Goal: Task Accomplishment & Management: Use online tool/utility

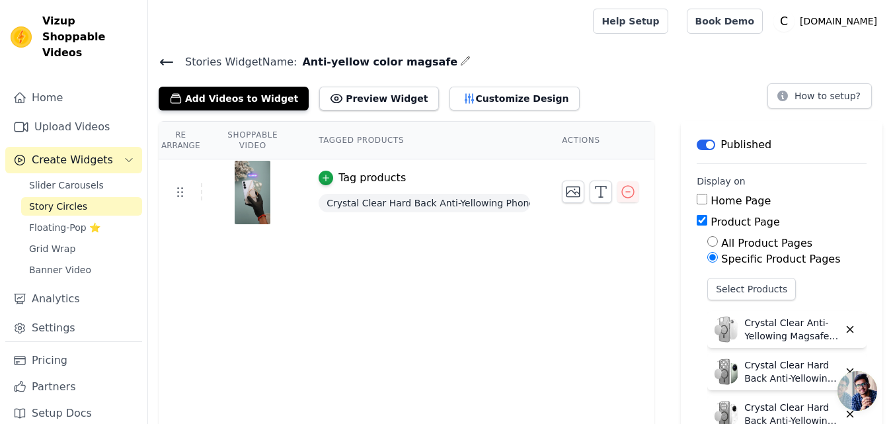
scroll to position [66, 0]
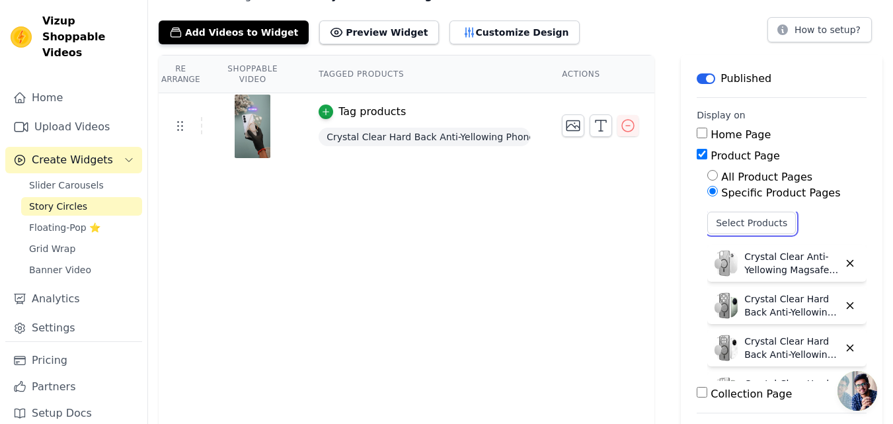
click at [710, 216] on button "Select Products" at bounding box center [751, 223] width 89 height 22
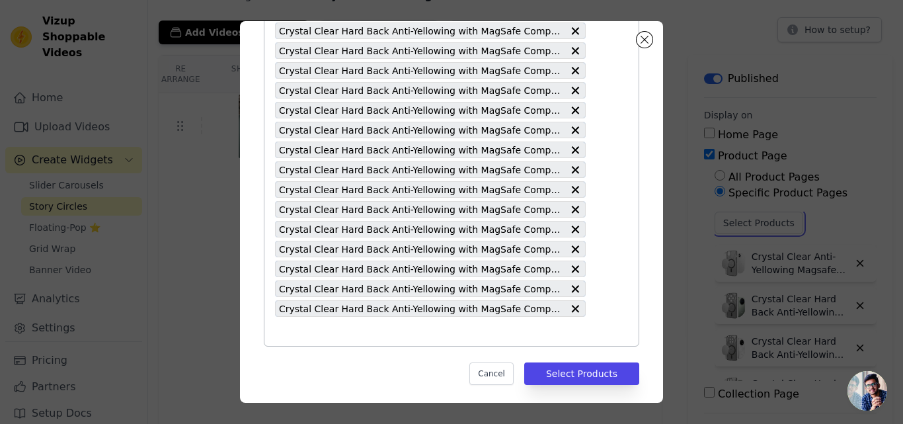
scroll to position [1275, 0]
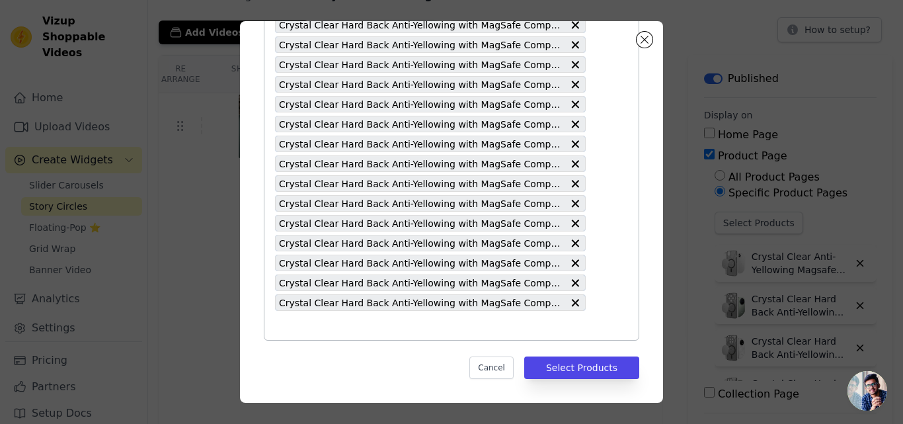
click at [348, 321] on input "text" at bounding box center [430, 325] width 311 height 16
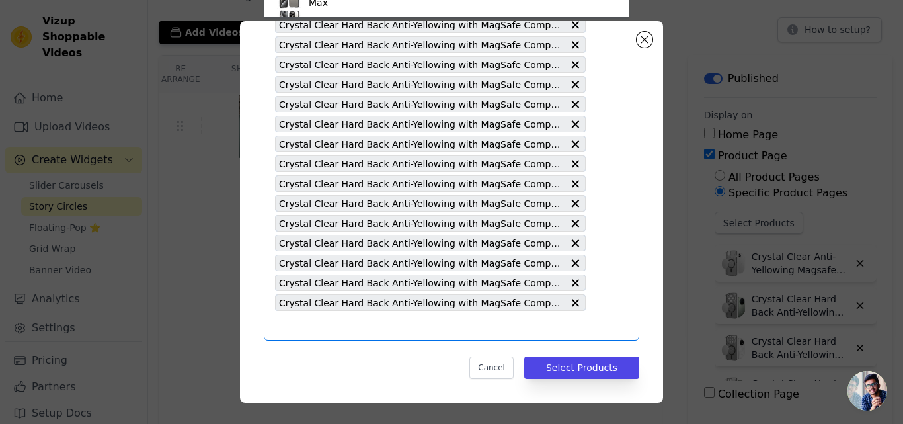
paste input "Crystal Clear Hard Back Anti-Yellowing with MagSafe Compatibility Phone Case Fo…"
type input "Crystal Clear Hard Back Anti-Yellowing with MagSafe Compatibility Phone Case Fo…"
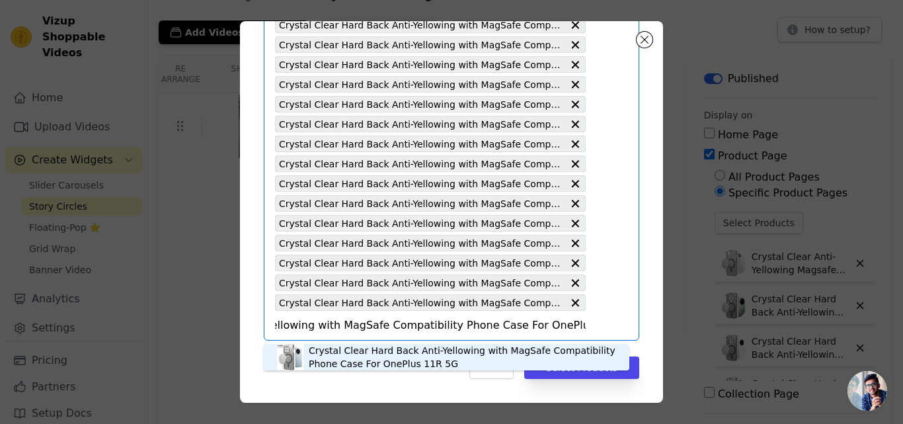
click at [346, 356] on div "Crystal Clear Hard Back Anti-Yellowing with MagSafe Compatibility Phone Case Fo…" at bounding box center [462, 357] width 307 height 26
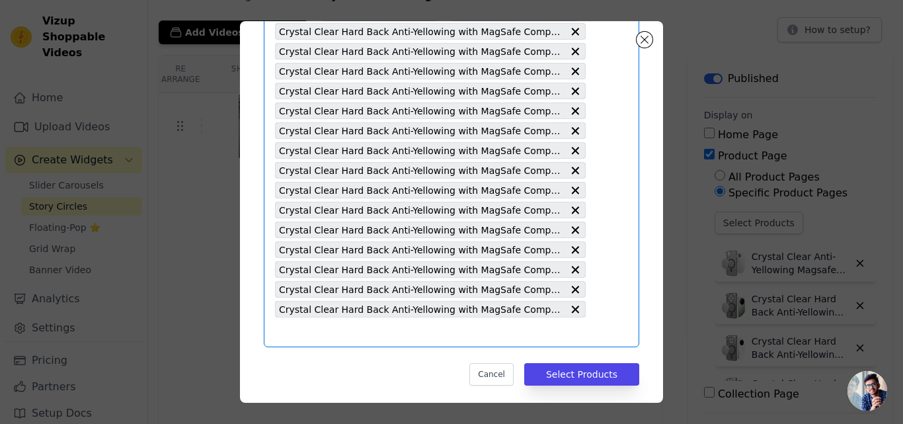
scroll to position [1295, 0]
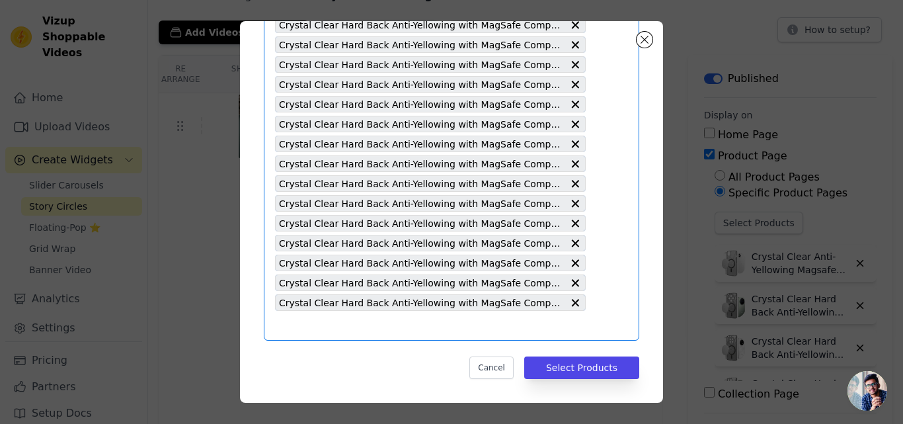
click at [371, 324] on input "text" at bounding box center [430, 325] width 311 height 16
paste input "Crystal Clear Hard Back Anti-Yellowing with MagSafe Compatibility Phone Case Fo…"
type input "Crystal Clear Hard Back Anti-Yellowing with MagSafe Compatibility Phone Case Fo…"
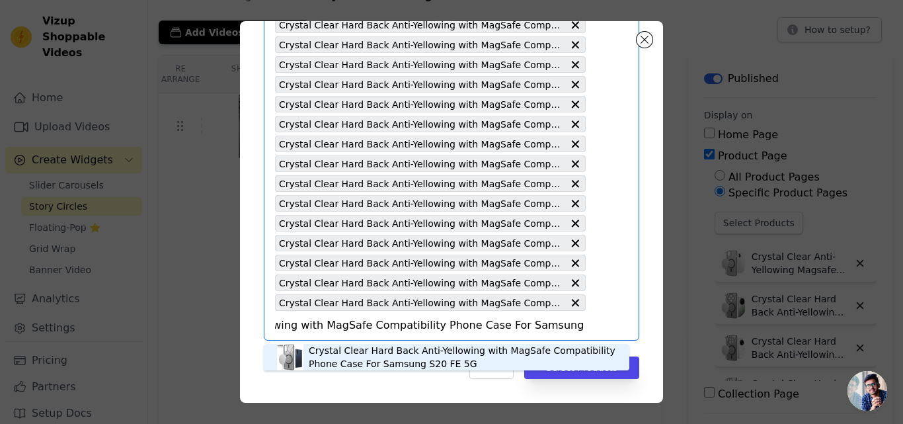
click at [368, 361] on div "Crystal Clear Hard Back Anti-Yellowing with MagSafe Compatibility Phone Case Fo…" at bounding box center [462, 357] width 307 height 26
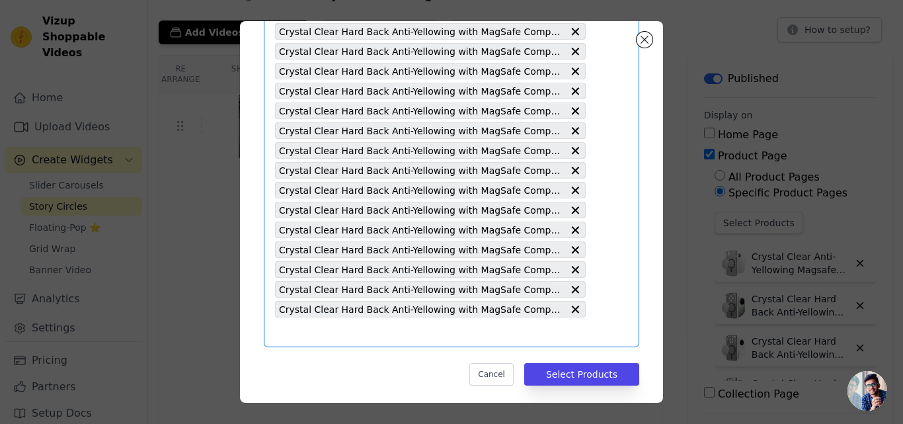
scroll to position [1315, 0]
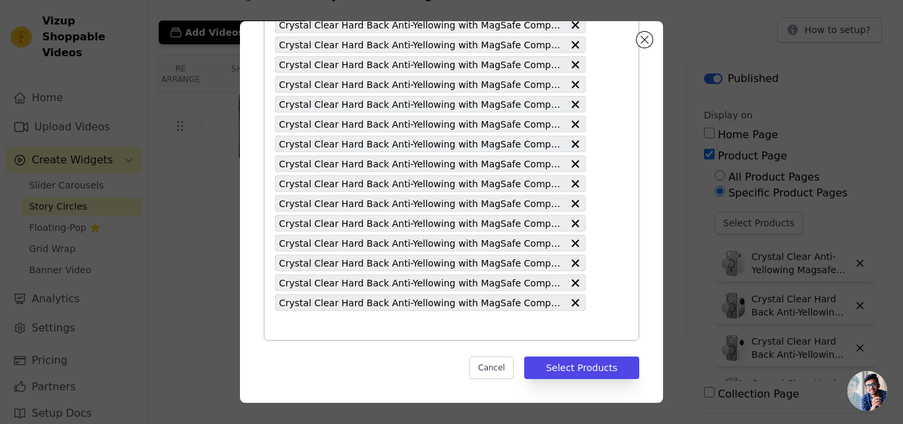
click at [389, 326] on input "text" at bounding box center [430, 325] width 311 height 16
paste input "Crystal Clear Hard Back Anti-Yellowing with MagSafe Compatibility Phone Case Fo…"
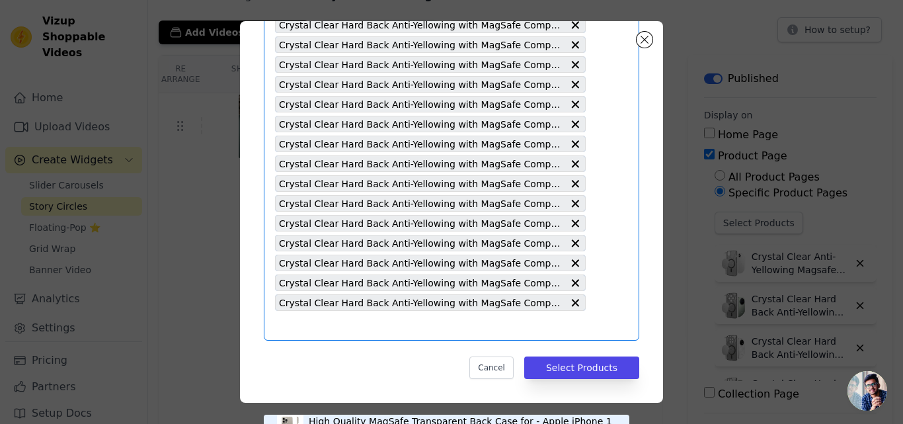
type input "Crystal Clear Hard Back Anti-Yellowing with MagSafe Compatibility Phone Case Fo…"
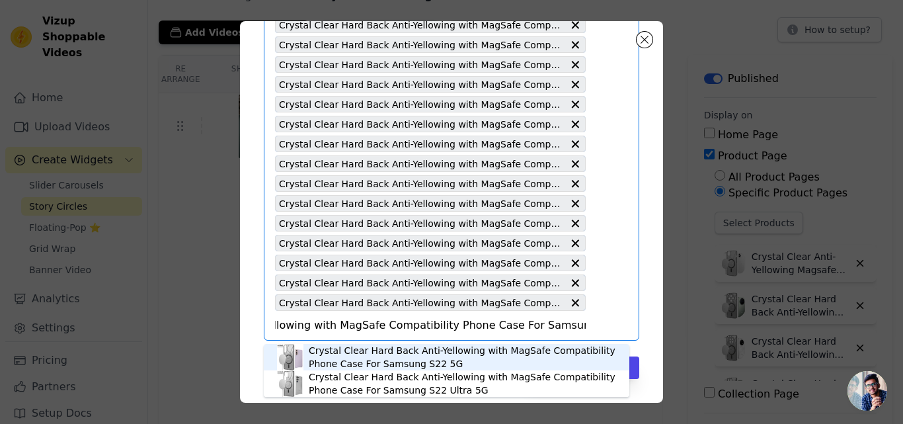
click at [373, 352] on div "Crystal Clear Hard Back Anti-Yellowing with MagSafe Compatibility Phone Case Fo…" at bounding box center [462, 357] width 307 height 26
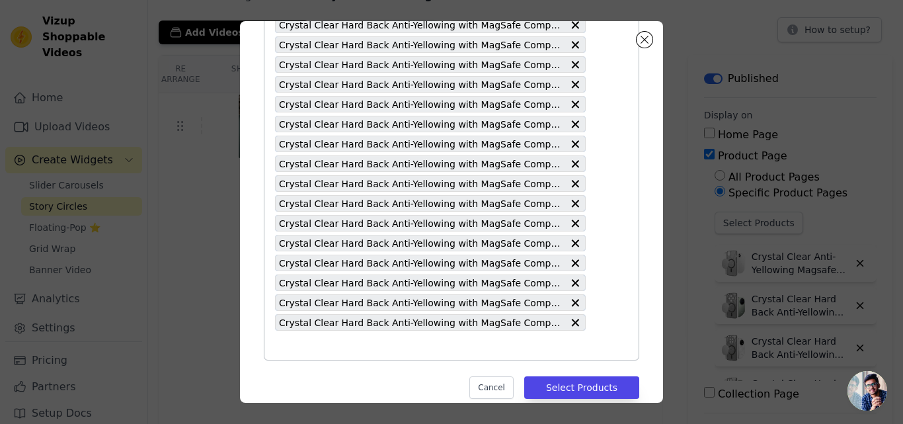
click at [373, 352] on input "text" at bounding box center [430, 345] width 311 height 16
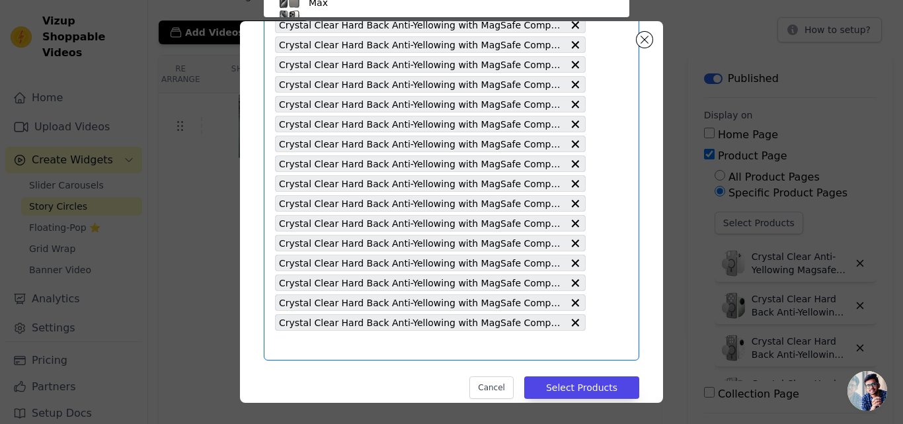
paste input "Crystal Clear Hard Back Anti-Yellowing with MagSafe Compatibility Phone Case Fo…"
type input "Crystal Clear Hard Back Anti-Yellowing with MagSafe Compatibility Phone Case Fo…"
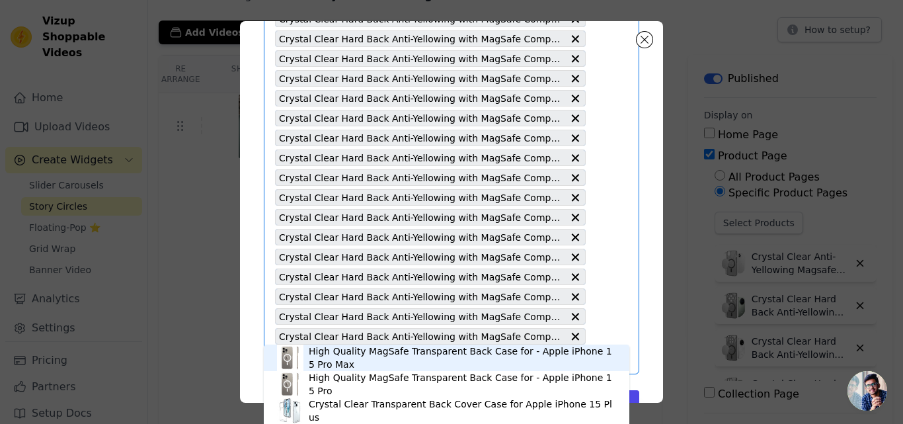
scroll to position [1335, 0]
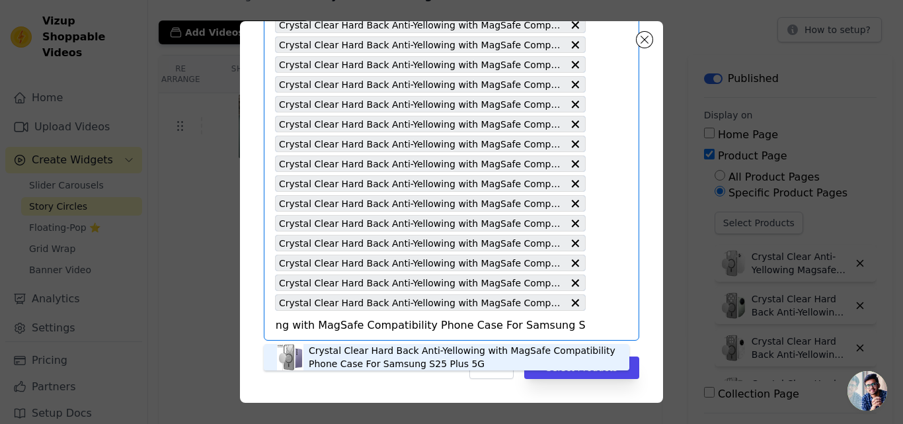
click at [383, 352] on div "Crystal Clear Hard Back Anti-Yellowing with MagSafe Compatibility Phone Case Fo…" at bounding box center [462, 357] width 307 height 26
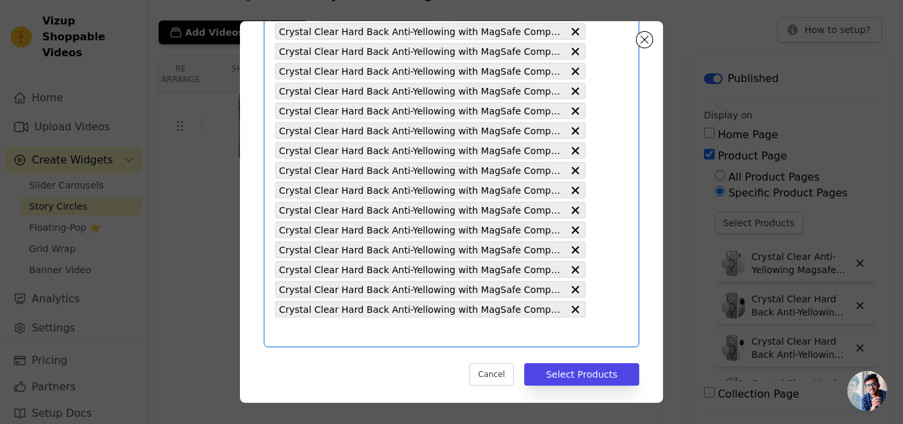
scroll to position [1354, 0]
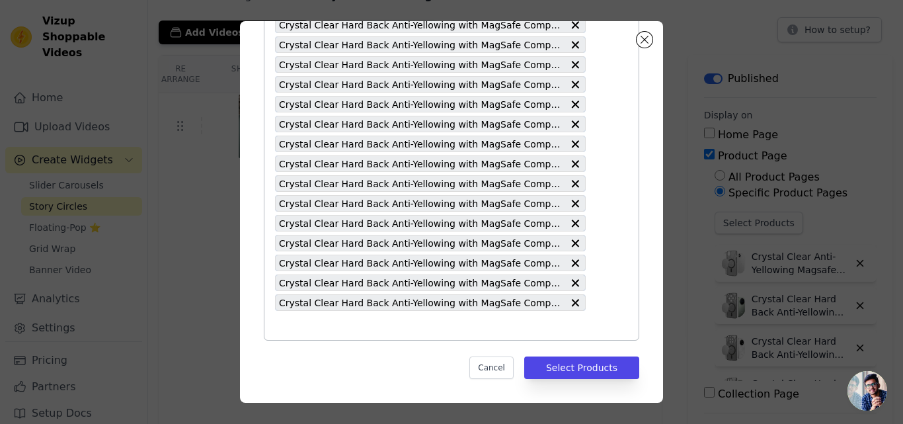
click at [389, 320] on input "text" at bounding box center [430, 325] width 311 height 16
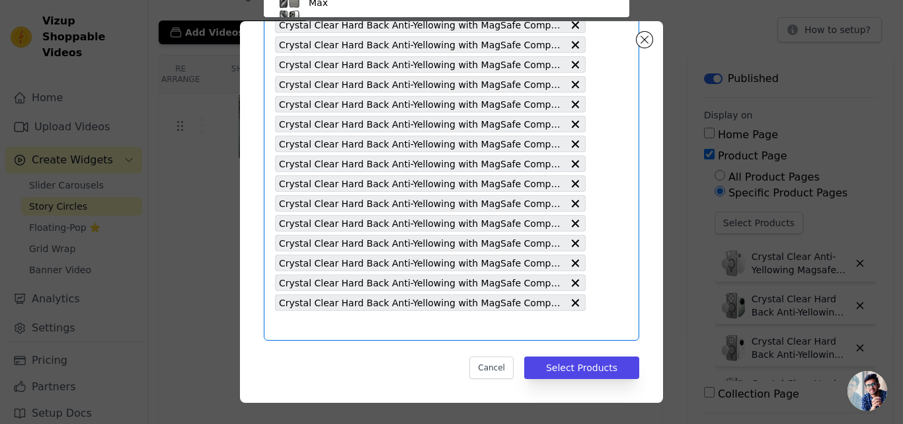
scroll to position [1284, 0]
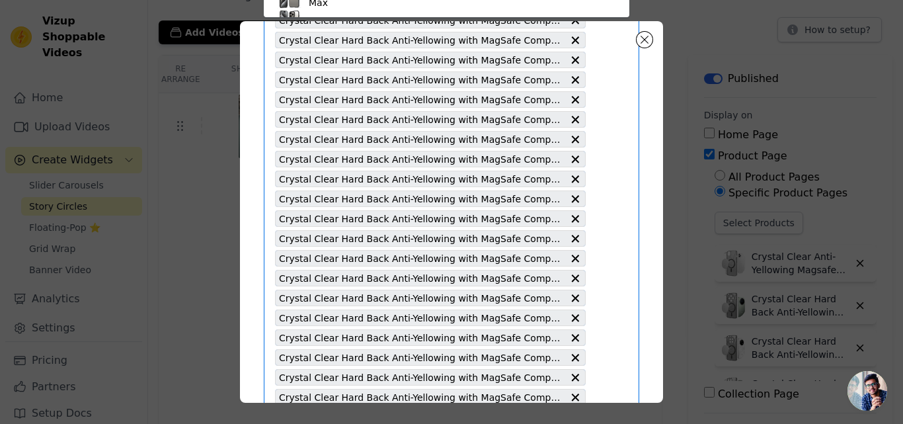
paste input "Crystal Clear Hard Back Anti-Yellowing with MagSafe Compatibility Phone Case Fo…"
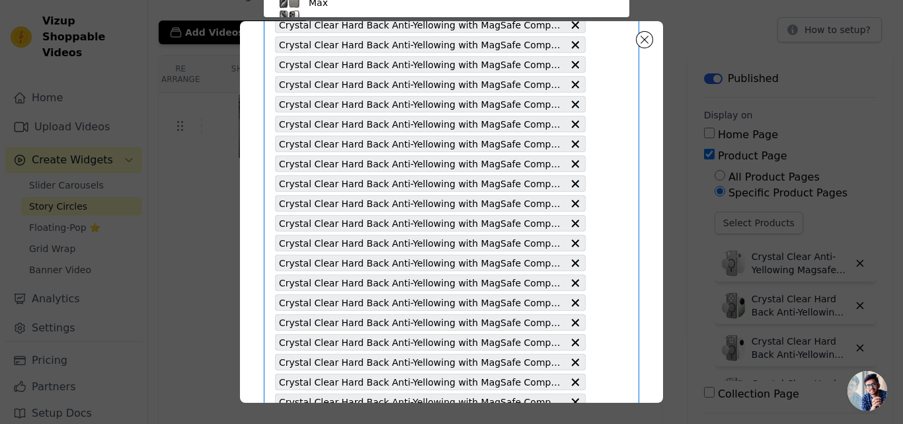
type input "Crystal Clear Hard Back Anti-Yellowing with MagSafe Compatibility Phone Case Fo…"
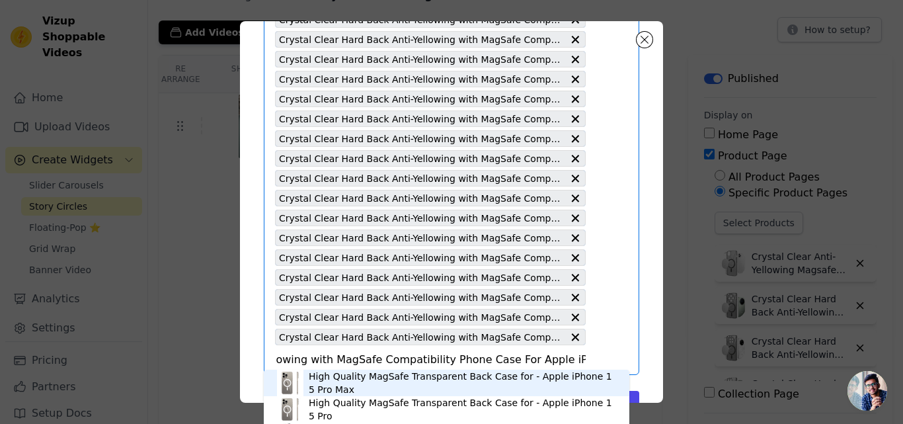
scroll to position [1354, 0]
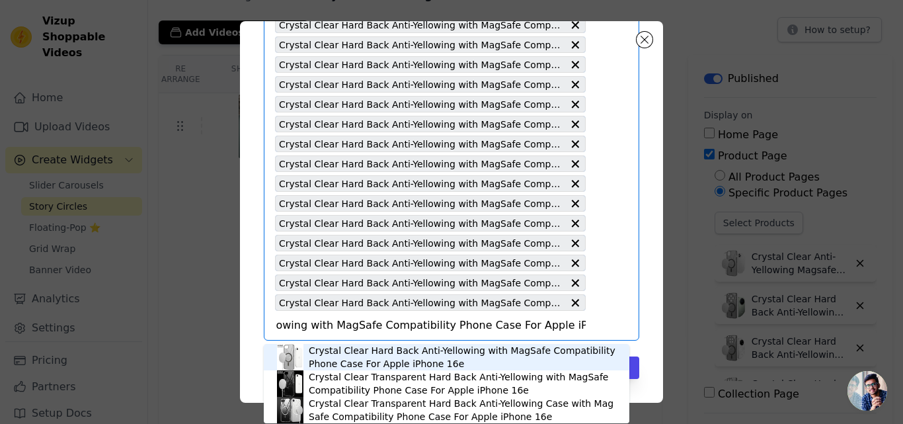
click at [388, 354] on div "Crystal Clear Hard Back Anti-Yellowing with MagSafe Compatibility Phone Case Fo…" at bounding box center [462, 357] width 307 height 26
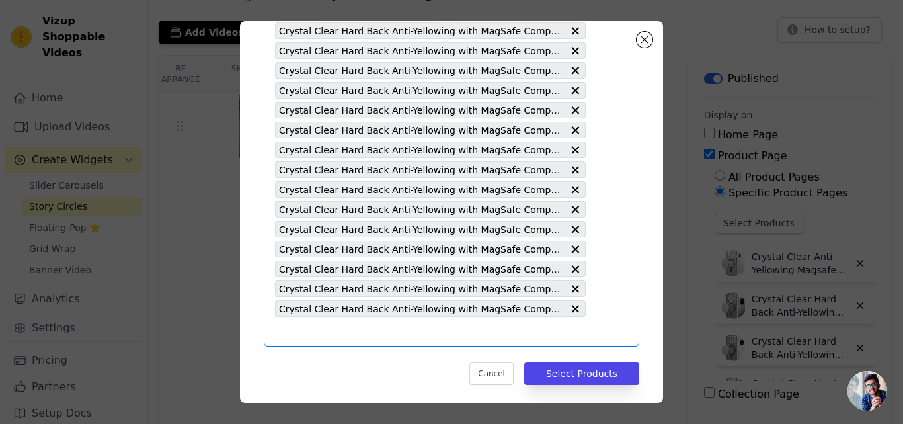
scroll to position [1374, 0]
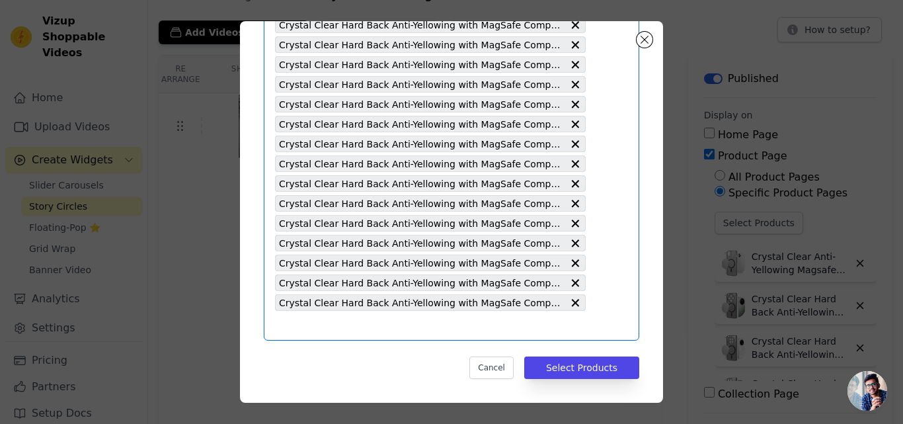
click at [366, 325] on input "text" at bounding box center [430, 325] width 311 height 16
paste input "Crystal Clear Hard Back Anti-Yellowing with MagSafe Compatibility Phone Case Fo…"
type input "Crystal Clear Hard Back Anti-Yellowing with MagSafe Compatibility Phone Case Fo…"
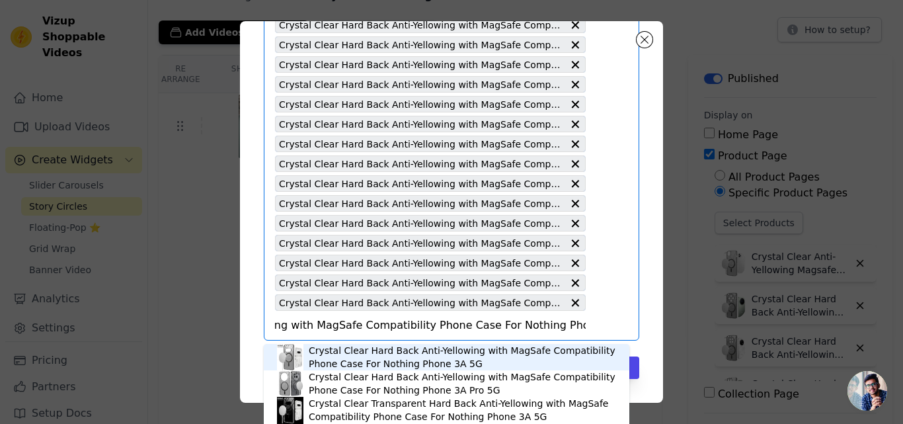
click at [387, 356] on div "Crystal Clear Hard Back Anti-Yellowing with MagSafe Compatibility Phone Case Fo…" at bounding box center [462, 357] width 307 height 26
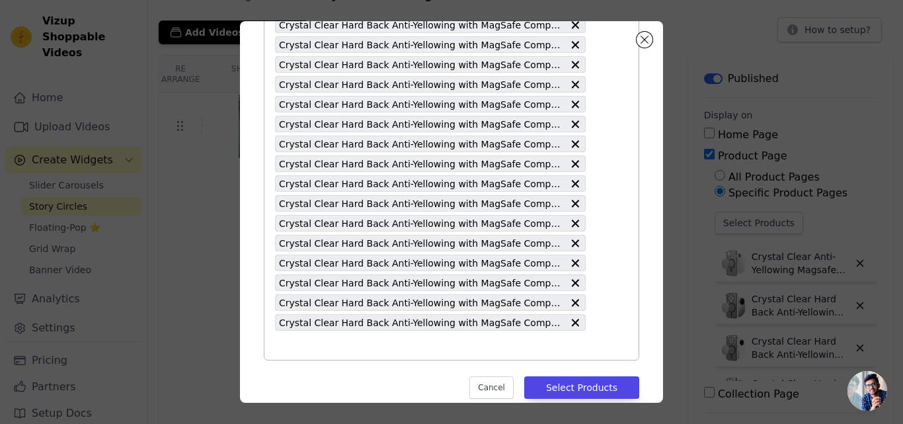
click at [366, 342] on input "text" at bounding box center [430, 345] width 311 height 16
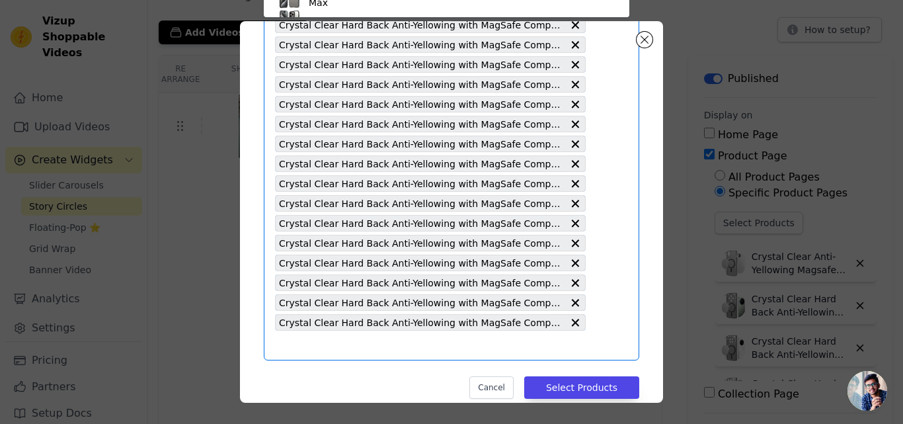
paste input "Crystal Clear Hard Back Anti-Yellowing with MagSafe Compatibility Phone Case Fo…"
type input "Crystal Clear Hard Back Anti-Yellowing with MagSafe Compatibility Phone Case Fo…"
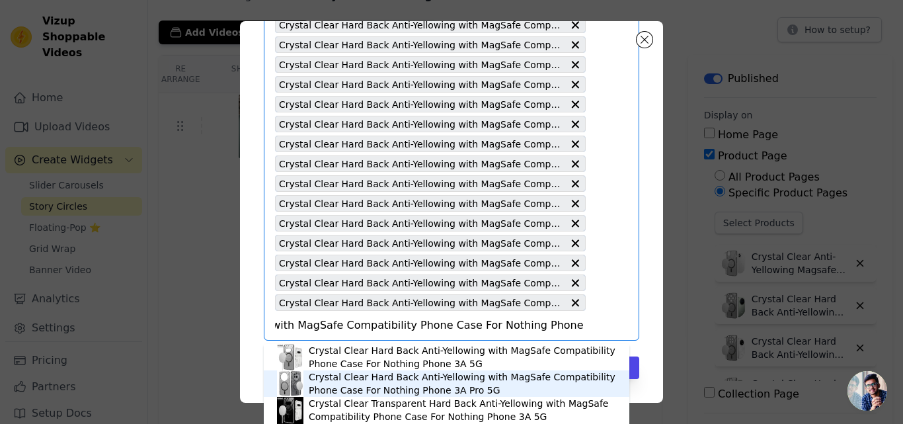
click at [403, 377] on div "Crystal Clear Hard Back Anti-Yellowing with MagSafe Compatibility Phone Case Fo…" at bounding box center [462, 383] width 307 height 26
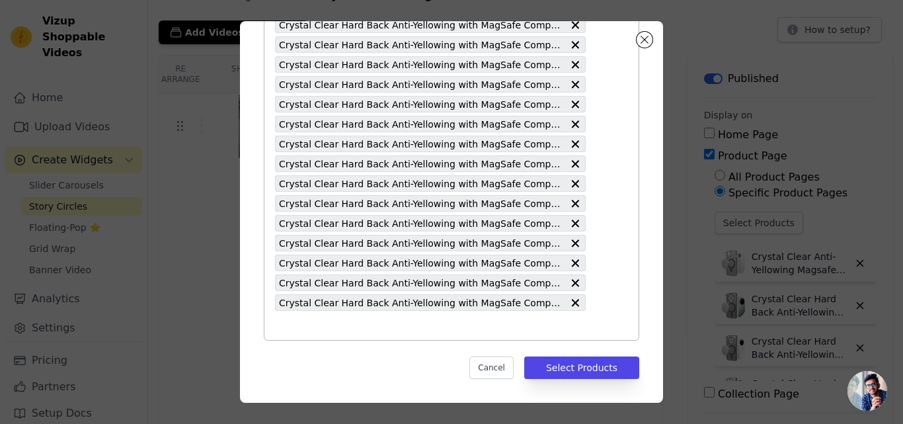
click at [382, 327] on input "text" at bounding box center [430, 325] width 311 height 16
paste input "Crystal Clear Hard Back Anti-Yellowing with MagSafe Compatibility Phone Case Fo…"
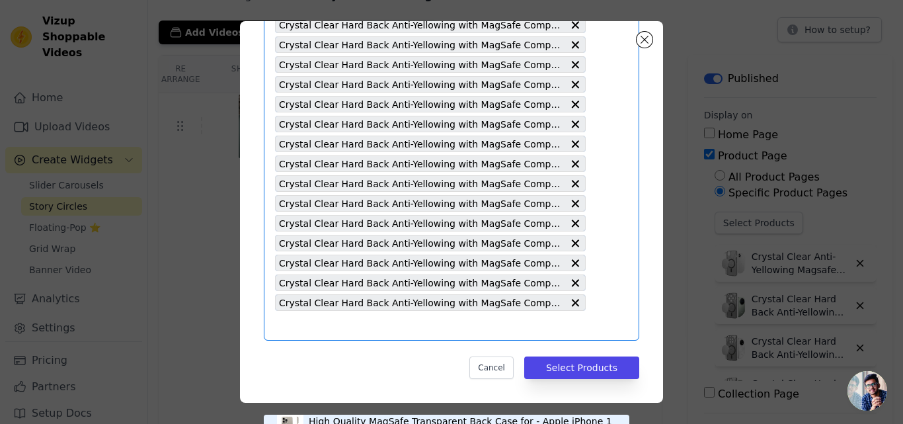
type input "Crystal Clear Hard Back Anti-Yellowing with MagSafe Compatibility Phone Case Fo…"
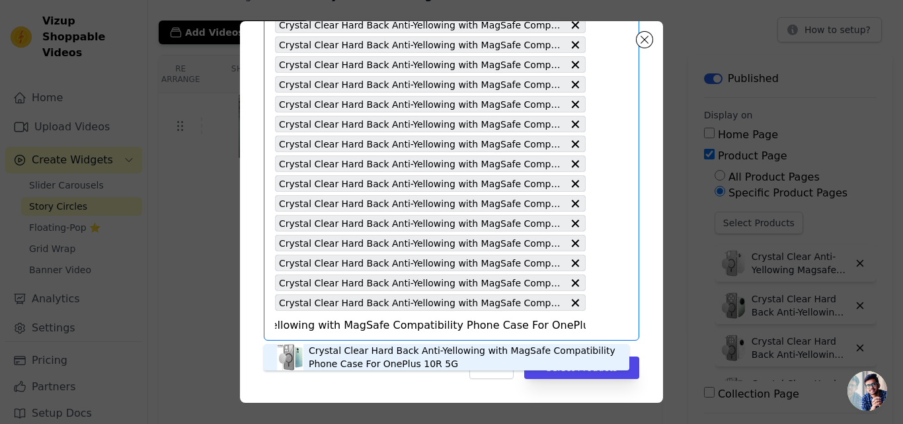
click at [389, 354] on div "Crystal Clear Hard Back Anti-Yellowing with MagSafe Compatibility Phone Case Fo…" at bounding box center [462, 357] width 307 height 26
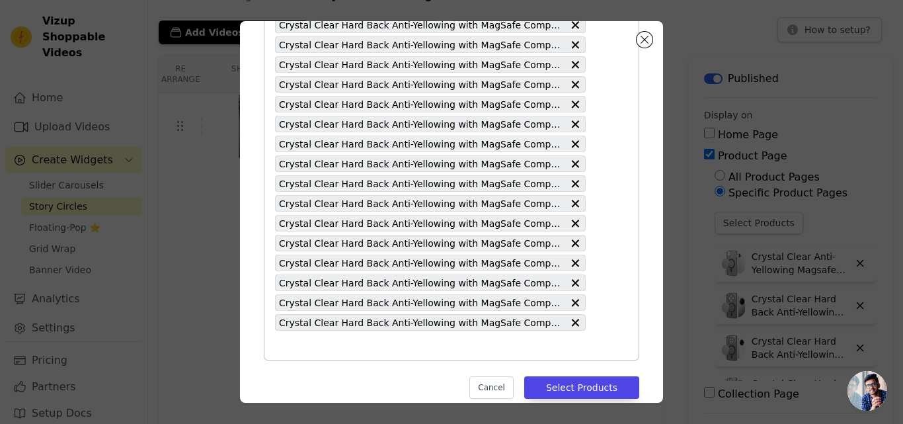
click at [374, 342] on input "text" at bounding box center [430, 345] width 311 height 16
paste input "Crystal Clear Hard Back Anti-Yellowing with MagSafe Compatibility Phone Case Fo…"
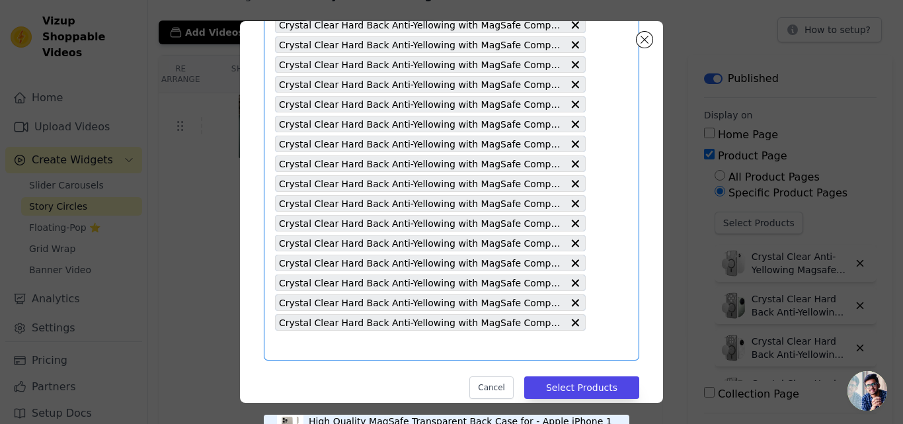
type input "Crystal Clear Hard Back Anti-Yellowing with MagSafe Compatibility Phone Case Fo…"
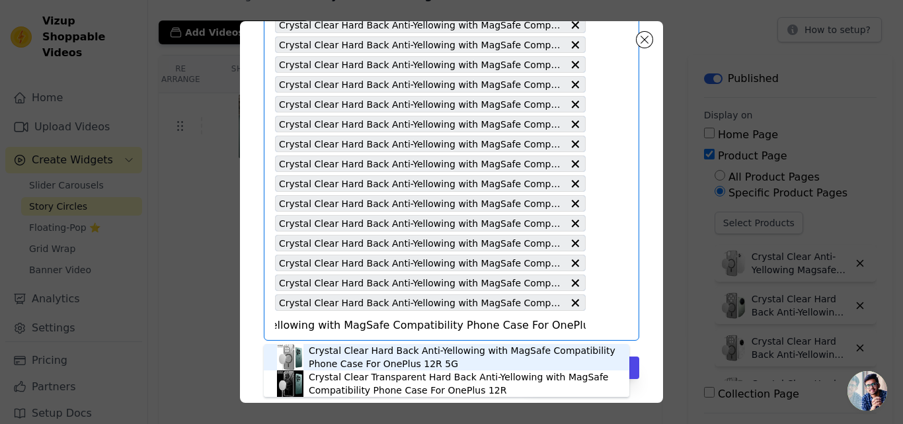
click at [373, 360] on div "Crystal Clear Hard Back Anti-Yellowing with MagSafe Compatibility Phone Case Fo…" at bounding box center [462, 357] width 307 height 26
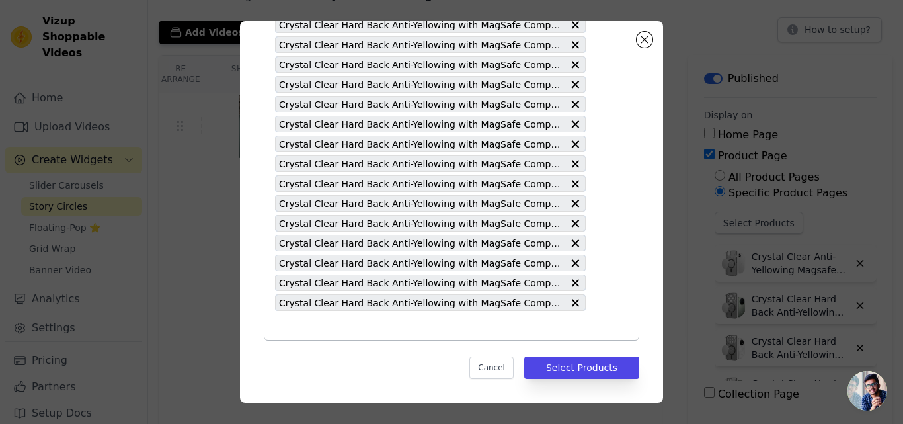
click at [360, 329] on input "text" at bounding box center [430, 325] width 311 height 16
paste input "Crystal Clear Hard Back Anti-Yellowing with MagSafe Compatibility Phone Case Fo…"
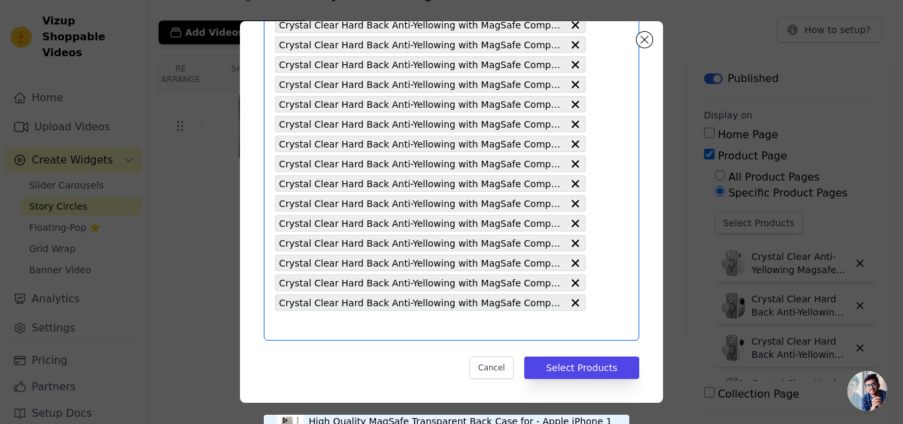
type input "Crystal Clear Hard Back Anti-Yellowing with MagSafe Compatibility Phone Case Fo…"
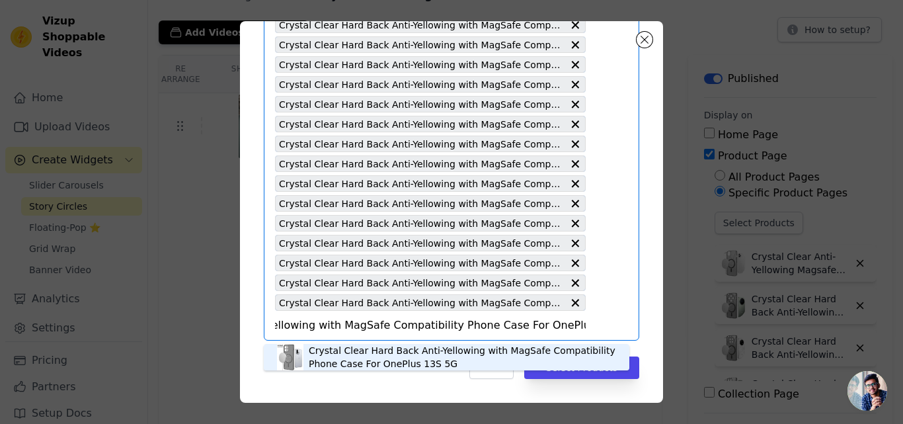
click at [369, 354] on div "Crystal Clear Hard Back Anti-Yellowing with MagSafe Compatibility Phone Case Fo…" at bounding box center [462, 357] width 307 height 26
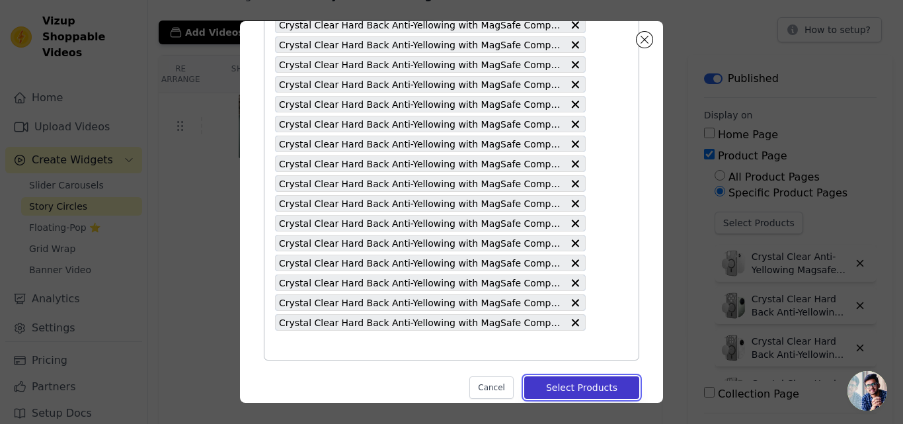
click at [555, 389] on button "Select Products" at bounding box center [581, 387] width 115 height 22
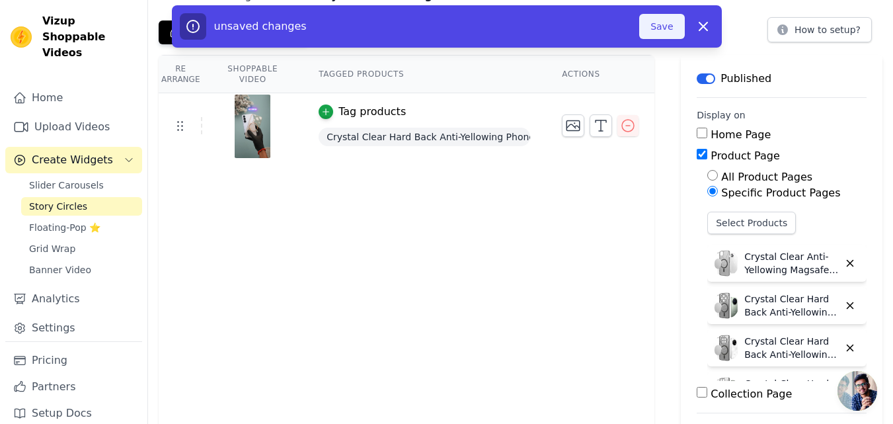
click at [650, 32] on button "Save" at bounding box center [661, 26] width 45 height 25
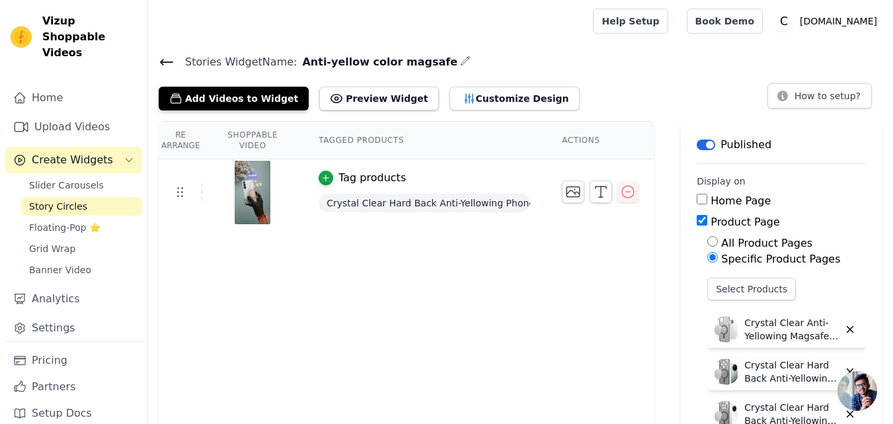
click at [161, 60] on icon at bounding box center [167, 61] width 12 height 5
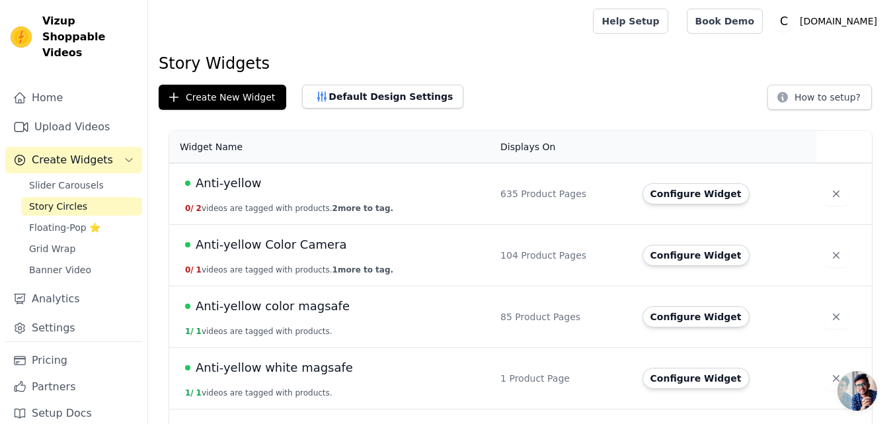
click at [298, 311] on span "Anti-yellow color magsafe" at bounding box center [273, 306] width 154 height 19
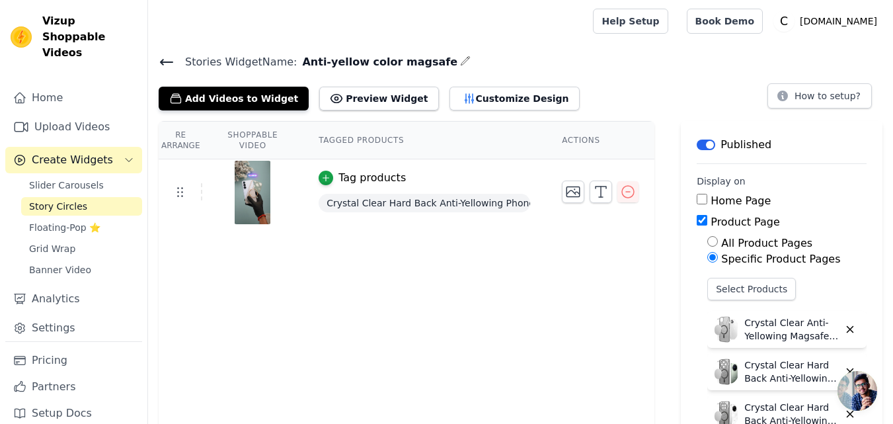
click at [168, 63] on icon at bounding box center [167, 62] width 16 height 16
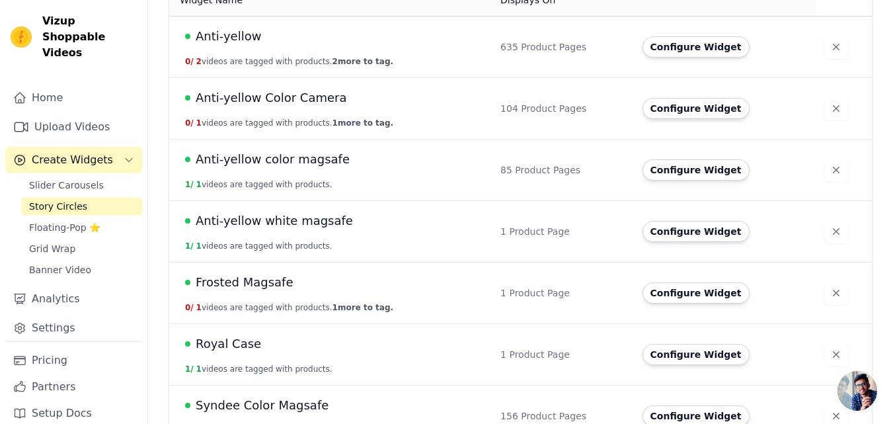
scroll to position [132, 0]
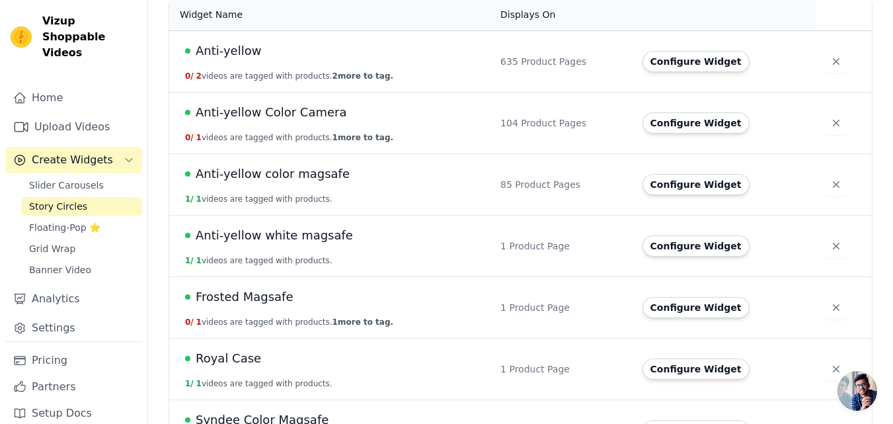
click at [323, 239] on span "Anti-yellow white magsafe" at bounding box center [274, 235] width 157 height 19
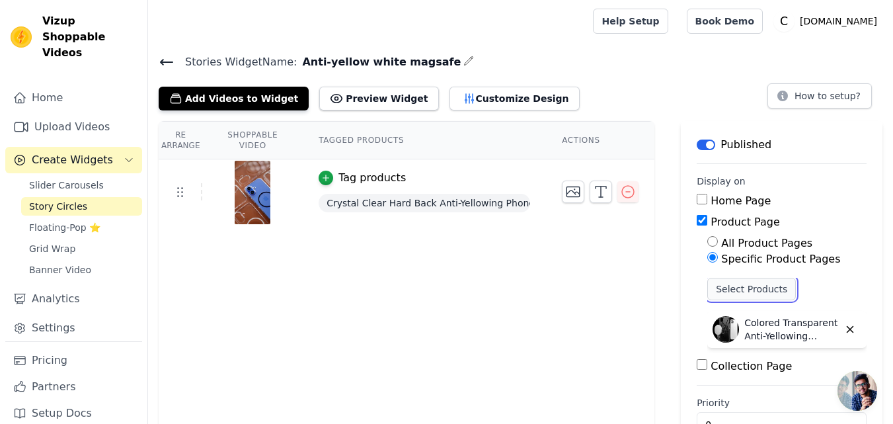
click at [740, 291] on button "Select Products" at bounding box center [751, 289] width 89 height 22
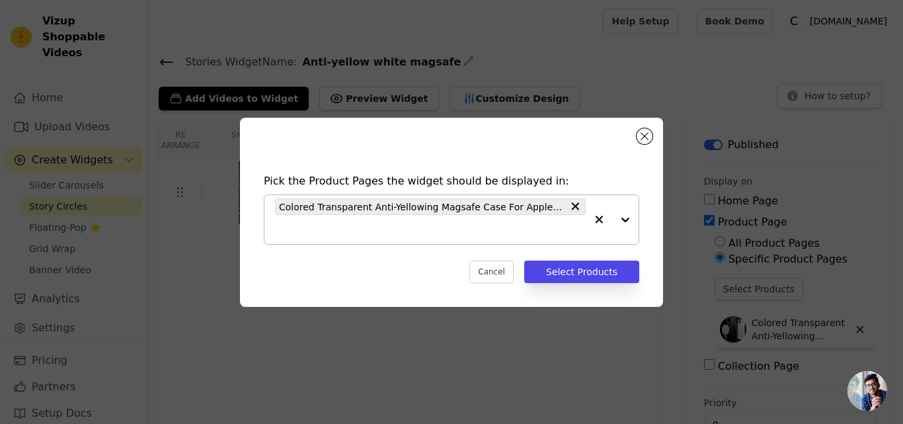
click at [623, 219] on div at bounding box center [612, 219] width 53 height 49
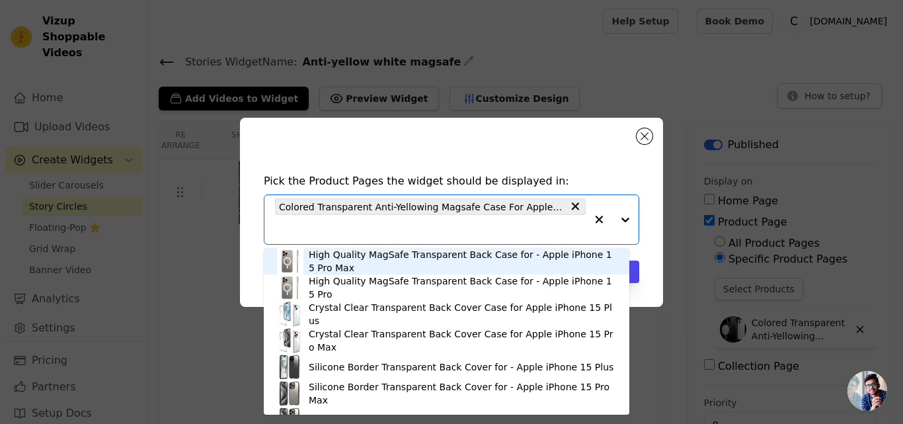
click at [625, 220] on div at bounding box center [612, 219] width 53 height 49
click at [645, 139] on button "Close modal" at bounding box center [645, 136] width 16 height 16
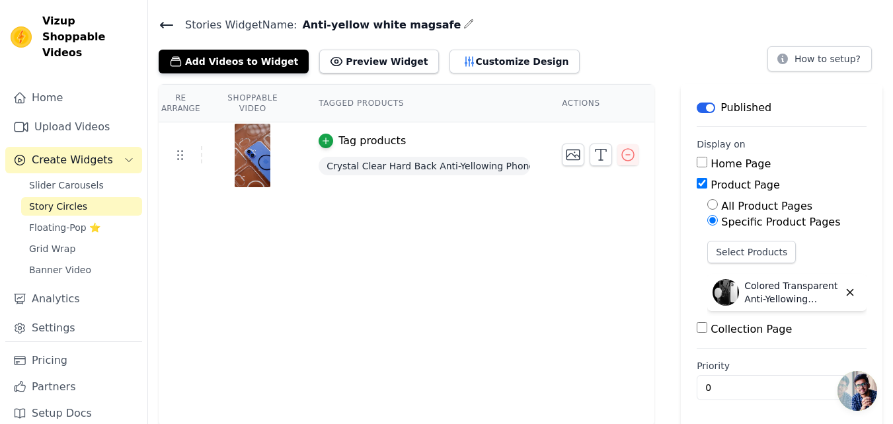
scroll to position [39, 0]
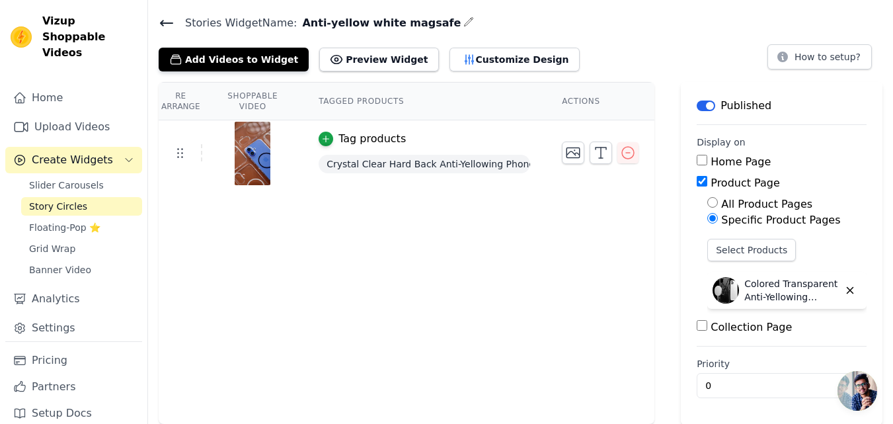
click at [725, 290] on img at bounding box center [726, 290] width 26 height 26
click at [721, 249] on button "Select Products" at bounding box center [751, 250] width 89 height 22
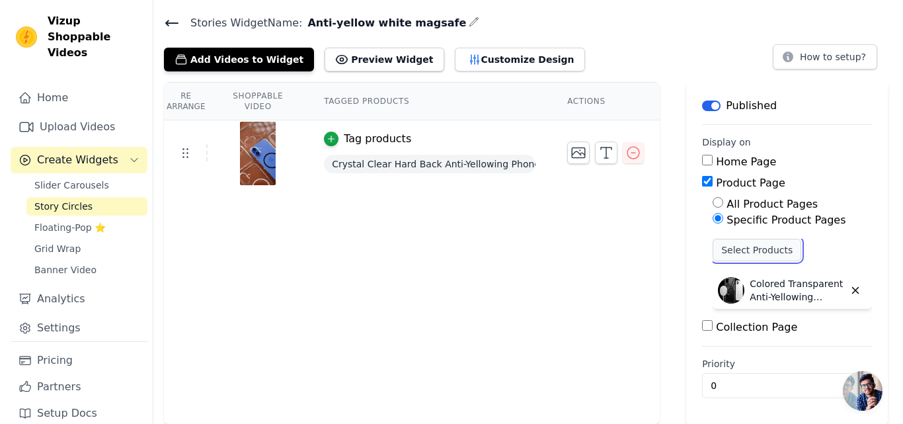
scroll to position [0, 0]
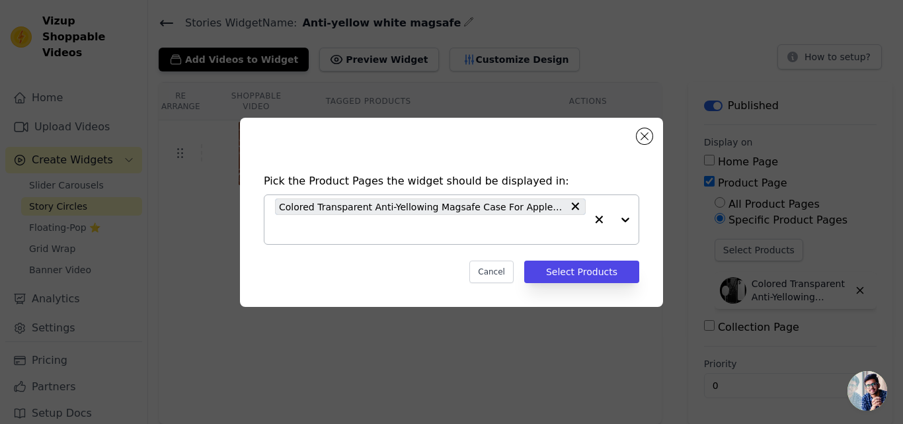
click at [334, 205] on span "Colored Transparent Anti-Yellowing Magsafe Case For Apple iphone 11 Pro Max" at bounding box center [421, 206] width 284 height 15
drag, startPoint x: 280, startPoint y: 204, endPoint x: 561, endPoint y: 210, distance: 281.0
click at [561, 210] on span "Colored Transparent Anti-Yellowing Magsafe Case For Apple iphone 11 Pro Max" at bounding box center [421, 206] width 284 height 15
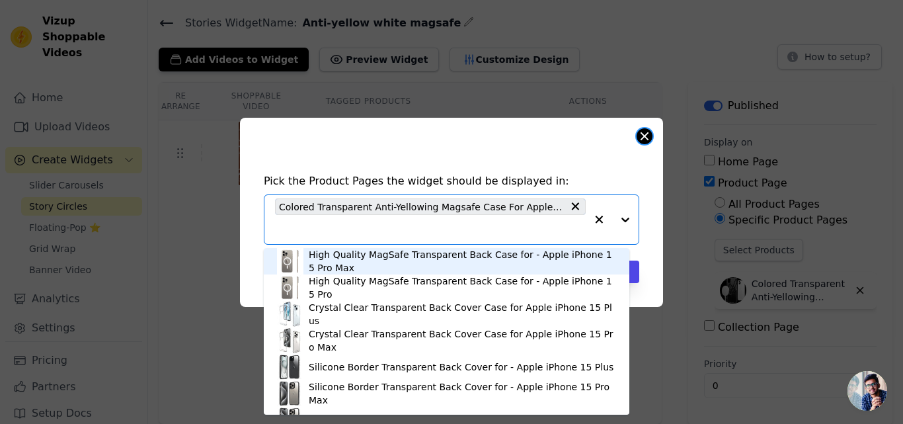
click at [643, 134] on button "Close modal" at bounding box center [645, 136] width 16 height 16
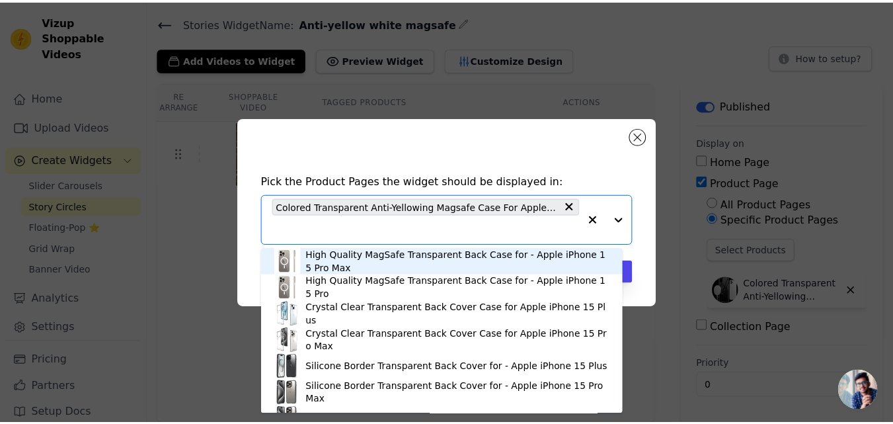
scroll to position [39, 0]
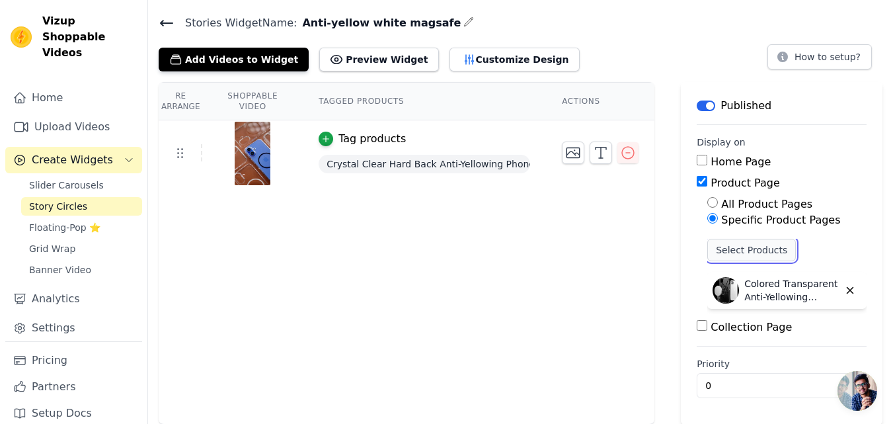
click at [719, 249] on button "Select Products" at bounding box center [751, 250] width 89 height 22
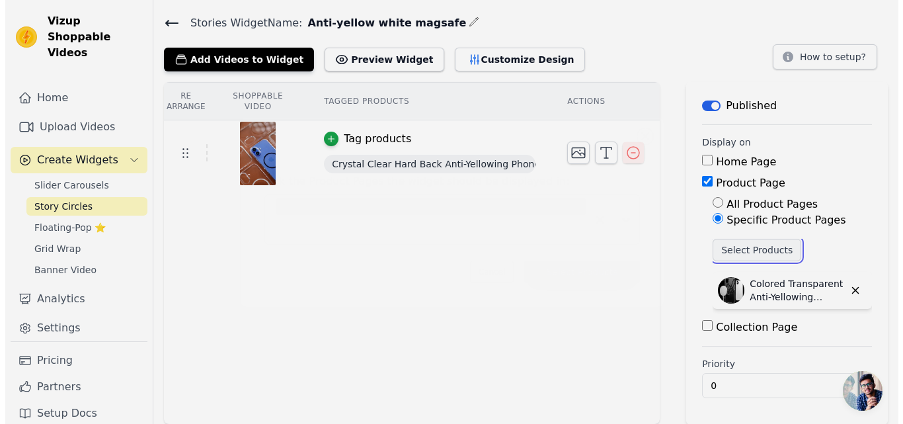
scroll to position [0, 0]
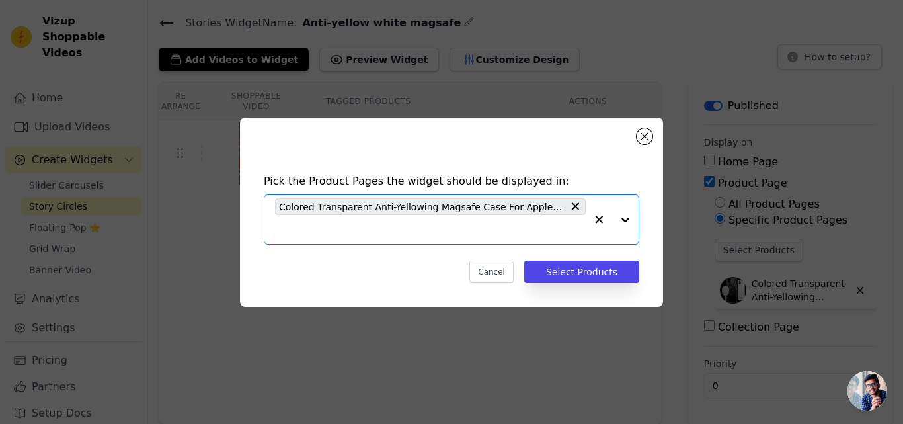
click at [338, 223] on input "text" at bounding box center [430, 229] width 311 height 16
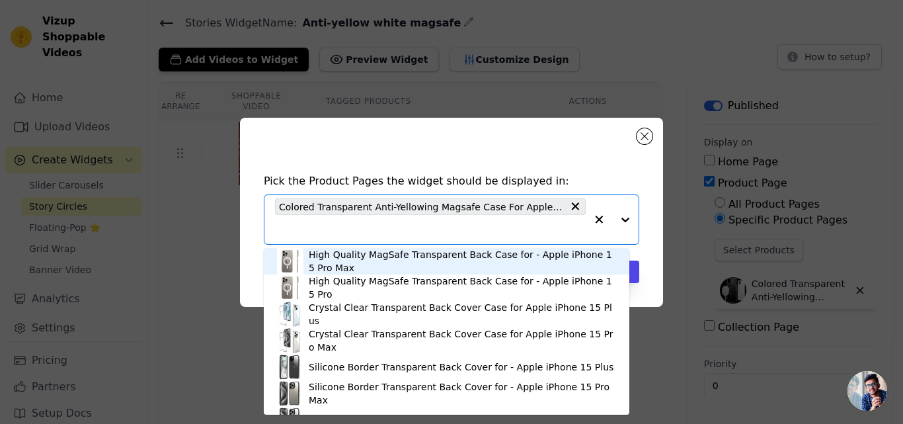
paste input "Crystal Clear Transparent Hard Back Anti-Yellowing with MagSafe Compatibility P…"
type input "Crystal Clear Transparent Hard Back Anti-Yellowing with MagSafe Compatibility P…"
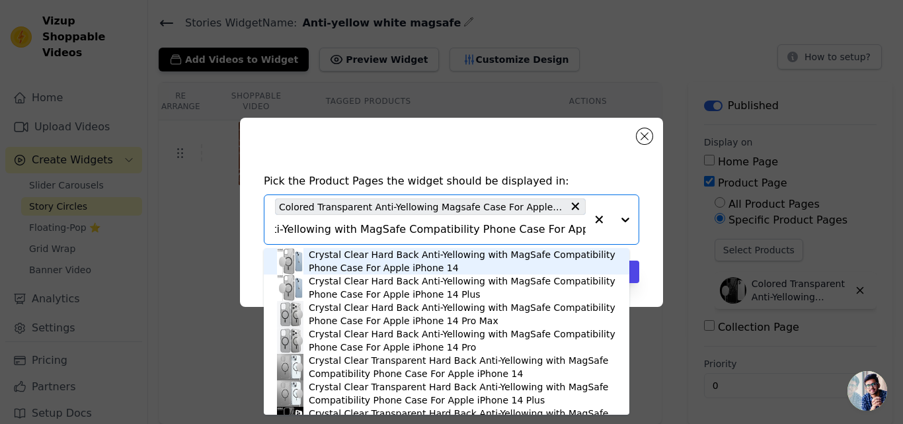
click at [340, 256] on div "Crystal Clear Hard Back Anti-Yellowing with MagSafe Compatibility Phone Case Fo…" at bounding box center [462, 261] width 307 height 26
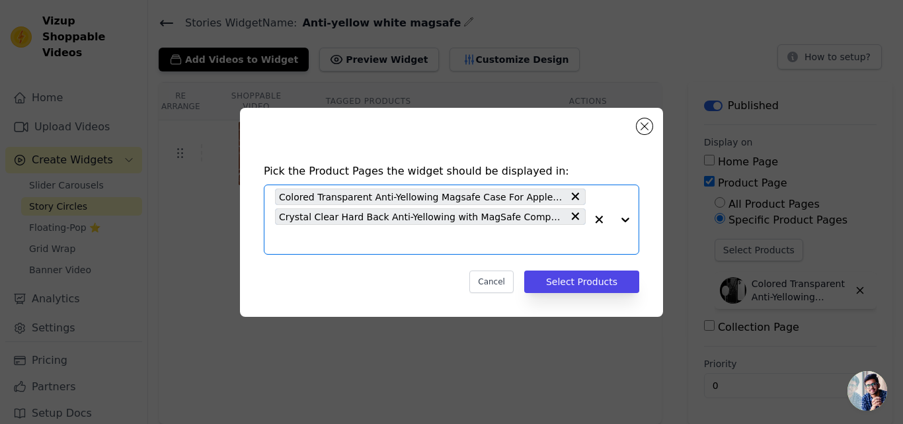
click at [338, 245] on input "text" at bounding box center [430, 239] width 311 height 16
paste input "Crystal Clear Transparent Hard Back Anti-Yellowing with MagSafe Compatibility P…"
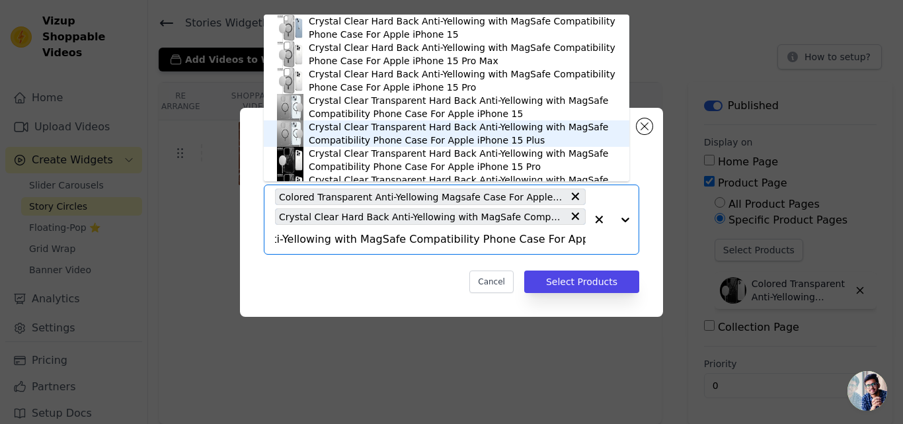
scroll to position [19, 0]
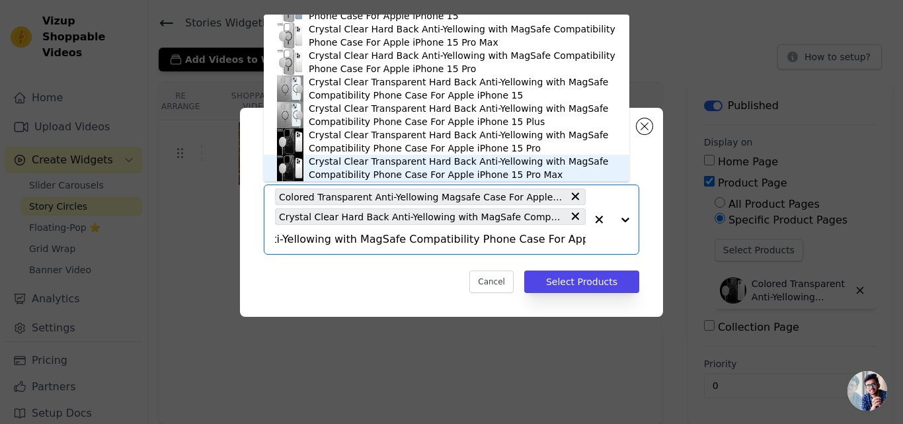
type input "Crystal Clear Transparent Hard Back Anti-Yellowing with MagSafe Compatibility P…"
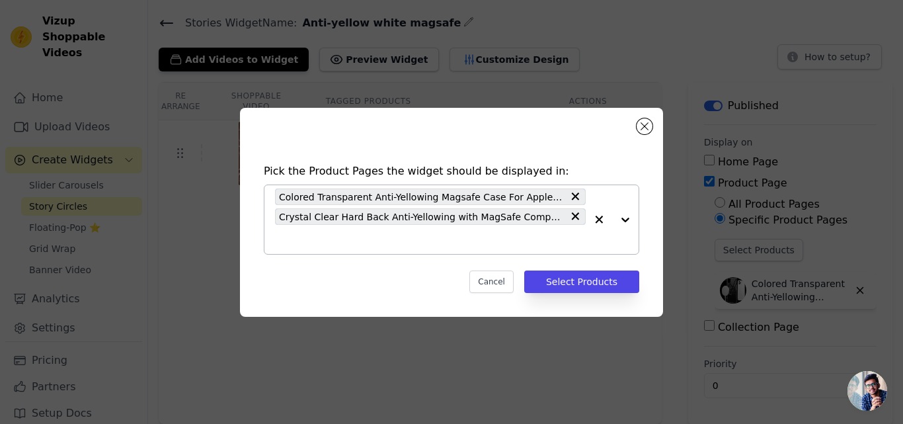
scroll to position [0, 0]
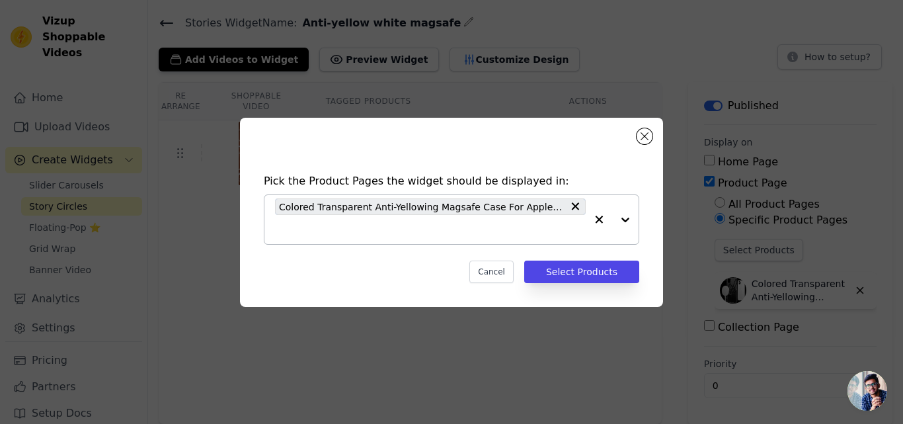
click at [438, 233] on input "text" at bounding box center [430, 229] width 311 height 16
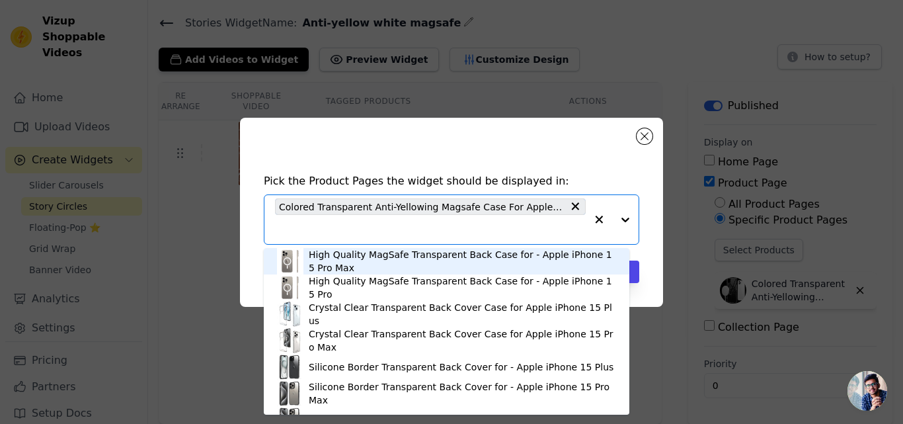
paste input "Crystal Clear Transparent Hard Back Anti-Yellowing with MagSafe Compatibility P…"
type input "Crystal Clear Transparent Hard Back Anti-Yellowing with MagSafe Compatibility P…"
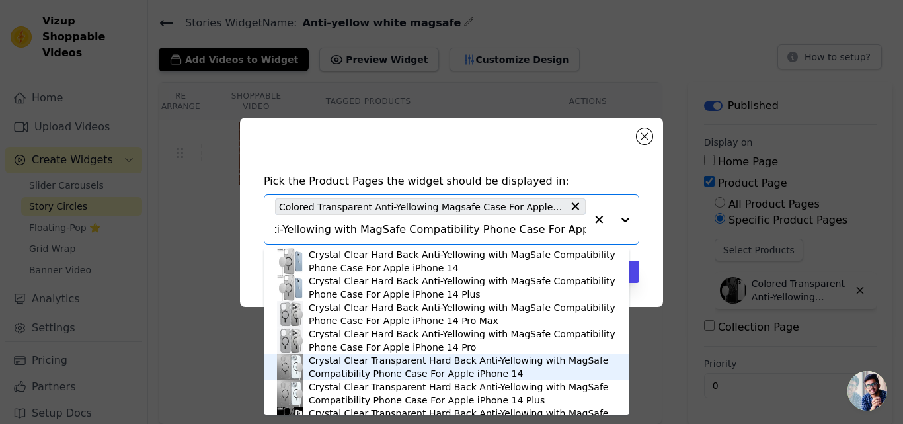
click at [375, 362] on div "Crystal Clear Transparent Hard Back Anti-Yellowing with MagSafe Compatibility P…" at bounding box center [462, 367] width 307 height 26
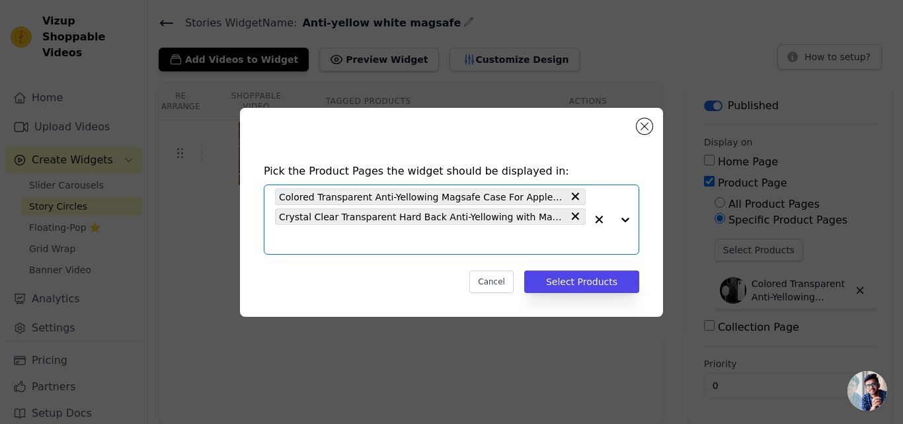
scroll to position [0, 0]
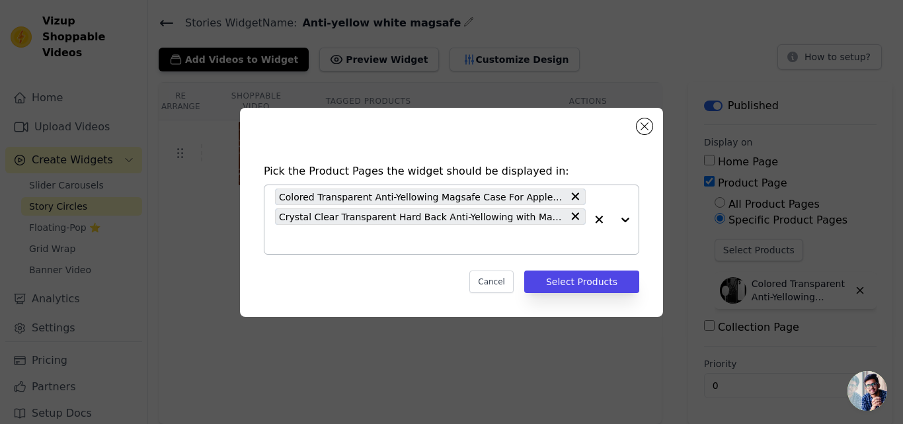
click at [403, 233] on input "text" at bounding box center [430, 239] width 311 height 16
paste input "Crystal Clear Transparent Hard Back Anti-Yellowing with MagSafe Compatibility P…"
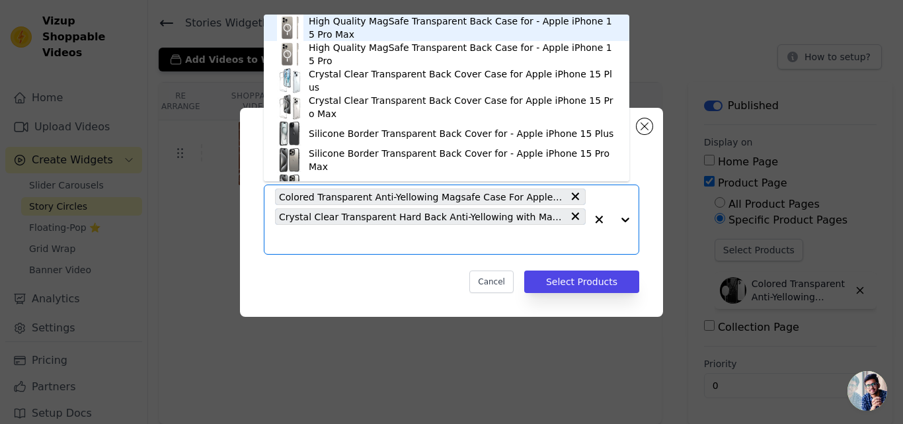
type input "Crystal Clear Transparent Hard Back Anti-Yellowing with MagSafe Compatibility P…"
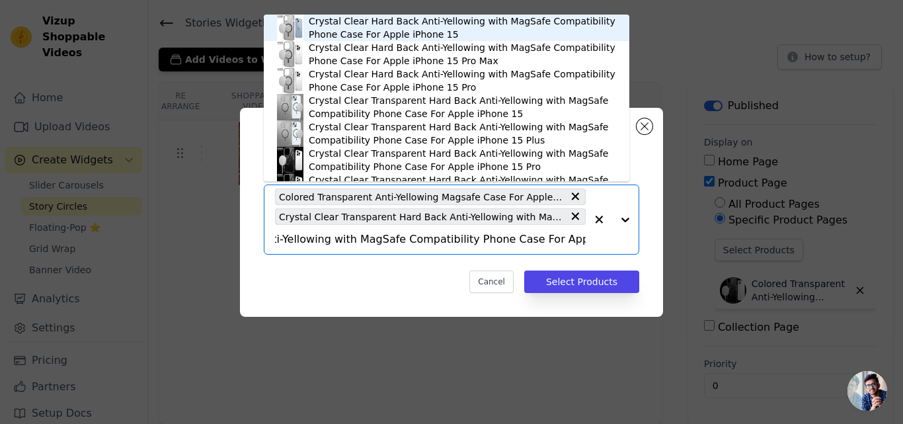
scroll to position [19, 0]
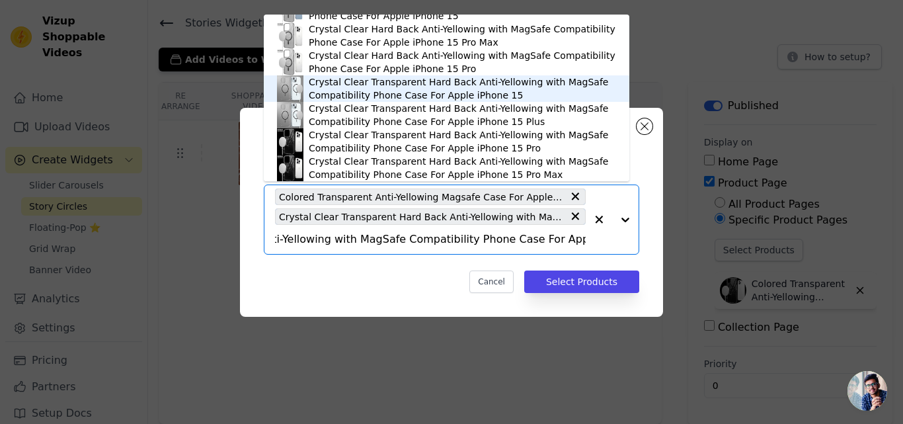
click at [370, 85] on div "Crystal Clear Transparent Hard Back Anti-Yellowing with MagSafe Compatibility P…" at bounding box center [462, 88] width 307 height 26
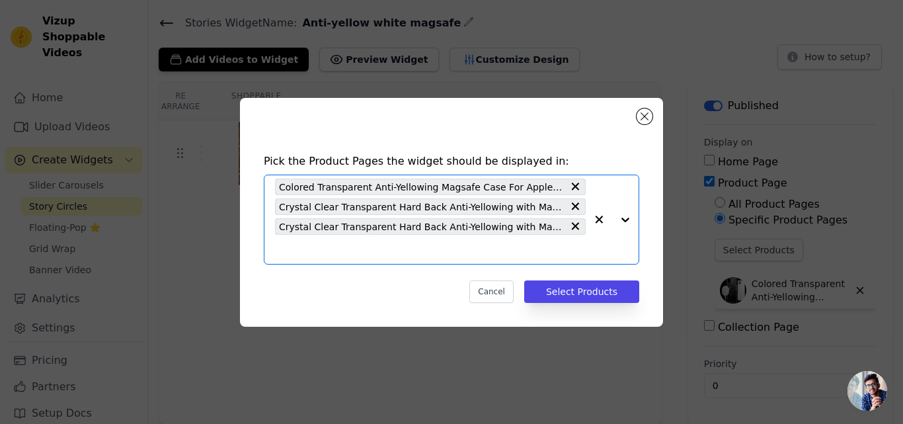
scroll to position [0, 0]
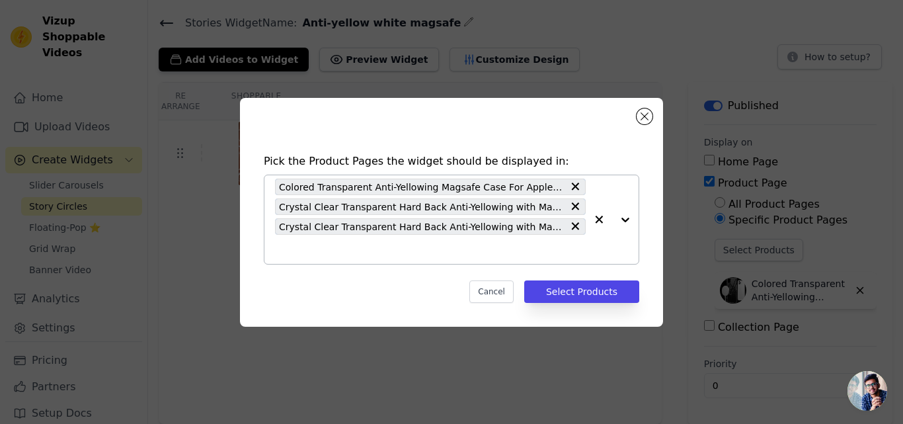
click at [403, 254] on input "text" at bounding box center [430, 249] width 311 height 16
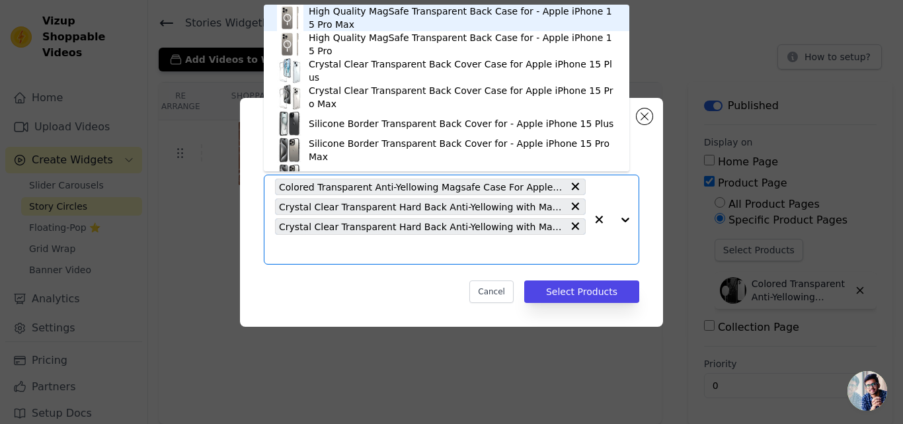
paste input "Crystal Clear Transparent Hard Back Anti-Yellowing with MagSafe Compatibility P…"
type input "Crystal Clear Transparent Hard Back Anti-Yellowing with MagSafe Compatibility P…"
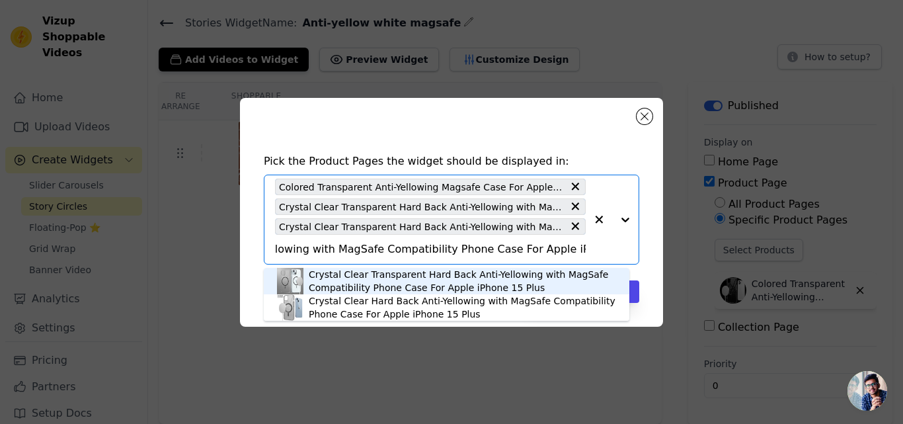
click at [401, 286] on div "Crystal Clear Transparent Hard Back Anti-Yellowing with MagSafe Compatibility P…" at bounding box center [462, 281] width 307 height 26
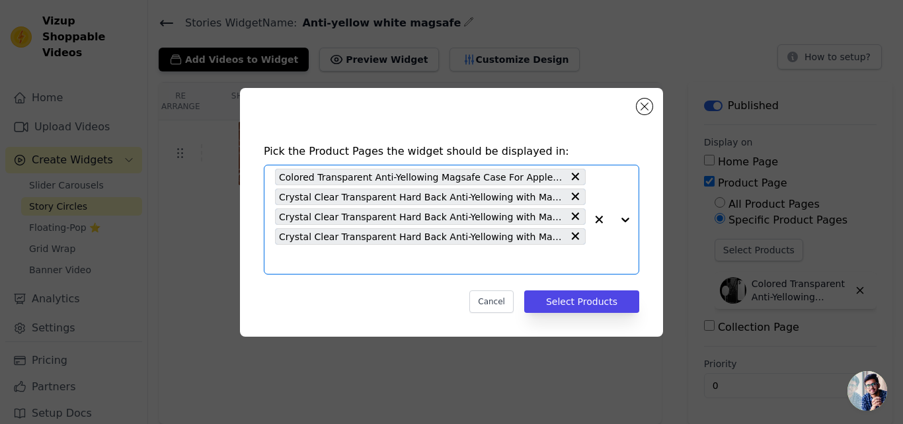
scroll to position [0, 0]
click at [453, 261] on input "text" at bounding box center [430, 259] width 311 height 16
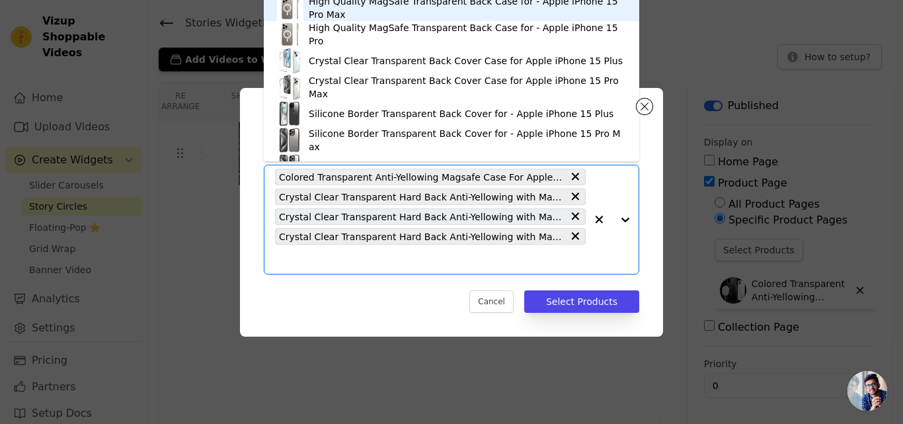
paste input "Crystal Clear Transparent Hard Back Anti-Yellowing with MagSafe Compatibility P…"
type input "Crystal Clear Transparent Hard Back Anti-Yellowing with MagSafe Compatibility P…"
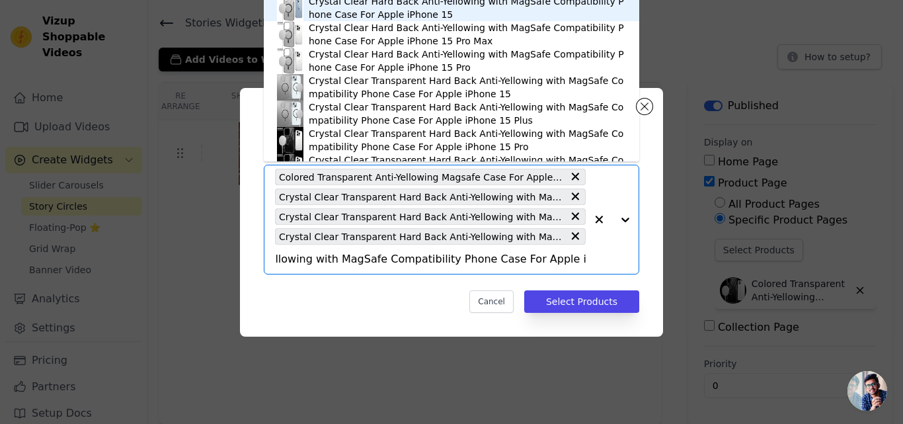
scroll to position [19, 0]
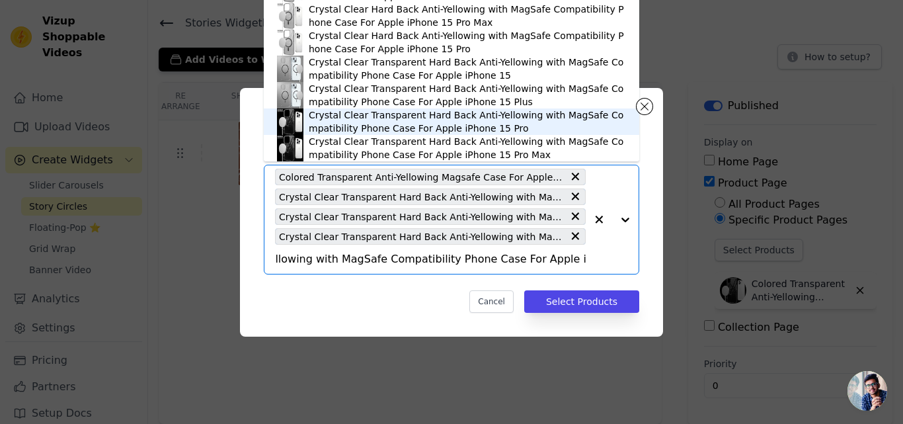
click at [422, 127] on div "Crystal Clear Transparent Hard Back Anti-Yellowing with MagSafe Compatibility P…" at bounding box center [467, 121] width 317 height 26
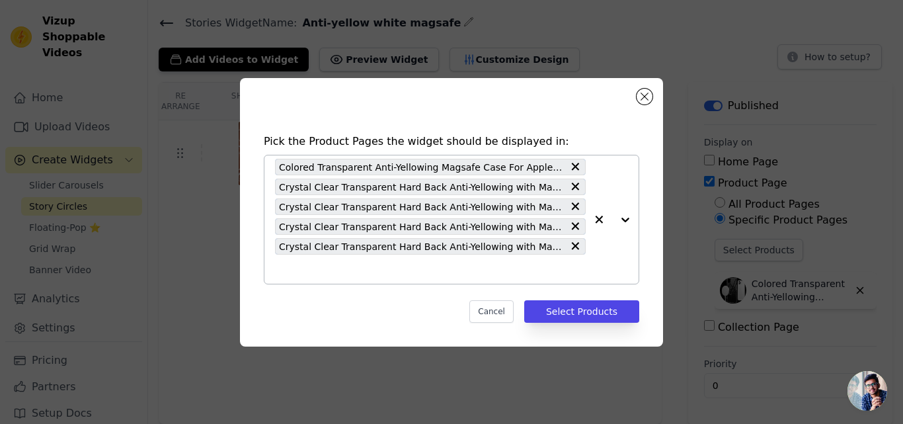
click at [437, 263] on input "text" at bounding box center [430, 269] width 311 height 16
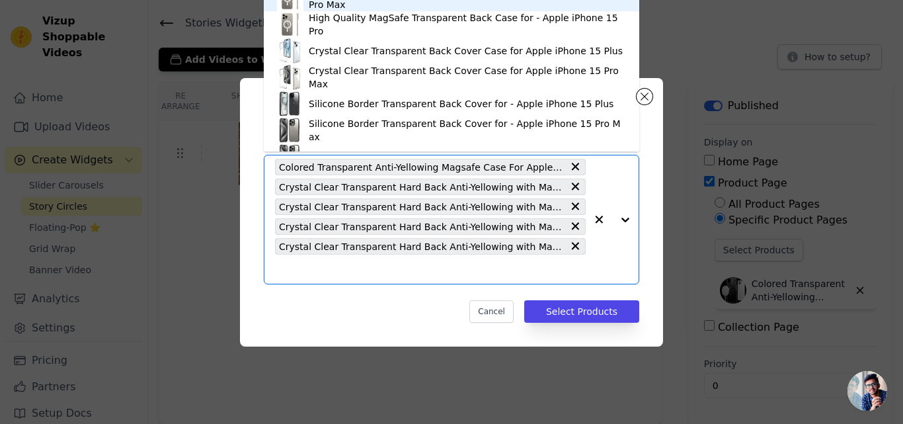
paste input "Crystal Clear Transparent Hard Back Anti-Yellowing with MagSafe Compatibility P…"
type input "Crystal Clear Transparent Hard Back Anti-Yellowing with MagSafe Compatibility P…"
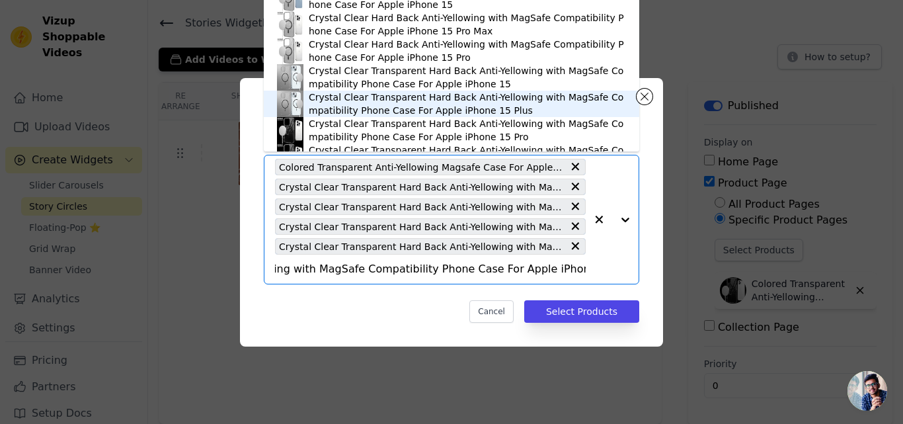
scroll to position [49, 0]
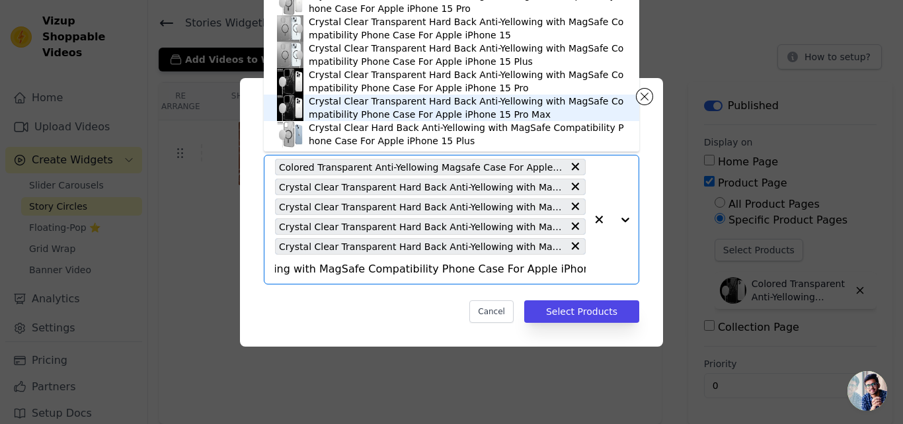
click at [392, 102] on div "Crystal Clear Transparent Hard Back Anti-Yellowing with MagSafe Compatibility P…" at bounding box center [467, 108] width 317 height 26
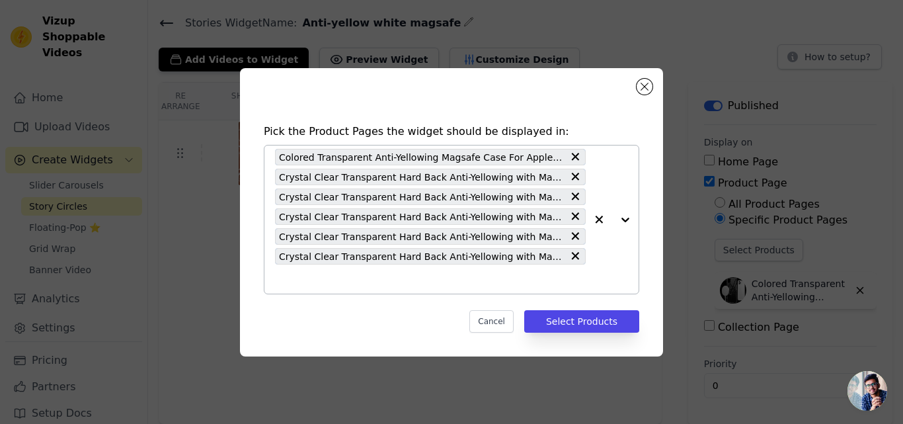
click at [385, 286] on input "text" at bounding box center [430, 279] width 311 height 16
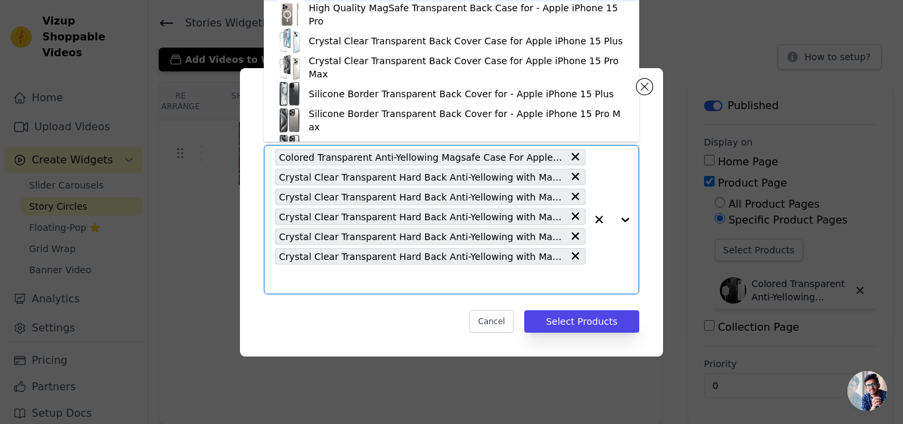
paste input "Crystal Clear Transparent Hard Back Anti-Yellowing with MagSafe Compatibility P…"
type input "Crystal Clear Transparent Hard Back Anti-Yellowing with MagSafe Compatibility P…"
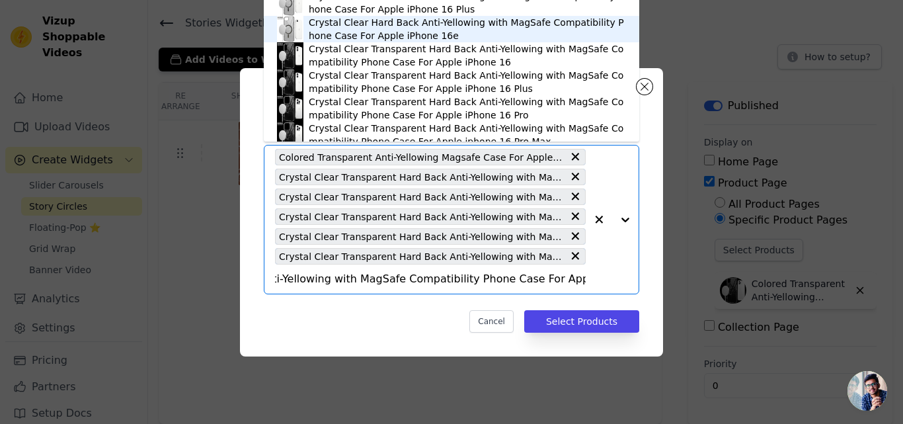
scroll to position [85, 0]
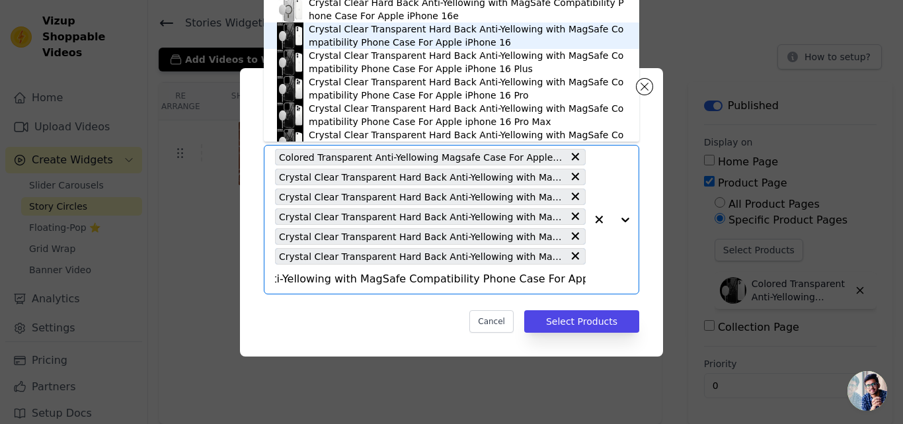
click at [387, 38] on div "Crystal Clear Transparent Hard Back Anti-Yellowing with MagSafe Compatibility P…" at bounding box center [467, 35] width 317 height 26
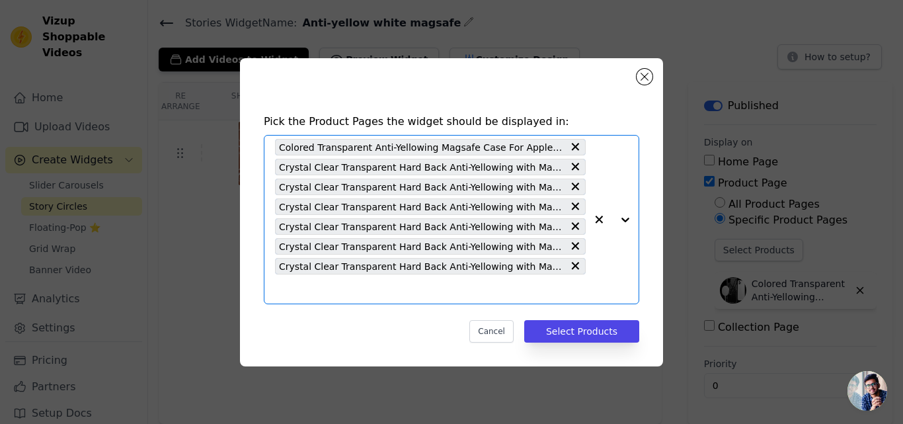
scroll to position [0, 0]
click at [382, 288] on input "text" at bounding box center [430, 289] width 311 height 16
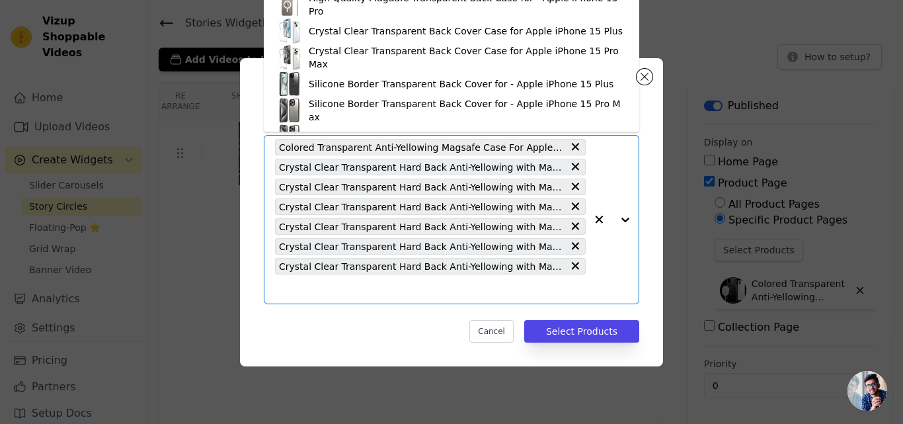
paste input "Crystal Clear Transparent Hard Back Anti-Yellowing with MagSafe Compatibility P…"
type input "Crystal Clear Transparent Hard Back Anti-Yellowing with MagSafe Compatibility P…"
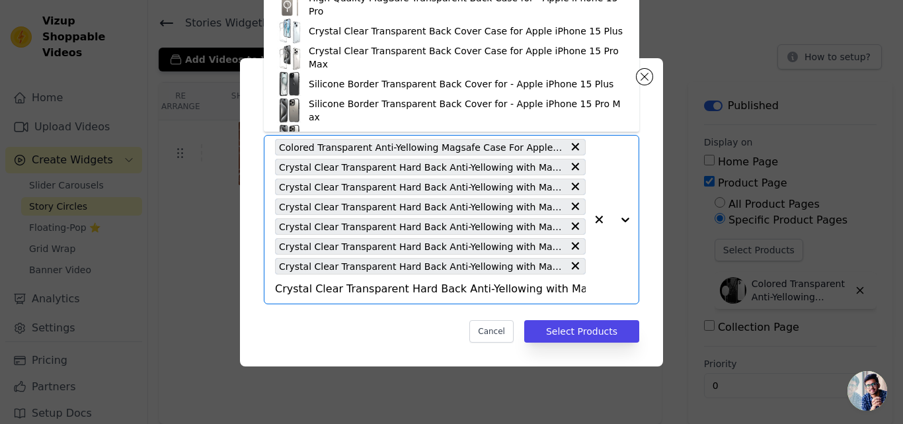
scroll to position [0, 233]
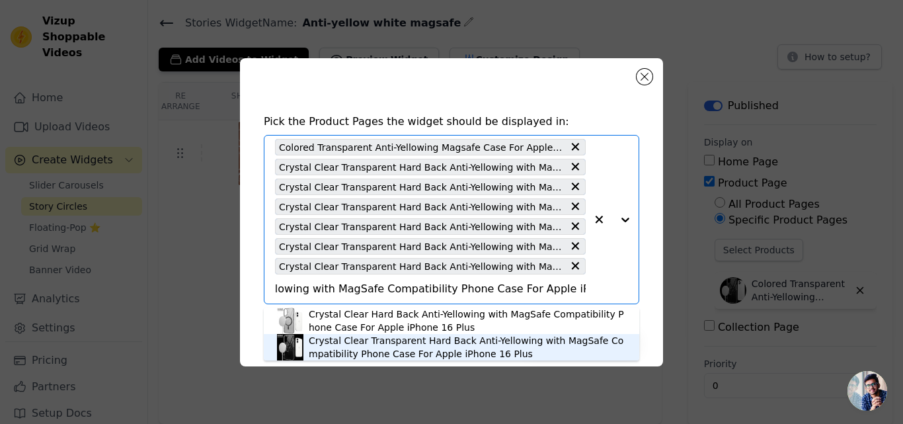
click at [381, 350] on div "Crystal Clear Transparent Hard Back Anti-Yellowing with MagSafe Compatibility P…" at bounding box center [467, 347] width 317 height 26
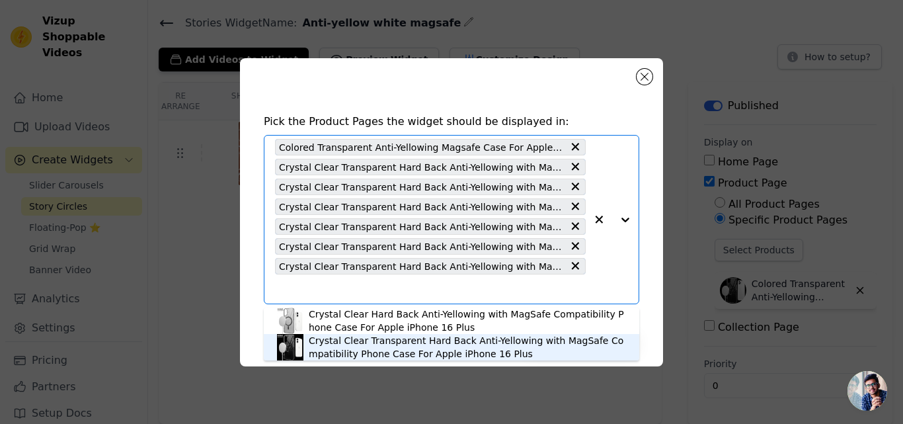
scroll to position [0, 0]
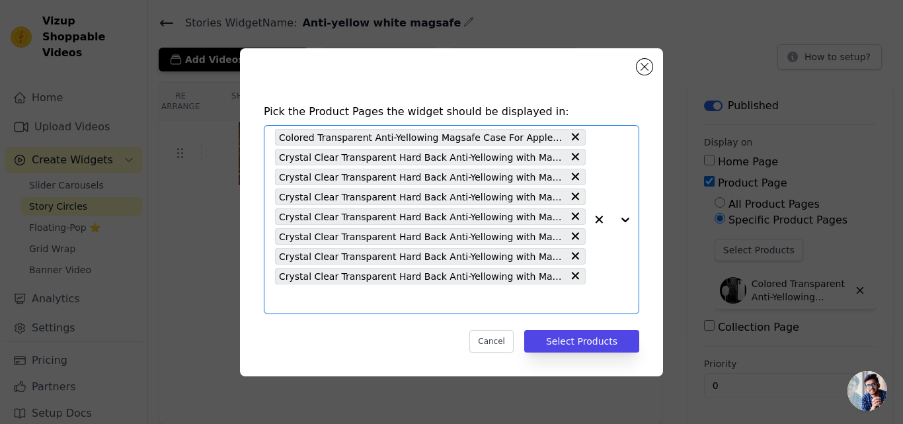
click at [387, 301] on input "text" at bounding box center [430, 299] width 311 height 16
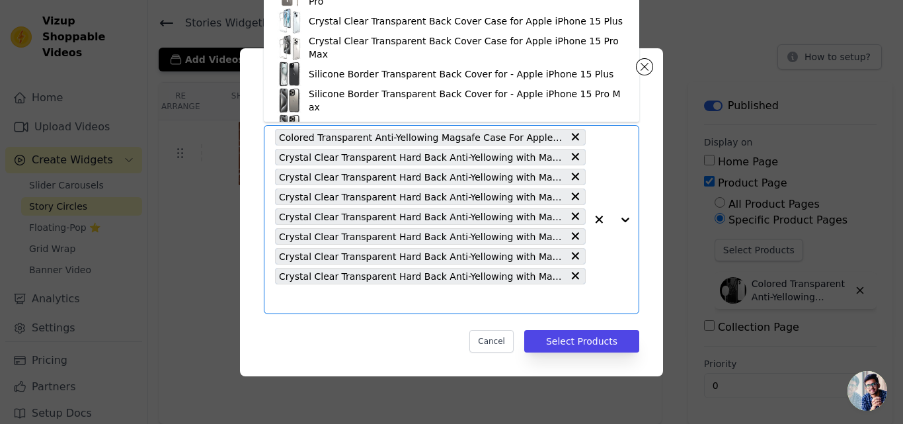
paste input "Crystal Clear Transparent Hard Back Anti-Yellowing with MagSafe Compatibility P…"
type input "Crystal Clear Transparent Hard Back Anti-Yellowing with MagSafe Compatibility P…"
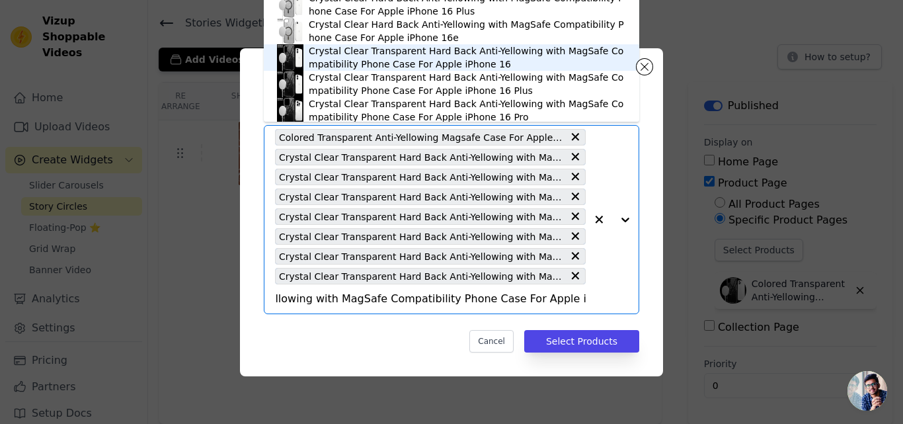
scroll to position [66, 0]
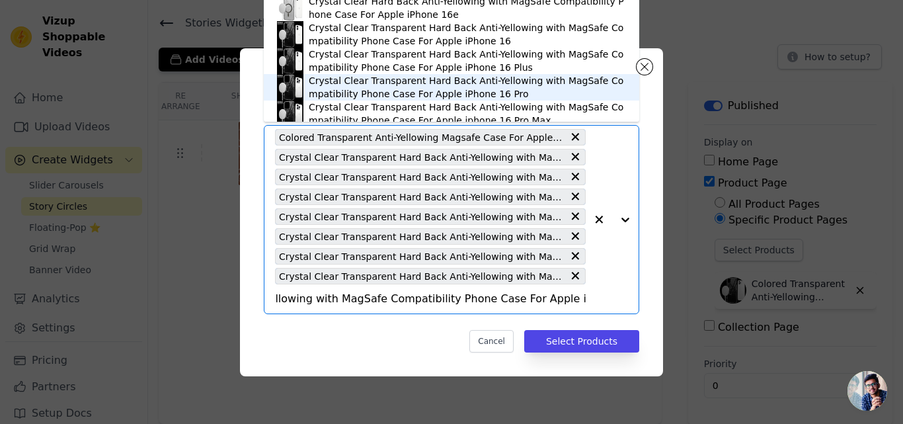
click at [394, 91] on div "Crystal Clear Transparent Hard Back Anti-Yellowing with MagSafe Compatibility P…" at bounding box center [467, 87] width 317 height 26
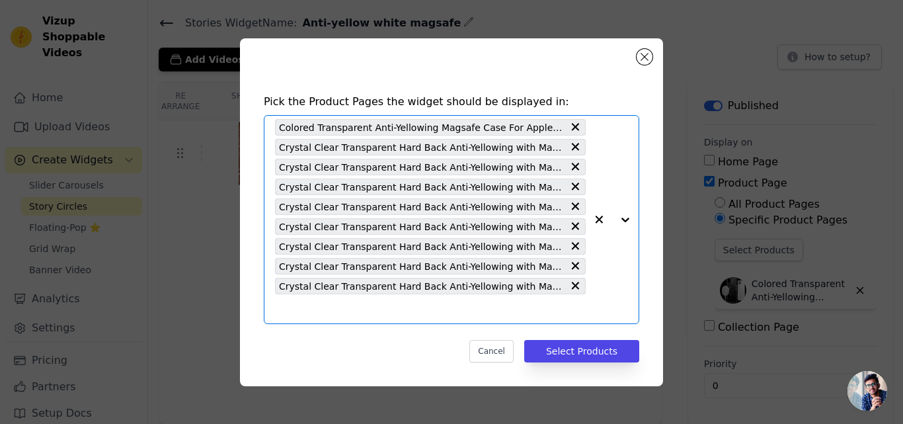
scroll to position [0, 0]
click at [391, 320] on div "Colored Transparent Anti-Yellowing Magsafe Case For Apple iphone 11 Pro Max Cry…" at bounding box center [430, 220] width 311 height 208
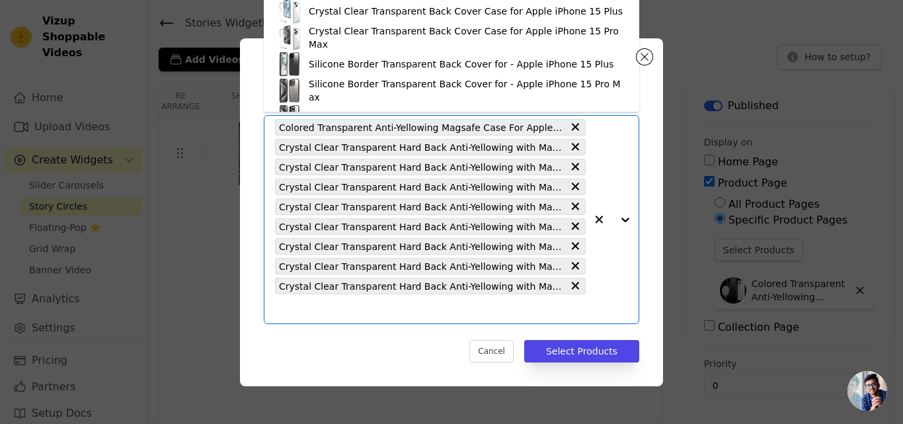
paste input "Crystal Clear Transparent Hard Back Anti-Yellowing with MagSafe Compatibility P…"
type input "Crystal Clear Transparent Hard Back Anti-Yellowing with MagSafe Compatibility P…"
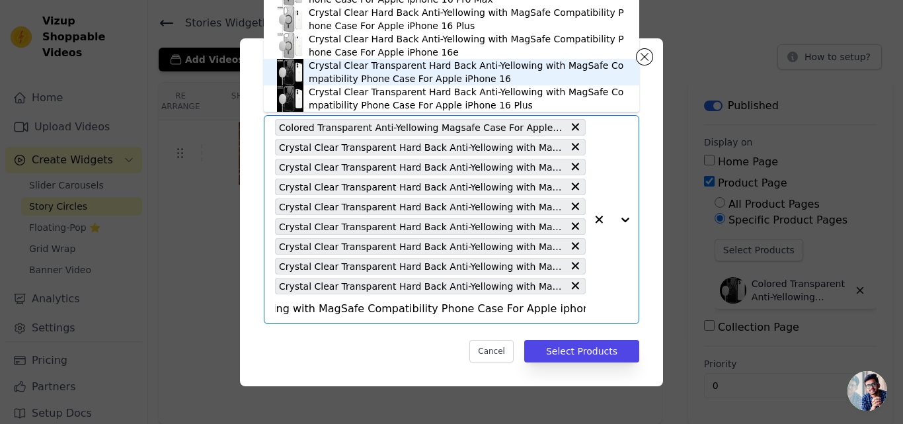
scroll to position [85, 0]
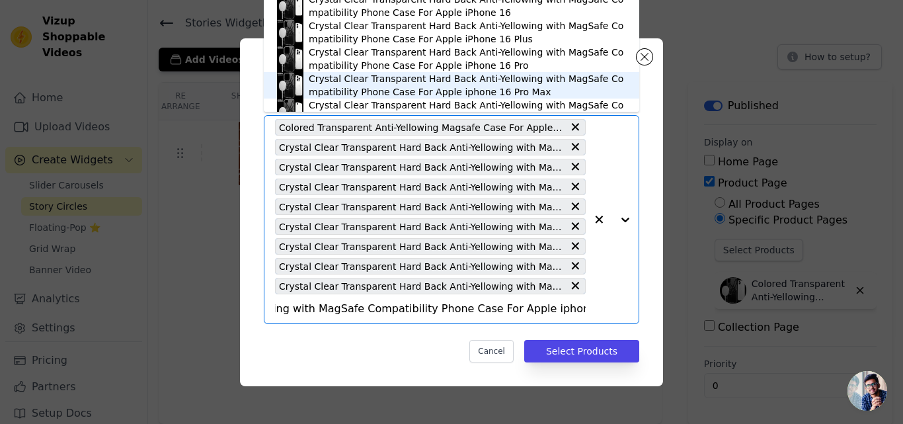
click at [432, 83] on div "Crystal Clear Transparent Hard Back Anti-Yellowing with MagSafe Compatibility P…" at bounding box center [467, 85] width 317 height 26
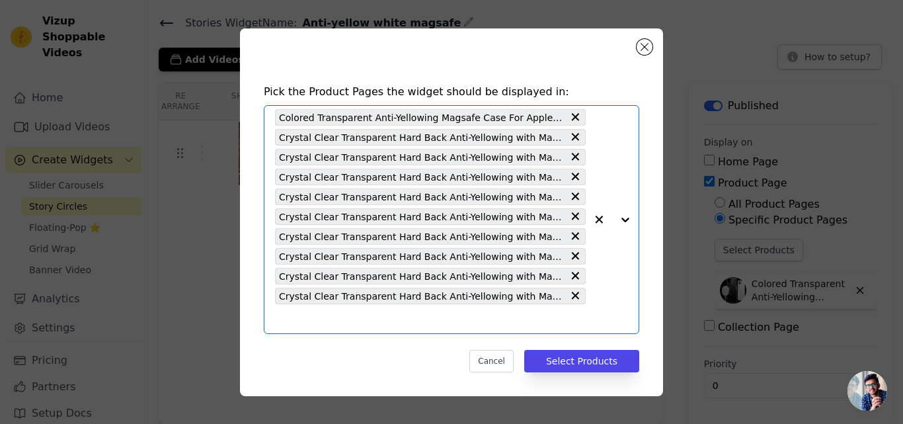
scroll to position [0, 0]
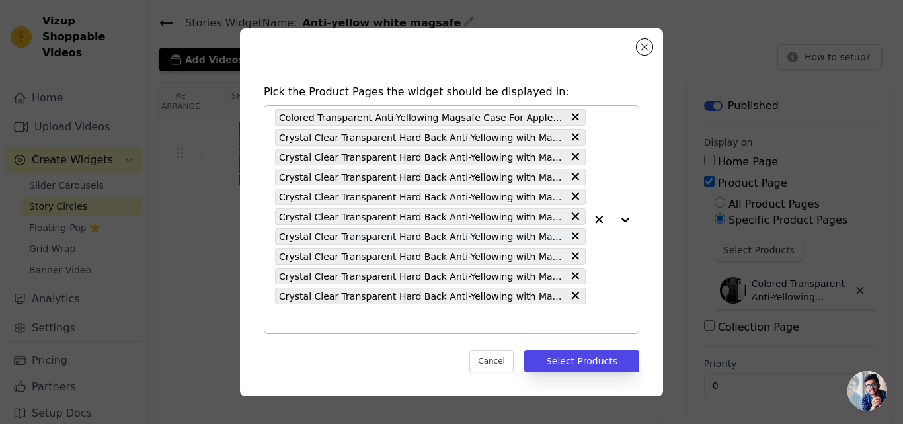
click at [411, 317] on input "text" at bounding box center [430, 319] width 311 height 16
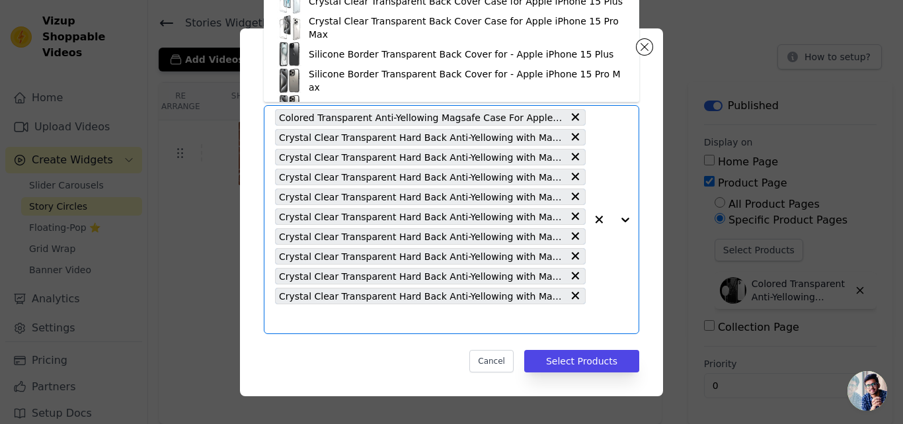
paste input "Crystal Clear Transparent Hard Back Anti-Yellowing with MagSafe Compatibility P…"
type input "Crystal Clear Transparent Hard Back Anti-Yellowing with MagSafe Compatibility P…"
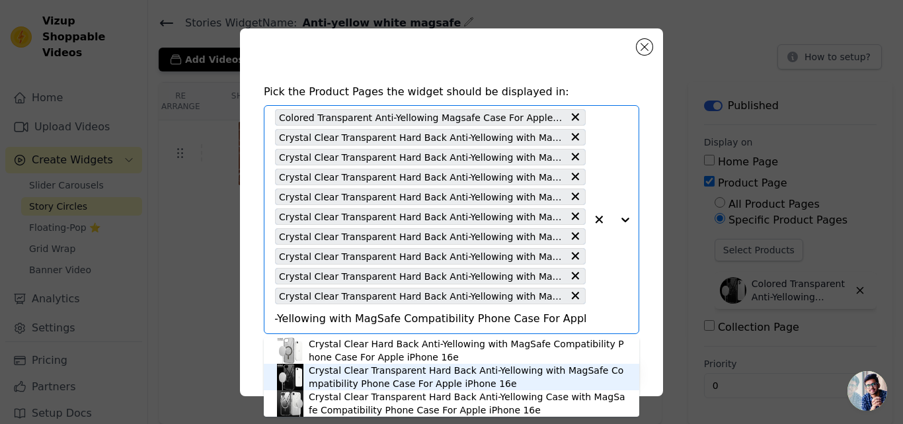
scroll to position [4, 0]
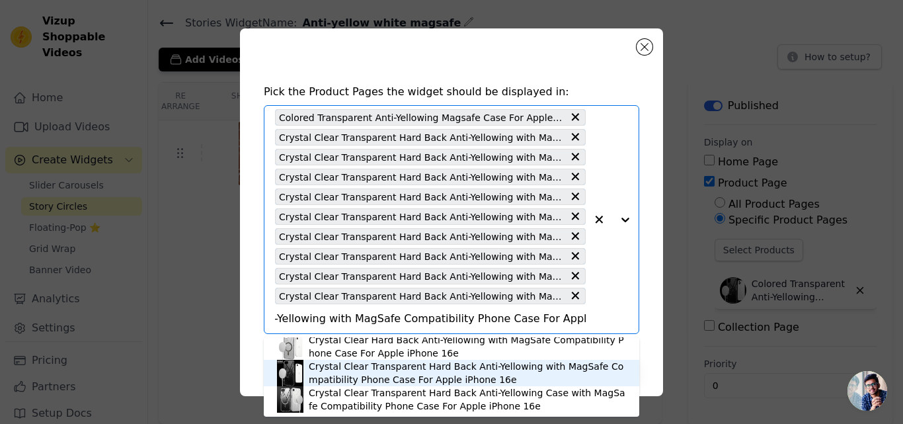
click at [442, 373] on div "Crystal Clear Transparent Hard Back Anti-Yellowing with MagSafe Compatibility P…" at bounding box center [467, 373] width 317 height 26
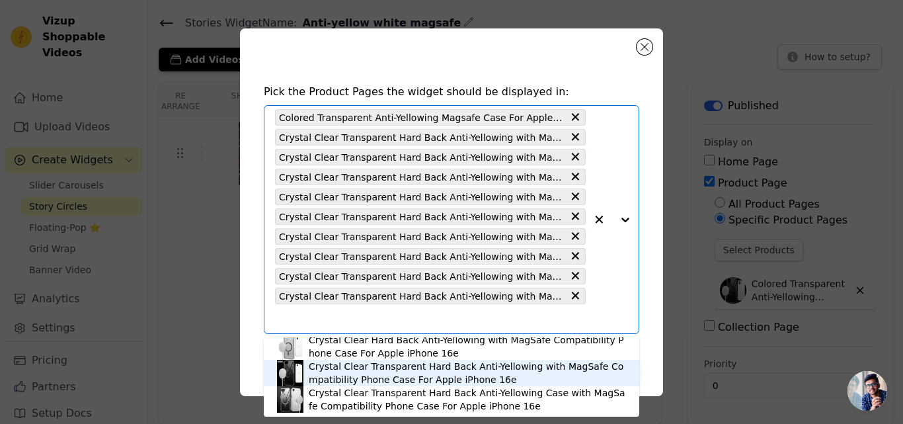
scroll to position [0, 0]
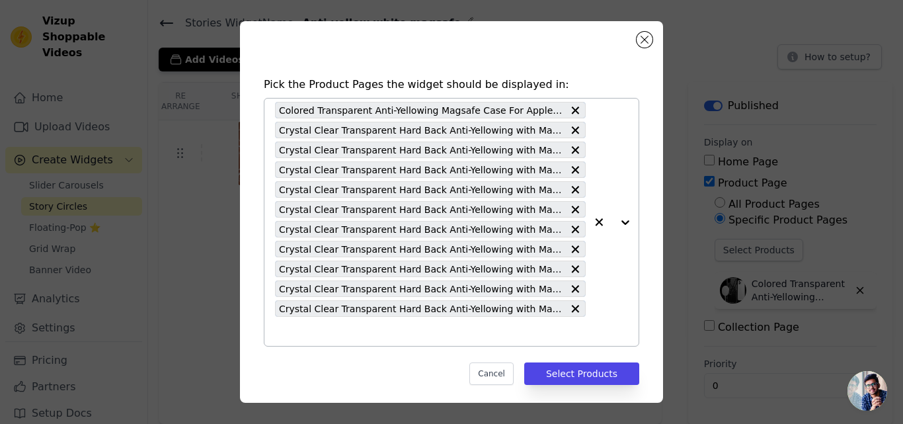
paste input "Crystal Clear Transparent Hard Back Anti-Yellowing with MagSafe Compatibility P…"
type input "Crystal Clear Transparent Hard Back Anti-Yellowing with MagSafe Compatibility P…"
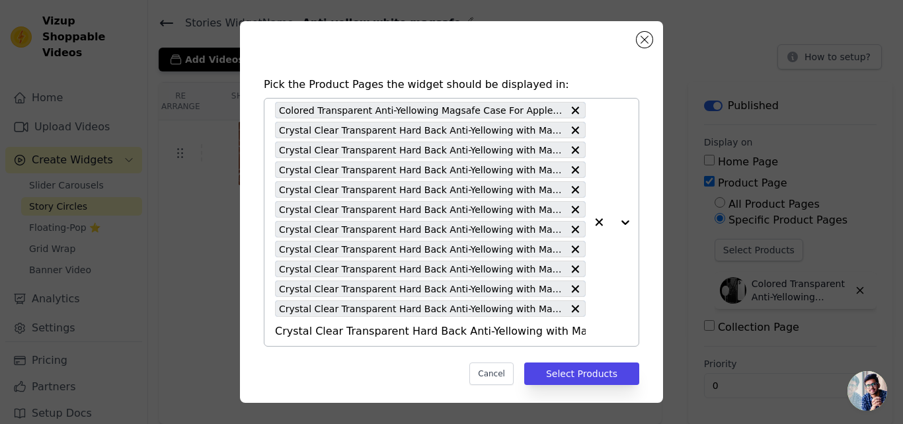
scroll to position [0, 227]
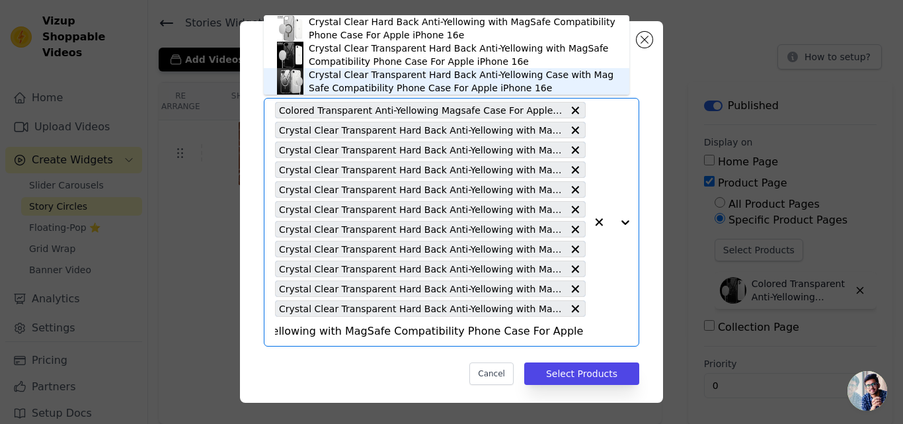
click at [413, 87] on div "Crystal Clear Transparent Hard Back Anti-Yellowing Case with MagSafe Compatibil…" at bounding box center [462, 81] width 307 height 26
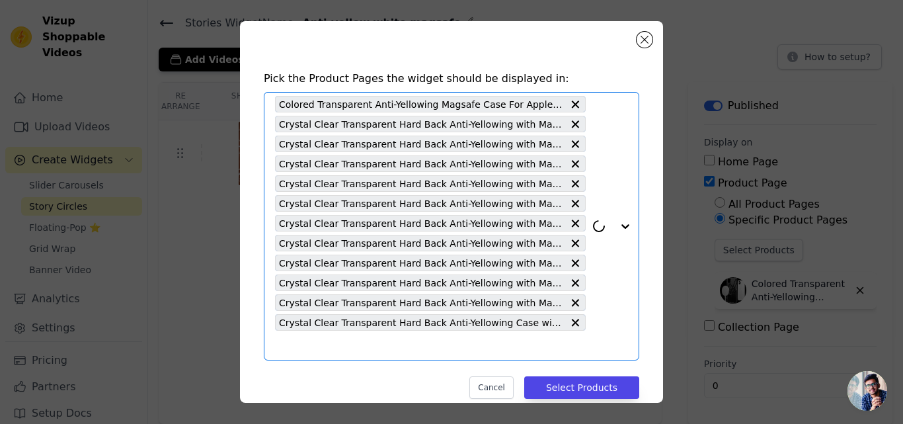
scroll to position [26, 0]
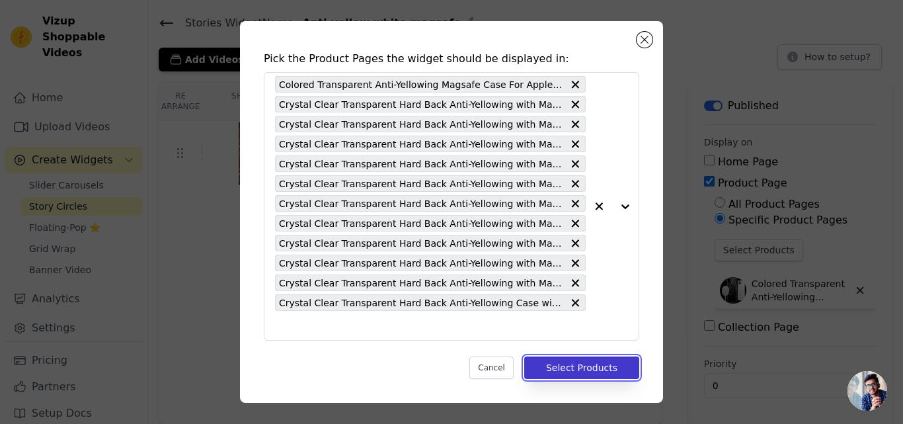
click at [555, 358] on button "Select Products" at bounding box center [581, 367] width 115 height 22
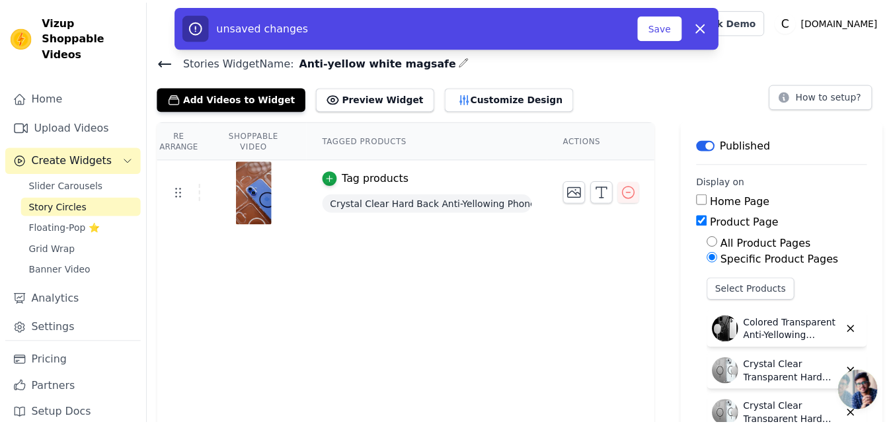
scroll to position [39, 0]
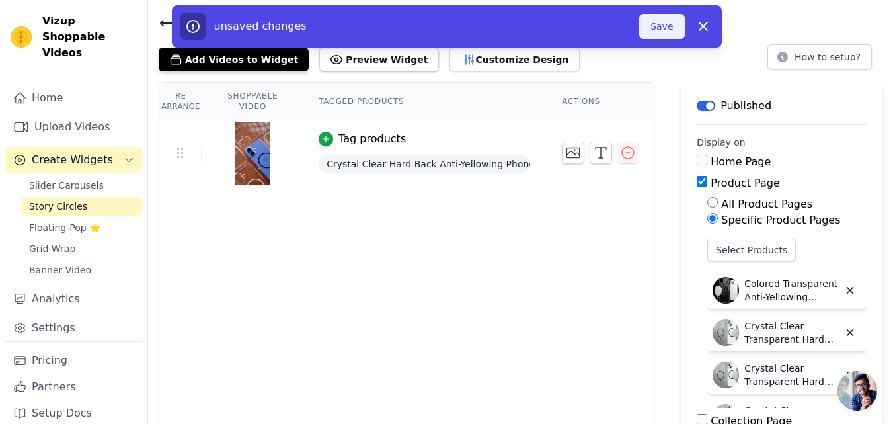
click at [655, 26] on button "Save" at bounding box center [661, 26] width 45 height 25
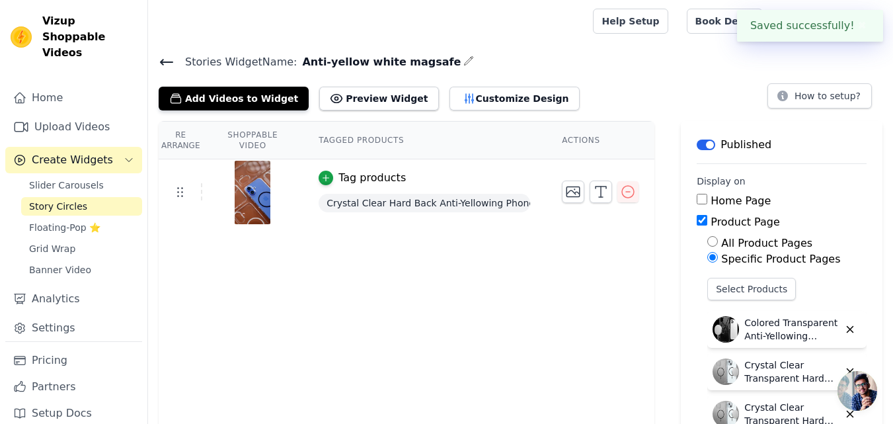
click at [162, 58] on icon at bounding box center [167, 62] width 16 height 16
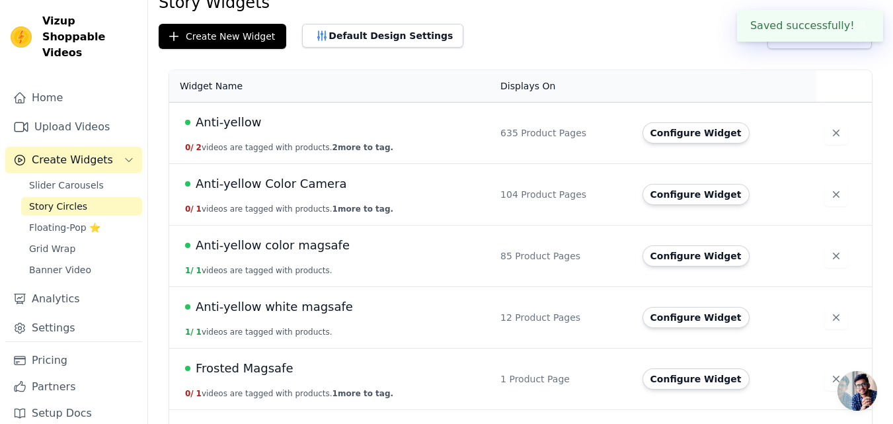
scroll to position [66, 0]
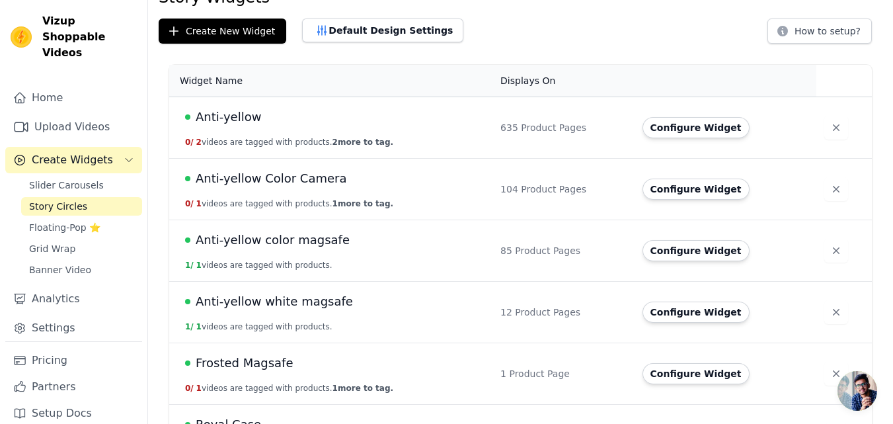
click at [321, 301] on span "Anti-yellow white magsafe" at bounding box center [274, 301] width 157 height 19
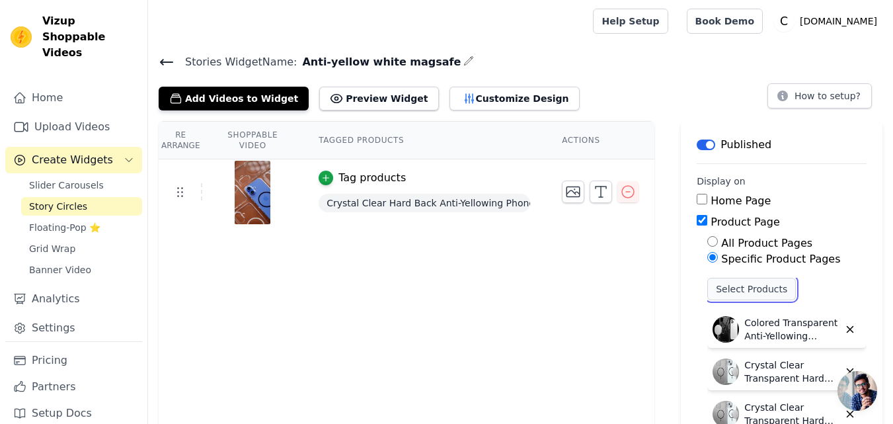
click at [717, 289] on button "Select Products" at bounding box center [751, 289] width 89 height 22
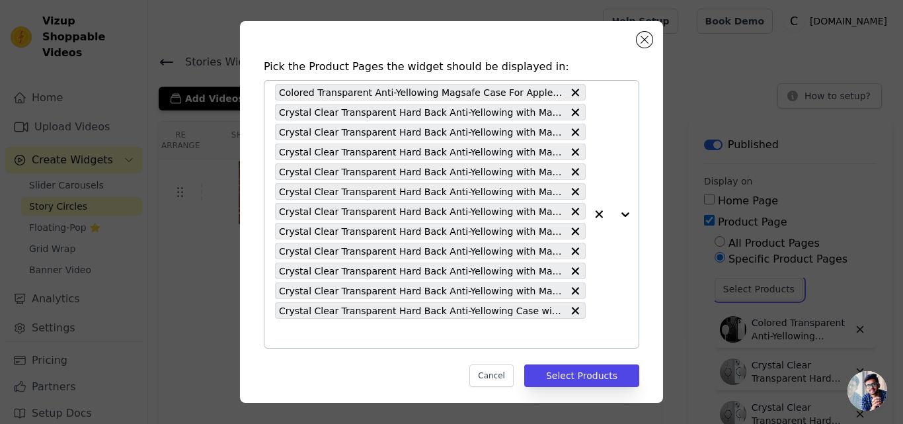
scroll to position [26, 0]
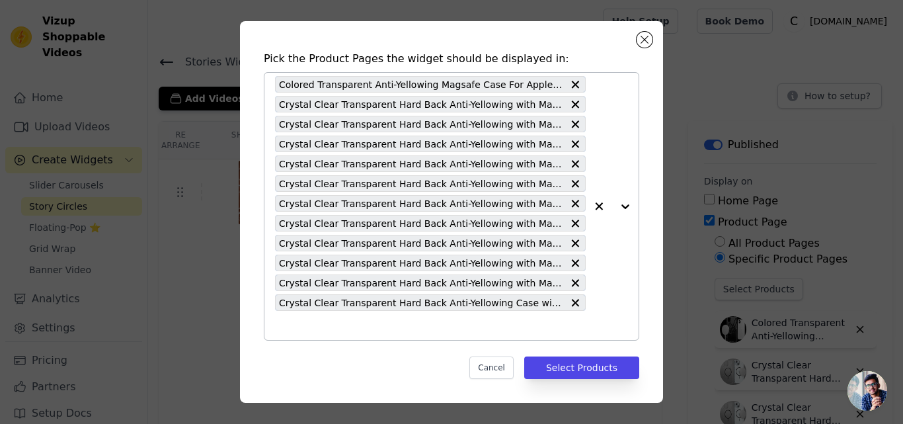
click at [336, 331] on input "text" at bounding box center [430, 325] width 311 height 16
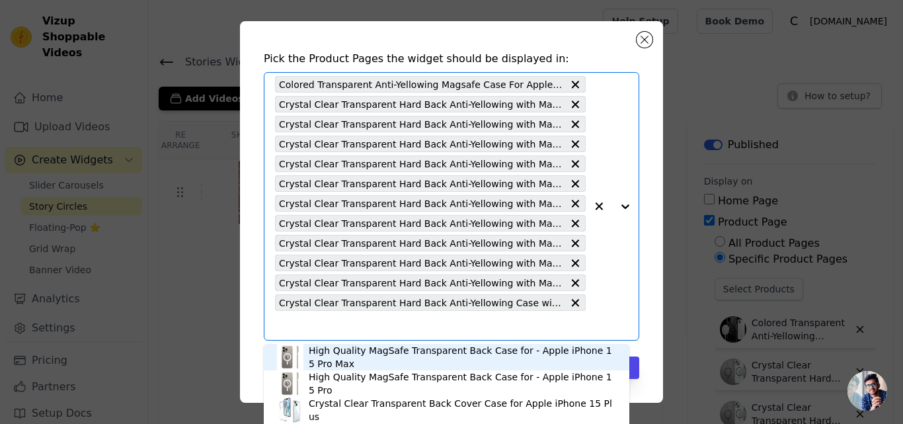
paste input "Crystal Clear Transparent Hard Back Anti-Yellowing with MagSafe Compatibility P…"
type input "Crystal Clear Transparent Hard Back Anti-Yellowing with MagSafe Compatibility P…"
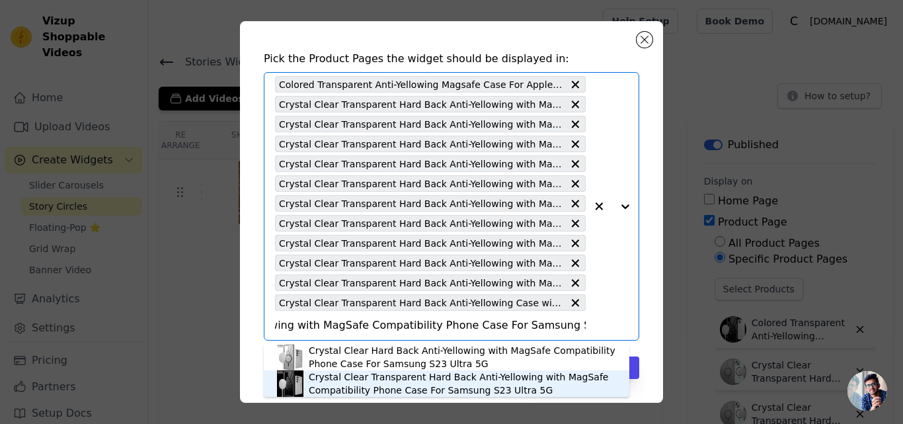
click at [355, 380] on div "Crystal Clear Transparent Hard Back Anti-Yellowing with MagSafe Compatibility P…" at bounding box center [462, 383] width 307 height 26
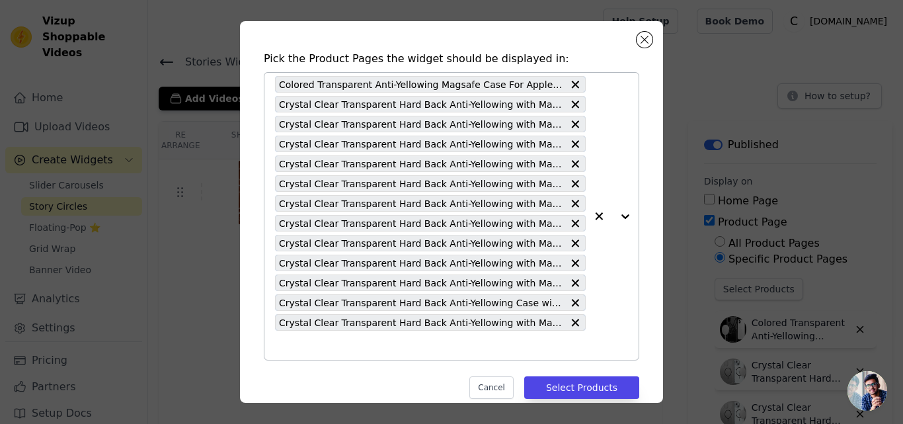
click at [427, 343] on input "text" at bounding box center [430, 345] width 311 height 16
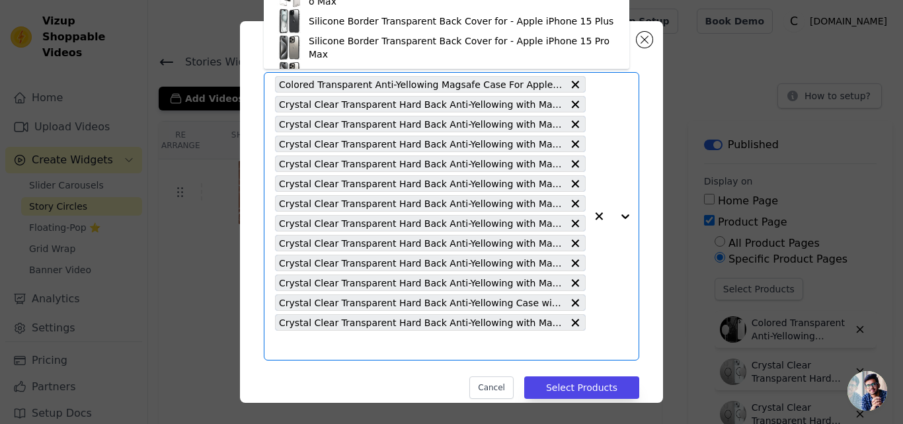
paste input "Crystal Clear Transparent Hard Back Anti-Yellowing with MagSafe Compatibility P…"
type input "Crystal Clear Transparent Hard Back Anti-Yellowing with MagSafe Compatibility P…"
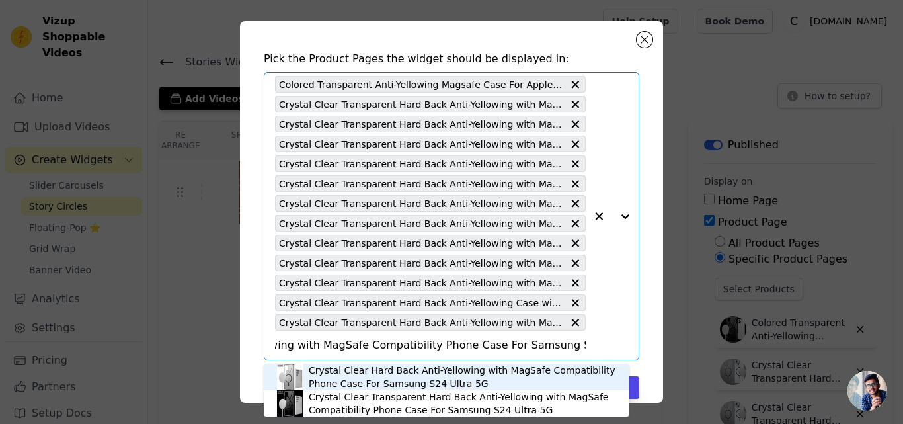
scroll to position [46, 0]
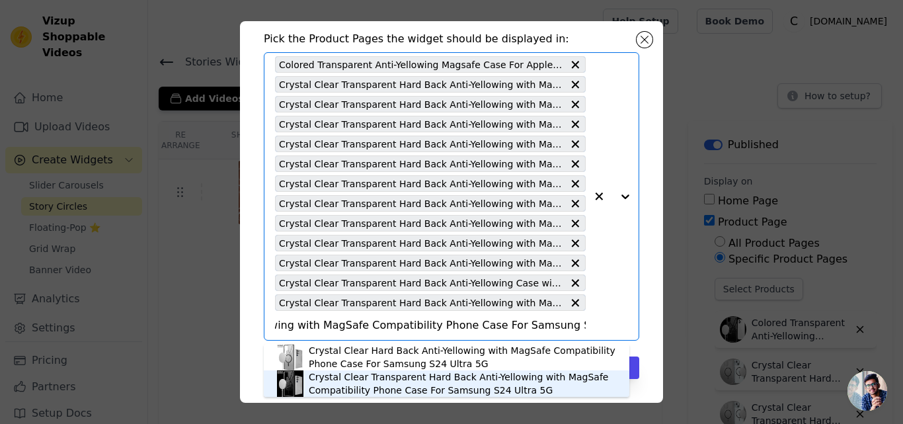
click at [401, 380] on div "Crystal Clear Transparent Hard Back Anti-Yellowing with MagSafe Compatibility P…" at bounding box center [462, 383] width 307 height 26
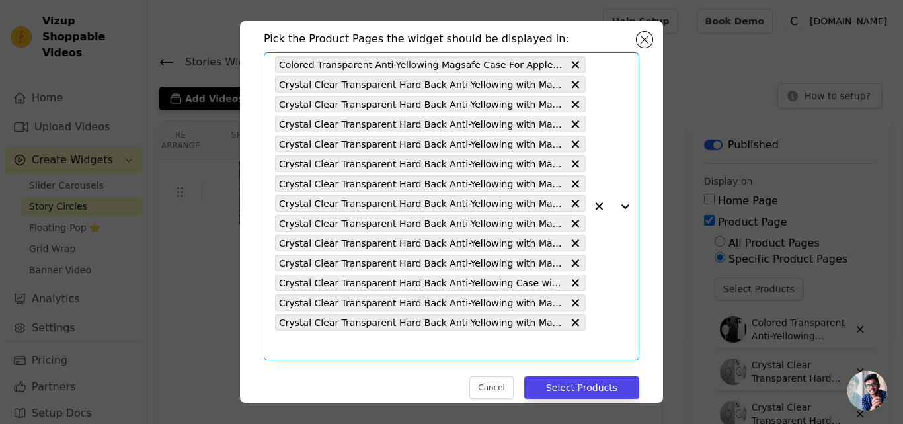
scroll to position [0, 0]
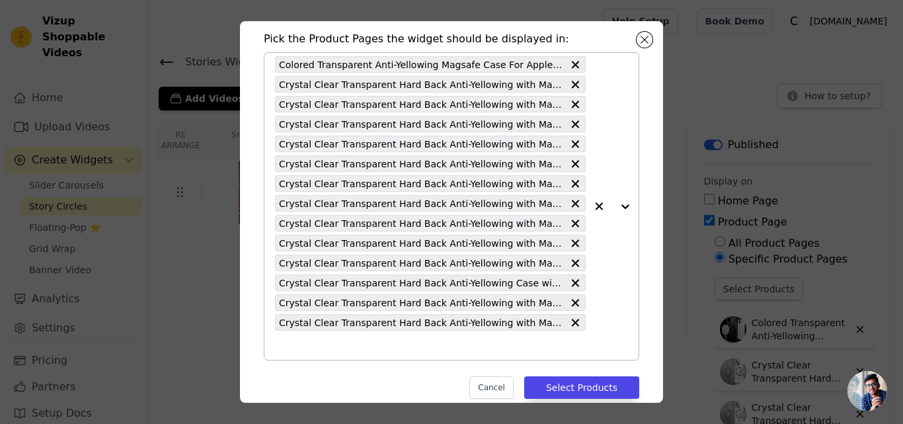
click at [407, 344] on input "text" at bounding box center [430, 345] width 311 height 16
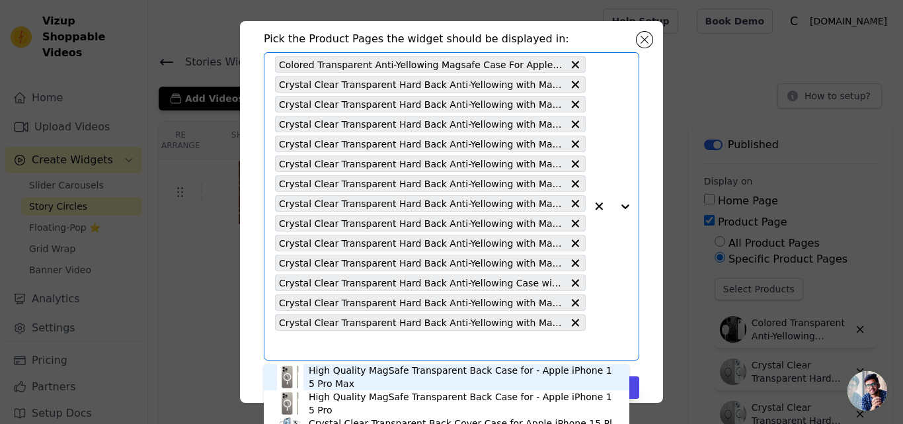
paste input "Crystal Clear Transparent Hard Back Anti-Yellowing with MagSafe Compatibility P…"
type input "Crystal Clear Transparent Hard Back Anti-Yellowing with MagSafe Compatibility P…"
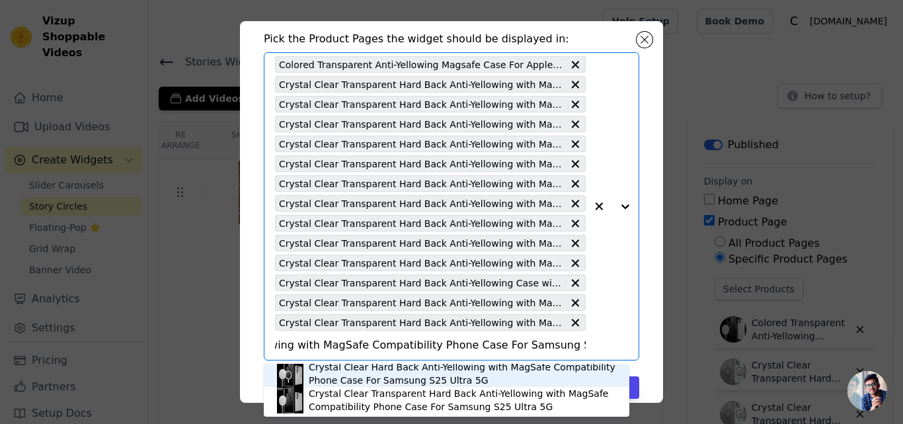
scroll to position [4, 0]
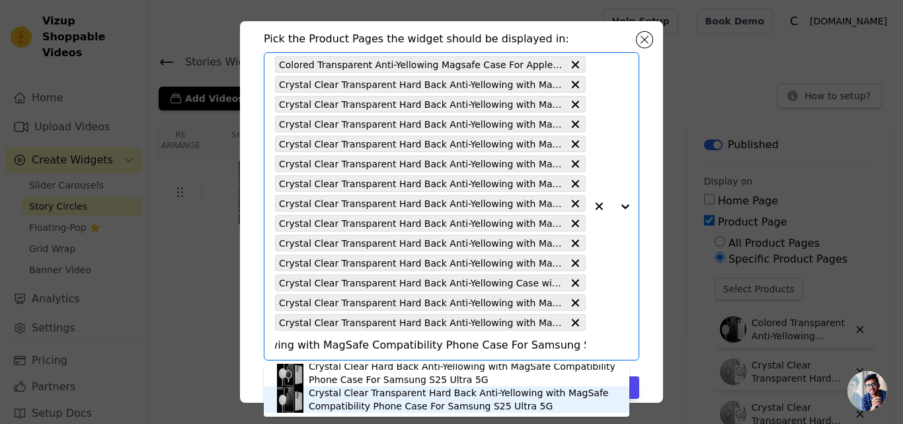
click at [358, 405] on div "Crystal Clear Transparent Hard Back Anti-Yellowing with MagSafe Compatibility P…" at bounding box center [462, 399] width 307 height 26
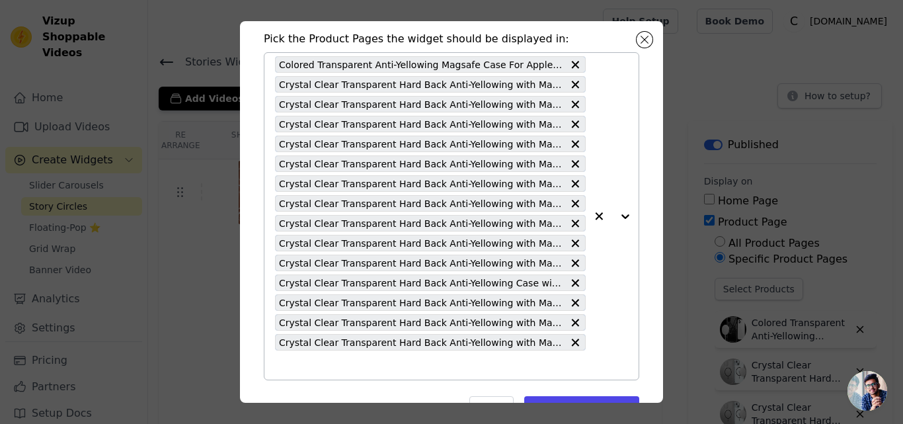
click at [443, 363] on input "text" at bounding box center [430, 365] width 311 height 16
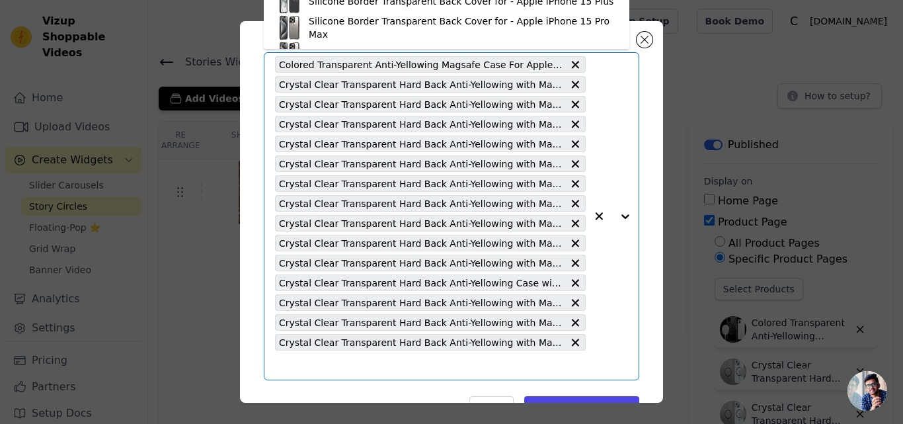
paste input "Crystal Clear Transparent Hard Back Anti-Yellowing Case with MagSafe Compatibil…"
type input "Crystal Clear Transparent Hard Back Anti-Yellowing Case with MagSafe Compatibil…"
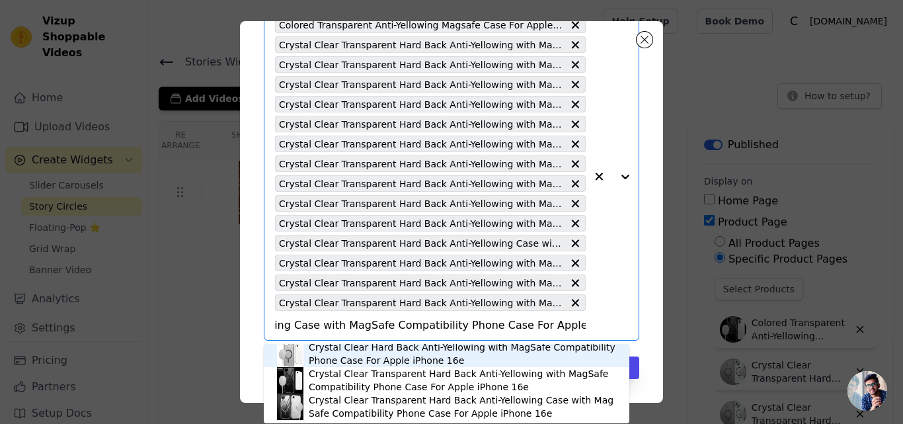
scroll to position [4, 0]
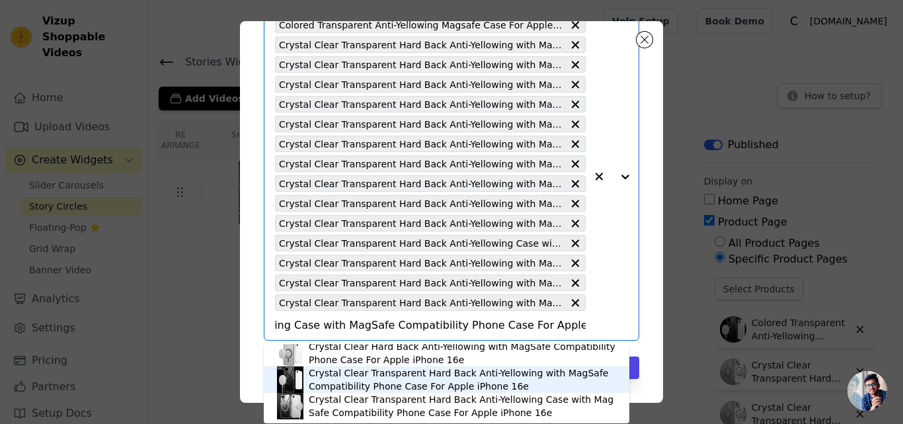
click at [325, 381] on div "Crystal Clear Transparent Hard Back Anti-Yellowing with MagSafe Compatibility P…" at bounding box center [462, 379] width 307 height 26
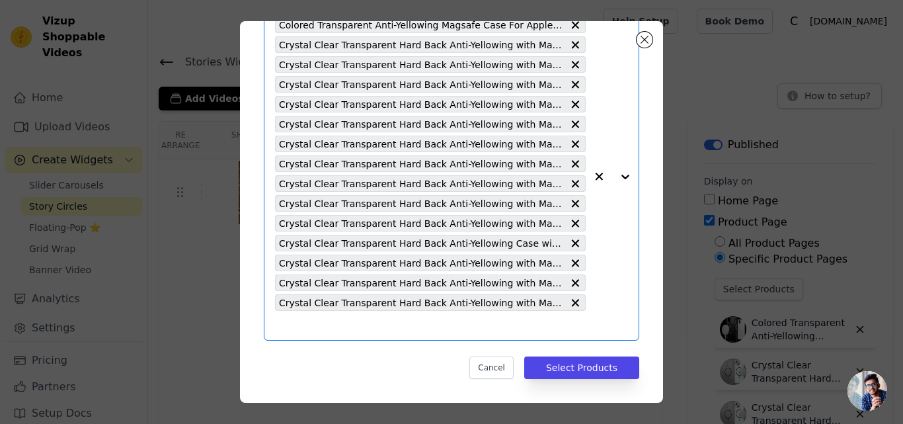
scroll to position [0, 0]
click at [416, 324] on input "text" at bounding box center [430, 325] width 311 height 16
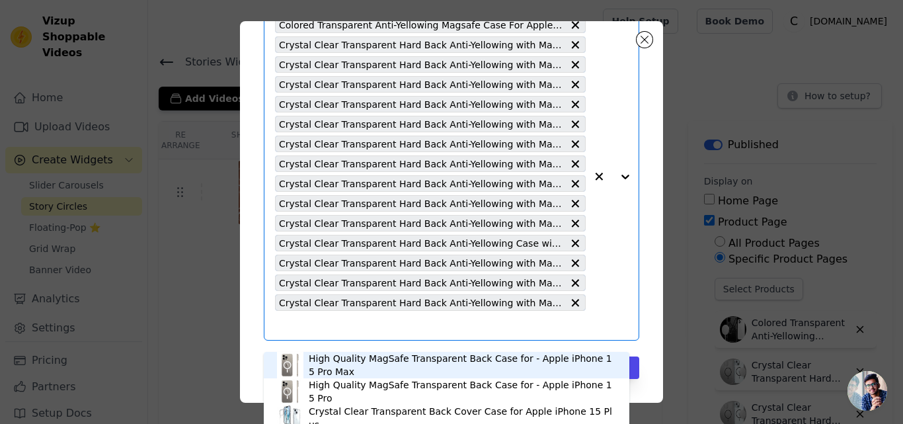
scroll to position [77, 0]
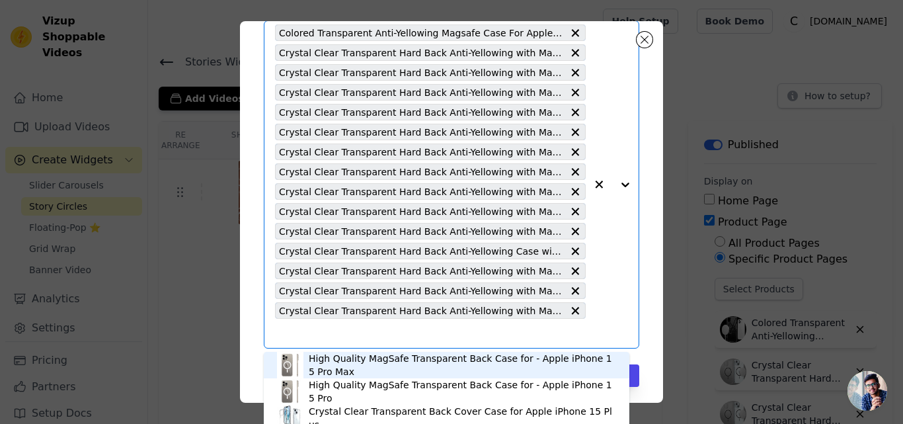
paste input "Crystal Clear Transparent Hard Back Anti-Yellowing Case with MagSafe Compatibil…"
type input "Crystal Clear Transparent Hard Back Anti-Yellowing Case with MagSafe Compatibil…"
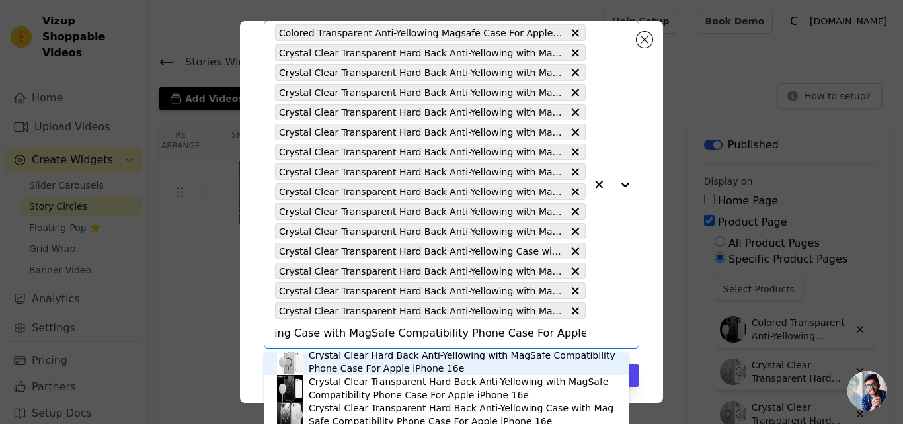
scroll to position [4, 0]
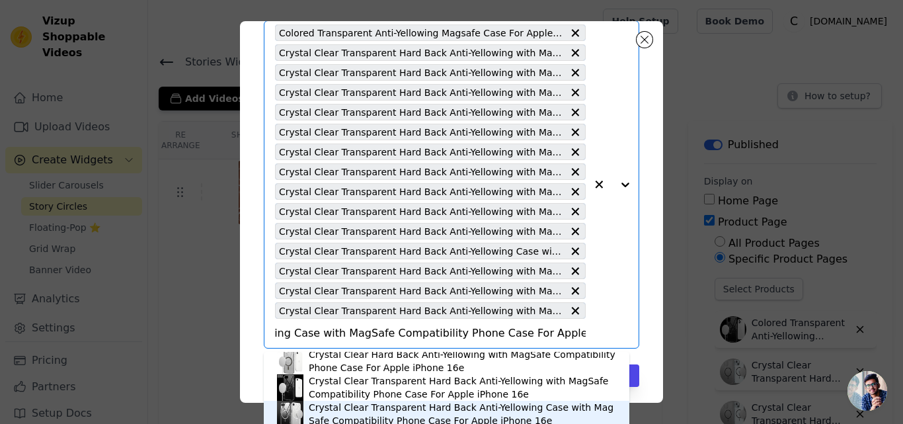
click at [426, 407] on div "Crystal Clear Transparent Hard Back Anti-Yellowing Case with MagSafe Compatibil…" at bounding box center [462, 414] width 307 height 26
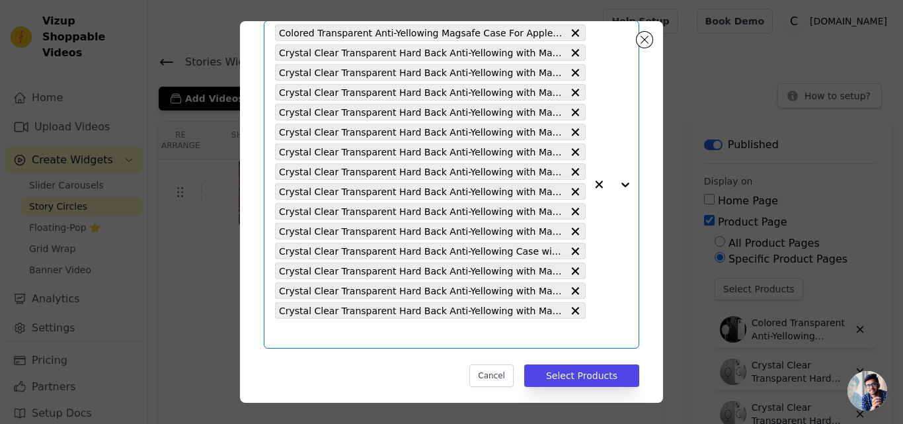
paste input "Crystal Clear Transparent Hard Back Anti-Yellowing Case with MagSafe Compatibil…"
type input "Crystal Clear Transparent Hard Back Anti-Yellowing Case with MagSafe Compatibil…"
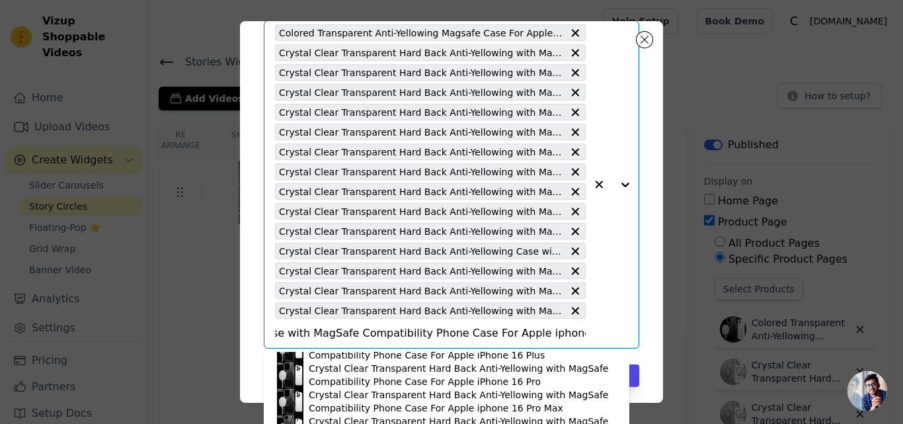
scroll to position [181, 0]
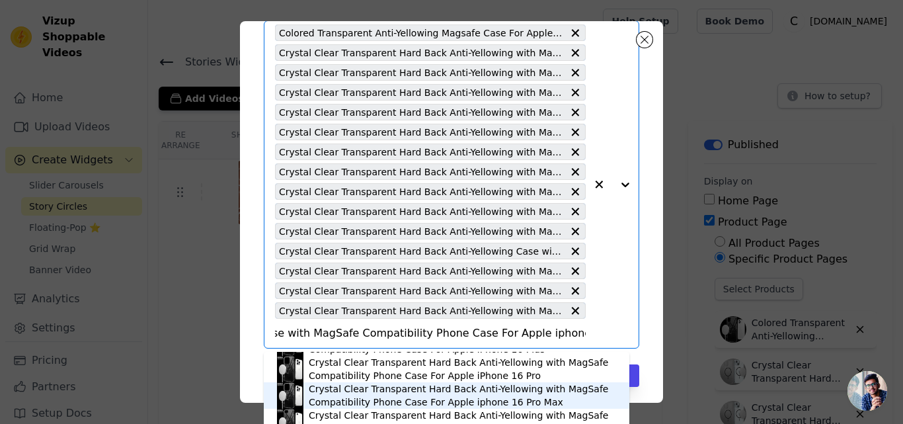
click at [364, 393] on div "Crystal Clear Transparent Hard Back Anti-Yellowing with MagSafe Compatibility P…" at bounding box center [462, 395] width 307 height 26
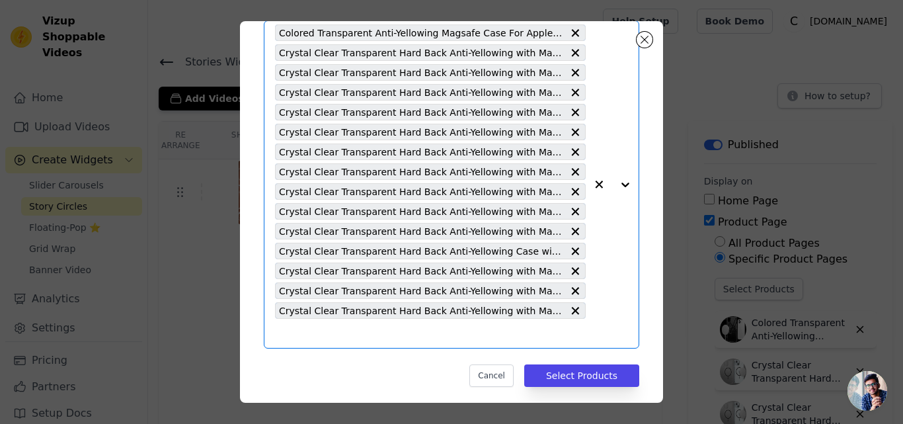
scroll to position [0, 0]
paste input "Crystal Clear Transparent Hard Back Anti-Yellowing with MagSafe Compatibility P…"
type input "Crystal Clear Transparent Hard Back Anti-Yellowing with MagSafe Compatibility P…"
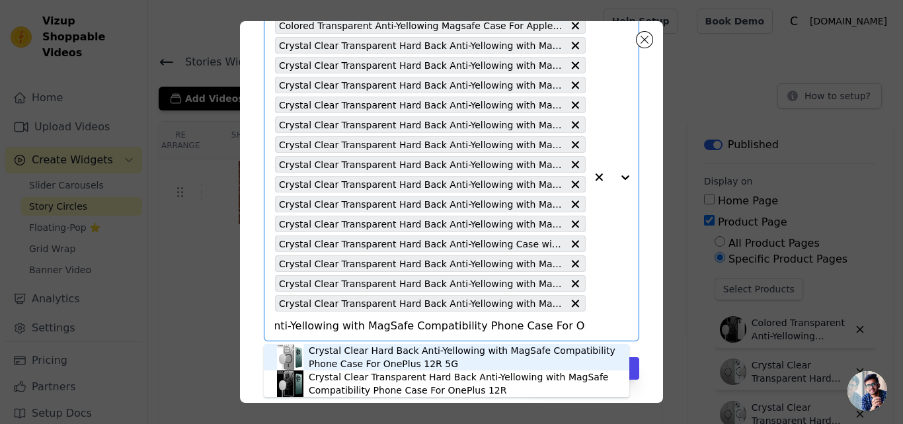
scroll to position [85, 0]
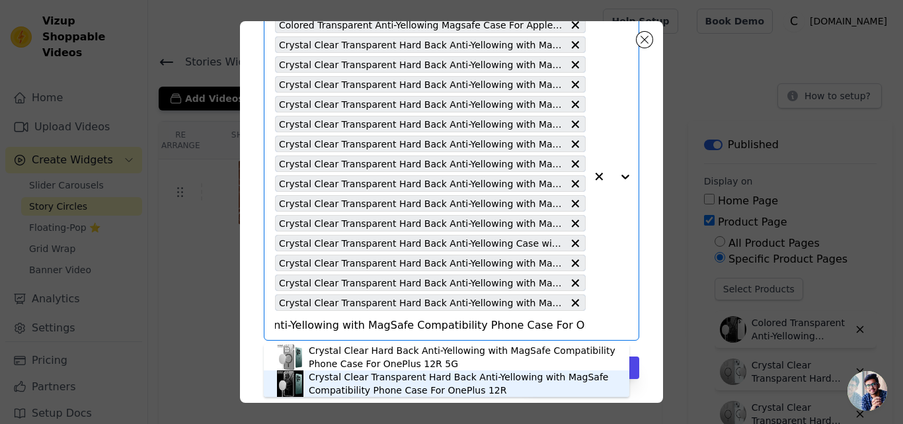
click at [349, 385] on div "Crystal Clear Transparent Hard Back Anti-Yellowing with MagSafe Compatibility P…" at bounding box center [462, 383] width 307 height 26
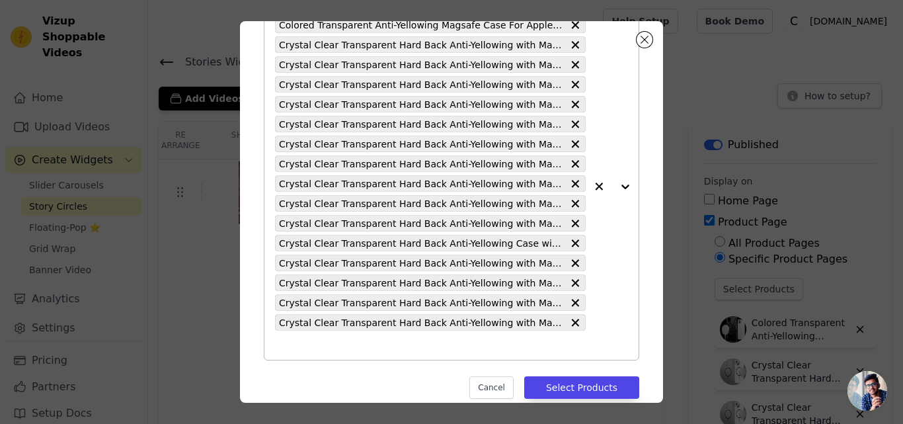
click at [380, 352] on input "text" at bounding box center [430, 345] width 311 height 16
paste input "Crystal Clear Transparent Hard Back Anti-Yellowing with MagSafe Compatibility P…"
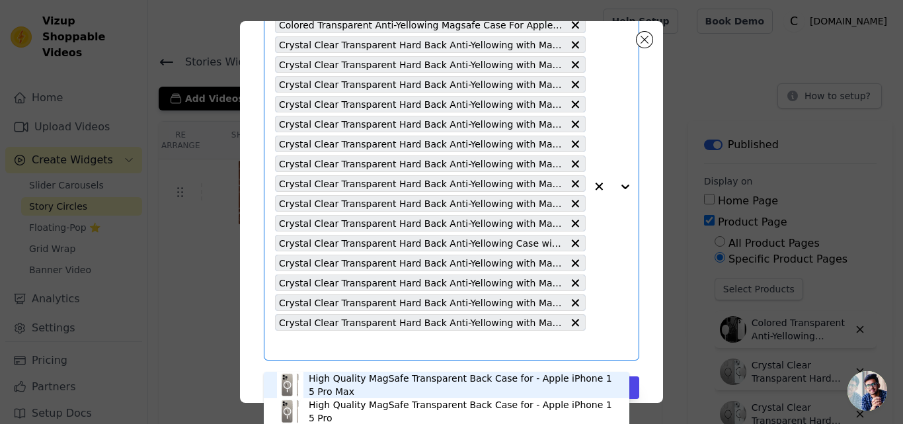
type input "Crystal Clear Transparent Hard Back Anti-Yellowing with MagSafe Compatibility P…"
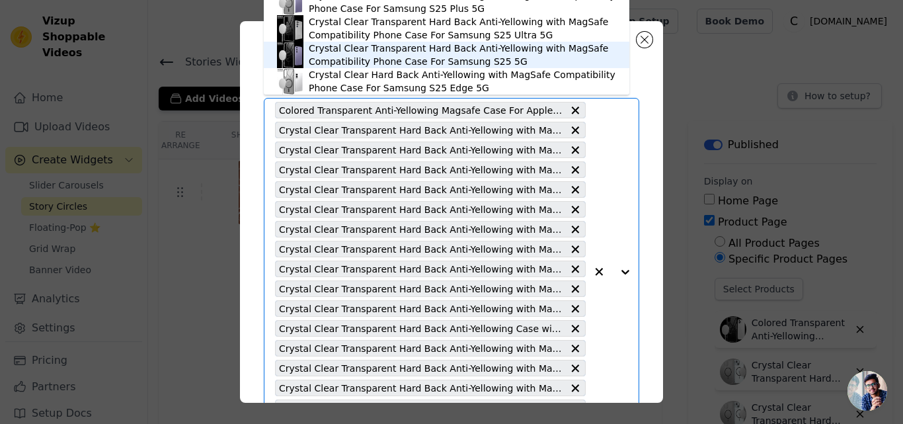
click at [405, 48] on div "Crystal Clear Transparent Hard Back Anti-Yellowing with MagSafe Compatibility P…" at bounding box center [462, 55] width 307 height 26
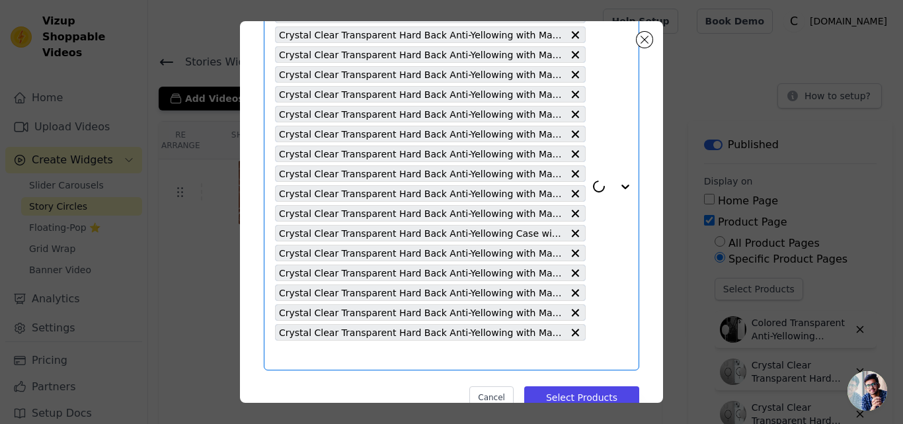
scroll to position [125, 0]
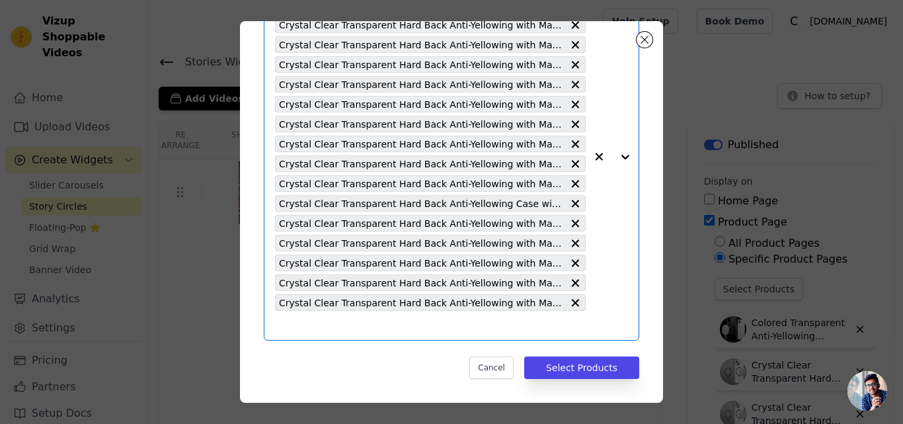
paste input "Crystal Clear Transparent Hard Back Anti-Yellowing with MagSafe Compatibility P…"
type input "Crystal Clear Transparent Hard Back Anti-Yellowing with MagSafe Compatibility P…"
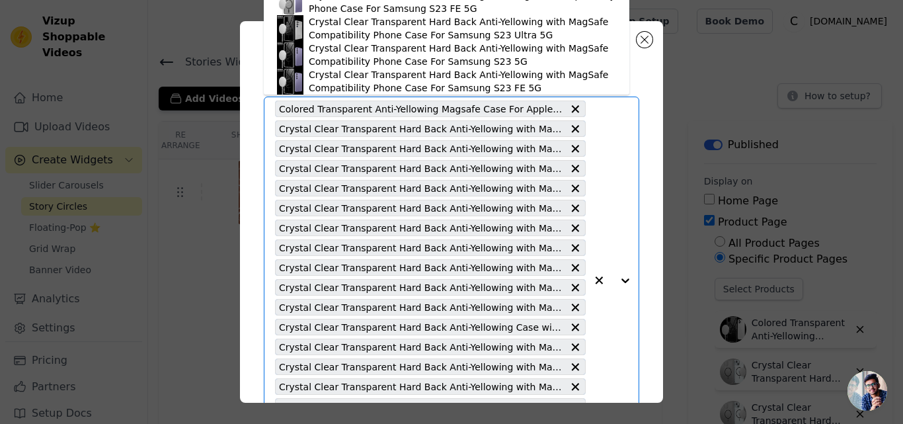
scroll to position [0, 0]
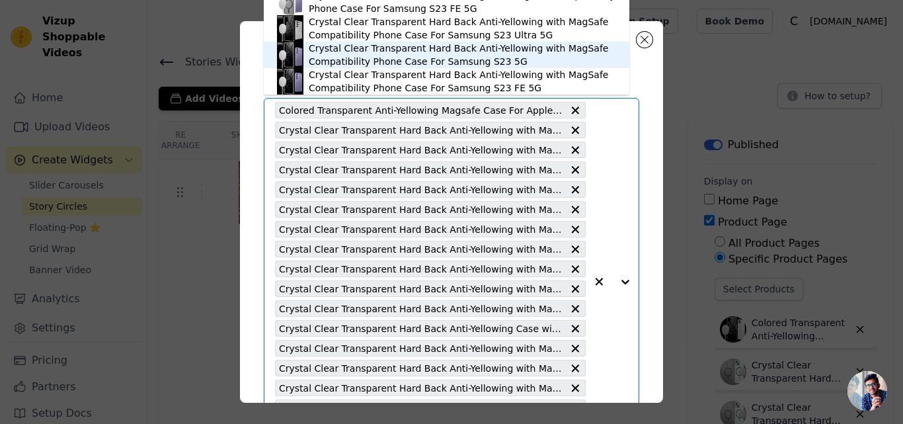
click at [373, 50] on div "Crystal Clear Transparent Hard Back Anti-Yellowing with MagSafe Compatibility P…" at bounding box center [462, 55] width 307 height 26
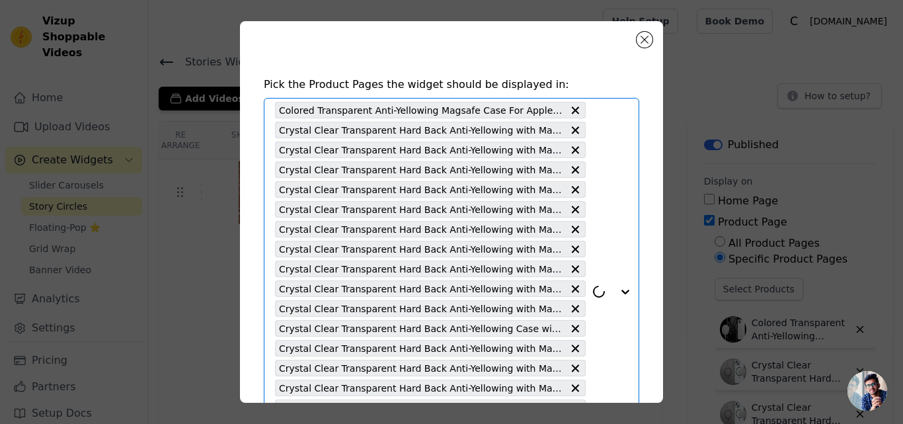
scroll to position [145, 0]
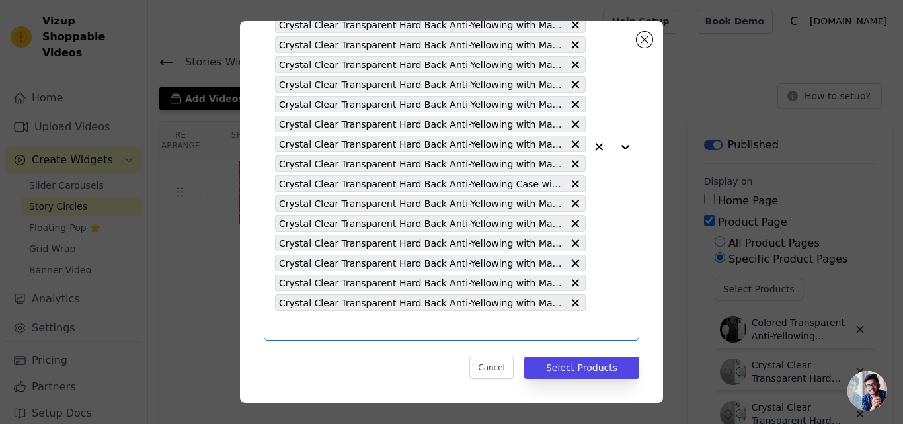
paste input "Crystal Clear Transparent Hard Back Anti-Yellowing with MagSafe Compatibility P…"
type input "Crystal Clear Transparent Hard Back Anti-Yellowing with MagSafe Compatibility P…"
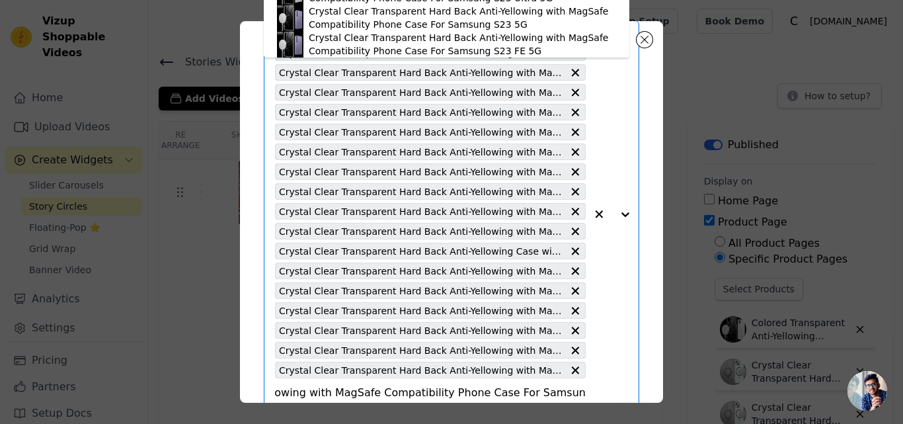
scroll to position [0, 0]
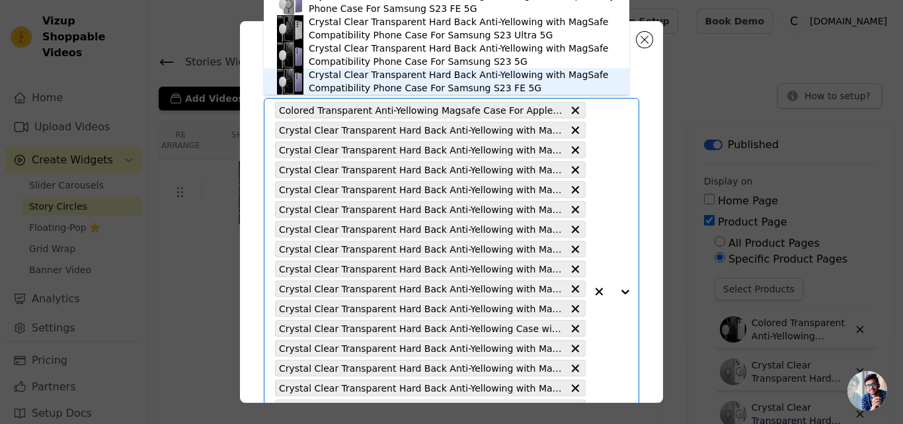
click at [426, 85] on div "Crystal Clear Transparent Hard Back Anti-Yellowing with MagSafe Compatibility P…" at bounding box center [462, 81] width 307 height 26
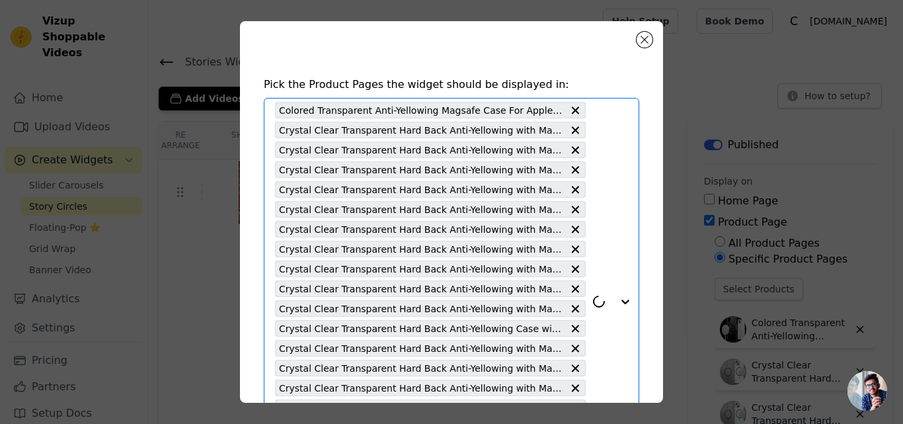
scroll to position [165, 0]
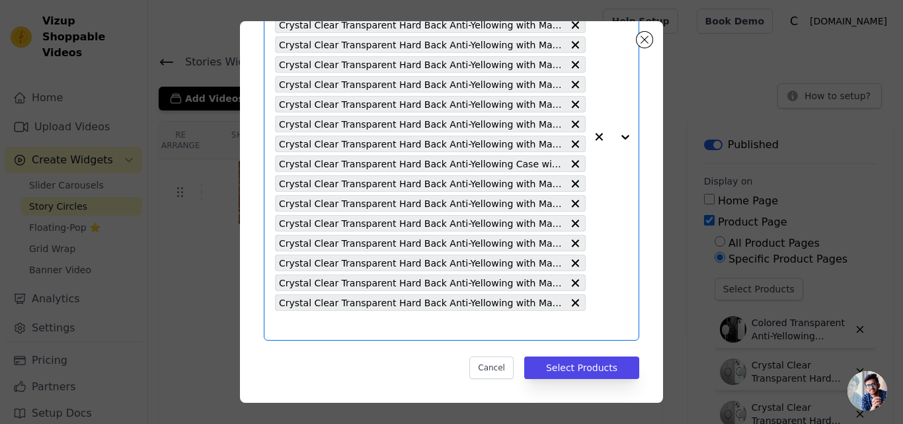
paste input "Crystal Clear Transparent Hard Back Anti-Yellowing with MagSafe Compatibility P…"
type input "Crystal Clear Transparent Hard Back Anti-Yellowing with MagSafe Compatibility P…"
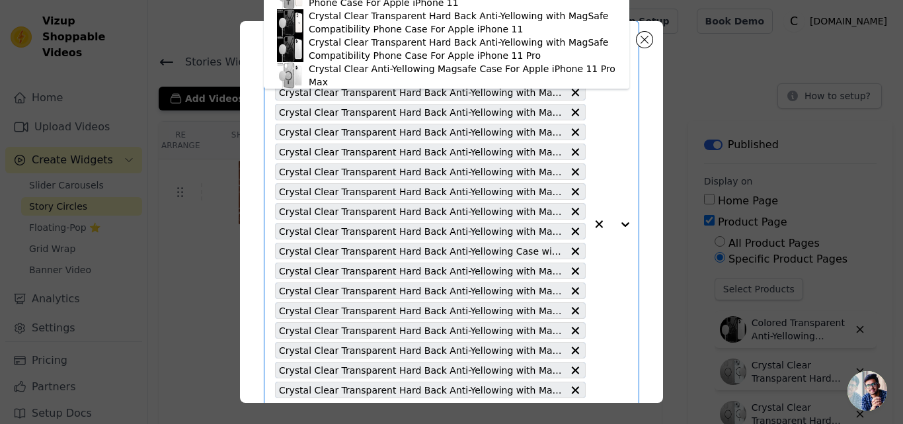
scroll to position [0, 0]
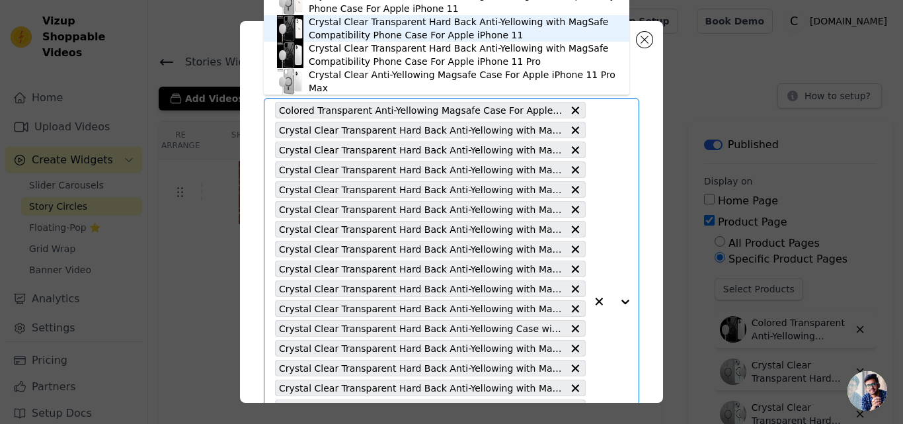
click at [416, 34] on div "Crystal Clear Transparent Hard Back Anti-Yellowing with MagSafe Compatibility P…" at bounding box center [462, 28] width 307 height 26
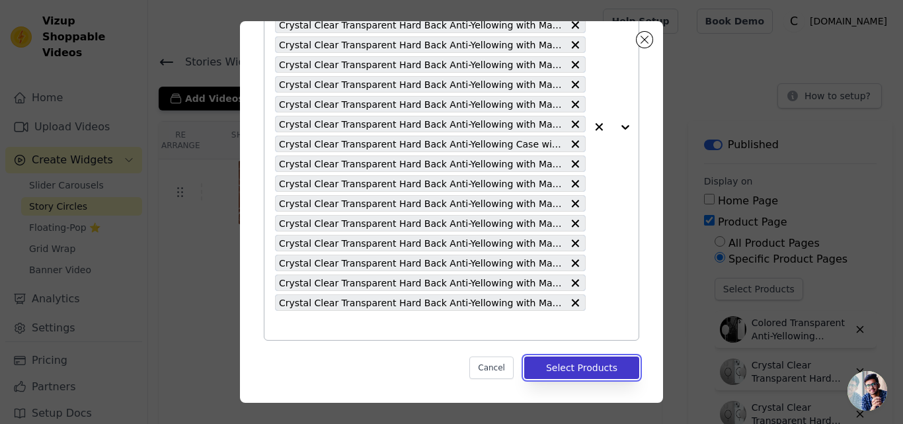
click at [570, 364] on button "Select Products" at bounding box center [581, 367] width 115 height 22
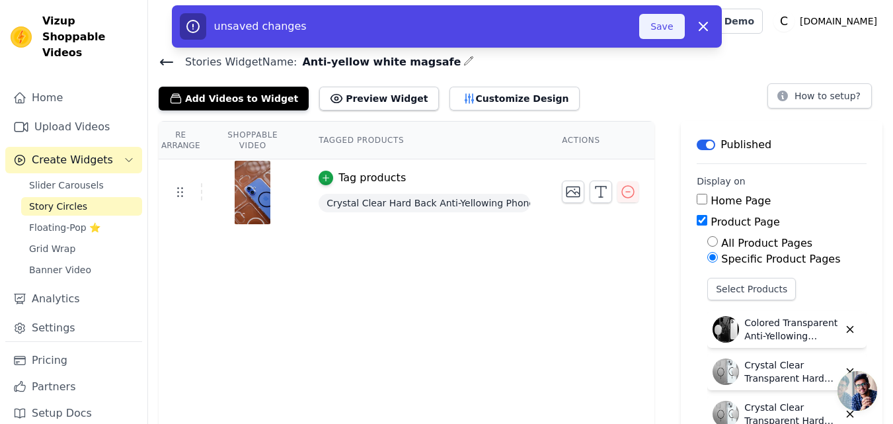
click at [655, 28] on button "Save" at bounding box center [661, 26] width 45 height 25
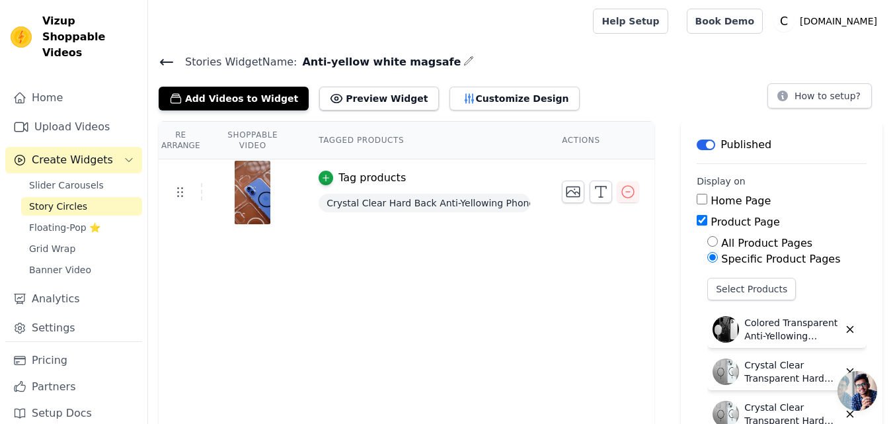
click at [163, 59] on icon at bounding box center [167, 61] width 12 height 5
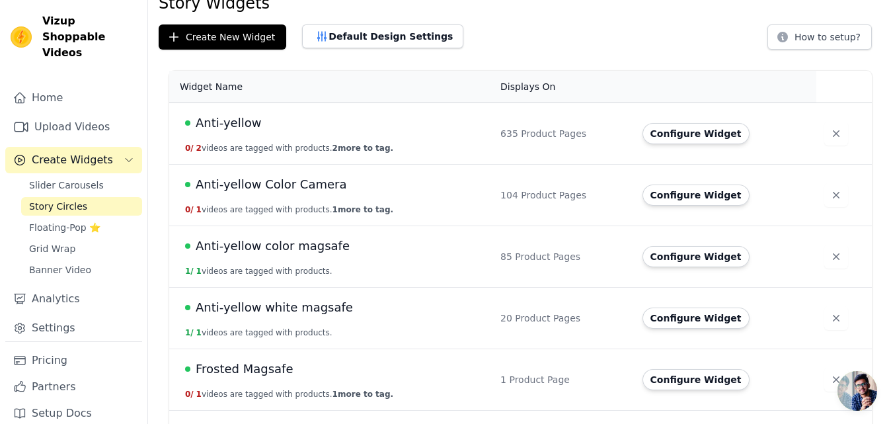
scroll to position [66, 0]
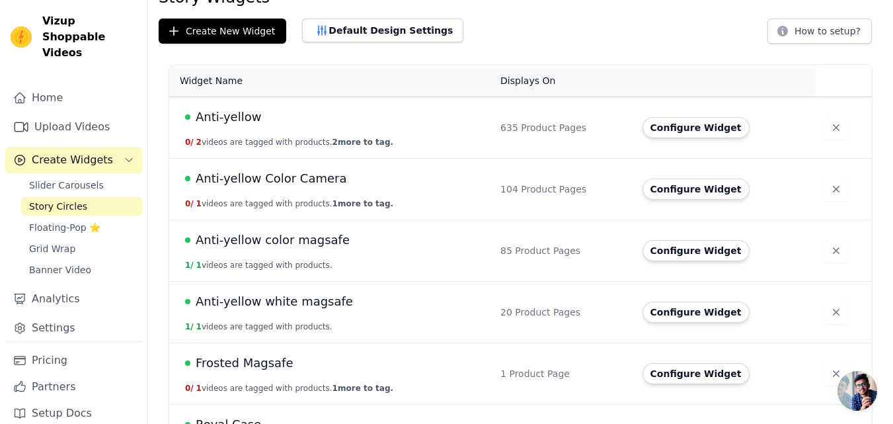
click at [297, 299] on span "Anti-yellow white magsafe" at bounding box center [274, 301] width 157 height 19
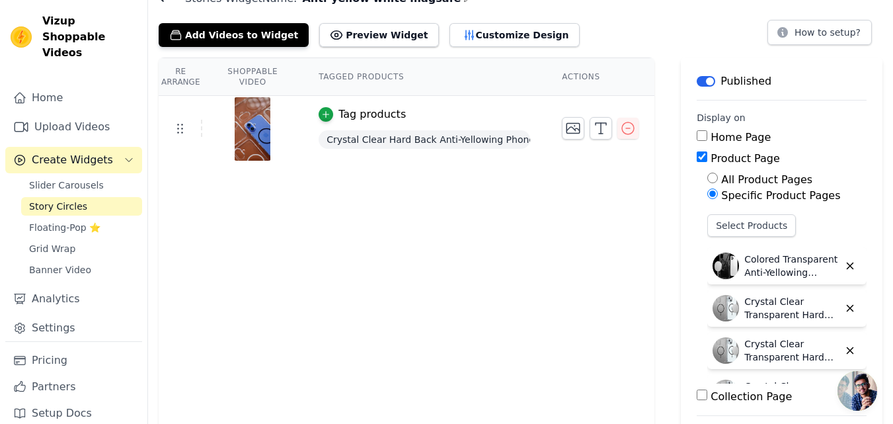
scroll to position [132, 0]
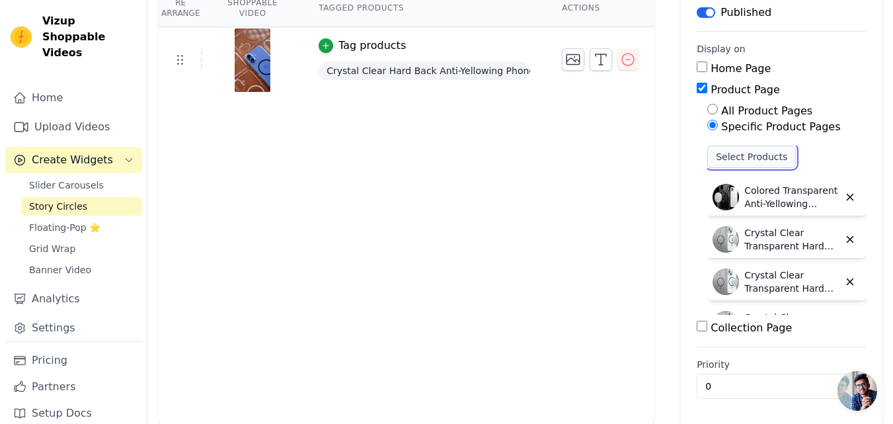
click at [721, 159] on button "Select Products" at bounding box center [751, 156] width 89 height 22
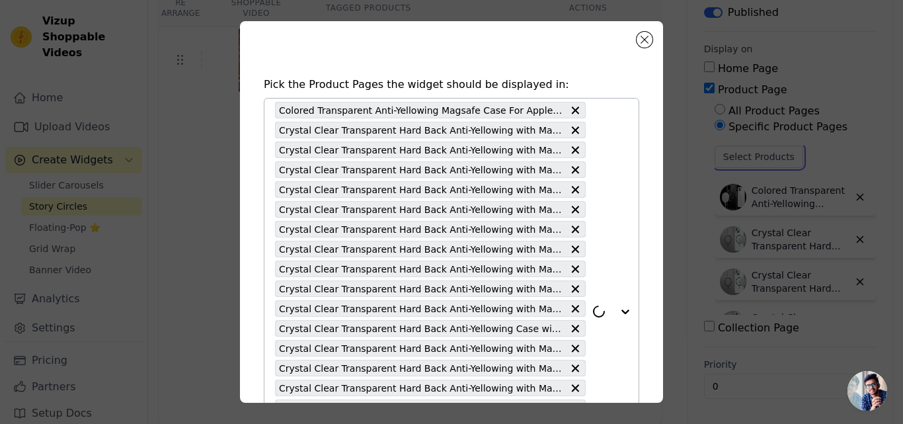
scroll to position [184, 0]
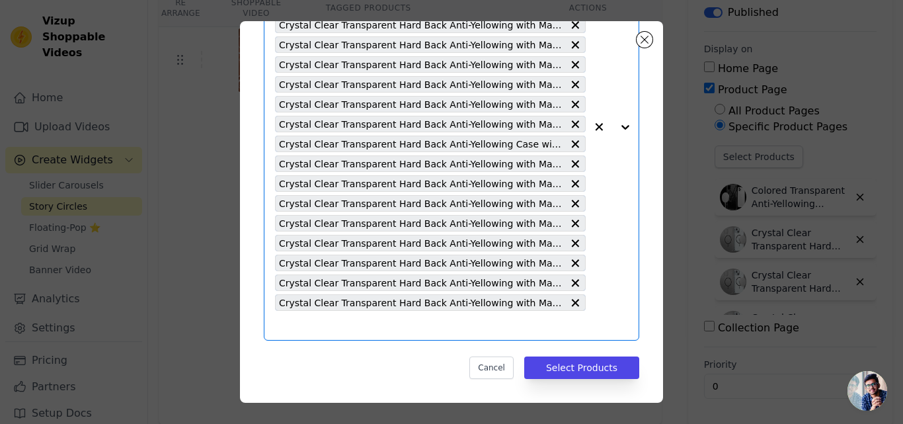
click at [331, 326] on input "text" at bounding box center [430, 325] width 311 height 16
paste input "Crystal Clear Transparent Hard Back Anti-Yellowing with MagSafe Compatibility P…"
type input "Crystal Clear Transparent Hard Back Anti-Yellowing with MagSafe Compatibility P…"
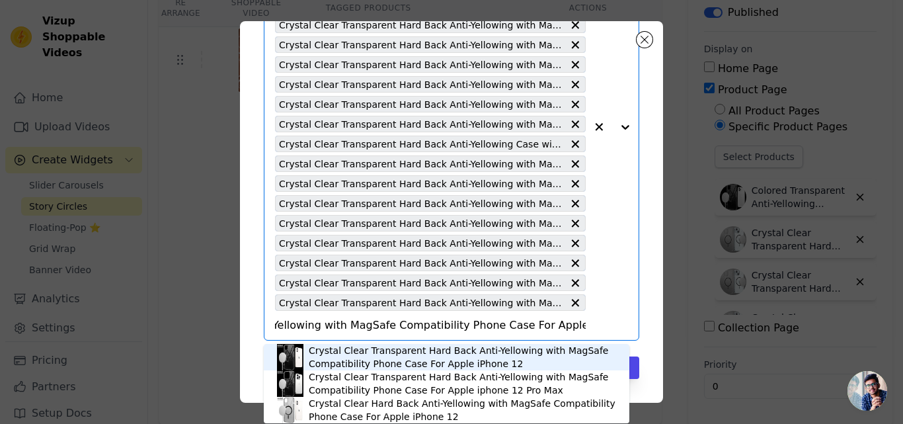
click at [372, 350] on div "Crystal Clear Transparent Hard Back Anti-Yellowing with MagSafe Compatibility P…" at bounding box center [462, 357] width 307 height 26
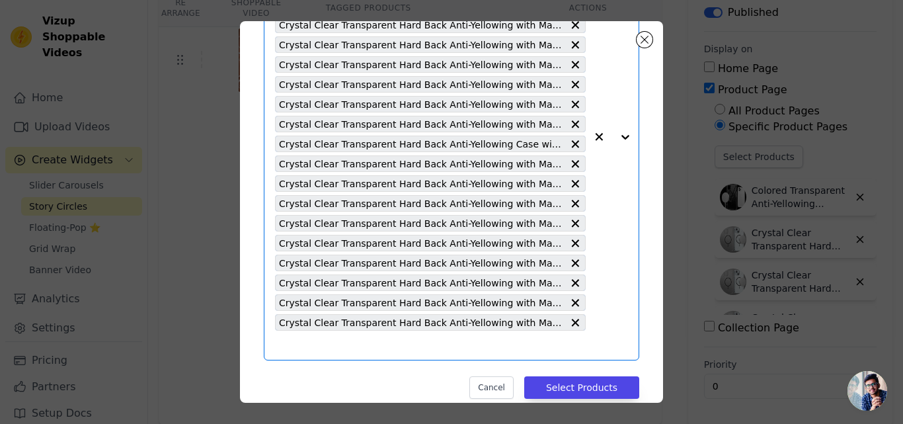
scroll to position [0, 0]
click at [372, 350] on input "text" at bounding box center [430, 345] width 311 height 16
paste input "Crystal Clear Transparent Hard Back Anti-Yellowing with MagSafe Compatibility P…"
type input "Crystal Clear Transparent Hard Back Anti-Yellowing with MagSafe Compatibility P…"
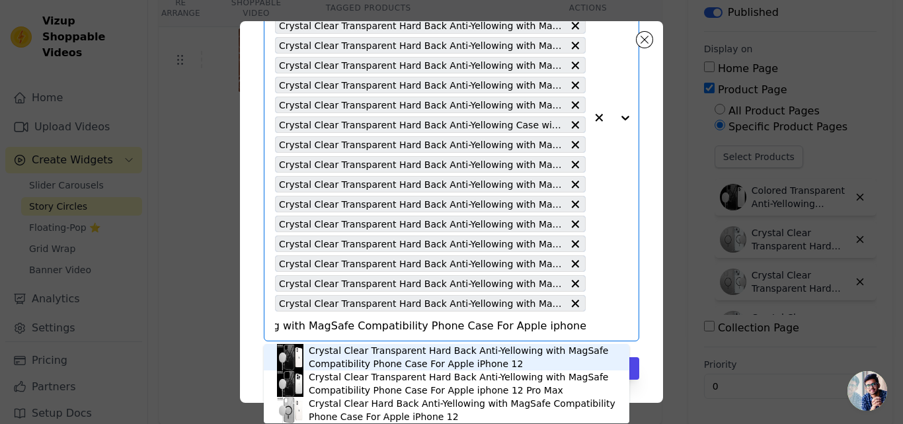
scroll to position [204, 0]
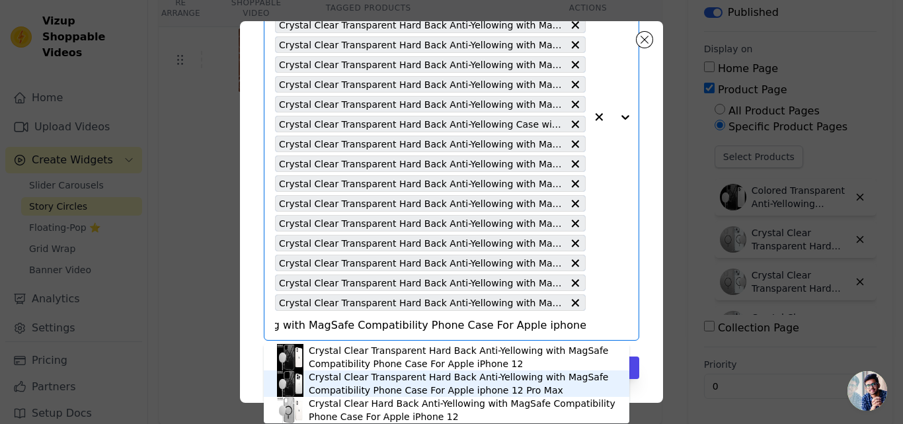
click at [406, 383] on div "Crystal Clear Transparent Hard Back Anti-Yellowing with MagSafe Compatibility P…" at bounding box center [462, 383] width 307 height 26
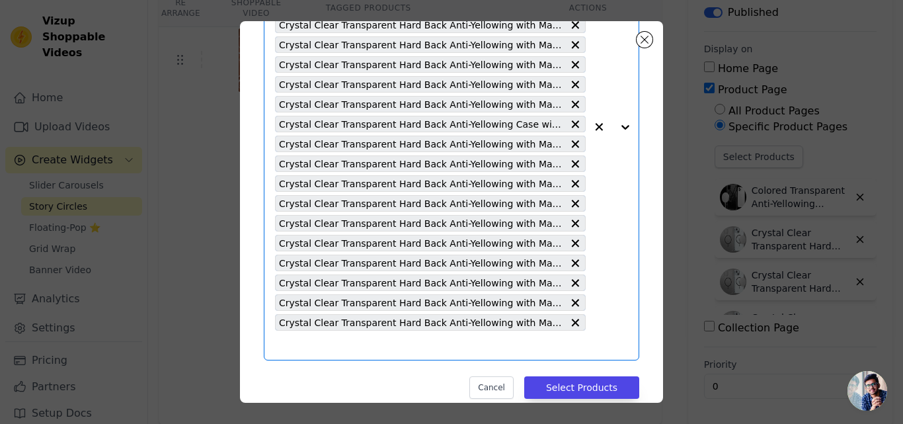
scroll to position [0, 0]
click at [386, 346] on input "text" at bounding box center [430, 345] width 311 height 16
paste input "Crystal Clear Transparent Hard Back Anti-Yellowing with MagSafe Compatibility P…"
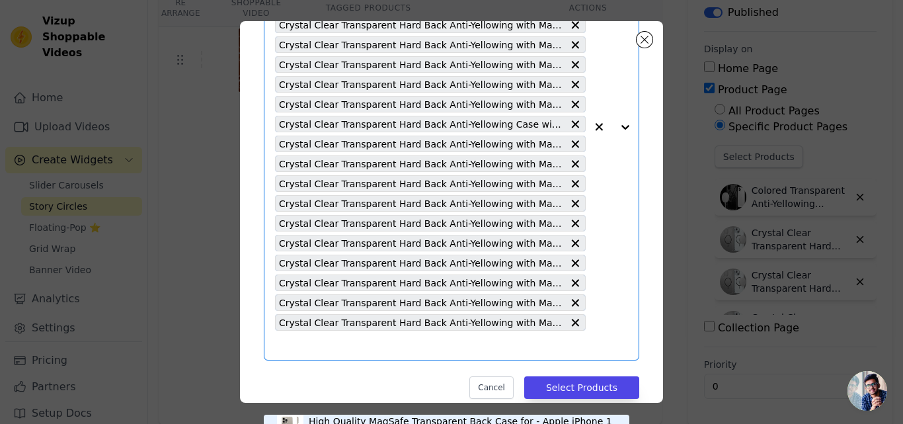
type input "Crystal Clear Transparent Hard Back Anti-Yellowing with MagSafe Compatibility P…"
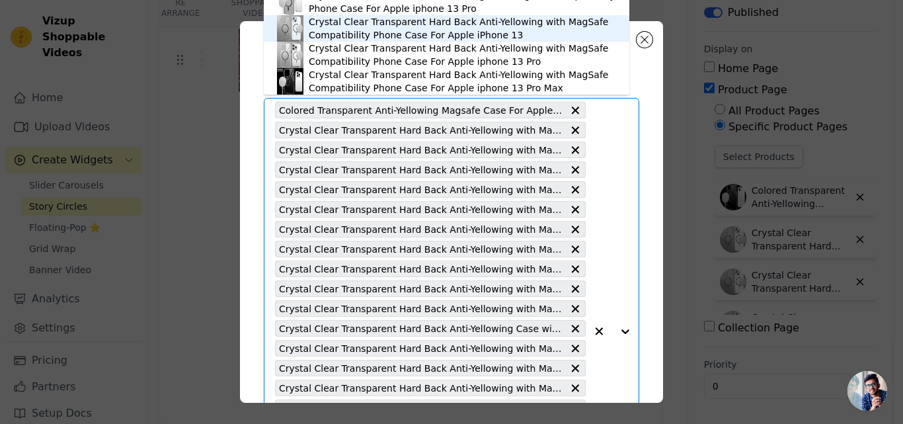
click at [364, 32] on div "Crystal Clear Transparent Hard Back Anti-Yellowing with MagSafe Compatibility P…" at bounding box center [462, 28] width 307 height 26
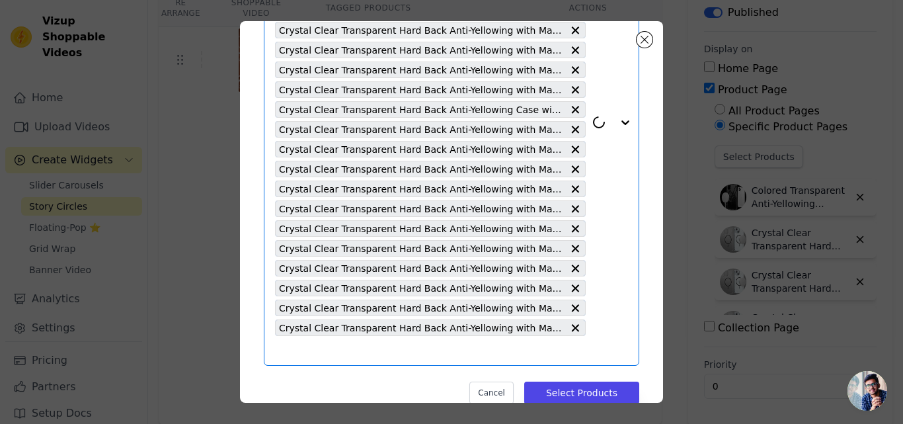
scroll to position [244, 0]
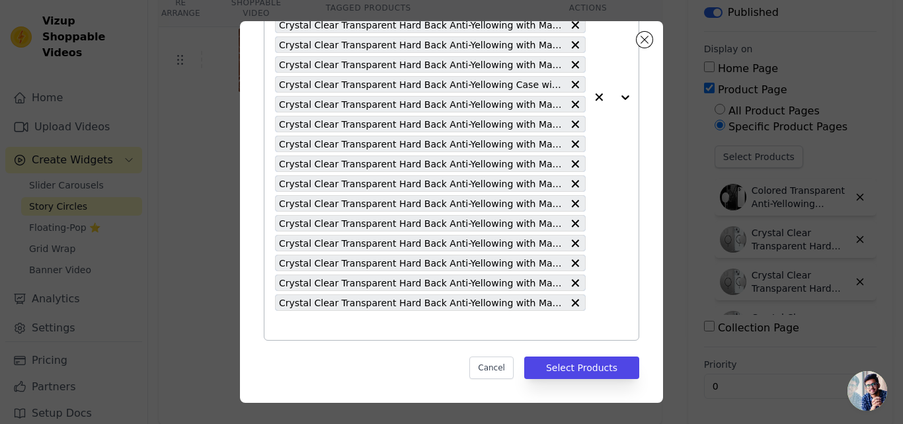
click at [354, 321] on input "text" at bounding box center [430, 325] width 311 height 16
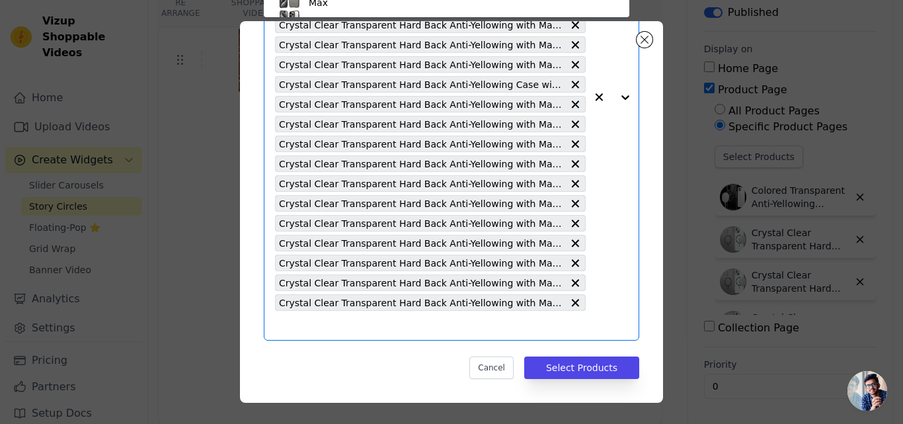
paste input "Crystal Clear Transparent Hard Back Anti-Yellowing with MagSafe Compatibility P…"
type input "Crystal Clear Transparent Hard Back Anti-Yellowing with MagSafe Compatibility P…"
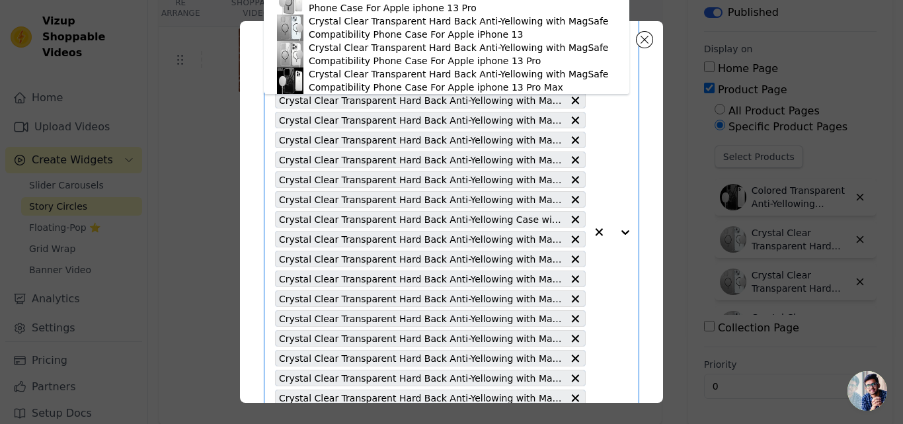
scroll to position [0, 0]
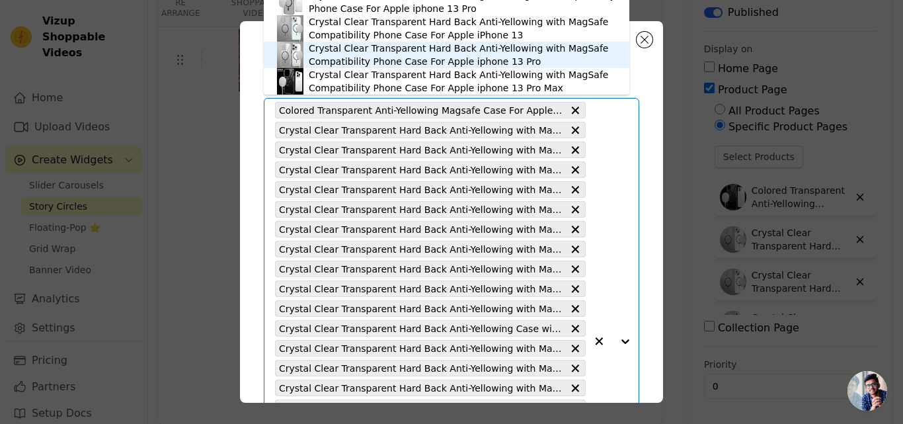
click at [407, 56] on div "Crystal Clear Transparent Hard Back Anti-Yellowing with MagSafe Compatibility P…" at bounding box center [462, 55] width 307 height 26
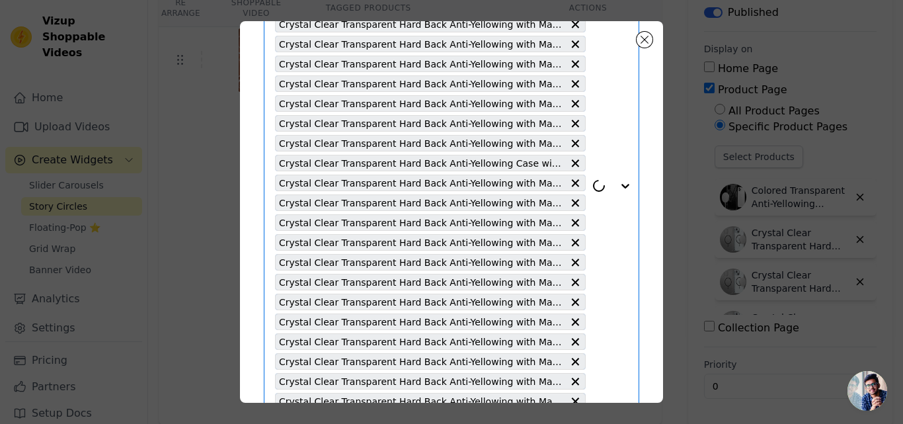
scroll to position [264, 0]
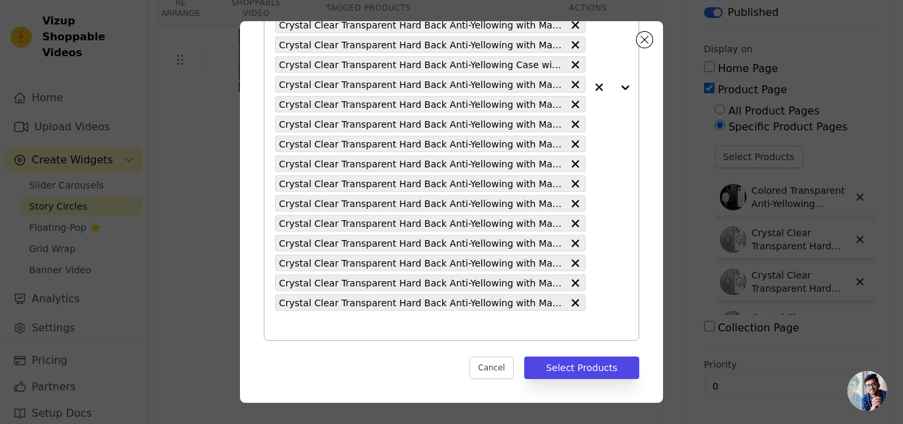
click at [362, 329] on input "text" at bounding box center [430, 325] width 311 height 16
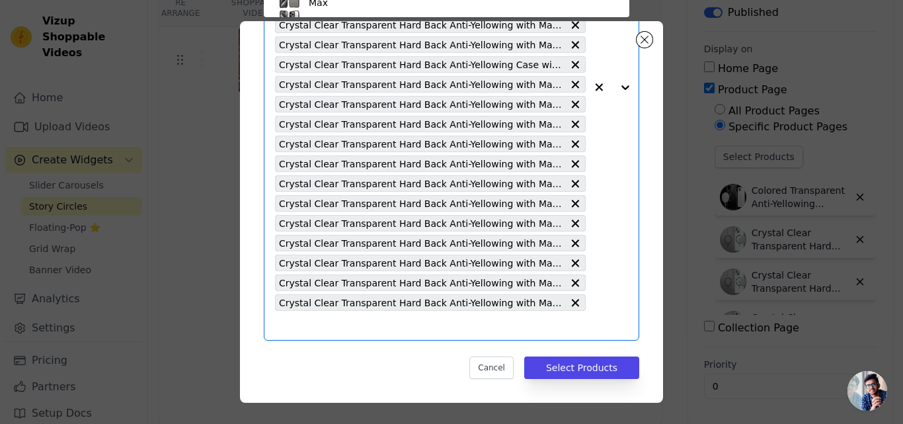
scroll to position [193, 0]
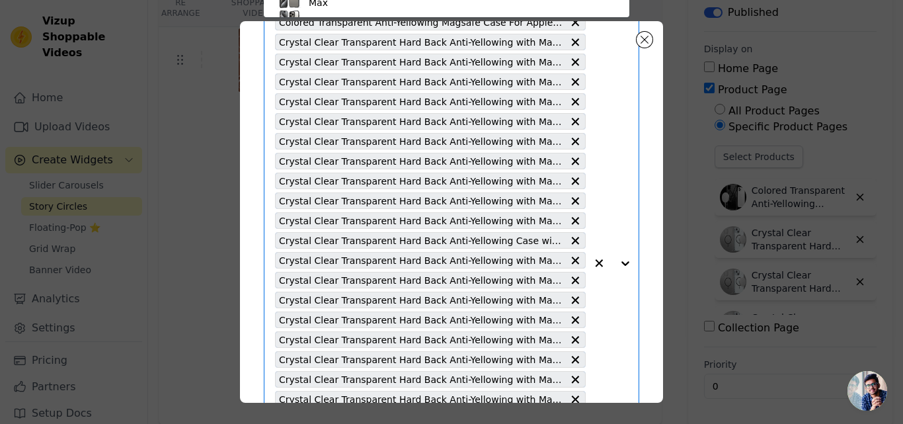
paste input "Crystal Clear Transparent Hard Back Anti-Yellowing with MagSafe Compatibility P…"
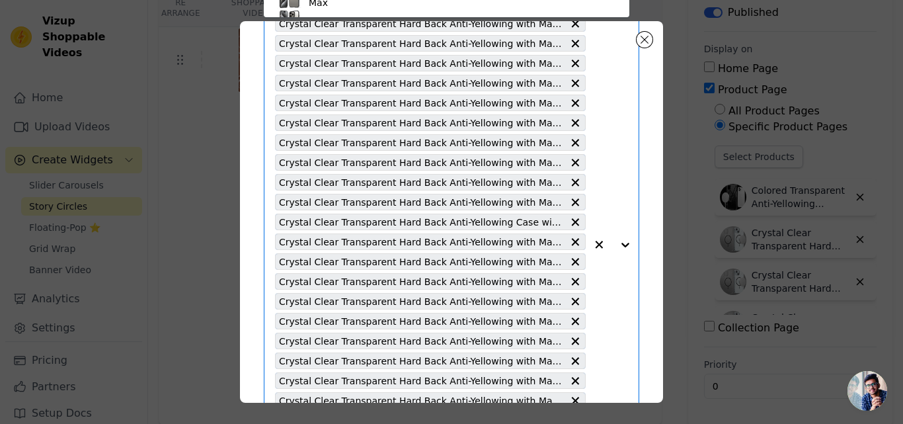
type input "Crystal Clear Transparent Hard Back Anti-Yellowing with MagSafe Compatibility P…"
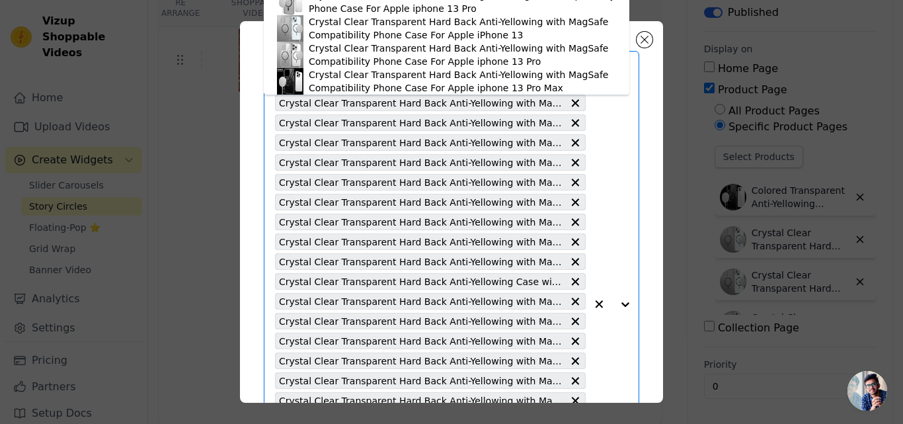
scroll to position [0, 0]
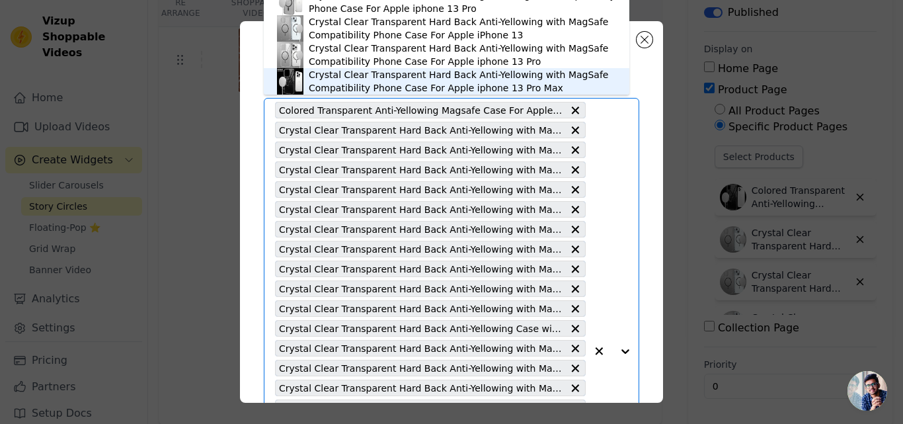
click at [424, 73] on div "Crystal Clear Transparent Hard Back Anti-Yellowing with MagSafe Compatibility P…" at bounding box center [462, 81] width 307 height 26
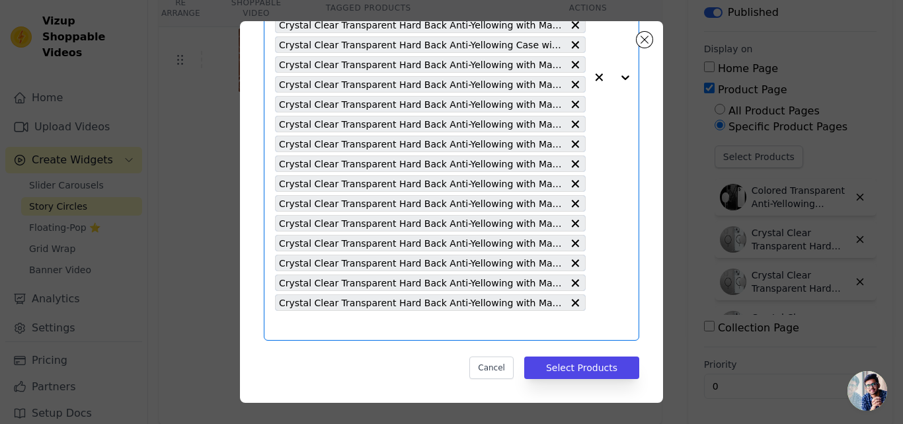
paste input "Crystal Clear Transparent Hard Back Anti-Yellowing with MagSafe Compatibility P…"
type input "Crystal Clear Transparent Hard Back Anti-Yellowing with MagSafe Compatibility P…"
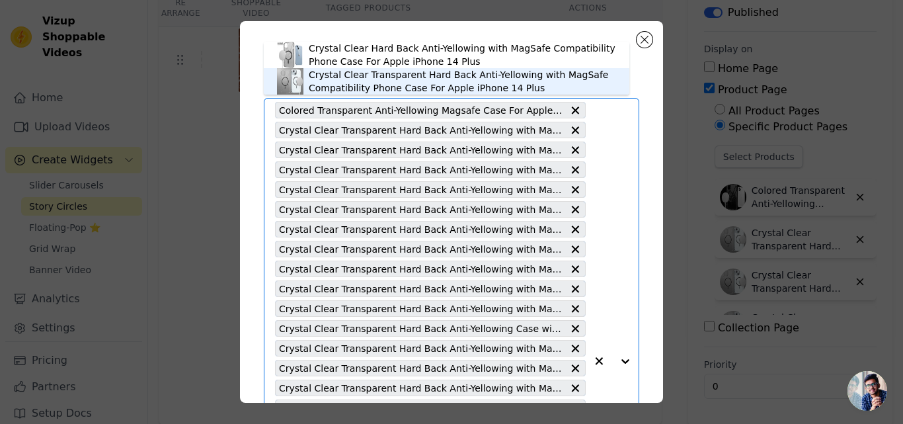
click at [412, 86] on div "Crystal Clear Transparent Hard Back Anti-Yellowing with MagSafe Compatibility P…" at bounding box center [462, 81] width 307 height 26
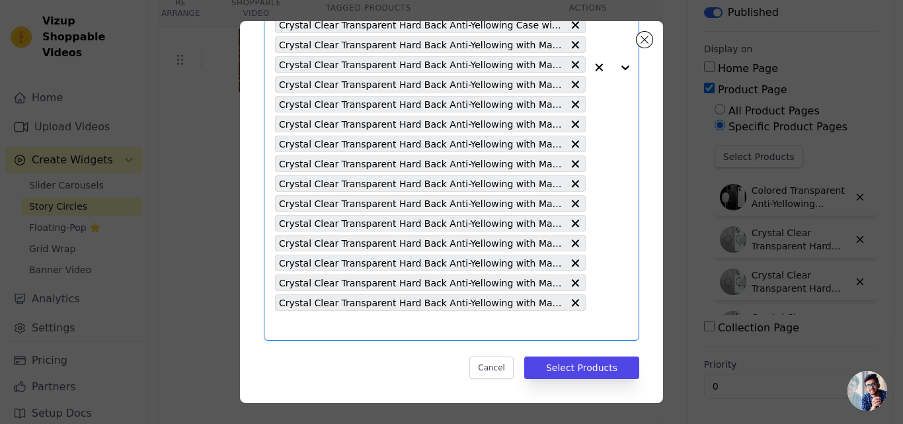
paste input "Crystal Clear Transparent Hard Back Anti-Yellowing with MagSafe Compatibility P…"
type input "Crystal Clear Transparent Hard Back Anti-Yellowing with MagSafe Compatibility P…"
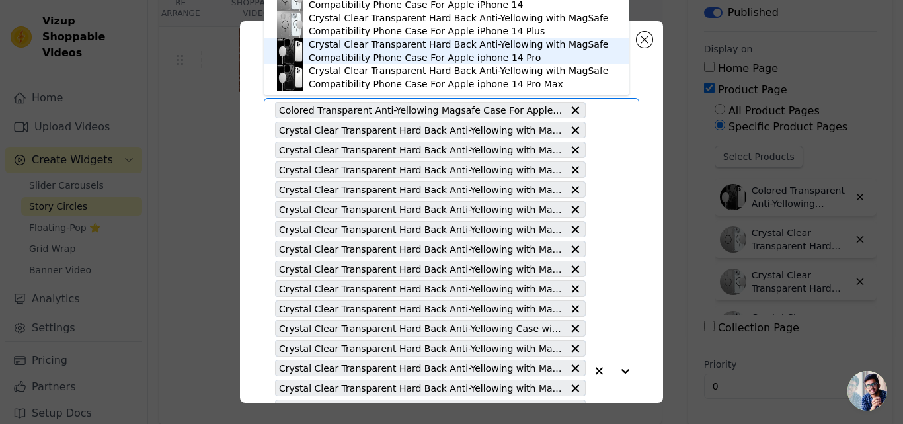
click at [434, 58] on div "Crystal Clear Transparent Hard Back Anti-Yellowing with MagSafe Compatibility P…" at bounding box center [462, 51] width 307 height 26
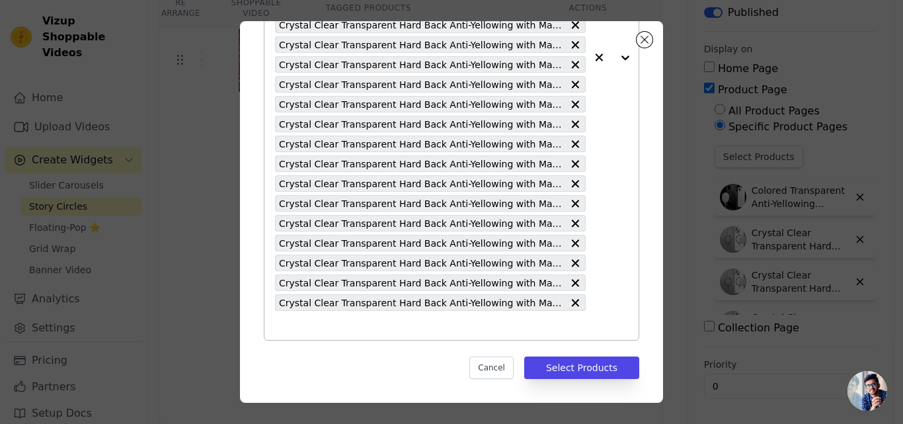
click at [389, 322] on input "text" at bounding box center [430, 325] width 311 height 16
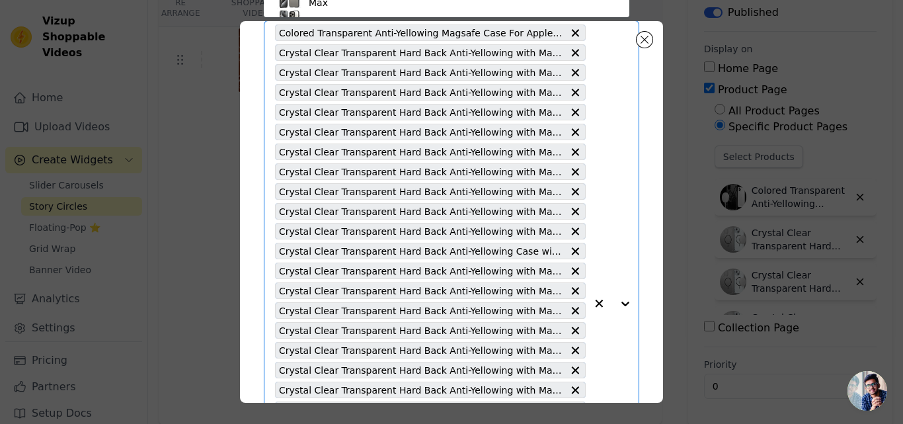
paste input "Crystal Clear Transparent Hard Back Anti-Yellowing with MagSafe Compatibility P…"
type input "Crystal Clear Transparent Hard Back Anti-Yellowing with MagSafe Compatibility P…"
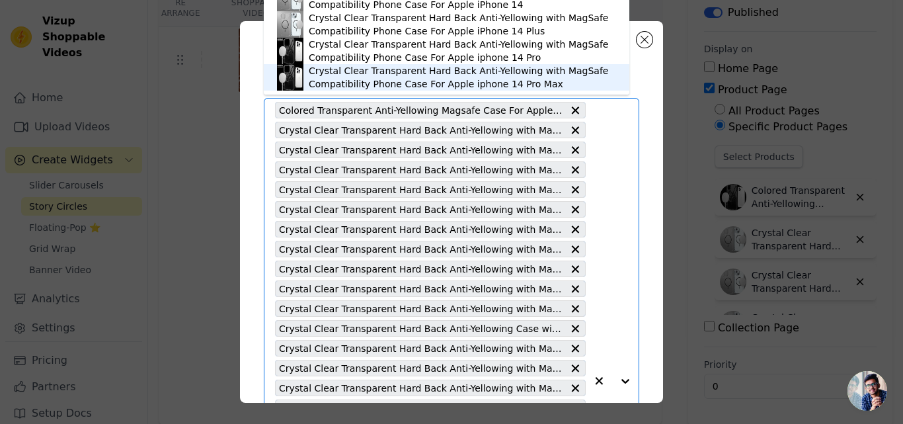
click at [420, 74] on div "Crystal Clear Transparent Hard Back Anti-Yellowing with MagSafe Compatibility P…" at bounding box center [462, 77] width 307 height 26
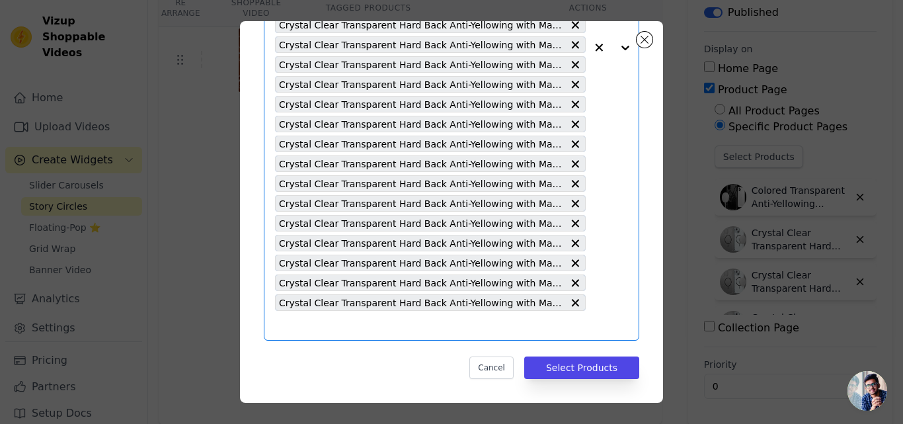
paste input "Crystal Clear Transparent Hard Back Anti-Yellowing with MagSafe Compatibility P…"
type input "Crystal Clear Transparent Hard Back Anti-Yellowing with MagSafe Compatibility P…"
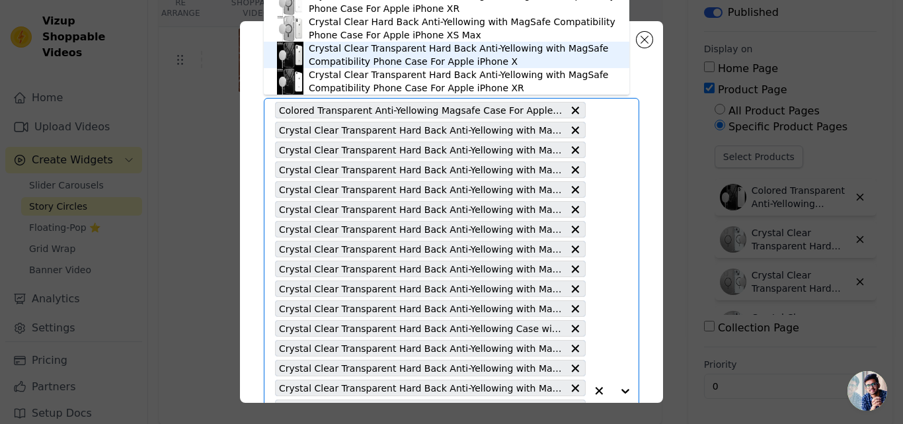
click at [432, 63] on div "Crystal Clear Transparent Hard Back Anti-Yellowing with MagSafe Compatibility P…" at bounding box center [462, 55] width 307 height 26
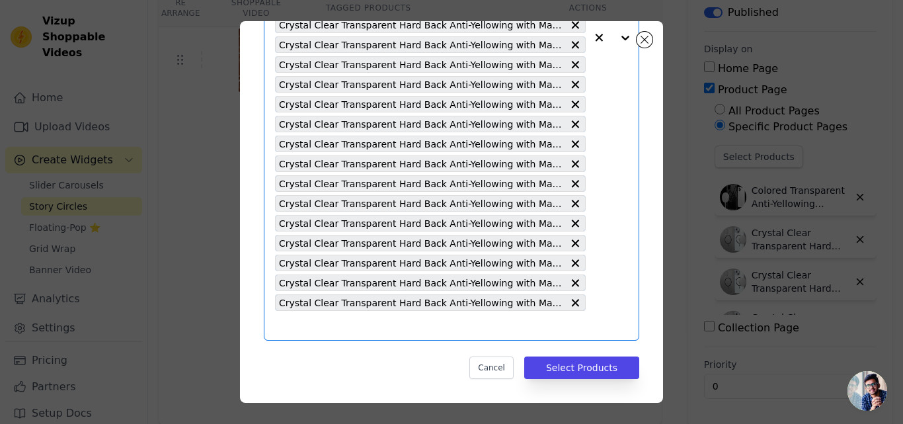
paste input "Crystal Clear Transparent Hard Back Anti-Yellowing with MagSafe Compatibility P…"
type input "Crystal Clear Transparent Hard Back Anti-Yellowing with MagSafe Compatibility P…"
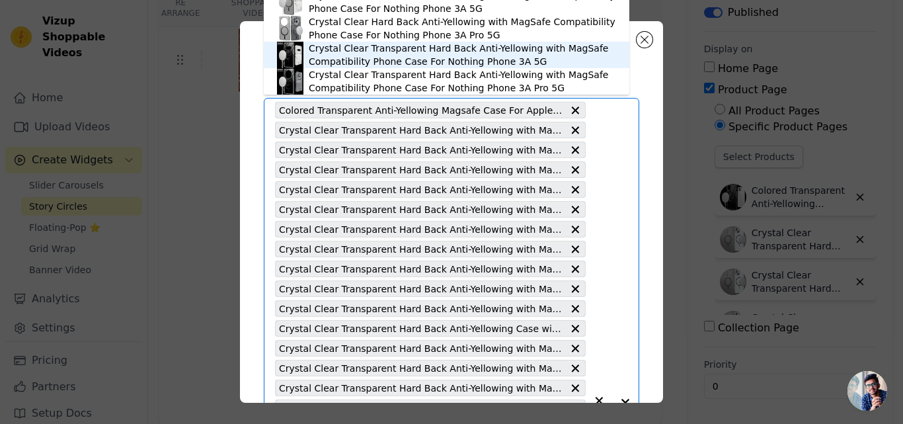
click at [411, 50] on div "Crystal Clear Transparent Hard Back Anti-Yellowing with MagSafe Compatibility P…" at bounding box center [462, 55] width 307 height 26
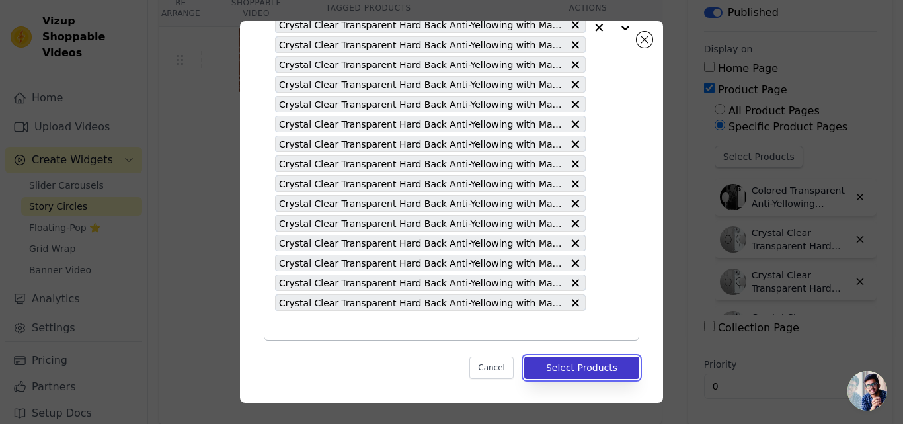
click at [578, 371] on button "Select Products" at bounding box center [581, 367] width 115 height 22
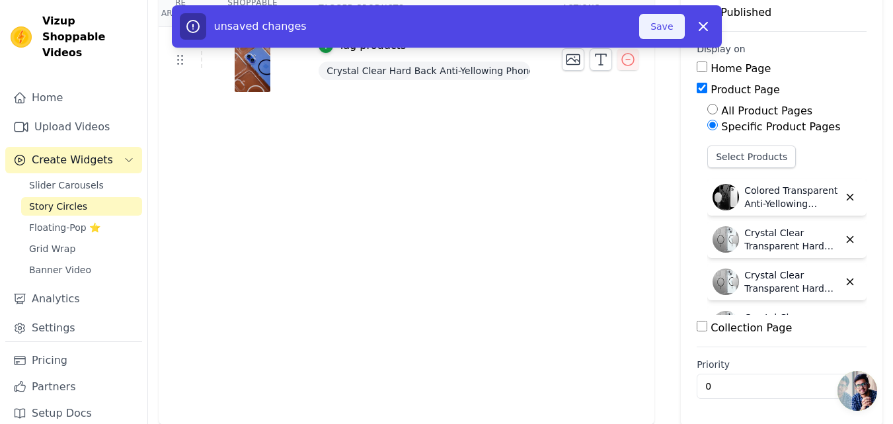
click at [660, 31] on button "Save" at bounding box center [661, 26] width 45 height 25
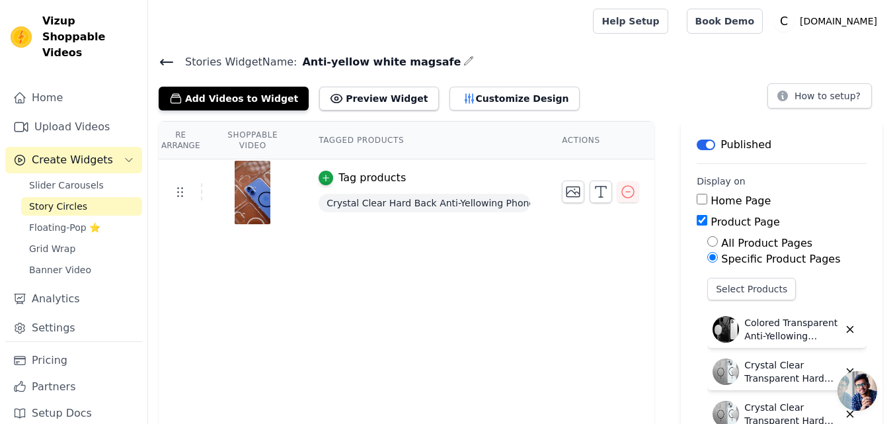
click at [165, 65] on icon at bounding box center [167, 62] width 16 height 16
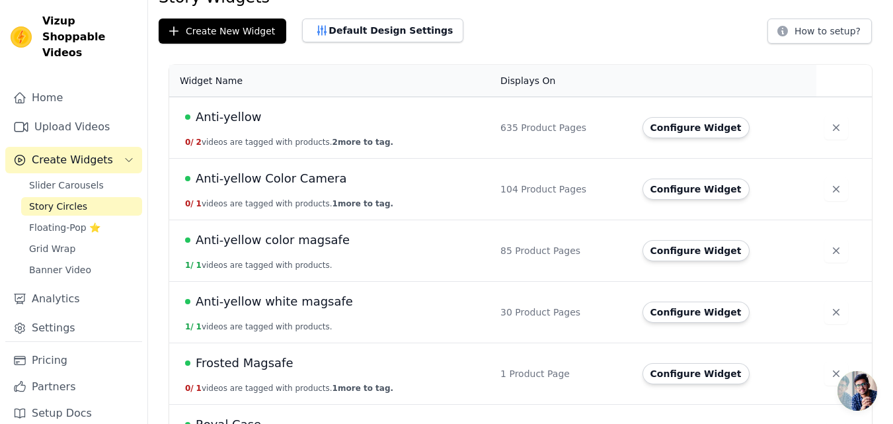
click at [303, 303] on span "Anti-yellow white magsafe" at bounding box center [274, 301] width 157 height 19
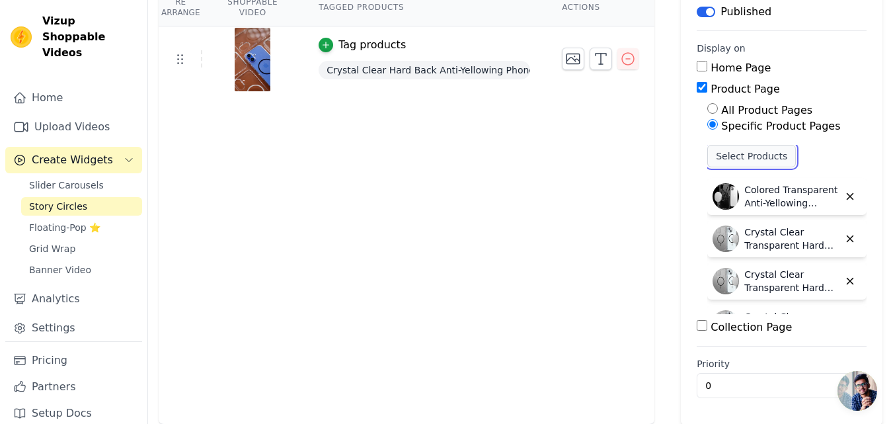
click at [718, 153] on button "Select Products" at bounding box center [751, 156] width 89 height 22
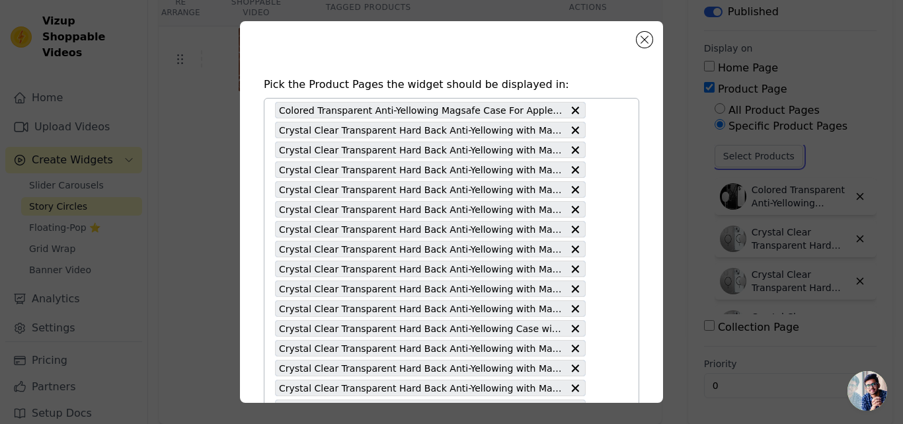
scroll to position [383, 0]
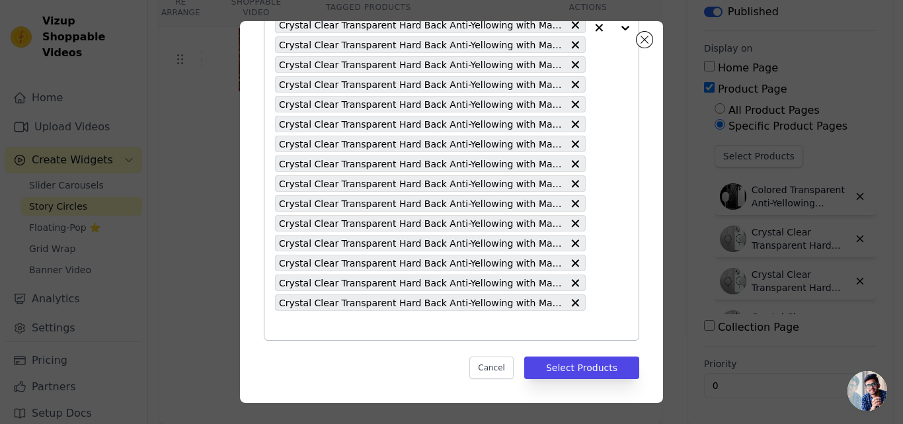
click at [390, 329] on input "text" at bounding box center [430, 325] width 311 height 16
paste input "Crystal Clear Transparent Hard Back Anti-Yellowing with MagSafe Compatibility P…"
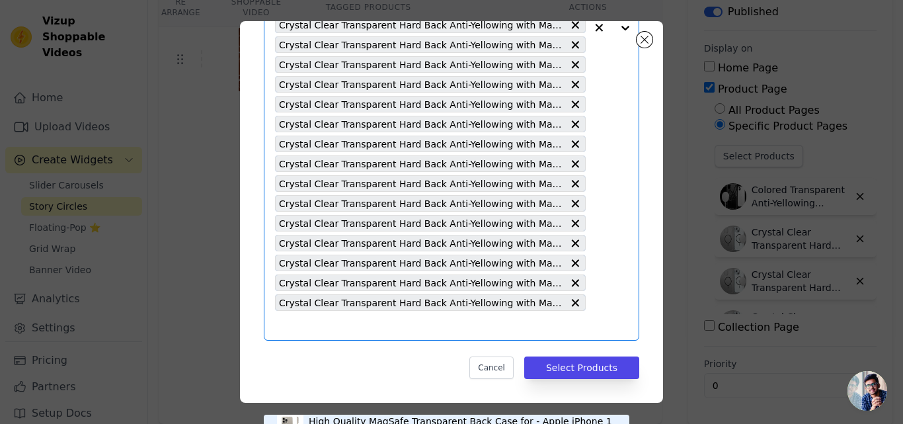
type input "Crystal Clear Transparent Hard Back Anti-Yellowing with MagSafe Compatibility P…"
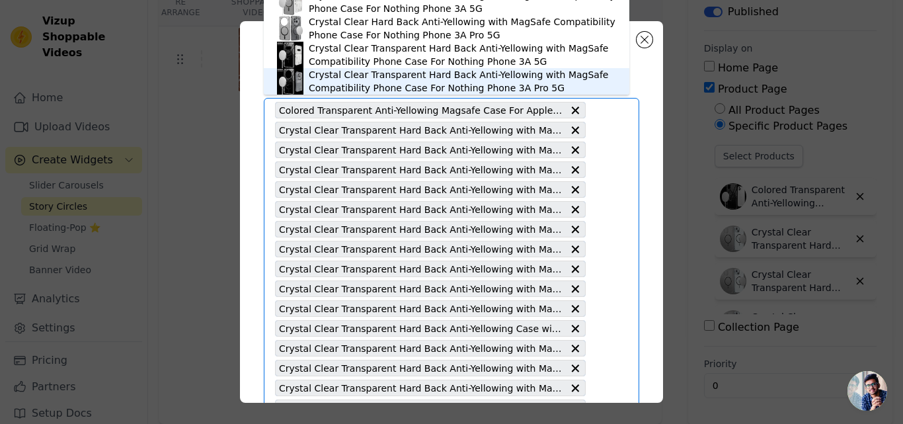
click at [412, 86] on div "Crystal Clear Transparent Hard Back Anti-Yellowing with MagSafe Compatibility P…" at bounding box center [462, 81] width 307 height 26
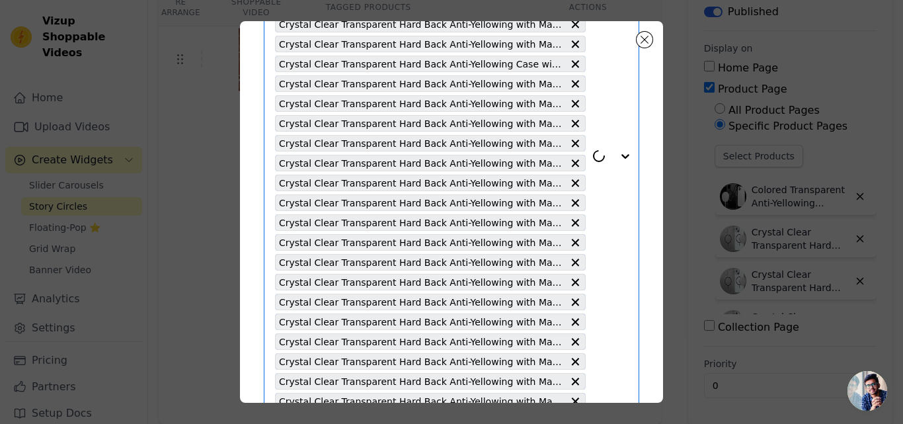
scroll to position [403, 0]
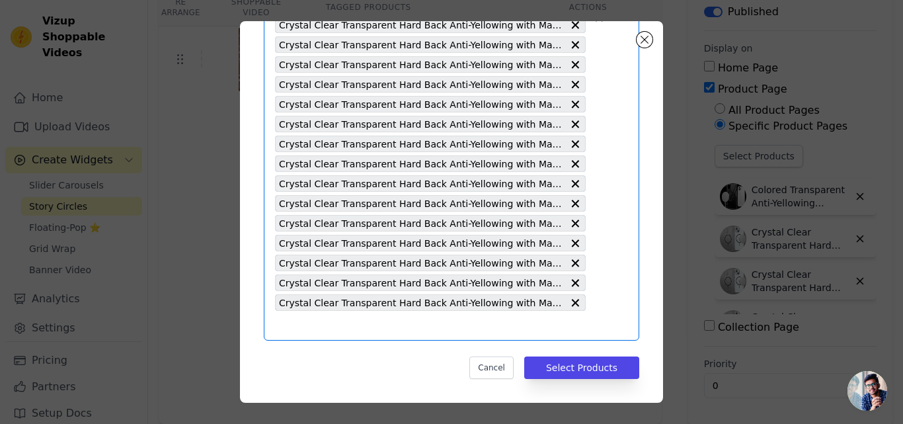
paste input "Crystal Clear Transparent Hard Back Anti-Yellowing with MagSafe Compatibility P…"
type input "Crystal Clear Transparent Hard Back Anti-Yellowing with MagSafe Compatibility P…"
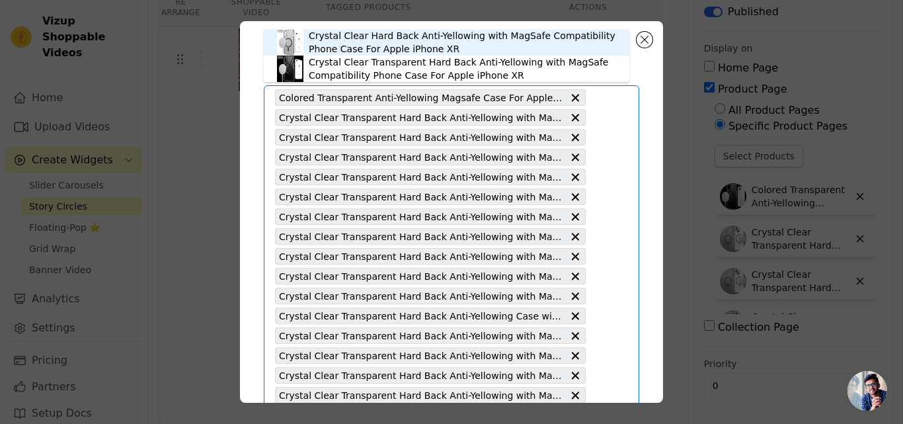
scroll to position [0, 0]
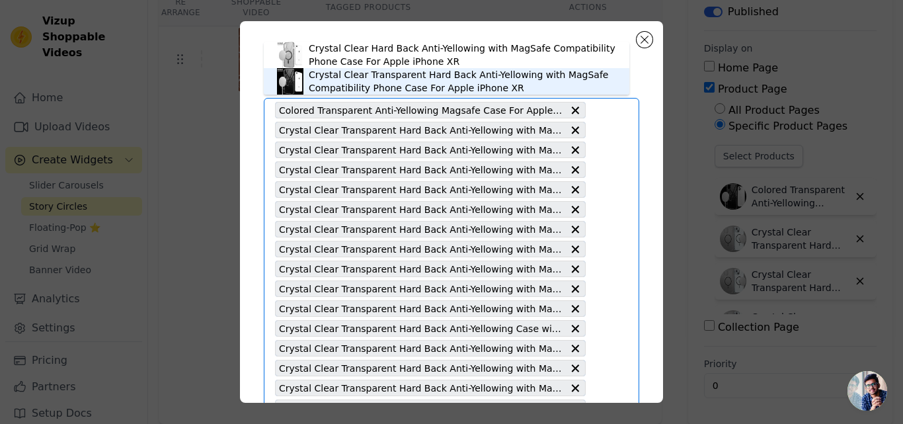
click at [344, 83] on div "Crystal Clear Transparent Hard Back Anti-Yellowing with MagSafe Compatibility P…" at bounding box center [462, 81] width 307 height 26
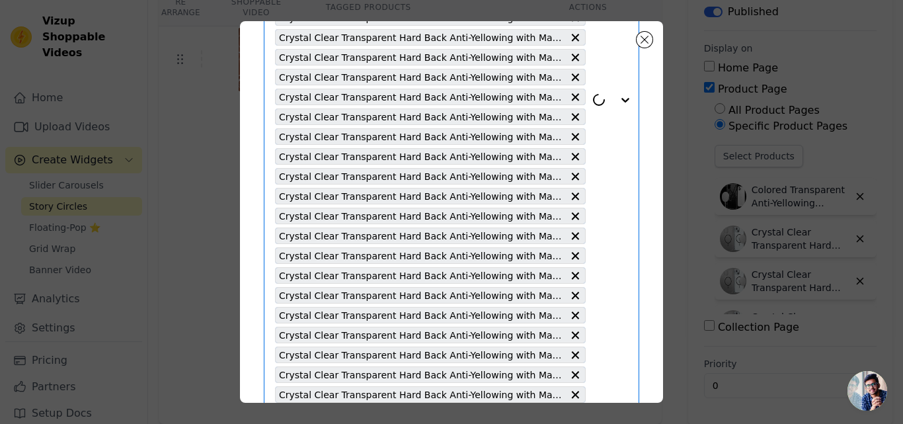
scroll to position [422, 0]
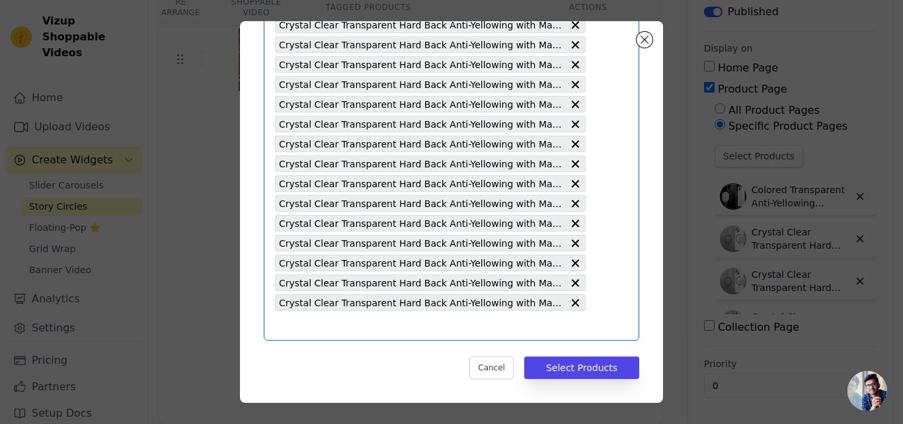
paste input "Crystal Clear Transparent Hard Back Anti-Yellowing with MagSafe Compatibility P…"
type input "Crystal Clear Transparent Hard Back Anti-Yellowing with MagSafe Compatibility P…"
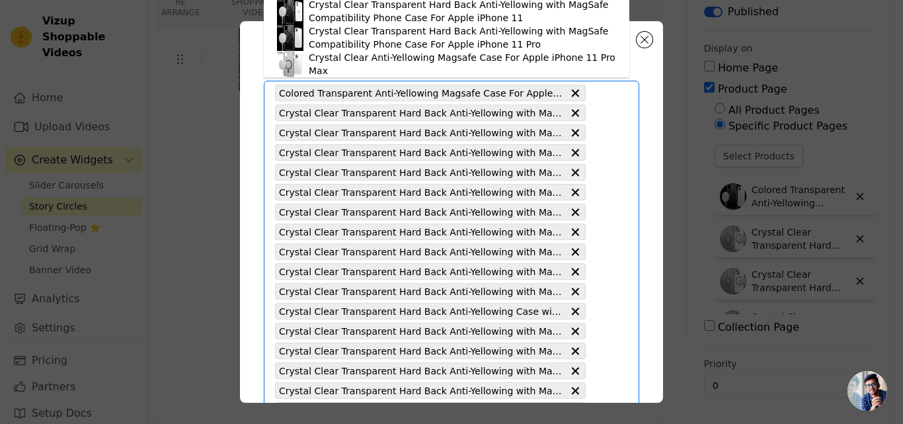
scroll to position [0, 0]
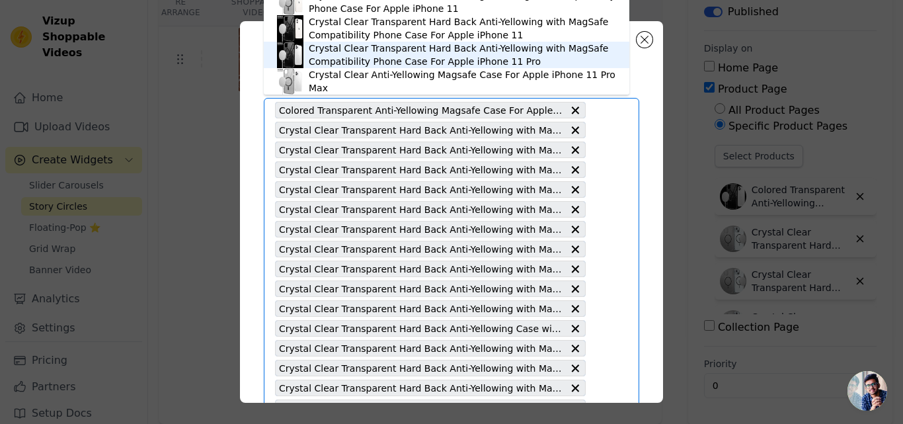
click at [435, 57] on div "Crystal Clear Transparent Hard Back Anti-Yellowing with MagSafe Compatibility P…" at bounding box center [462, 55] width 307 height 26
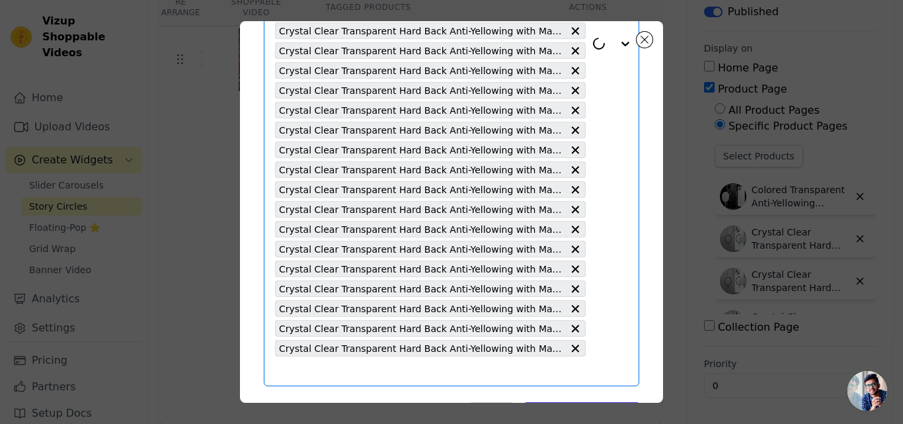
scroll to position [442, 0]
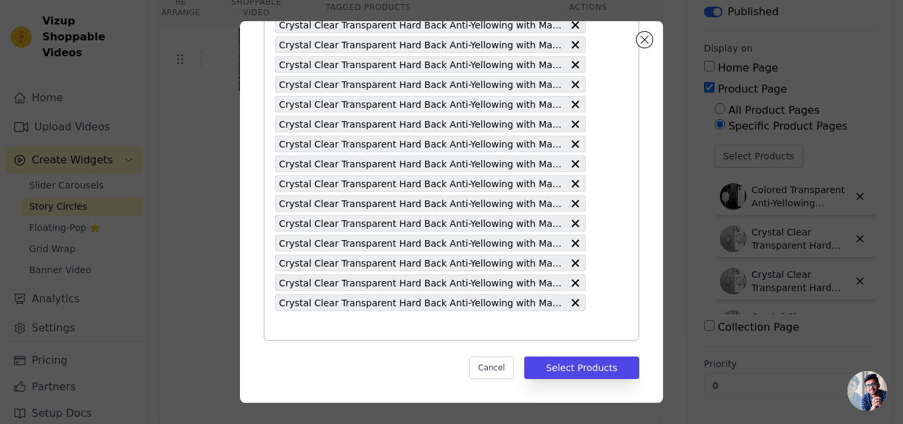
click at [302, 317] on input "text" at bounding box center [430, 325] width 311 height 16
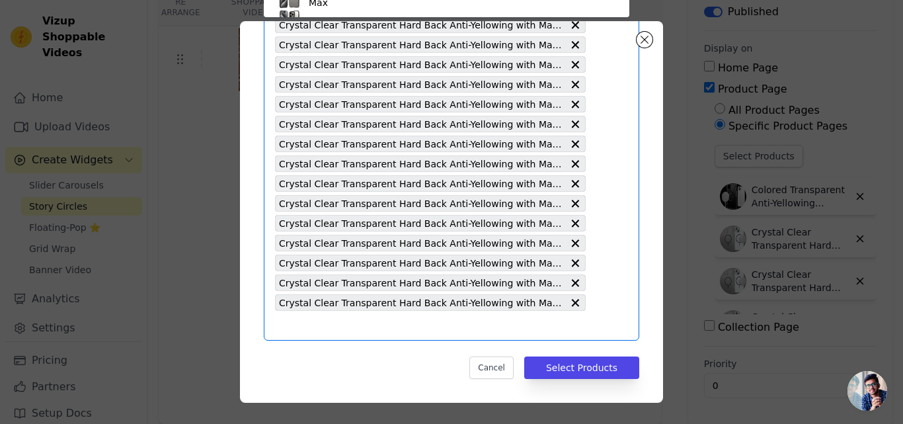
scroll to position [77, 0]
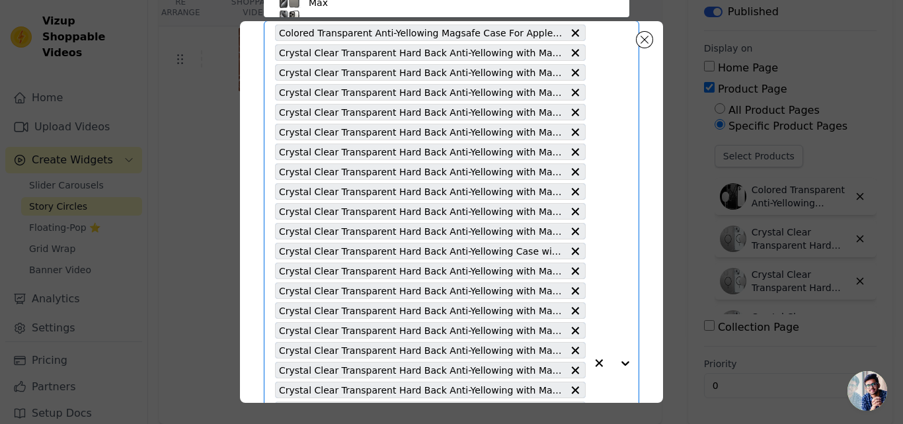
paste input "Colored Transparent Anti-Yellowing Magsafe Case For Apple iphone 11 Pro Max"
type input "Colored Transparent Anti-Yellowing Magsafe Case For Apple iphone 11 Pro Max"
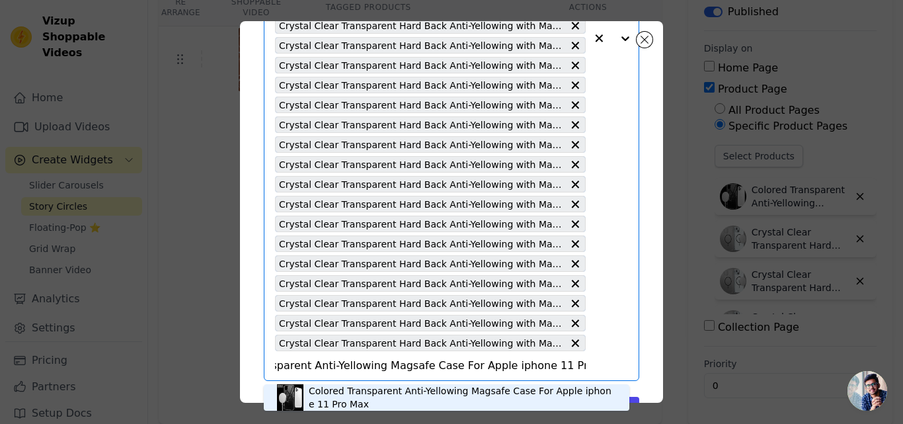
scroll to position [442, 0]
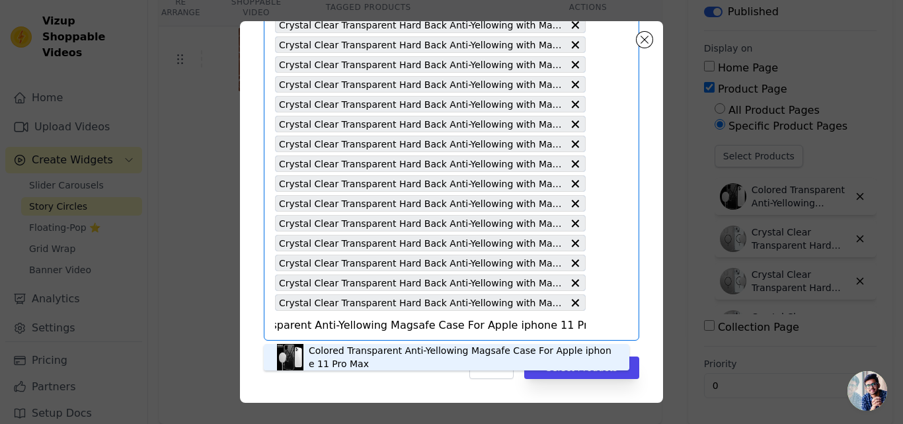
click at [399, 348] on div "Colored Transparent Anti-Yellowing Magsafe Case For Apple iphone 11 Pro Max" at bounding box center [462, 357] width 307 height 26
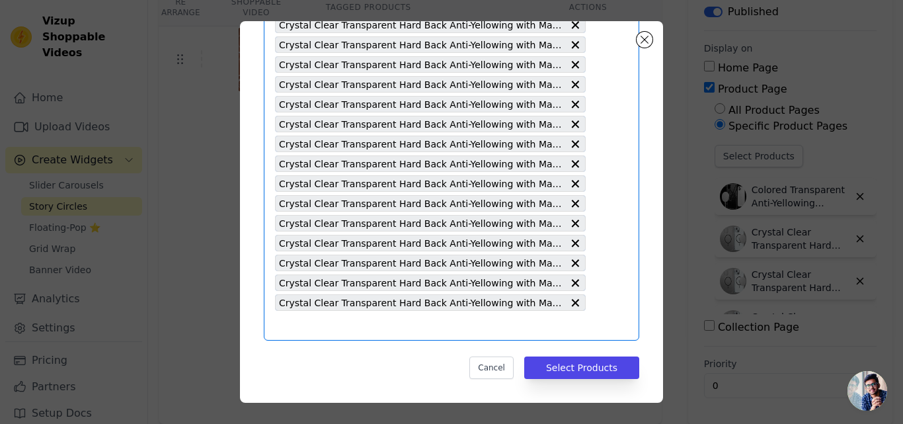
scroll to position [0, 0]
click at [311, 321] on input "text" at bounding box center [430, 325] width 311 height 16
paste input "Crystal Clear Transparent Hard Back Anti-Yellowing with MagSafe Compatibility P…"
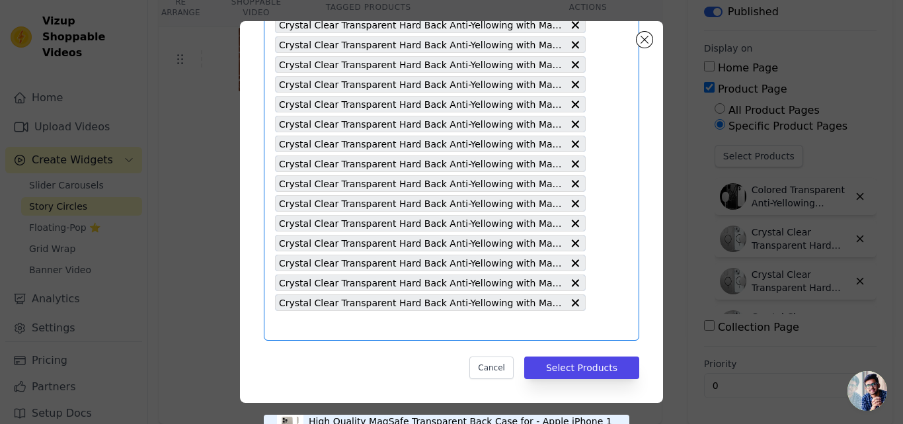
type input "Crystal Clear Transparent Hard Back Anti-Yellowing with MagSafe Compatibility P…"
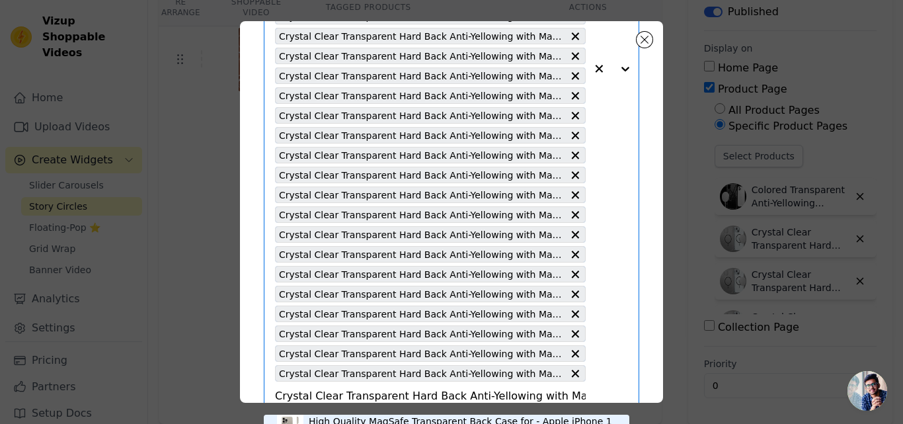
scroll to position [0, 249]
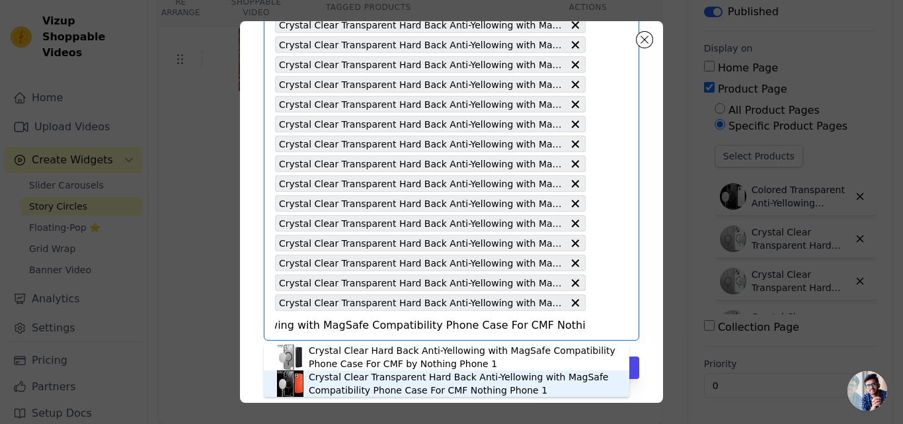
click at [356, 383] on div "Crystal Clear Transparent Hard Back Anti-Yellowing with MagSafe Compatibility P…" at bounding box center [462, 383] width 307 height 26
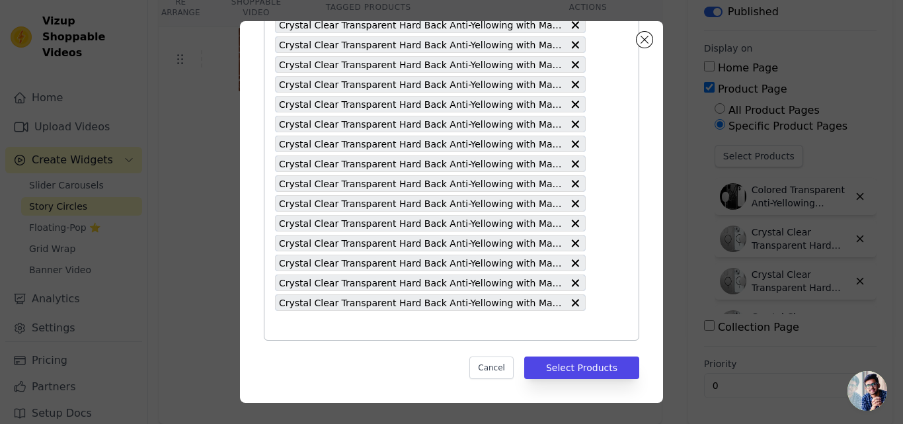
paste input "Crystal Clear Transparent Hard Back Anti-Yellowing with MagSafe Compatibility P…"
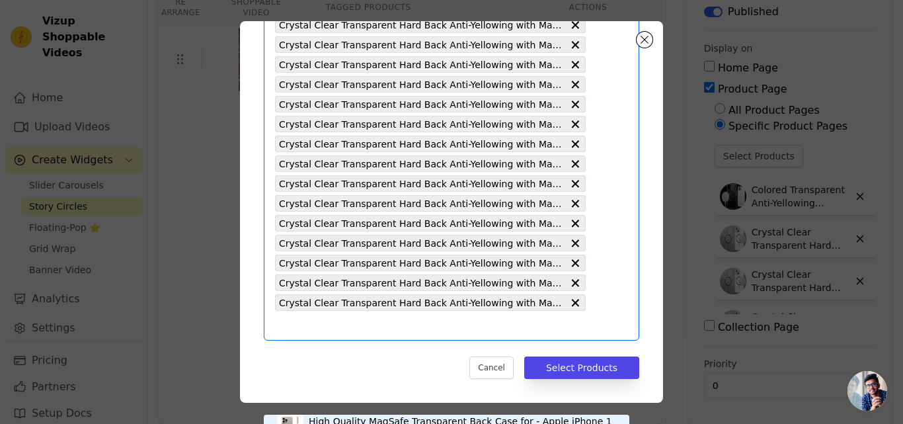
type input "Crystal Clear Transparent Hard Back Anti-Yellowing with MagSafe Compatibility P…"
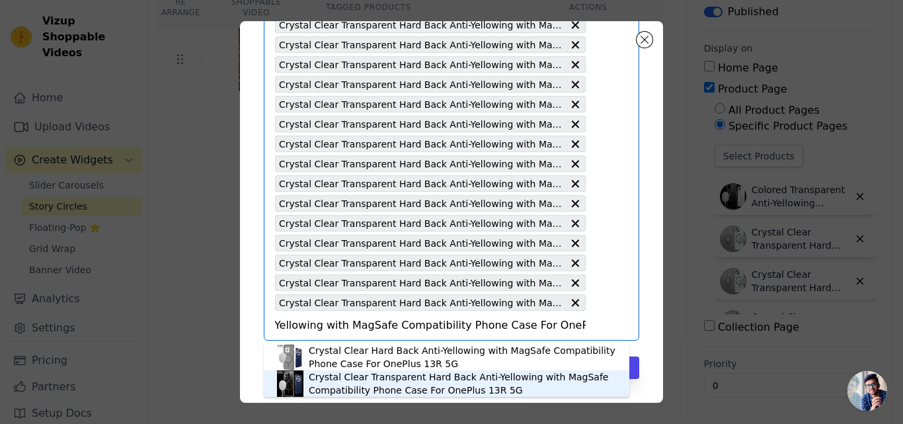
click at [366, 379] on div "Crystal Clear Transparent Hard Back Anti-Yellowing with MagSafe Compatibility P…" at bounding box center [462, 383] width 307 height 26
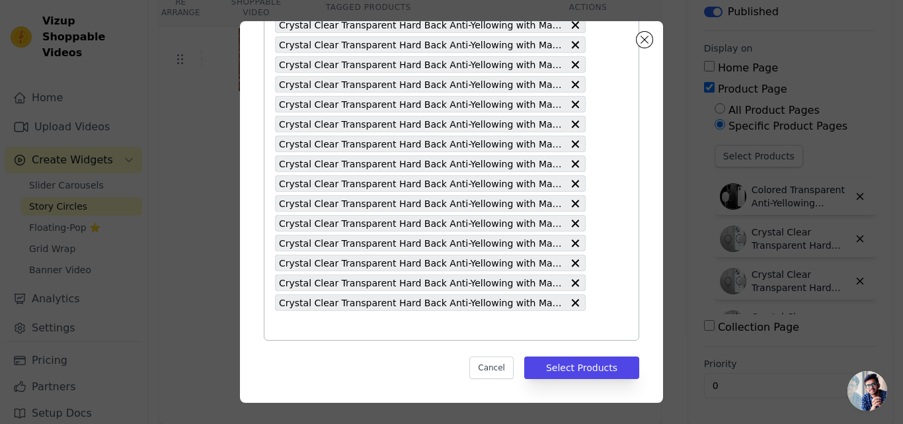
click at [399, 322] on input "text" at bounding box center [430, 325] width 311 height 16
paste input "Crystal Clear Transparent Hard Back Anti-Yellowing with MagSafe Compatibility P…"
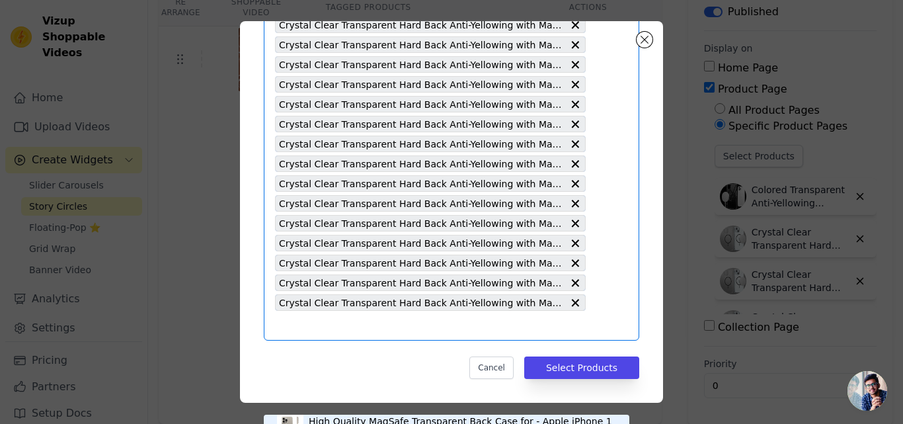
type input "Crystal Clear Transparent Hard Back Anti-Yellowing with MagSafe Compatibility P…"
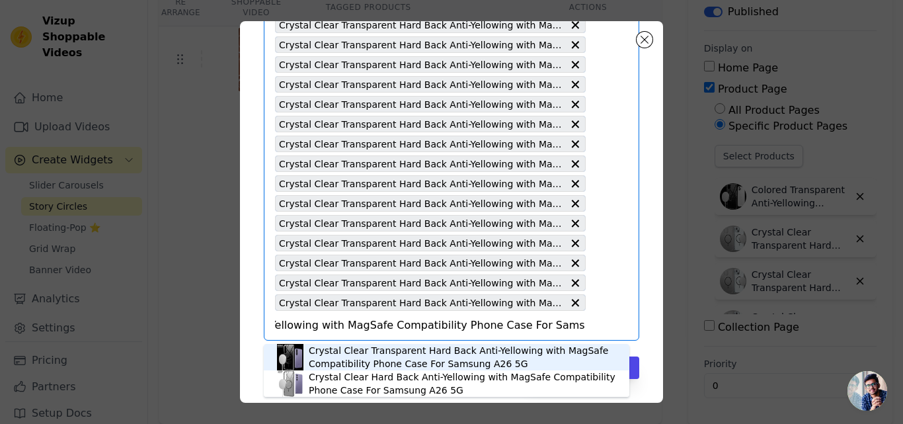
click at [383, 356] on div "Crystal Clear Transparent Hard Back Anti-Yellowing with MagSafe Compatibility P…" at bounding box center [462, 357] width 307 height 26
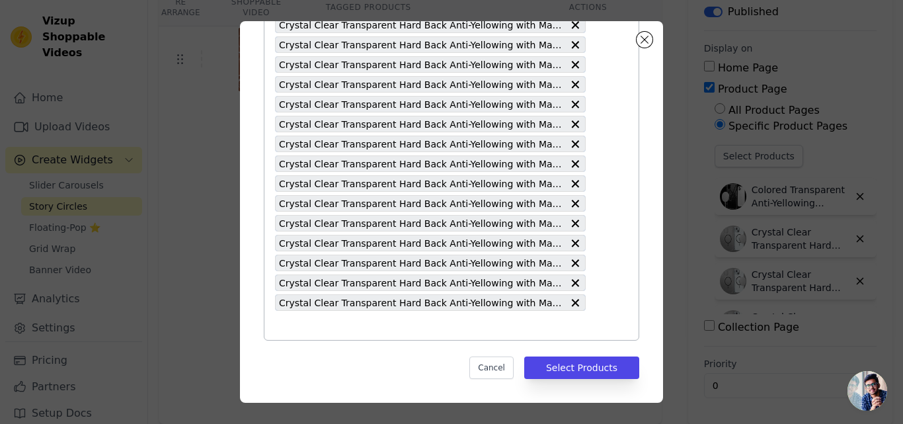
paste input "Crystal Clear Transparent Hard Back Anti-Yellowing with MagSafe Compatibility P…"
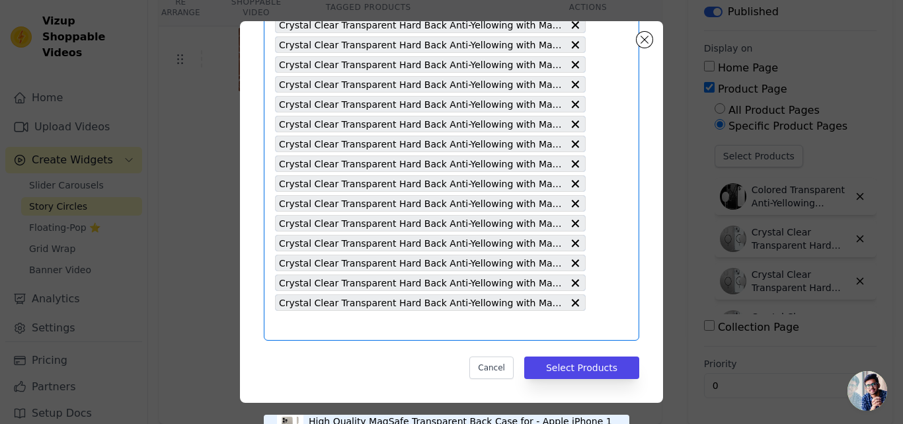
type input "Crystal Clear Transparent Hard Back Anti-Yellowing with MagSafe Compatibility P…"
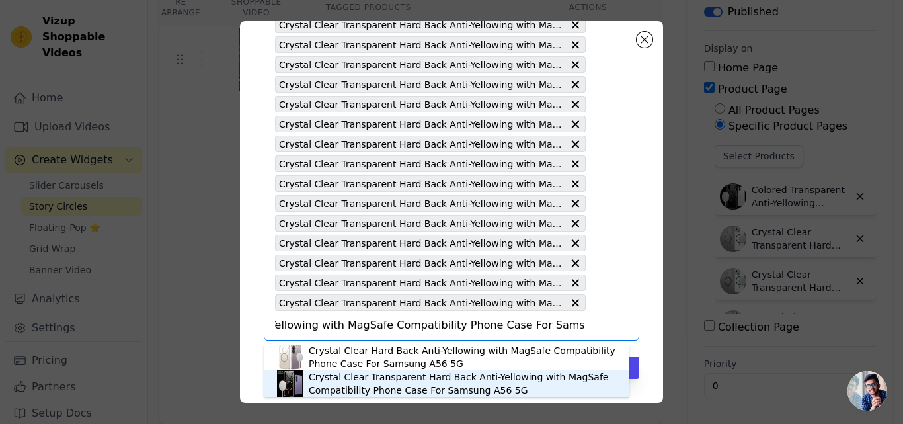
click at [397, 386] on div "Crystal Clear Transparent Hard Back Anti-Yellowing with MagSafe Compatibility P…" at bounding box center [462, 383] width 307 height 26
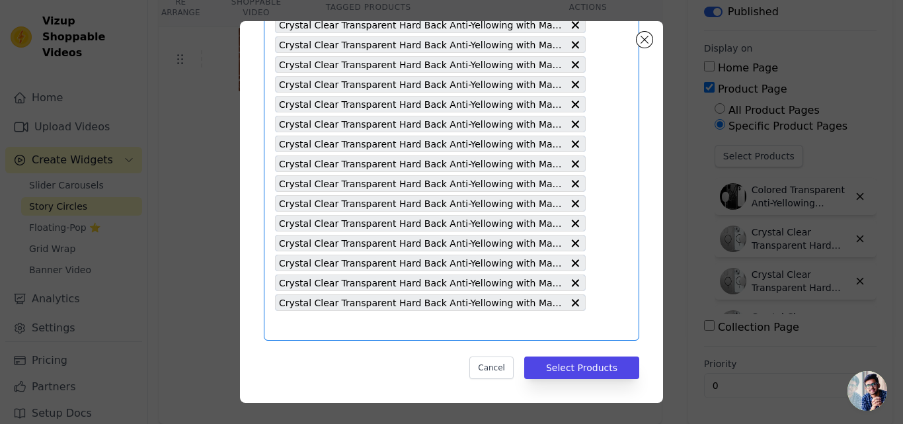
click at [401, 329] on input "text" at bounding box center [430, 325] width 311 height 16
paste input "Crystal Clear Transparent Hard Back Anti-Yellowing with MagSafe Compatibility P…"
type input "Crystal Clear Transparent Hard Back Anti-Yellowing with MagSafe Compatibility P…"
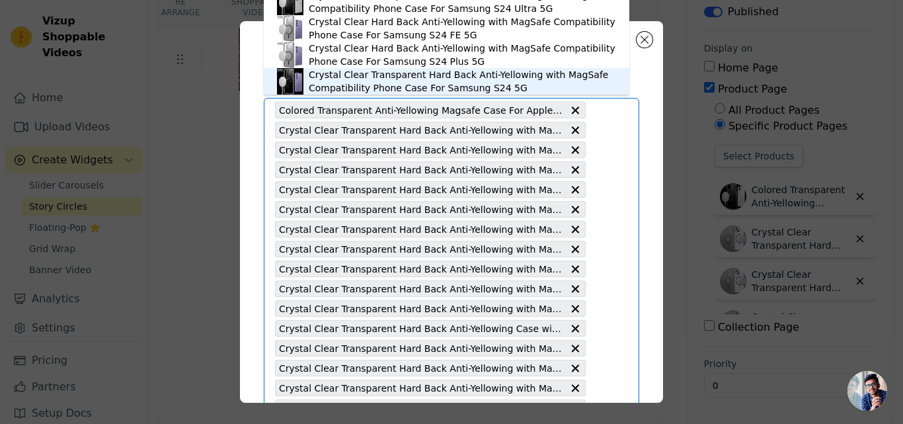
click at [414, 85] on div "Crystal Clear Transparent Hard Back Anti-Yellowing with MagSafe Compatibility P…" at bounding box center [462, 81] width 307 height 26
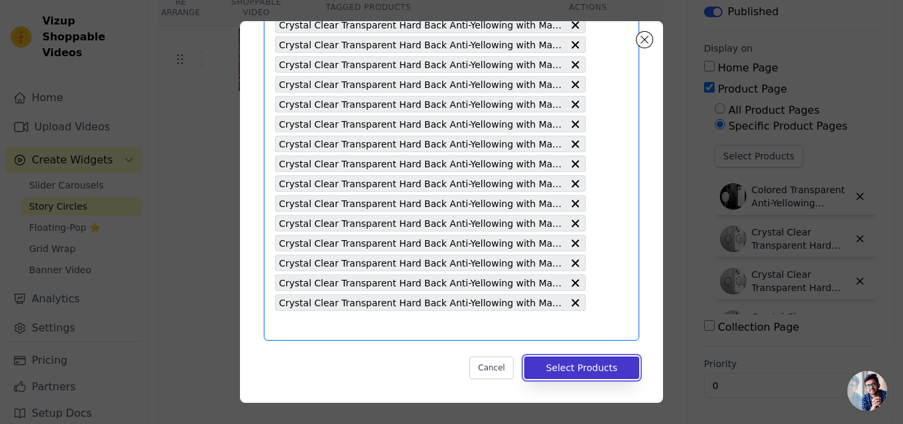
click at [594, 371] on button "Select Products" at bounding box center [581, 367] width 115 height 22
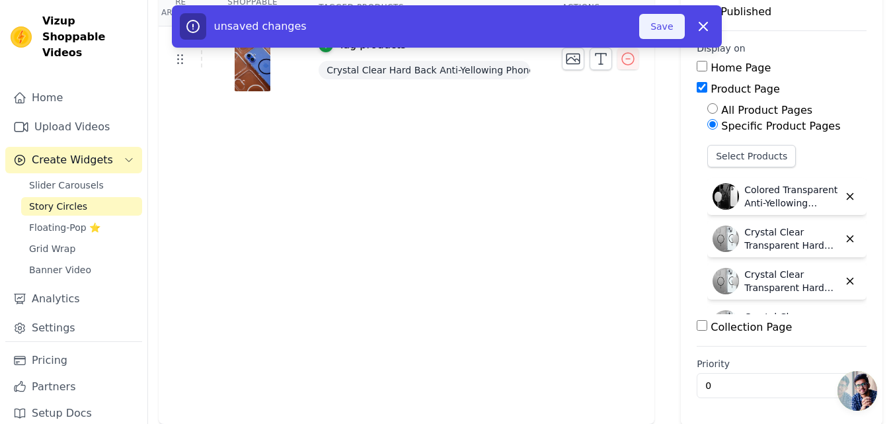
click at [658, 36] on button "Save" at bounding box center [661, 26] width 45 height 25
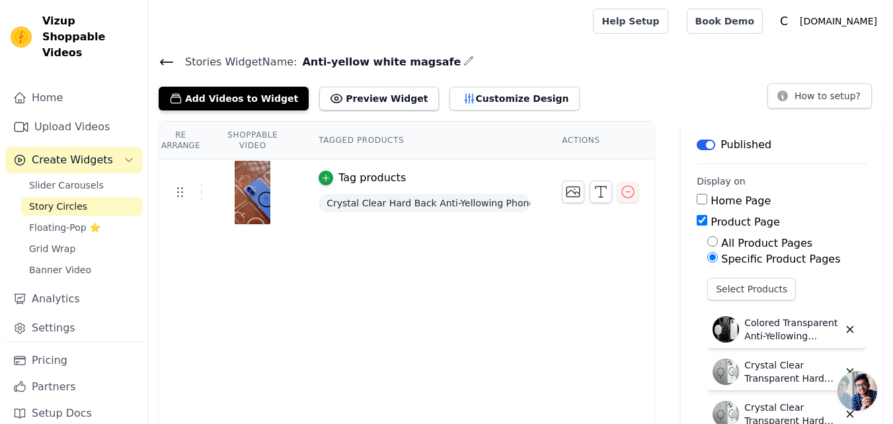
click at [162, 61] on icon at bounding box center [167, 61] width 12 height 5
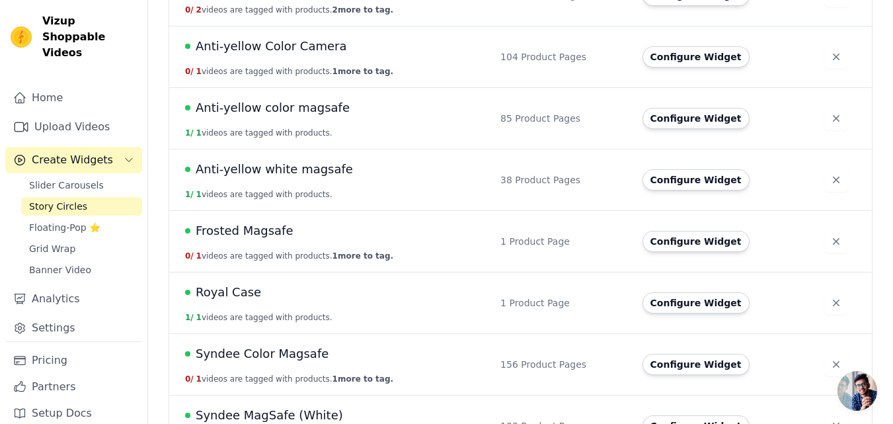
click at [310, 171] on span "Anti-yellow white magsafe" at bounding box center [274, 169] width 157 height 19
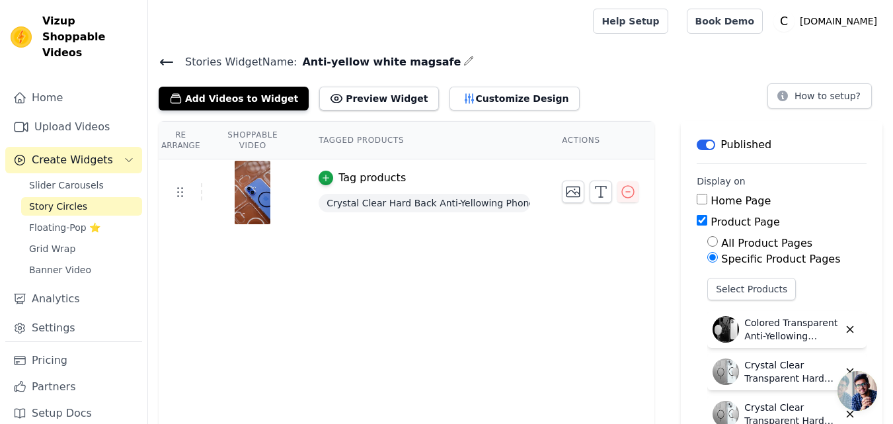
click at [162, 58] on icon at bounding box center [167, 62] width 16 height 16
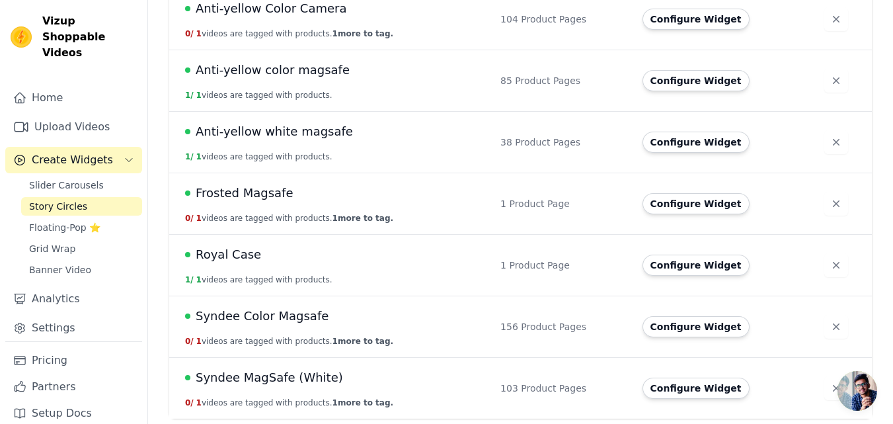
scroll to position [170, 0]
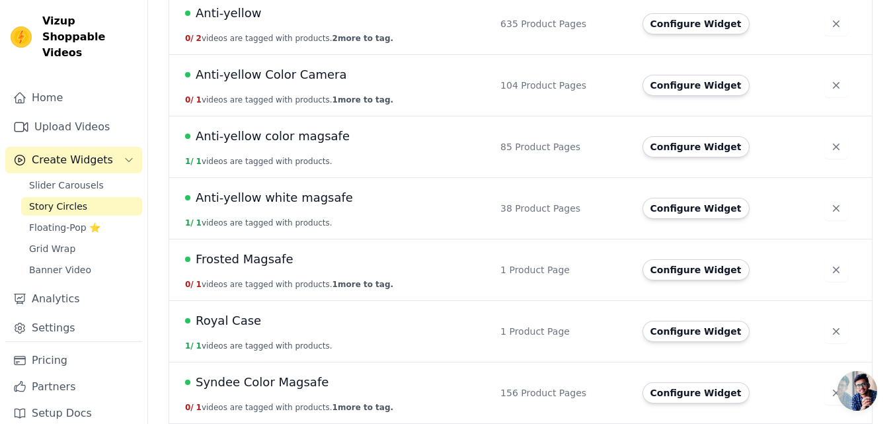
click at [301, 199] on span "Anti-yellow white magsafe" at bounding box center [274, 197] width 157 height 19
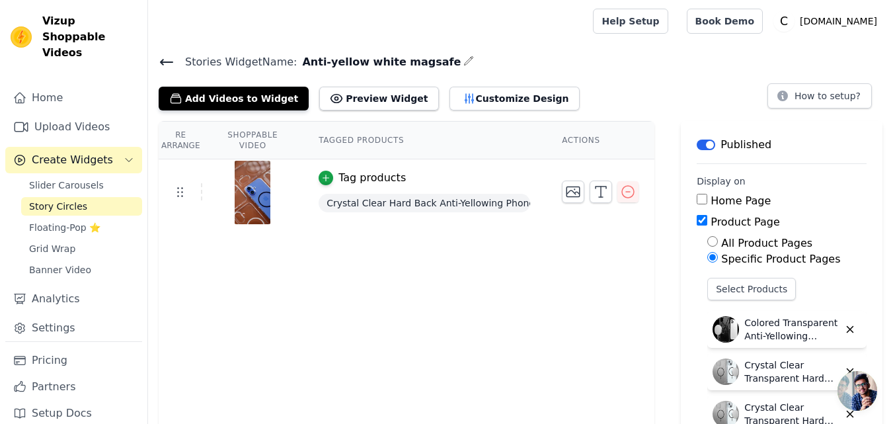
click at [165, 64] on icon at bounding box center [167, 62] width 16 height 16
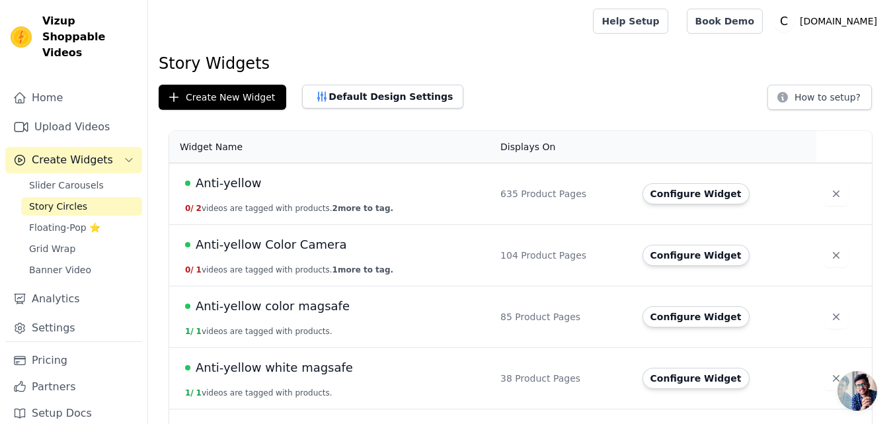
scroll to position [66, 0]
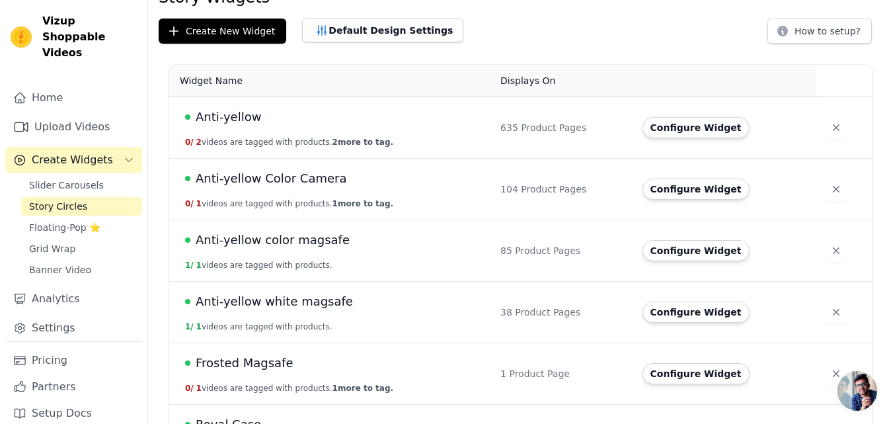
click at [290, 305] on span "Anti-yellow white magsafe" at bounding box center [274, 301] width 157 height 19
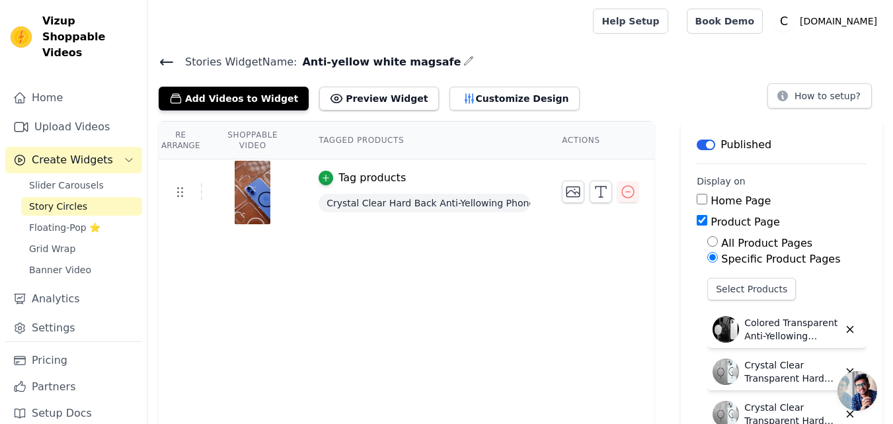
click at [163, 60] on icon at bounding box center [167, 62] width 16 height 16
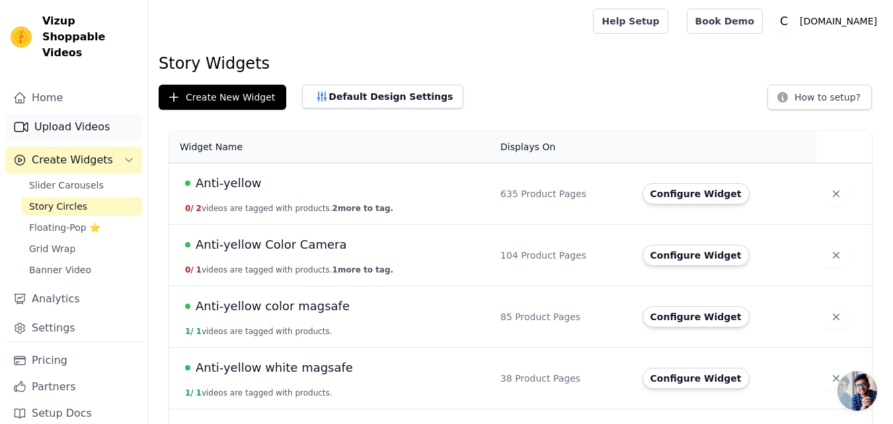
click at [48, 114] on link "Upload Videos" at bounding box center [73, 127] width 137 height 26
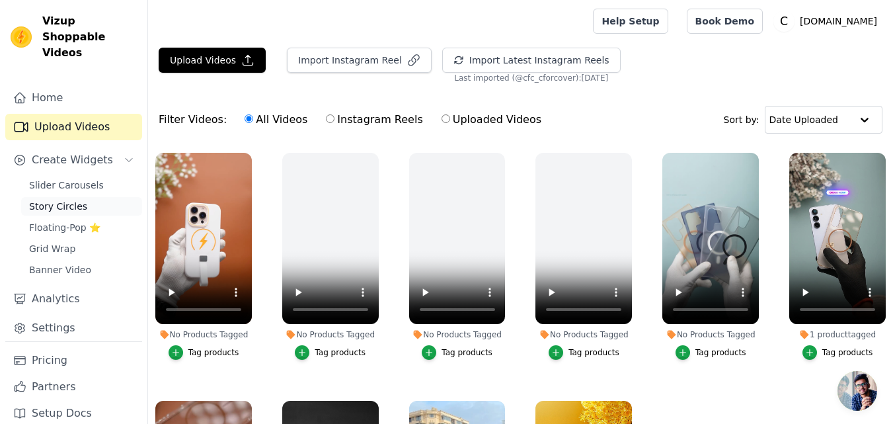
click at [65, 200] on span "Story Circles" at bounding box center [58, 206] width 58 height 13
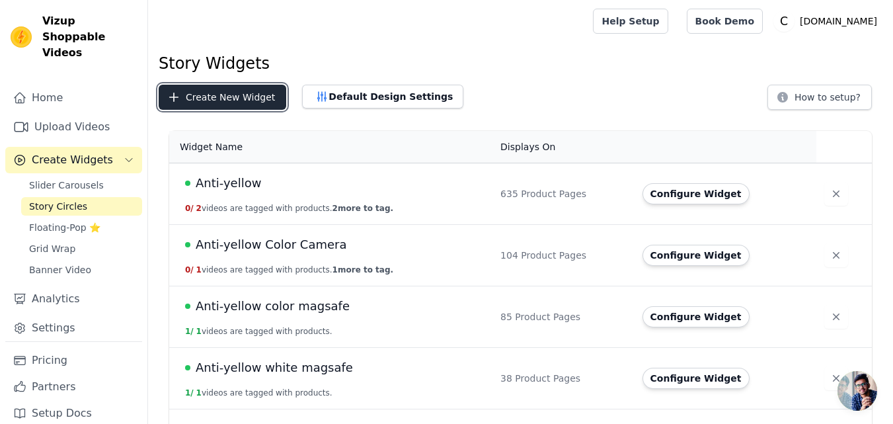
click at [213, 97] on button "Create New Widget" at bounding box center [223, 97] width 128 height 25
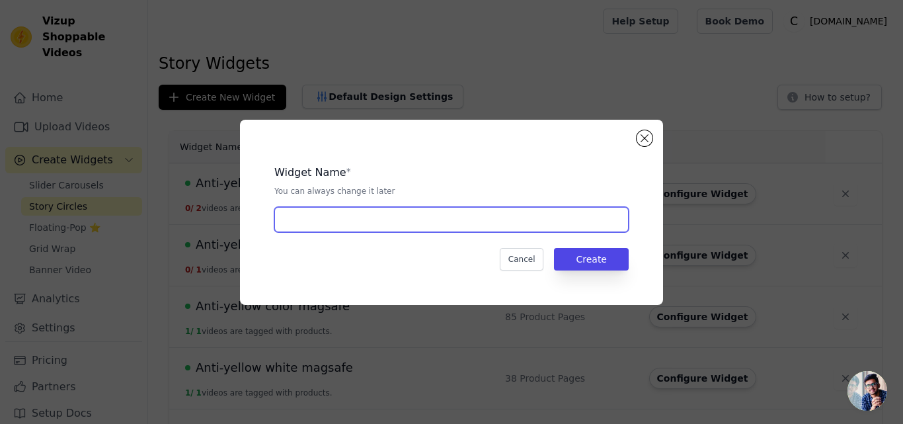
click at [343, 224] on input "text" at bounding box center [451, 219] width 354 height 25
paste input "Thunder Colorful Magsafe (Straps)"
type input "Thunder Colorful Magsafe (Straps)"
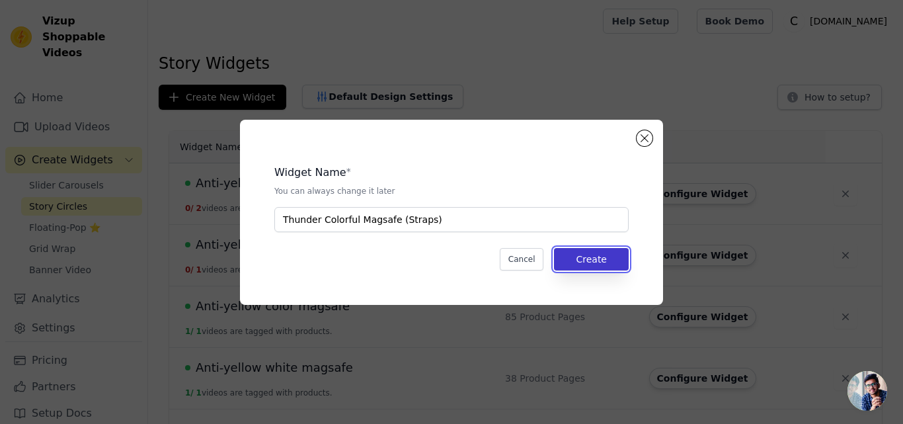
click at [588, 262] on button "Create" at bounding box center [591, 259] width 75 height 22
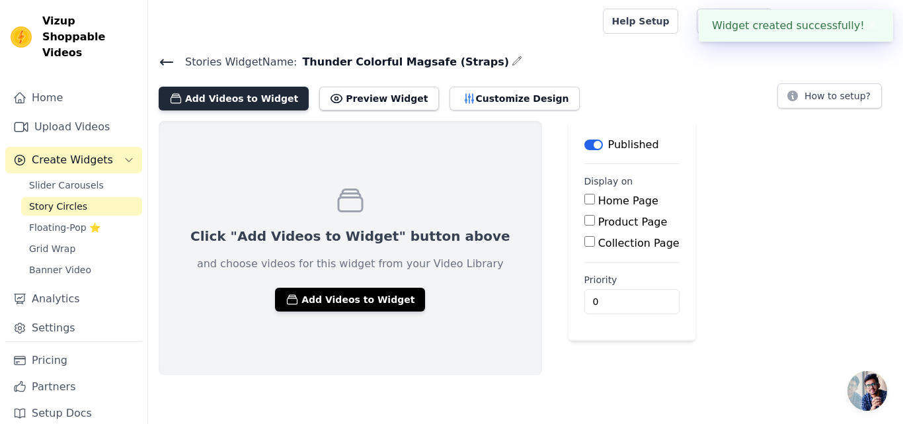
click at [217, 100] on button "Add Videos to Widget" at bounding box center [234, 99] width 150 height 24
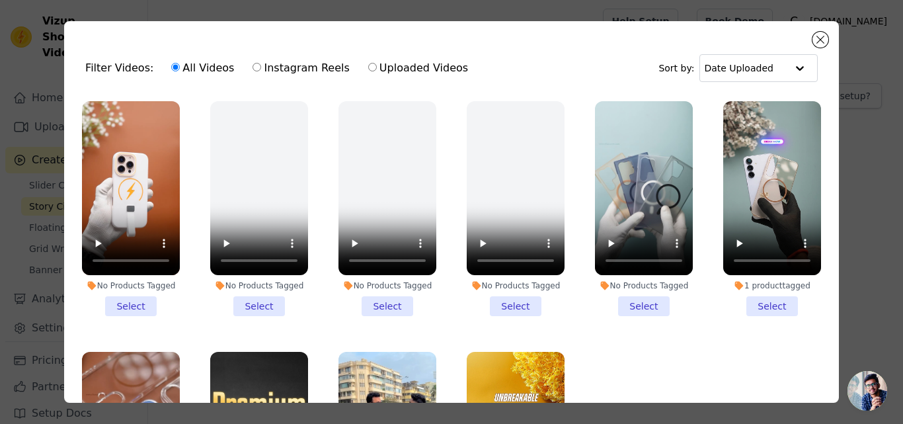
click at [128, 300] on li "No Products Tagged Select" at bounding box center [131, 208] width 98 height 215
click at [0, 0] on input "No Products Tagged Select" at bounding box center [0, 0] width 0 height 0
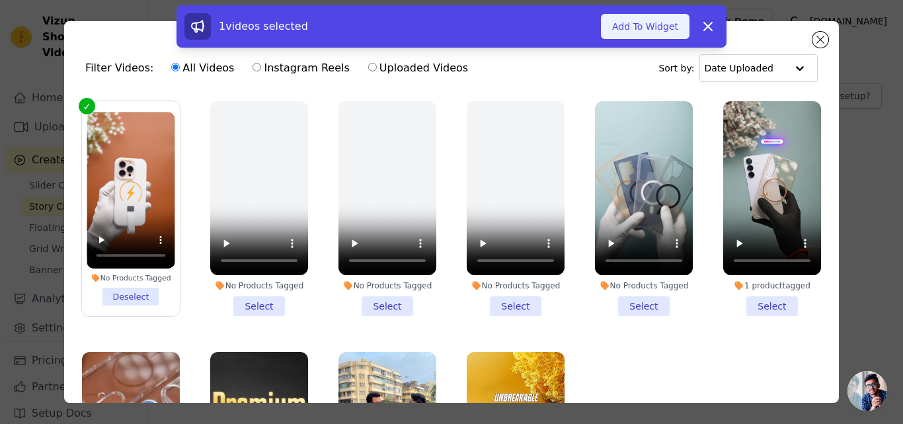
click at [639, 27] on button "Add To Widget" at bounding box center [645, 26] width 89 height 25
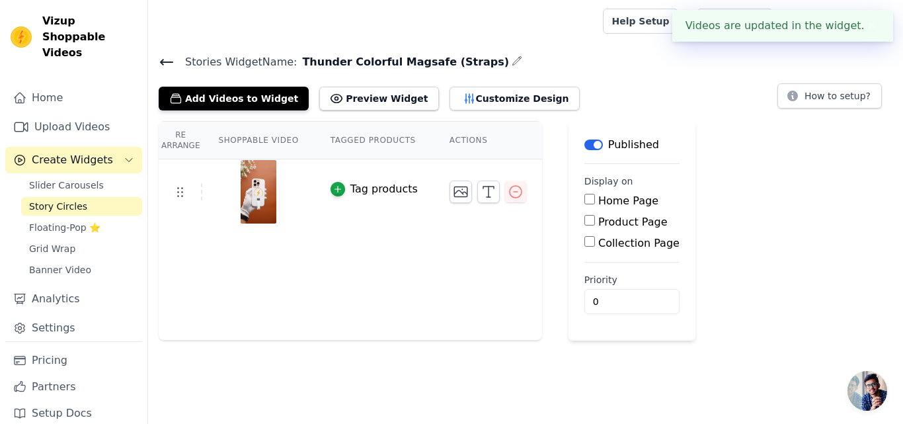
click at [167, 60] on icon at bounding box center [167, 62] width 16 height 16
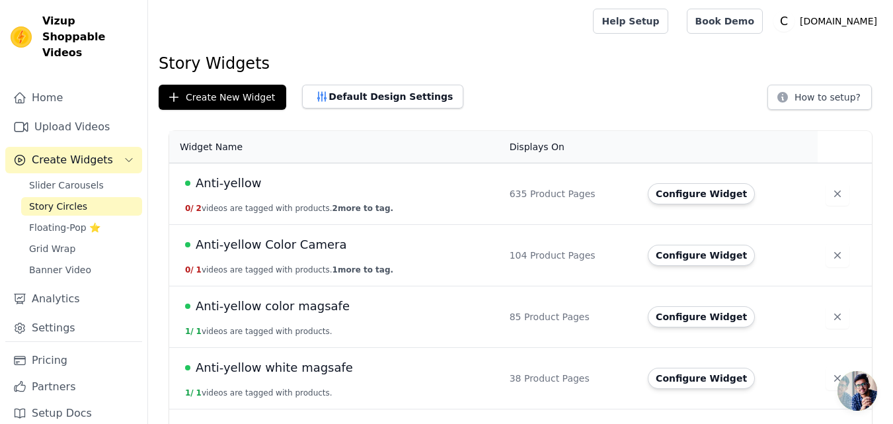
click at [56, 200] on span "Story Circles" at bounding box center [58, 206] width 58 height 13
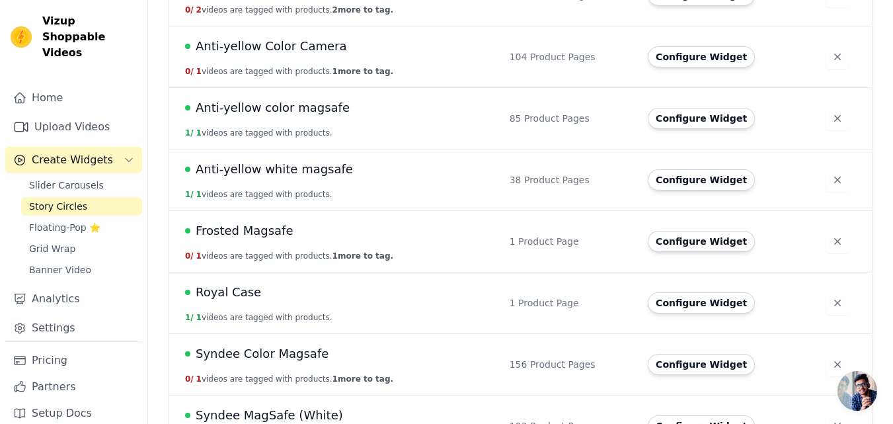
scroll to position [297, 0]
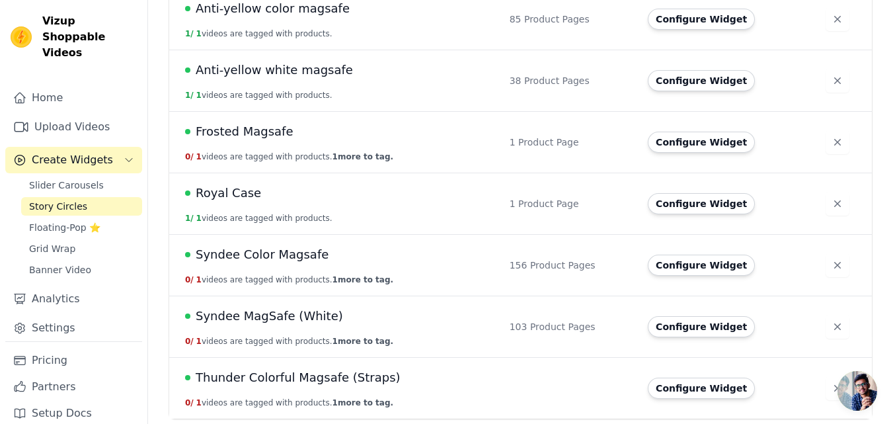
click at [344, 383] on span "Thunder Colorful Magsafe (Straps)" at bounding box center [298, 377] width 205 height 19
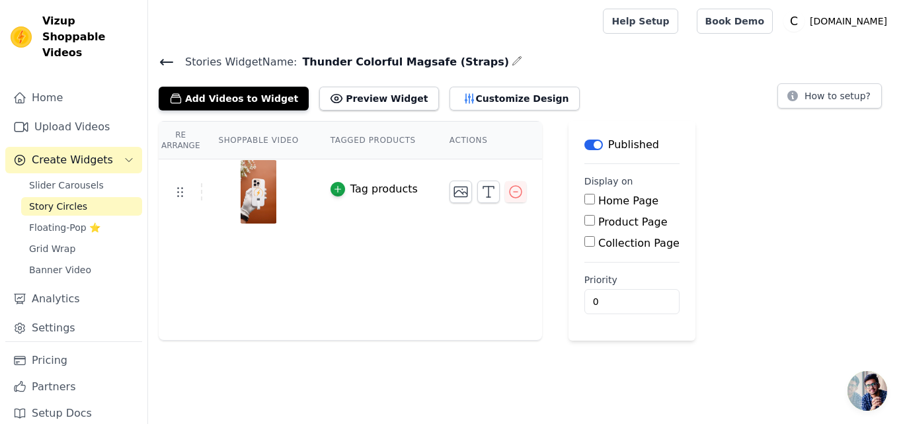
click at [615, 223] on label "Product Page" at bounding box center [632, 222] width 69 height 13
click at [595, 223] on input "Product Page" at bounding box center [589, 220] width 11 height 11
checkbox input "true"
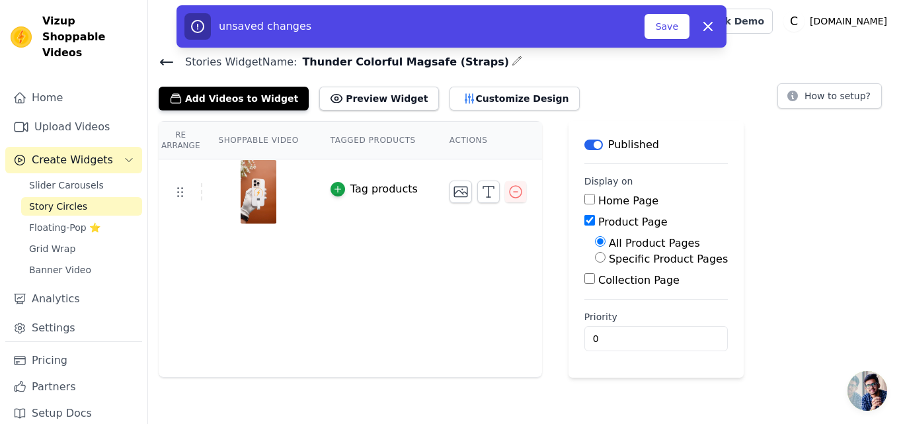
click at [623, 258] on label "Specific Product Pages" at bounding box center [668, 259] width 119 height 13
click at [606, 258] on input "Specific Product Pages" at bounding box center [600, 257] width 11 height 11
radio input "true"
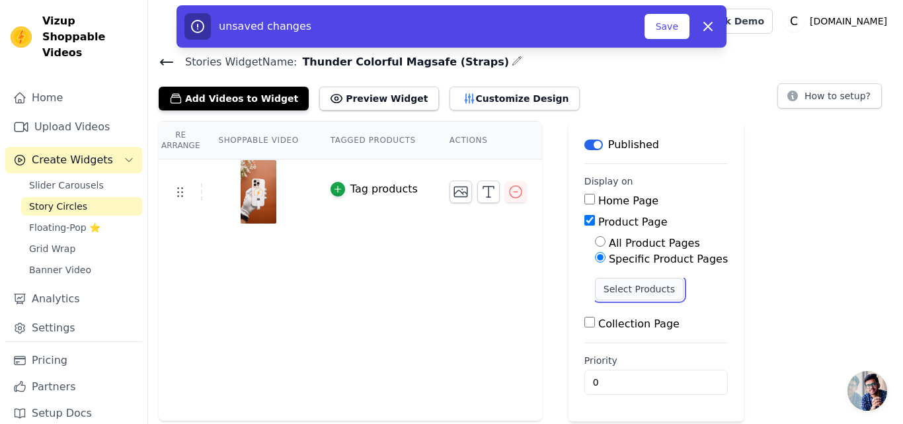
click at [612, 292] on button "Select Products" at bounding box center [639, 289] width 89 height 22
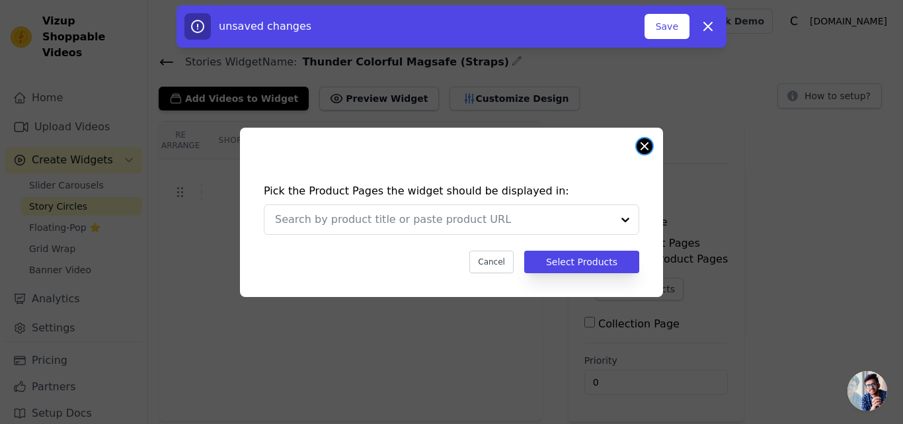
click at [645, 147] on button "Close modal" at bounding box center [645, 146] width 16 height 16
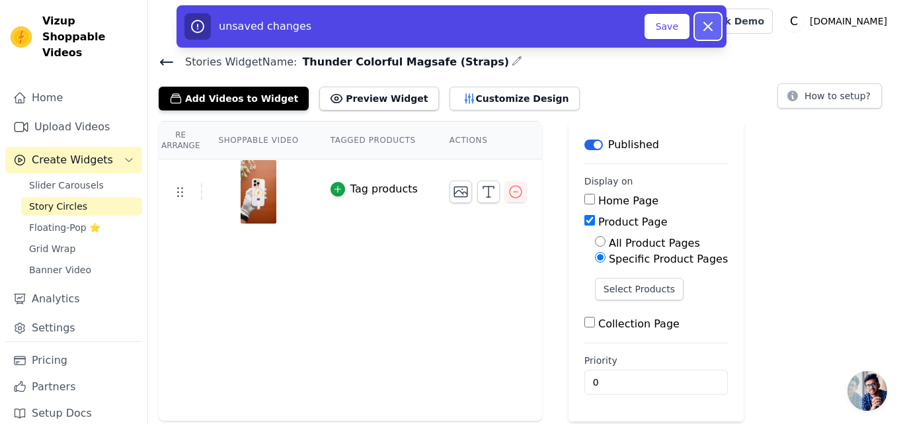
click at [706, 28] on icon "button" at bounding box center [708, 26] width 8 height 8
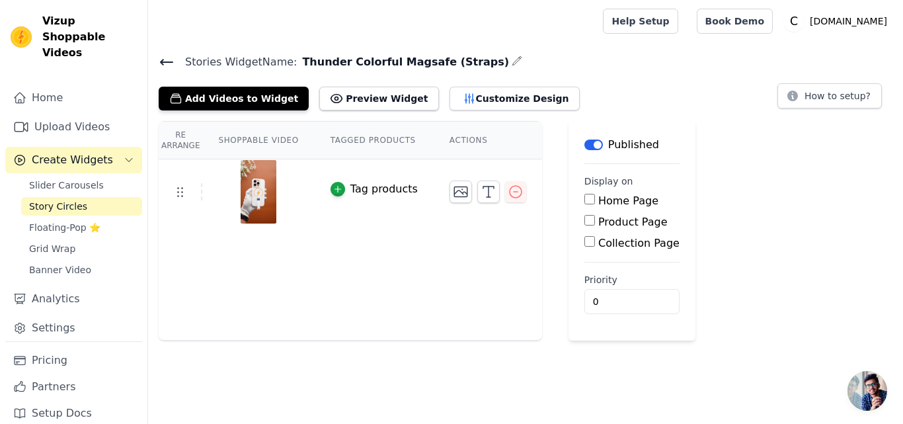
click at [598, 217] on label "Product Page" at bounding box center [632, 222] width 69 height 13
click at [584, 217] on input "Product Page" at bounding box center [589, 220] width 11 height 11
checkbox input "true"
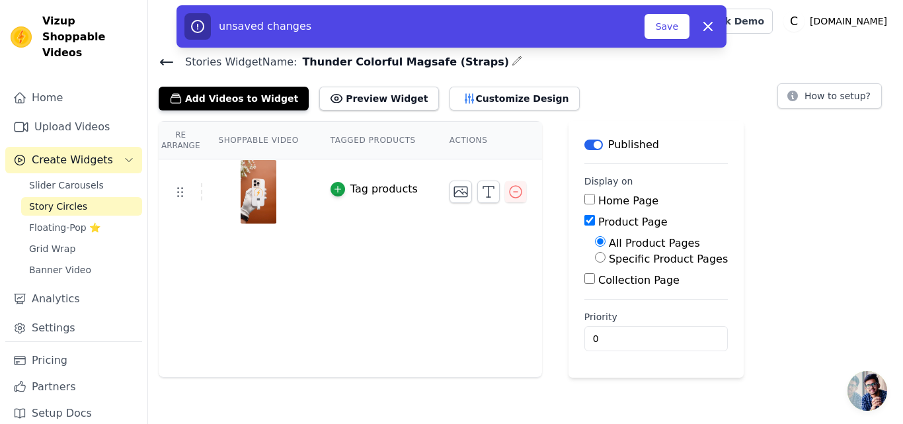
click at [631, 256] on label "Specific Product Pages" at bounding box center [668, 259] width 119 height 13
click at [606, 256] on input "Specific Product Pages" at bounding box center [600, 257] width 11 height 11
radio input "true"
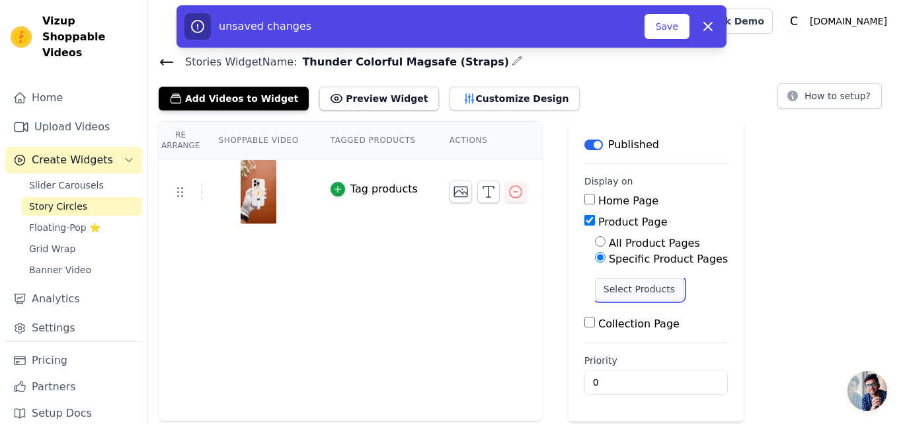
click at [608, 290] on button "Select Products" at bounding box center [639, 289] width 89 height 22
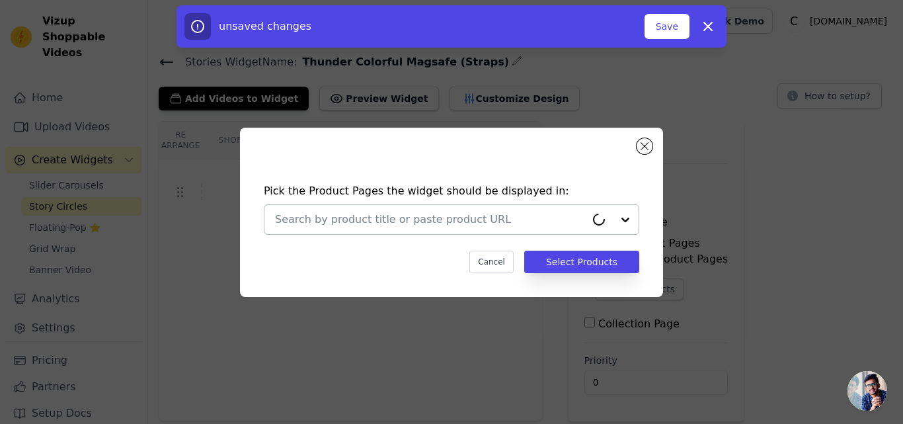
click at [415, 219] on input "text" at bounding box center [430, 220] width 311 height 16
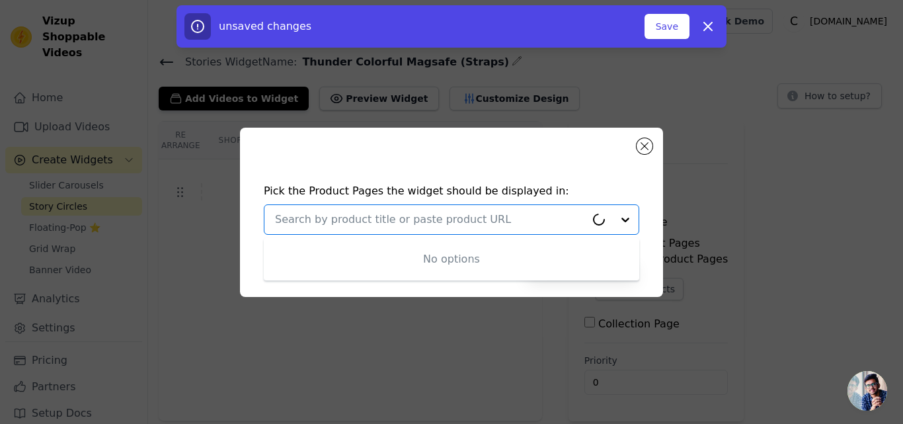
paste input "Compact Stylish Hard Case For Samsung S25 Plus"
type input "Compact Stylish Hard Case For Samsung S25 Plus"
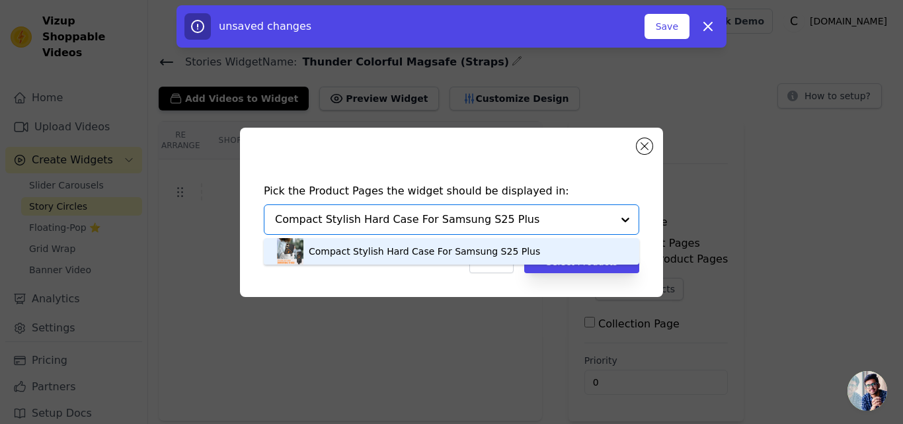
click at [371, 254] on div "Compact Stylish Hard Case For Samsung S25 Plus" at bounding box center [424, 251] width 231 height 13
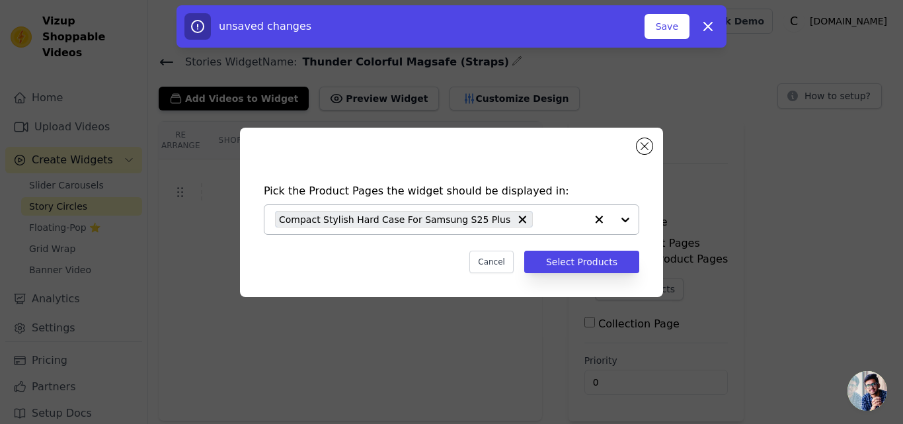
click at [506, 223] on div "Compact Stylish Hard Case For Samsung S25 Plus" at bounding box center [430, 219] width 311 height 29
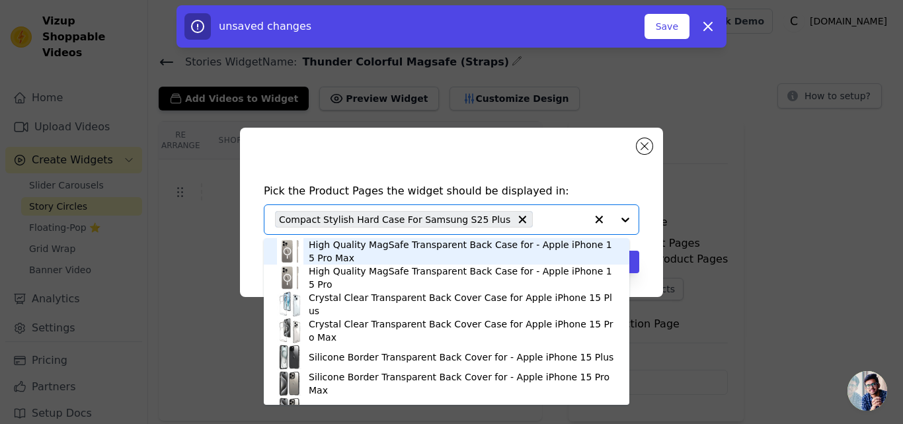
paste input "Compact Stylish Hard Case For Samsung S21 FE"
type input "Compact Stylish Hard Case For Samsung S21 FE"
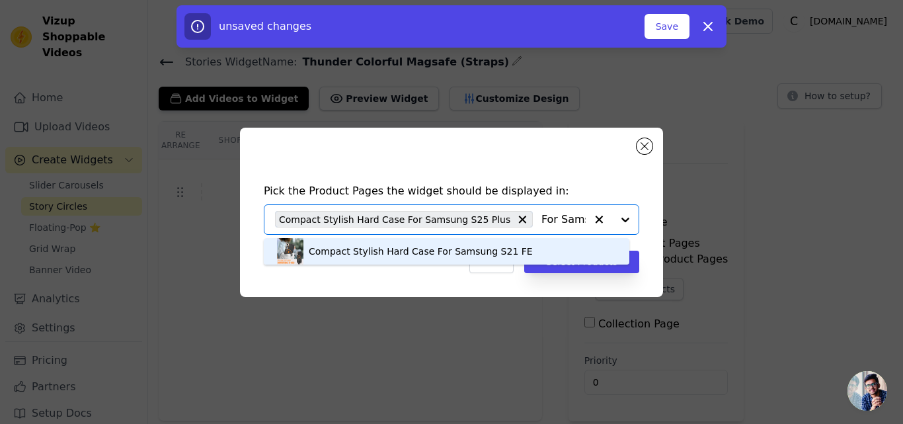
click at [347, 247] on div "Compact Stylish Hard Case For Samsung S21 FE" at bounding box center [421, 251] width 224 height 13
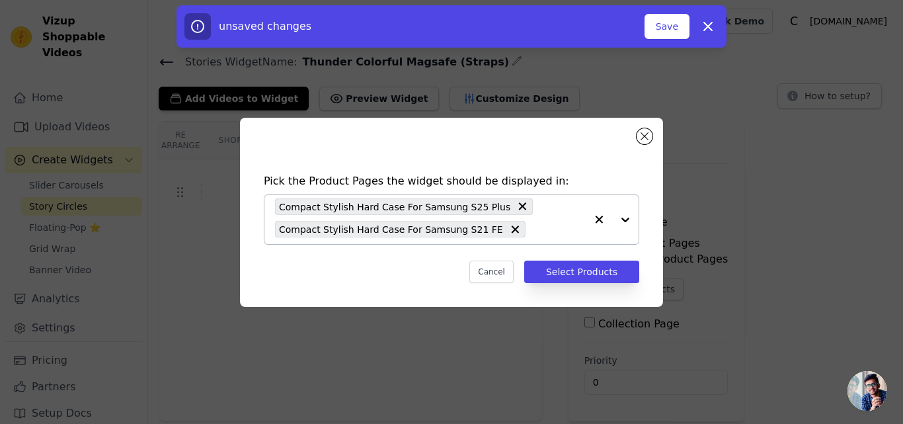
click at [498, 233] on div "Compact Stylish Hard Case For Samsung S25 Plus Compact Stylish Hard Case For Sa…" at bounding box center [430, 219] width 311 height 49
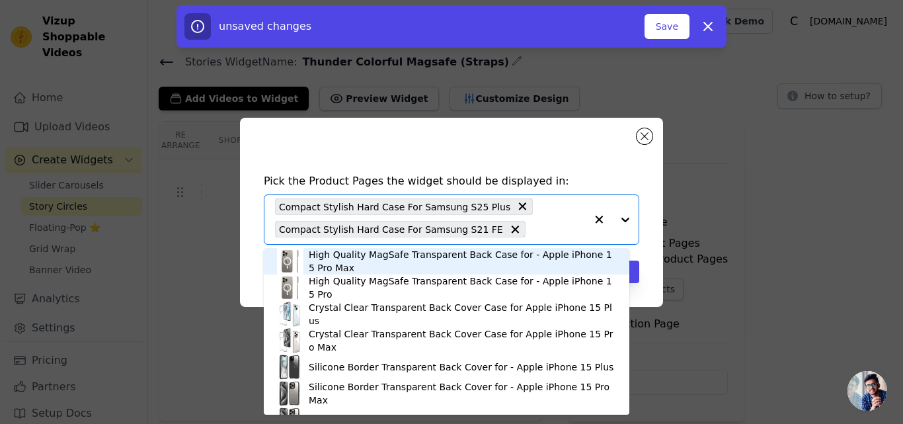
paste input "Compact Silicone Hard Cover Motorola Moto Edge 50 Pro 5G"
type input "Compact Silicone Hard Cover Motorola Moto Edge 50 Pro 5G"
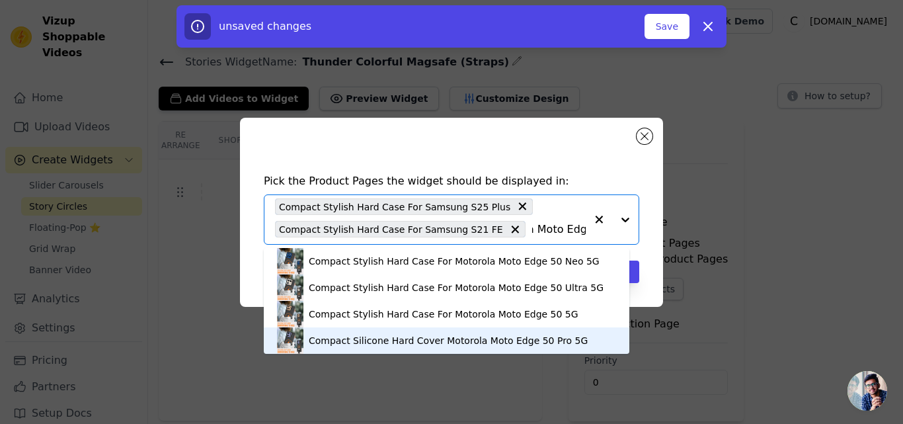
click at [470, 340] on div "Compact Silicone Hard Cover Motorola Moto Edge 50 Pro 5G" at bounding box center [448, 340] width 279 height 13
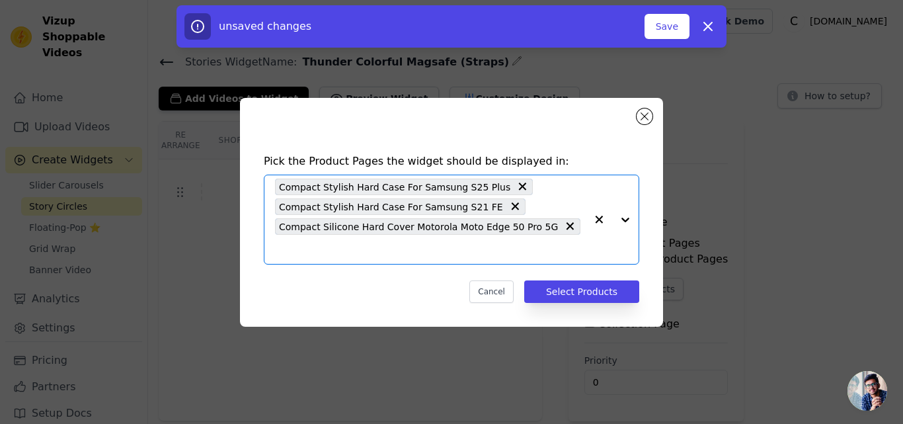
click at [563, 245] on input "text" at bounding box center [430, 249] width 311 height 16
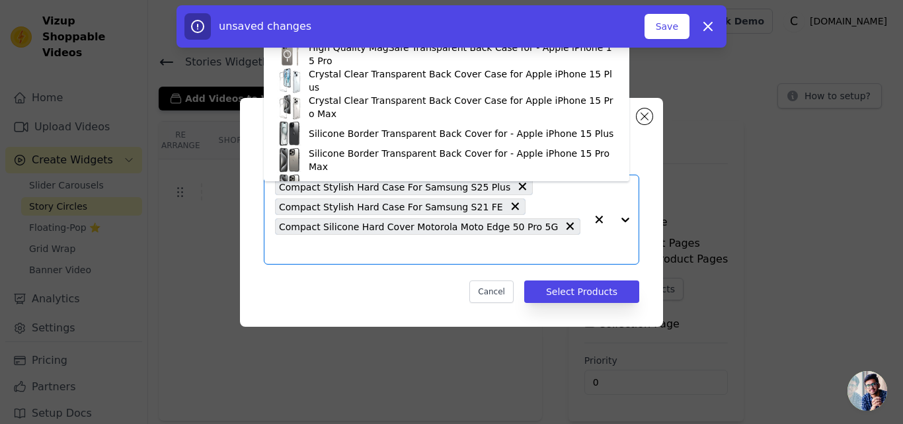
paste input "Compact Stylish Hard Case For Google Pixel 8A"
type input "Compact Stylish Hard Case For Google Pixel 8A"
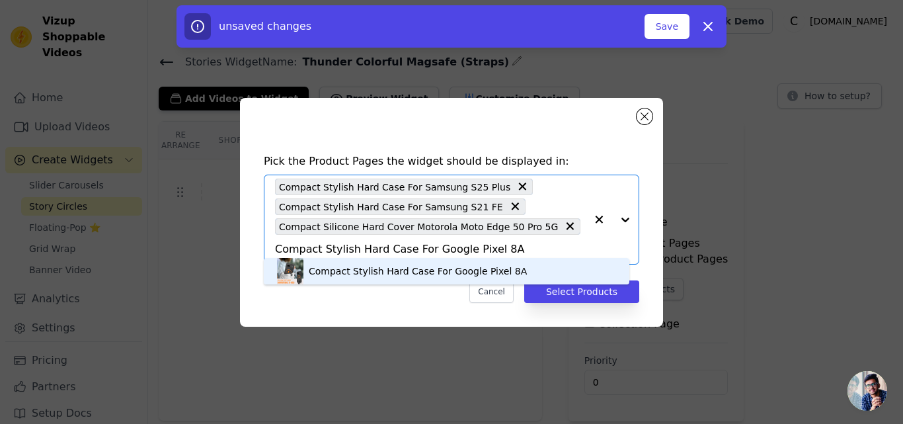
click at [373, 268] on div "Compact Stylish Hard Case For Google Pixel 8A" at bounding box center [418, 270] width 218 height 13
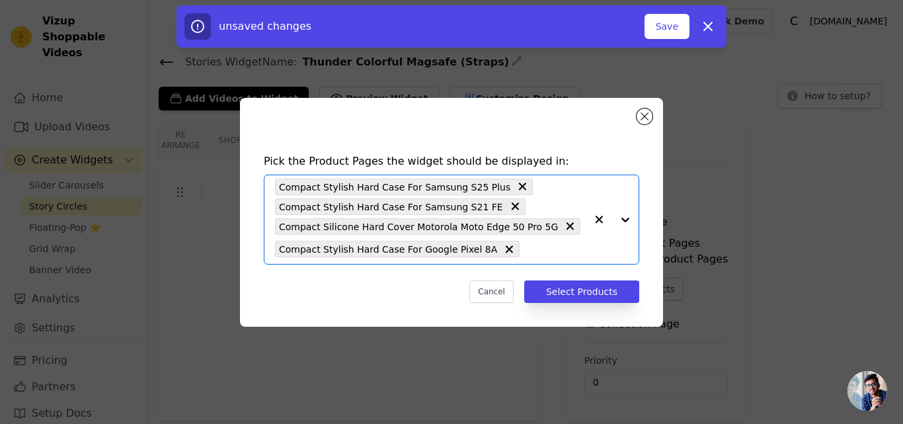
scroll to position [0, 0]
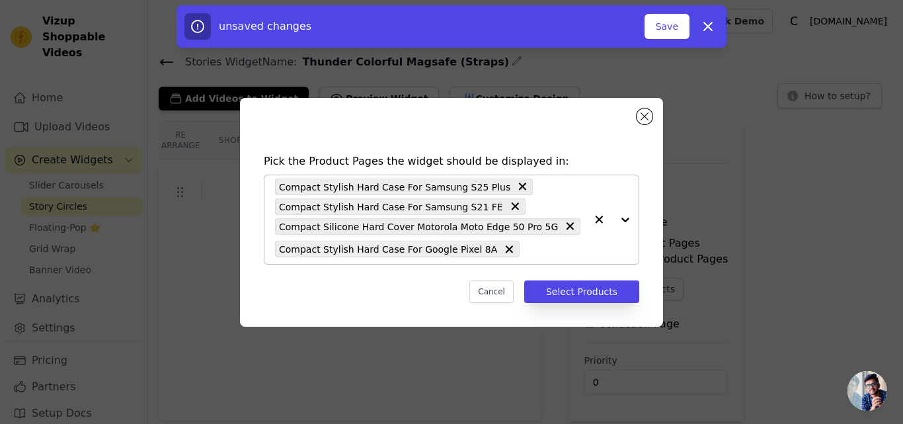
click at [497, 248] on div "Compact Stylish Hard Case For Samsung S25 Plus Compact Stylish Hard Case For Sa…" at bounding box center [430, 219] width 311 height 89
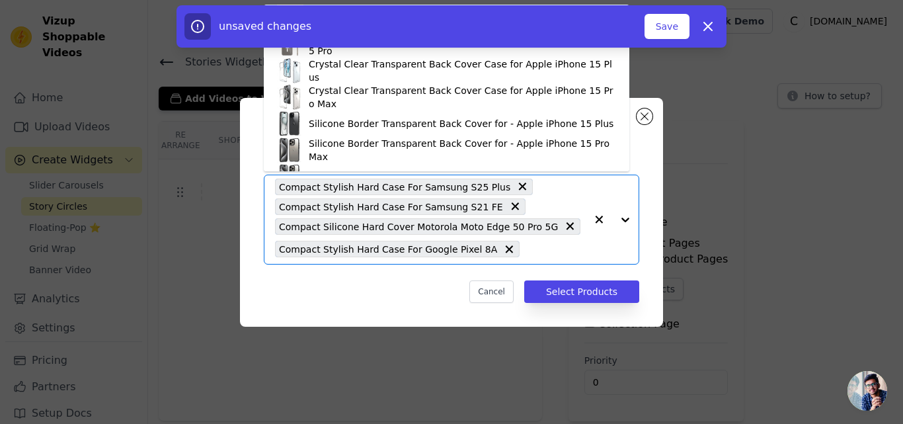
paste input "Compact Stylish Hard Case For Google Pixel 7A"
type input "Compact Stylish Hard Case For Google Pixel 7A"
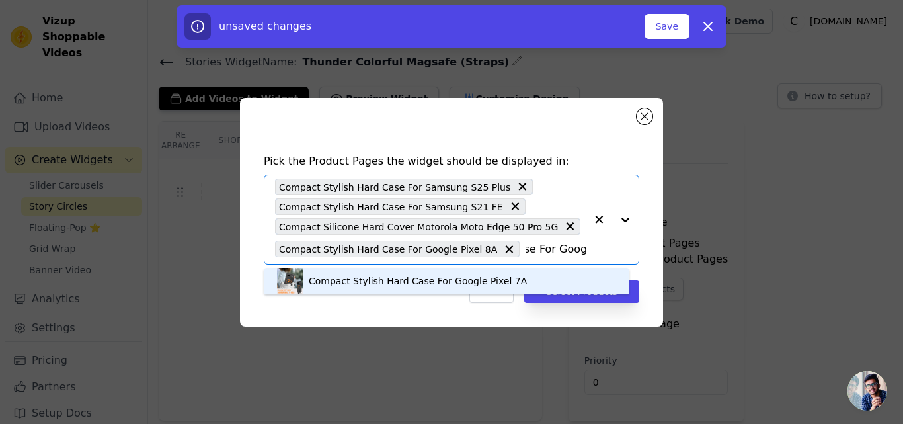
click at [370, 282] on div "Compact Stylish Hard Case For Google Pixel 7A" at bounding box center [418, 280] width 218 height 13
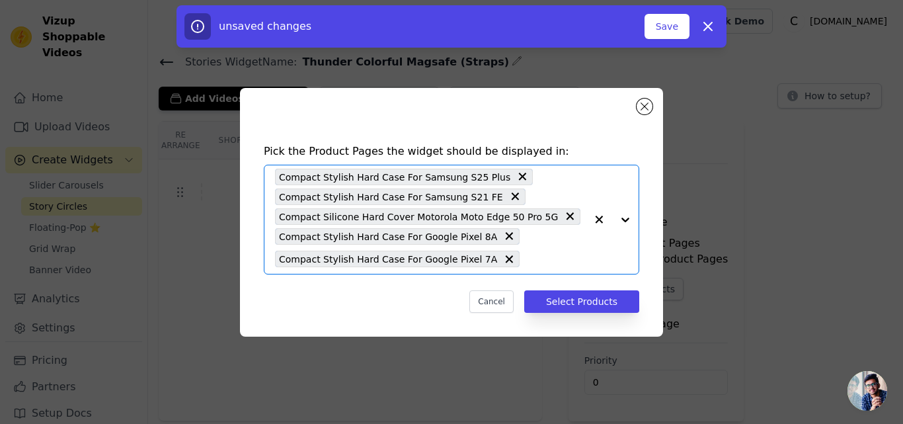
scroll to position [0, 0]
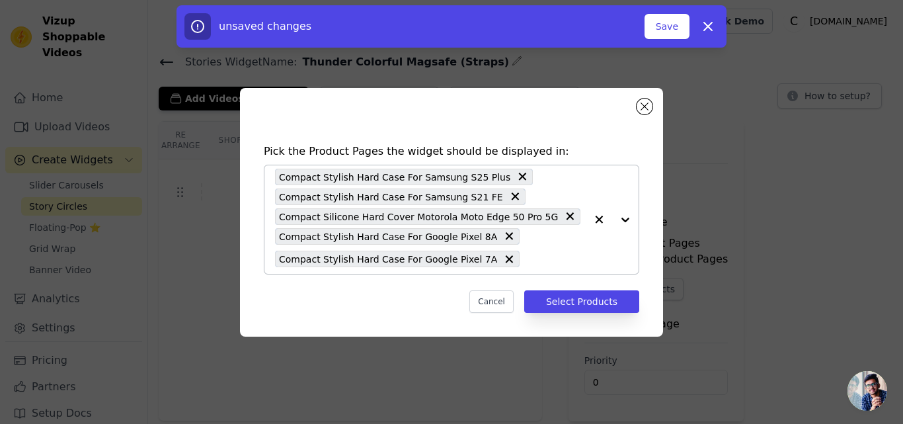
click at [499, 259] on div "Compact Stylish Hard Case For Samsung S25 Plus Compact Stylish Hard Case For Sa…" at bounding box center [430, 219] width 311 height 108
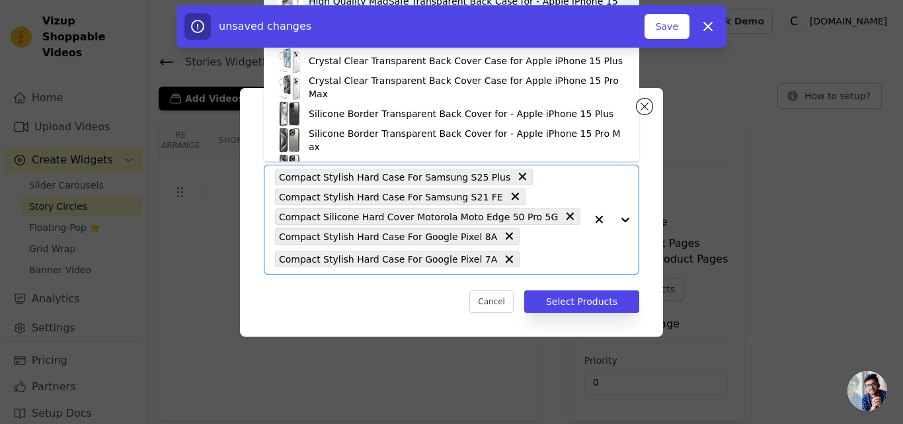
paste input "Compact Stylish Hard Case For Vivo V50e 5G"
type input "Compact Stylish Hard Case For Vivo V50e 5G"
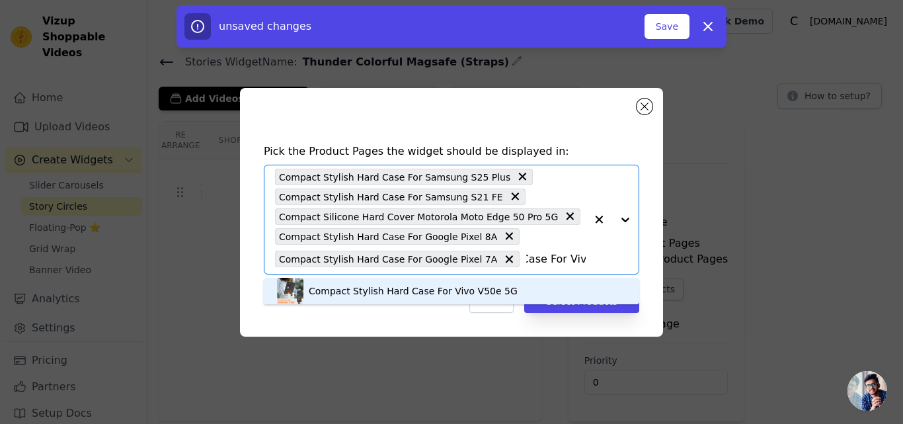
click at [426, 290] on div "Compact Stylish Hard Case For Vivo V50e 5G" at bounding box center [413, 290] width 209 height 13
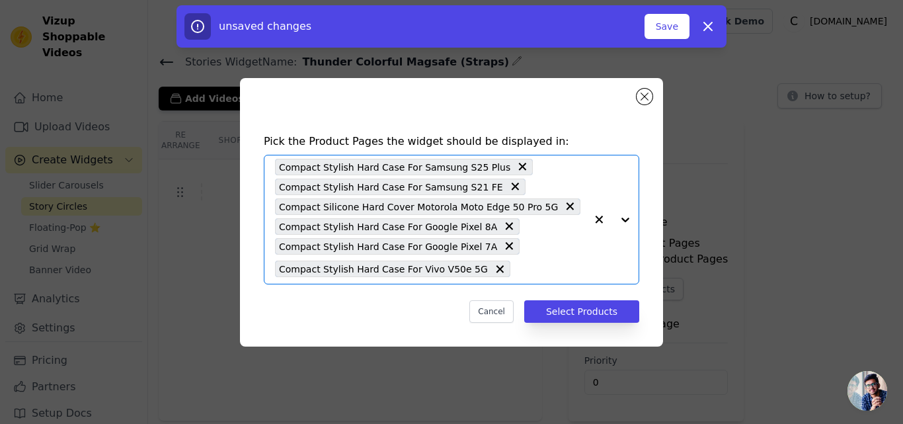
scroll to position [0, 0]
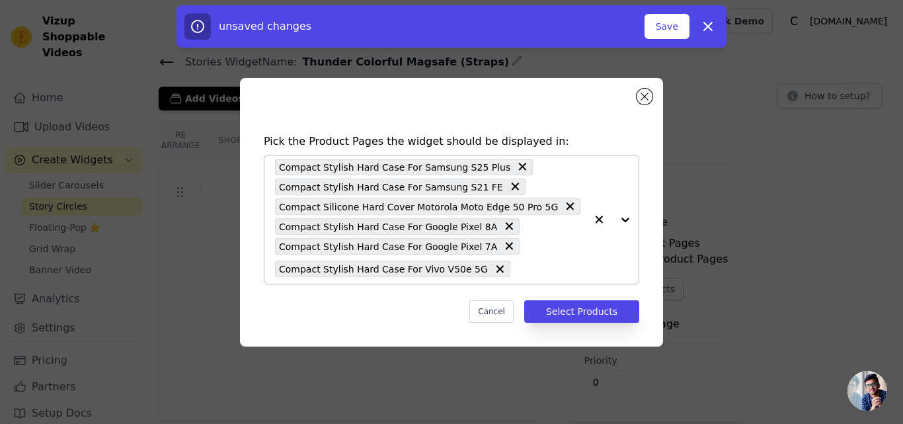
click at [517, 272] on input "text" at bounding box center [551, 269] width 69 height 16
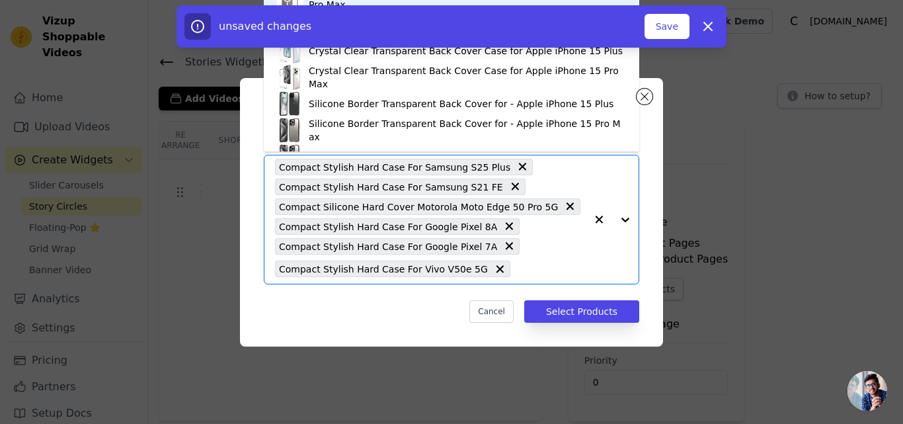
paste input "Compact Stylish Hard Case For Samsung S22 Ultra 5G"
type input "Compact Stylish Hard Case For Samsung S22 Ultra 5G"
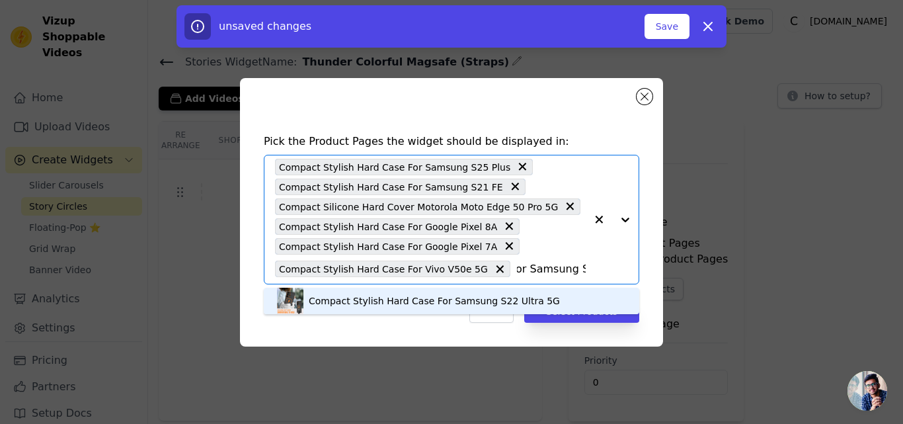
click at [366, 295] on div "Compact Stylish Hard Case For Samsung S22 Ultra 5G" at bounding box center [434, 300] width 251 height 13
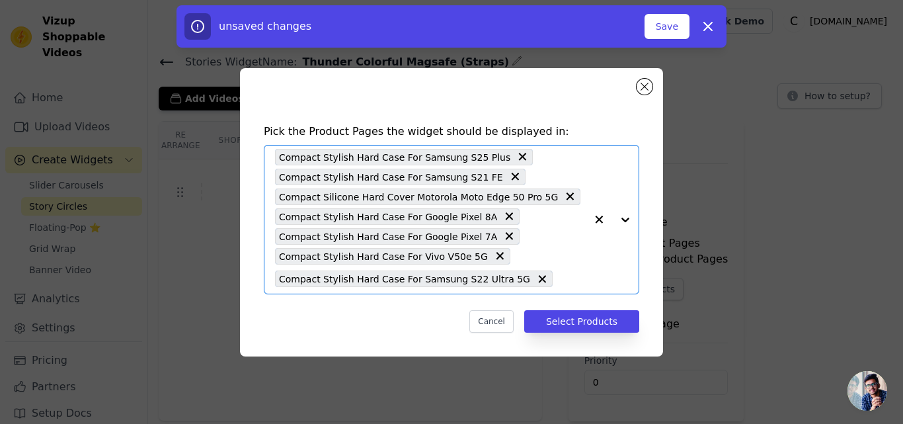
click at [559, 281] on input "text" at bounding box center [572, 279] width 26 height 16
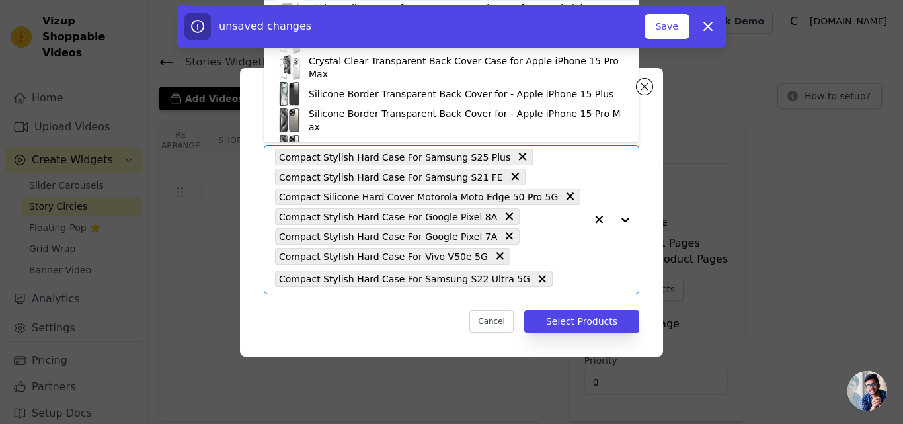
paste input "Compact Stylish Hard Case For Apple iPhone 13 Pro"
type input "Compact Stylish Hard Case For Apple iPhone 13 Pro"
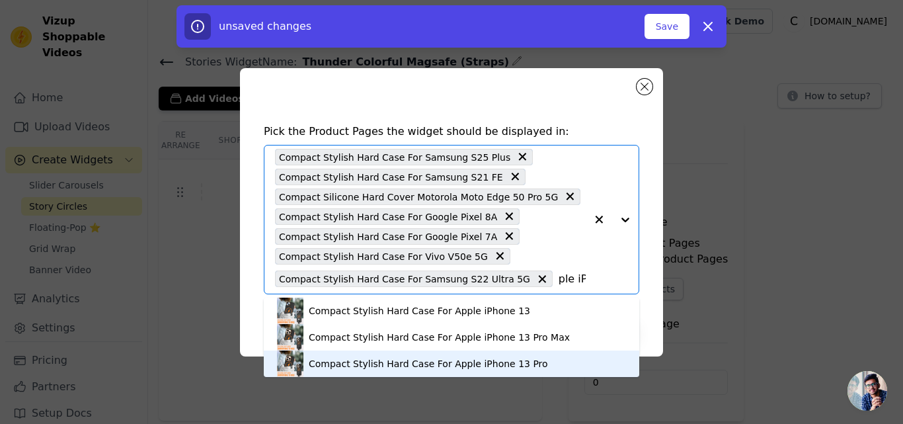
click at [415, 362] on div "Compact Stylish Hard Case For Apple iPhone 13 Pro" at bounding box center [428, 363] width 239 height 13
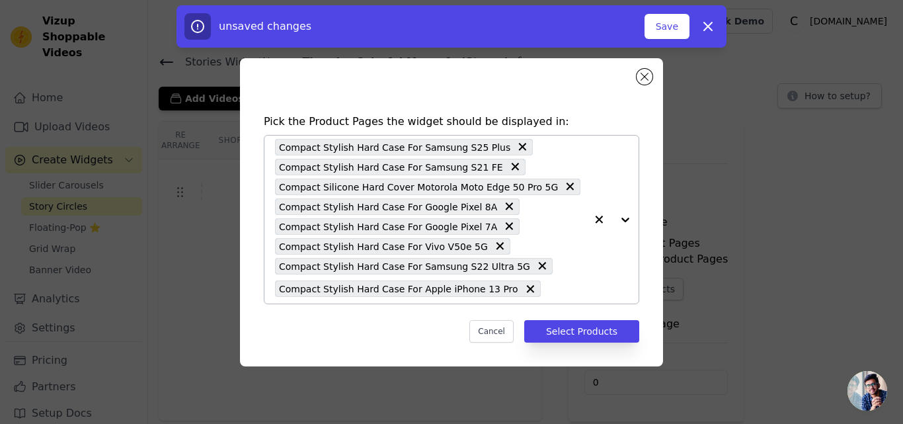
click at [547, 290] on input "text" at bounding box center [566, 289] width 38 height 16
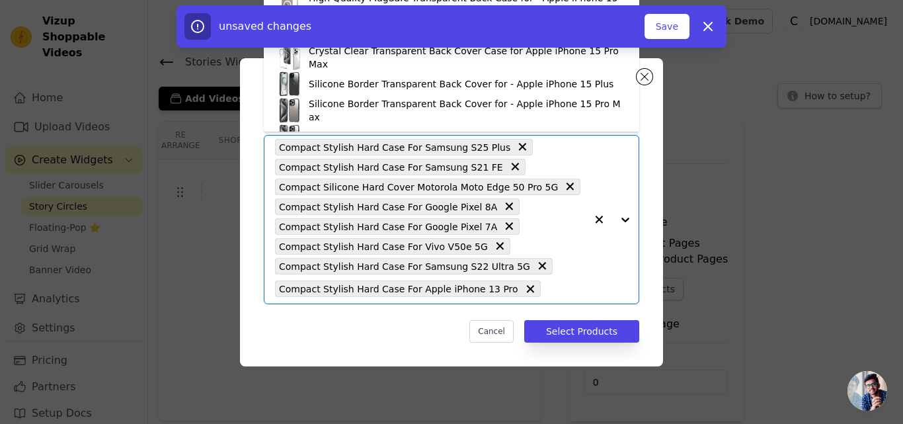
paste input "Compact Stylish Hard Case For Apple iPhone 13 Pro Max"
type input "Compact Stylish Hard Case For Apple iPhone 13 Pro Max"
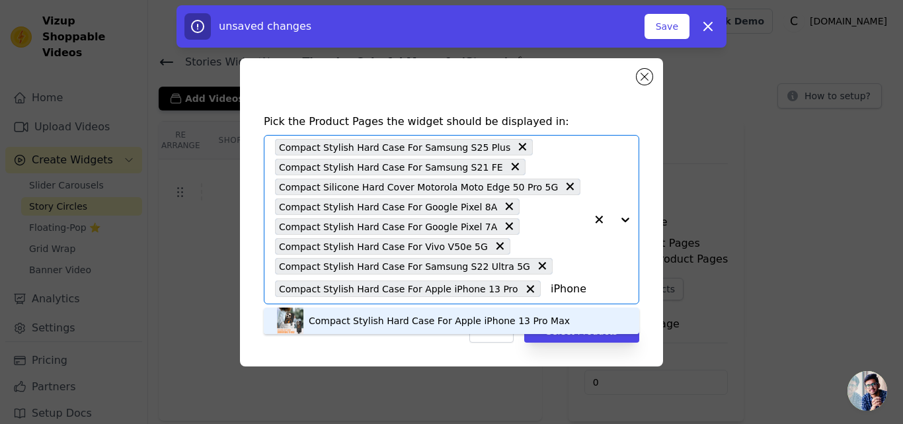
click at [463, 318] on div "Compact Stylish Hard Case For Apple iPhone 13 Pro Max" at bounding box center [439, 320] width 261 height 13
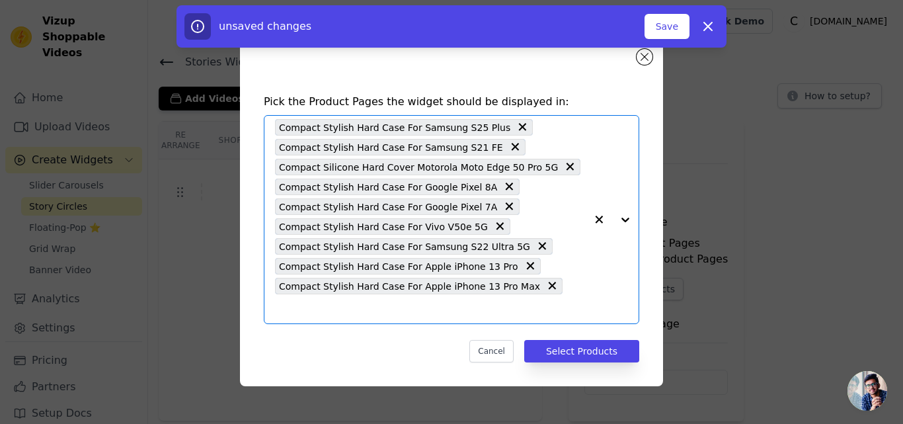
scroll to position [0, 0]
click at [546, 301] on input "text" at bounding box center [430, 309] width 311 height 16
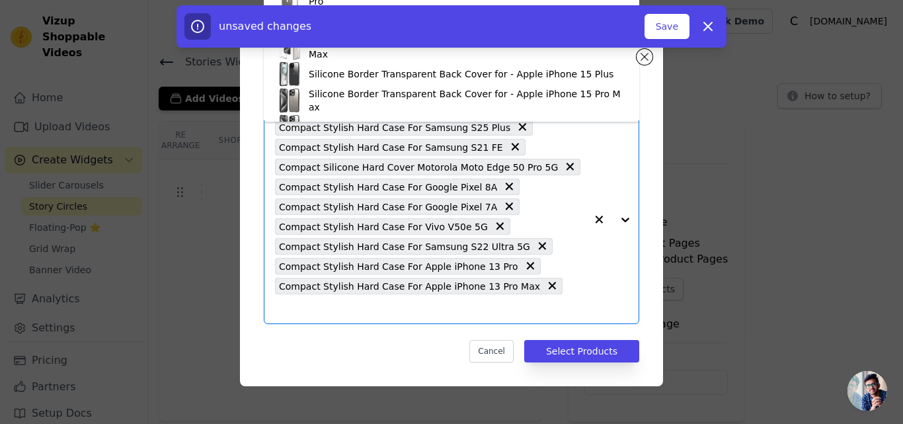
paste input "Compact Stylish Hard Case For Vivo X100 Pro 5G"
type input "Compact Stylish Hard Case For Vivo X100 Pro 5G"
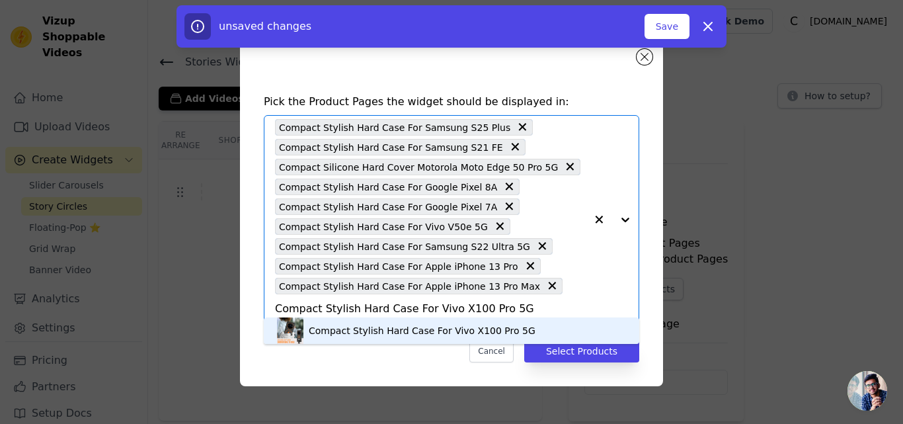
click at [462, 326] on div "Compact Stylish Hard Case For Vivo X100 Pro 5G" at bounding box center [422, 330] width 227 height 13
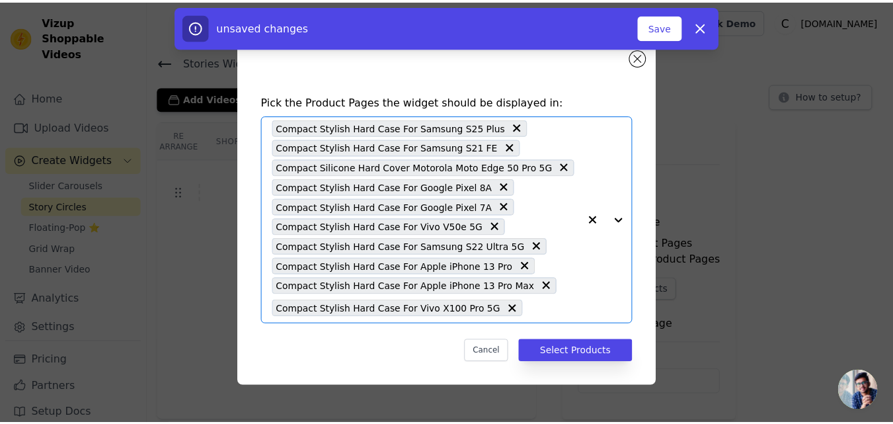
scroll to position [0, 0]
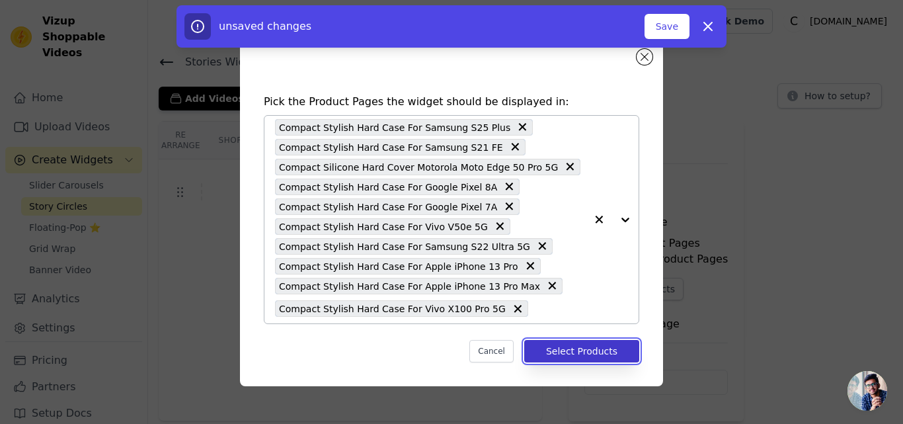
click at [554, 350] on button "Select Products" at bounding box center [581, 351] width 115 height 22
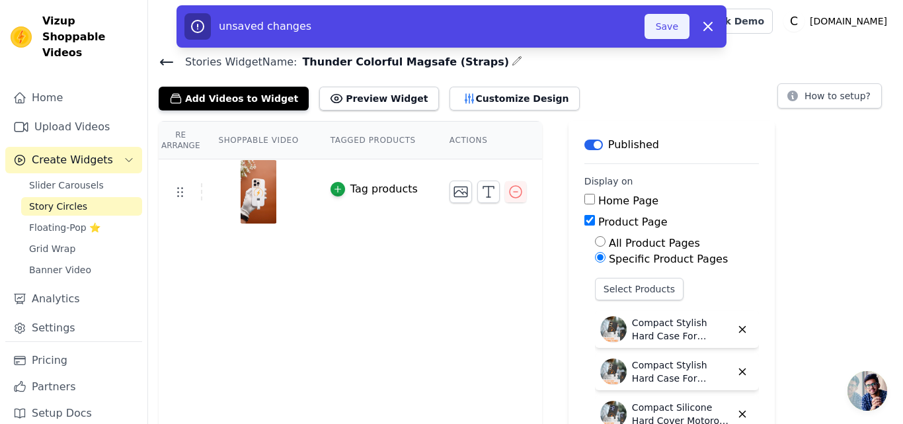
click at [660, 30] on button "Save" at bounding box center [667, 26] width 45 height 25
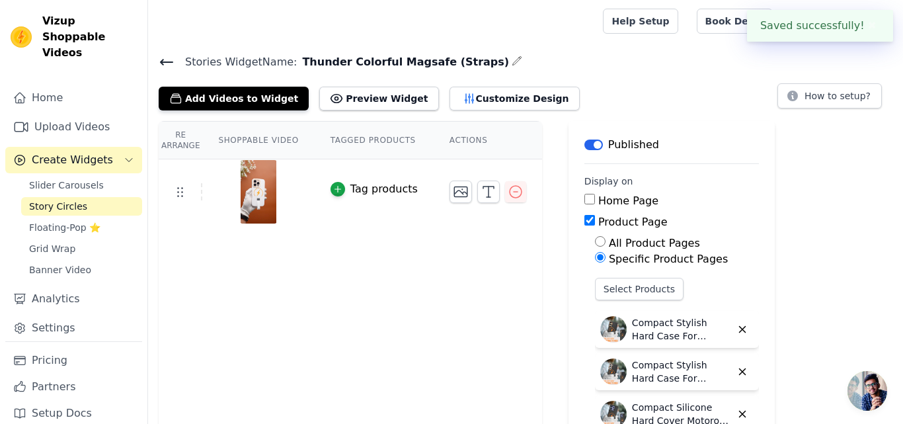
click at [161, 57] on icon at bounding box center [167, 62] width 16 height 16
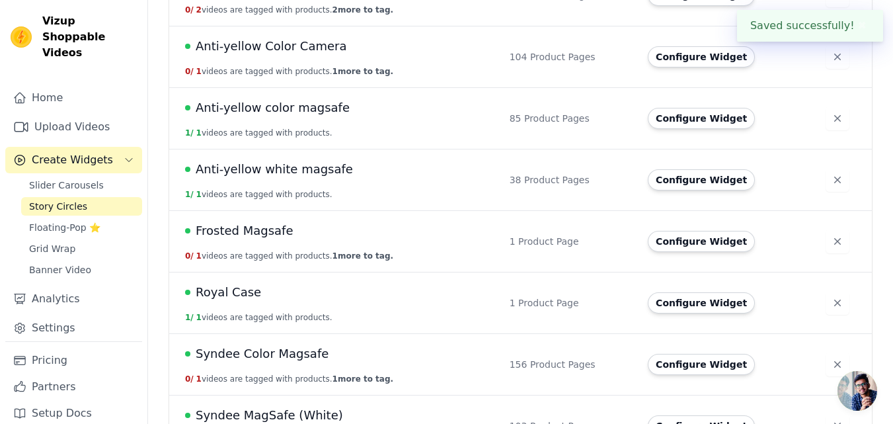
scroll to position [297, 0]
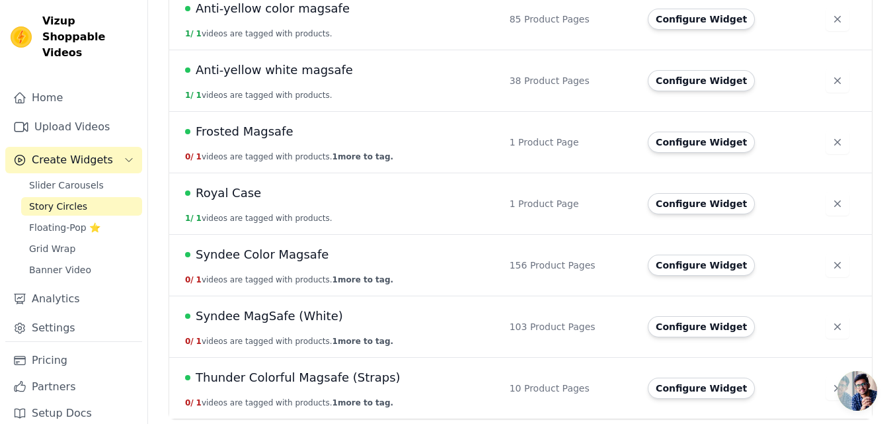
click at [336, 378] on span "Thunder Colorful Magsafe (Straps)" at bounding box center [298, 377] width 205 height 19
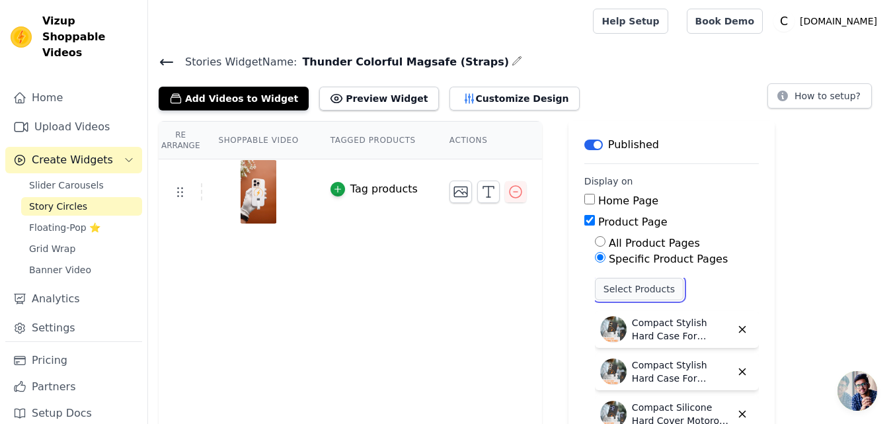
click at [599, 283] on button "Select Products" at bounding box center [639, 289] width 89 height 22
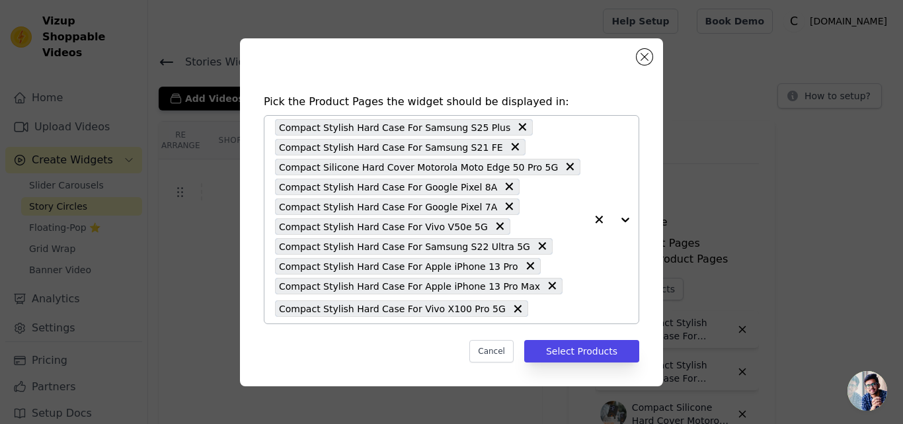
click at [505, 304] on div "Compact Stylish Hard Case For Samsung S25 Plus Compact Stylish Hard Case For Sa…" at bounding box center [430, 220] width 311 height 208
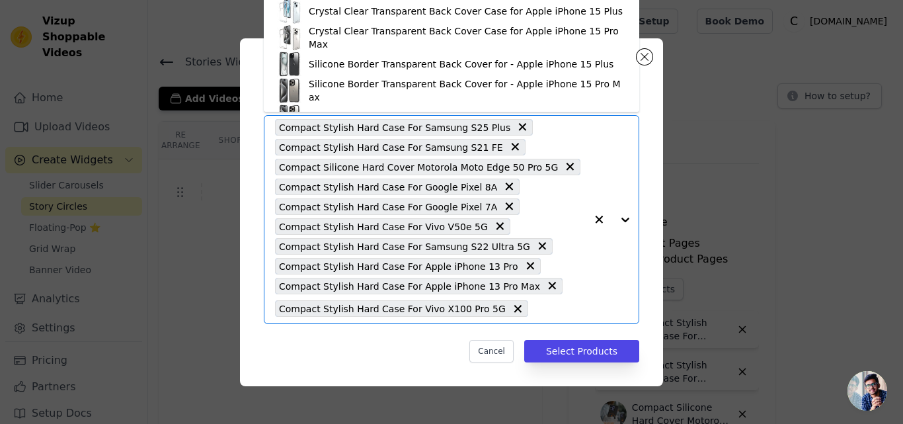
paste input "Compact Stylish Hard Case For Vivo X90 Pro 5G"
type input "Compact Stylish Hard Case For Vivo X90 Pro 5G"
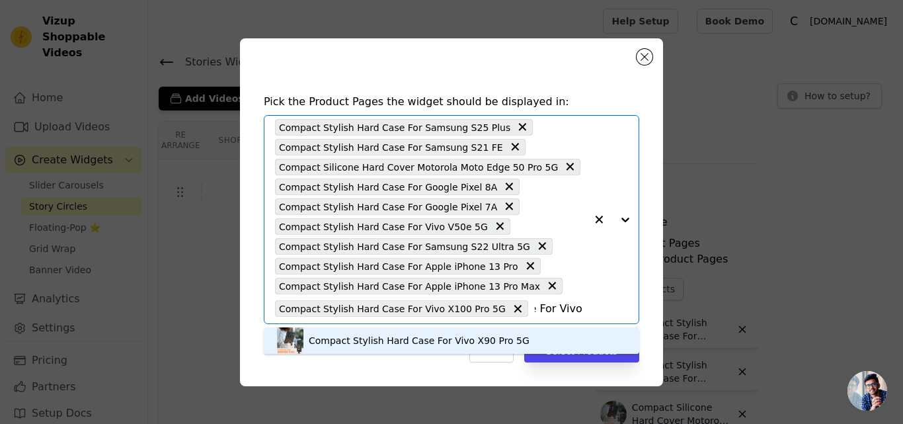
click at [444, 337] on div "Compact Stylish Hard Case For Vivo X90 Pro 5G" at bounding box center [419, 340] width 221 height 13
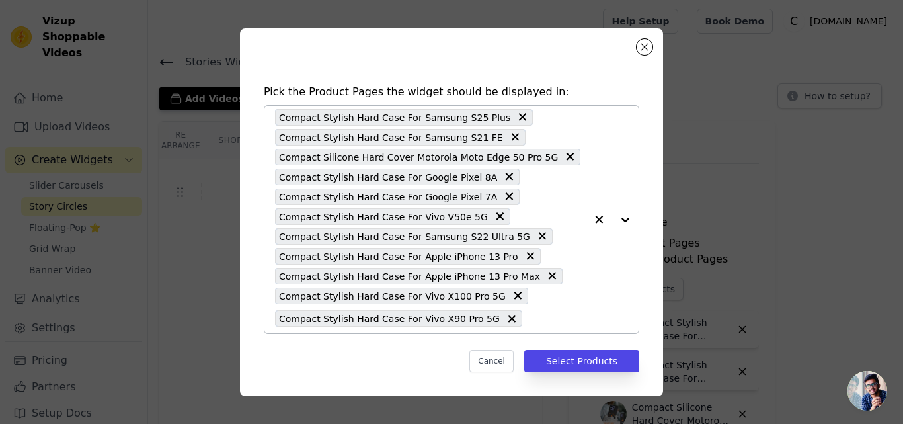
click at [529, 324] on input "text" at bounding box center [557, 319] width 57 height 16
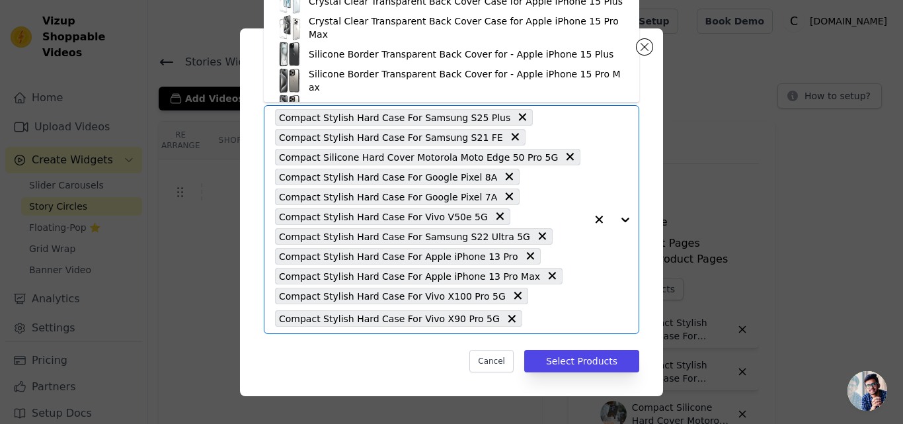
paste input "Compact Stylish Hard Case For Nothing Phone 2"
type input "Compact Stylish Hard Case For Nothing Phone 2"
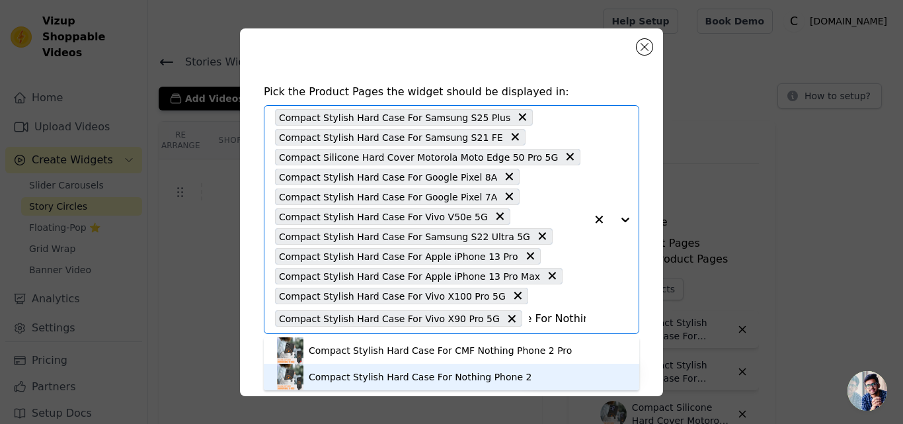
click at [415, 379] on div "Compact Stylish Hard Case For Nothing Phone 2" at bounding box center [420, 376] width 223 height 13
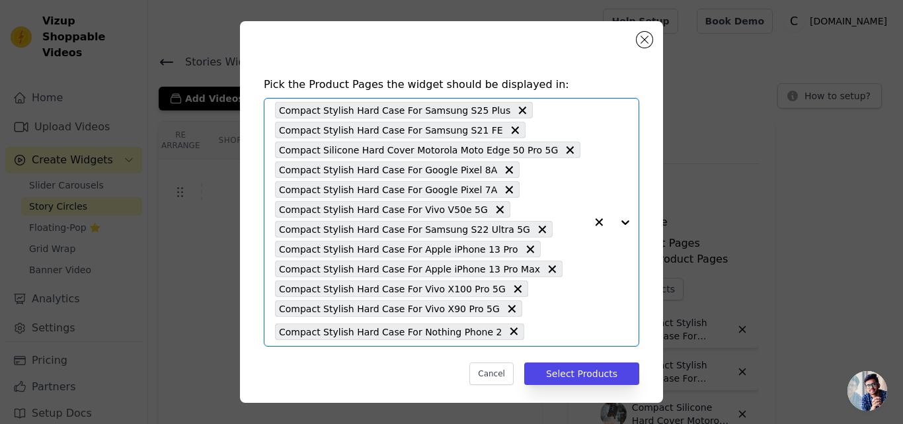
scroll to position [0, 0]
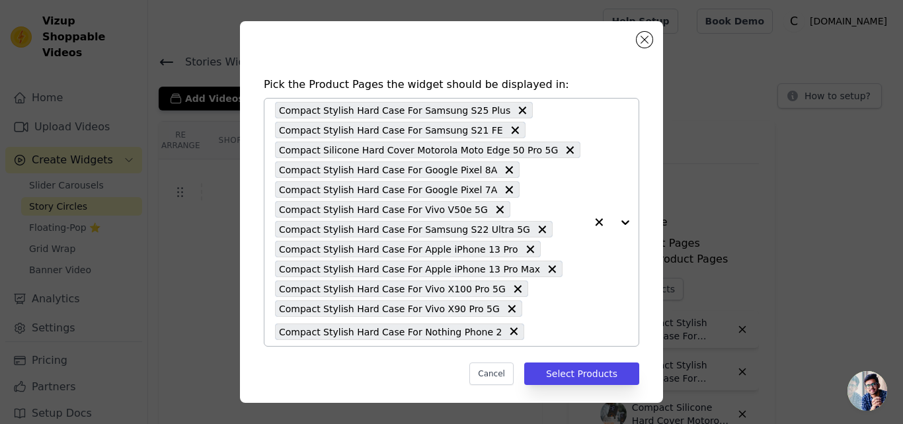
click at [504, 337] on div "Compact Stylish Hard Case For Samsung S25 Plus Compact Stylish Hard Case For Sa…" at bounding box center [430, 221] width 311 height 247
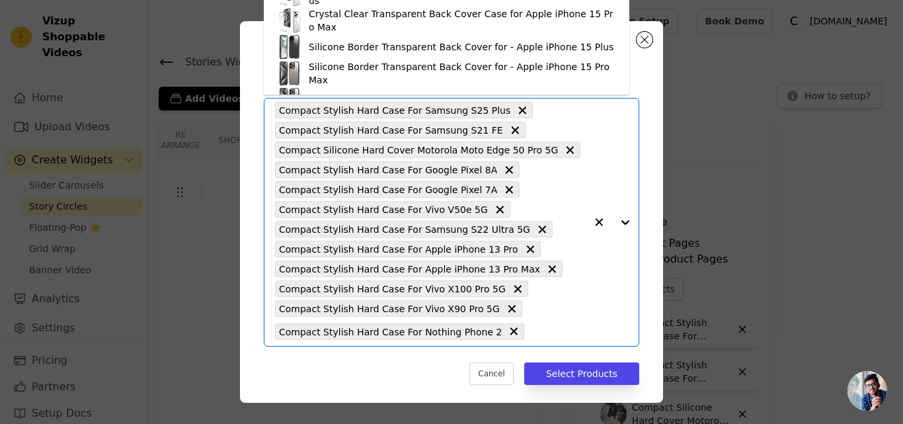
paste input "Compact Stylish Hard Case For Nothing Phone 1"
type input "Compact Stylish Hard Case For Nothing Phone 1"
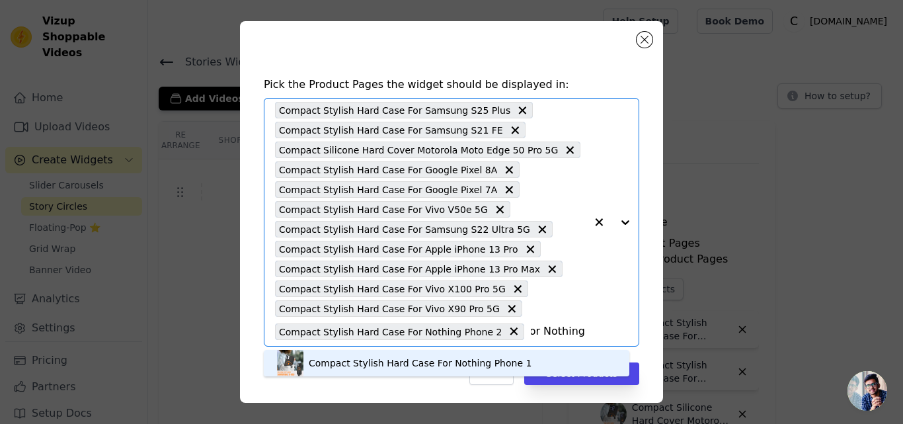
click at [425, 358] on div "Compact Stylish Hard Case For Nothing Phone 1" at bounding box center [420, 362] width 223 height 13
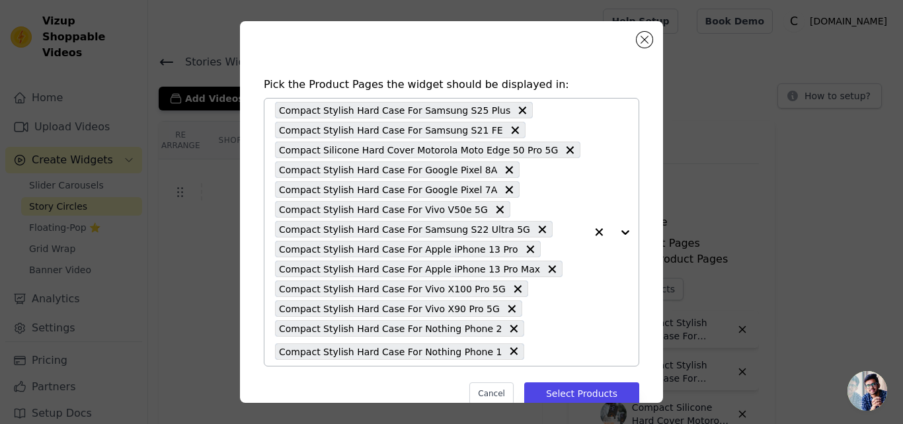
click at [531, 354] on input "text" at bounding box center [558, 351] width 55 height 16
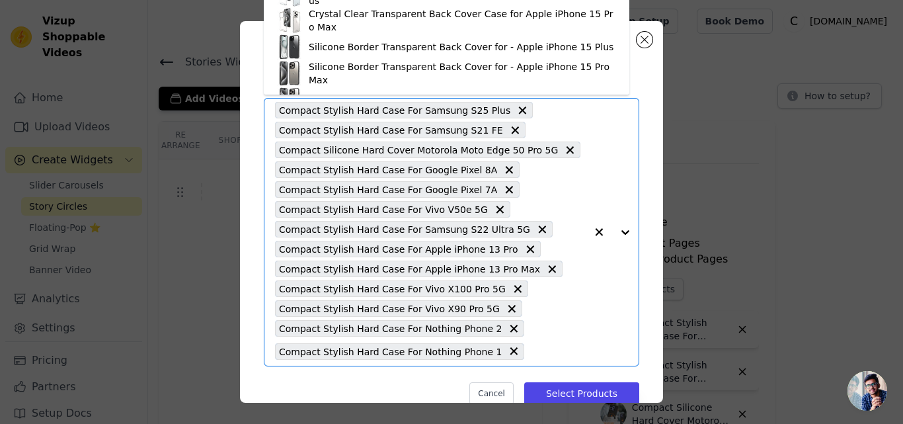
paste input "Compact Stylish Hard Case For iQOO 12 5G"
type input "Compact Stylish Hard Case For iQOO 12 5G"
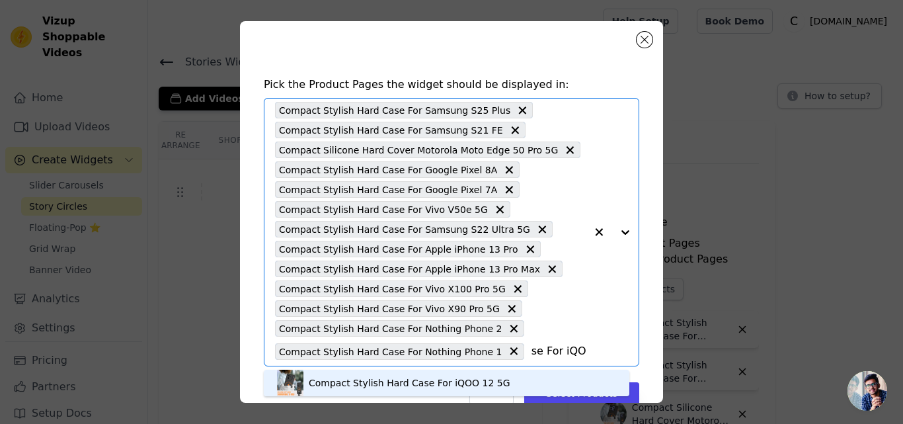
click at [380, 378] on div "Compact Stylish Hard Case For iQOO 12 5G" at bounding box center [410, 382] width 202 height 13
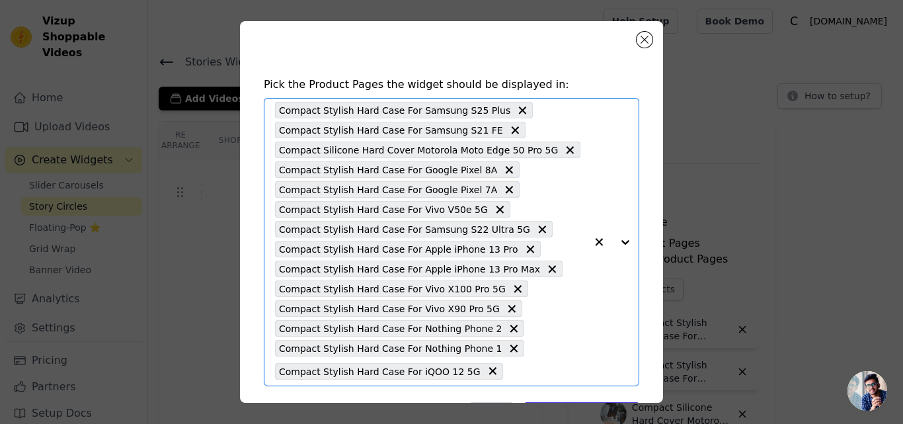
scroll to position [0, 0]
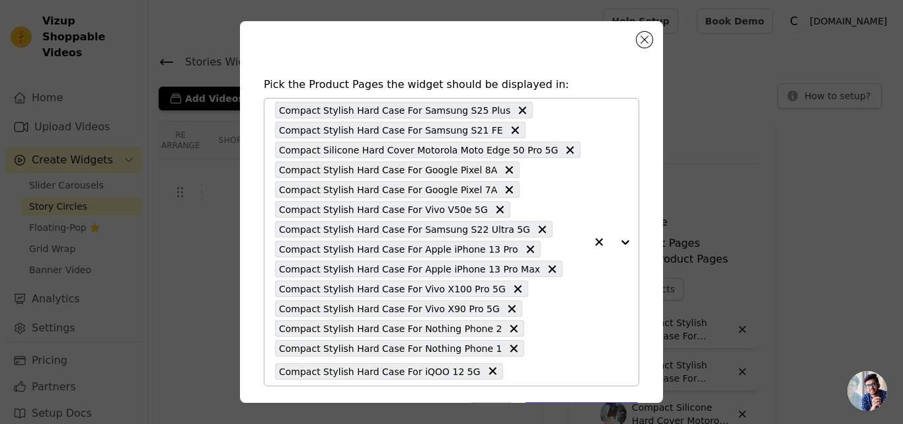
click at [510, 373] on input "text" at bounding box center [548, 371] width 76 height 16
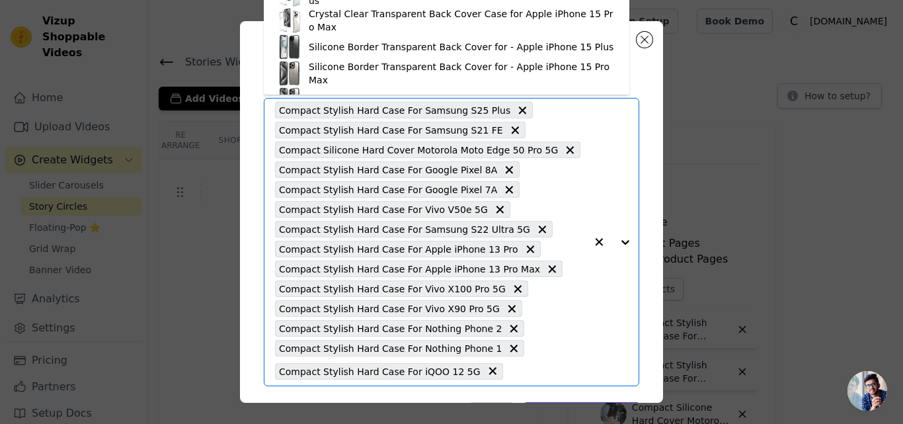
paste input "Compact Stylish Hard Case For CMF Nothing Phone 2 Pro"
type input "Compact Stylish Hard Case For CMF Nothing Phone 2 Pro"
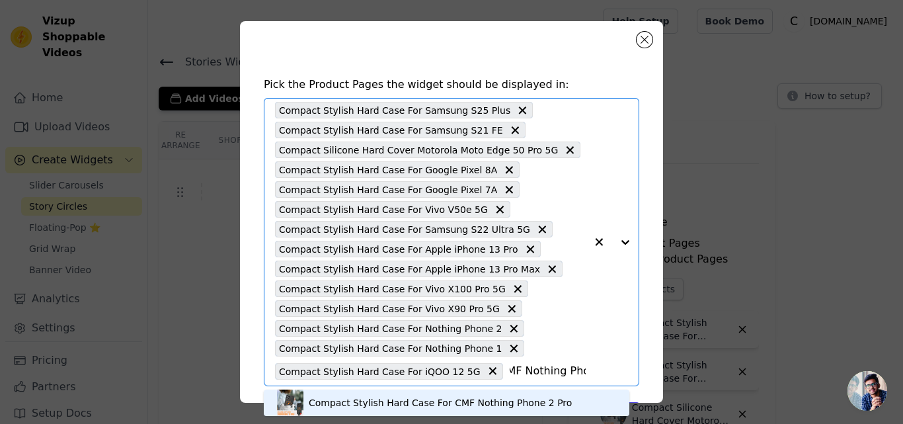
click at [416, 390] on div "Compact Stylish Hard Case For CMF Nothing Phone 2 Pro" at bounding box center [446, 402] width 339 height 26
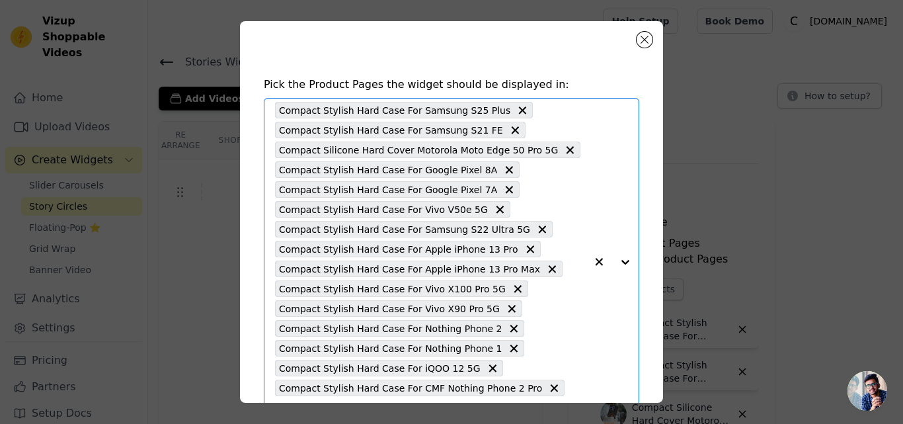
scroll to position [65, 0]
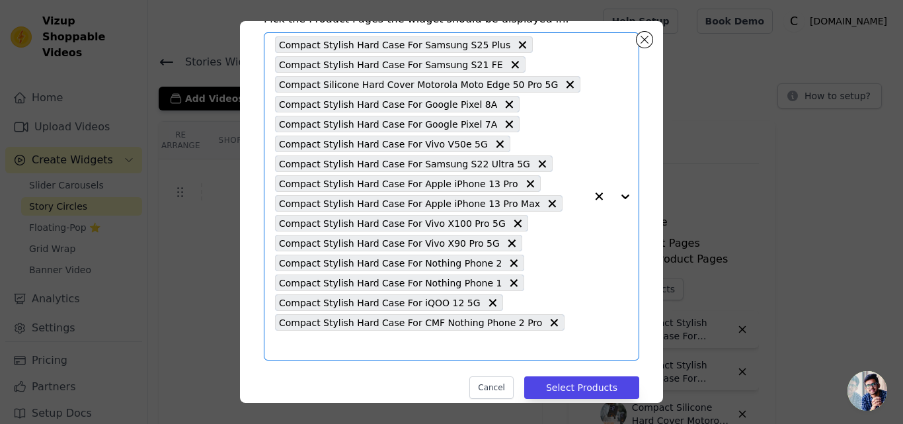
click at [546, 337] on input "text" at bounding box center [430, 345] width 311 height 16
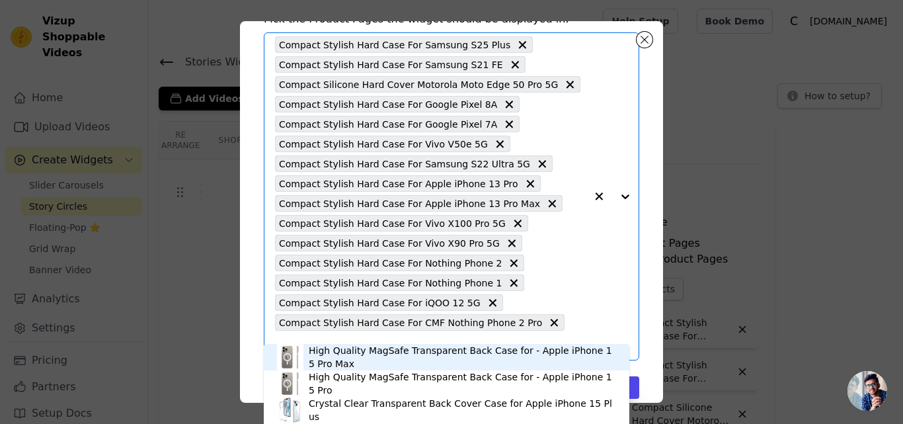
paste input "Compact Stylish Hard Case For Vivo V50 5G"
type input "Compact Stylish Hard Case For Vivo V50 5G"
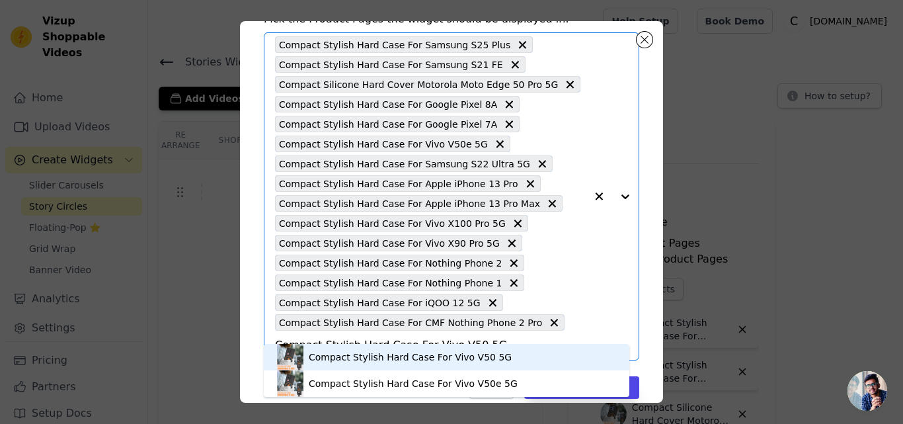
click at [435, 356] on div "Compact Stylish Hard Case For Vivo V50 5G" at bounding box center [410, 356] width 203 height 13
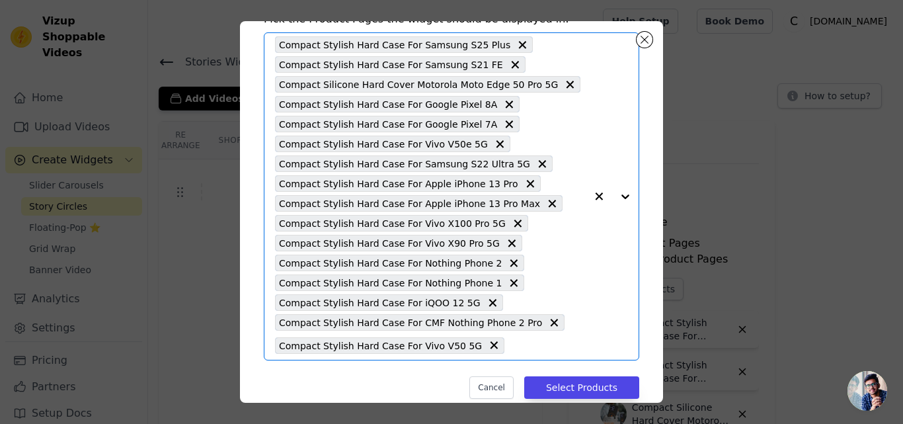
scroll to position [0, 0]
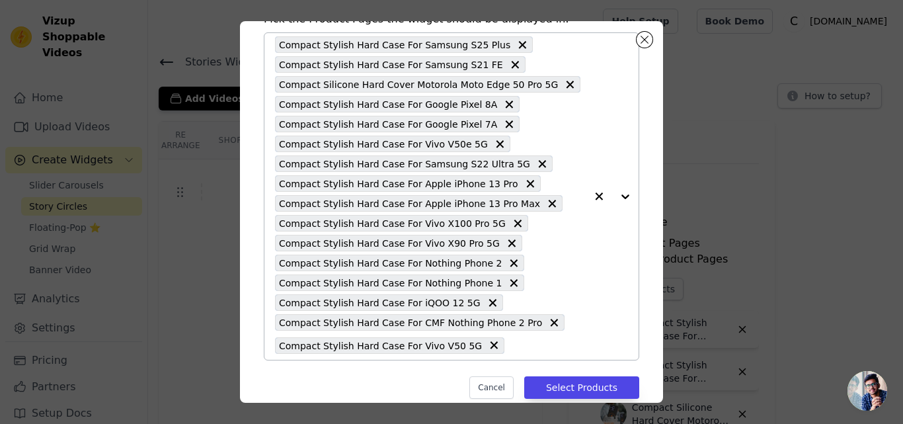
click at [511, 340] on input "text" at bounding box center [548, 345] width 75 height 16
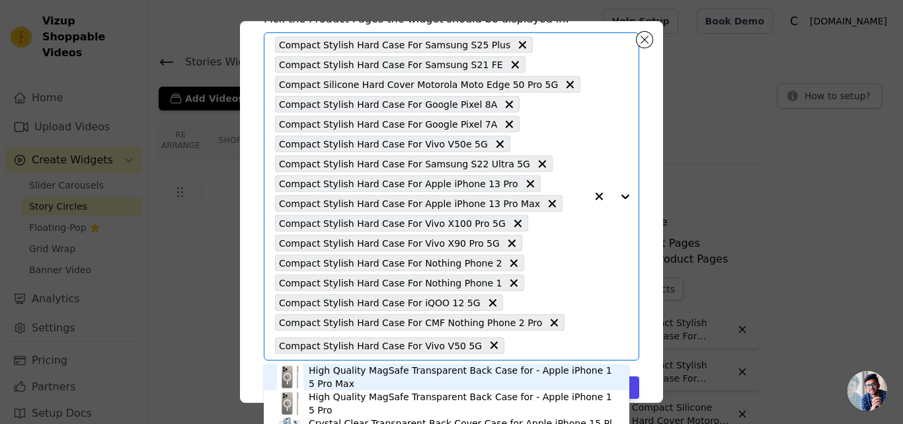
paste input "Compact Stylish Hard Case For OnePlus 12 5G"
type input "Compact Stylish Hard Case For OnePlus 12 5G"
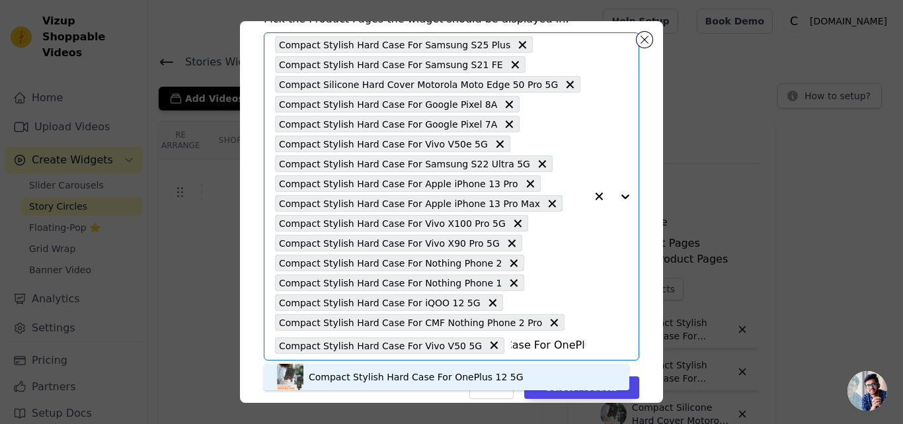
click at [455, 375] on div "Compact Stylish Hard Case For OnePlus 12 5G" at bounding box center [416, 376] width 215 height 13
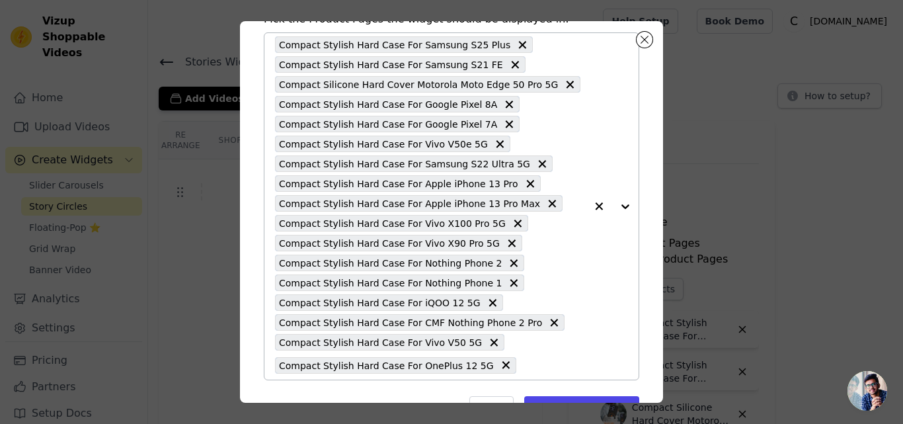
click at [523, 366] on input "text" at bounding box center [554, 365] width 63 height 16
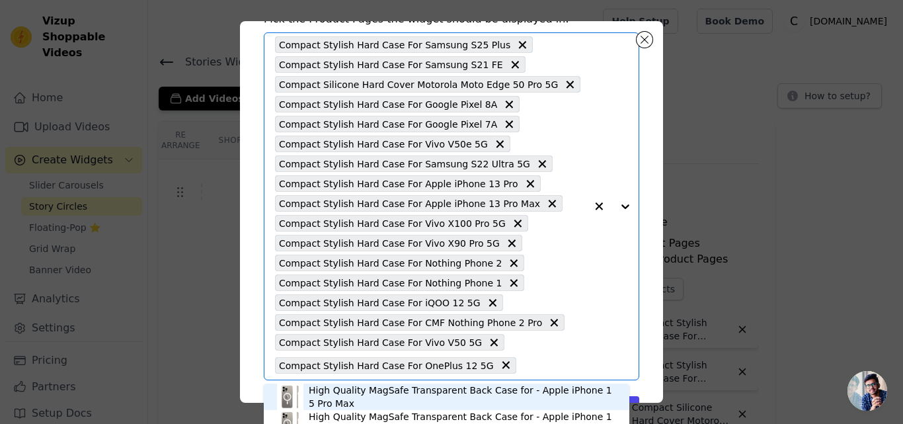
paste input "Compact Stylish Hard Case For Motorola Moto Edge 60 Pro"
type input "Compact Stylish Hard Case For Motorola Moto Edge 60 Pro"
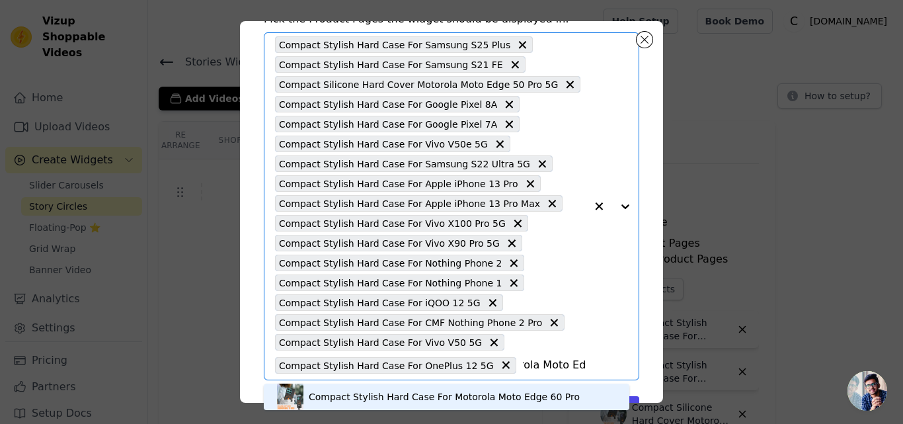
click at [416, 389] on div "Compact Stylish Hard Case For Motorola Moto Edge 60 Pro" at bounding box center [446, 396] width 339 height 26
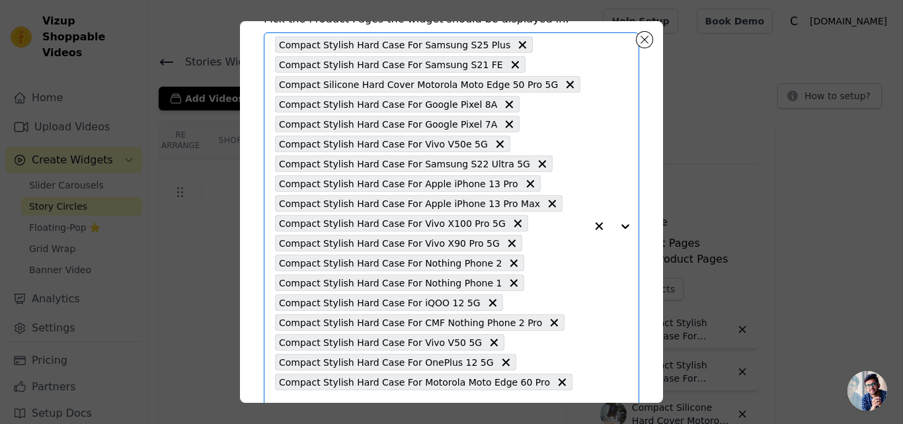
scroll to position [0, 0]
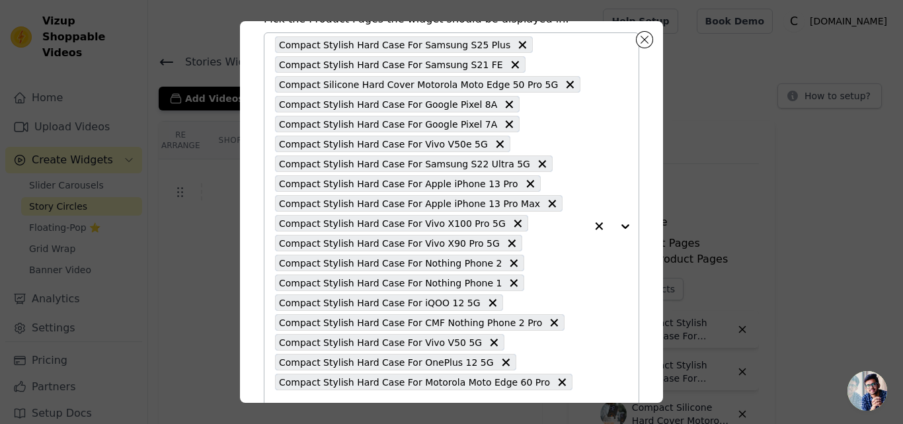
click at [552, 381] on div "Compact Stylish Hard Case For Samsung S25 Plus Compact Stylish Hard Case For Sa…" at bounding box center [430, 226] width 311 height 386
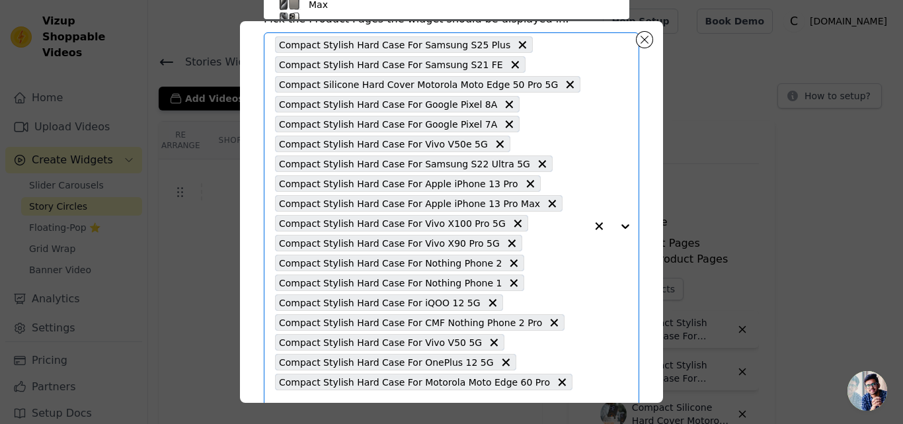
scroll to position [75, 0]
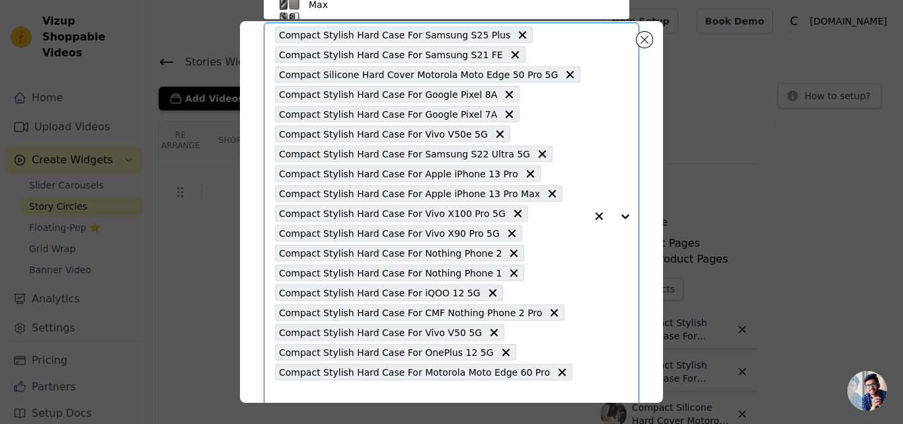
paste input "Compact Stylish Hard Case For Motorola Moto Edge 50 5G"
type input "Compact Stylish Hard Case For Motorola Moto Edge 50 5G"
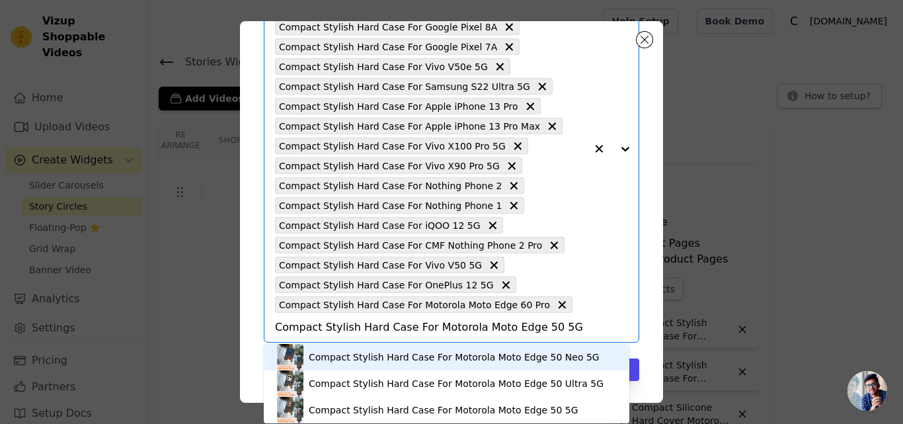
scroll to position [145, 0]
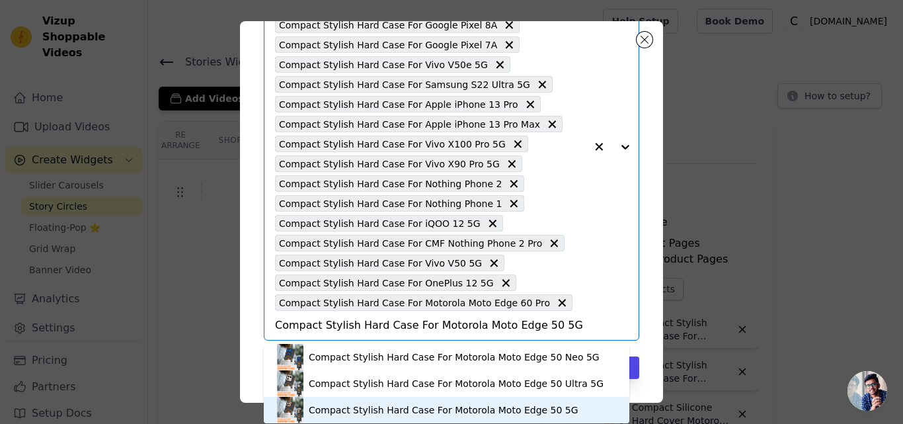
click at [380, 405] on div "Compact Stylish Hard Case For Motorola Moto Edge 50 5G" at bounding box center [444, 409] width 270 height 13
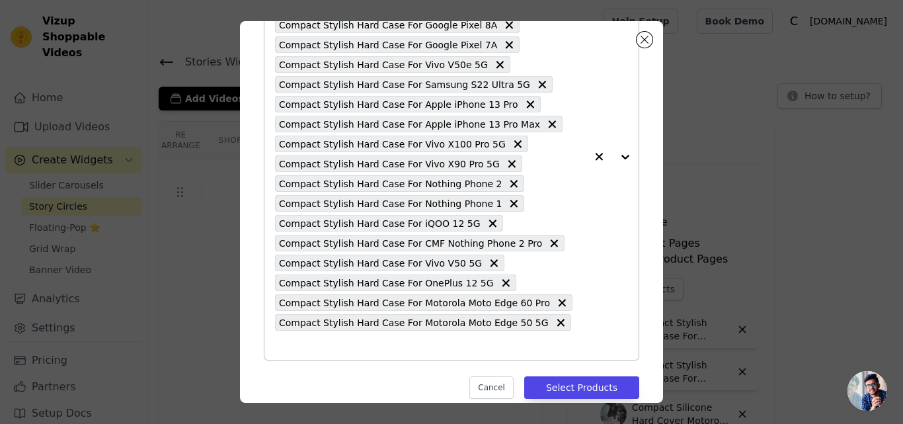
click at [546, 321] on div "Compact Stylish Hard Case For Samsung S25 Plus Compact Stylish Hard Case For Sa…" at bounding box center [430, 157] width 311 height 406
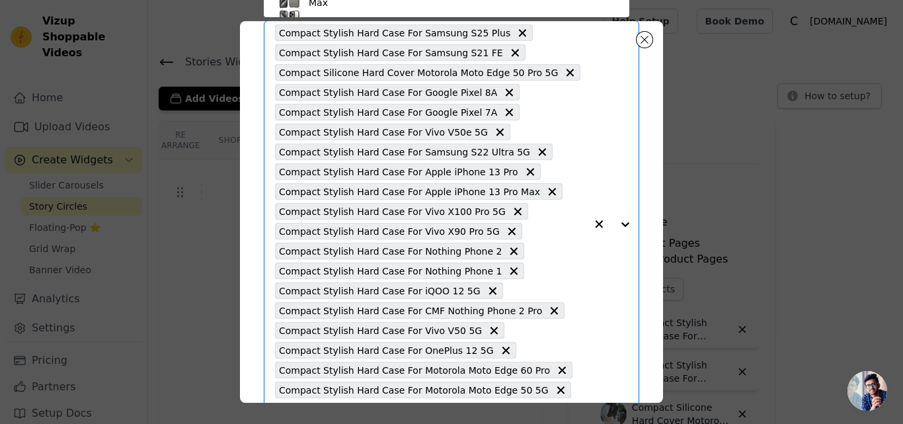
paste input "Compact Stylish Hard Case For Motorola Moto Edge 40 5G"
type input "Compact Stylish Hard Case For Motorola Moto Edge 40 5G"
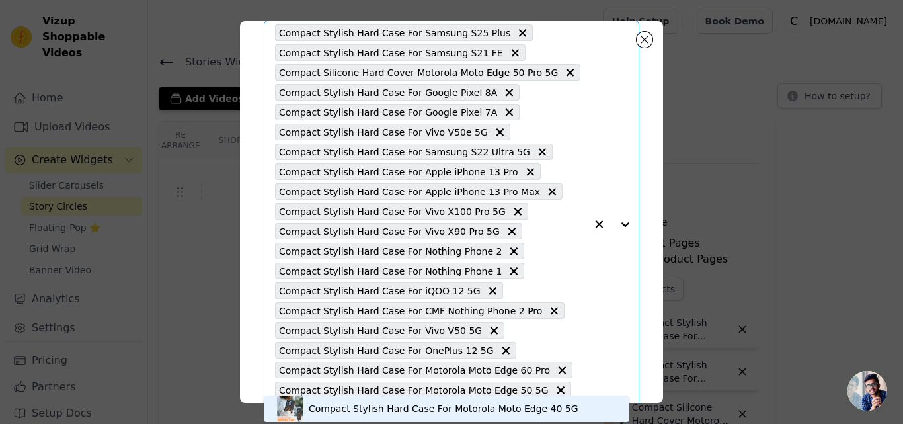
scroll to position [145, 0]
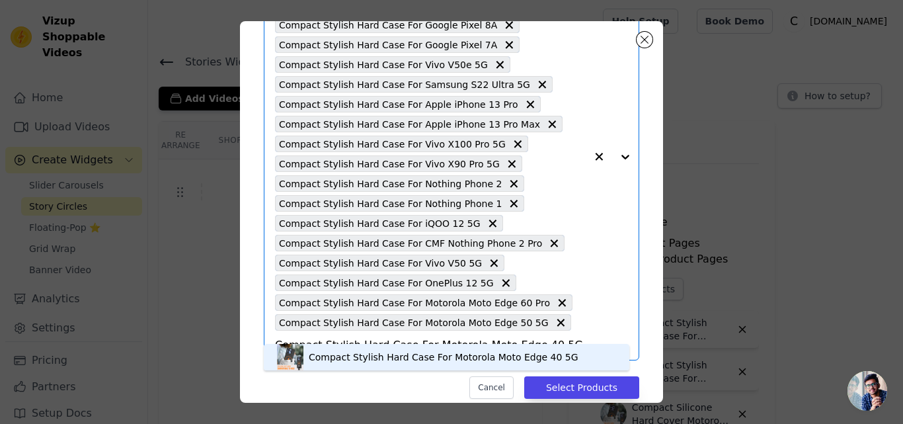
click at [312, 362] on div "Compact Stylish Hard Case For Motorola Moto Edge 40 5G" at bounding box center [444, 356] width 270 height 13
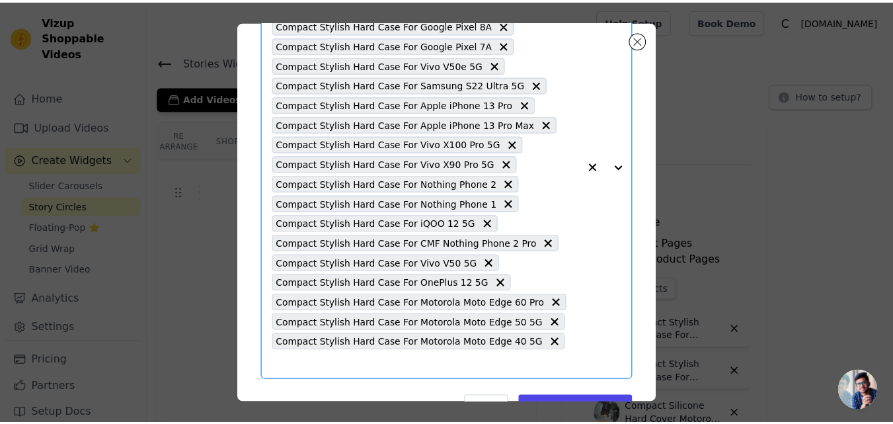
scroll to position [0, 0]
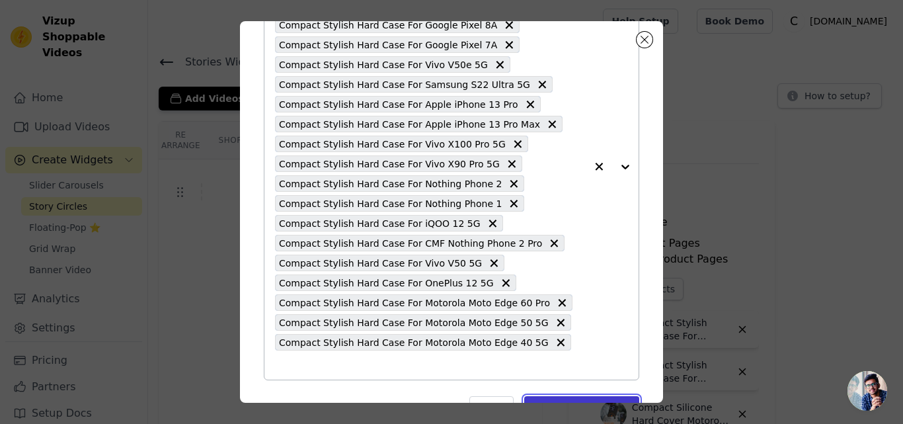
click at [545, 396] on button "Select Products" at bounding box center [581, 407] width 115 height 22
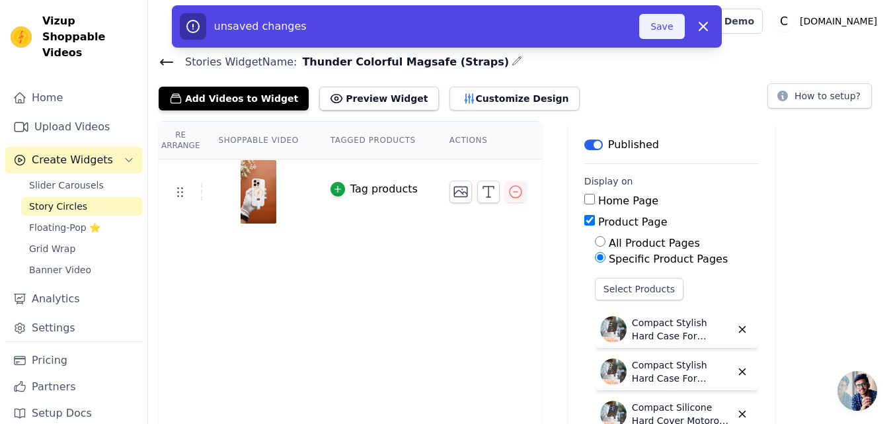
click at [656, 26] on button "Save" at bounding box center [661, 26] width 45 height 25
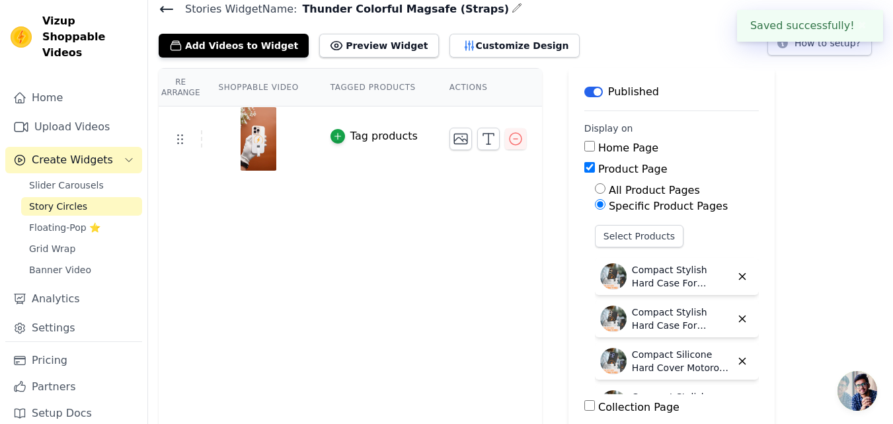
scroll to position [66, 0]
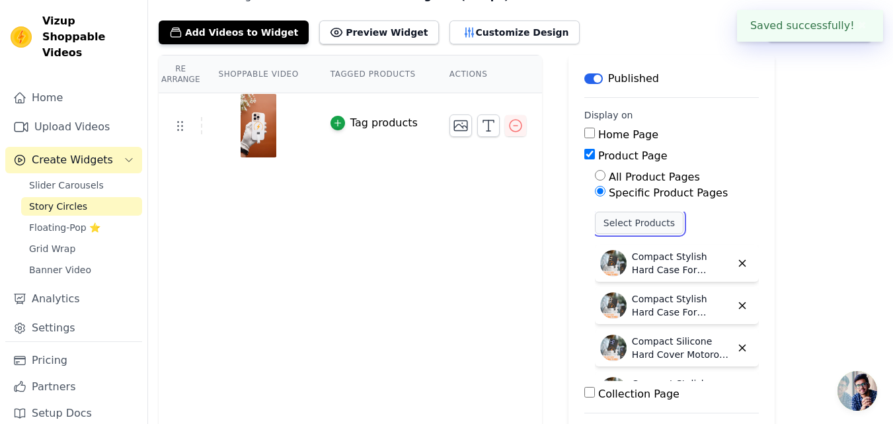
click at [604, 220] on button "Select Products" at bounding box center [639, 223] width 89 height 22
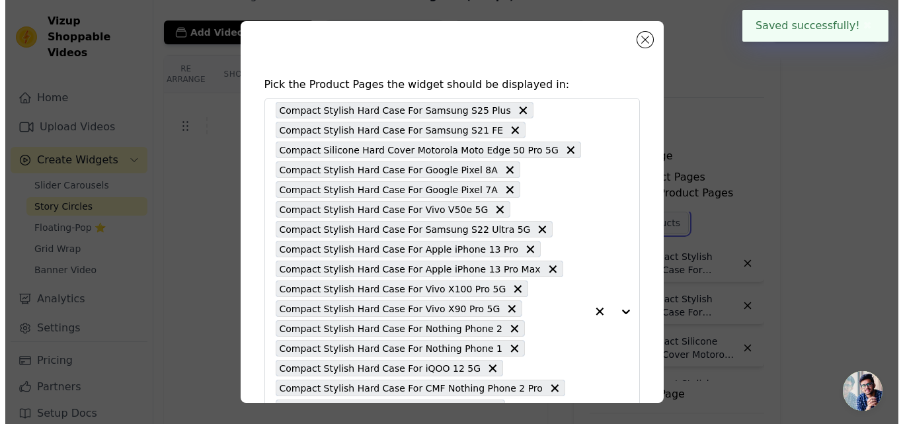
scroll to position [0, 0]
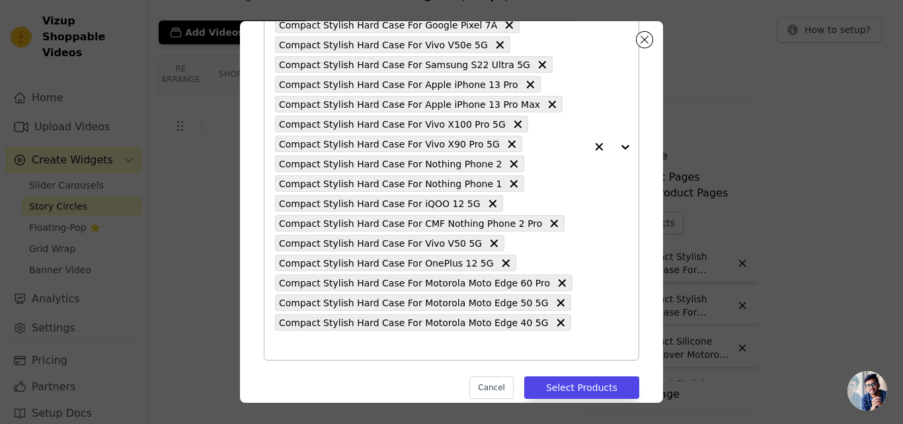
click at [556, 337] on input "text" at bounding box center [430, 345] width 311 height 16
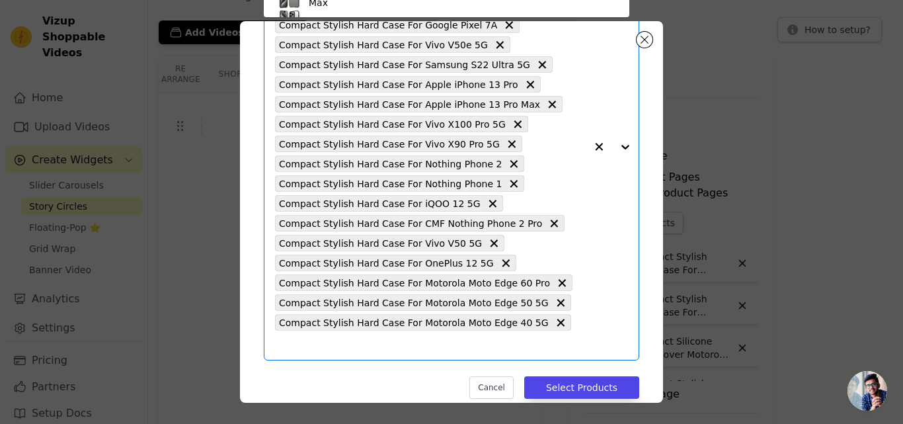
scroll to position [94, 0]
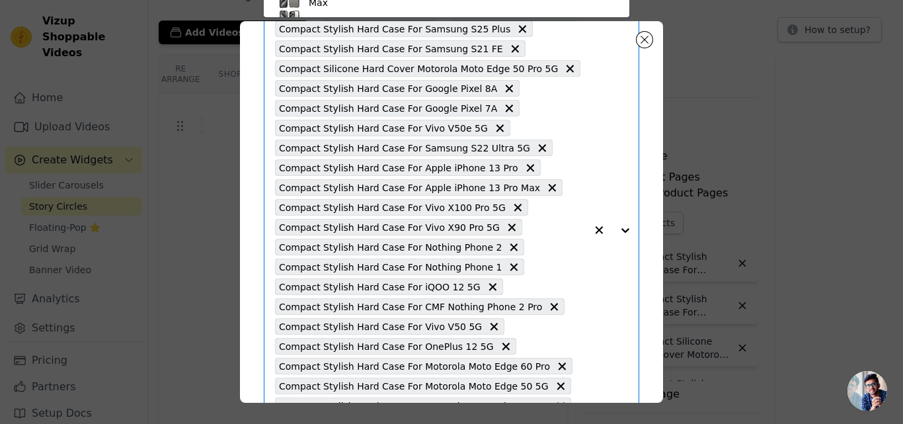
paste input "Compact Stylish Hard Case For Google Pixel 9A"
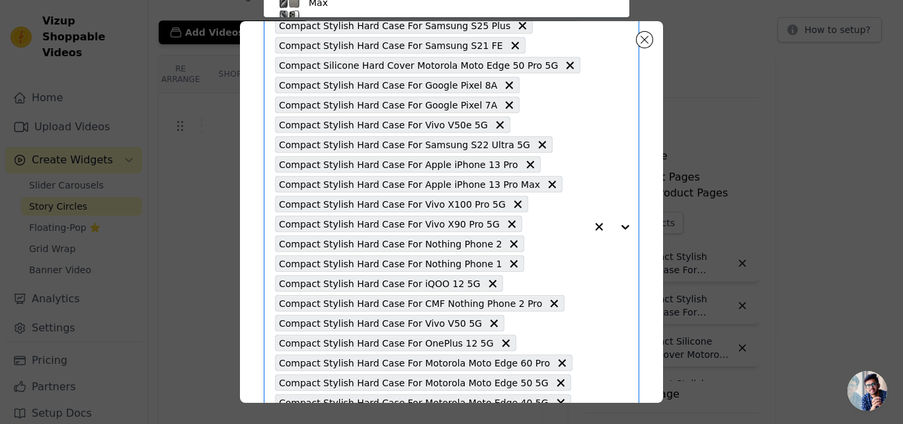
type input "Compact Stylish Hard Case For Google Pixel 9A"
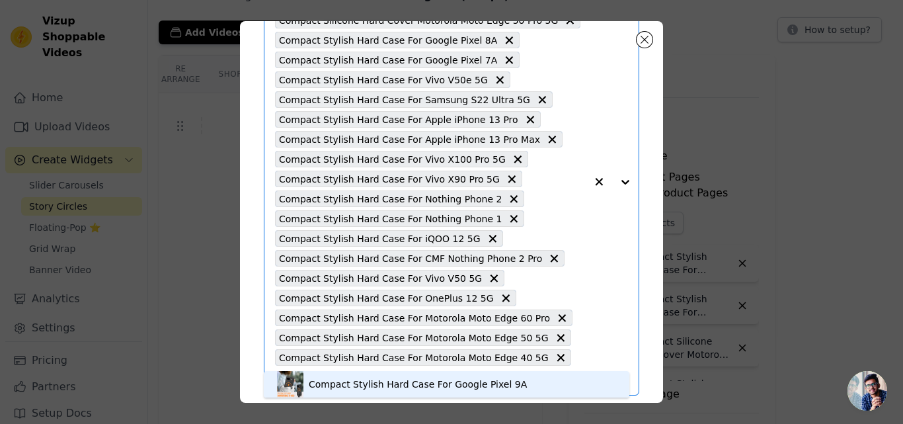
scroll to position [165, 0]
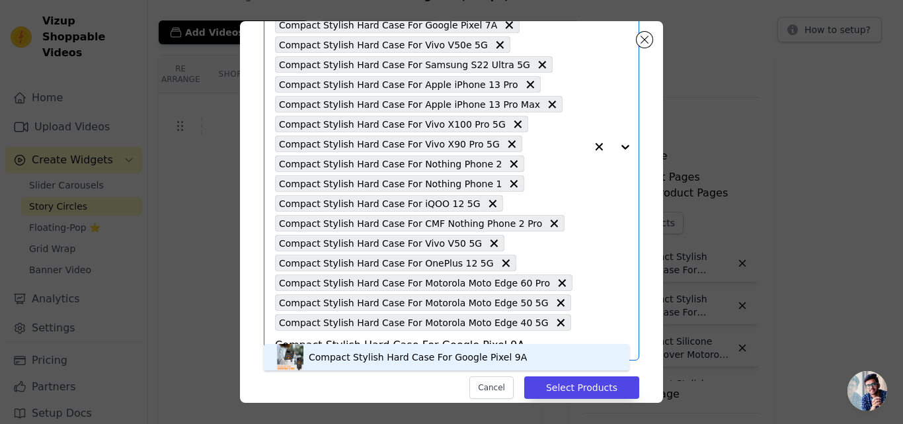
click at [403, 356] on div "Compact Stylish Hard Case For Google Pixel 9A" at bounding box center [418, 356] width 218 height 13
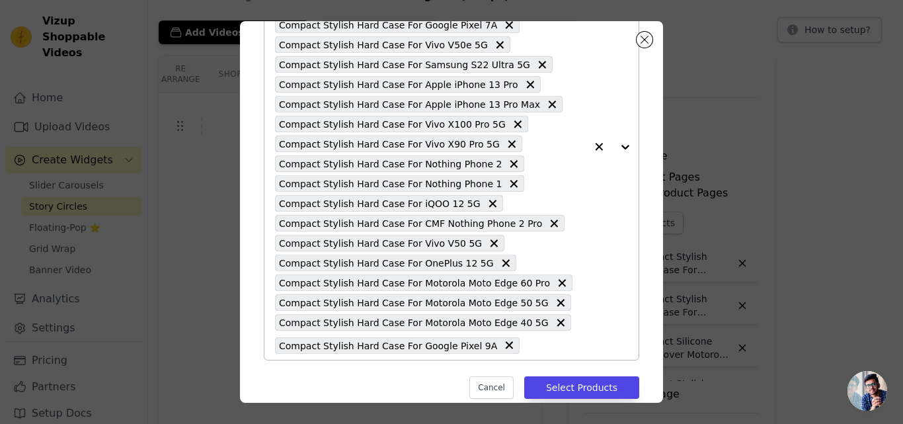
click at [530, 345] on input "text" at bounding box center [555, 345] width 59 height 16
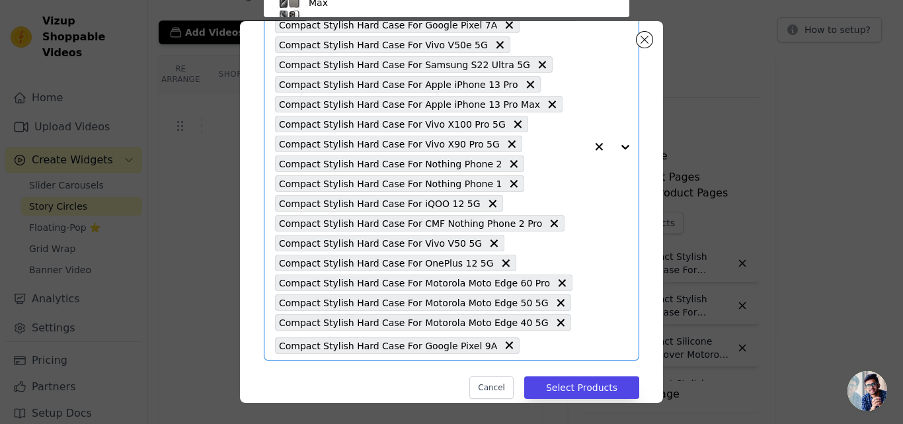
paste input "Compact Stylish Hard Case For Google Pixel 9"
type input "Compact Stylish Hard Case For Google Pixel 9"
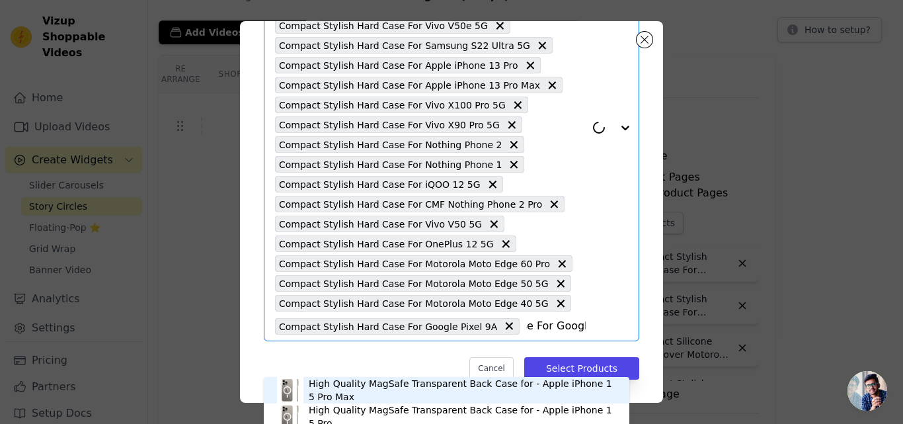
scroll to position [184, 0]
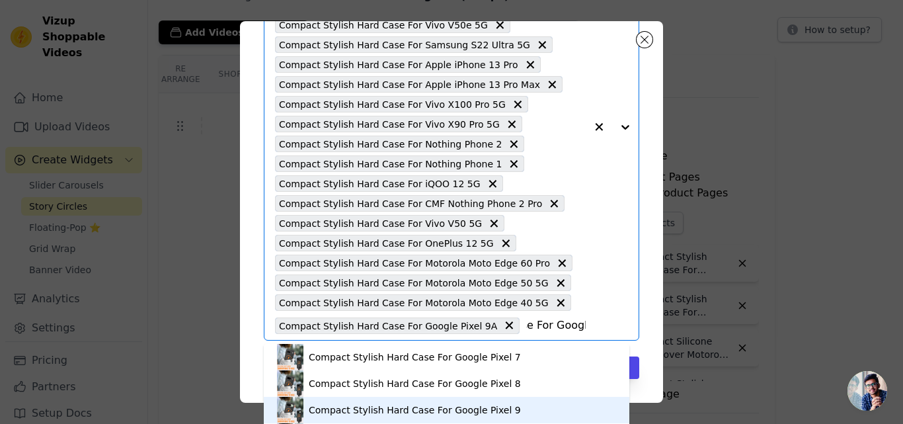
click at [392, 407] on div "Compact Stylish Hard Case For Google Pixel 9" at bounding box center [415, 409] width 212 height 13
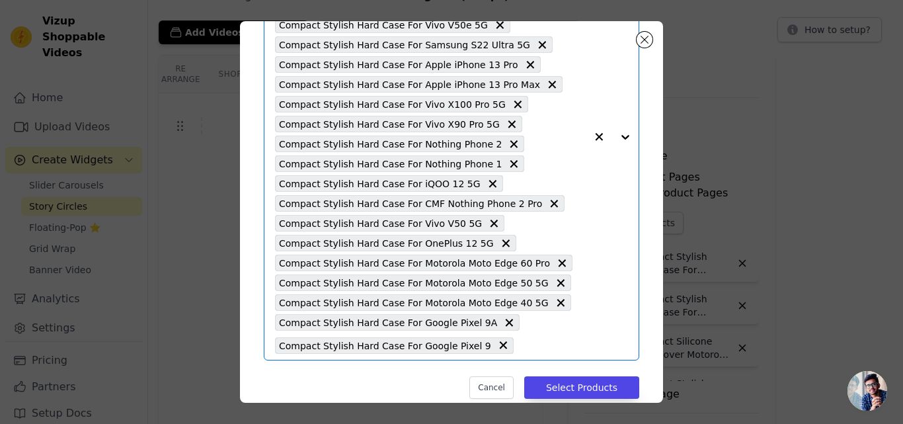
scroll to position [0, 0]
click at [520, 346] on input "text" at bounding box center [552, 345] width 65 height 16
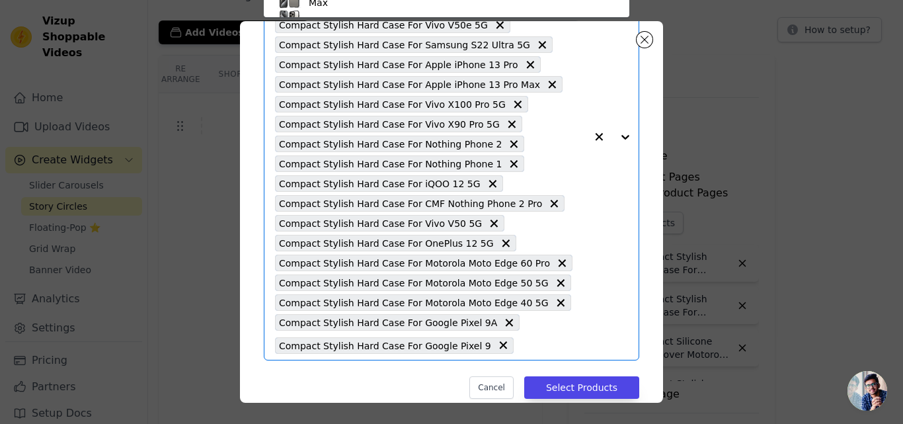
paste input "Compact Stylish Hard Case For Google Pixel 8"
type input "Compact Stylish Hard Case For Google Pixel 8"
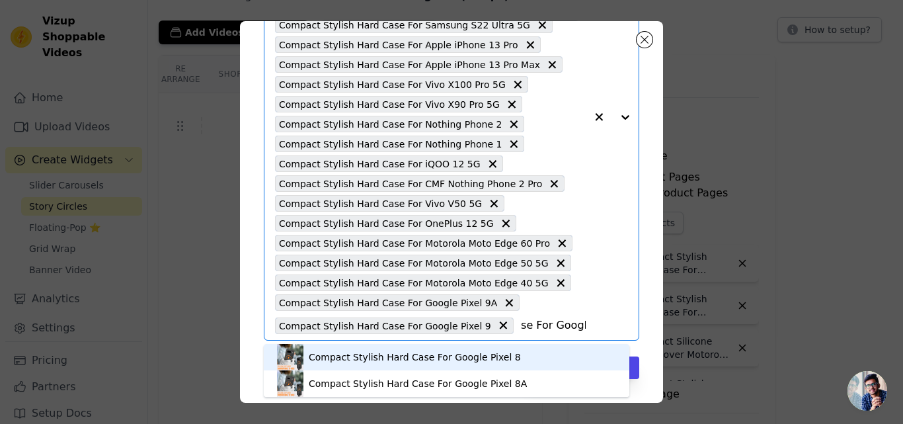
scroll to position [4, 0]
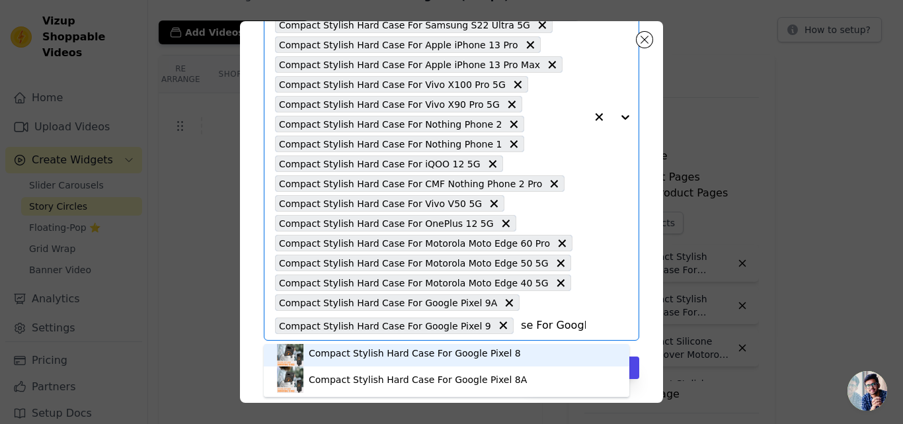
click at [444, 354] on div "Compact Stylish Hard Case For Google Pixel 8" at bounding box center [415, 352] width 212 height 13
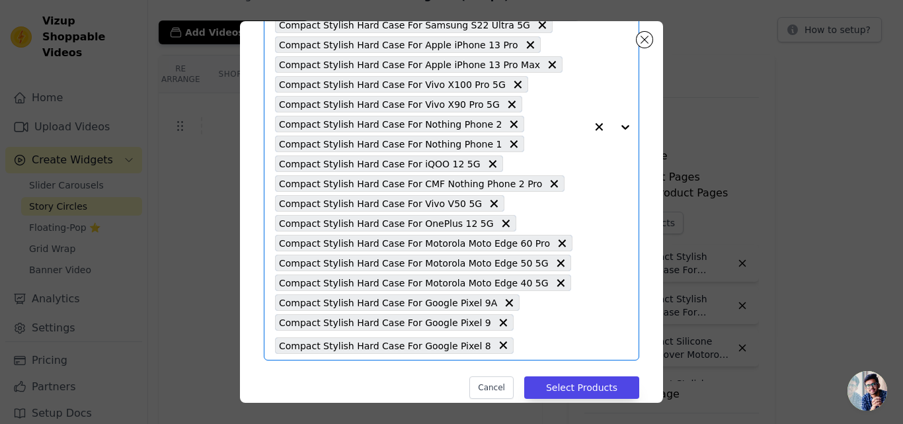
scroll to position [0, 0]
click at [528, 349] on input "text" at bounding box center [552, 345] width 65 height 16
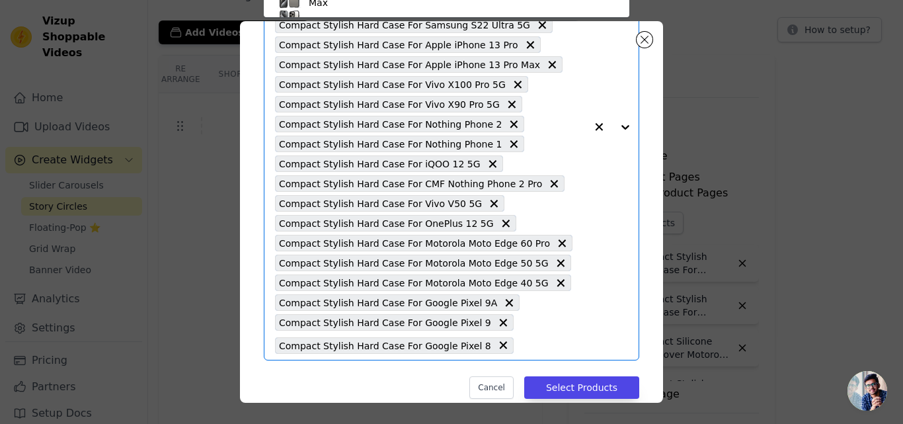
scroll to position [77, 0]
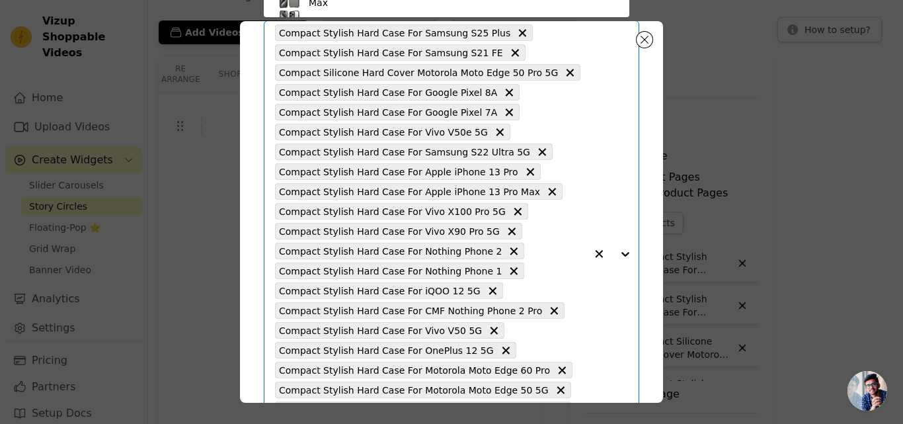
paste input "Compact Stylish Hard Case For Google Pixel 7"
type input "Compact Stylish Hard Case For Google Pixel 7"
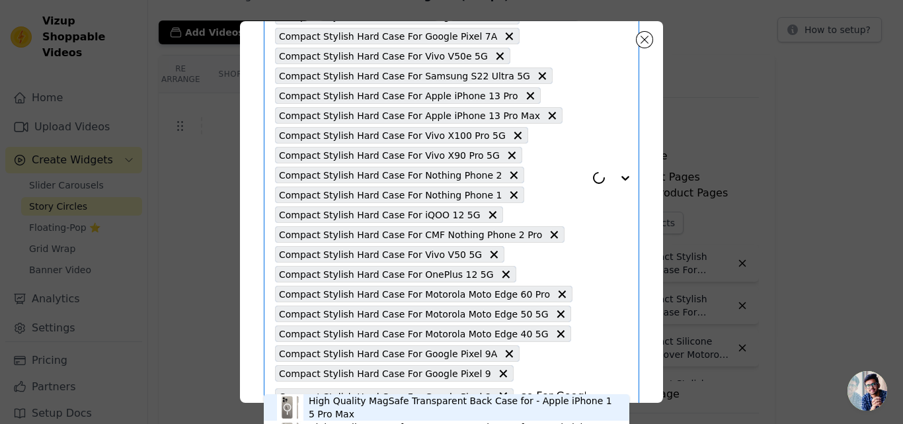
scroll to position [224, 0]
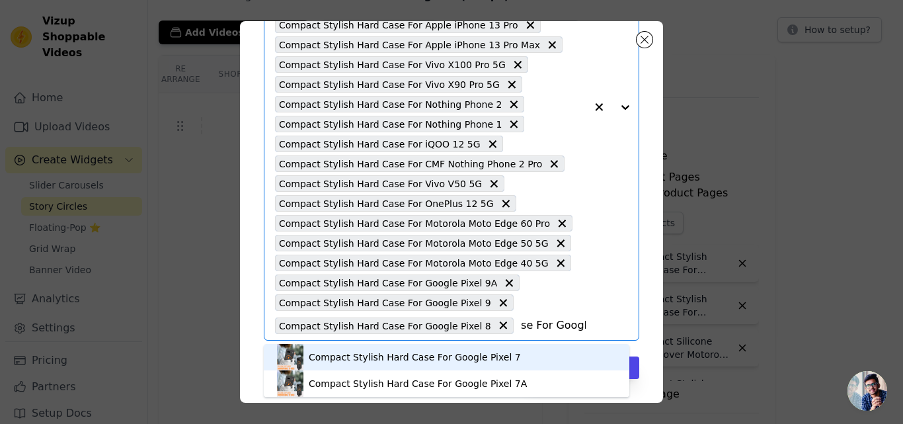
click at [422, 348] on div "Compact Stylish Hard Case For Google Pixel 7" at bounding box center [446, 357] width 339 height 26
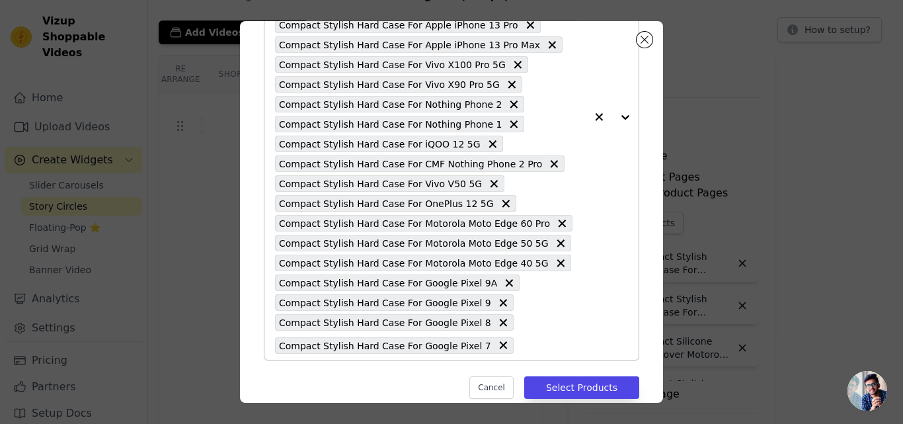
click at [528, 343] on input "text" at bounding box center [552, 345] width 65 height 16
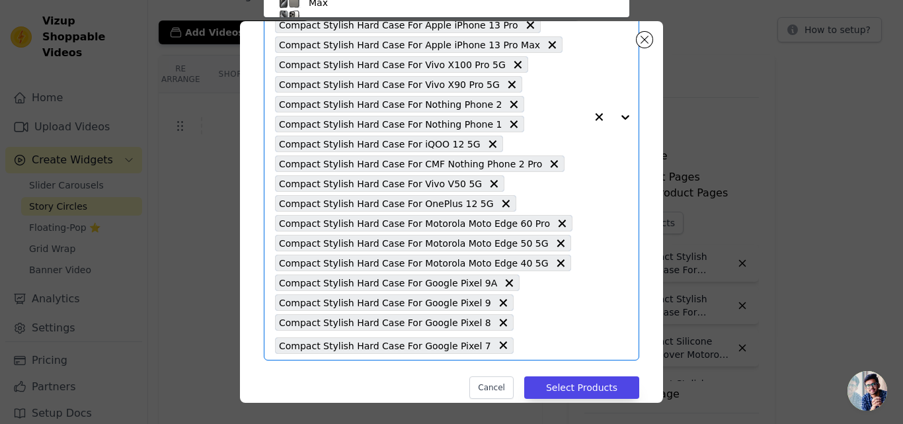
paste input "Compact Stylish Hard Case For Vivo X200 Pro 5G"
type input "Compact Stylish Hard Case For Vivo X200 Pro 5G"
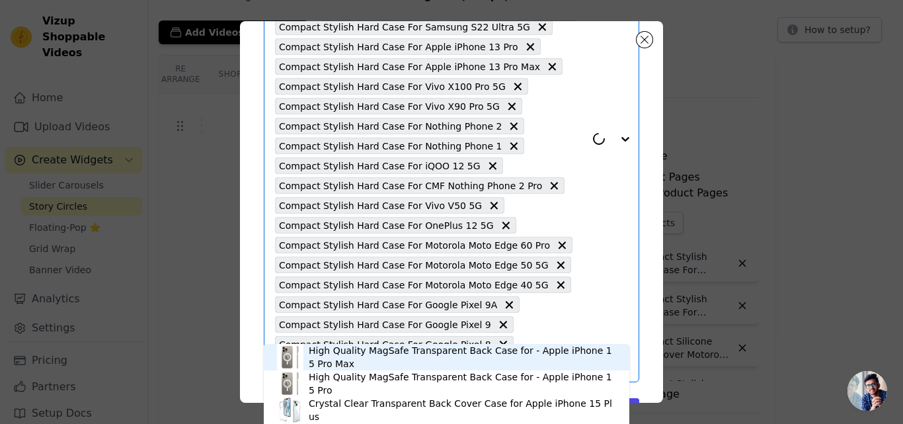
scroll to position [244, 0]
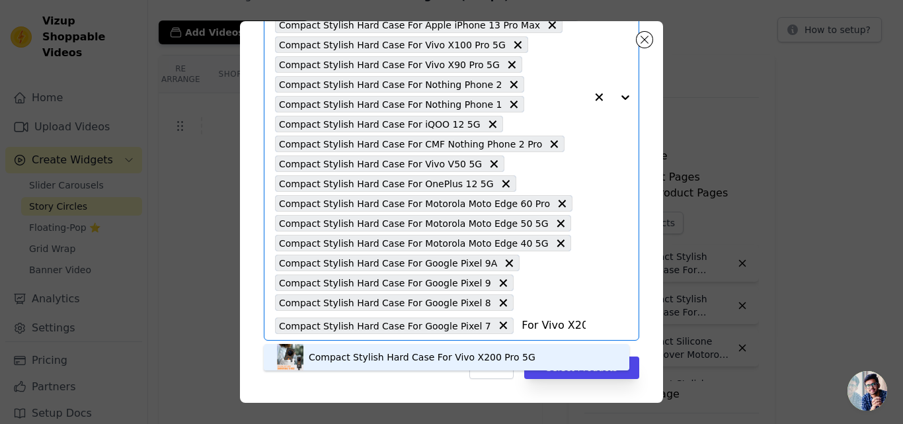
click at [409, 354] on div "Compact Stylish Hard Case For Vivo X200 Pro 5G" at bounding box center [422, 356] width 227 height 13
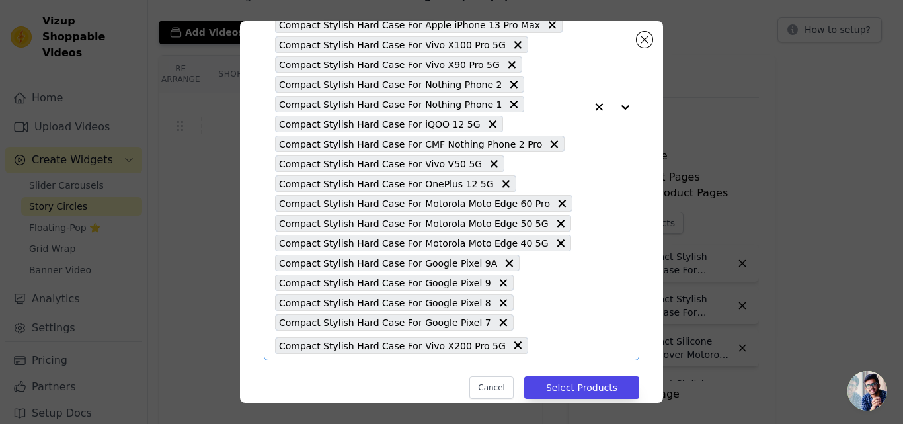
scroll to position [0, 0]
click at [535, 345] on input "text" at bounding box center [560, 345] width 51 height 16
paste input "Compact Stylish Hard Case For Samsung S20 FE 5G"
type input "Compact Stylish Hard Case For Samsung S20 FE 5G"
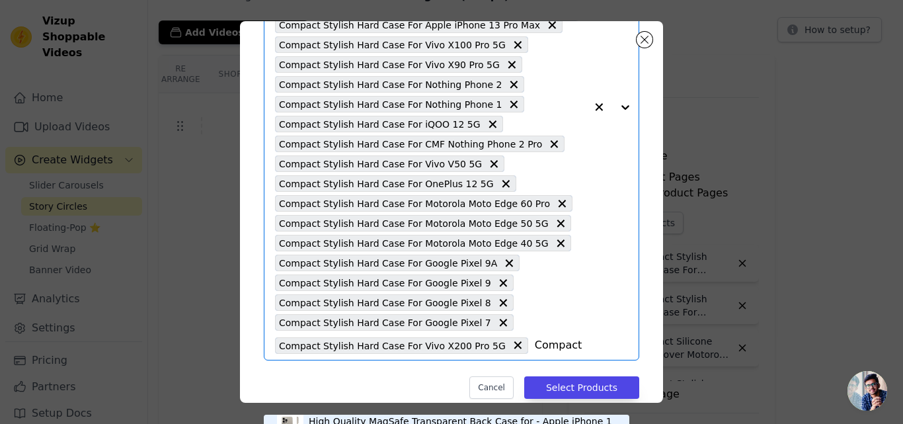
scroll to position [193, 0]
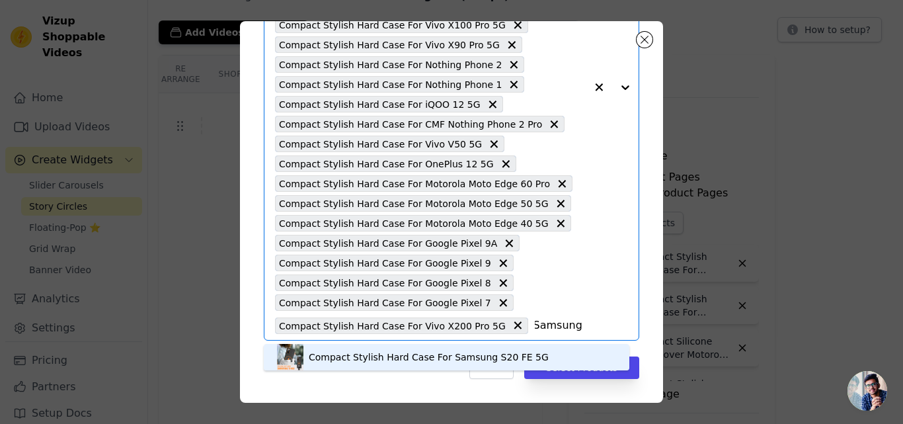
click at [433, 352] on div "Compact Stylish Hard Case For Samsung S20 FE 5G" at bounding box center [429, 356] width 240 height 13
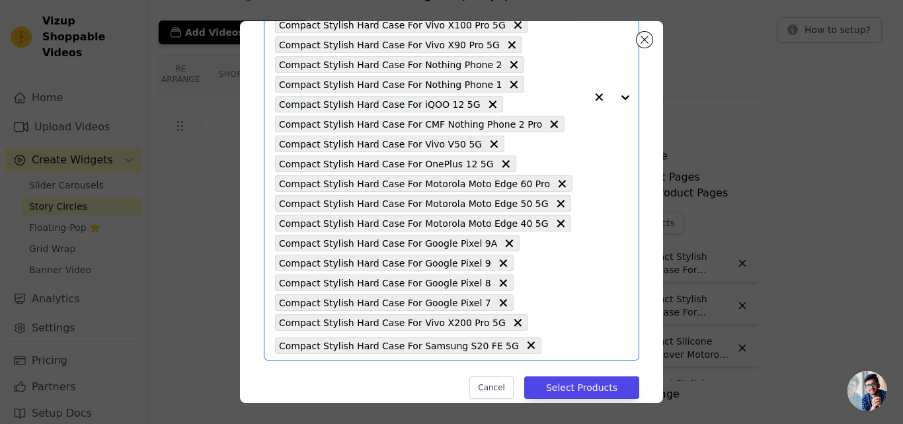
click at [548, 352] on input "text" at bounding box center [567, 345] width 38 height 16
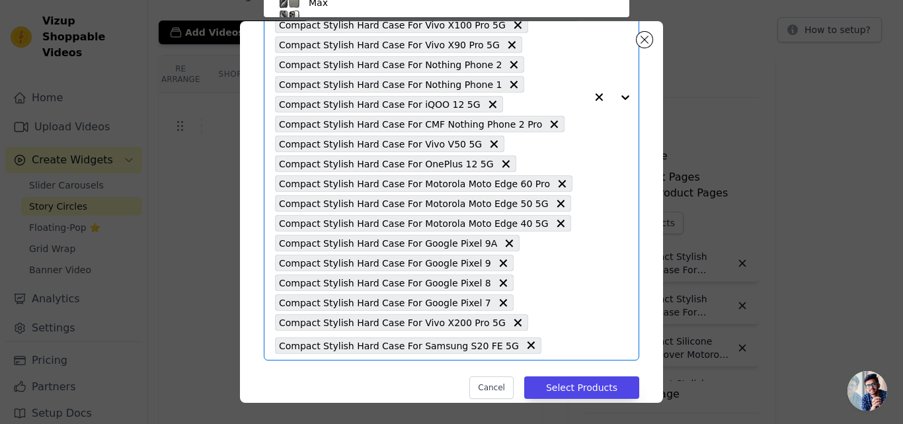
paste input "Compact Stylish Hard Case For OnePlus 13 5G"
type input "Compact Stylish Hard Case For OnePlus 13 5G"
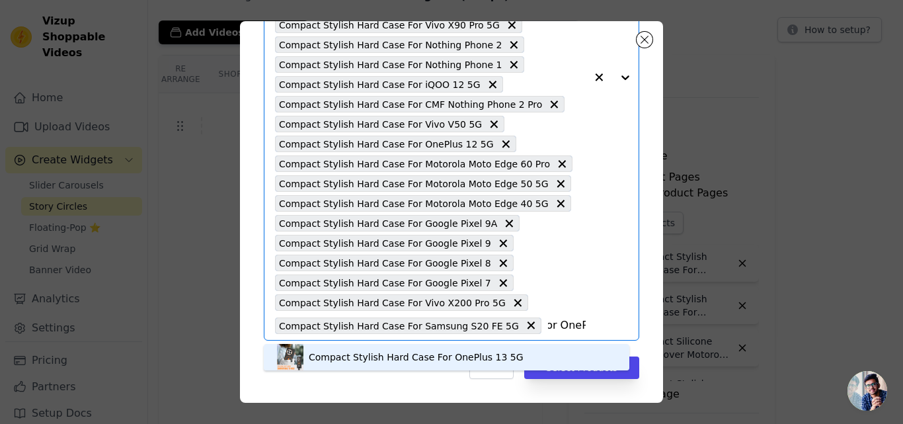
click at [436, 354] on div "Compact Stylish Hard Case For OnePlus 13 5G" at bounding box center [416, 356] width 215 height 13
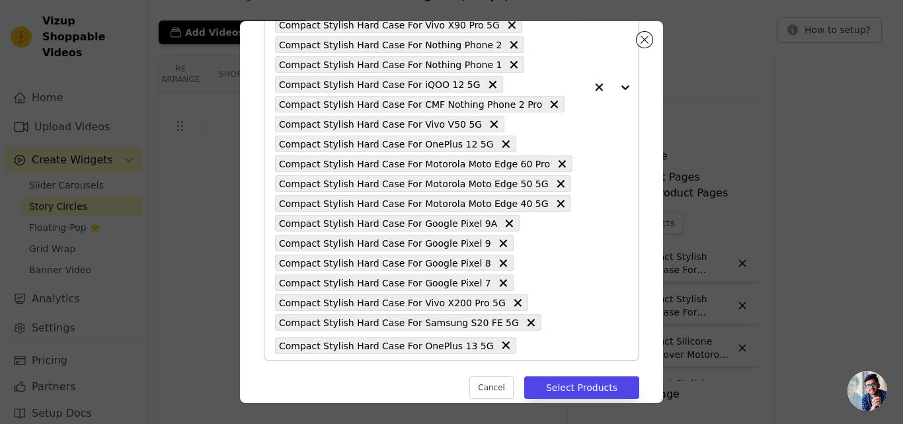
click at [523, 344] on input "text" at bounding box center [554, 345] width 63 height 16
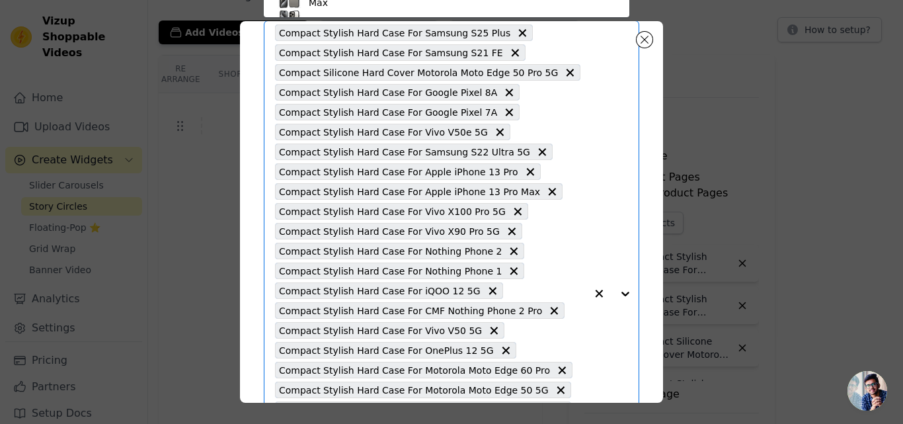
paste input "Compact Stylish Hard Case For Motorola Moto Edge 50 Ultra 5G"
type input "Compact Stylish Hard Case For Motorola Moto Edge 50 Ultra 5G"
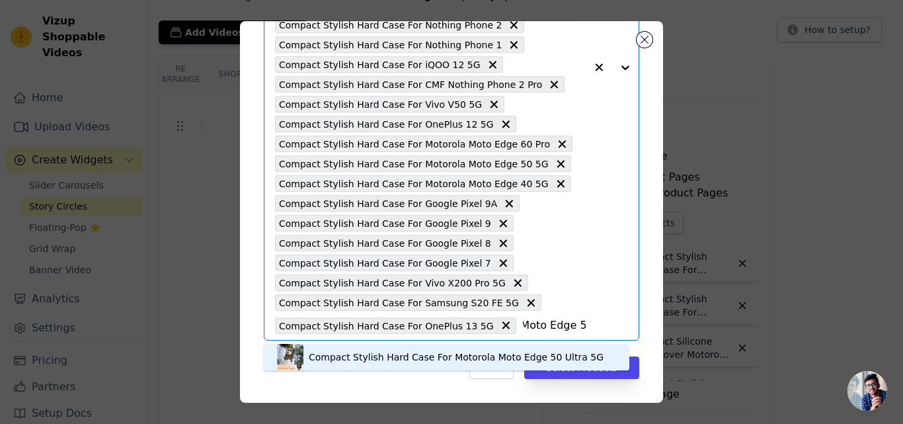
click at [416, 355] on div "Compact Stylish Hard Case For Motorola Moto Edge 50 Ultra 5G" at bounding box center [456, 356] width 295 height 13
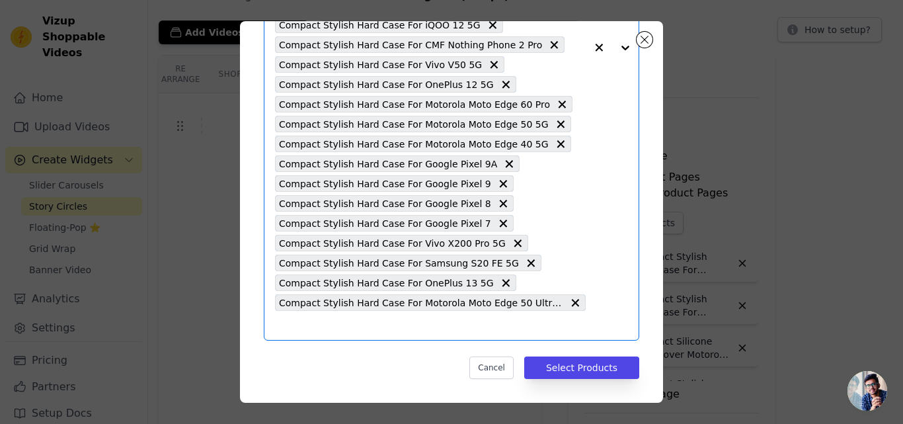
click at [405, 326] on input "text" at bounding box center [430, 325] width 311 height 16
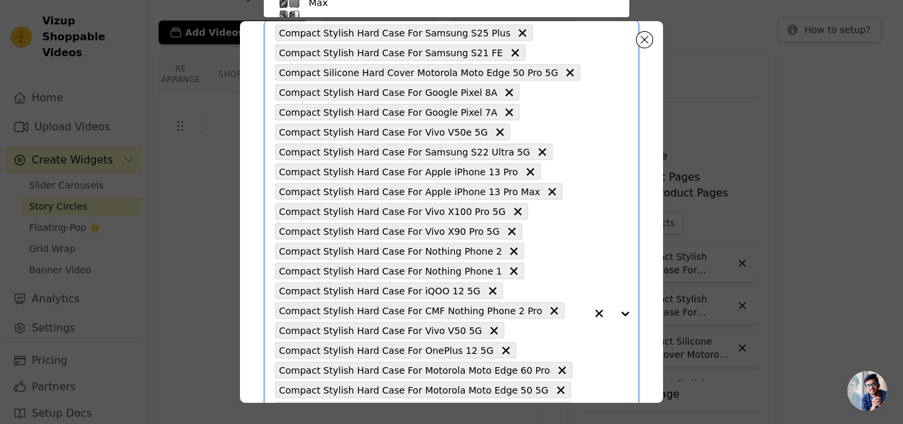
paste input "Compact Stylish Hard Case For Motorola Moto Edge 50 Neo 5G"
type input "Compact Stylish Hard Case For Motorola Moto Edge 50 Neo 5G"
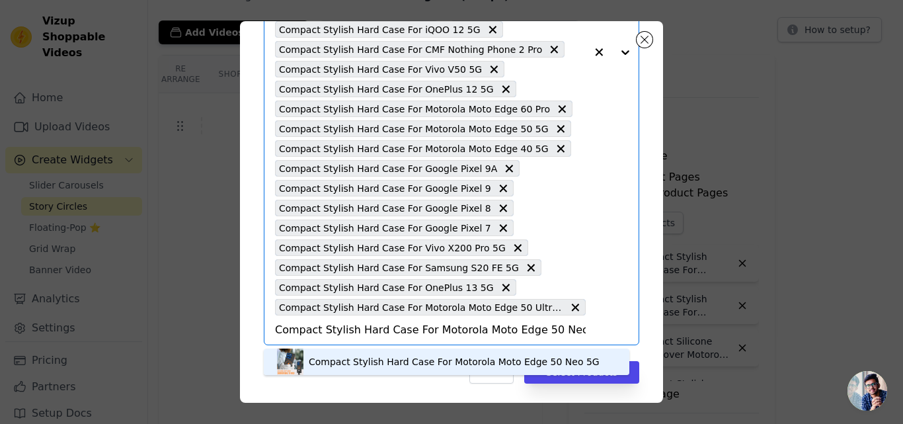
click at [381, 359] on div "Compact Stylish Hard Case For Motorola Moto Edge 50 Neo 5G" at bounding box center [454, 361] width 291 height 13
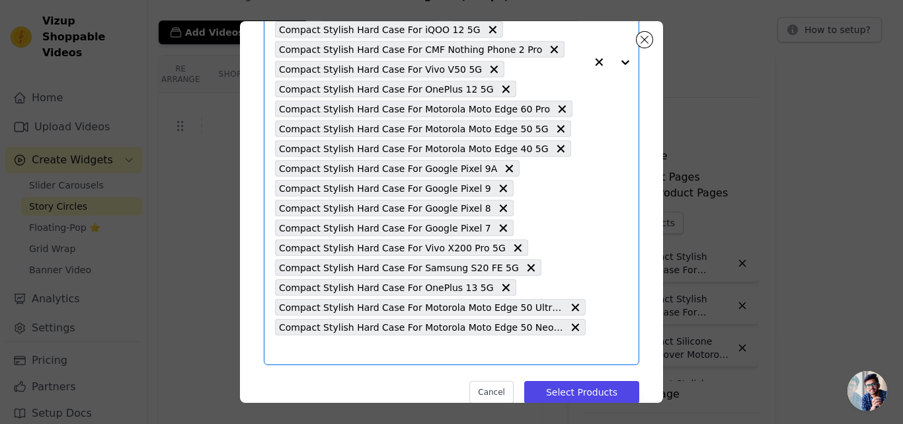
click at [523, 349] on input "text" at bounding box center [430, 350] width 311 height 16
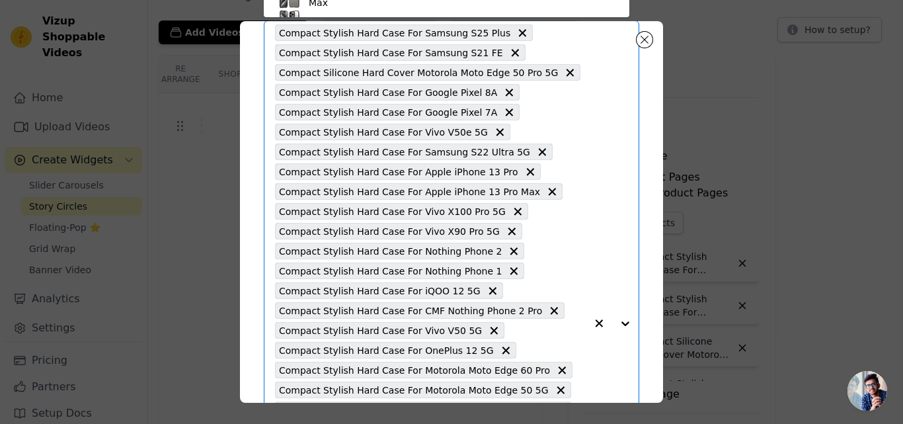
paste input "Compact Stylish Hard Case For Samsung S25 Edge 5G"
type input "Compact Stylish Hard Case For Samsung S25 Edge 5G"
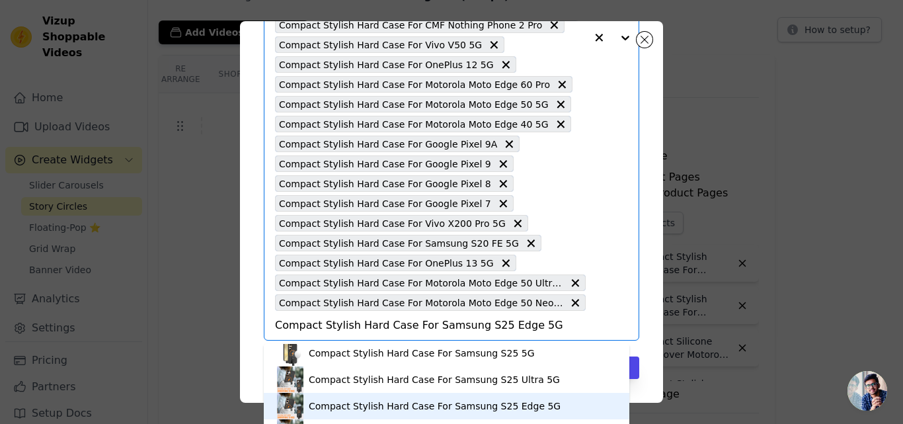
click at [426, 410] on div "Compact Stylish Hard Case For Samsung S25 Edge 5G" at bounding box center [435, 405] width 252 height 13
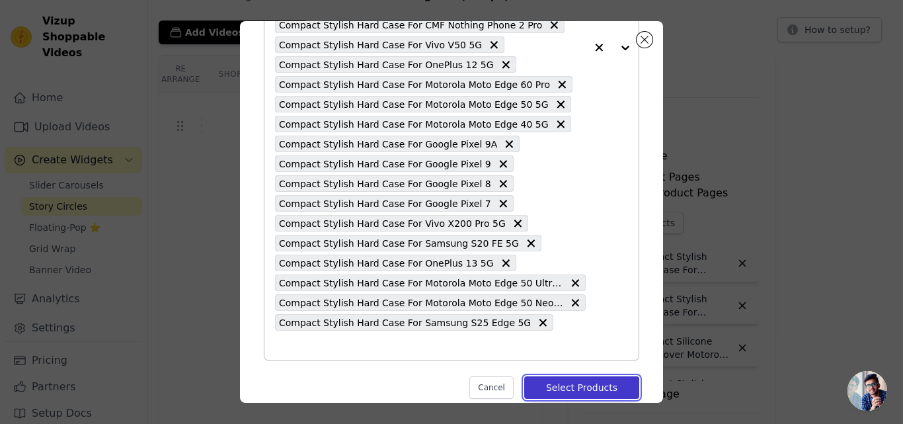
click at [560, 376] on button "Select Products" at bounding box center [581, 387] width 115 height 22
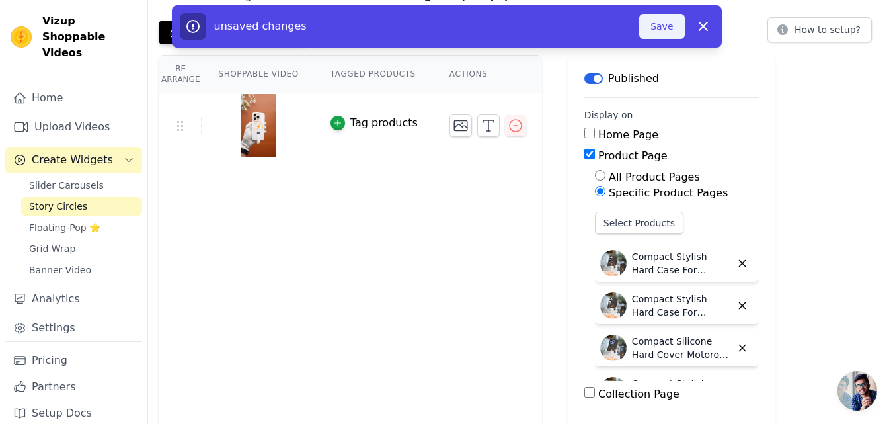
click at [656, 28] on button "Save" at bounding box center [661, 26] width 45 height 25
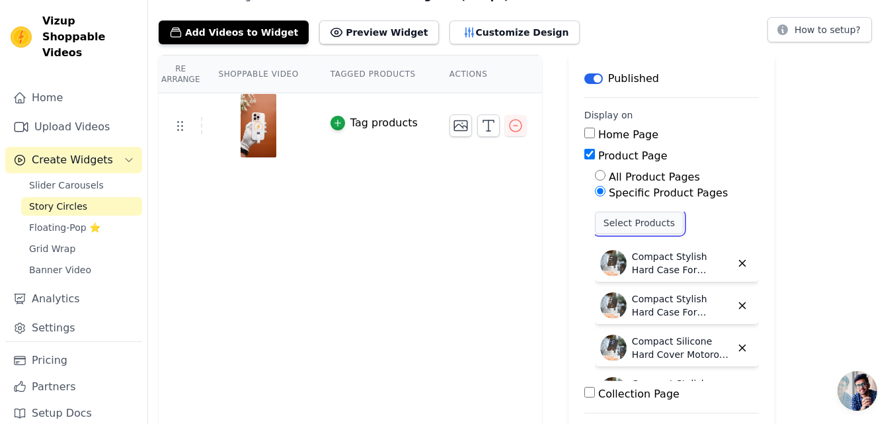
click at [604, 223] on button "Select Products" at bounding box center [639, 223] width 89 height 22
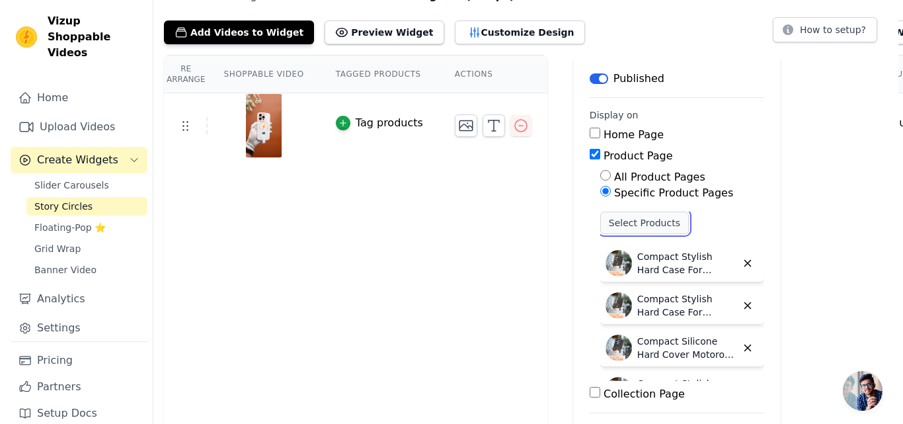
scroll to position [0, 0]
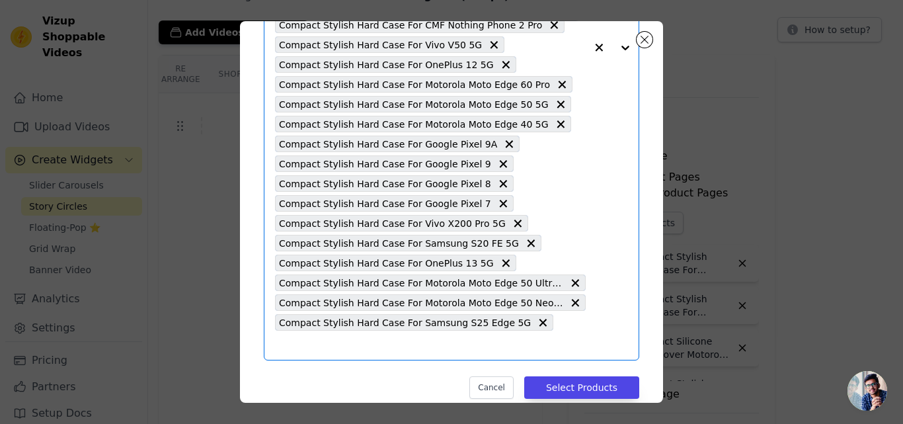
click at [543, 337] on input "text" at bounding box center [430, 345] width 311 height 16
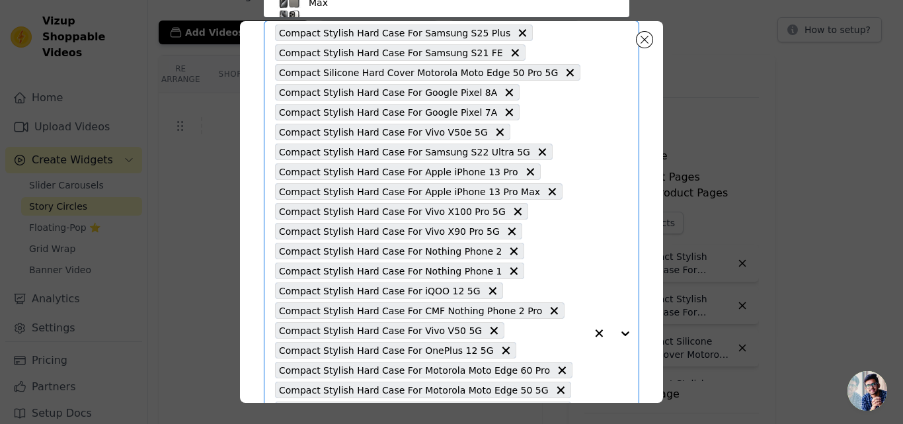
paste input "Compact Stylish Hard Case For Samsung S24 plus"
type input "Compact Stylish Hard Case For Samsung S24 plus"
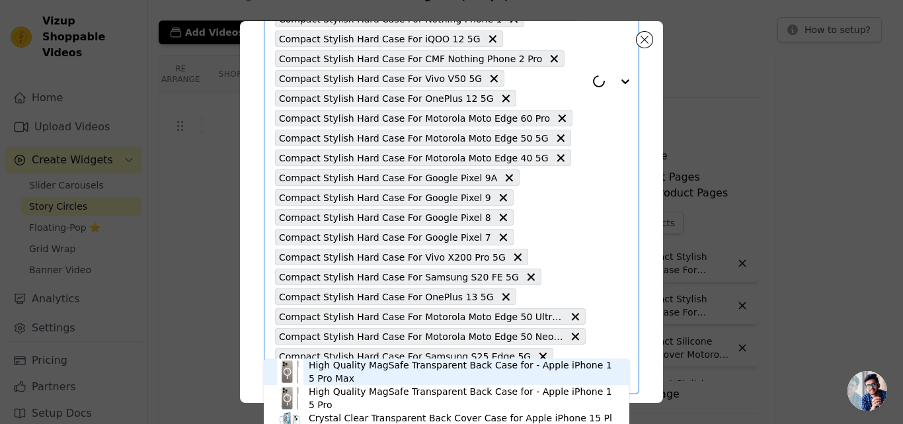
scroll to position [363, 0]
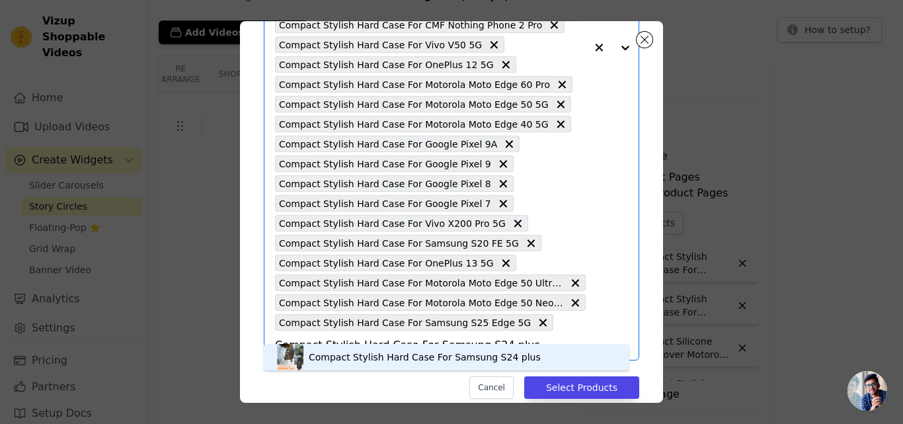
click at [389, 358] on div "Compact Stylish Hard Case For Samsung S24 plus" at bounding box center [425, 356] width 232 height 13
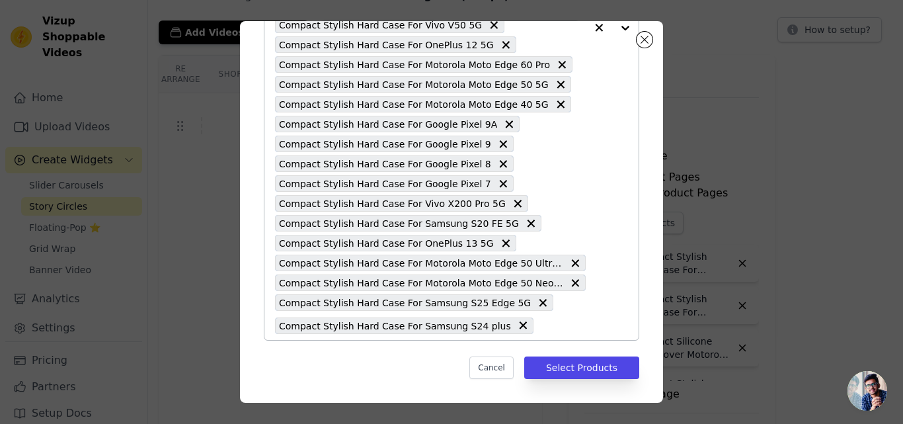
click at [540, 329] on input "text" at bounding box center [563, 325] width 46 height 16
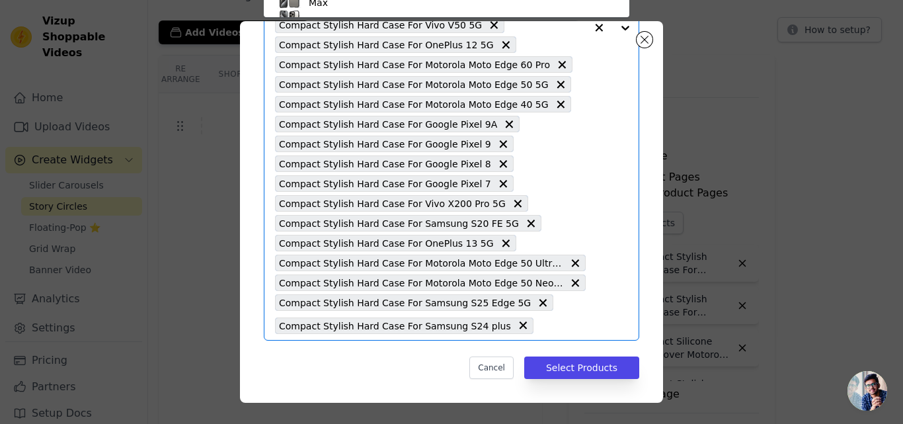
paste input "Compact Stylish Hard Case For Samsung S24 FE 5G"
type input "Compact Stylish Hard Case For Samsung S24 FE 5G"
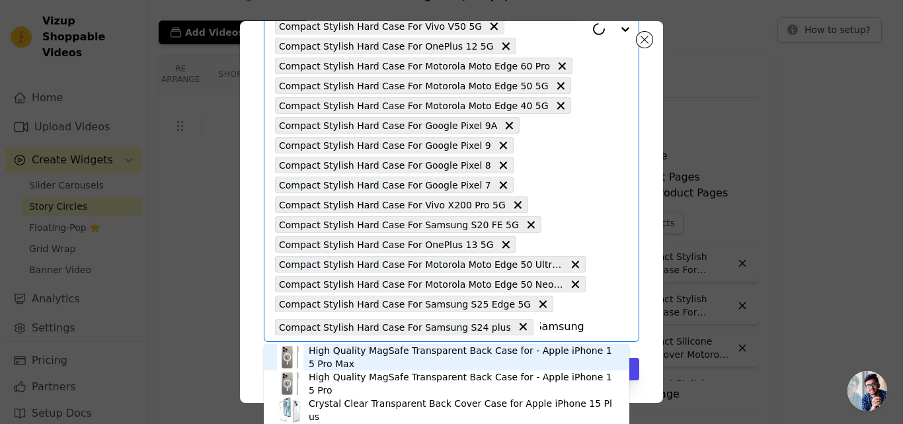
scroll to position [383, 0]
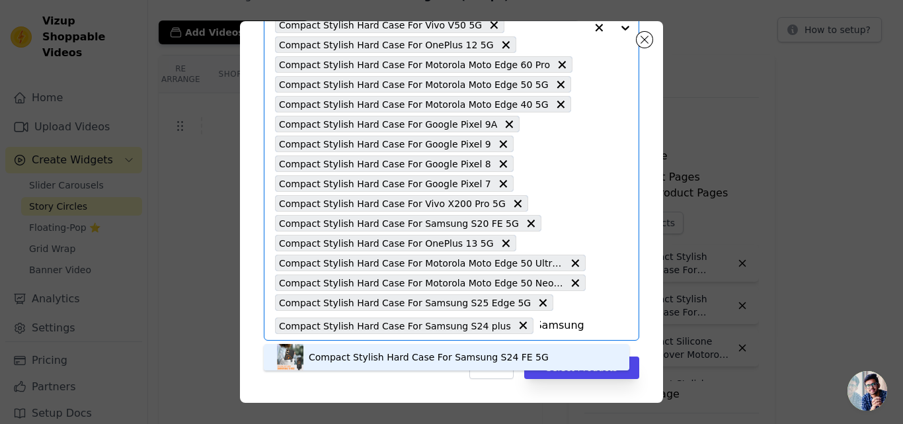
click at [432, 355] on div "Compact Stylish Hard Case For Samsung S24 FE 5G" at bounding box center [429, 356] width 240 height 13
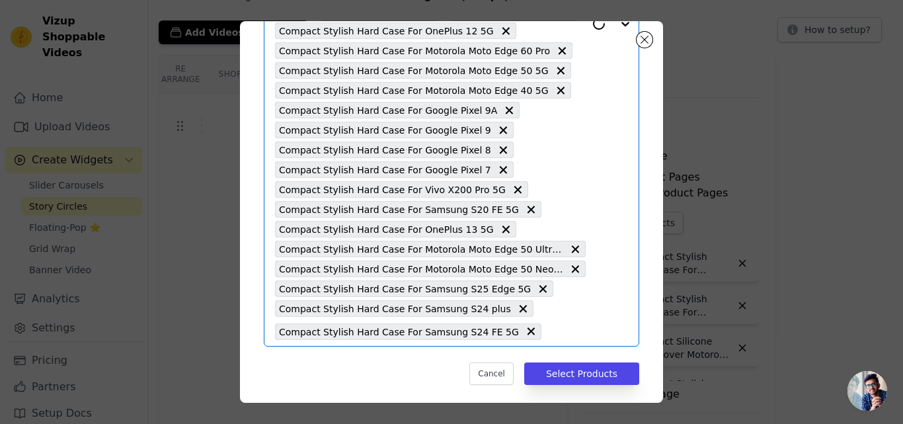
scroll to position [403, 0]
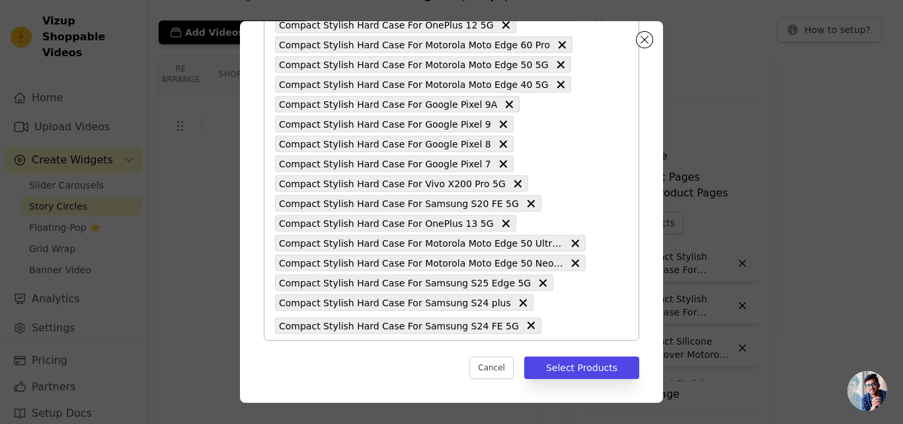
click at [548, 327] on input "text" at bounding box center [567, 325] width 38 height 16
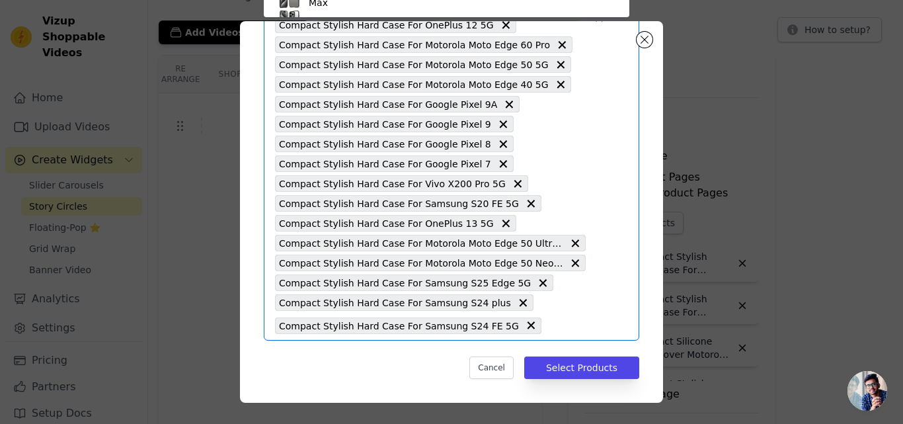
scroll to position [77, 0]
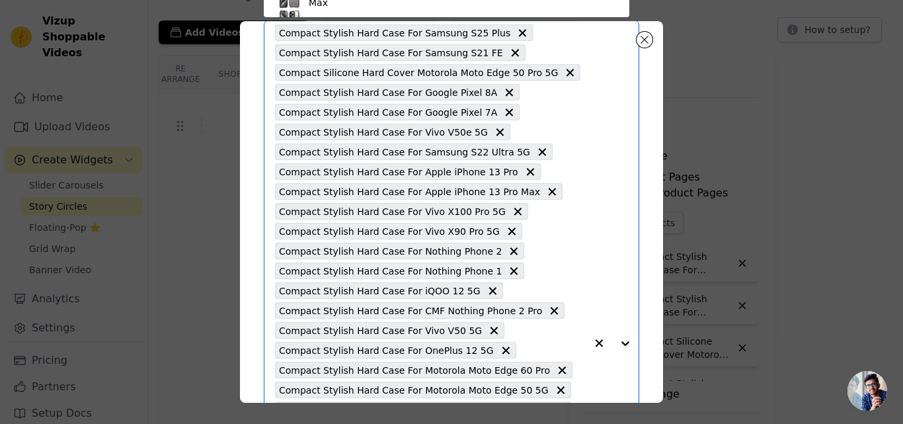
paste input "Compact Stylish Hard Case For Samsung S23 Plus"
type input "Compact Stylish Hard Case For Samsung S23 Plus"
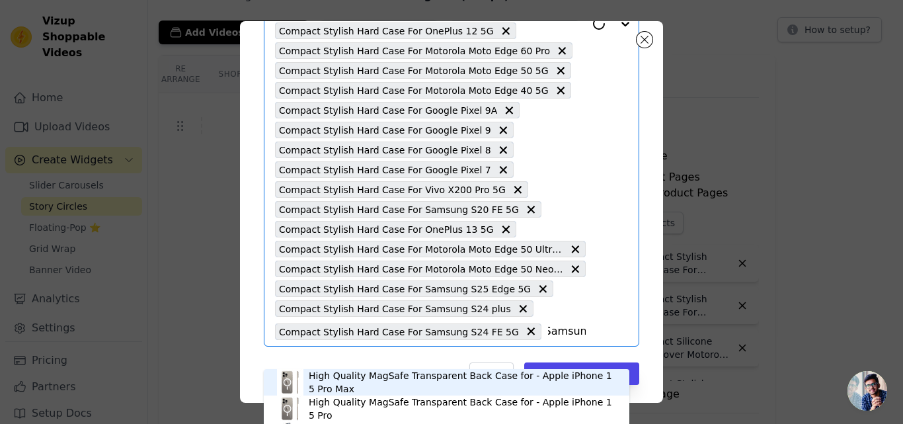
scroll to position [403, 0]
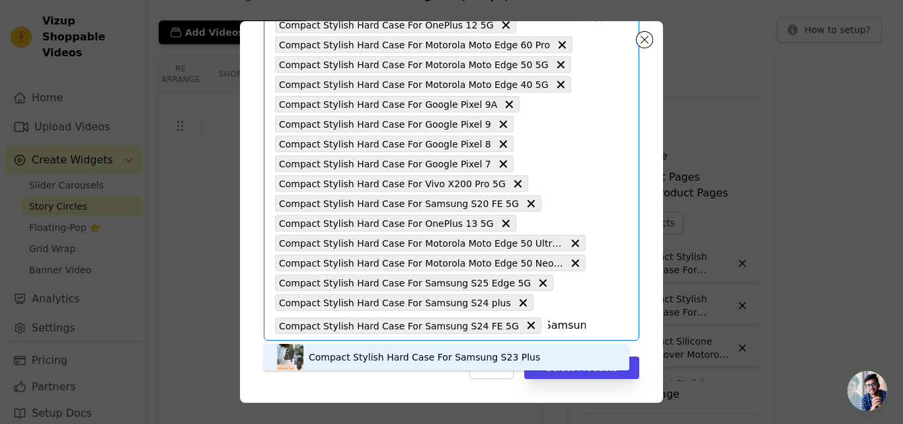
click at [399, 353] on div "Compact Stylish Hard Case For Samsung S23 Plus" at bounding box center [424, 356] width 231 height 13
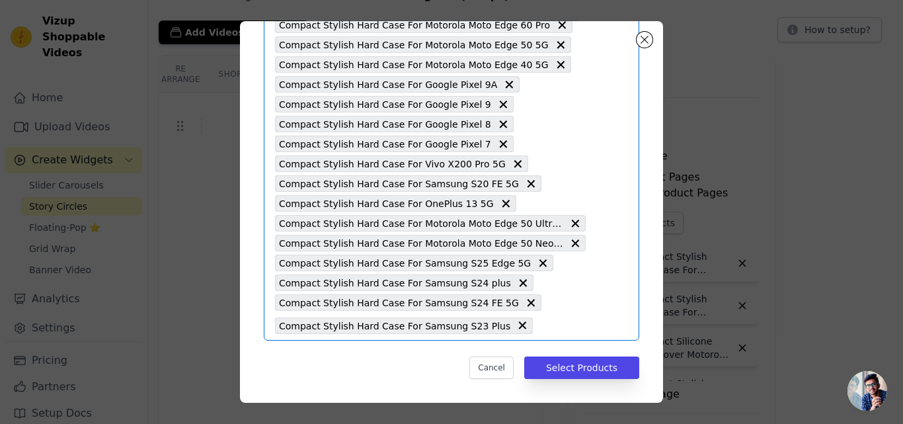
click at [539, 330] on input "text" at bounding box center [562, 325] width 46 height 16
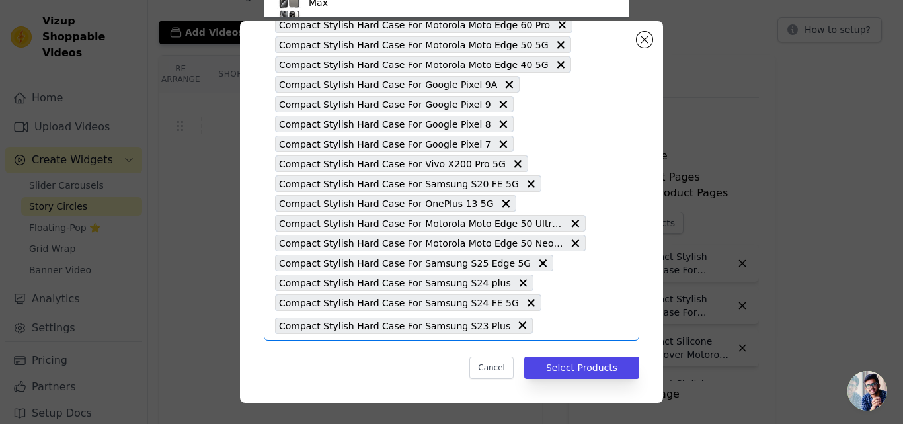
scroll to position [77, 0]
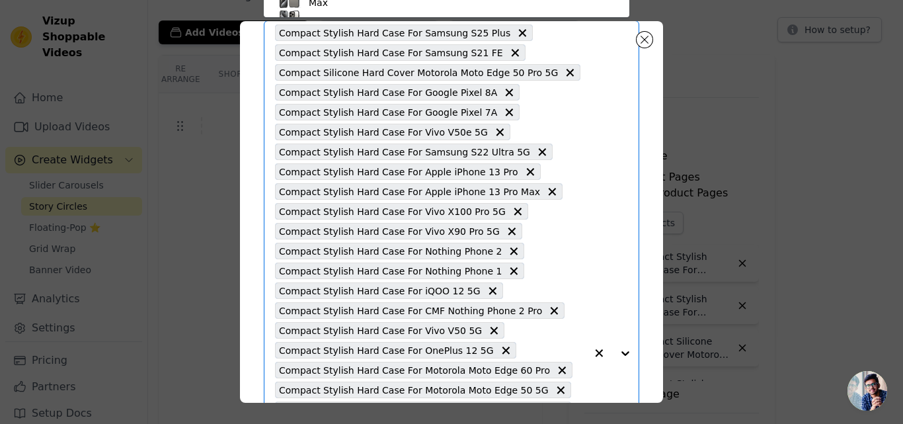
paste input "Compact Stylish Hard Case For Samsung S22 Plus 5G"
type input "Compact Stylish Hard Case For Samsung S22 Plus 5G"
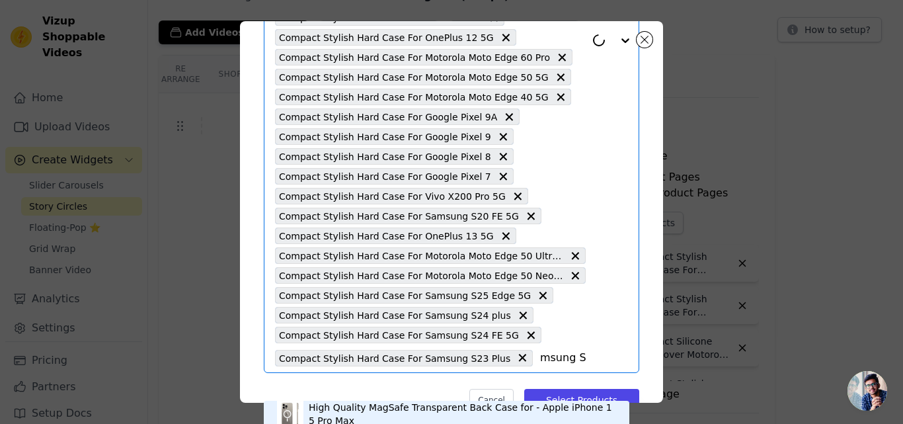
scroll to position [422, 0]
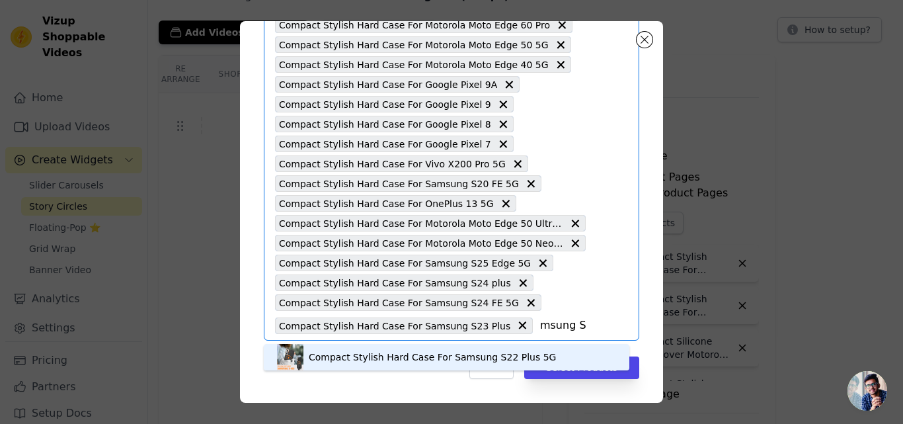
click at [389, 354] on div "Compact Stylish Hard Case For Samsung S22 Plus 5G" at bounding box center [432, 356] width 247 height 13
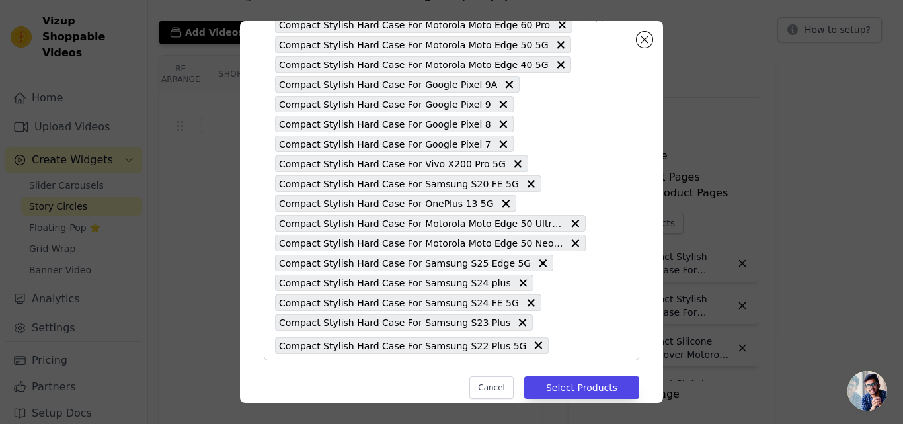
click at [555, 348] on input "text" at bounding box center [570, 345] width 30 height 16
paste input "Compact Stylish Hard Case For Samsung S22 5G"
type input "Compact Stylish Hard Case For Samsung S22 5G"
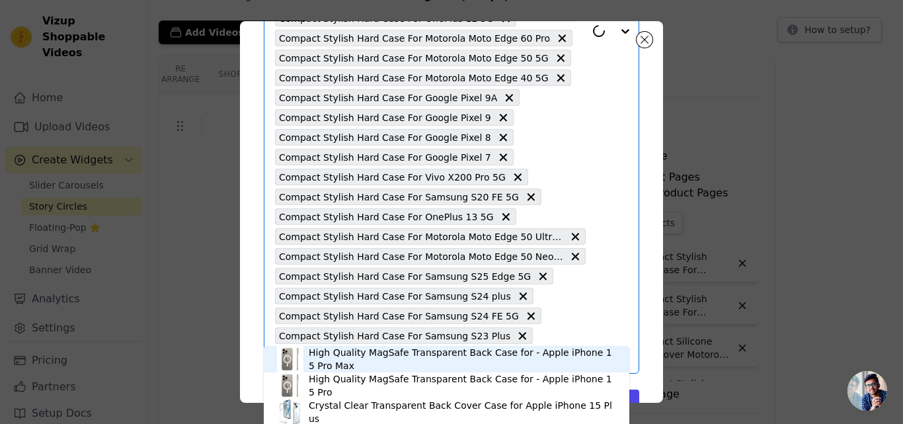
scroll to position [442, 0]
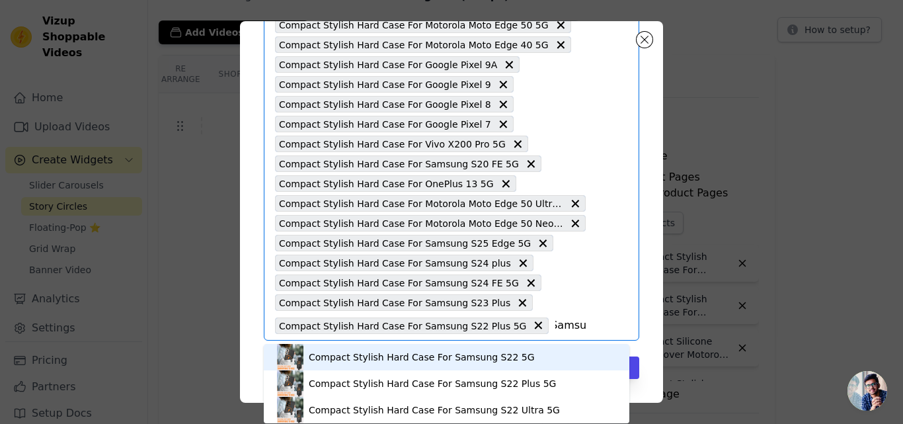
click at [381, 353] on div "Compact Stylish Hard Case For Samsung S22 5G" at bounding box center [422, 356] width 226 height 13
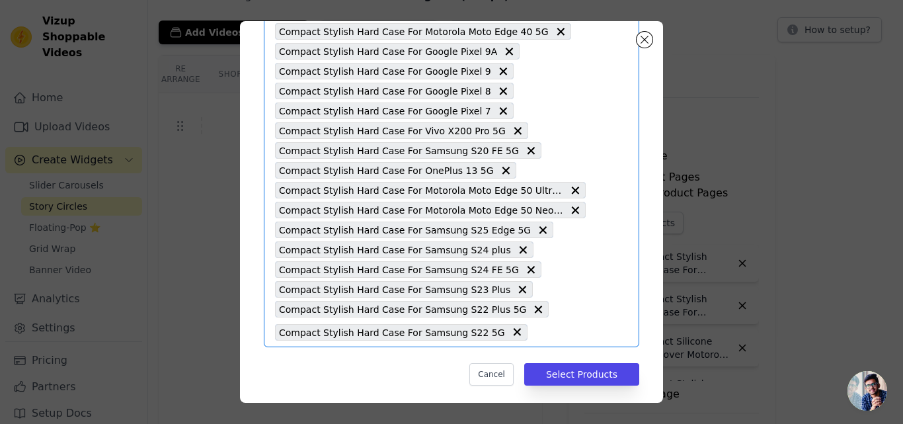
scroll to position [462, 0]
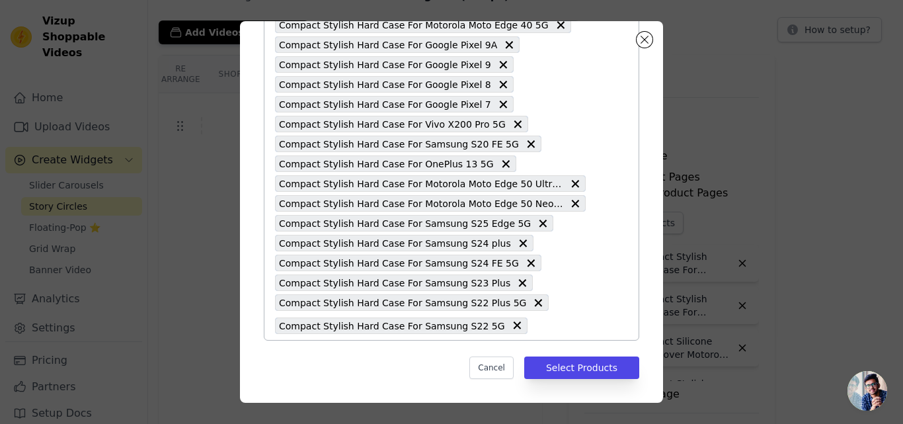
click at [534, 327] on input "text" at bounding box center [560, 325] width 52 height 16
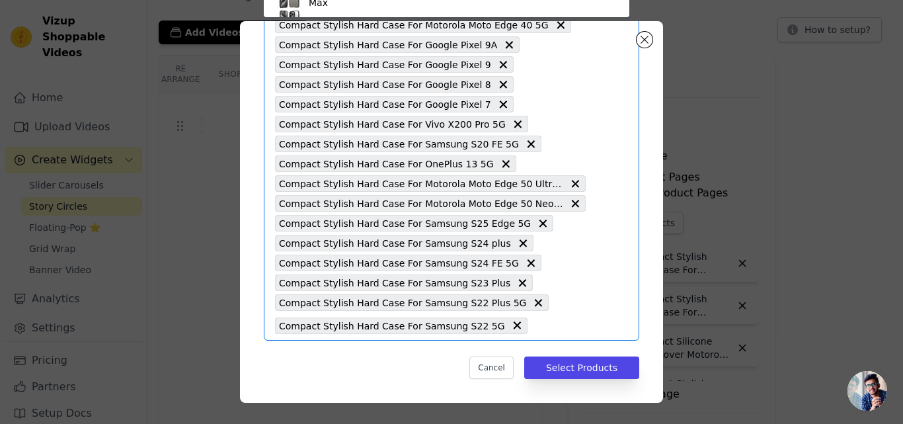
scroll to position [391, 0]
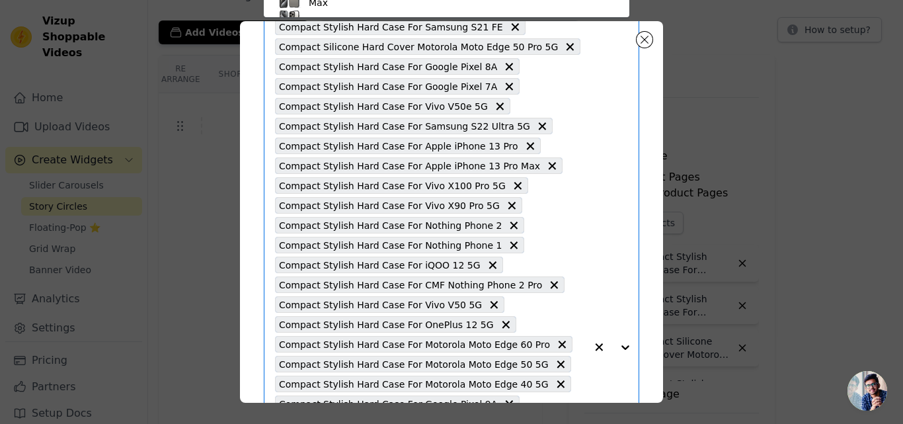
paste input "Compact Stylish Hard Case For Samsung S25 Ultra 5G"
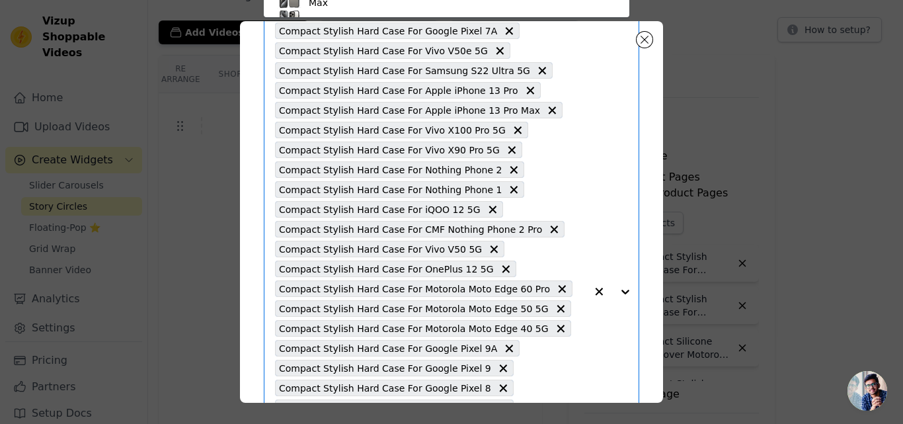
type input "Compact Stylish Hard Case For Samsung S25 Ultra 5G"
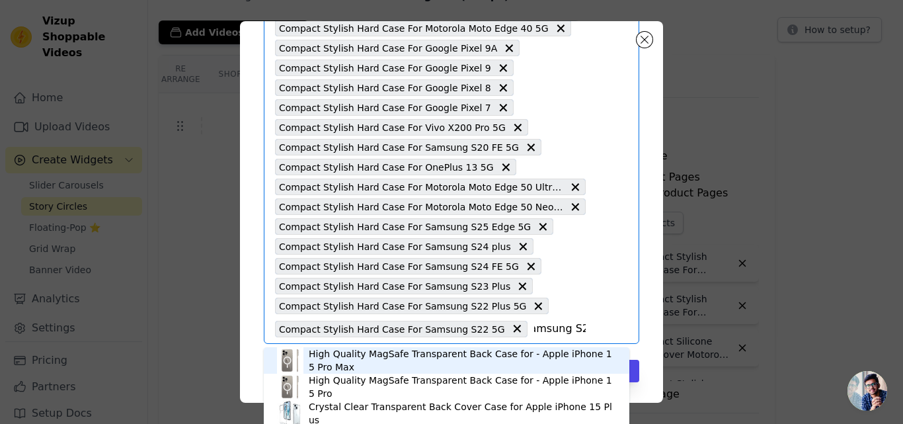
scroll to position [462, 0]
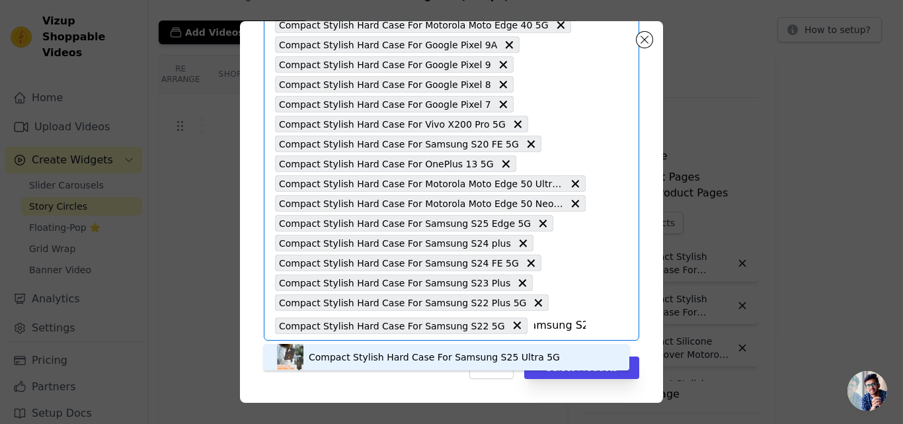
click at [416, 356] on div "Compact Stylish Hard Case For Samsung S25 Ultra 5G" at bounding box center [434, 356] width 251 height 13
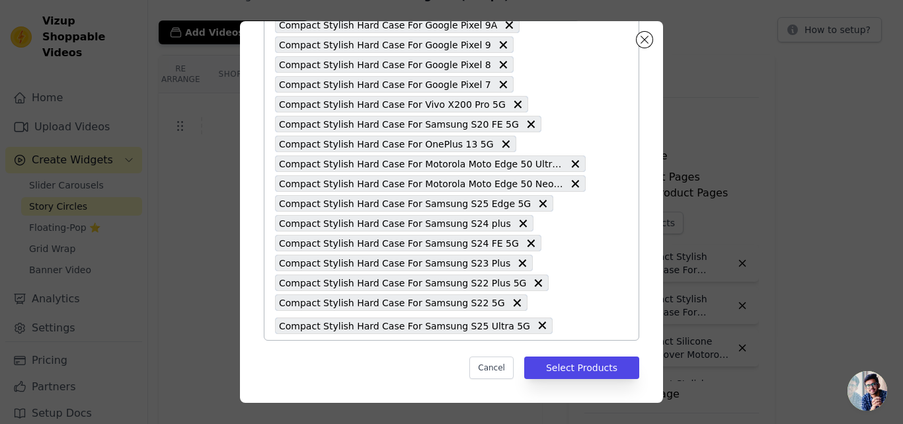
click at [559, 319] on input "text" at bounding box center [572, 325] width 26 height 16
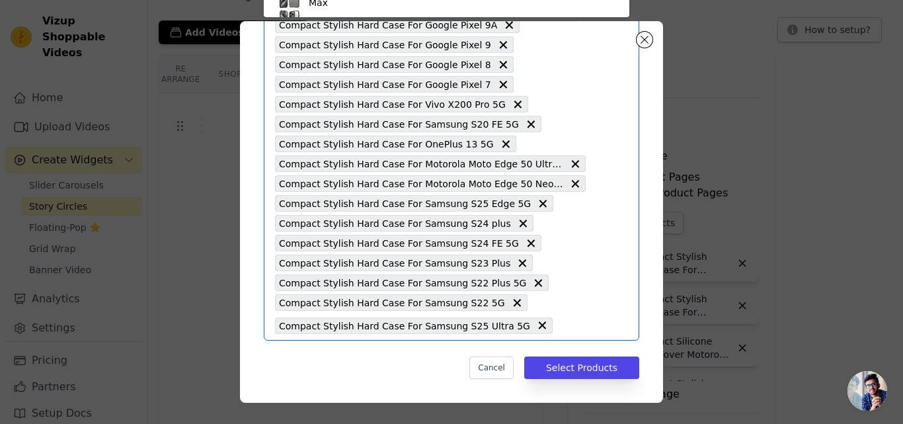
scroll to position [77, 0]
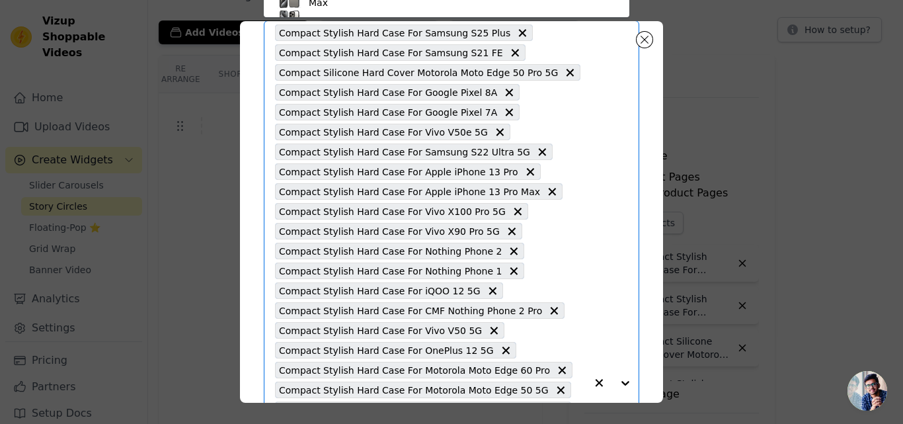
paste input "Compact Stylish Hard Case For Samsung S25 5G"
type input "Compact Stylish Hard Case For Samsung S25 5G"
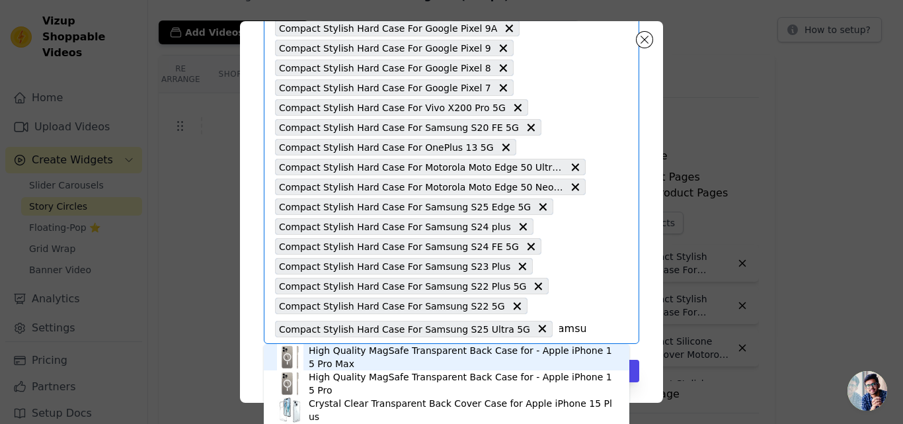
scroll to position [482, 0]
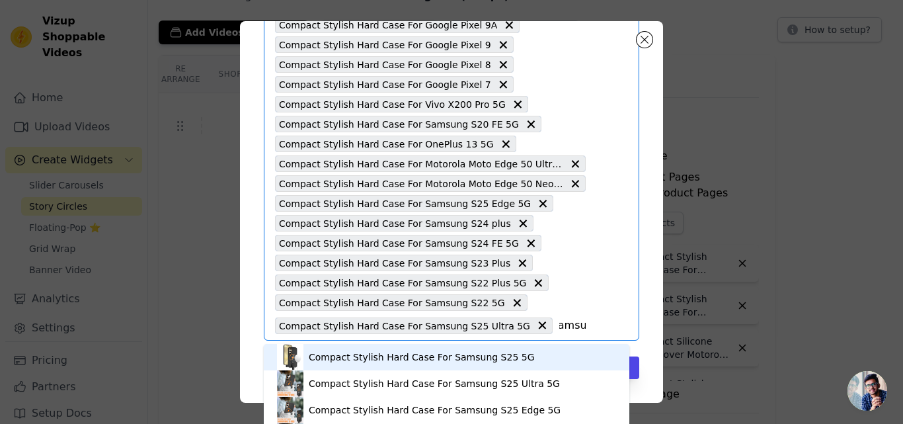
click at [407, 357] on div "Compact Stylish Hard Case For Samsung S25 5G" at bounding box center [422, 356] width 226 height 13
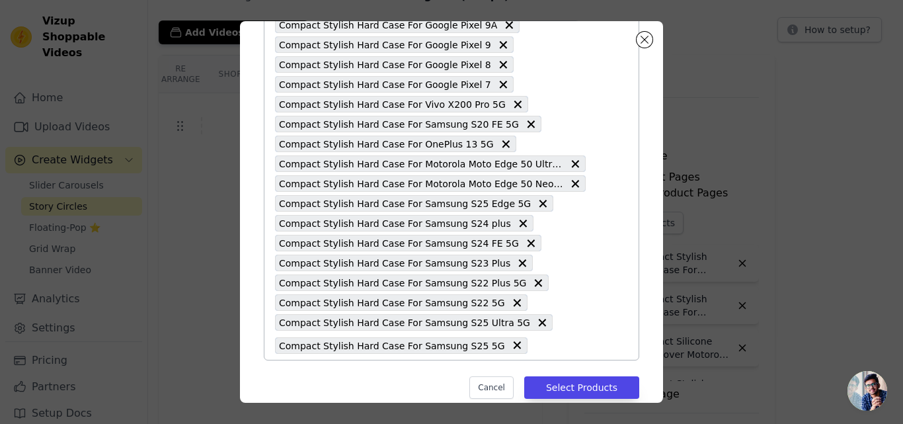
click at [534, 352] on input "text" at bounding box center [560, 345] width 52 height 16
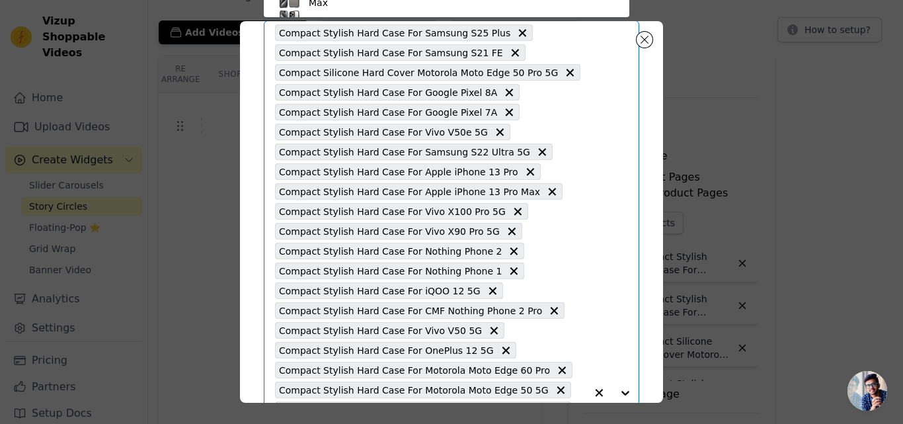
paste input "Compact Stylish Hard Case For Samsung S24 Ultra 5G"
type input "Compact Stylish Hard Case For Samsung S24 Ultra 5G"
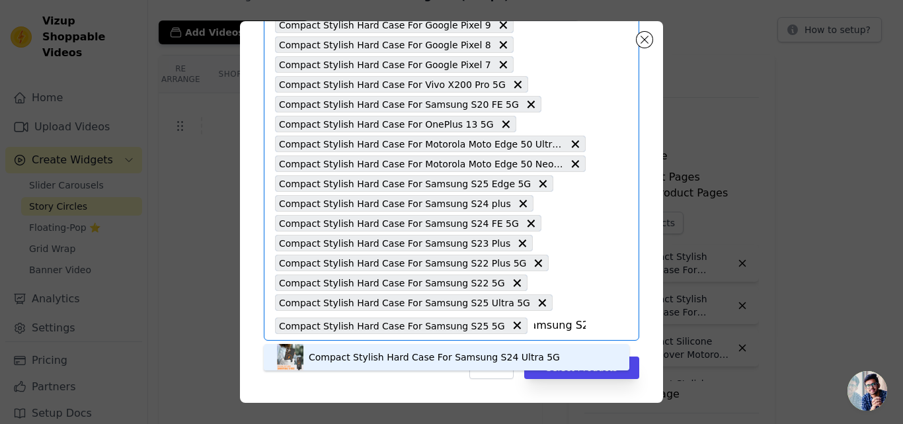
click at [433, 350] on div "Compact Stylish Hard Case For Samsung S24 Ultra 5G" at bounding box center [434, 356] width 251 height 13
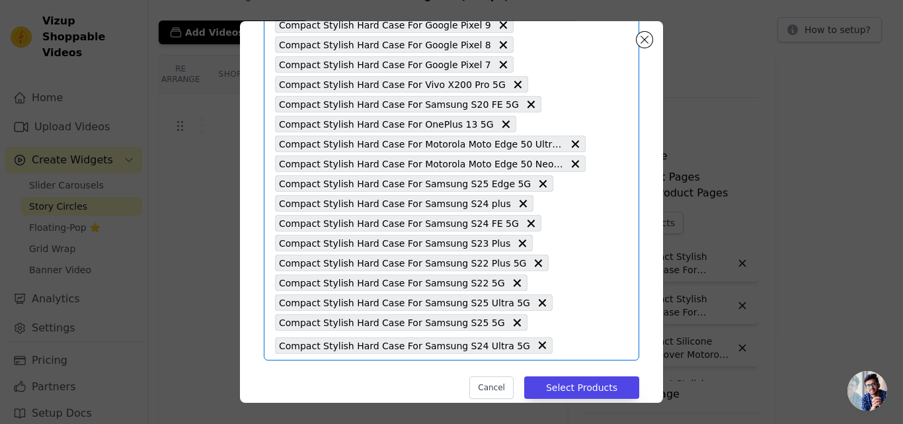
click at [559, 348] on input "text" at bounding box center [572, 345] width 26 height 16
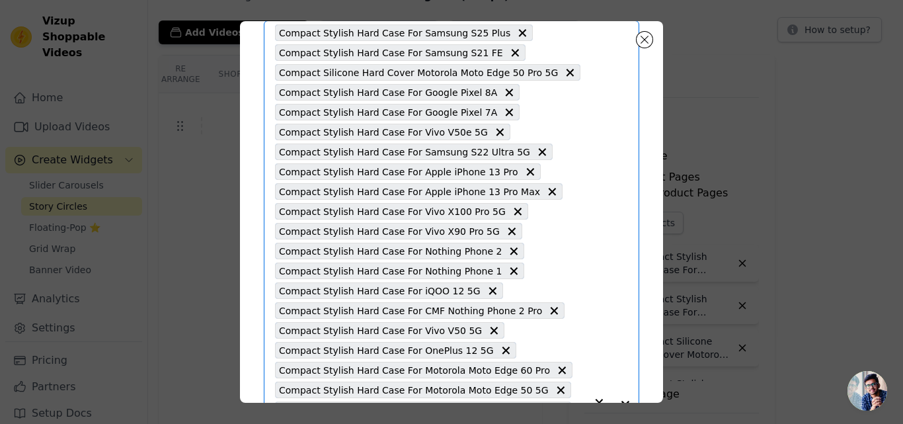
paste input "Compact Stylish Hard Case For Samsung S24 5G"
type input "Compact Stylish Hard Case For Samsung S24 5G"
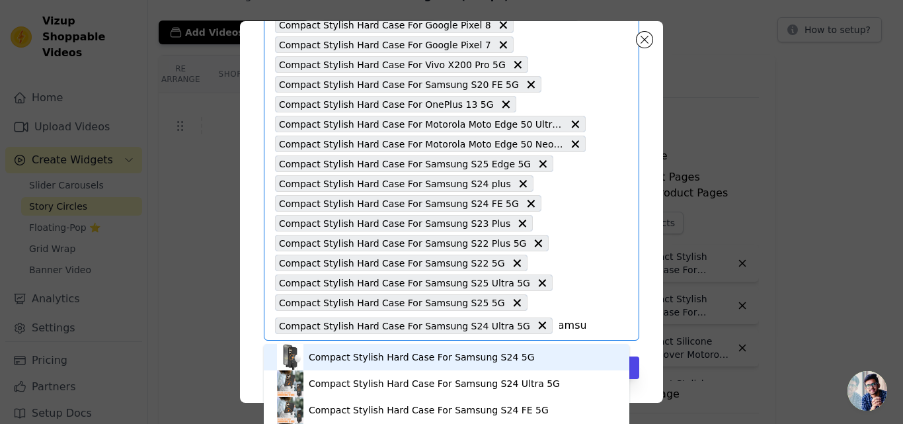
click at [379, 355] on div "Compact Stylish Hard Case For Samsung S24 5G" at bounding box center [422, 356] width 226 height 13
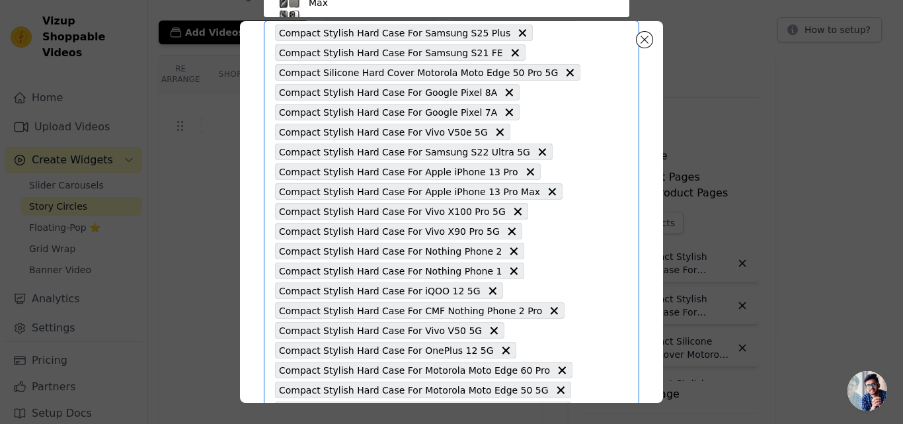
paste input "Compact Stylish Hard Case For Samsung S23 Ultra 5G"
type input "Compact Stylish Hard Case For Samsung S23 Ultra 5G"
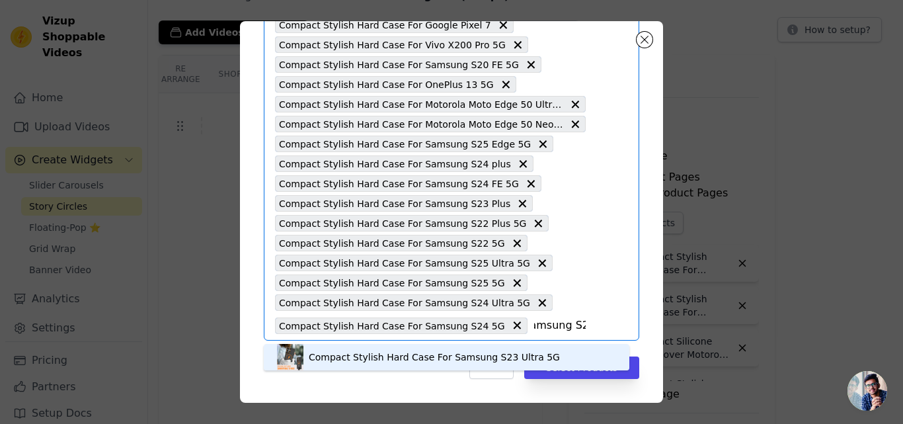
click at [408, 350] on div "Compact Stylish Hard Case For Samsung S23 Ultra 5G" at bounding box center [434, 356] width 251 height 13
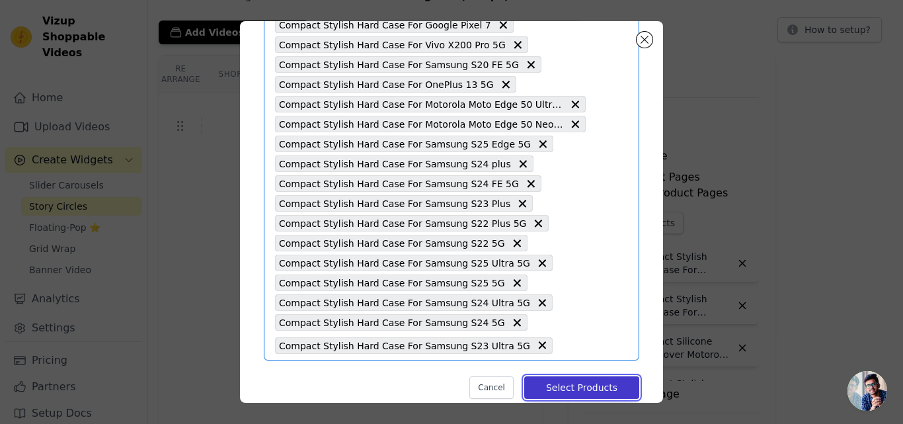
click at [535, 389] on button "Select Products" at bounding box center [581, 387] width 115 height 22
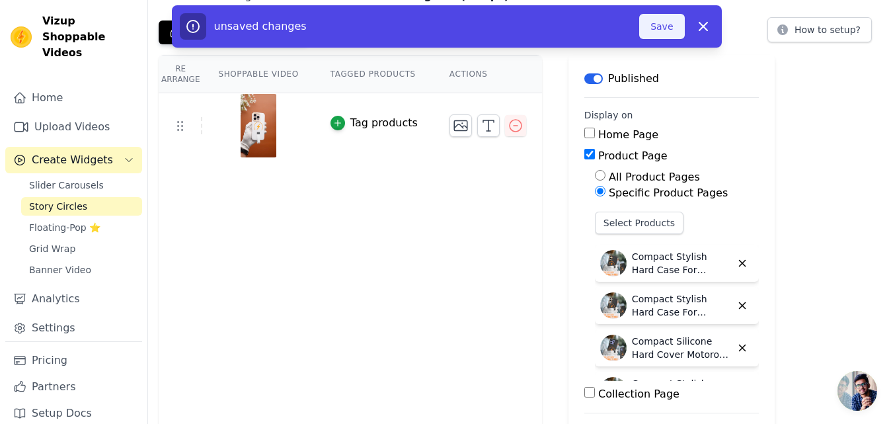
click at [658, 31] on button "Save" at bounding box center [661, 26] width 45 height 25
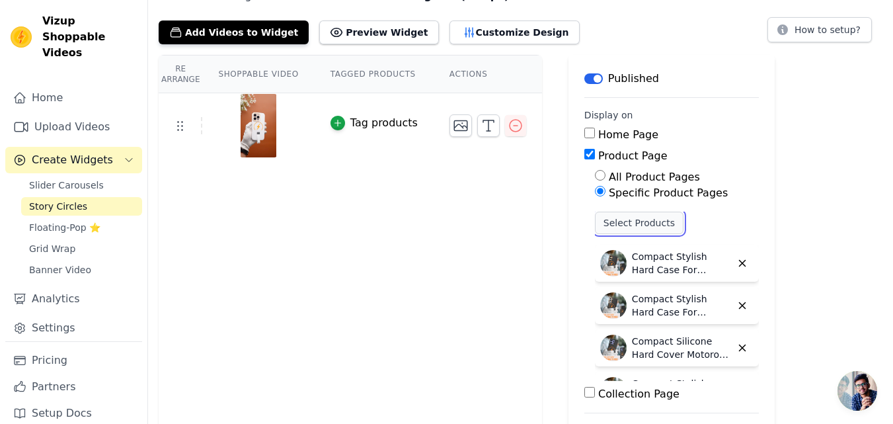
click at [609, 223] on button "Select Products" at bounding box center [639, 223] width 89 height 22
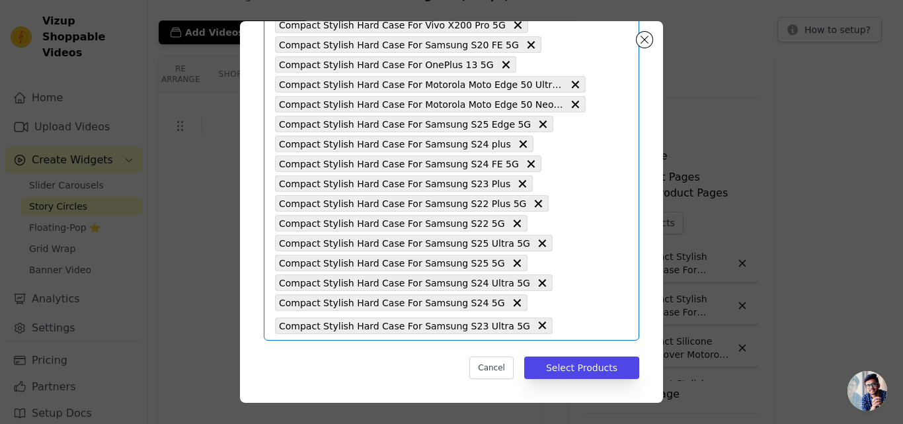
click at [559, 323] on input "text" at bounding box center [572, 325] width 26 height 16
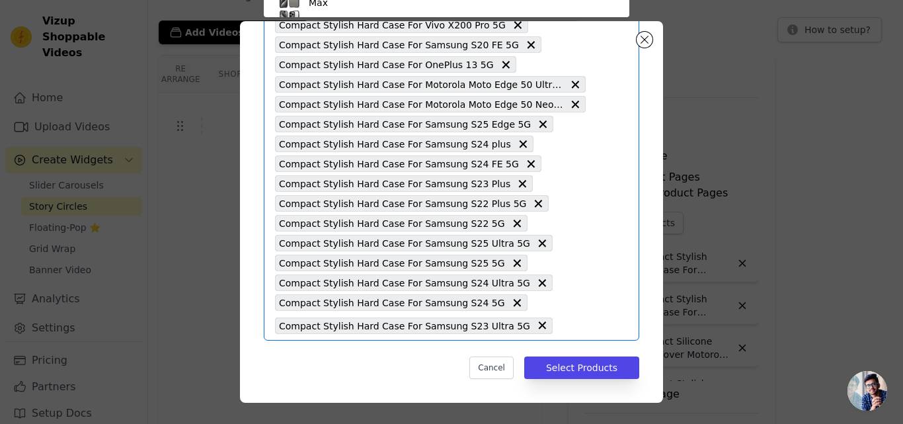
paste input "Compact Stylish Hard Case For Samsung S23 FE 5G"
type input "Compact Stylish Hard Case For Samsung S23 FE 5G"
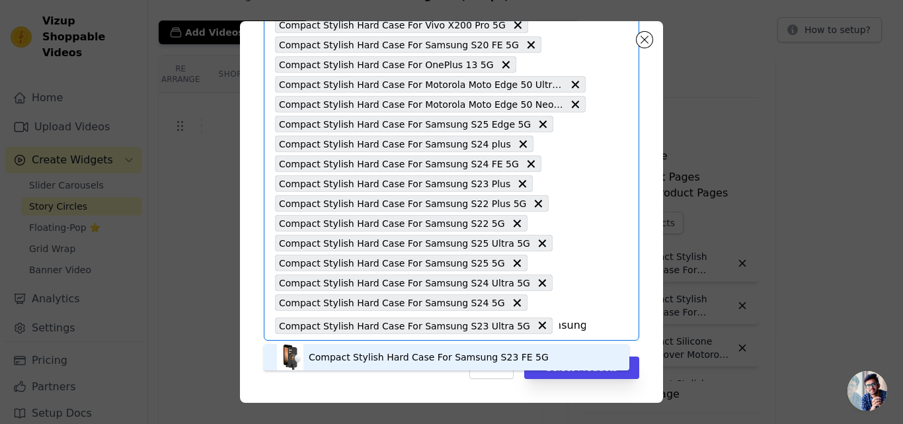
click at [382, 356] on div "Compact Stylish Hard Case For Samsung S23 FE 5G" at bounding box center [429, 356] width 240 height 13
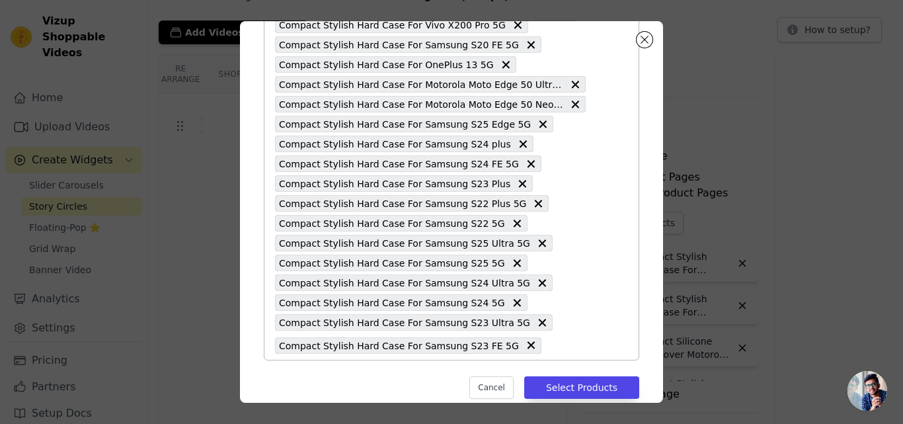
click at [548, 345] on input "text" at bounding box center [567, 345] width 38 height 16
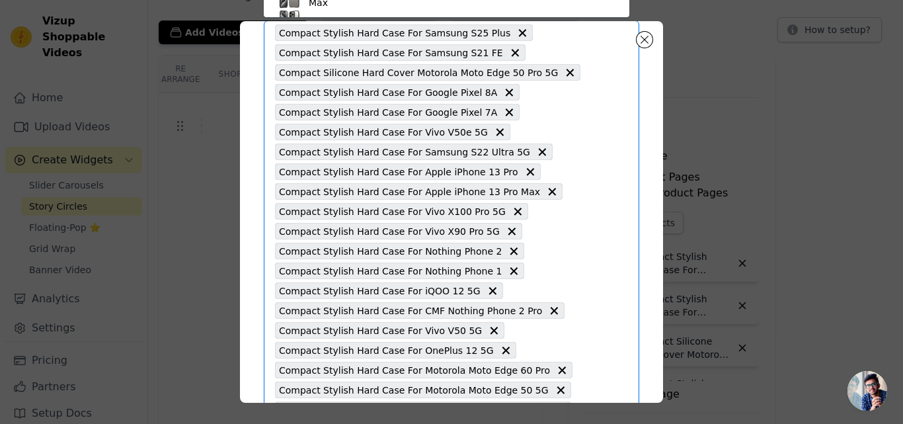
paste input "Compact Stylish Hard Case For Samsung S23 5G"
type input "Compact Stylish Hard Case For Samsung S23 5G"
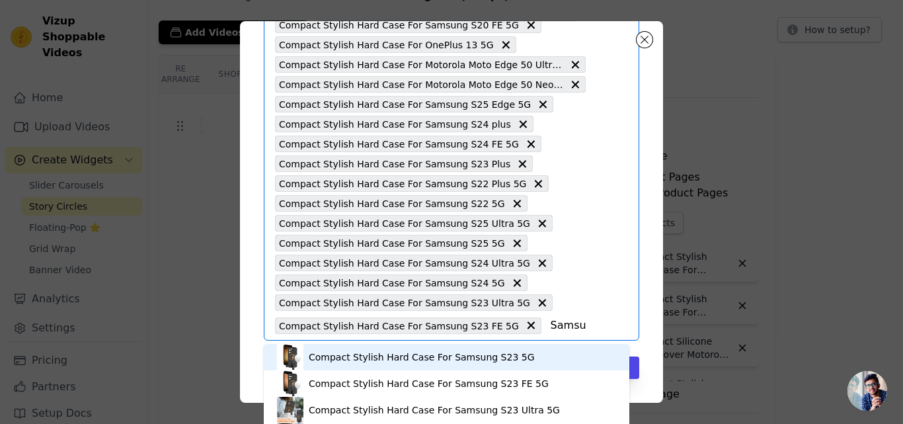
click at [382, 360] on div "Compact Stylish Hard Case For Samsung S23 5G" at bounding box center [422, 356] width 226 height 13
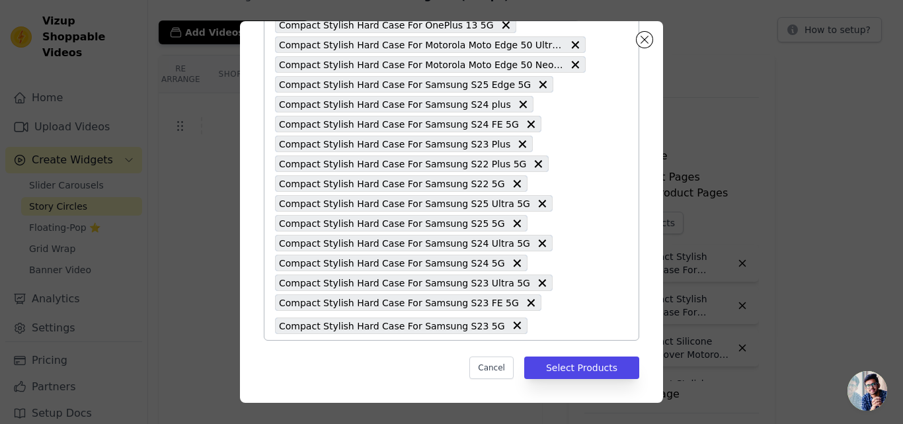
click at [534, 323] on input "text" at bounding box center [560, 325] width 52 height 16
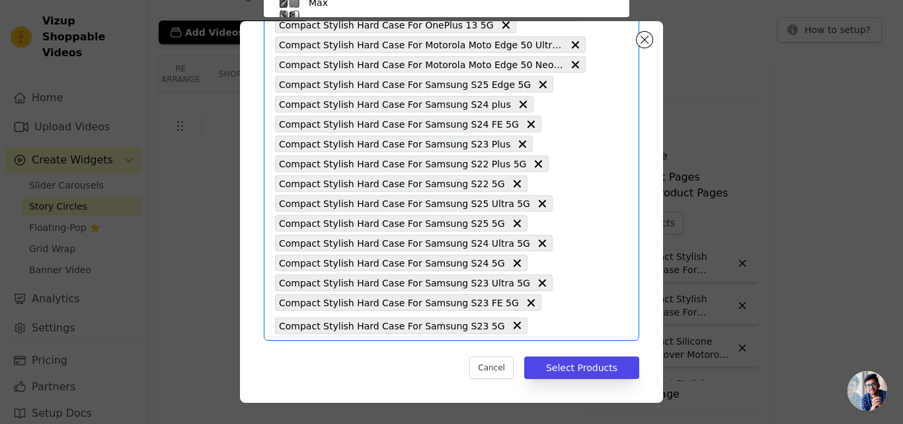
paste input "Compact Stylish Hard Case For Apple iPhone 16"
type input "Compact Stylish Hard Case For Apple iPhone 16"
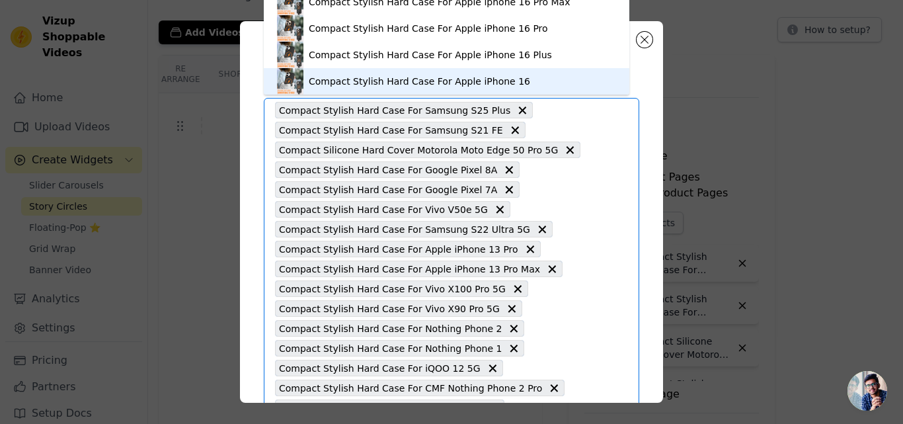
click at [439, 76] on div "Compact Stylish Hard Case For Apple iPhone 16" at bounding box center [419, 81] width 221 height 13
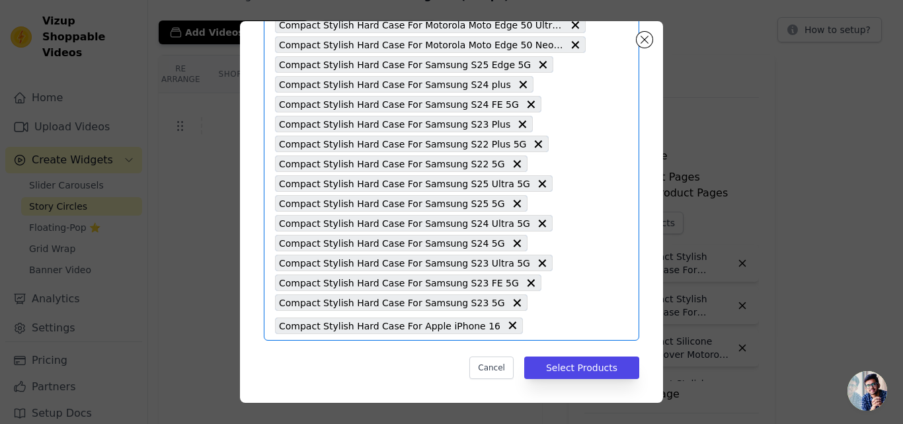
paste input "Compact Stylish Hard Case For Apple iPhone 16 Plus"
type input "Compact Stylish Hard Case For Apple iPhone 16 Plus"
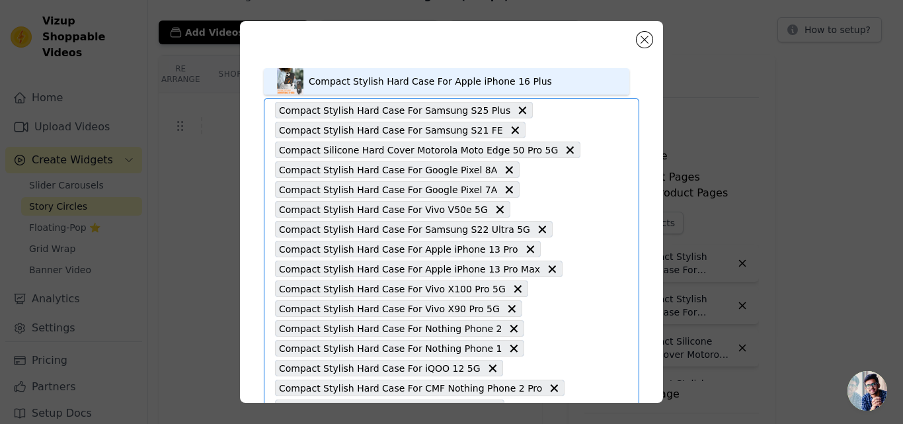
drag, startPoint x: 413, startPoint y: 84, endPoint x: 440, endPoint y: 151, distance: 72.1
click at [413, 83] on div "Compact Stylish Hard Case For Apple iPhone 16 Plus" at bounding box center [430, 81] width 243 height 13
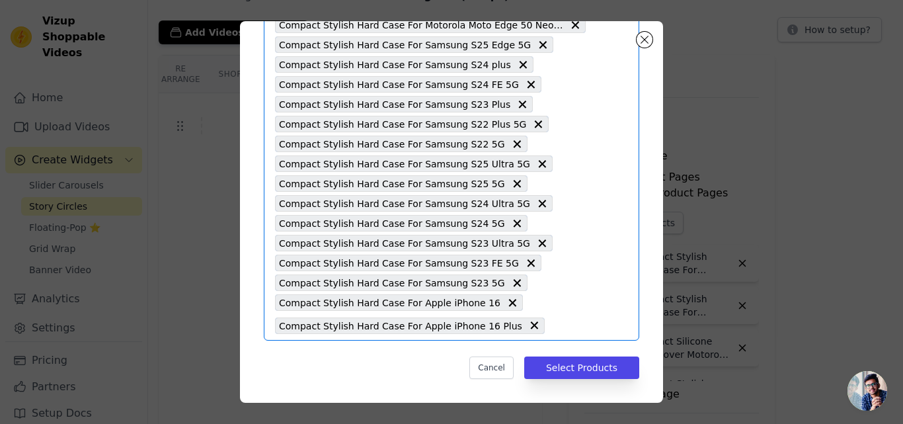
paste input "Compact Stylish Hard Case For Apple iPhone 15"
type input "Compact Stylish Hard Case For Apple iPhone 15"
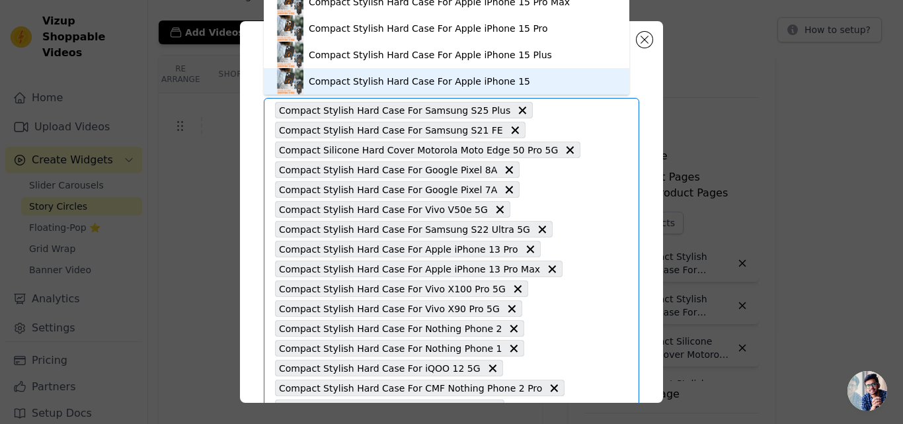
click at [434, 74] on div "Compact Stylish Hard Case For Apple iPhone 15" at bounding box center [446, 81] width 339 height 26
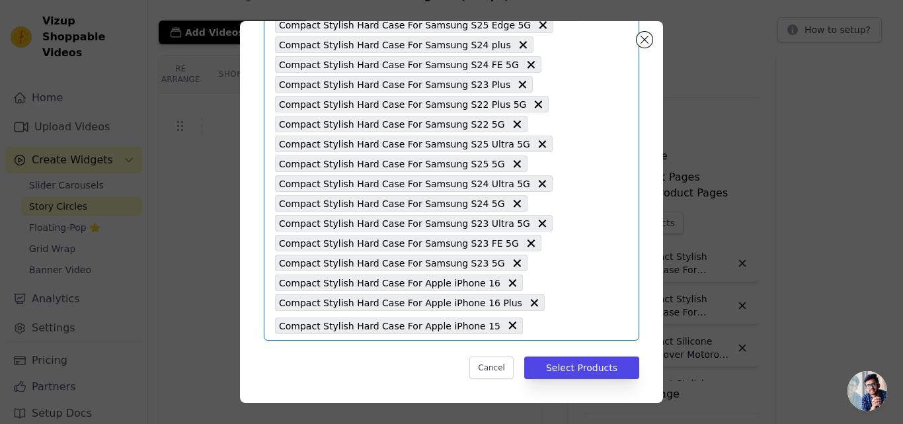
paste input "Compact Stylish Hard Case For Apple iPhone 15 Plus"
type input "Compact Stylish Hard Case For Apple iPhone 15 Plus"
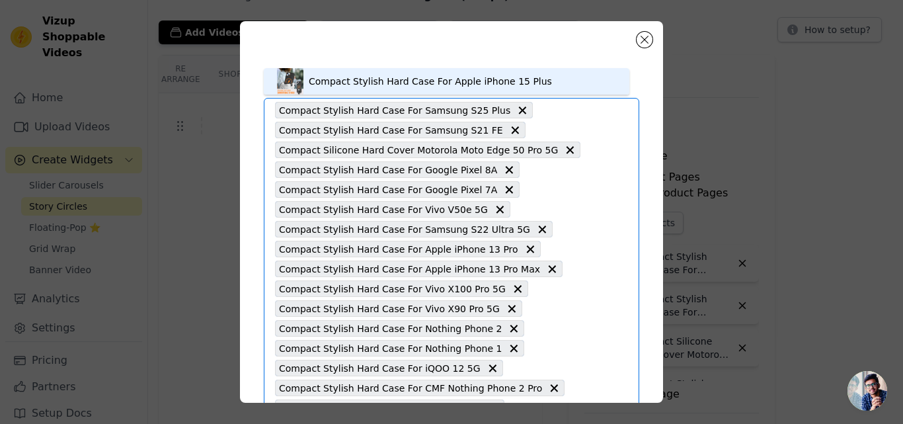
click at [423, 80] on div "Compact Stylish Hard Case For Apple iPhone 15 Plus" at bounding box center [430, 81] width 243 height 13
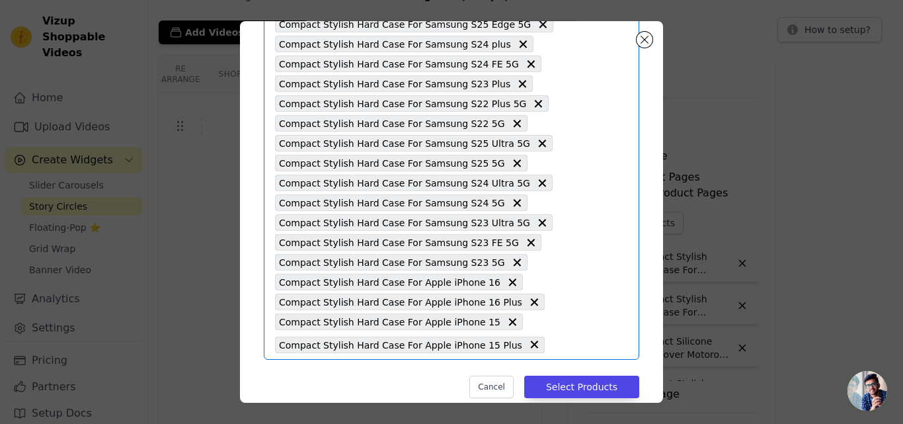
paste
type input "Compact Stylish Hard Case For Apple iPhone 14"
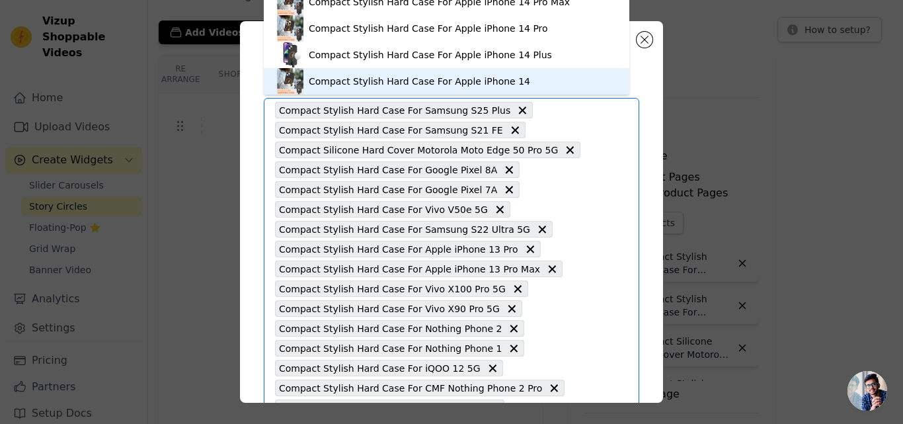
click at [458, 81] on div "Compact Stylish Hard Case For Apple iPhone 14" at bounding box center [419, 81] width 221 height 13
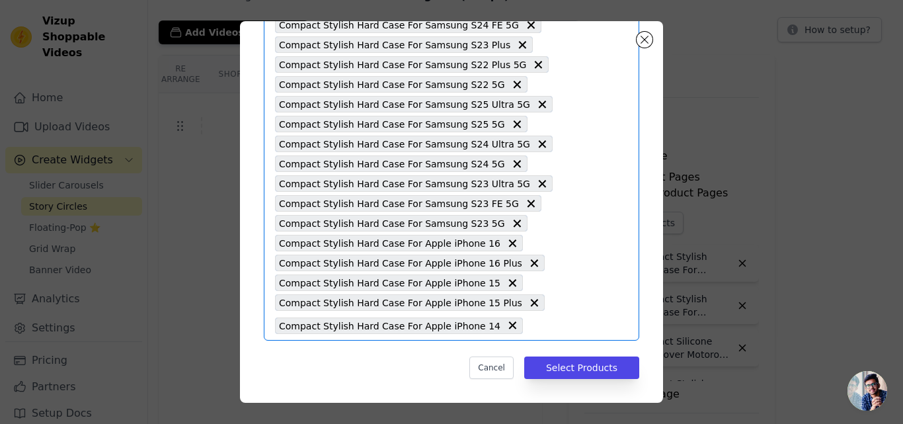
type input "Compact Stylish Hard Case For Apple iPhone 14 Plus"
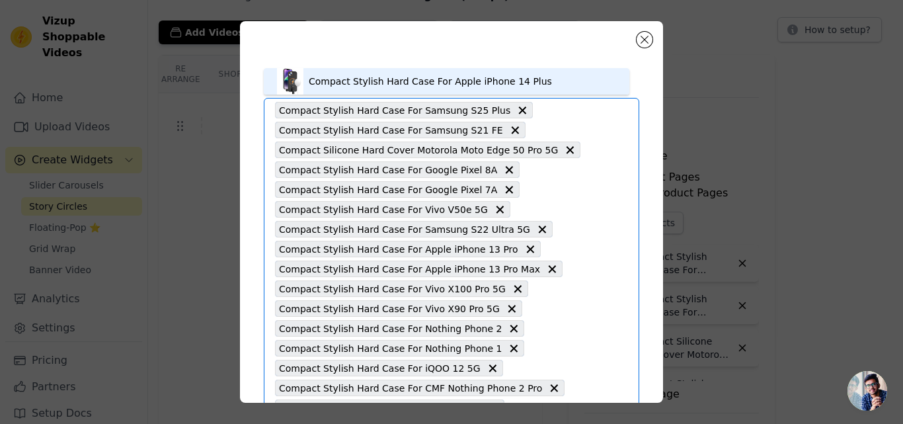
click at [438, 83] on div "Compact Stylish Hard Case For Apple iPhone 14 Plus" at bounding box center [430, 81] width 243 height 13
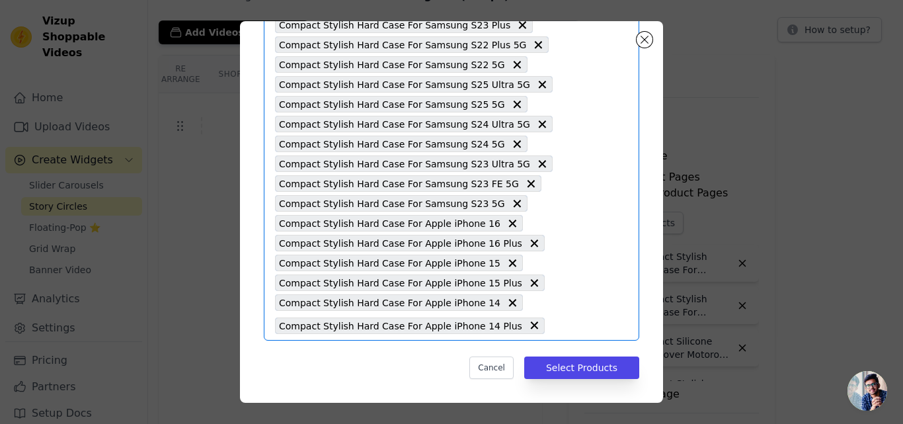
type input "Compact Stylish Hard Case For Apple iPhone 13"
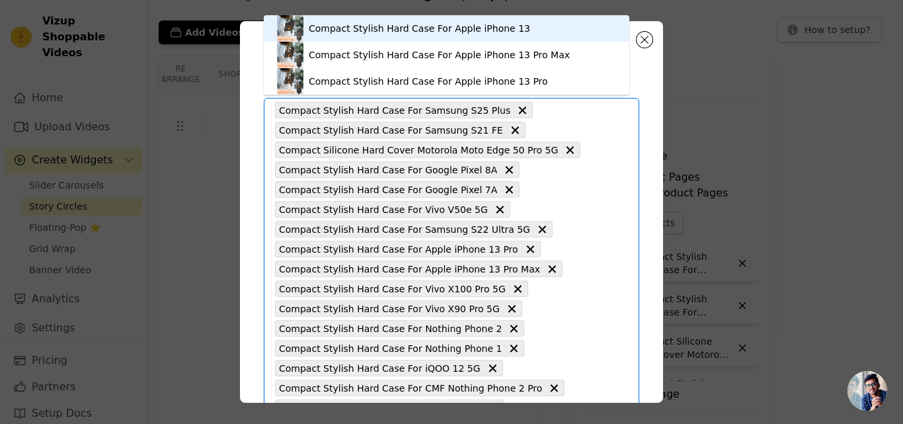
click at [453, 32] on div "Compact Stylish Hard Case For Apple iPhone 13" at bounding box center [419, 28] width 221 height 13
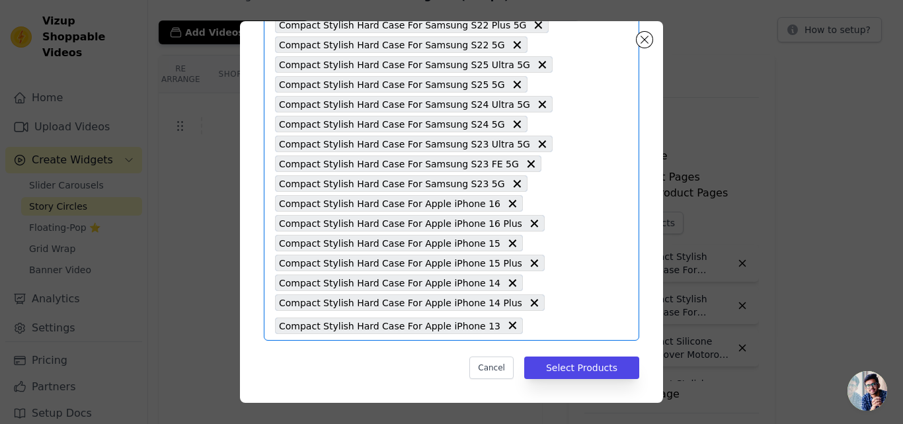
type input "Compact Stylish Hard Case For Apple iPhone 11"
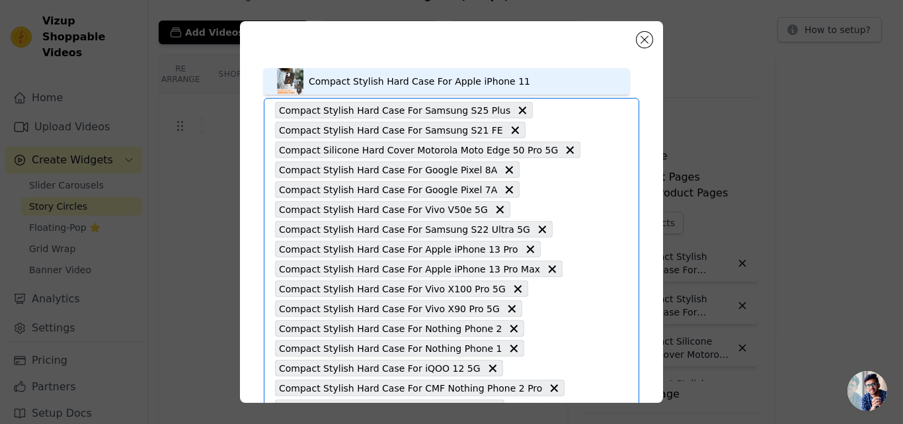
click at [409, 87] on div "Compact Stylish Hard Case For Apple iPhone 11" at bounding box center [419, 81] width 221 height 13
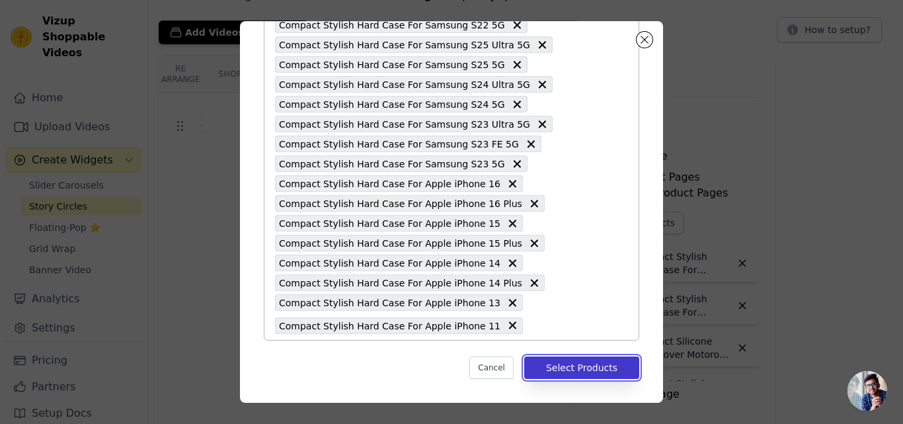
click at [589, 364] on button "Select Products" at bounding box center [581, 367] width 115 height 22
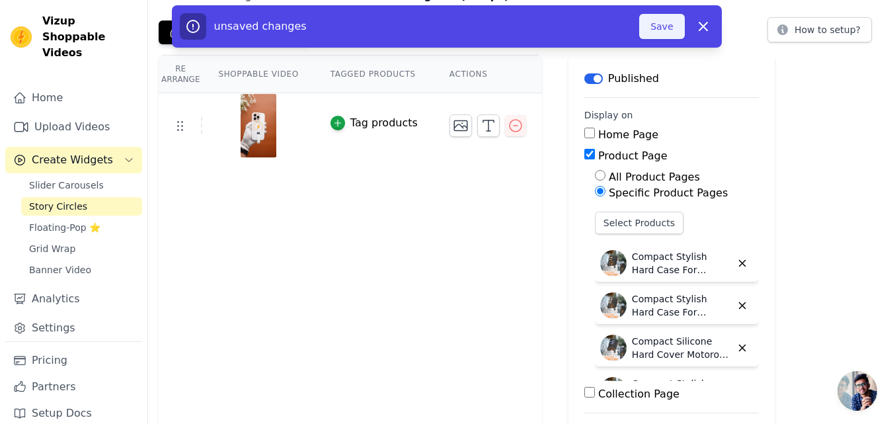
click at [654, 31] on button "Save" at bounding box center [661, 26] width 45 height 25
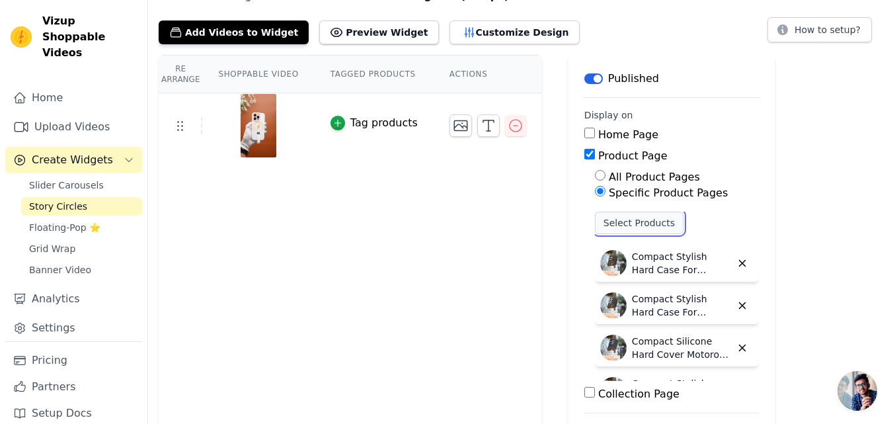
click at [618, 229] on button "Select Products" at bounding box center [639, 223] width 89 height 22
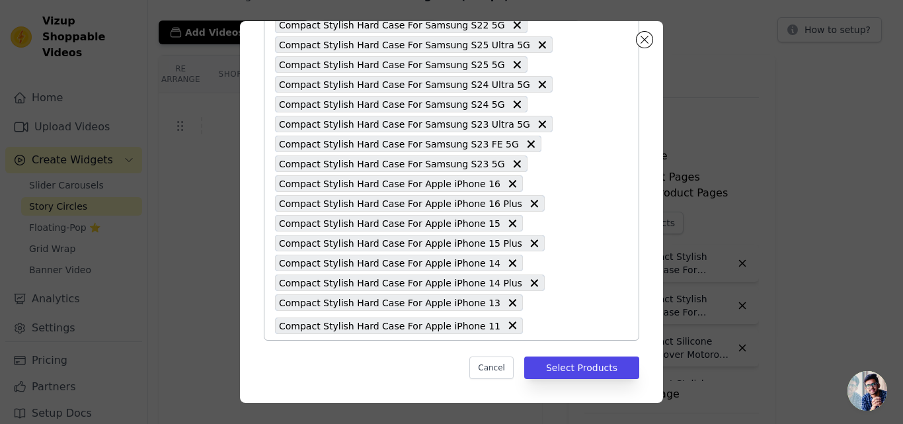
click at [530, 328] on input "text" at bounding box center [558, 325] width 56 height 16
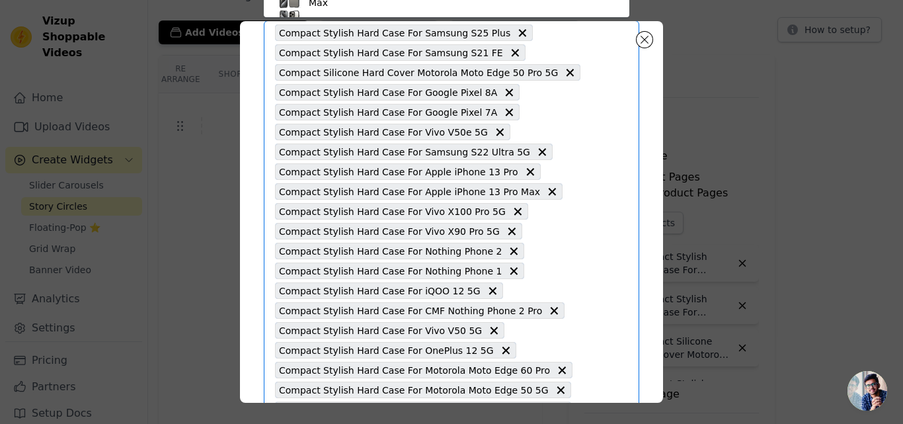
type input "Compact Stylish Hard Case For Apple iPhone 16 Pro"
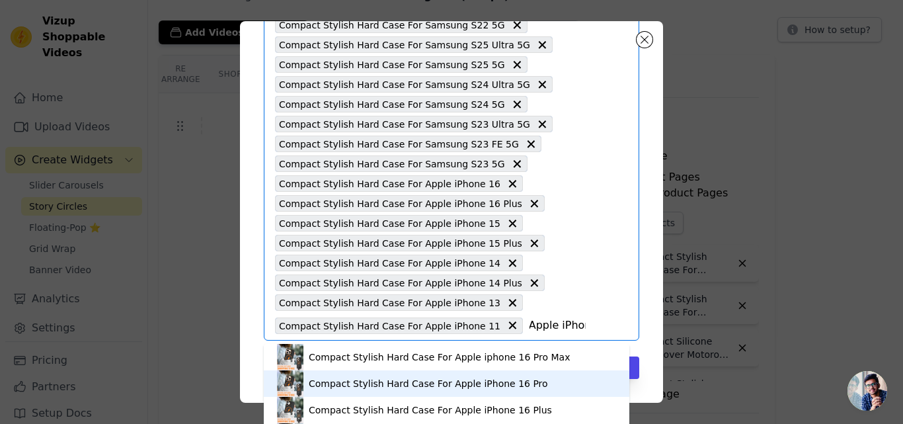
click at [436, 381] on div "Compact Stylish Hard Case For Apple iPhone 16 Pro" at bounding box center [428, 383] width 239 height 13
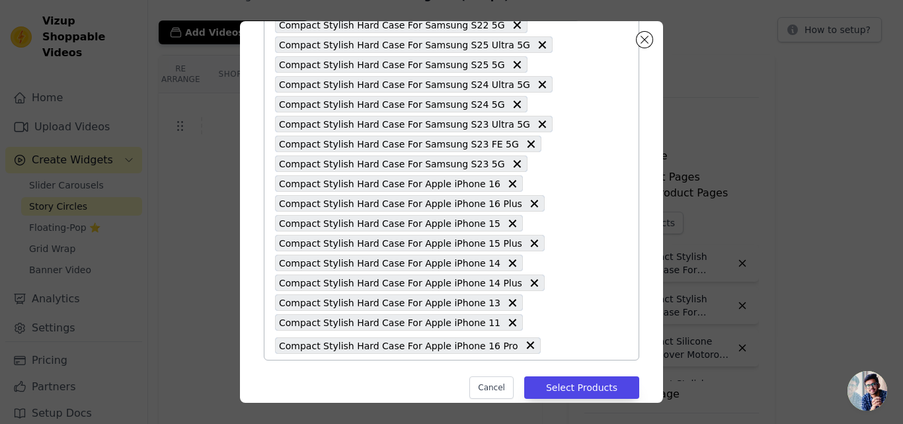
click at [547, 346] on input "text" at bounding box center [566, 345] width 38 height 16
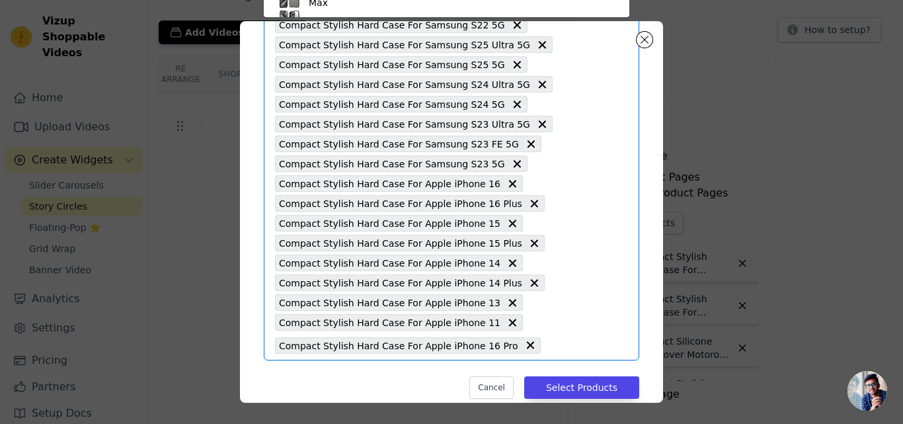
type input "Compact Stylish Hard Case For Apple iphone 16 Pro Max"
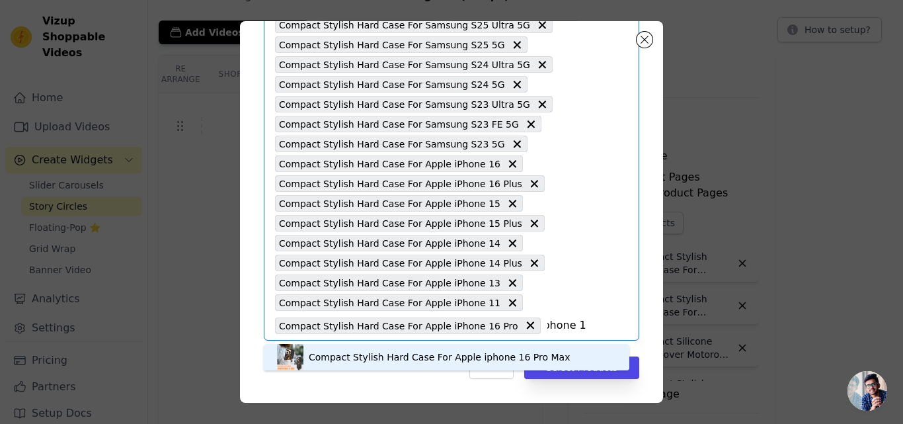
click at [422, 355] on div "Compact Stylish Hard Case For Apple iphone 16 Pro Max" at bounding box center [439, 356] width 261 height 13
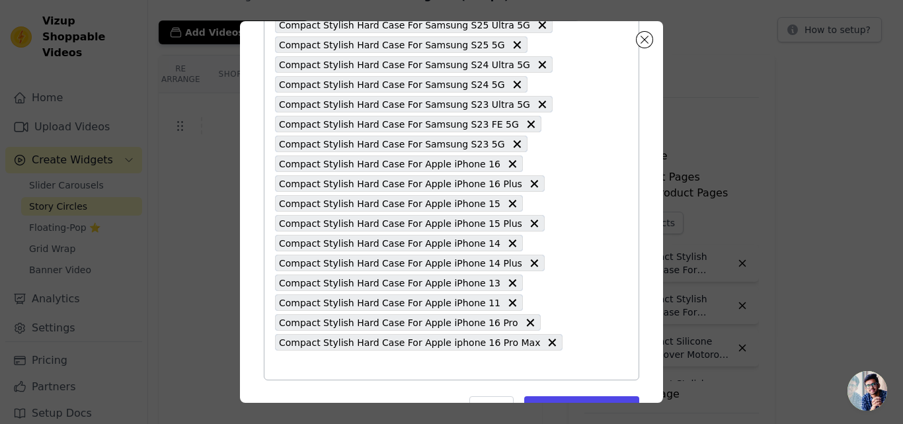
click at [556, 357] on input "text" at bounding box center [430, 365] width 311 height 16
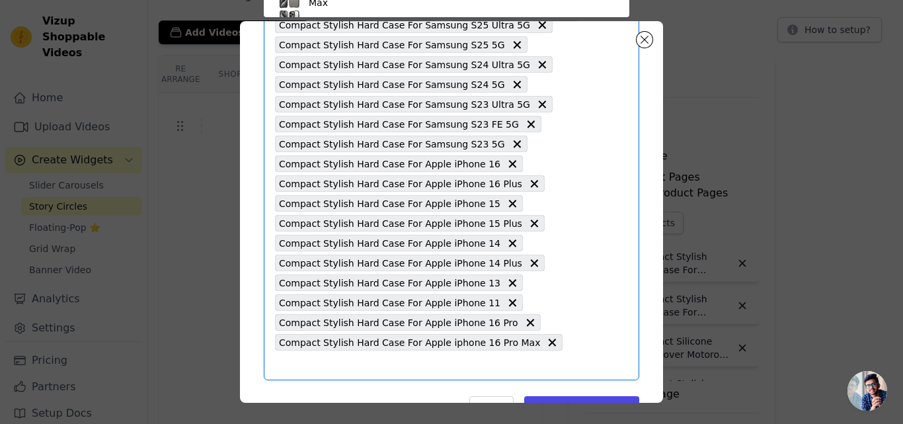
type input "Compact Stylish Hard Case For Apple iPhone 15 Pro"
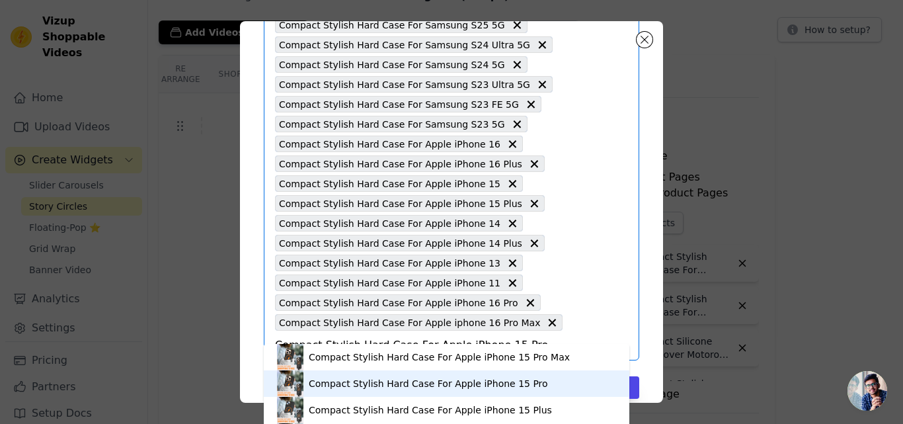
click at [417, 379] on div "Compact Stylish Hard Case For Apple iPhone 15 Pro" at bounding box center [428, 383] width 239 height 13
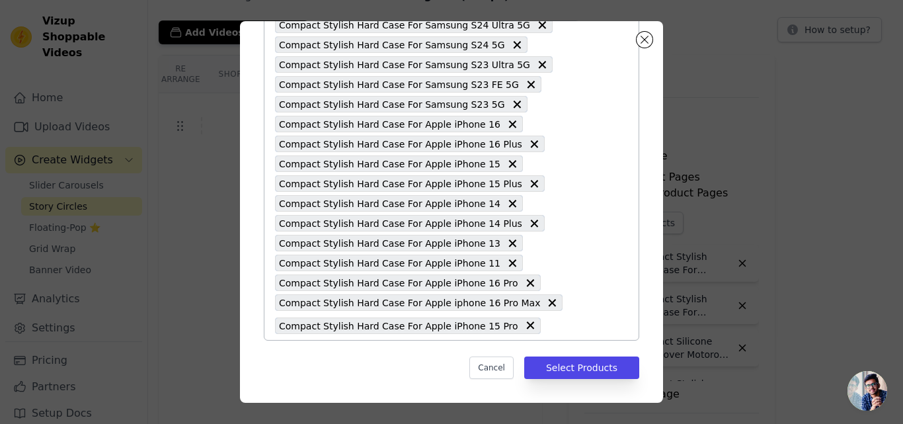
click at [547, 328] on input "text" at bounding box center [566, 325] width 38 height 16
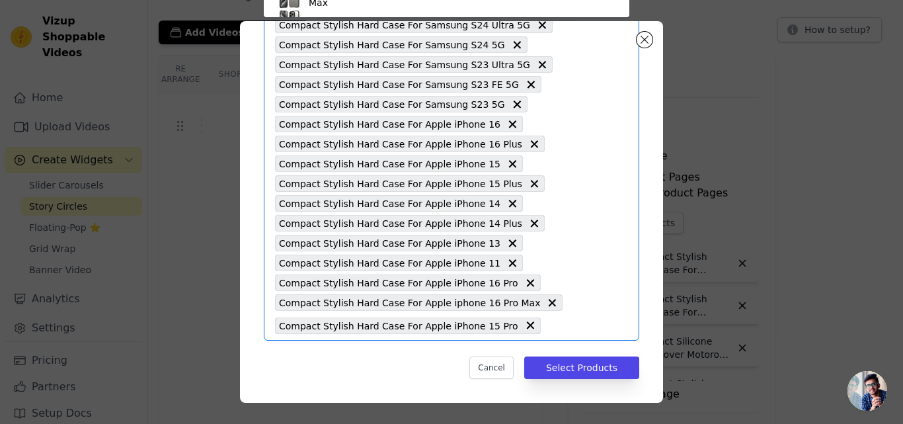
type input "Compact Stylish Hard Case For Apple iPhone 15 Pro Max"
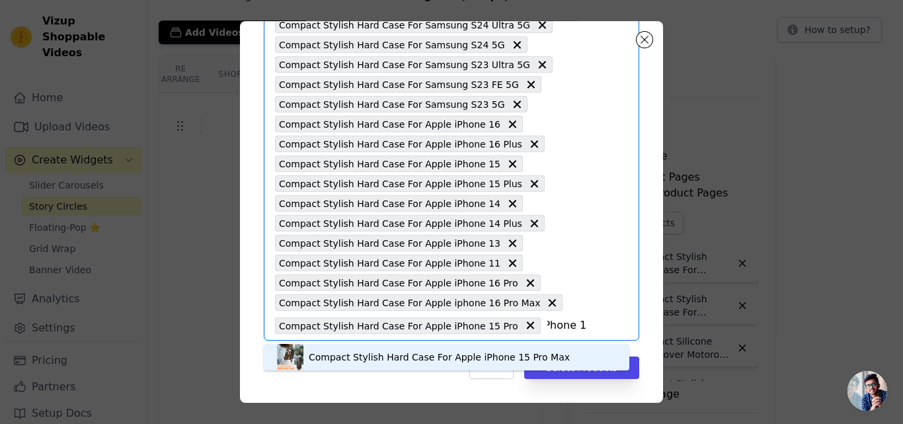
click at [391, 354] on div "Compact Stylish Hard Case For Apple iPhone 15 Pro Max" at bounding box center [439, 356] width 261 height 13
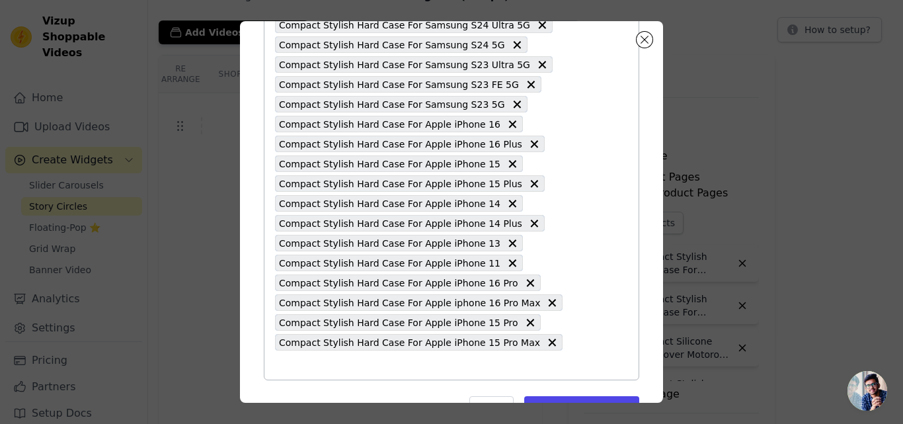
click at [545, 357] on input "text" at bounding box center [430, 365] width 311 height 16
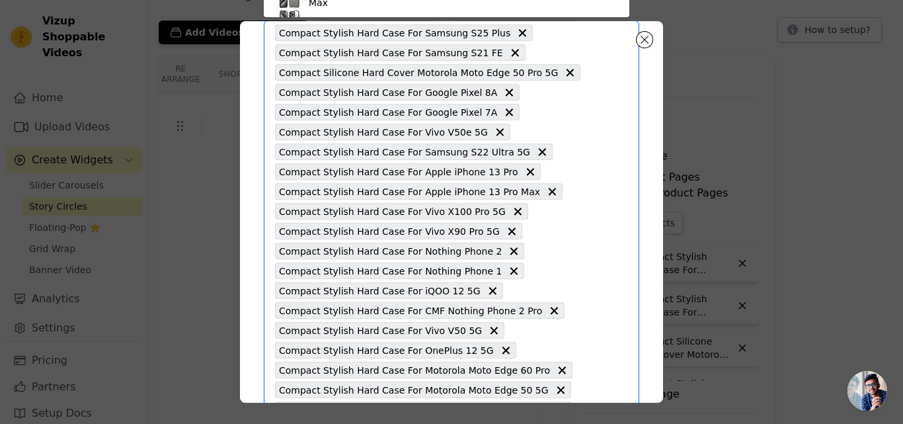
type input "Compact Stylish Hard Case For Apple iPhone 14 Pro"
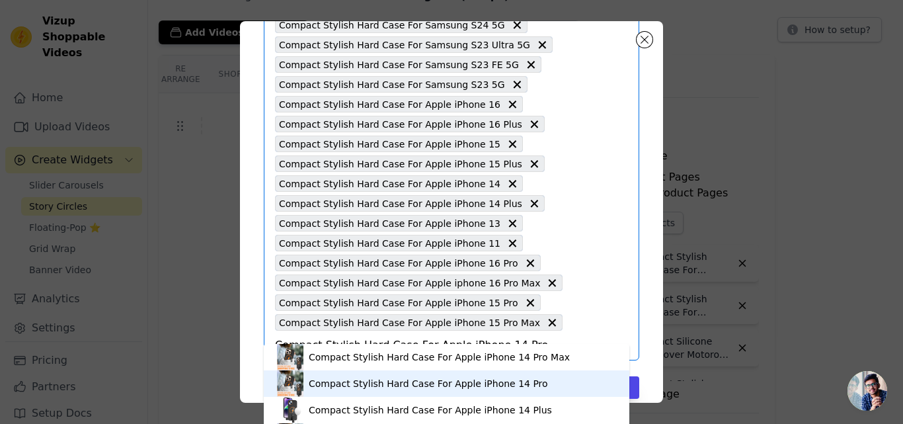
click at [438, 385] on div "Compact Stylish Hard Case For Apple iPhone 14 Pro" at bounding box center [428, 383] width 239 height 13
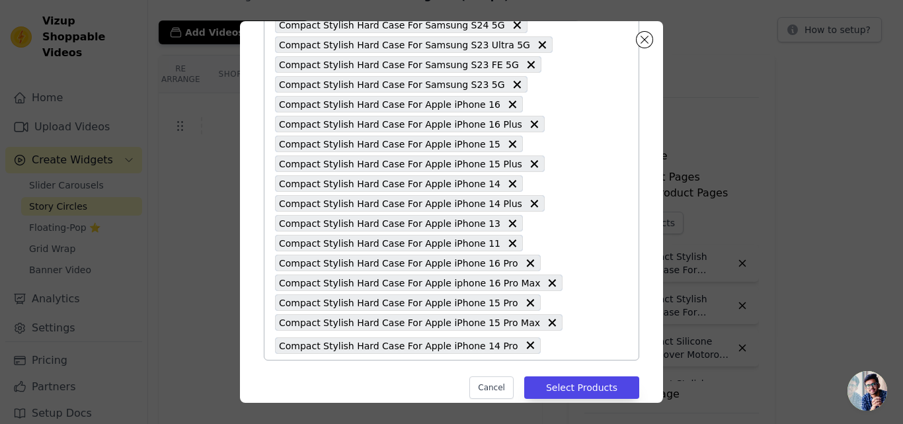
click at [547, 348] on input "text" at bounding box center [566, 345] width 38 height 16
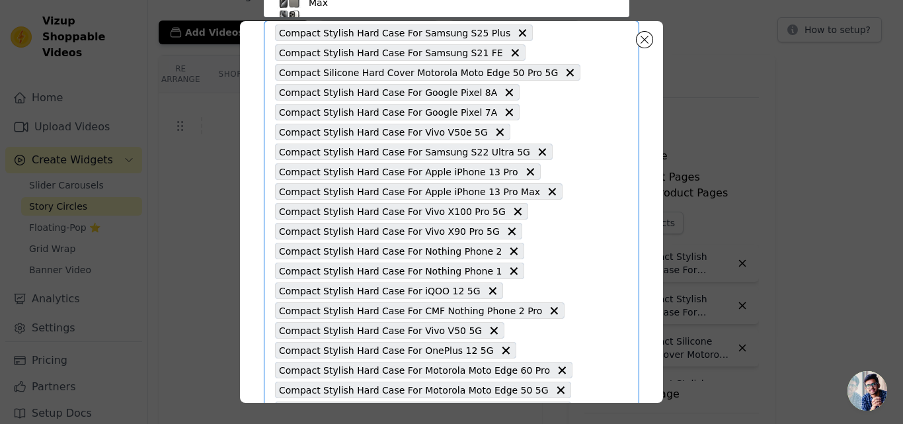
type input "Compact Stylish Hard Case For Apple iPhone 14 Pro Max"
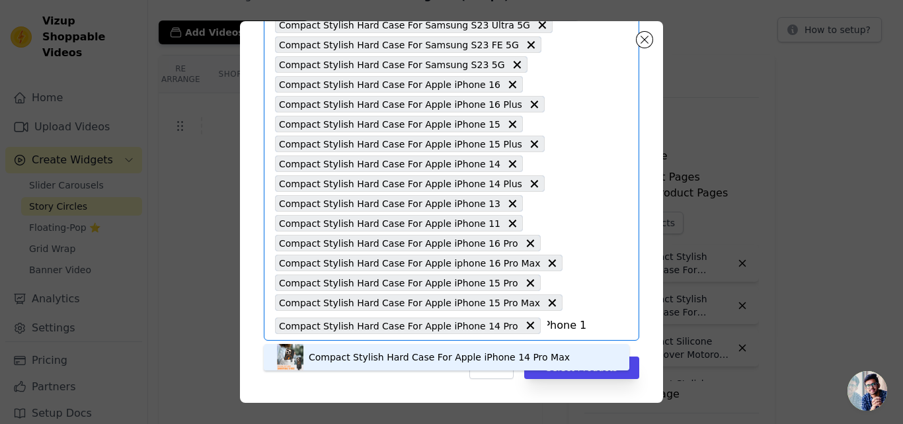
click at [431, 356] on div "Compact Stylish Hard Case For Apple iPhone 14 Pro Max" at bounding box center [439, 356] width 261 height 13
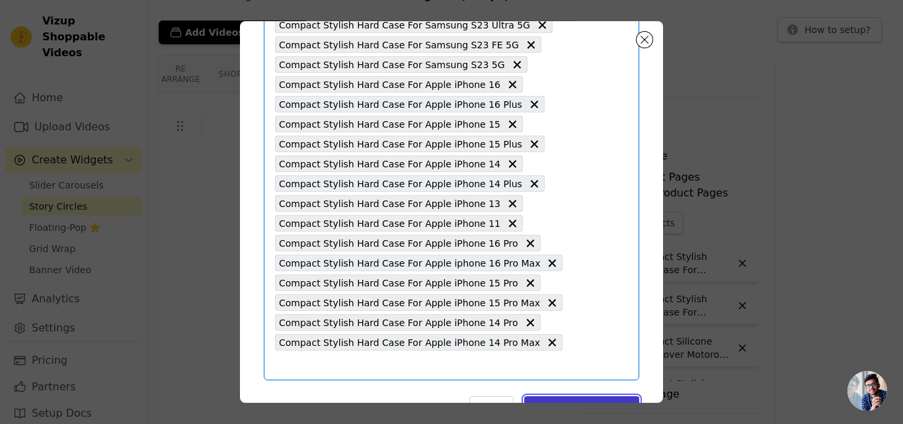
click at [565, 396] on button "Select Products" at bounding box center [581, 407] width 115 height 22
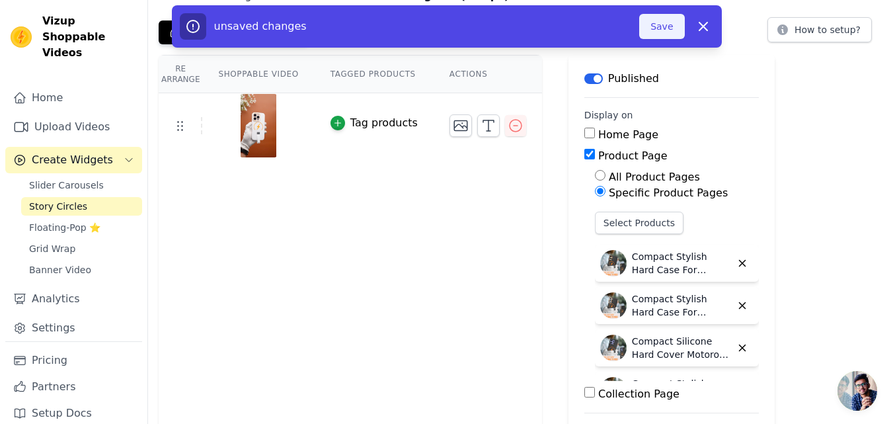
click at [664, 26] on button "Save" at bounding box center [661, 26] width 45 height 25
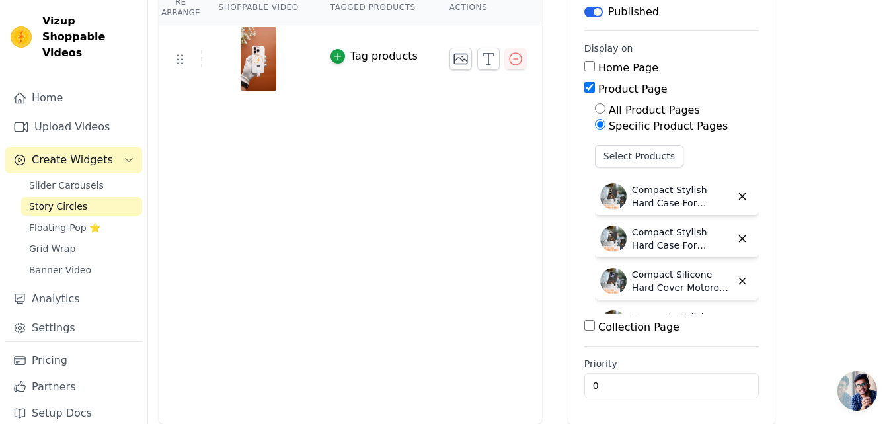
scroll to position [0, 0]
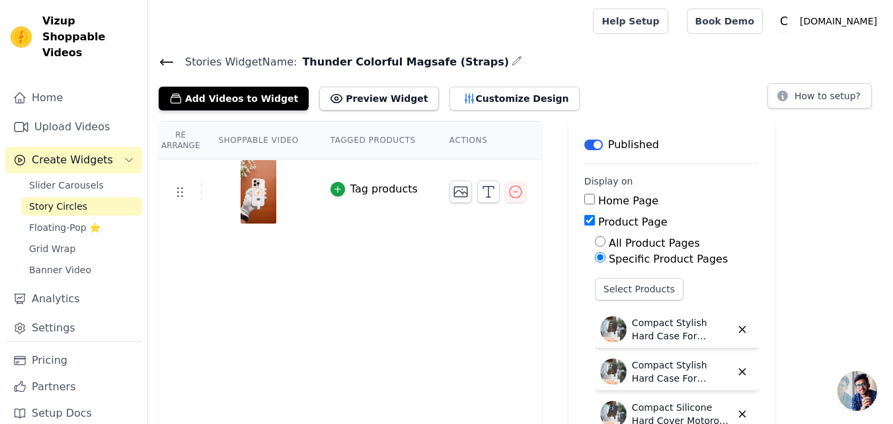
click at [164, 59] on icon at bounding box center [167, 62] width 16 height 16
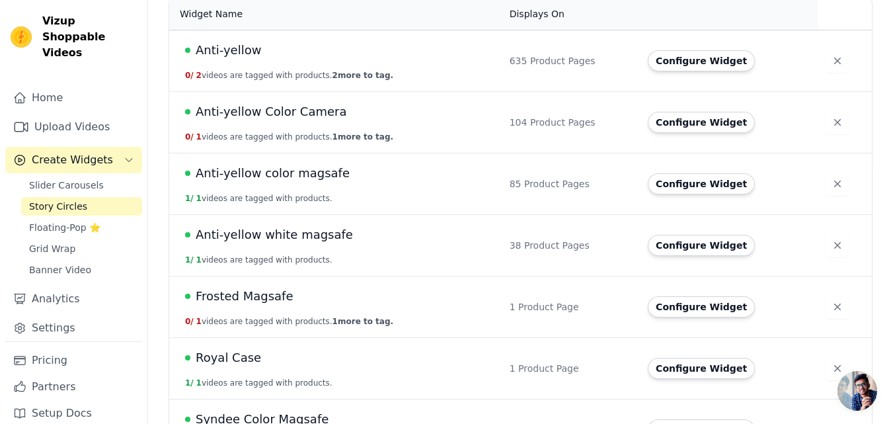
scroll to position [297, 0]
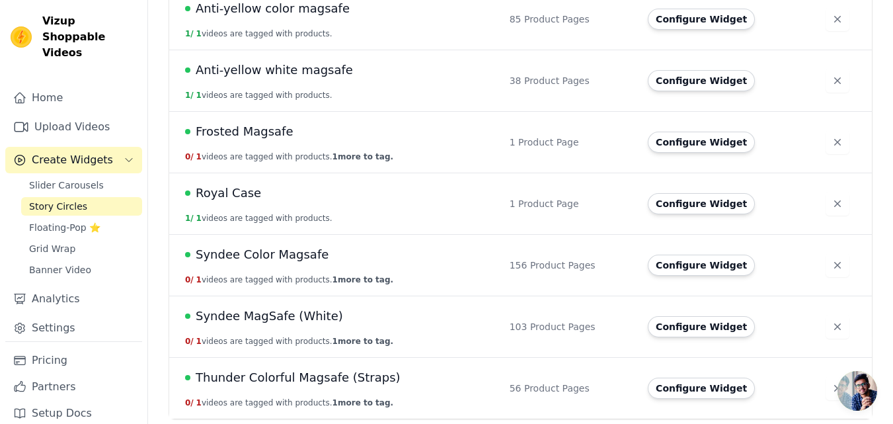
click at [346, 376] on span "Thunder Colorful Magsafe (Straps)" at bounding box center [298, 377] width 205 height 19
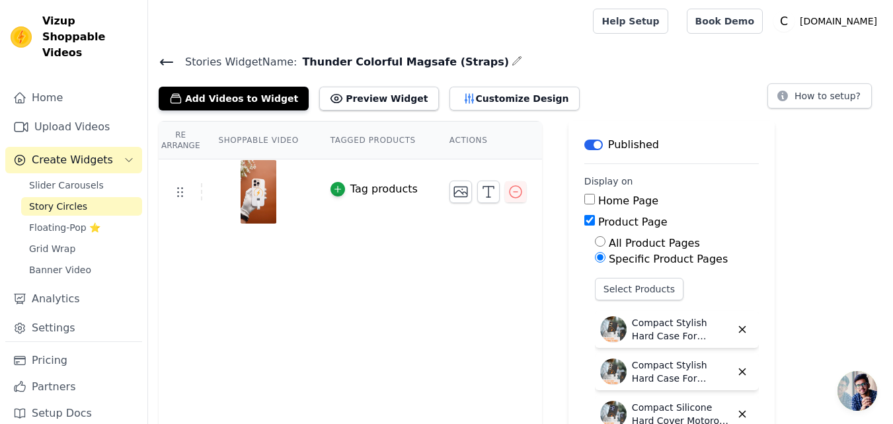
click at [162, 58] on icon at bounding box center [167, 62] width 16 height 16
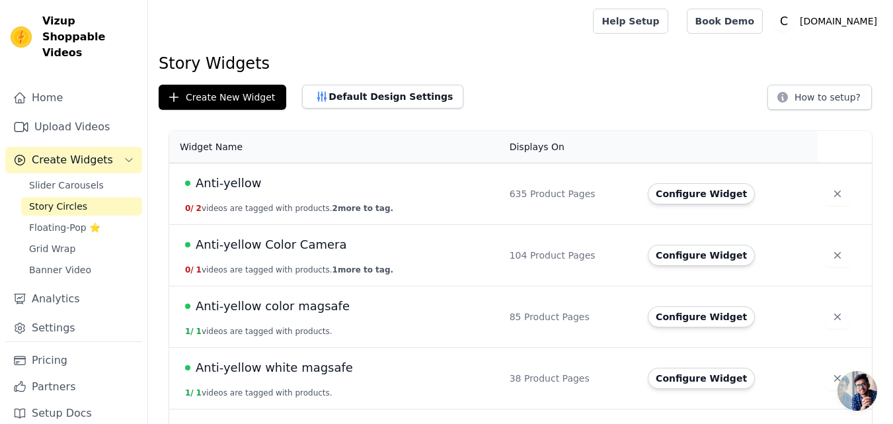
scroll to position [297, 0]
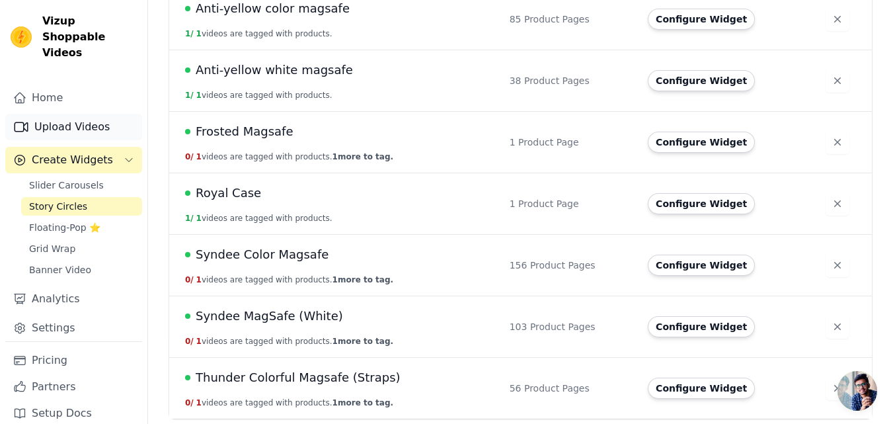
click at [75, 116] on link "Upload Videos" at bounding box center [73, 127] width 137 height 26
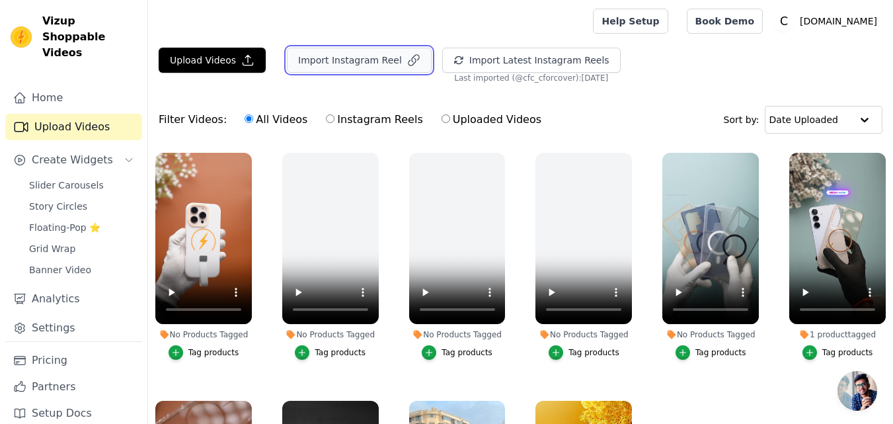
click at [356, 69] on button "Import Instagram Reel" at bounding box center [359, 60] width 145 height 25
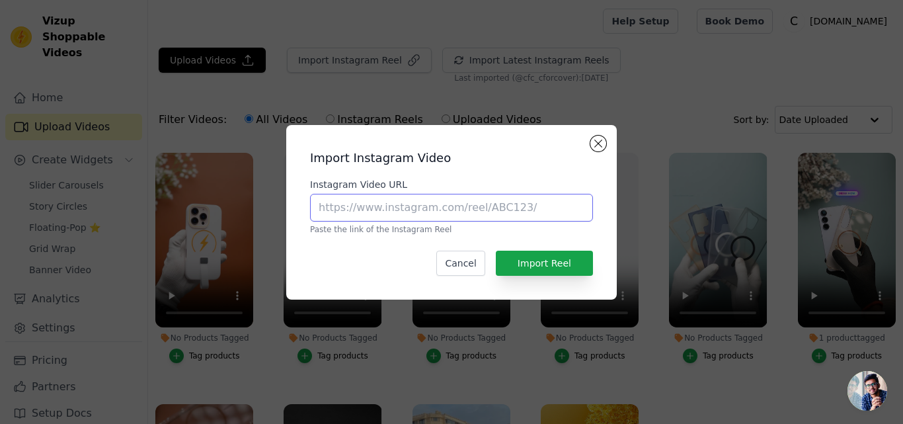
click at [391, 206] on input "Instagram Video URL" at bounding box center [451, 208] width 283 height 28
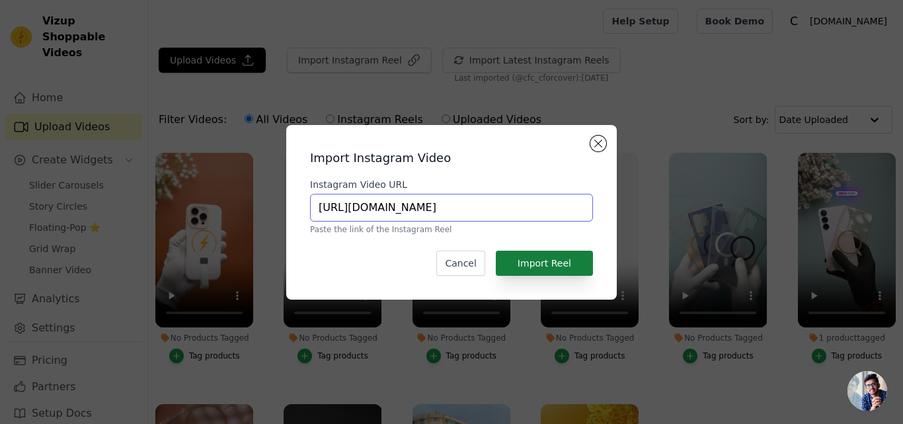
type input "https://www.instagram.com/reel/DOtBxP-AC0R"
click at [533, 262] on button "Import Reel" at bounding box center [544, 263] width 97 height 25
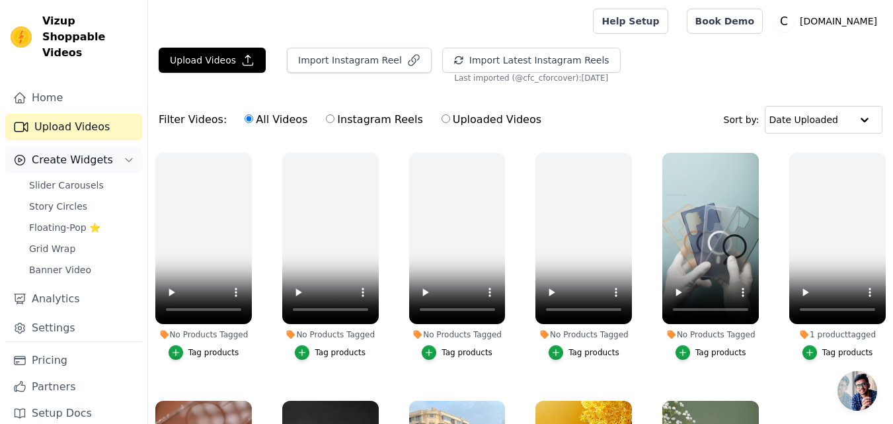
click at [65, 152] on span "Create Widgets" at bounding box center [72, 160] width 81 height 16
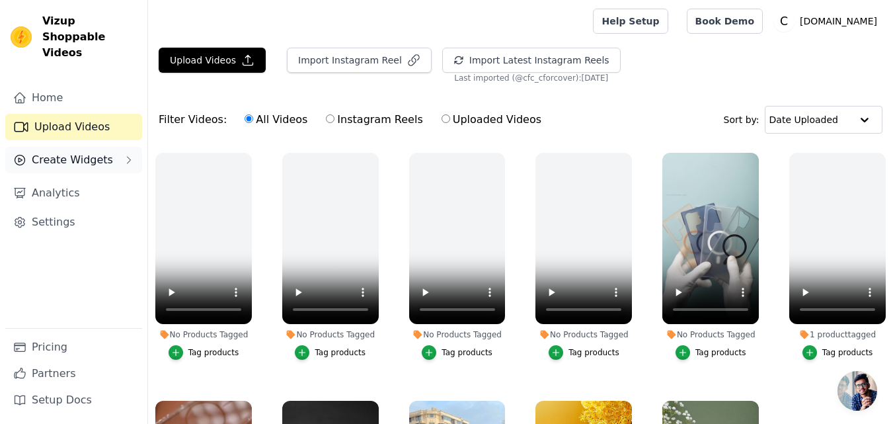
click at [58, 152] on span "Create Widgets" at bounding box center [72, 160] width 81 height 16
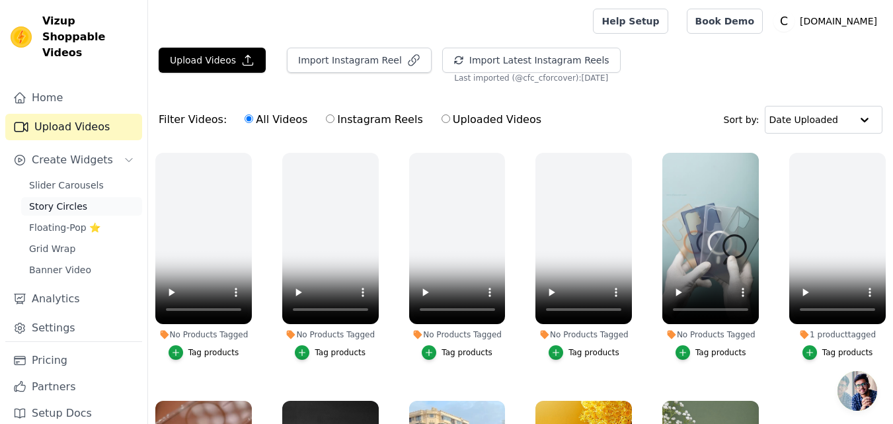
click at [53, 200] on span "Story Circles" at bounding box center [58, 206] width 58 height 13
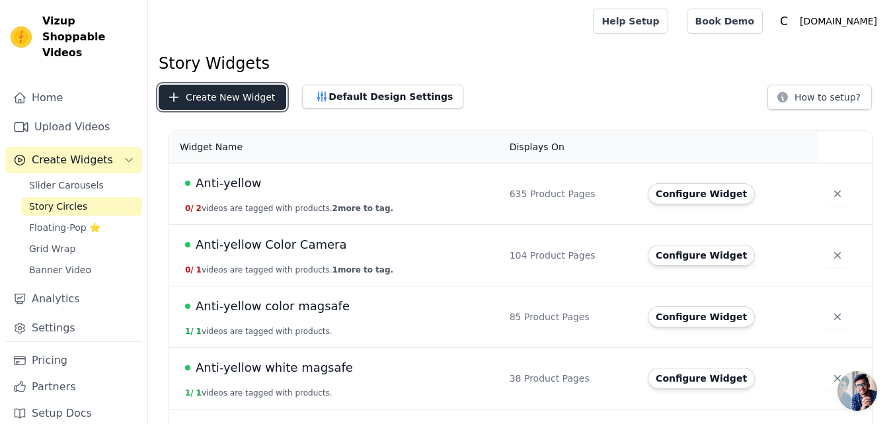
click at [212, 96] on button "Create New Widget" at bounding box center [223, 97] width 128 height 25
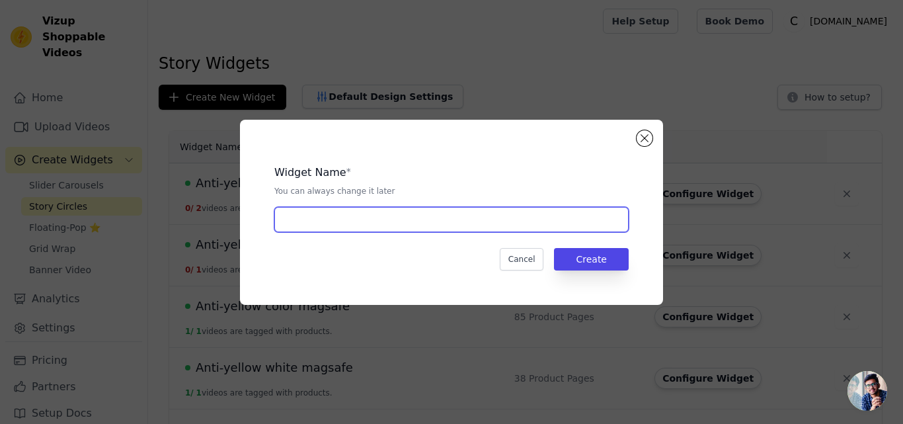
click at [388, 221] on input "text" at bounding box center [451, 219] width 354 height 25
paste input "Thunder Leather Magsafe Case"
type input "Thunder Leather Magsafe Case"
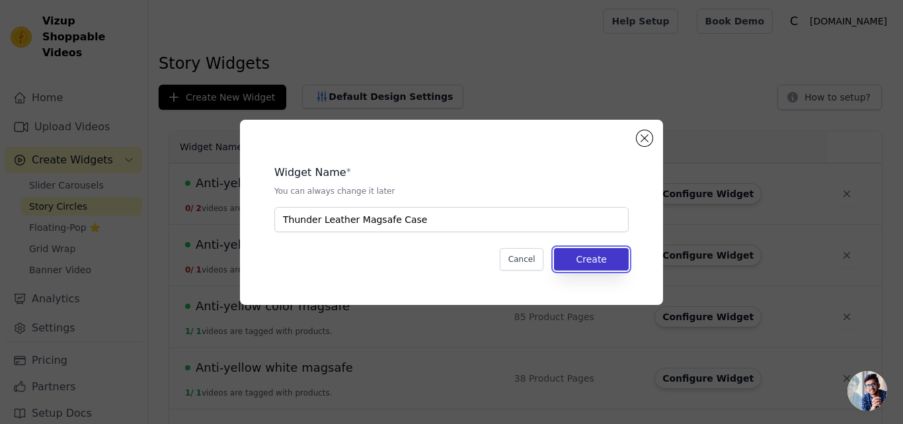
click at [587, 258] on button "Create" at bounding box center [591, 259] width 75 height 22
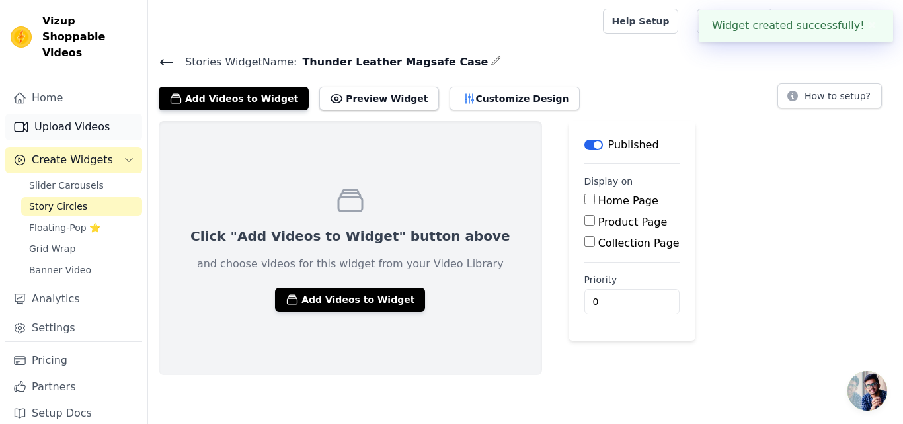
click at [65, 114] on link "Upload Videos" at bounding box center [73, 127] width 137 height 26
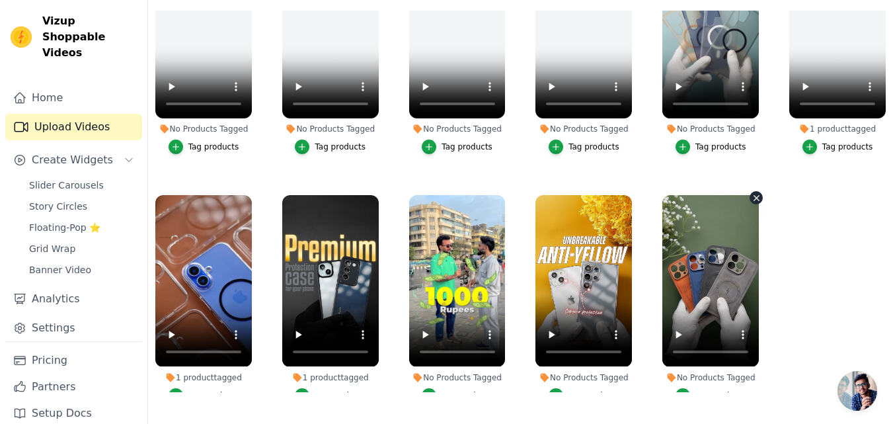
scroll to position [52, 0]
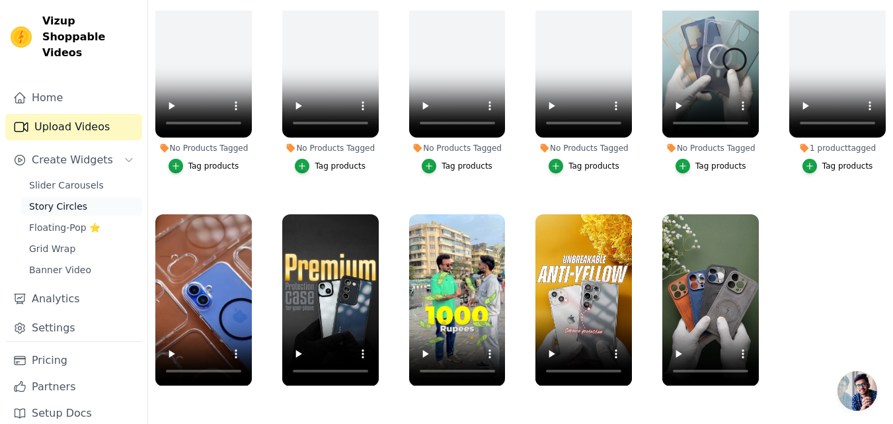
click at [61, 200] on span "Story Circles" at bounding box center [58, 206] width 58 height 13
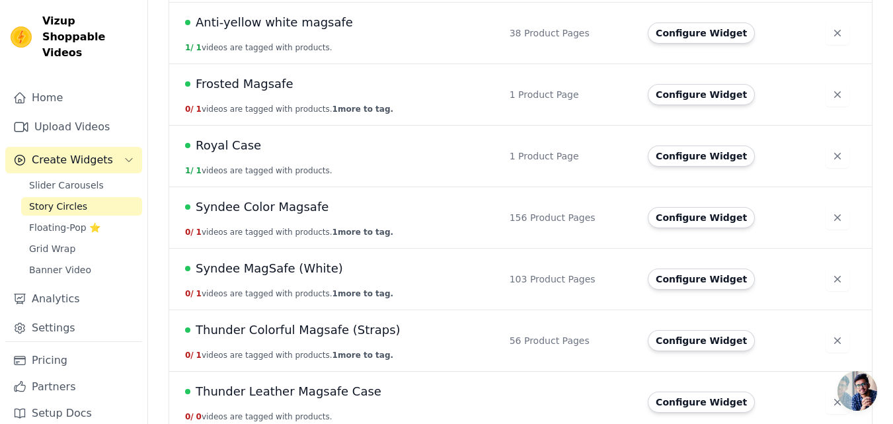
scroll to position [359, 0]
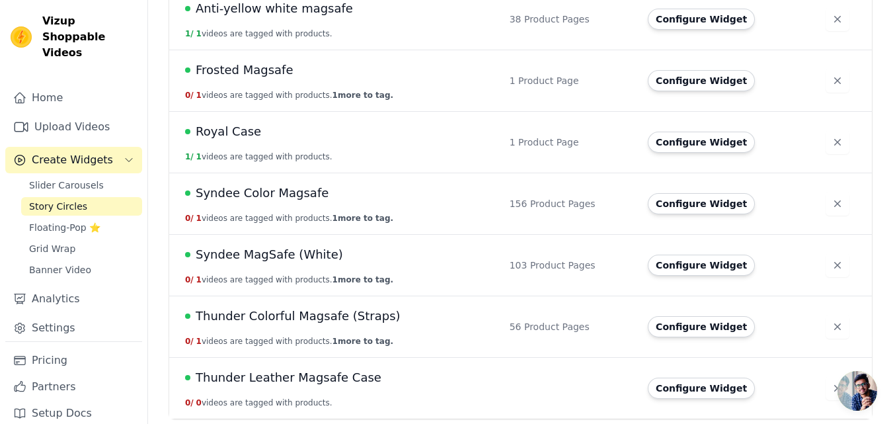
click at [315, 377] on span "Thunder Leather Magsafe Case" at bounding box center [289, 377] width 186 height 19
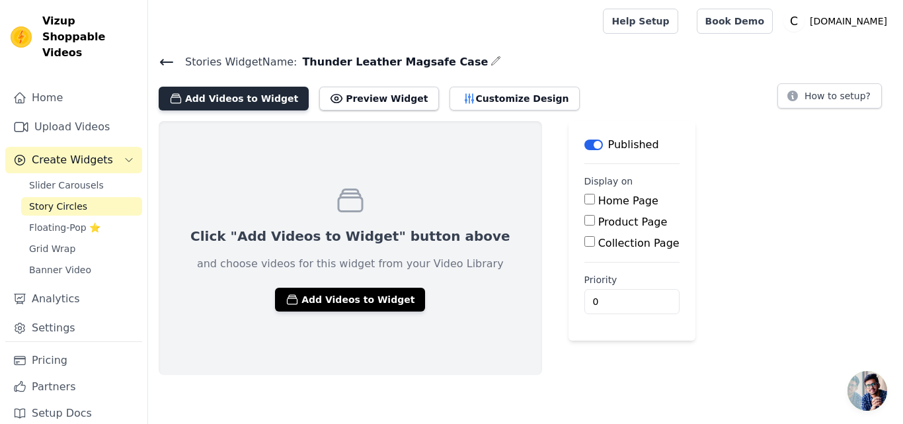
click at [238, 95] on button "Add Videos to Widget" at bounding box center [234, 99] width 150 height 24
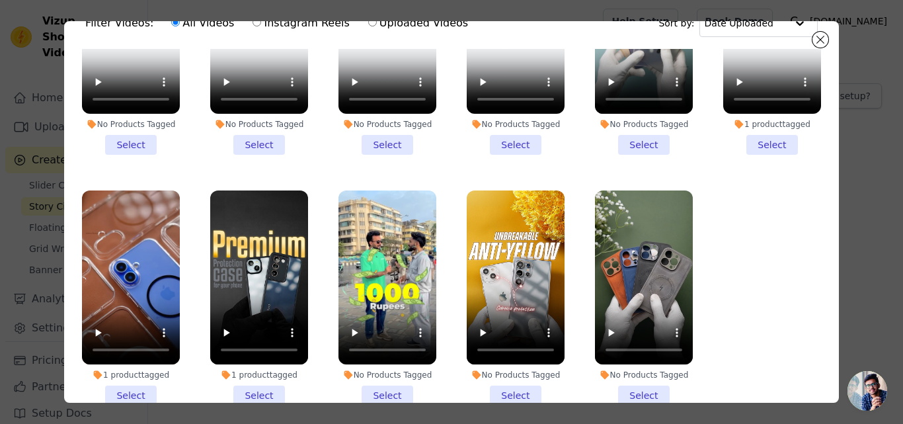
scroll to position [115, 0]
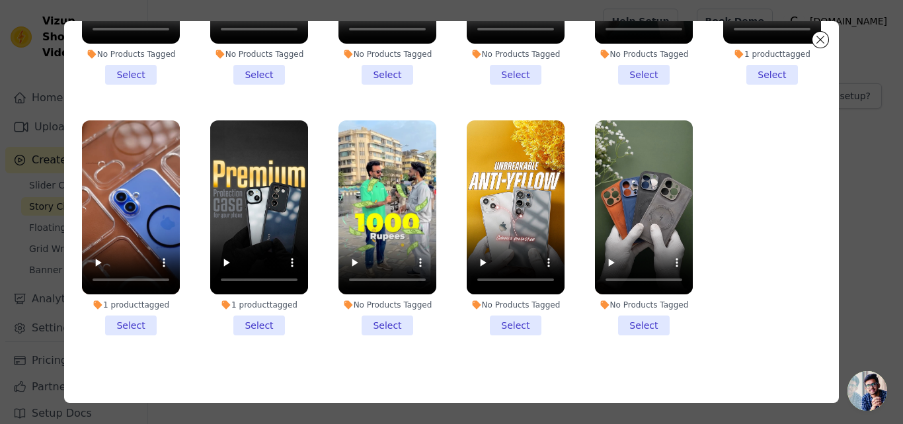
click at [624, 314] on li "No Products Tagged Select" at bounding box center [644, 227] width 98 height 215
click at [0, 0] on input "No Products Tagged Select" at bounding box center [0, 0] width 0 height 0
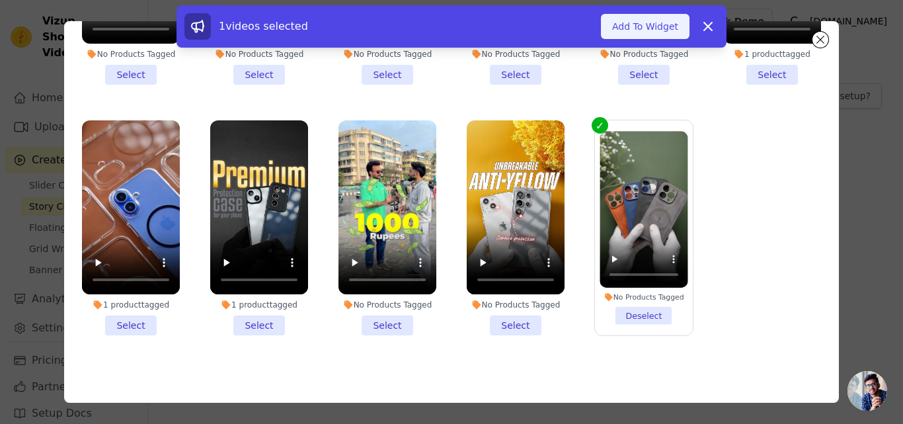
click at [633, 28] on button "Add To Widget" at bounding box center [645, 26] width 89 height 25
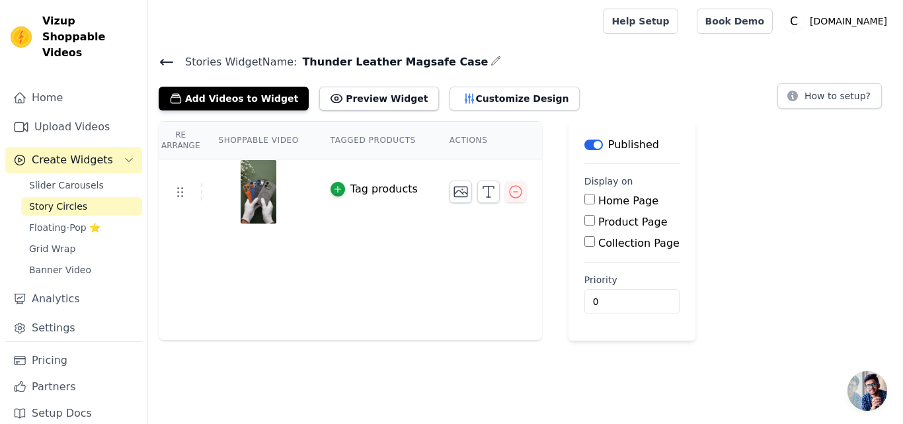
click at [598, 216] on label "Product Page" at bounding box center [632, 222] width 69 height 13
click at [592, 216] on input "Product Page" at bounding box center [589, 220] width 11 height 11
checkbox input "true"
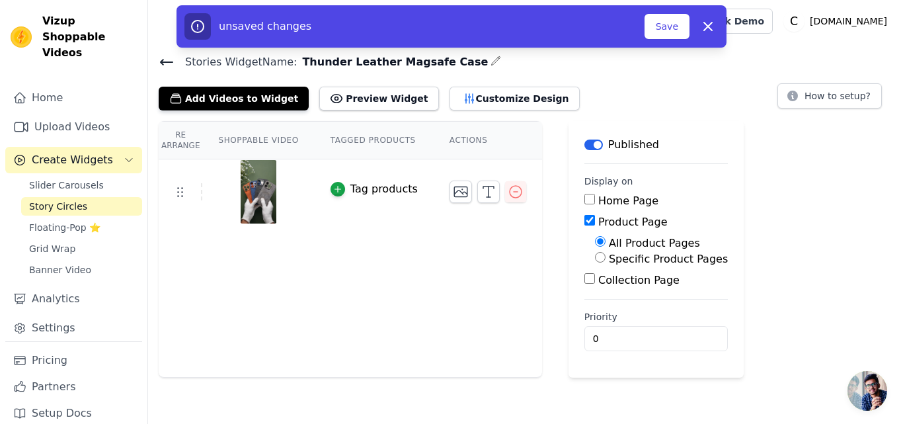
click at [609, 257] on label "Specific Product Pages" at bounding box center [668, 259] width 119 height 13
click at [596, 257] on input "Specific Product Pages" at bounding box center [600, 257] width 11 height 11
radio input "true"
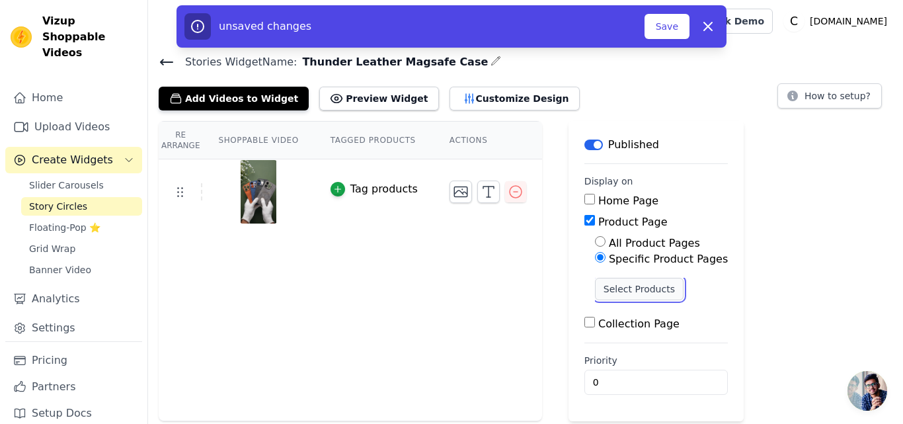
click at [595, 290] on button "Select Products" at bounding box center [639, 289] width 89 height 22
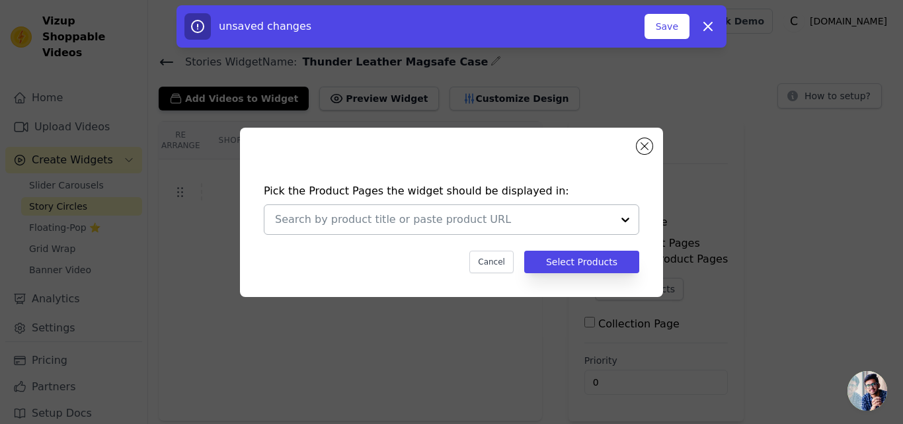
click at [379, 214] on input "text" at bounding box center [443, 220] width 337 height 16
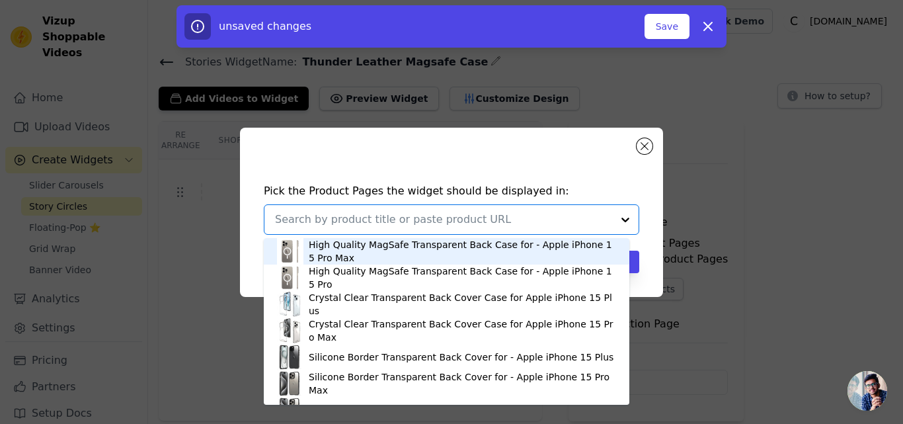
paste input "Refined PU Leather Case for Apple iphone 16 Pro Max"
type input "Refined PU Leather Case for Apple iphone 16 Pro Max"
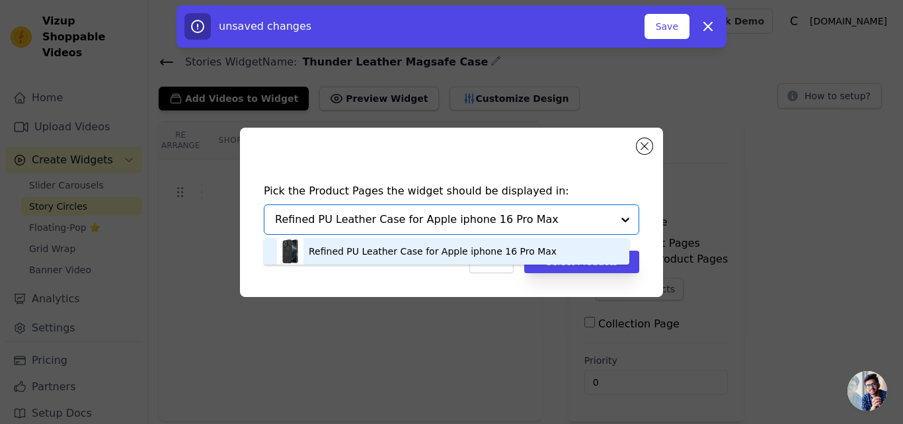
click at [370, 251] on div "Refined PU Leather Case for Apple iphone 16 Pro Max" at bounding box center [433, 251] width 248 height 13
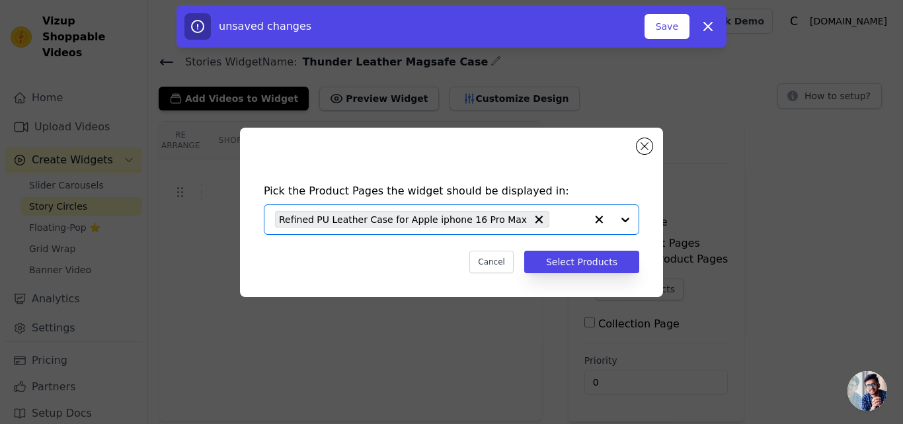
paste input "Refined PU Leather Case for Apple iPhone 16 Pro"
type input "Refined PU Leather Case for Apple iPhone 16 Pro"
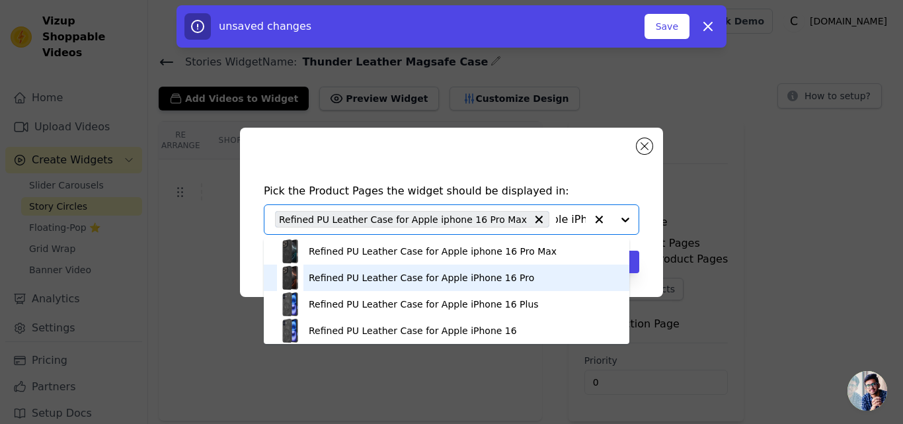
click at [399, 276] on div "Refined PU Leather Case for Apple iPhone 16 Pro" at bounding box center [421, 277] width 225 height 13
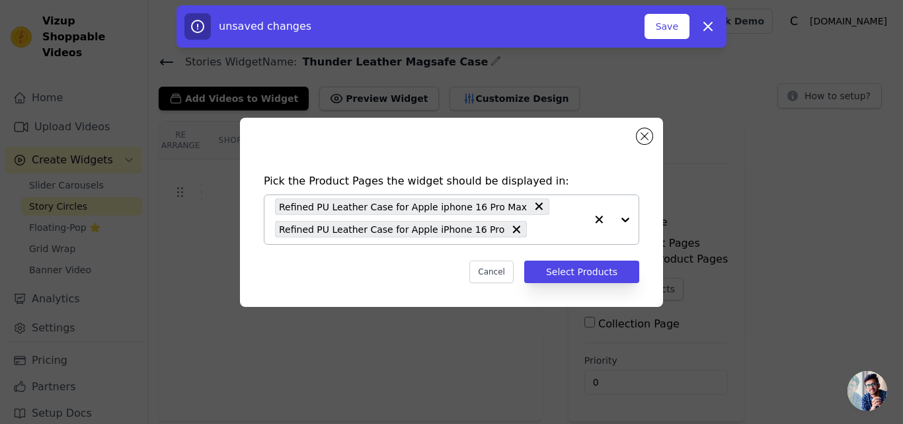
click at [506, 230] on div "Refined PU Leather Case for Apple iphone 16 Pro Max Refined PU Leather Case for…" at bounding box center [430, 219] width 311 height 49
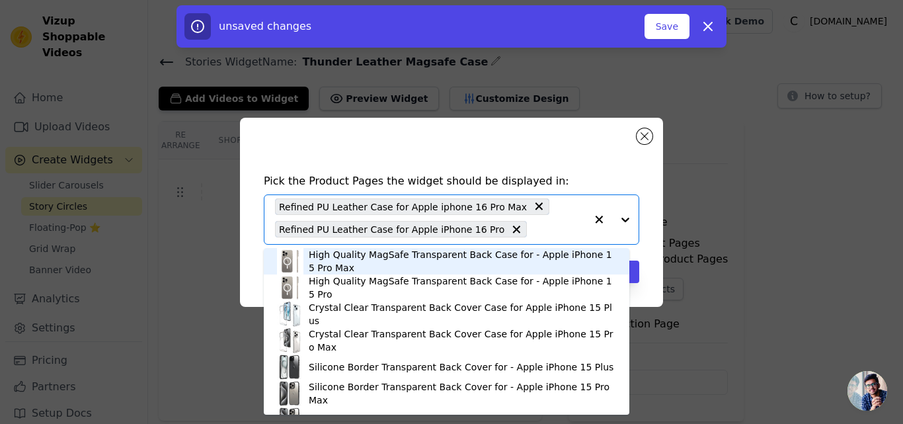
paste input "Refined PU Leather Case for Apple iPhone 17 Air"
type input "Refined PU Leather Case for Apple iPhone 17 Air"
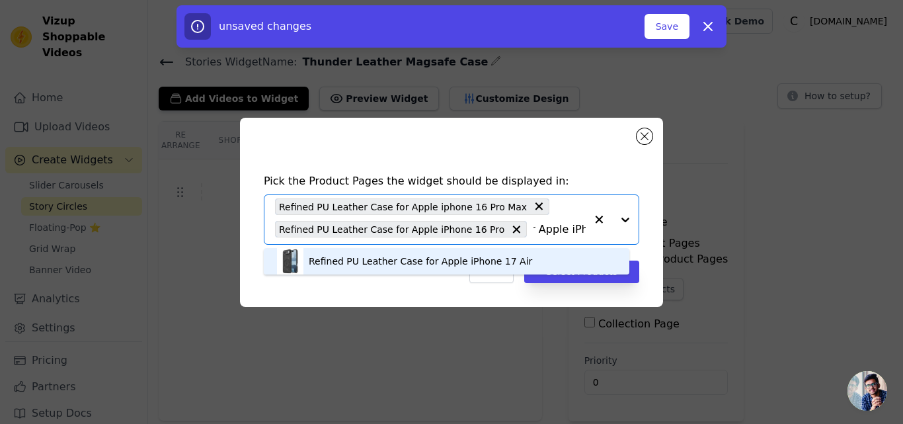
click at [346, 257] on div "Refined PU Leather Case for Apple iPhone 17 Air" at bounding box center [420, 261] width 223 height 13
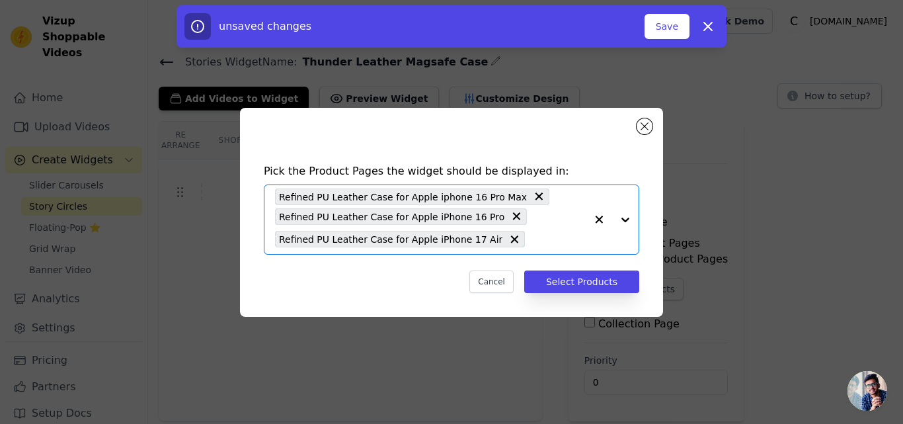
scroll to position [0, 0]
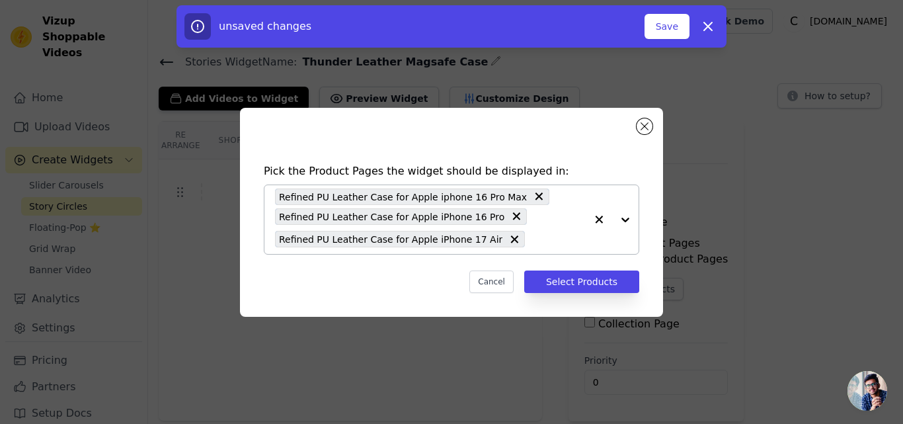
click at [531, 245] on input "text" at bounding box center [558, 239] width 54 height 16
paste input "Refined PU Leather Case for Samsung S23 Ultra 5G"
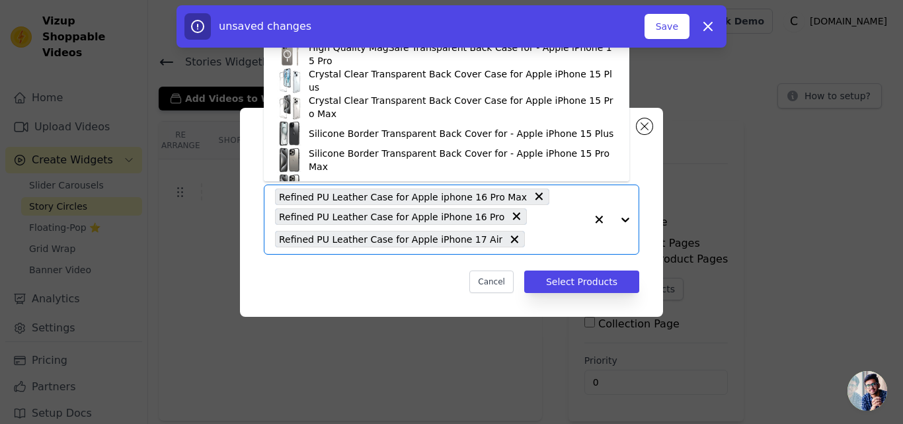
type input "Refined PU Leather Case for Samsung S23 Ultra 5G"
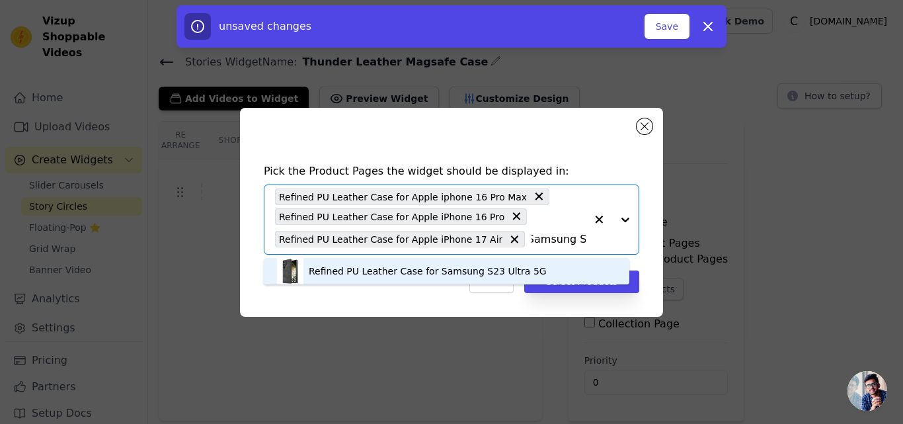
click at [420, 266] on div "Refined PU Leather Case for Samsung S23 Ultra 5G" at bounding box center [428, 270] width 238 height 13
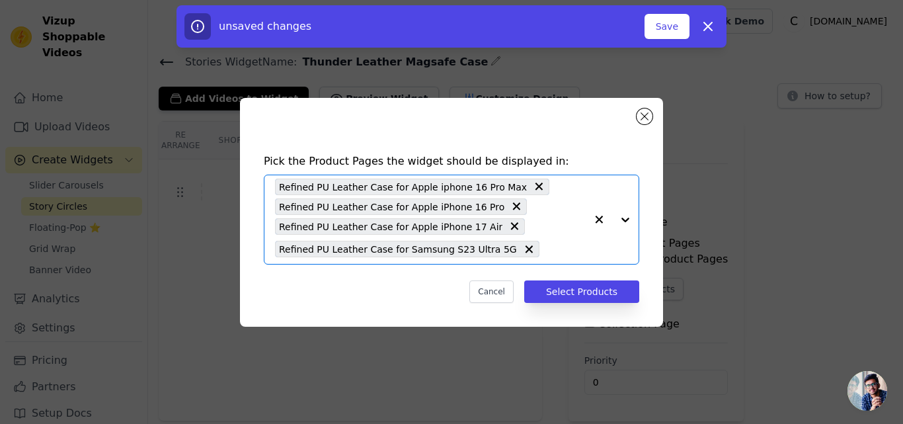
scroll to position [0, 0]
click at [546, 255] on input "text" at bounding box center [566, 249] width 40 height 16
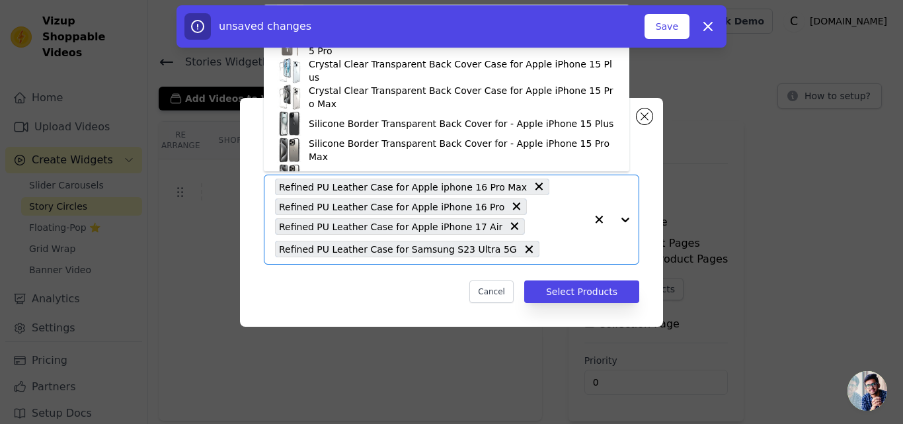
paste input "Refined PU Leather Case for Samsung S24 Ultra 5G"
type input "Refined PU Leather Case for Samsung S24 Ultra 5G"
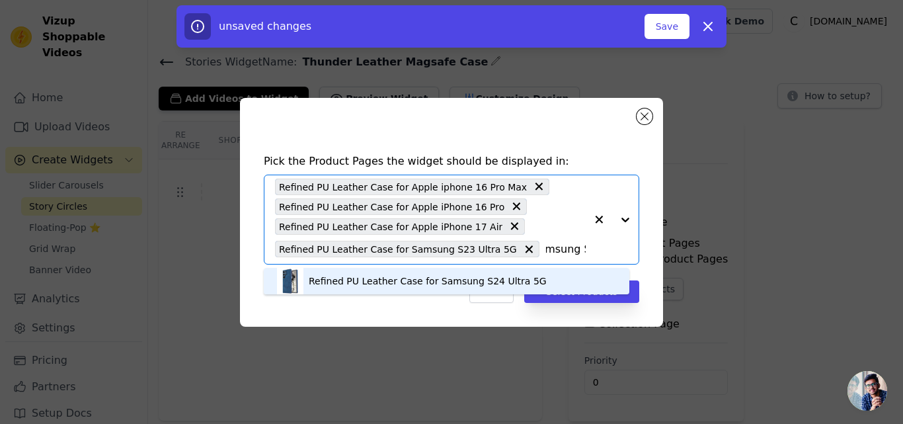
click at [384, 284] on div "Refined PU Leather Case for Samsung S24 Ultra 5G" at bounding box center [428, 280] width 238 height 13
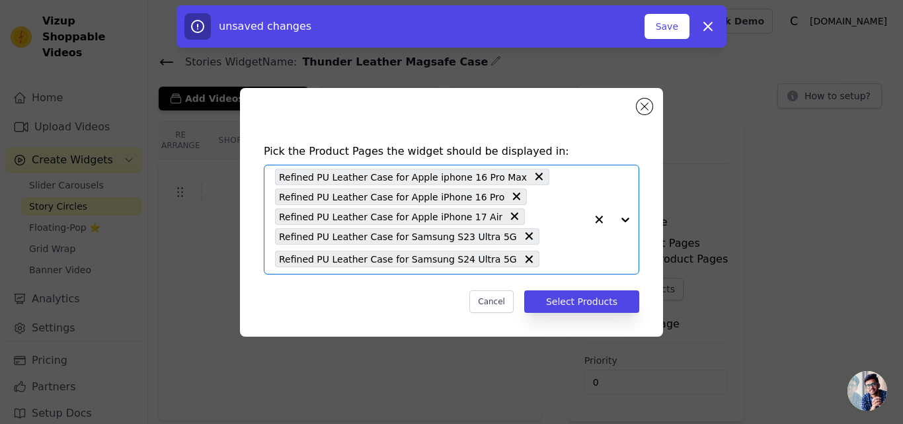
scroll to position [0, 0]
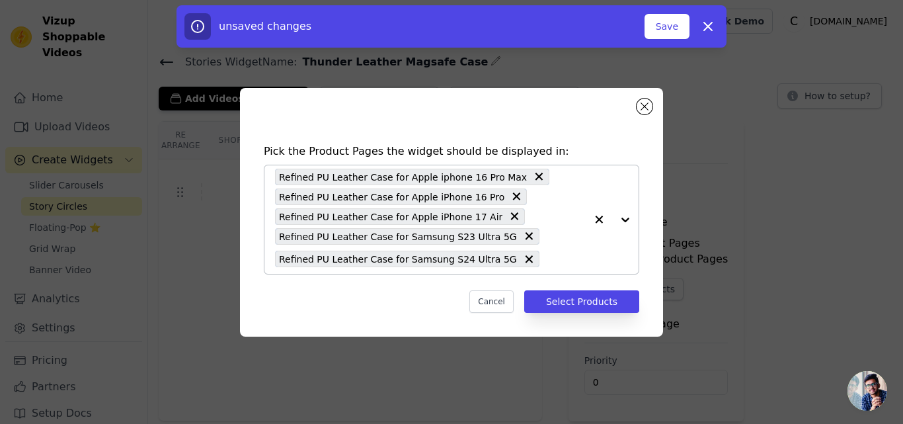
click at [546, 251] on input "text" at bounding box center [566, 259] width 40 height 16
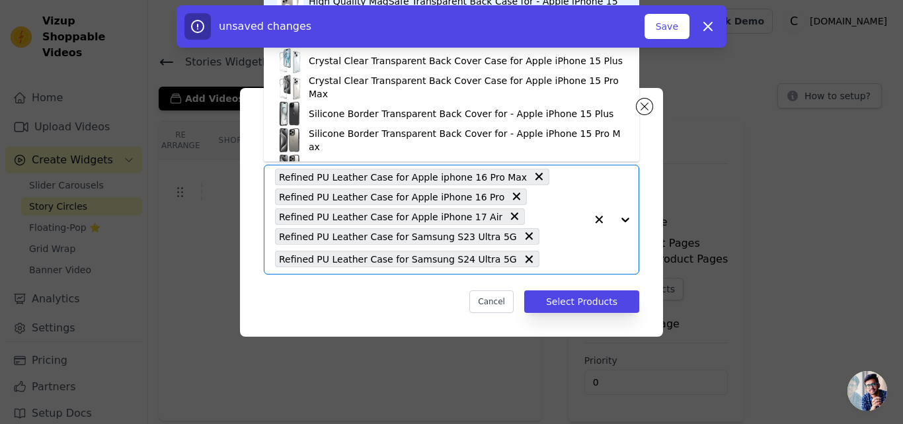
paste input "Refined PU Leather Case for Samsung S25 Ultra 5G"
type input "Refined PU Leather Case for Samsung S25 Ultra 5G"
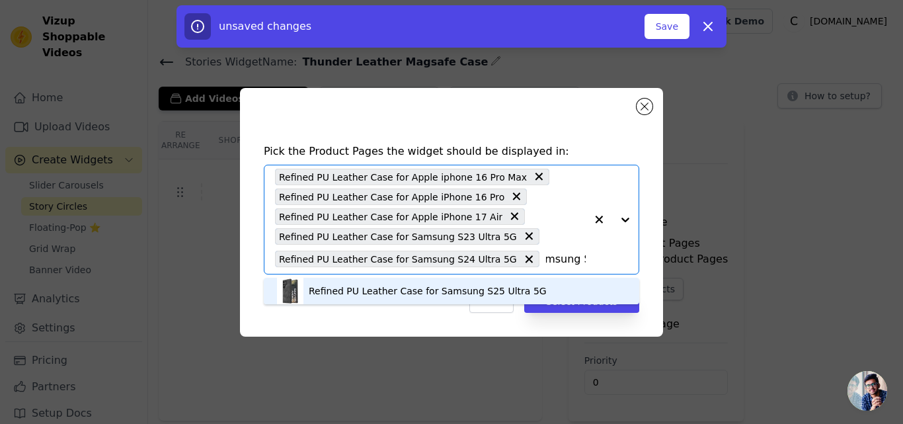
click at [374, 290] on div "Refined PU Leather Case for Samsung S25 Ultra 5G" at bounding box center [428, 290] width 238 height 13
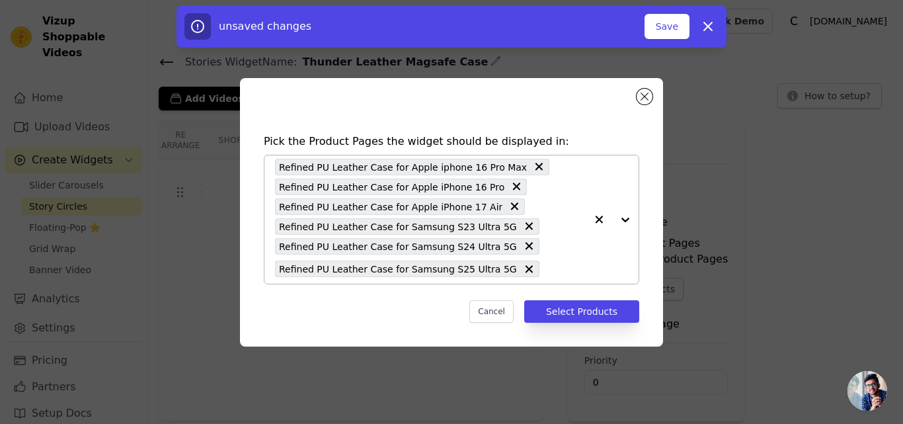
click at [514, 278] on div "Refined PU Leather Case for Apple iphone 16 Pro Max Refined PU Leather Case for…" at bounding box center [430, 219] width 311 height 128
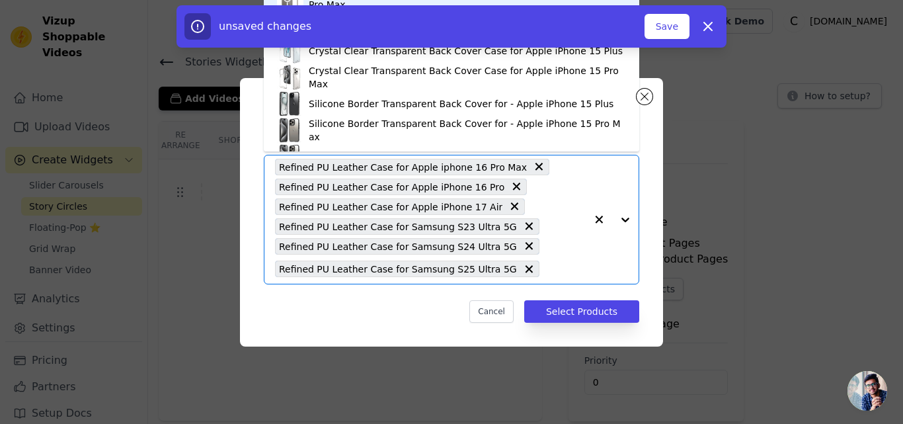
paste input "Refined PU Leather Case for Apple iPhone 15 Pro Max"
type input "Refined PU Leather Case for Apple iPhone 15 Pro Max"
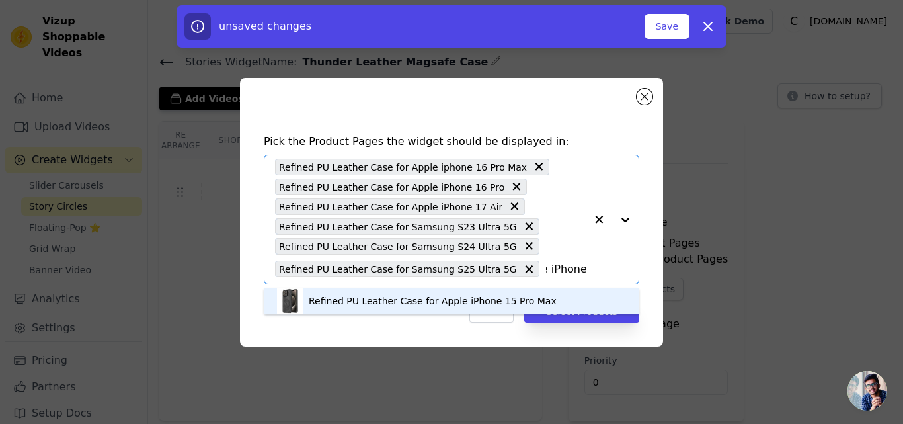
click at [372, 302] on div "Refined PU Leather Case for Apple iPhone 15 Pro Max" at bounding box center [433, 300] width 248 height 13
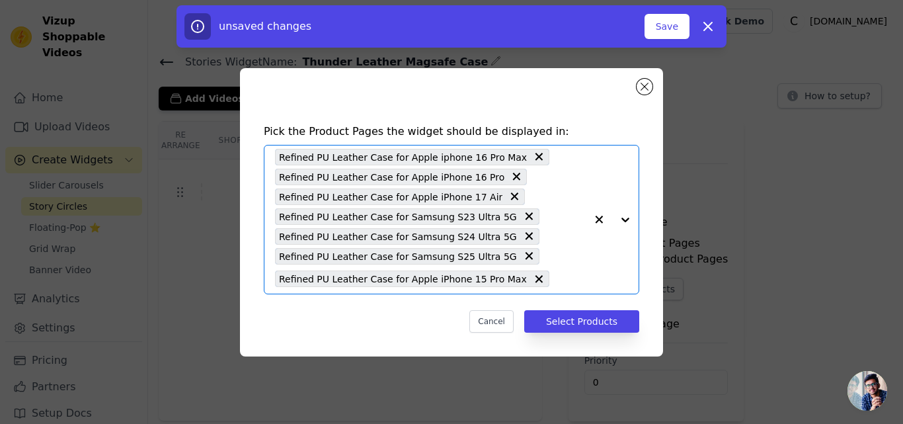
scroll to position [0, 0]
click at [556, 282] on input "text" at bounding box center [571, 279] width 30 height 16
paste input "Refined PU Leather Case for Apple iPhone 15 Pro"
type input "Refined PU Leather Case for Apple iPhone 15 Pro"
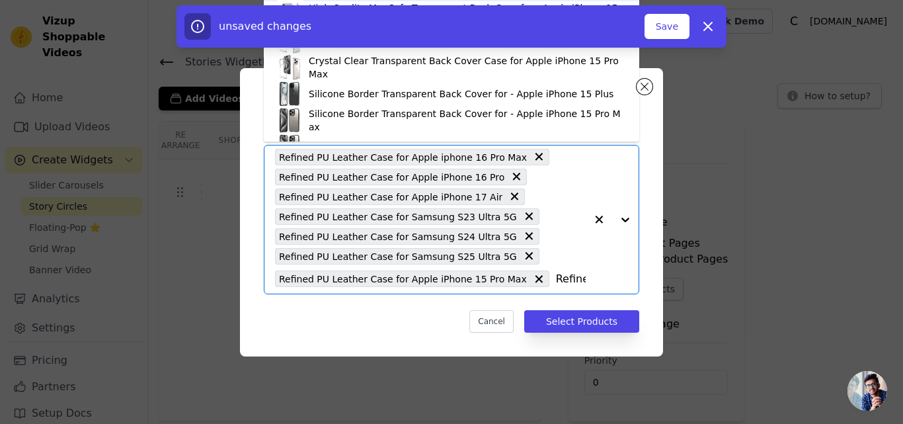
scroll to position [0, 170]
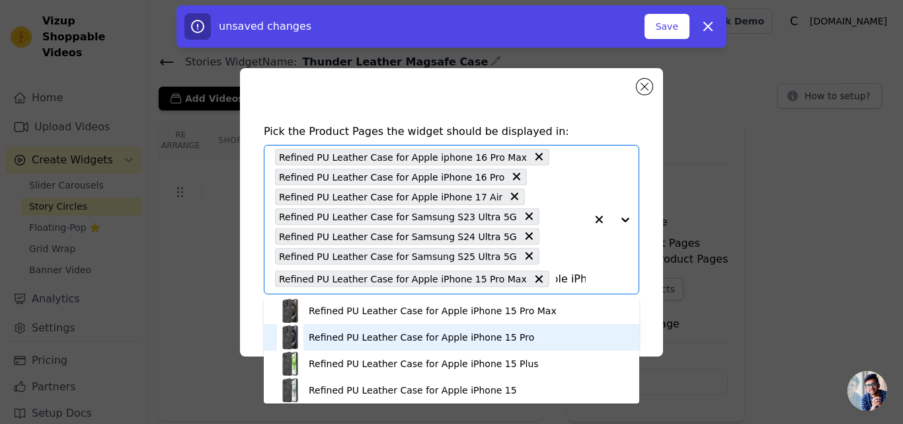
click at [434, 339] on div "Refined PU Leather Case for Apple iPhone 15 Pro" at bounding box center [421, 337] width 225 height 13
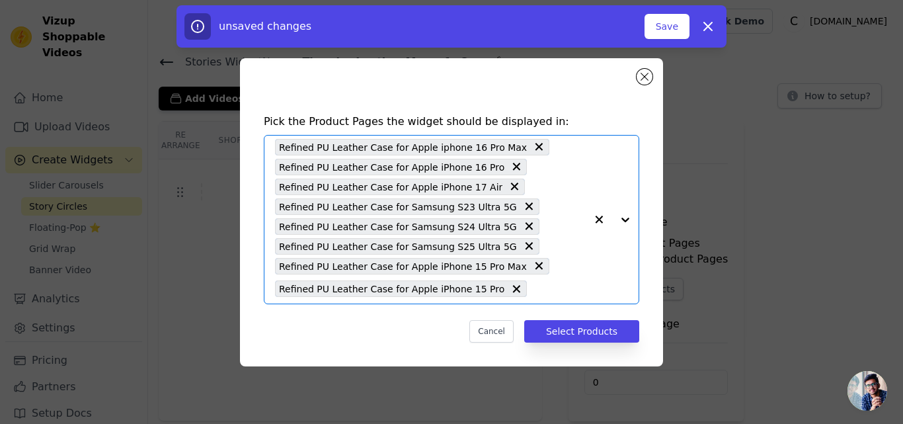
scroll to position [0, 0]
click at [533, 289] on input "text" at bounding box center [559, 289] width 52 height 16
paste input "Refined PU Leather Case for Apple iPhone 17"
type input "Refined PU Leather Case for Apple iPhone 17"
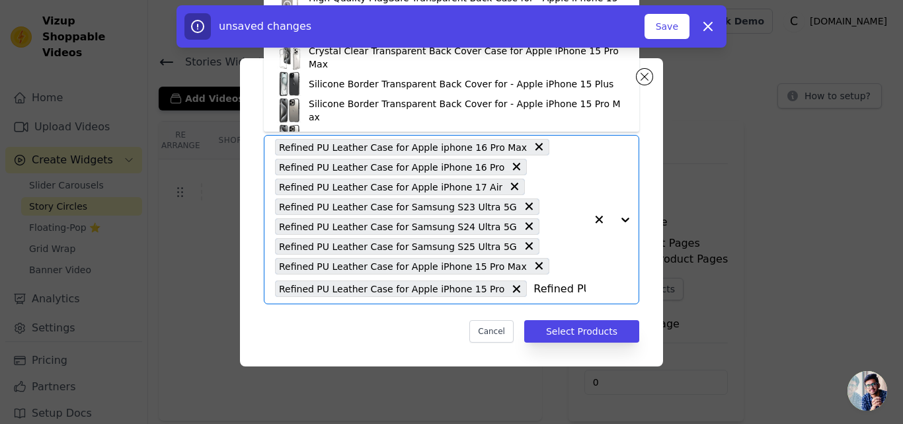
scroll to position [0, 131]
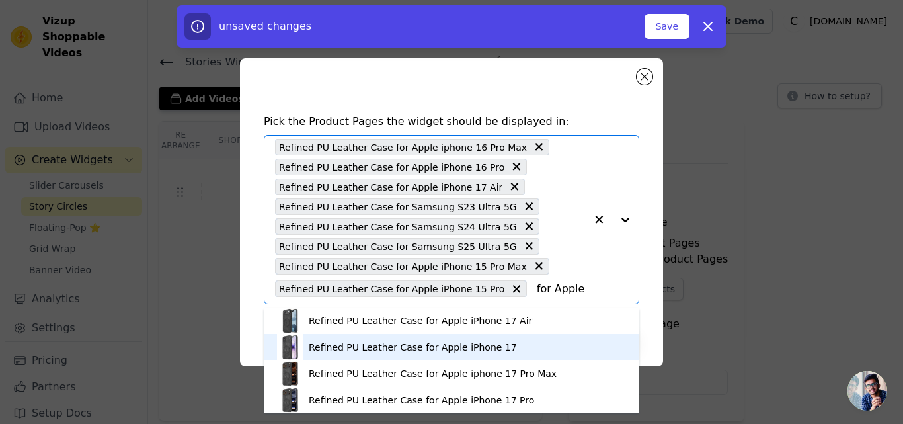
click at [405, 346] on div "Refined PU Leather Case for Apple iPhone 17" at bounding box center [413, 346] width 208 height 13
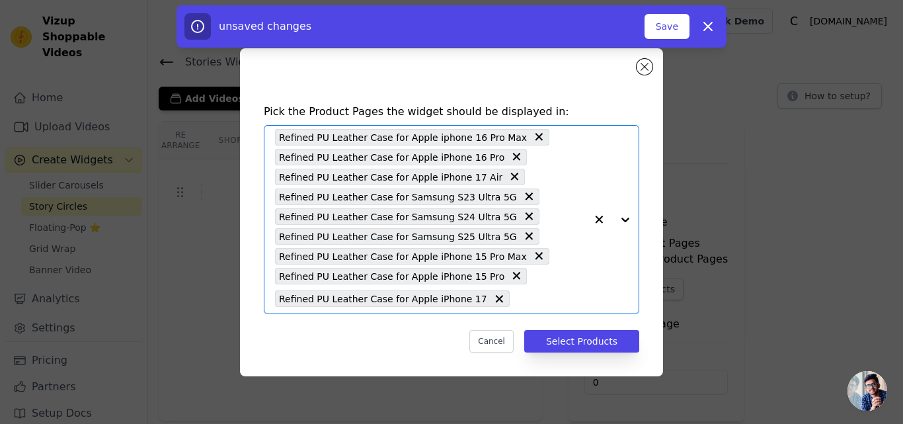
scroll to position [0, 0]
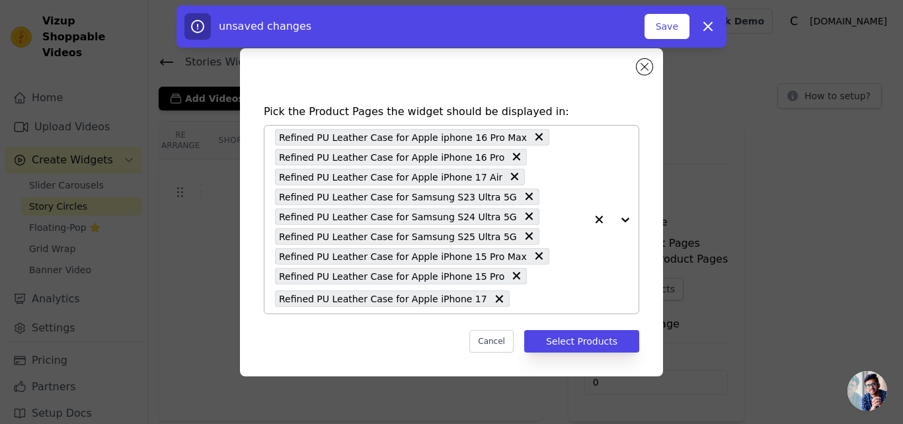
click at [528, 304] on input "text" at bounding box center [550, 299] width 69 height 16
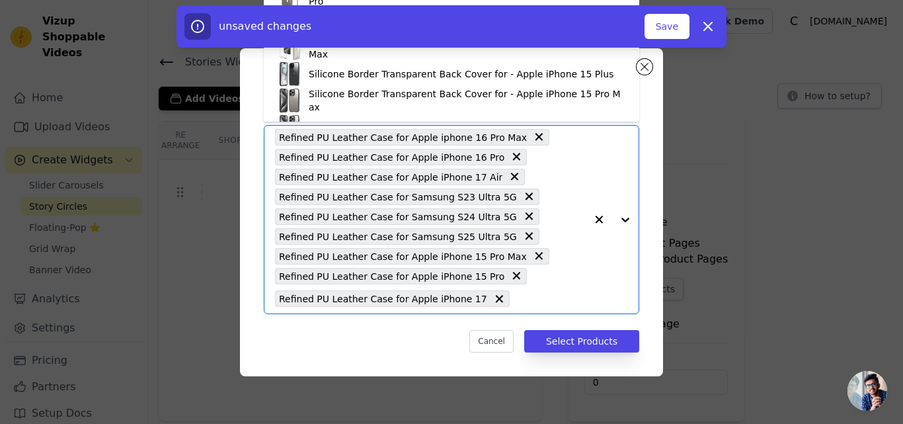
paste input "Refined PU Leather Case for Apple iPhone 14"
type input "Refined PU Leather Case for Apple iPhone 14"
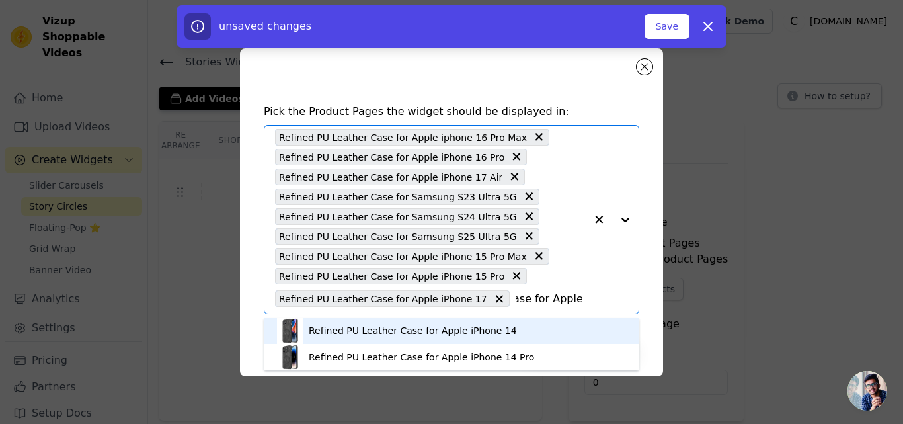
click at [457, 326] on div "Refined PU Leather Case for Apple iPhone 14" at bounding box center [413, 330] width 208 height 13
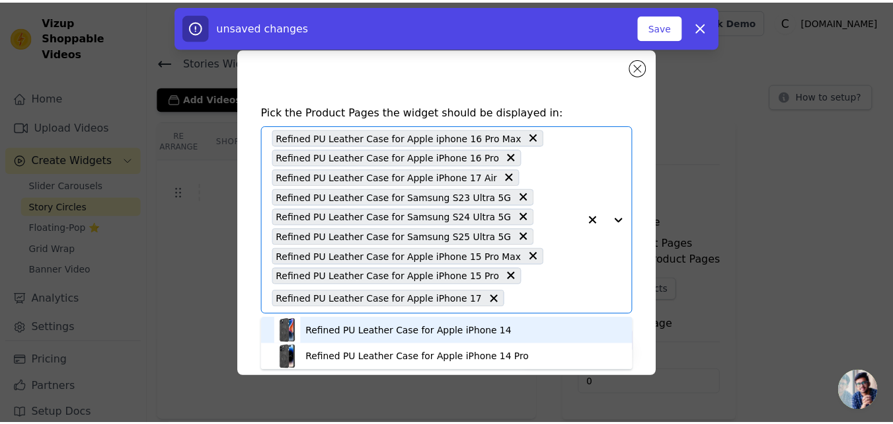
scroll to position [0, 0]
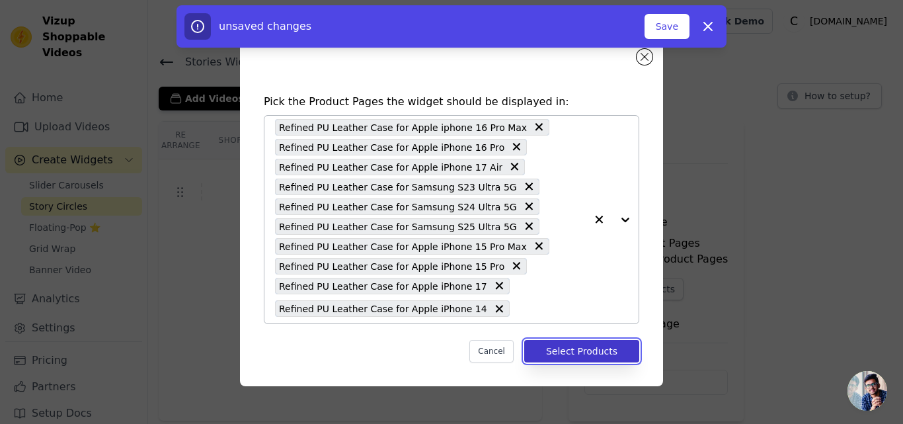
click at [557, 353] on button "Select Products" at bounding box center [581, 351] width 115 height 22
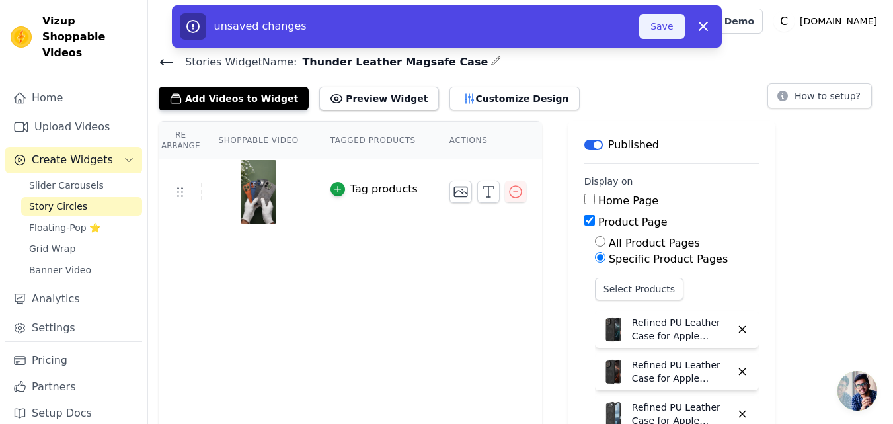
click at [651, 30] on button "Save" at bounding box center [661, 26] width 45 height 25
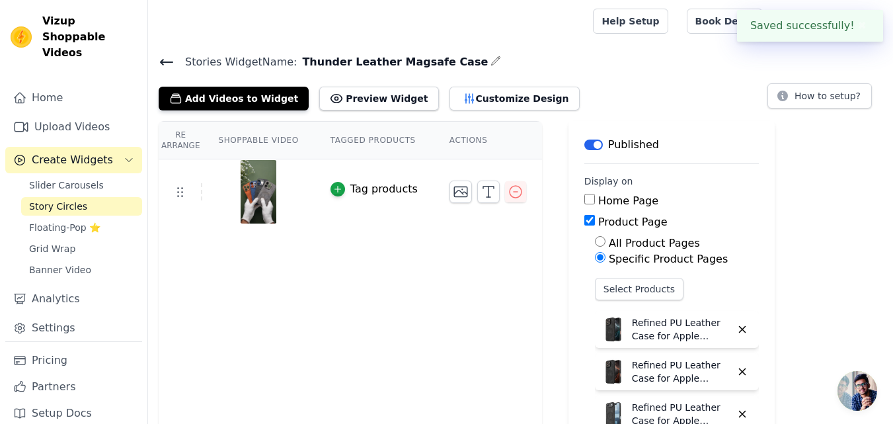
click at [161, 59] on icon at bounding box center [167, 62] width 16 height 16
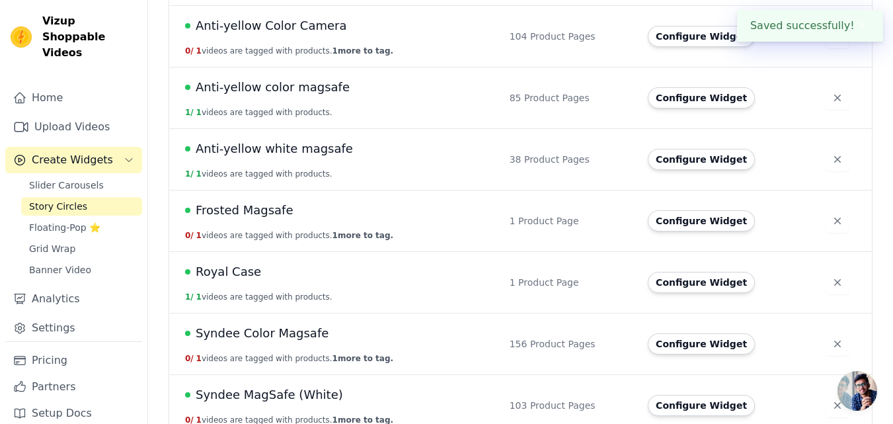
scroll to position [359, 0]
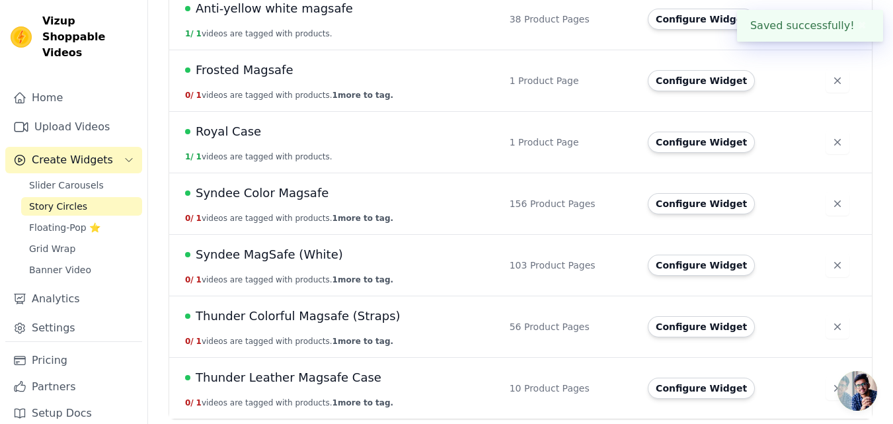
click at [352, 377] on span "Thunder Leather Magsafe Case" at bounding box center [289, 377] width 186 height 19
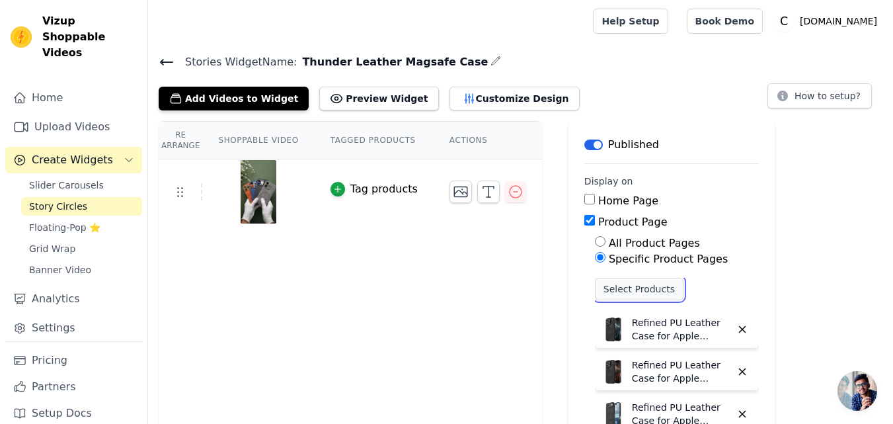
click at [597, 292] on button "Select Products" at bounding box center [639, 289] width 89 height 22
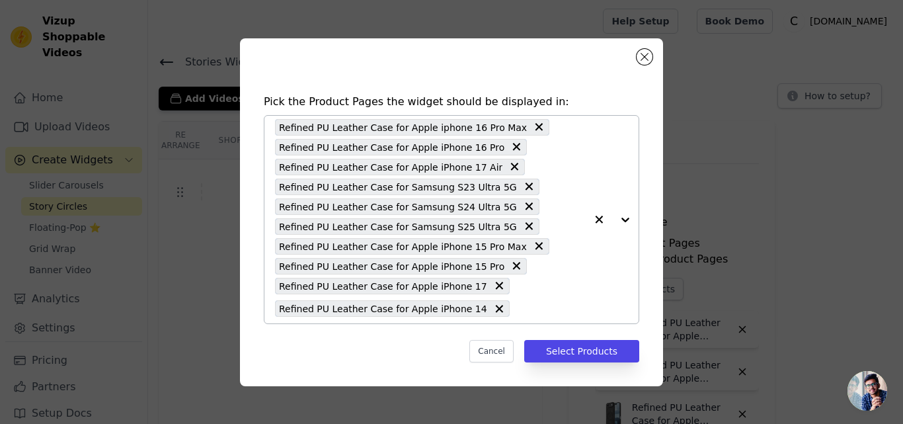
click at [516, 301] on input "text" at bounding box center [550, 309] width 69 height 16
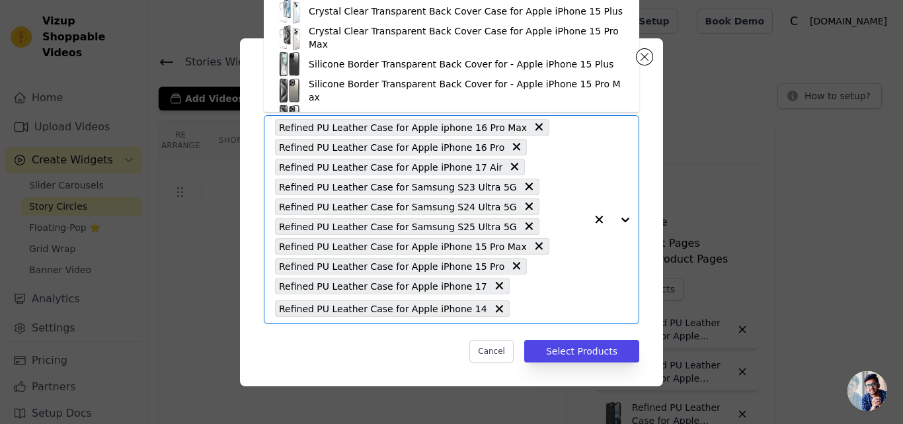
paste input "Refined PU Leather Case for Apple iPhone 15 Plus"
type input "Refined PU Leather Case for Apple iPhone 15 Plus"
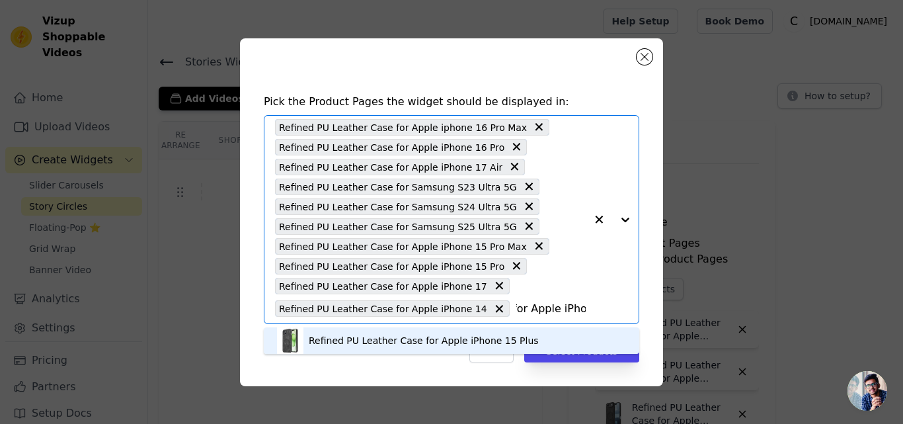
click at [389, 340] on div "Refined PU Leather Case for Apple iPhone 15 Plus" at bounding box center [424, 340] width 230 height 13
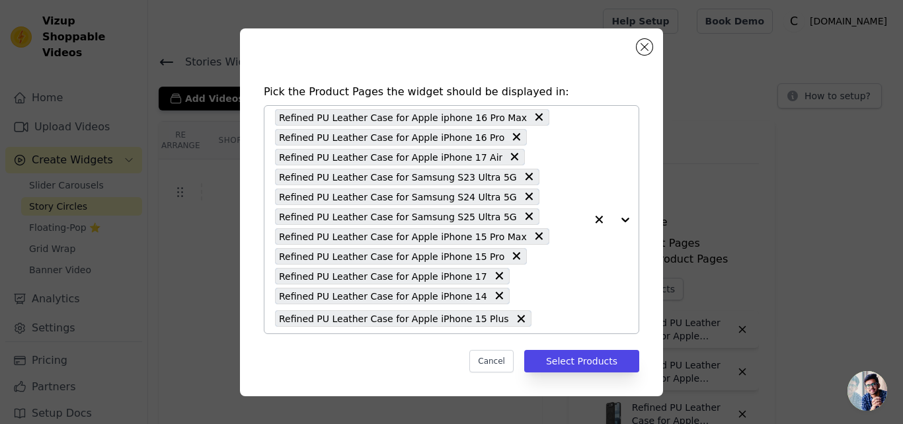
click at [538, 323] on input "text" at bounding box center [562, 319] width 48 height 16
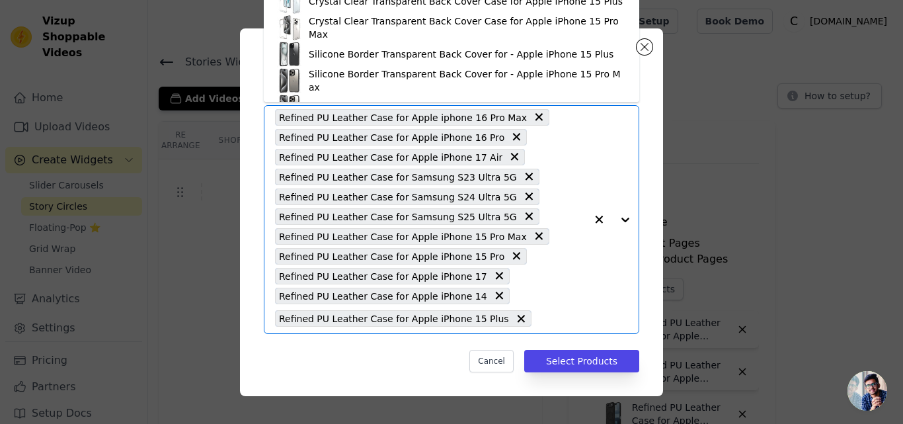
paste input "Refined PU Leather Case for Apple iPhone 15"
type input "Refined PU Leather Case for Apple iPhone 15"
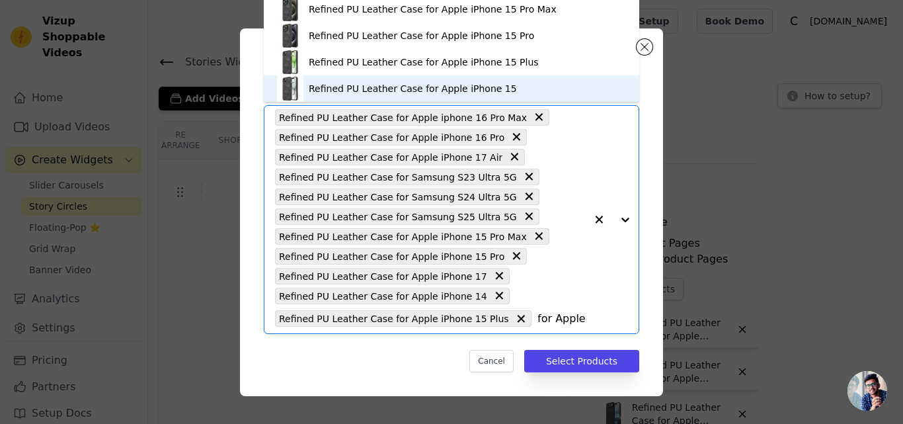
click at [379, 85] on div "Refined PU Leather Case for Apple iPhone 15" at bounding box center [413, 88] width 208 height 13
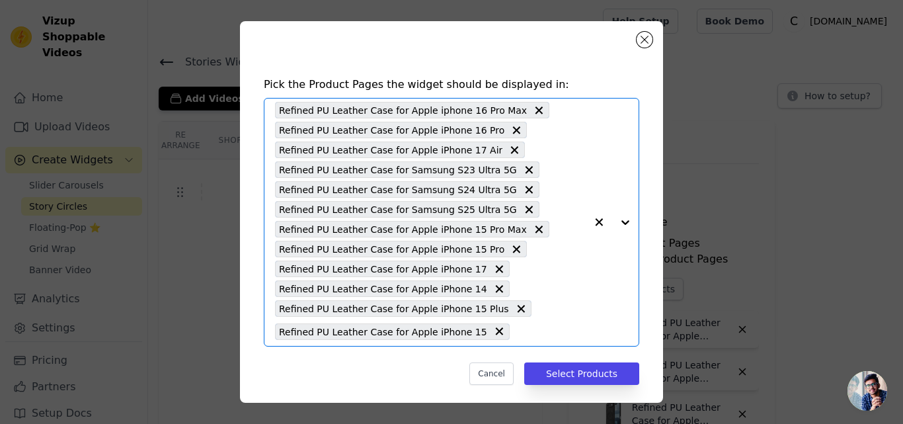
scroll to position [0, 0]
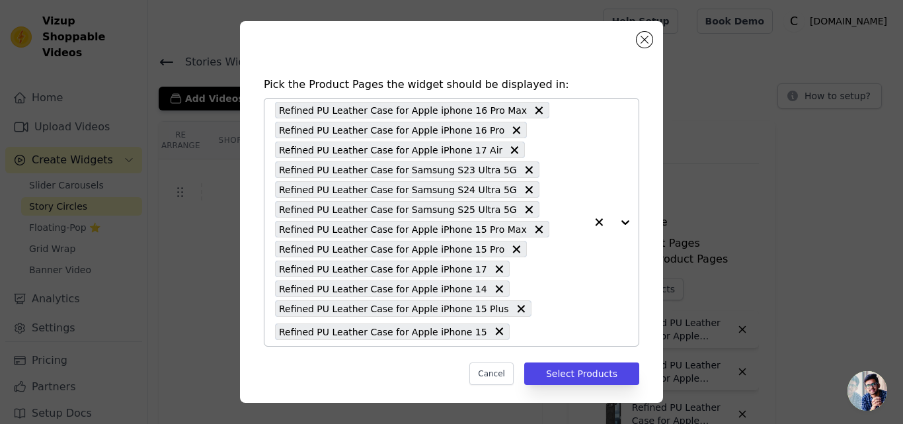
click at [516, 331] on input "text" at bounding box center [550, 331] width 69 height 16
paste input "Refined PU Leather Case for Apple iphone 17 Pro Max"
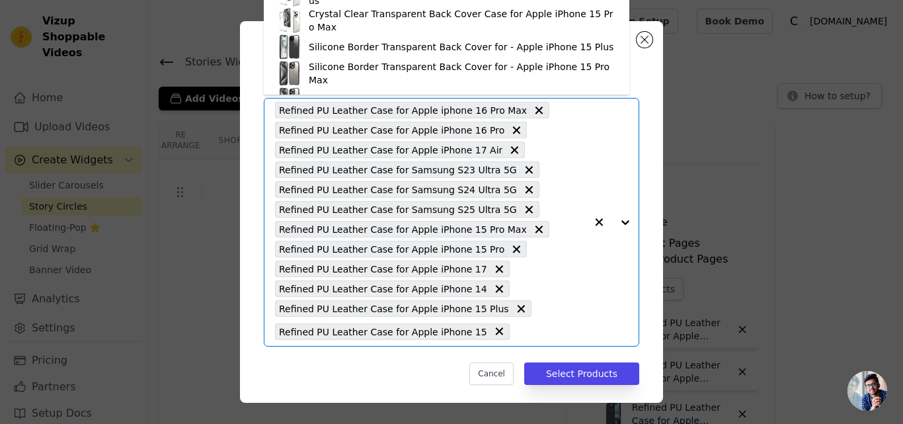
type input "Refined PU Leather Case for Apple iphone 17 Pro Max"
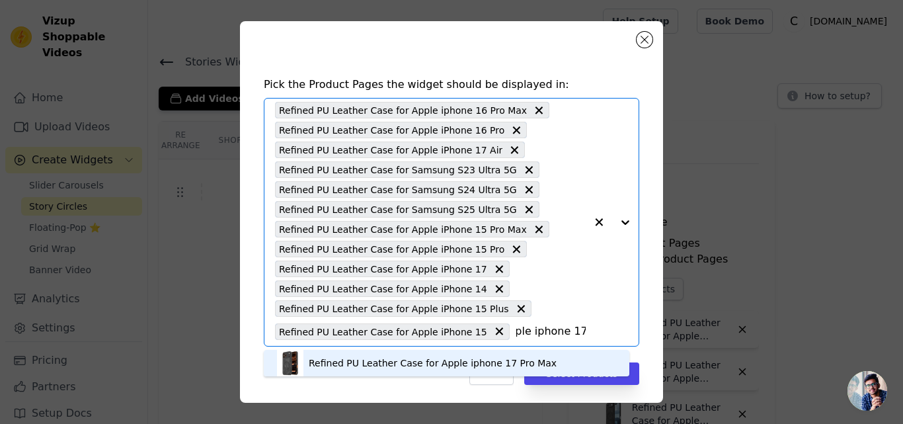
click at [358, 361] on div "Refined PU Leather Case for Apple iphone 17 Pro Max" at bounding box center [433, 362] width 248 height 13
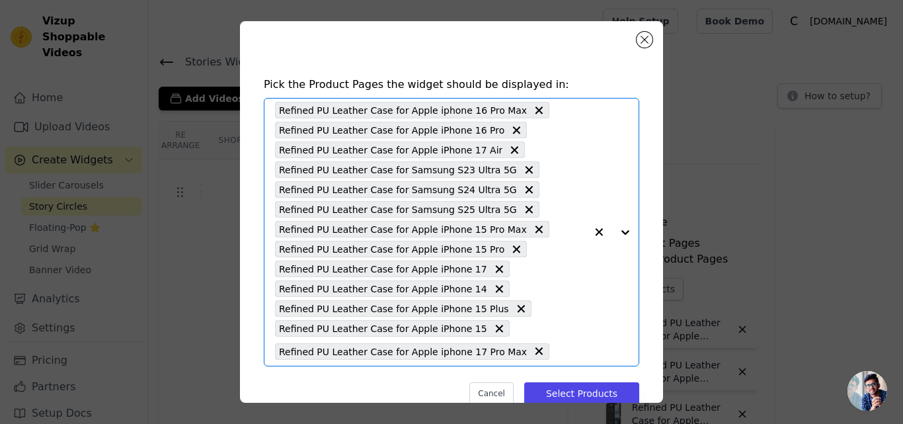
scroll to position [0, 0]
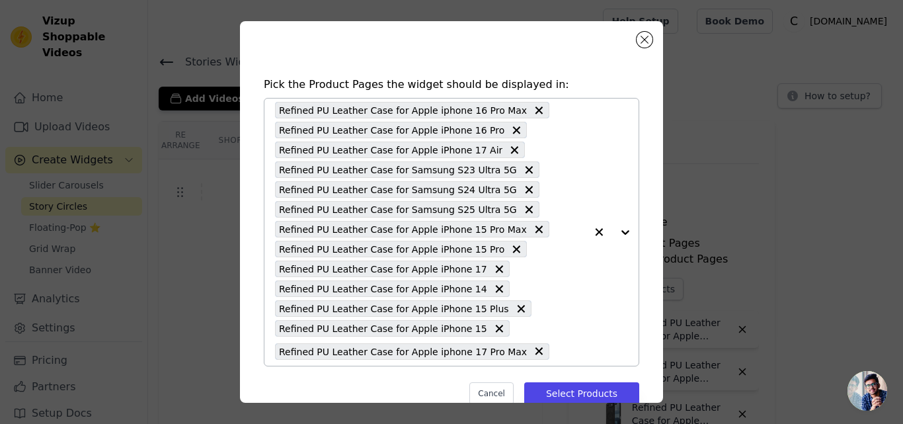
click at [556, 350] on input "text" at bounding box center [571, 351] width 30 height 16
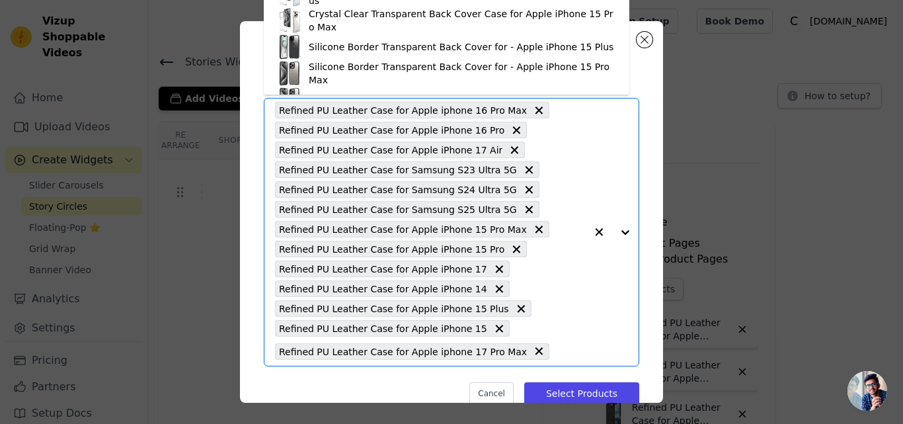
paste input "Refined PU Leather Case for Apple iPhone 17 Pro"
type input "Refined PU Leather Case for Apple iPhone 17 Pro"
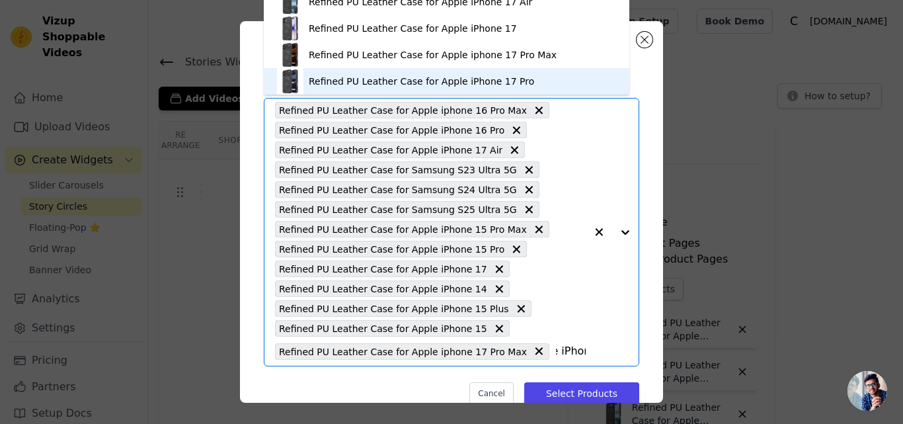
click at [381, 83] on div "Refined PU Leather Case for Apple iPhone 17 Pro" at bounding box center [421, 81] width 225 height 13
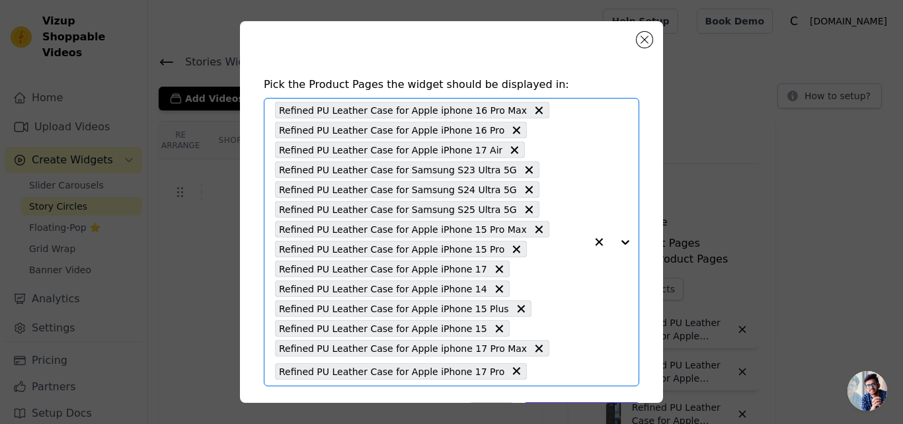
scroll to position [0, 0]
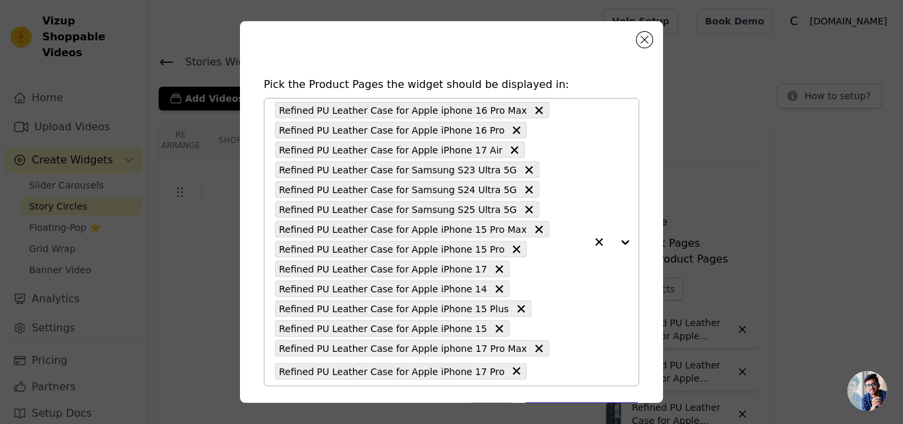
click at [533, 365] on input "text" at bounding box center [559, 371] width 52 height 16
paste input "Refined PU Leather Case for Samsung A26 5G"
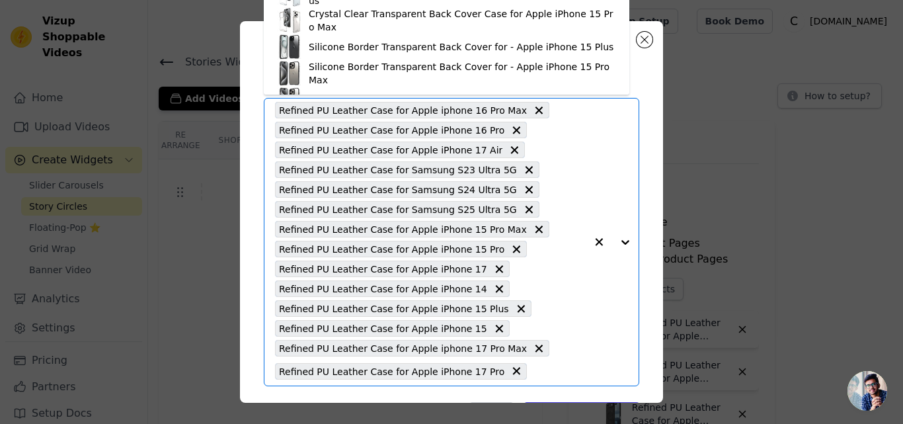
type input "Refined PU Leather Case for Samsung A26 5G"
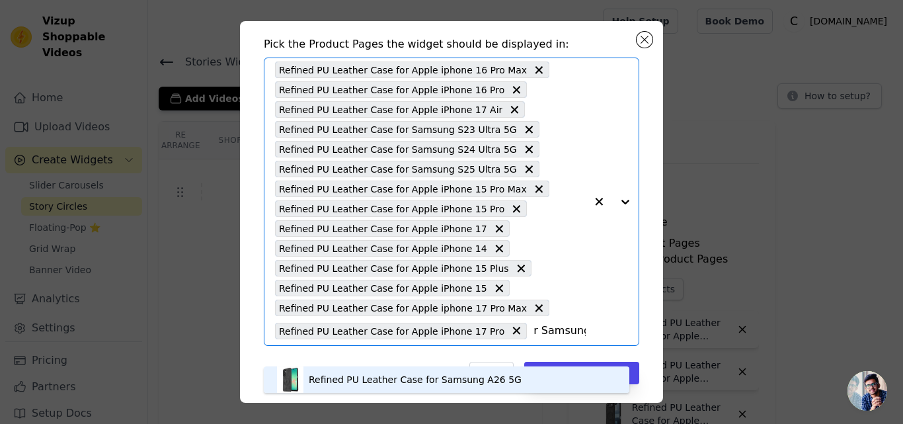
scroll to position [46, 0]
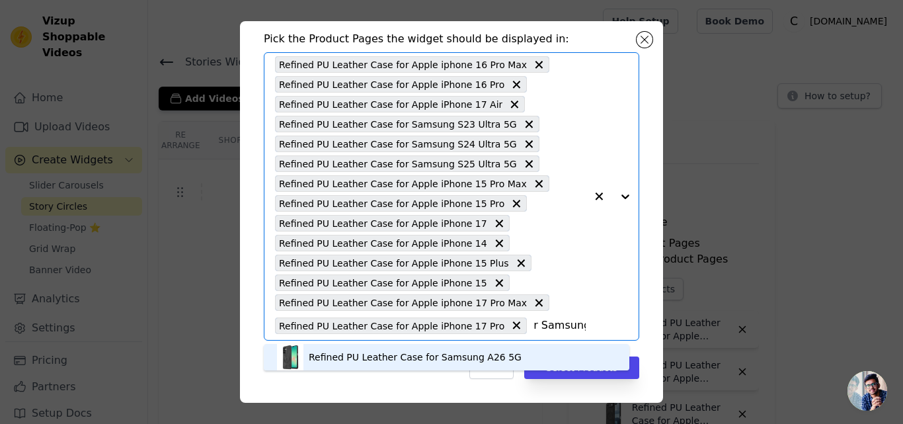
click at [356, 356] on div "Refined PU Leather Case for Samsung A26 5G" at bounding box center [415, 356] width 213 height 13
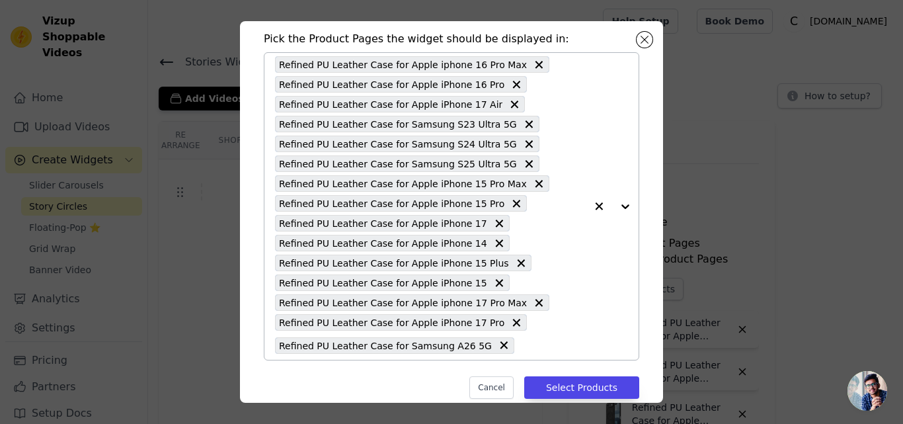
click at [521, 346] on input "text" at bounding box center [553, 345] width 65 height 16
paste input "Refined PU Leather Case for Samsung A36 5G"
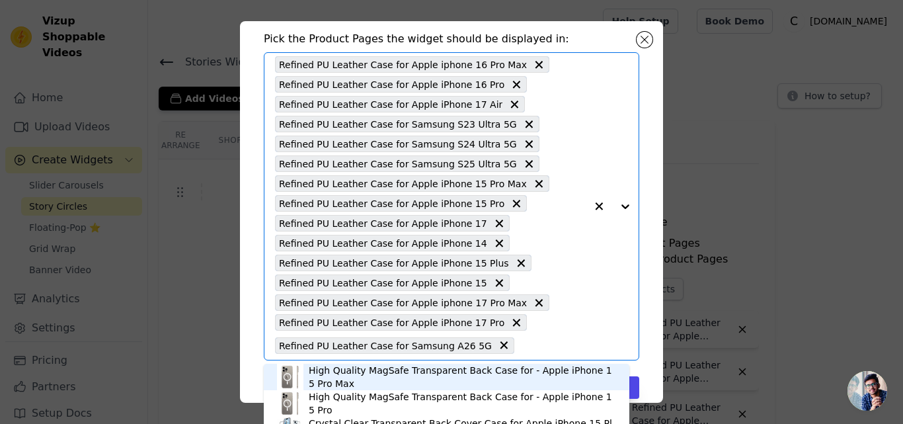
type input "Refined PU Leather Case for Samsung A36 5G"
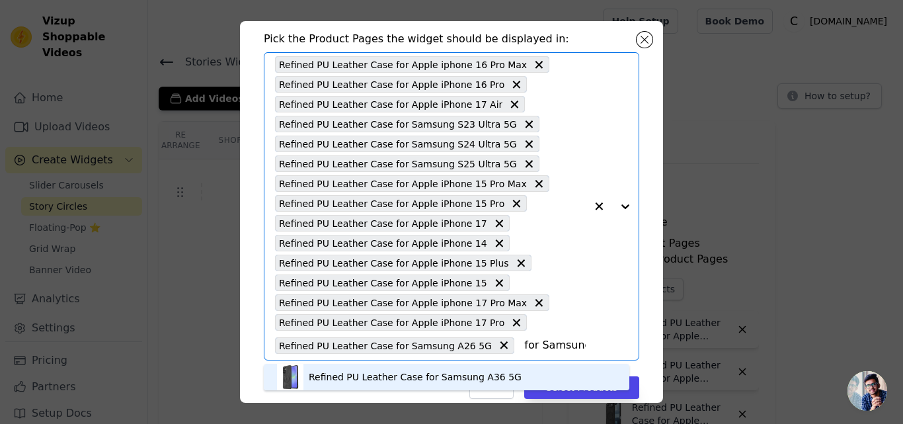
click at [353, 373] on div "Refined PU Leather Case for Samsung A36 5G" at bounding box center [415, 376] width 213 height 13
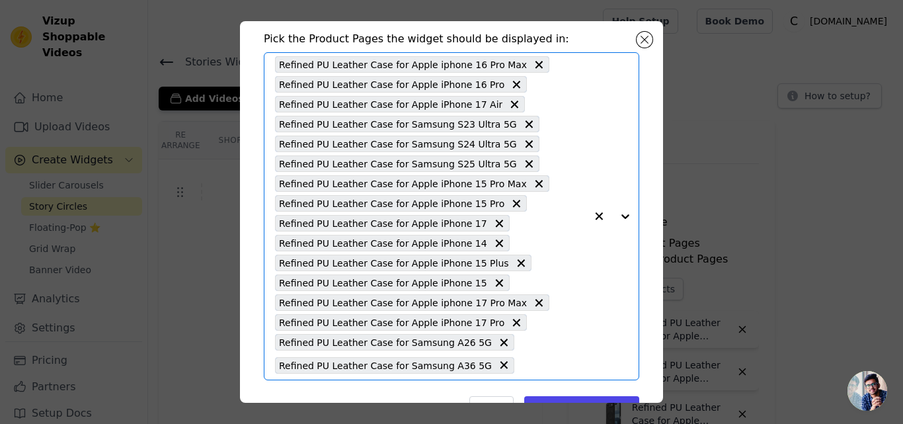
scroll to position [0, 0]
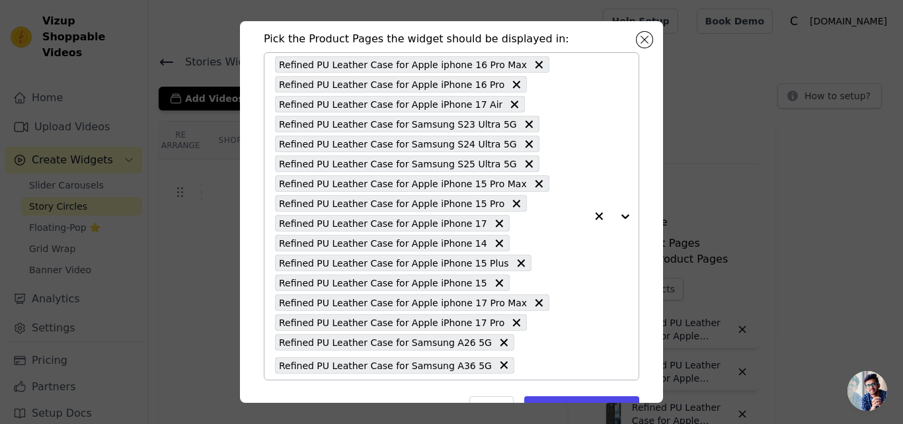
click at [521, 362] on input "text" at bounding box center [553, 365] width 65 height 16
paste input "Refined PU Leather Case for Samsung A56 5G"
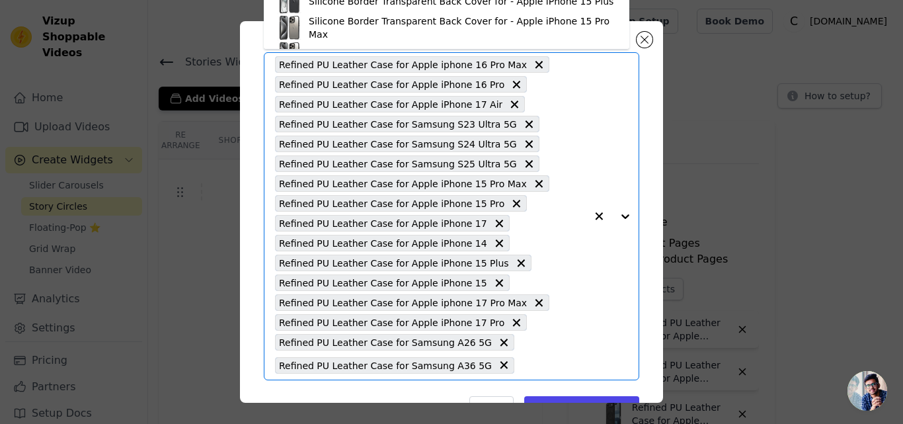
type input "Refined PU Leather Case for Samsung A56 5G"
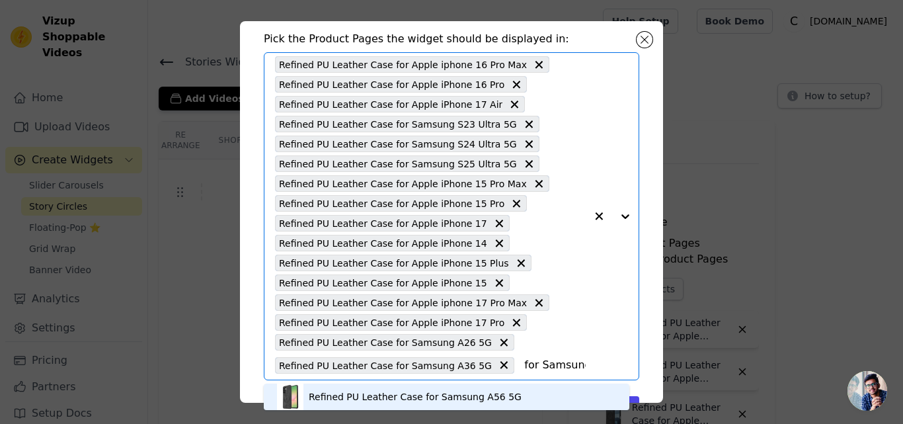
click at [391, 399] on div "Refined PU Leather Case for Samsung A56 5G" at bounding box center [415, 396] width 213 height 13
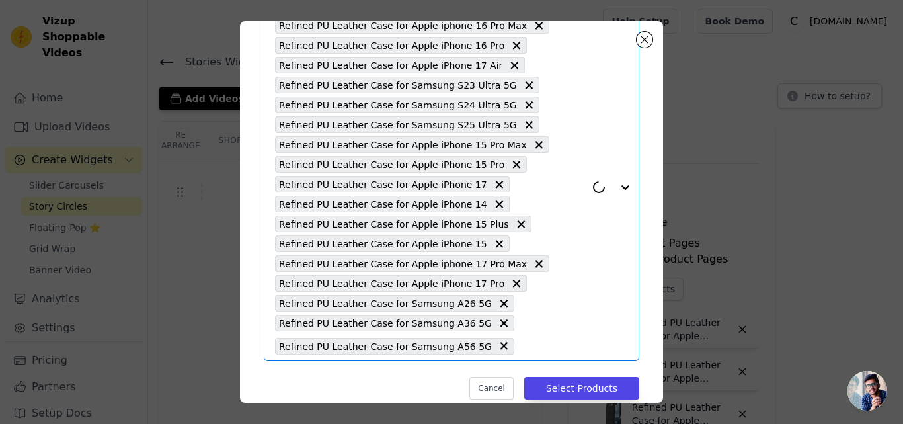
scroll to position [105, 0]
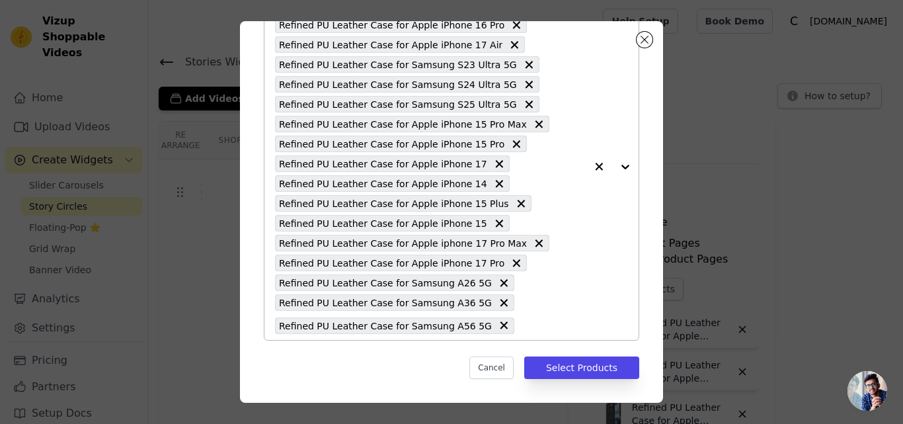
click at [521, 328] on input "text" at bounding box center [553, 325] width 65 height 16
paste input "Refined PU Leather Case for Apple iPhone 16 Plus"
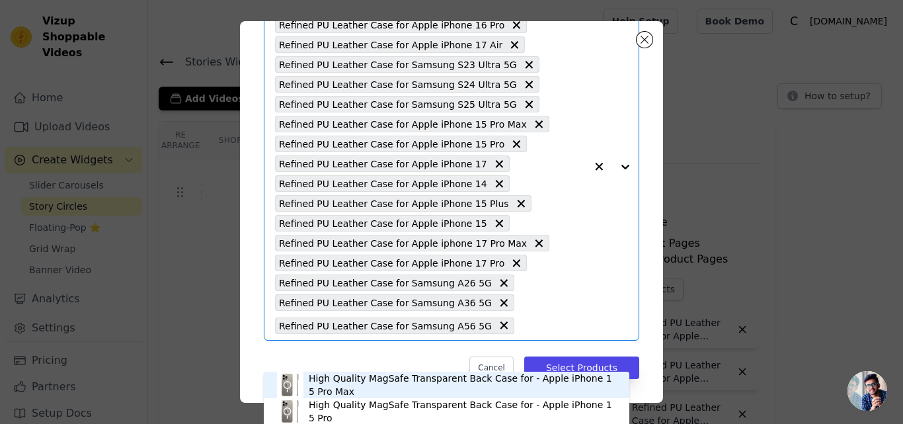
type input "Refined PU Leather Case for Apple iPhone 16 Plus"
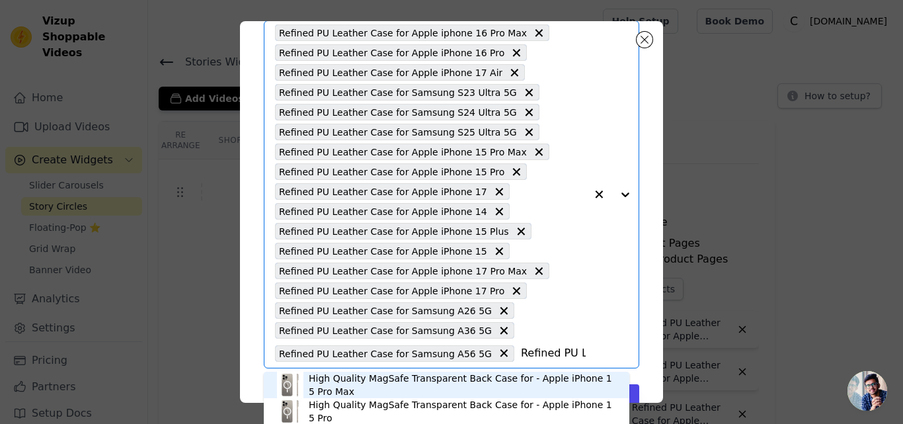
scroll to position [0, 149]
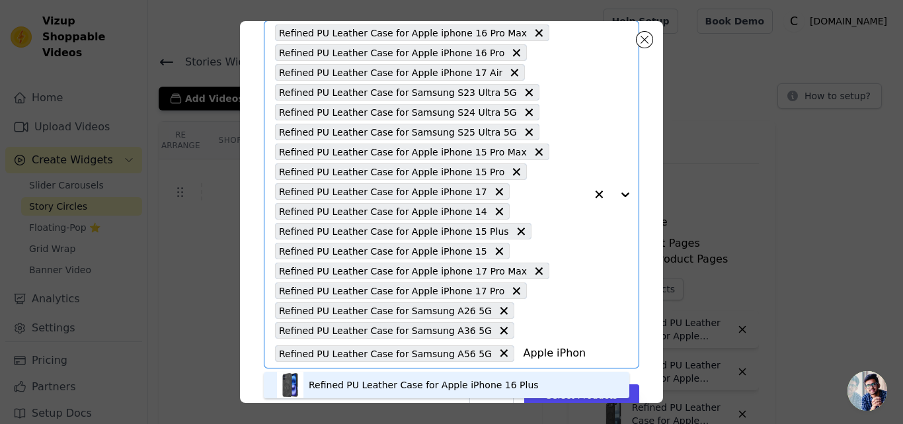
click at [342, 383] on div "Refined PU Leather Case for Apple iPhone 16 Plus" at bounding box center [424, 384] width 230 height 13
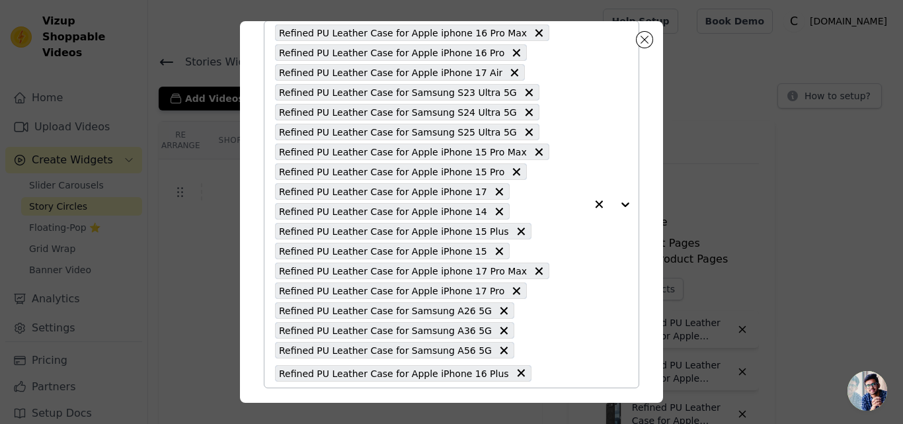
click at [538, 375] on input "text" at bounding box center [562, 373] width 48 height 16
paste input "Refined PU Leather Case for Apple iPhone 14 Pro"
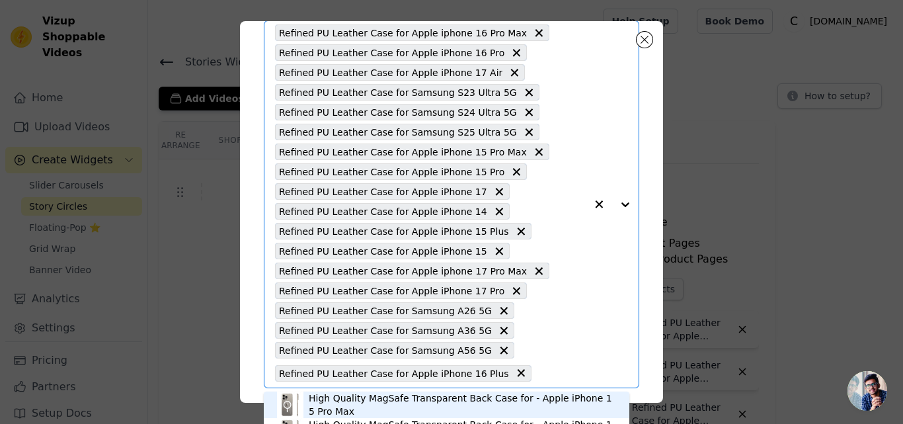
type input "Refined PU Leather Case for Apple iPhone 14 Pro"
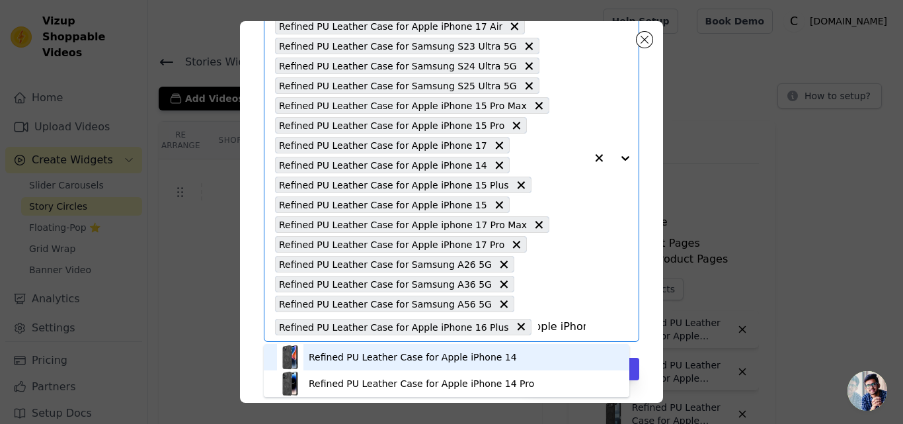
scroll to position [125, 0]
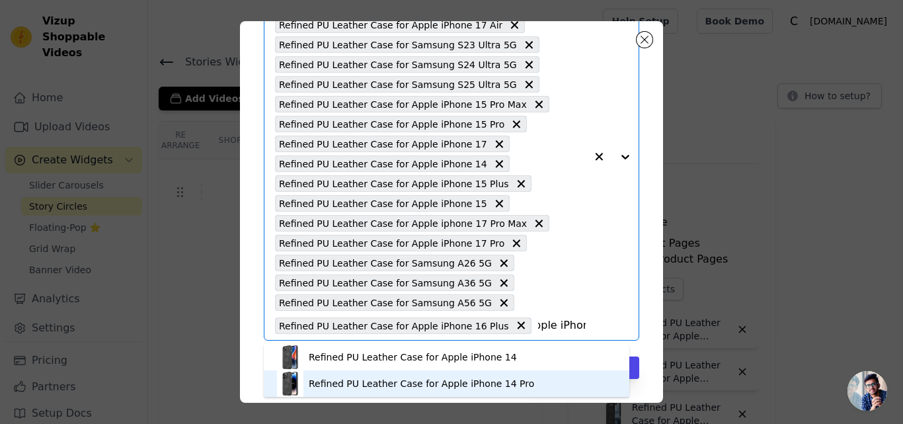
click at [409, 381] on div "Refined PU Leather Case for Apple iPhone 14 Pro" at bounding box center [421, 383] width 225 height 13
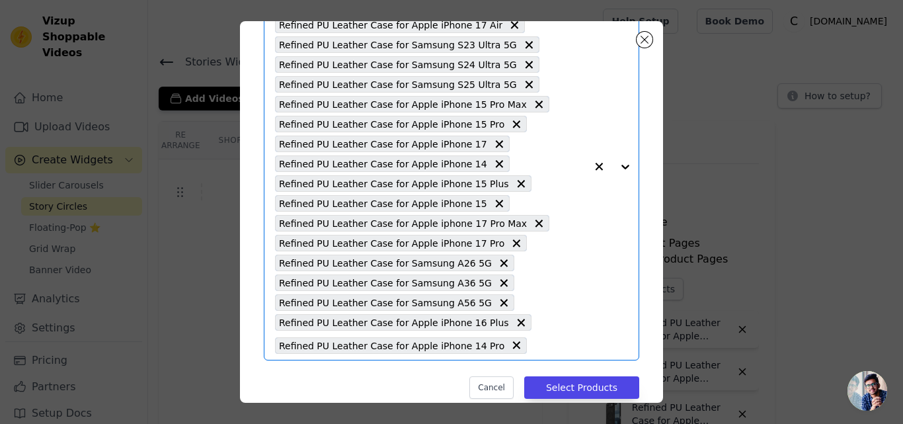
scroll to position [0, 0]
click at [533, 347] on input "text" at bounding box center [559, 345] width 52 height 16
paste input "Refined PU Leather Case for Samsung F16 5G"
type input "Refined PU Leather Case for Samsung F16 5G"
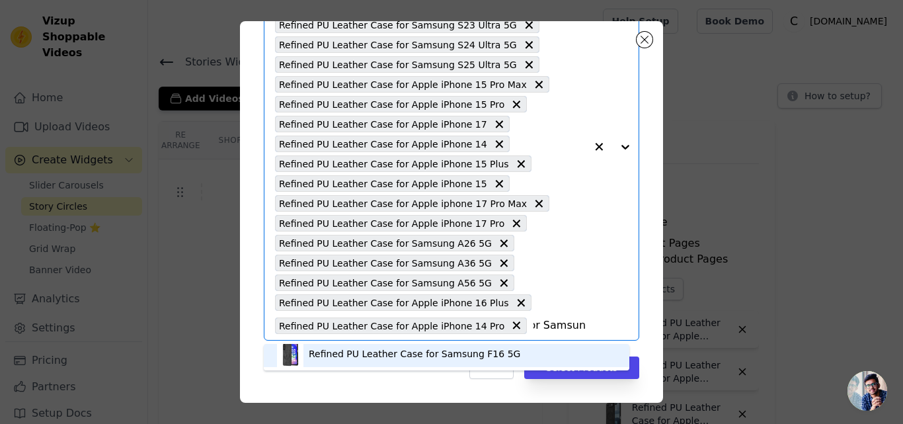
scroll to position [4, 0]
click at [460, 352] on div "Refined PU Leather Case for Samsung F16 5G" at bounding box center [415, 352] width 212 height 13
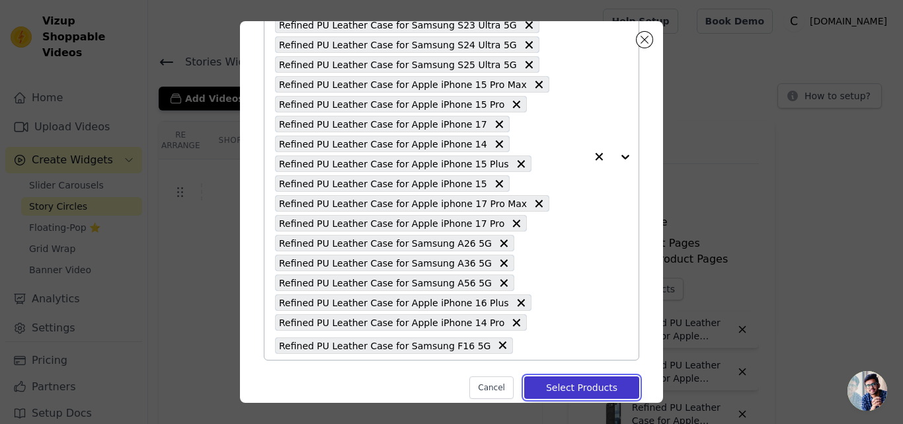
click at [555, 387] on button "Select Products" at bounding box center [581, 387] width 115 height 22
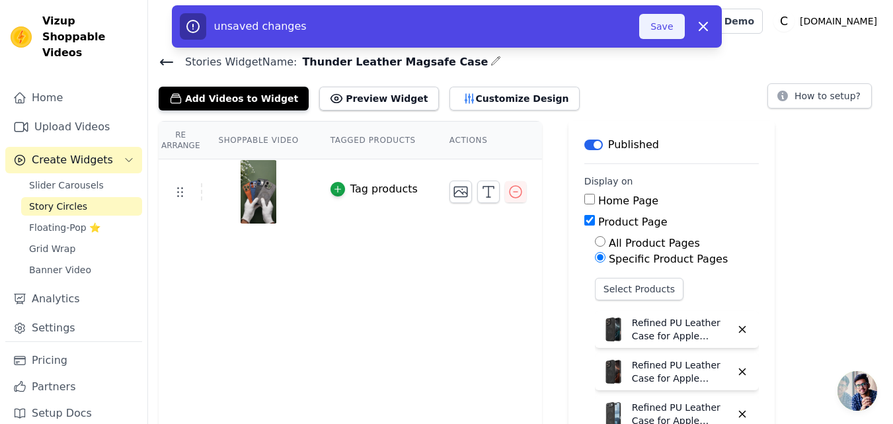
click at [660, 29] on button "Save" at bounding box center [661, 26] width 45 height 25
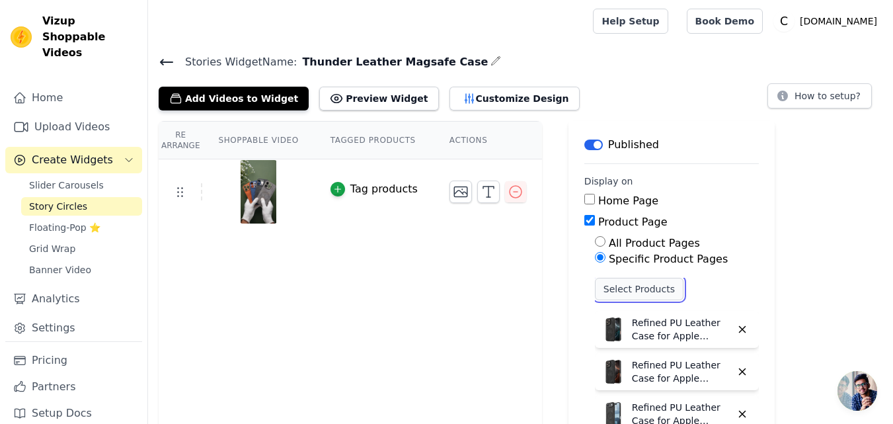
click at [599, 283] on button "Select Products" at bounding box center [639, 289] width 89 height 22
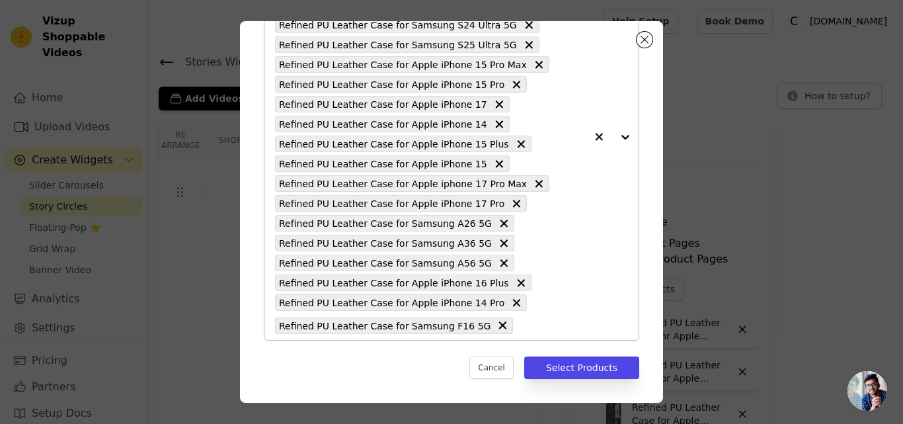
click at [520, 331] on input "text" at bounding box center [553, 325] width 66 height 16
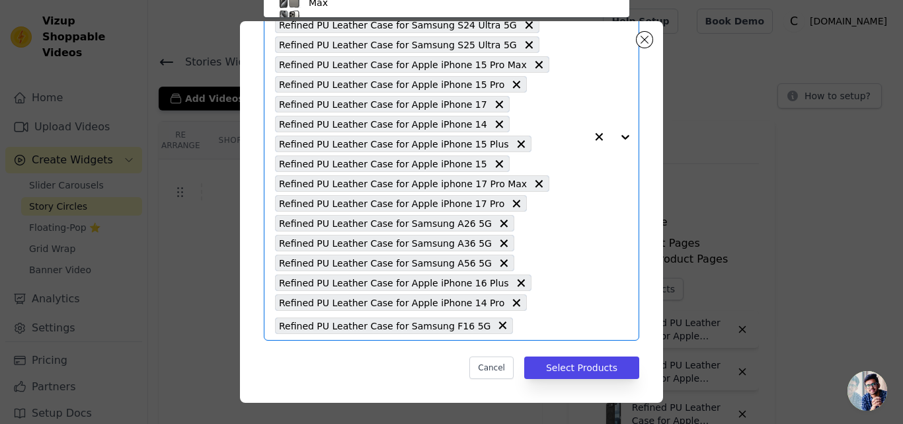
scroll to position [94, 0]
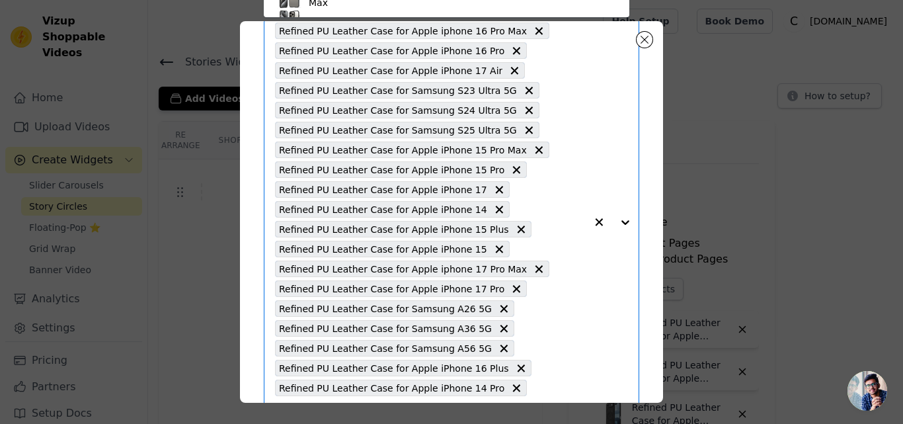
paste input "Refined PU Leather Case for Samsung M16 5G"
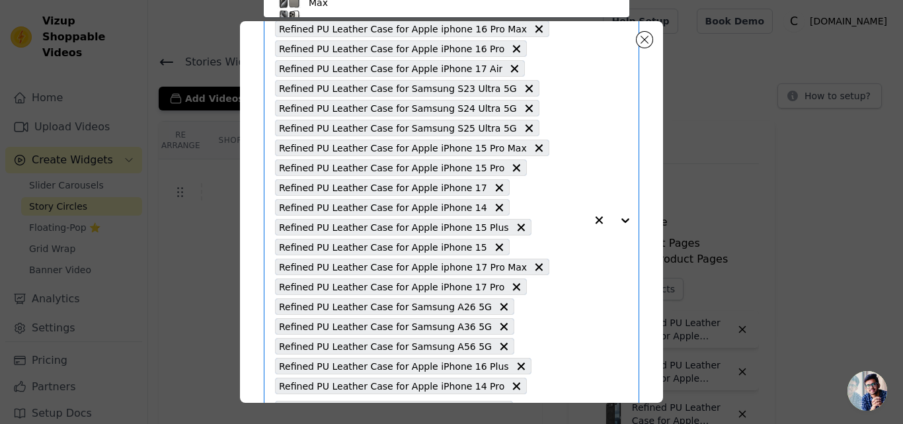
type input "Refined PU Leather Case for Samsung M16 5G"
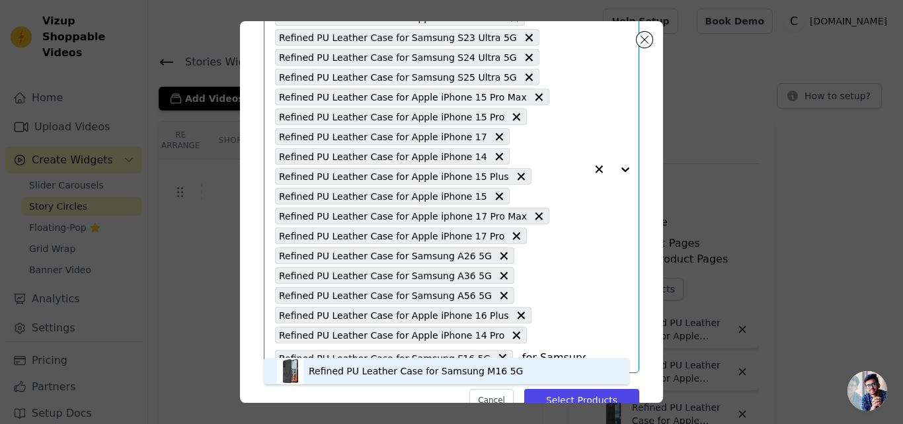
scroll to position [165, 0]
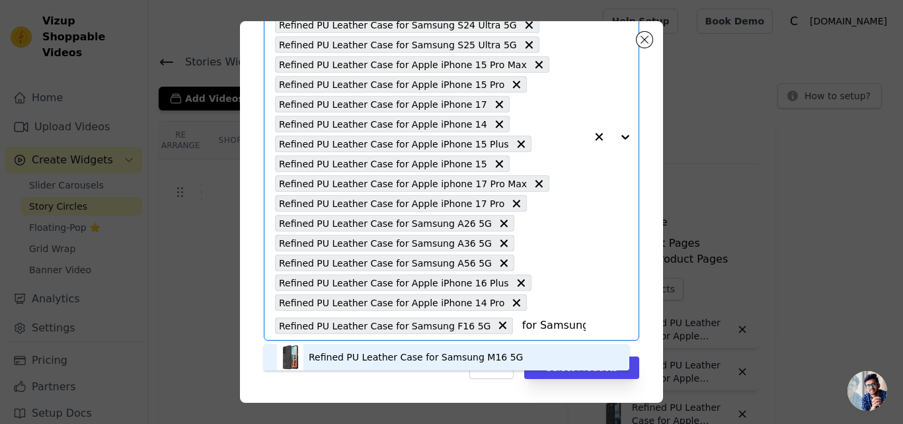
click at [390, 358] on div "Refined PU Leather Case for Samsung M16 5G" at bounding box center [416, 356] width 214 height 13
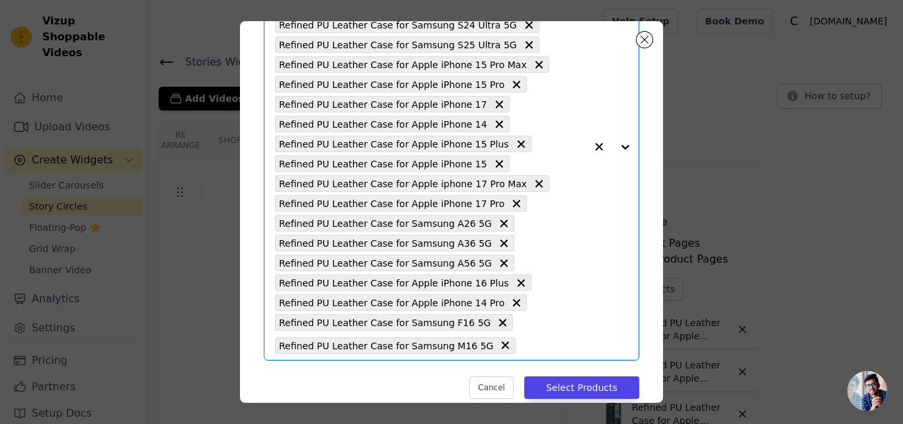
scroll to position [0, 0]
click at [527, 340] on input "text" at bounding box center [553, 345] width 63 height 16
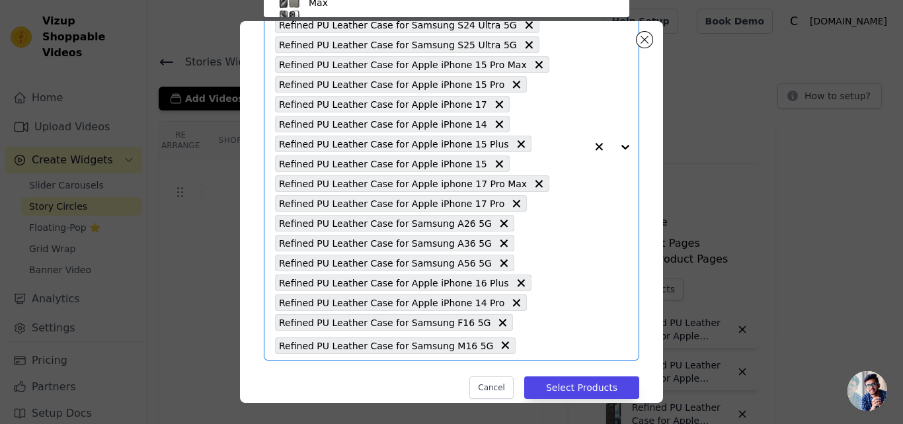
scroll to position [77, 0]
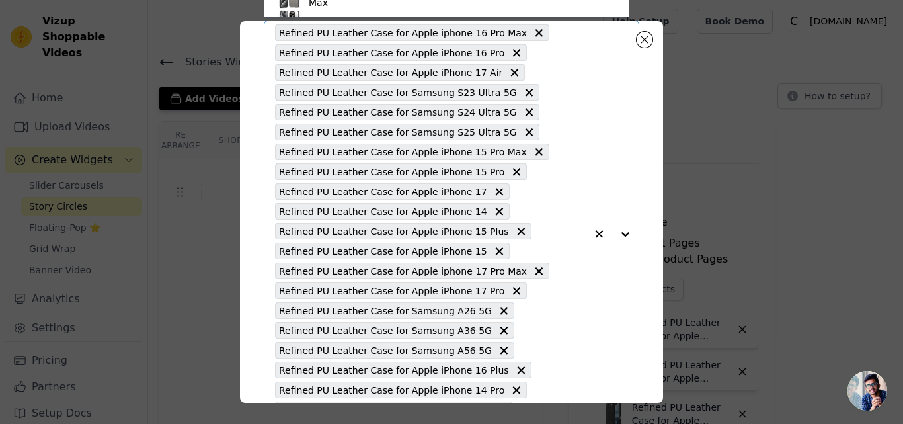
paste input "Refined PU Leather Case for Samsung S25 5G"
type input "Refined PU Leather Case for Samsung S25 5G"
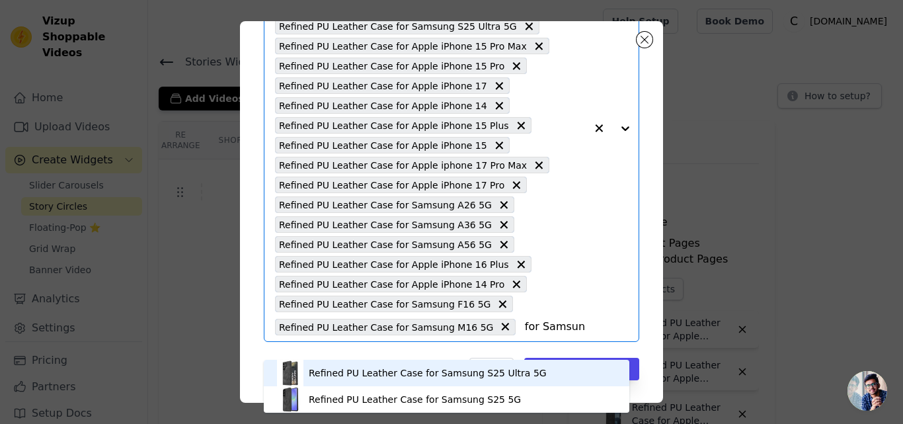
scroll to position [184, 0]
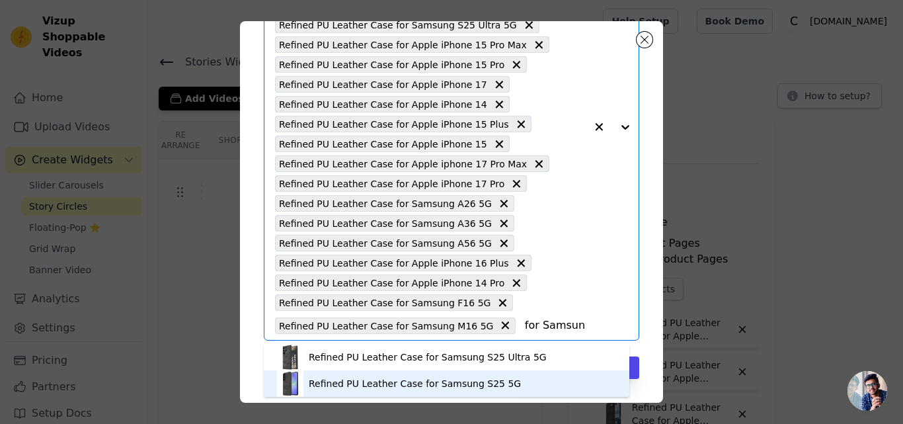
click at [412, 377] on div "Refined PU Leather Case for Samsung S25 5G" at bounding box center [415, 383] width 212 height 13
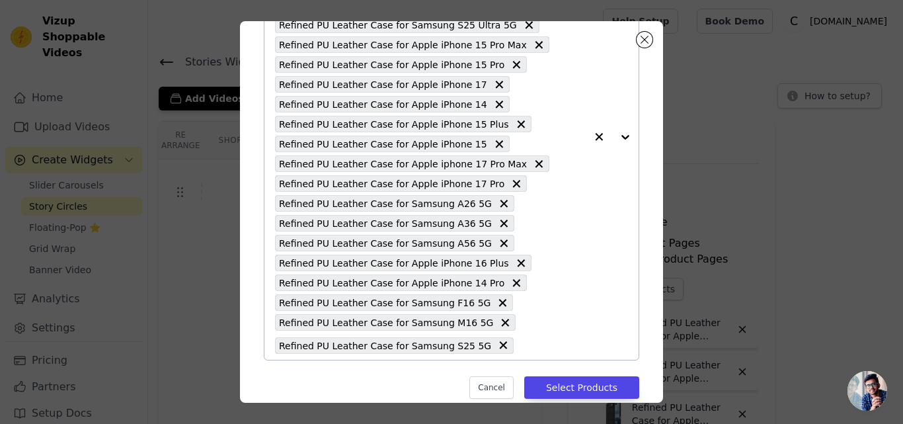
click at [520, 348] on input "text" at bounding box center [552, 345] width 65 height 16
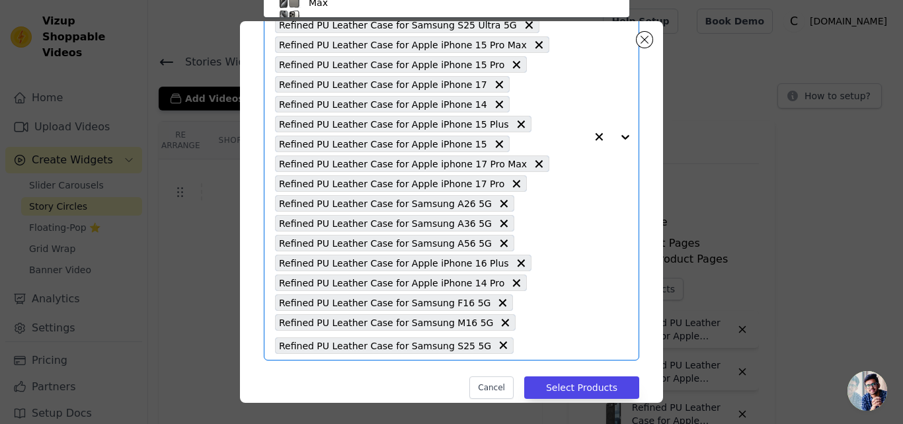
paste input "Refined PU Leather Case for Apple iPhone 16"
type input "Refined PU Leather Case for Apple iPhone 16"
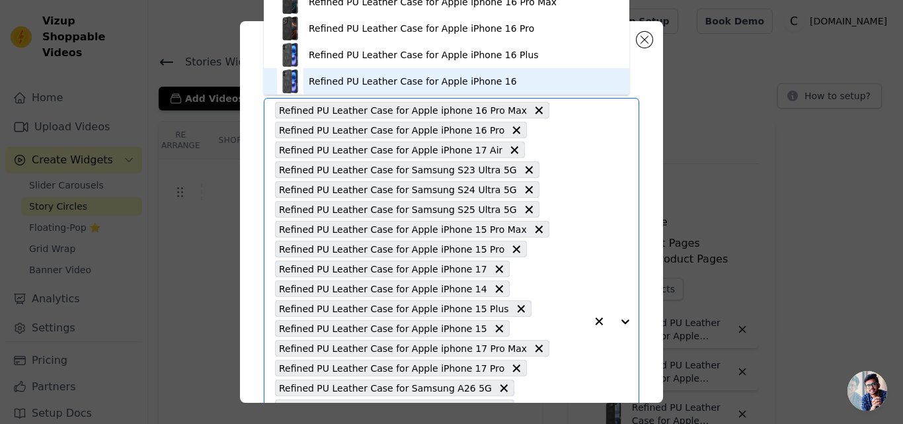
click at [431, 84] on div "Refined PU Leather Case for Apple iPhone 16" at bounding box center [413, 81] width 208 height 13
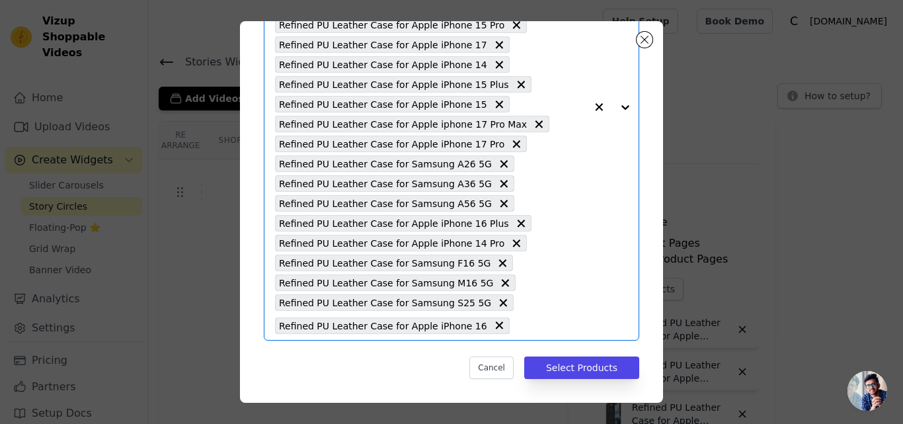
click at [526, 333] on input "text" at bounding box center [550, 325] width 69 height 16
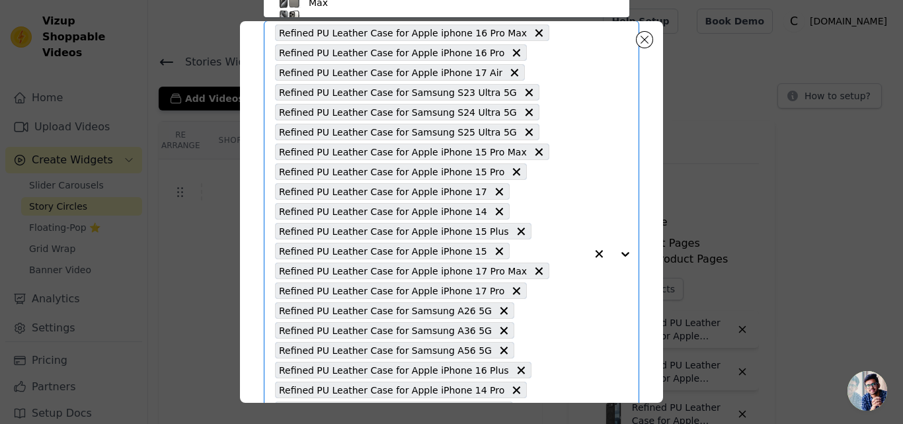
paste input "Refined PU Leather Case for Motorola Moto Edge 50 Fusion 5G"
type input "Refined PU Leather Case for Motorola Moto Edge 50 Fusion 5G"
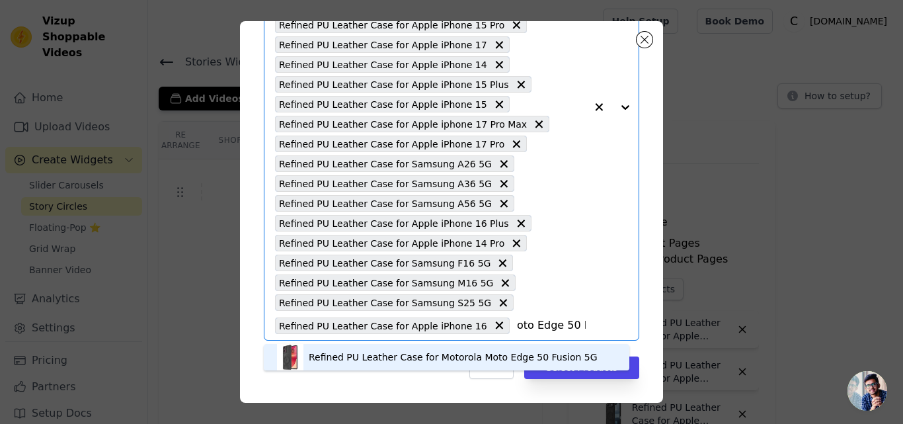
click at [418, 352] on div "Refined PU Leather Case for Motorola Moto Edge 50 Fusion 5G" at bounding box center [453, 356] width 289 height 13
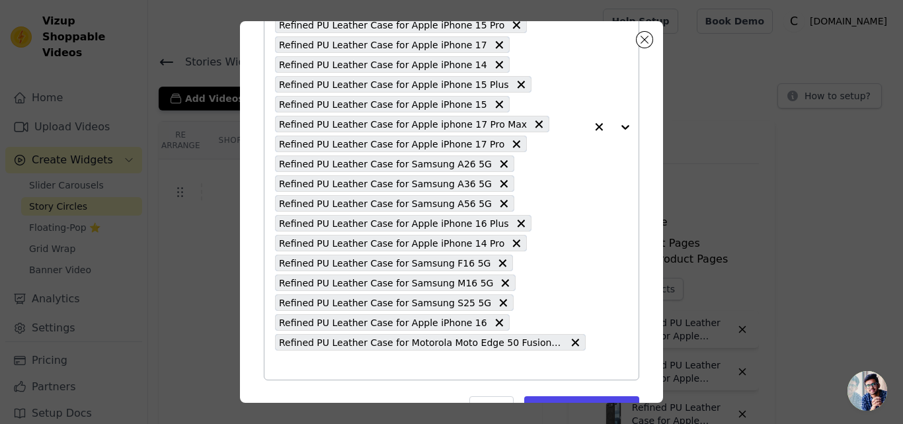
click at [428, 358] on input "text" at bounding box center [430, 365] width 311 height 16
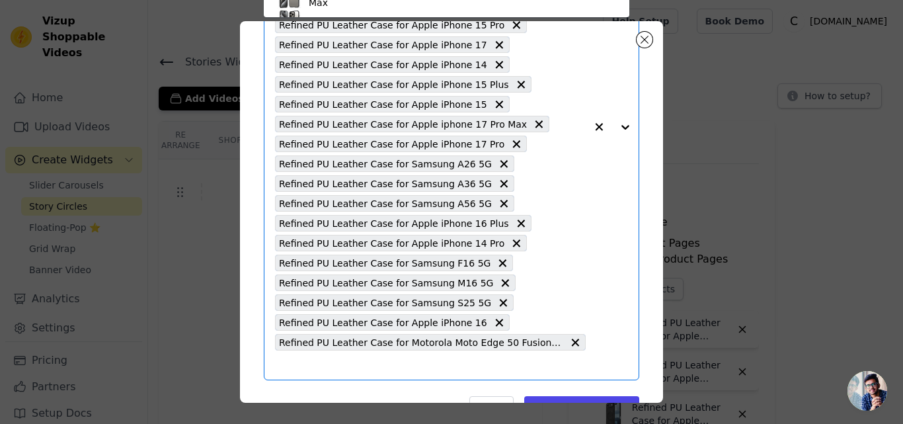
paste input "Refined PU Leather Case for Motorola Moto Edge 60 5G"
type input "Refined PU Leather Case for Motorola Moto Edge 60 5G"
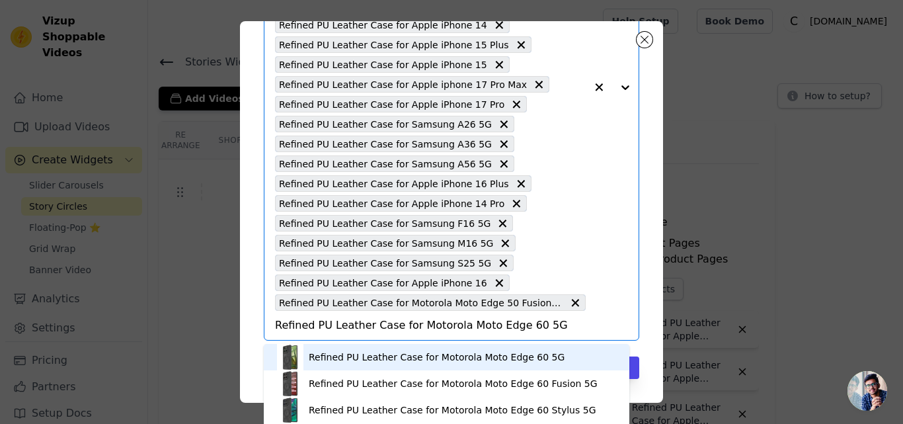
click at [454, 358] on div "Refined PU Leather Case for Motorola Moto Edge 60 5G" at bounding box center [437, 356] width 256 height 13
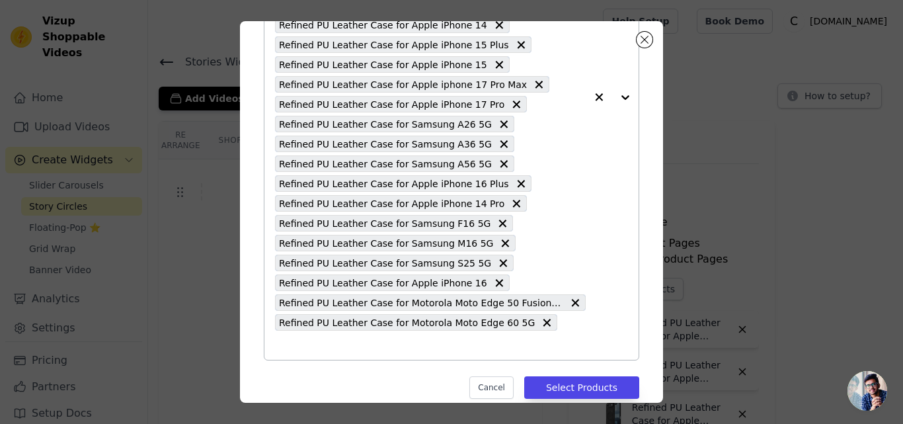
click at [535, 333] on div "Refined PU Leather Case for Apple iphone 16 Pro Max Refined PU Leather Case for…" at bounding box center [430, 97] width 311 height 525
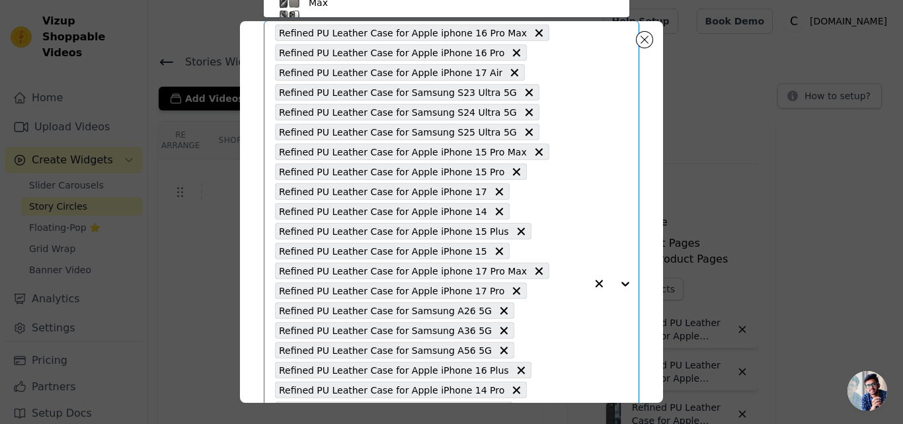
paste input "Refined PU Leather Case for Motorola Moto Edge 60 Fusion 5G"
type input "Refined PU Leather Case for Motorola Moto Edge 60 Fusion 5G"
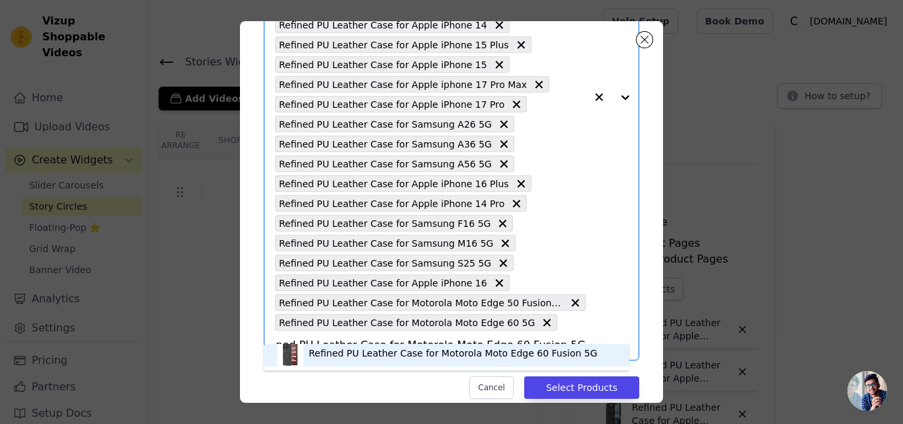
click at [380, 354] on div "Refined PU Leather Case for Motorola Moto Edge 60 Fusion 5G" at bounding box center [453, 352] width 289 height 13
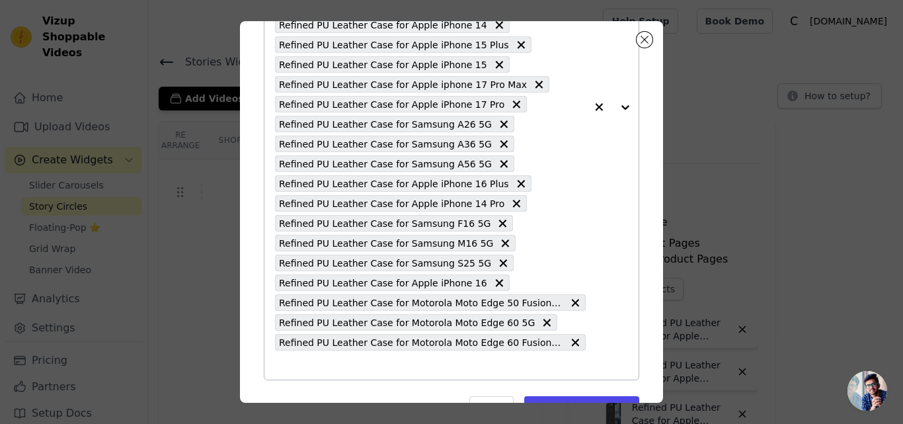
click at [380, 354] on div "Refined PU Leather Case for Apple iphone 16 Pro Max Refined PU Leather Case for…" at bounding box center [430, 107] width 311 height 545
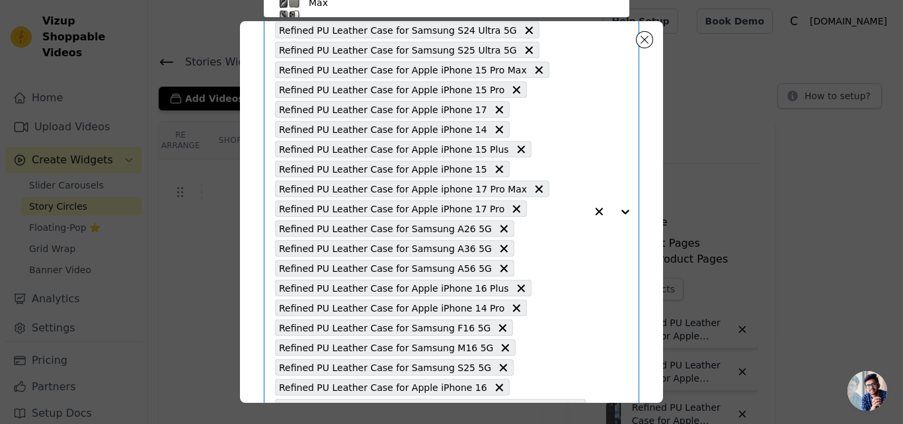
paste input "Refined PU Leather Case for Motorola Moto G96 5G"
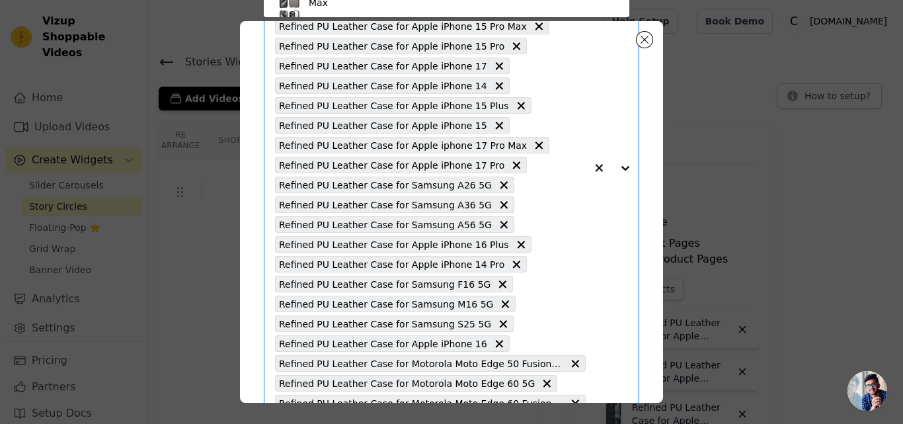
type input "Refined PU Leather Case for Motorola Moto G96 5G"
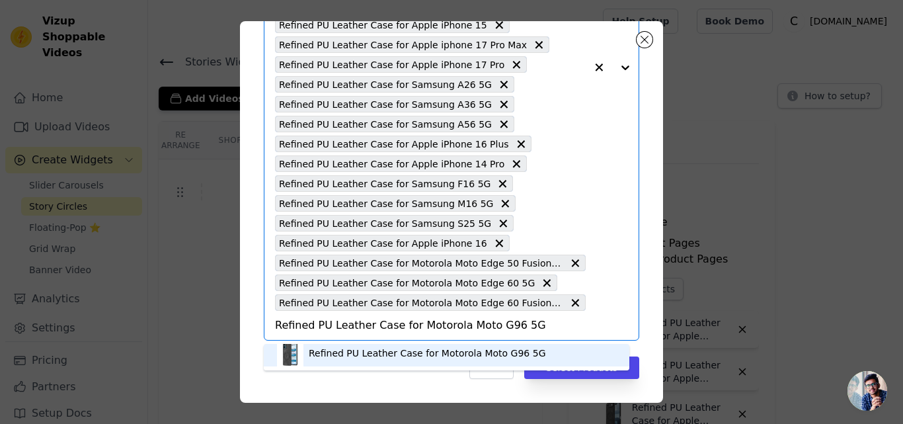
click at [395, 354] on div "Refined PU Leather Case for Motorola Moto G96 5G" at bounding box center [427, 352] width 237 height 13
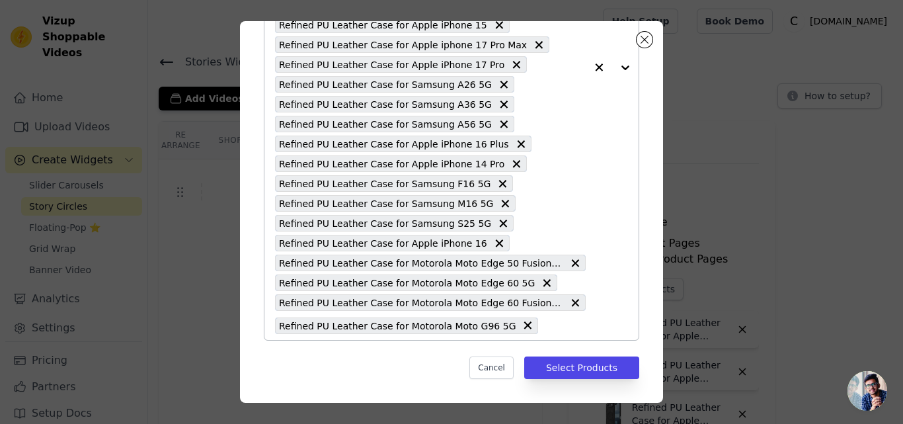
click at [545, 330] on input "text" at bounding box center [565, 325] width 41 height 16
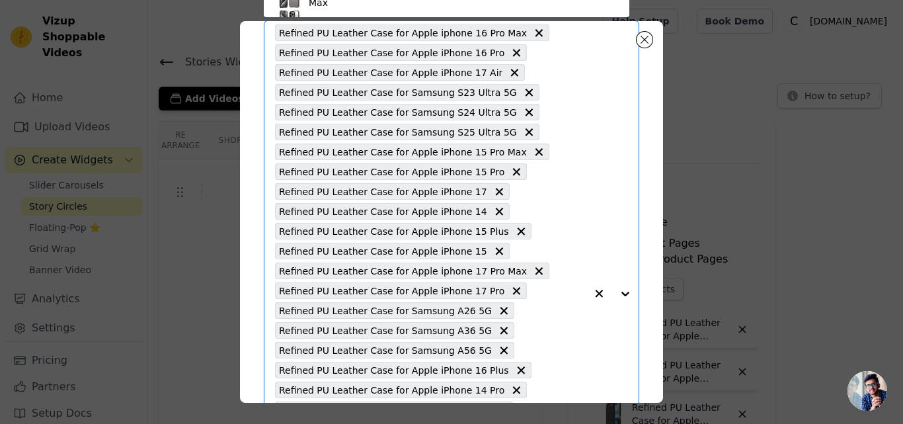
paste input "Refined PU Leather Case for Samsung F56 5G"
type input "Refined PU Leather Case for Samsung F56 5G"
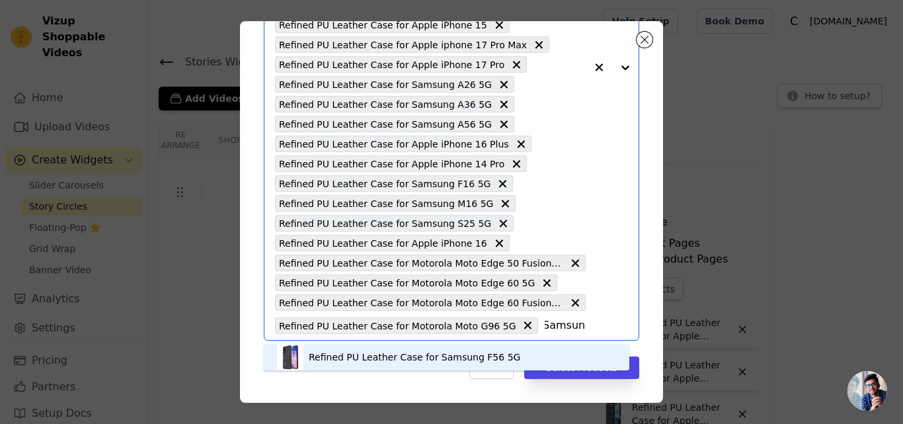
click at [375, 360] on div "Refined PU Leather Case for Samsung F56 5G" at bounding box center [415, 356] width 212 height 13
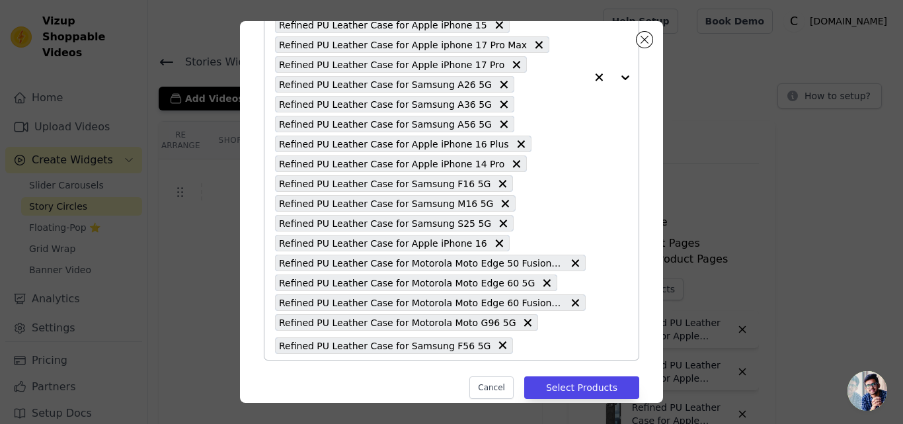
click at [520, 346] on input "text" at bounding box center [553, 345] width 66 height 16
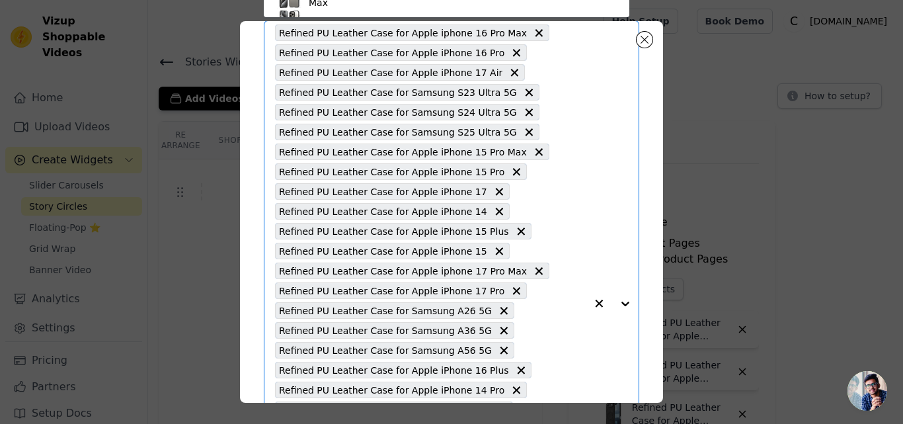
paste input "Refined PU Leather Case for Samsung M56 5G"
type input "Refined PU Leather Case for Samsung M56 5G"
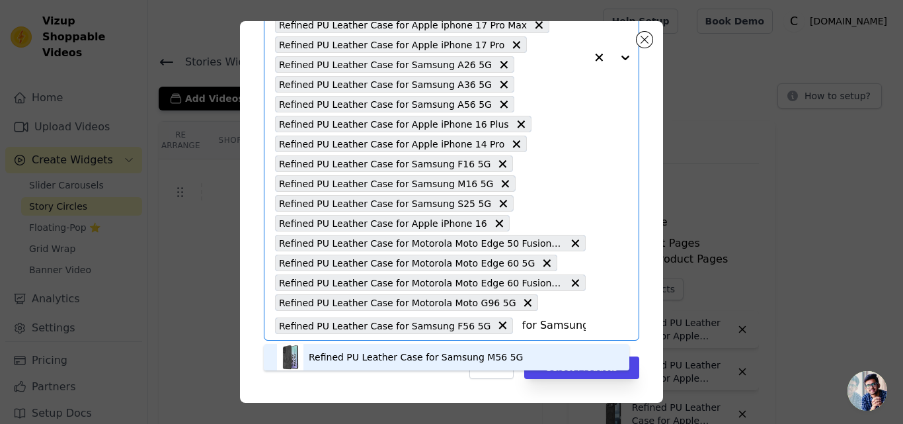
click at [428, 356] on div "Refined PU Leather Case for Samsung M56 5G" at bounding box center [416, 356] width 214 height 13
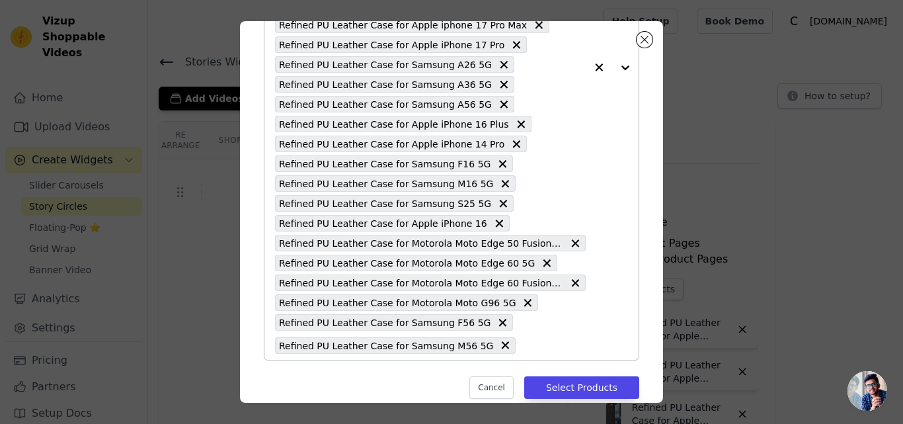
click at [522, 343] on input "text" at bounding box center [553, 345] width 63 height 16
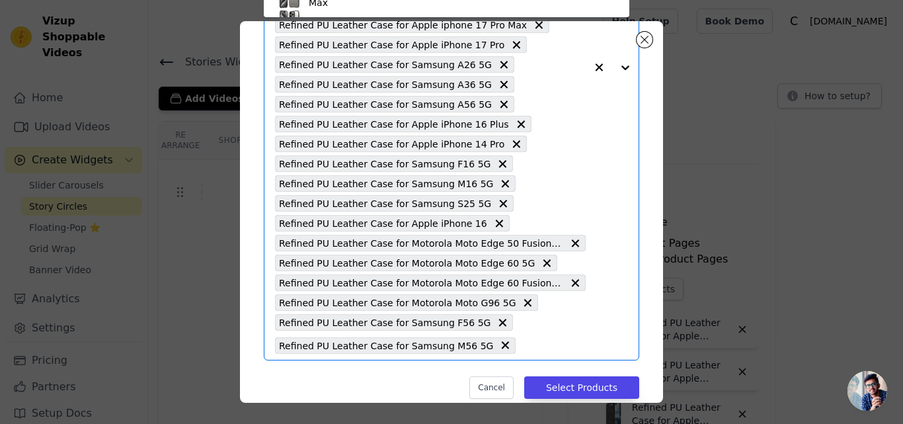
paste input "Refined PU Leather Case for Vivo Y19e"
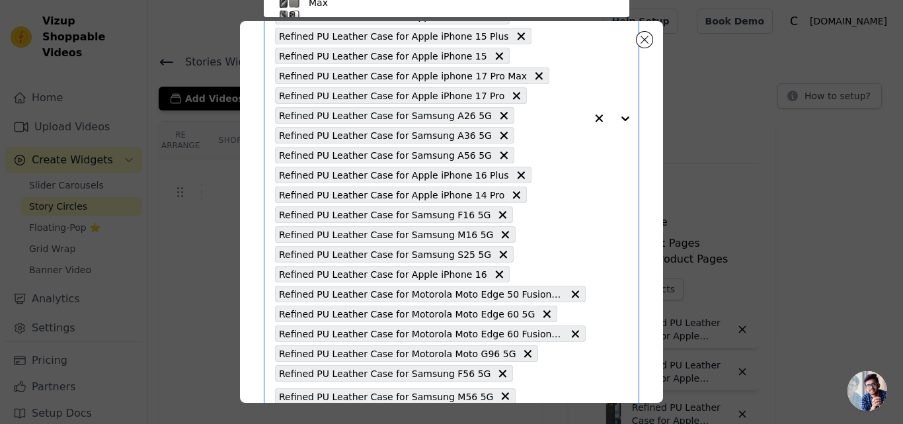
type input "Refined PU Leather Case for Vivo Y19e"
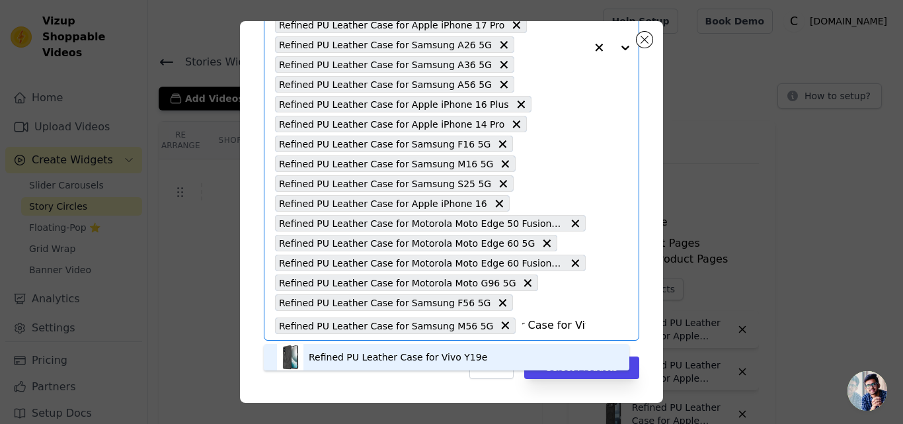
click at [417, 351] on div "Refined PU Leather Case for Vivo Y19e" at bounding box center [398, 356] width 178 height 13
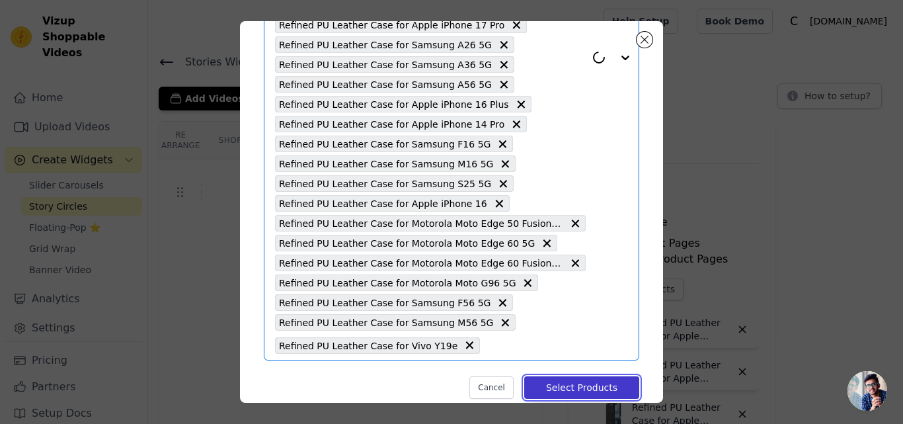
click at [547, 389] on button "Select Products" at bounding box center [581, 387] width 115 height 22
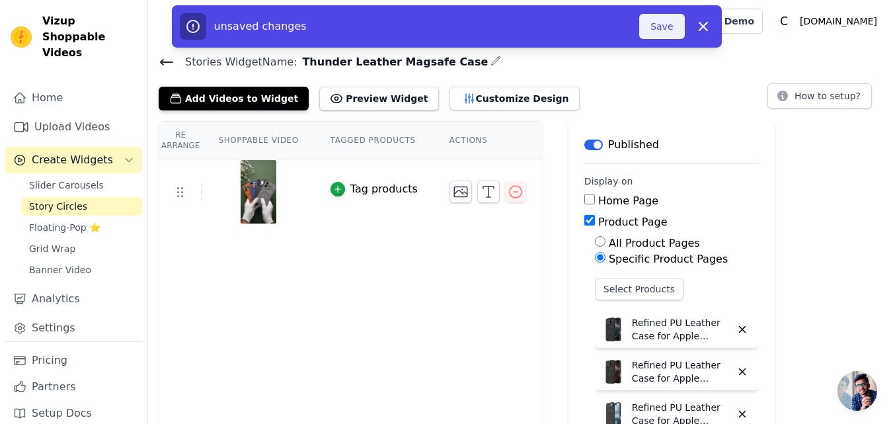
click at [654, 35] on button "Save" at bounding box center [661, 26] width 45 height 25
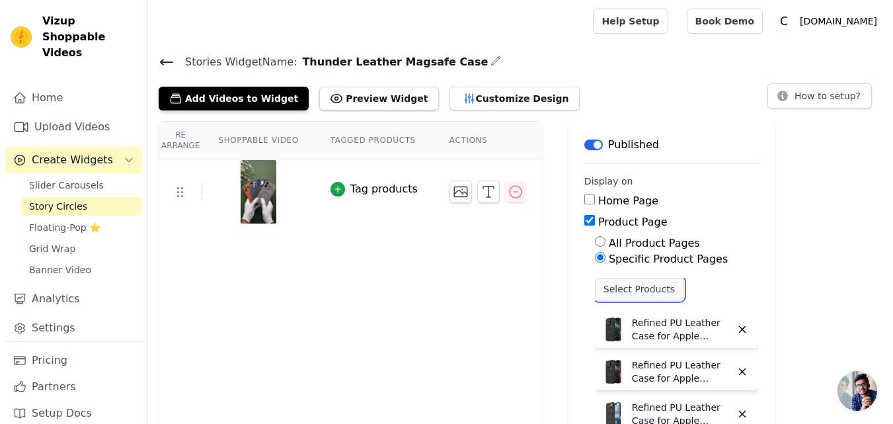
click at [595, 290] on button "Select Products" at bounding box center [639, 289] width 89 height 22
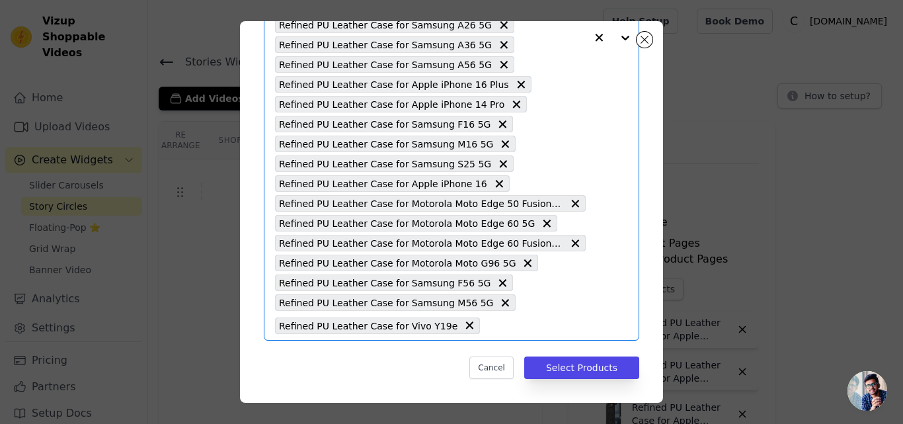
click at [487, 325] on input "text" at bounding box center [536, 325] width 99 height 16
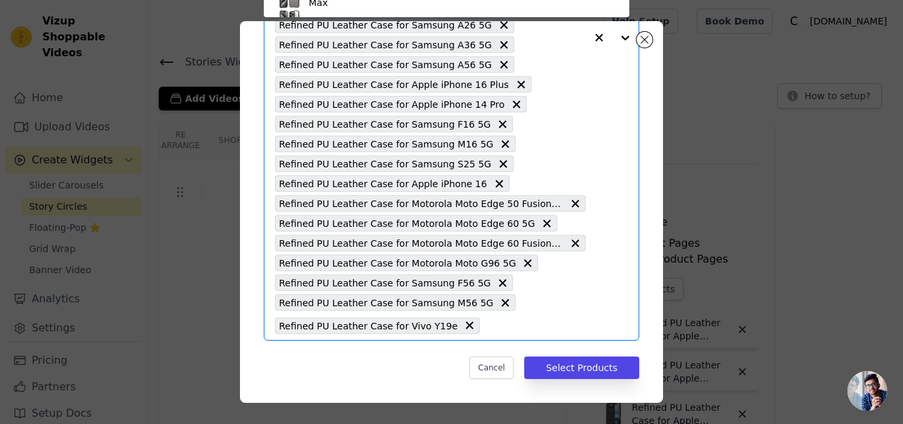
paste input "Refined PU Leather Case for Samsung A16 5G"
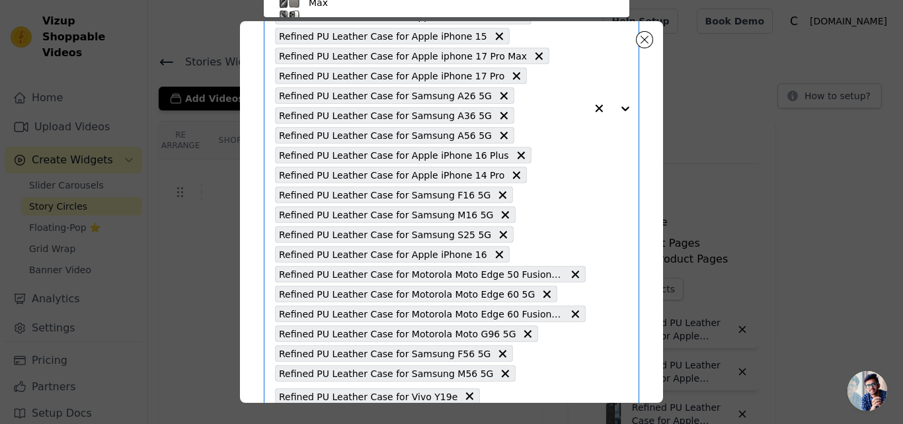
type input "Refined PU Leather Case for Samsung A16 5G"
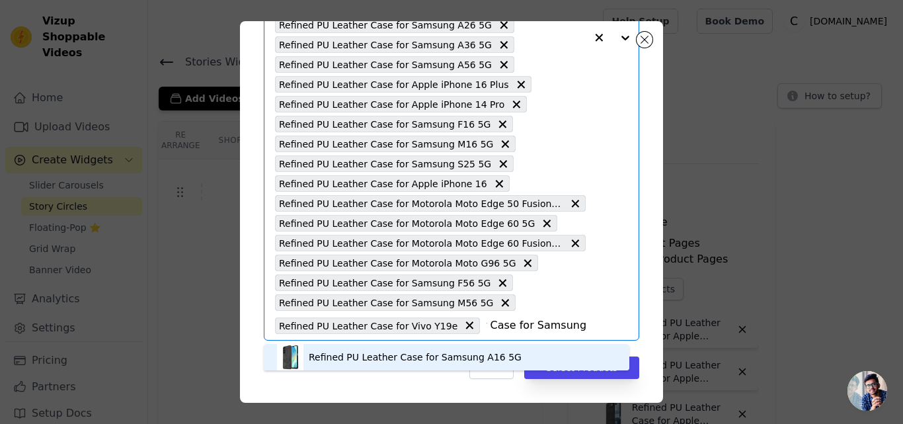
click at [367, 353] on div "Refined PU Leather Case for Samsung A16 5G" at bounding box center [415, 356] width 213 height 13
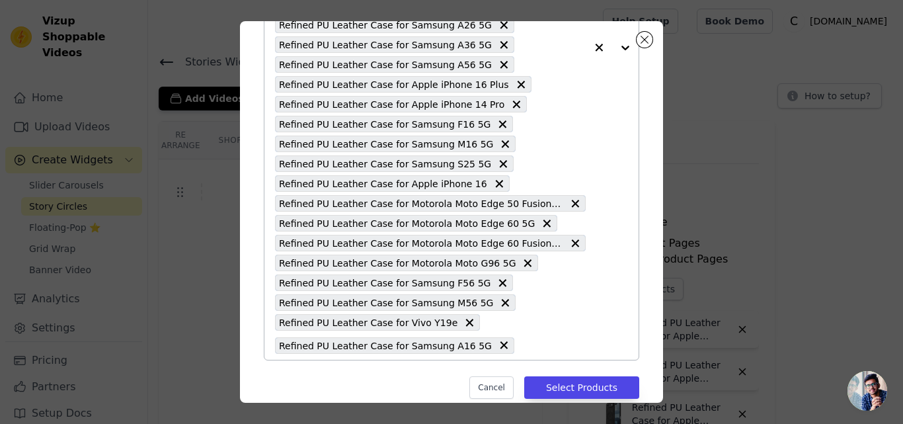
click at [521, 344] on input "text" at bounding box center [553, 345] width 65 height 16
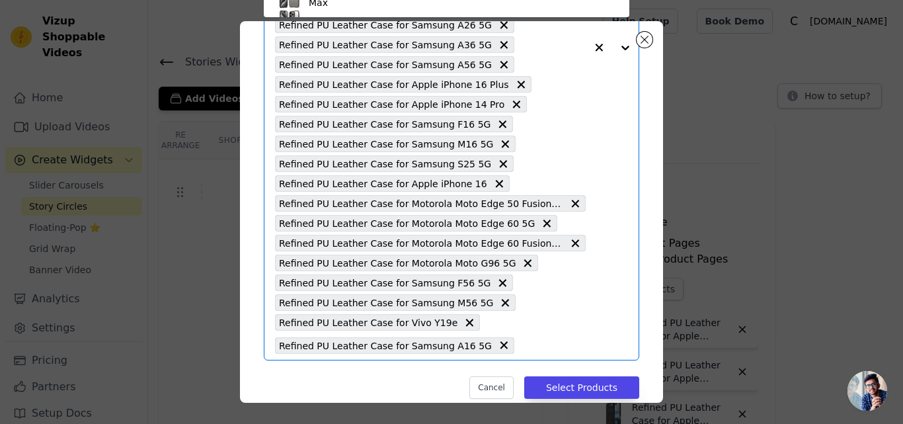
paste input "Refined PU Leather Case for Vivo T4R 5G"
type input "Refined PU Leather Case for Vivo T4R 5G"
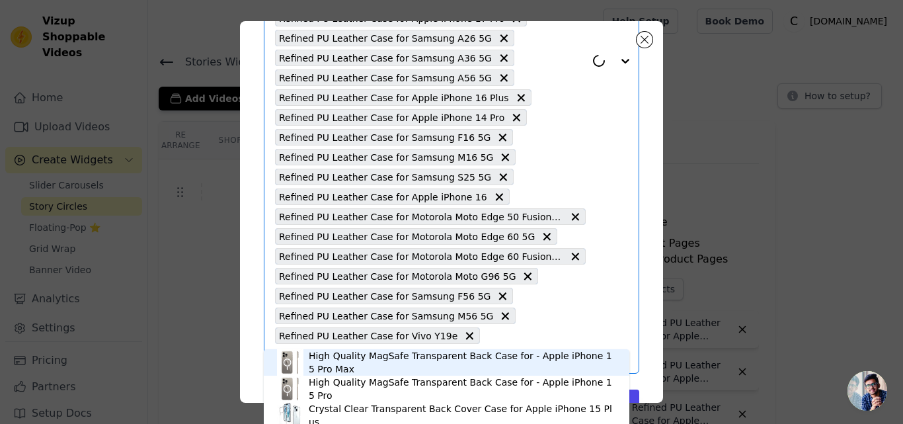
scroll to position [383, 0]
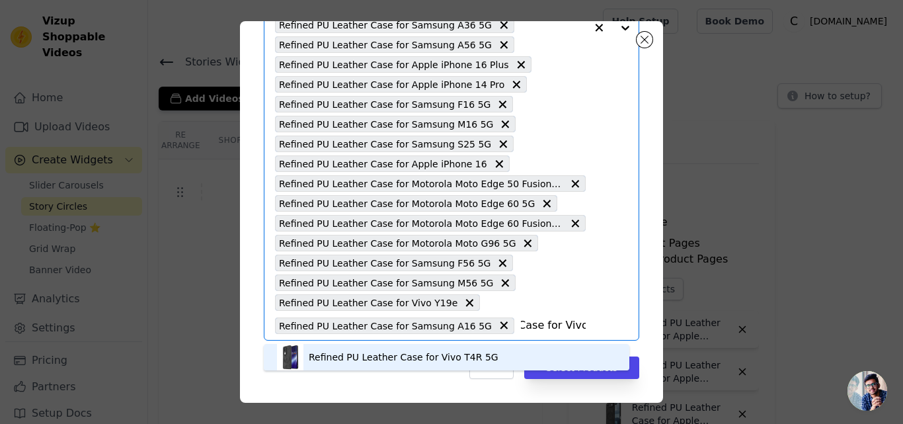
click at [381, 356] on div "Refined PU Leather Case for Vivo T4R 5G" at bounding box center [404, 356] width 190 height 13
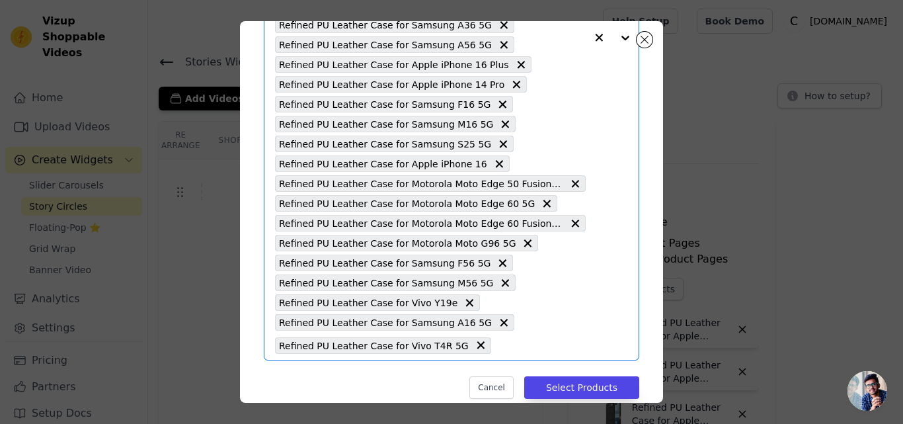
scroll to position [0, 0]
click at [498, 349] on input "text" at bounding box center [542, 345] width 88 height 16
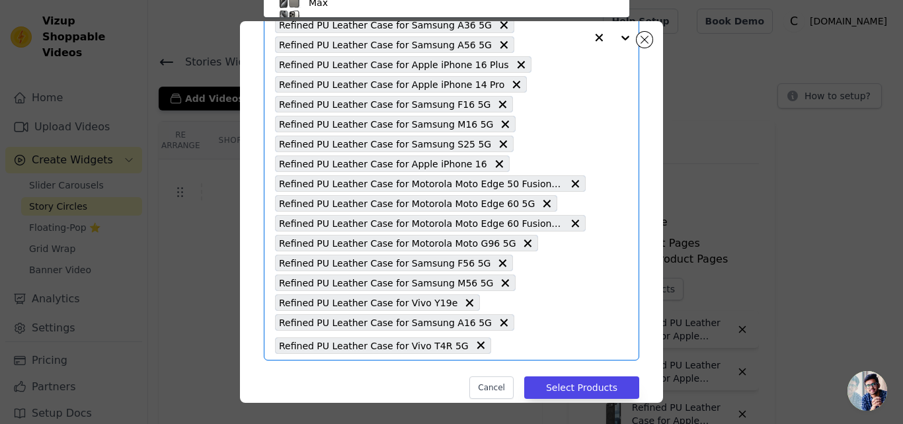
scroll to position [77, 0]
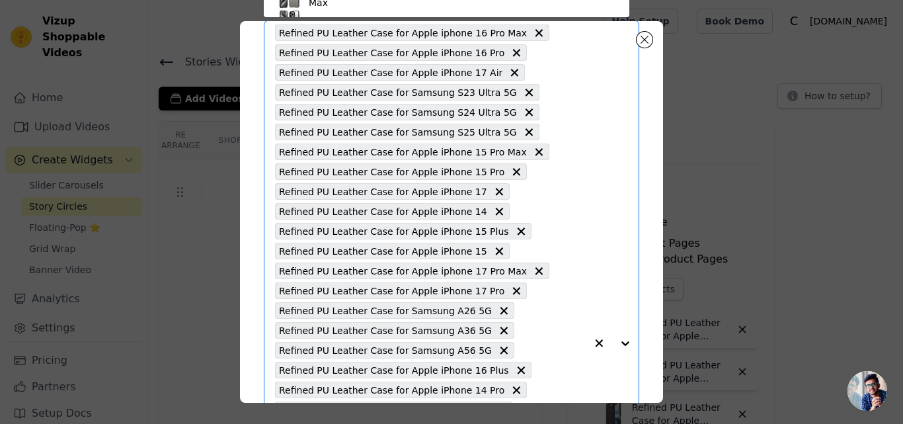
paste input "Refined PU Leather Case for Vivo V50 5G"
type input "Refined PU Leather Case for Vivo V50 5G"
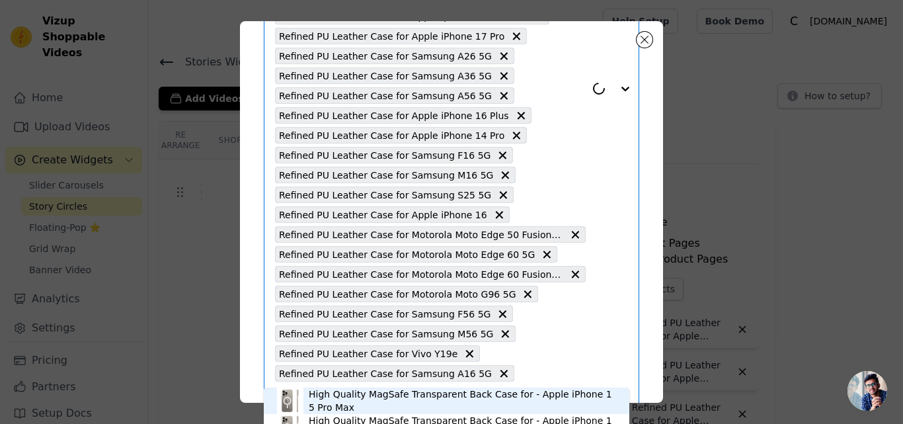
scroll to position [403, 0]
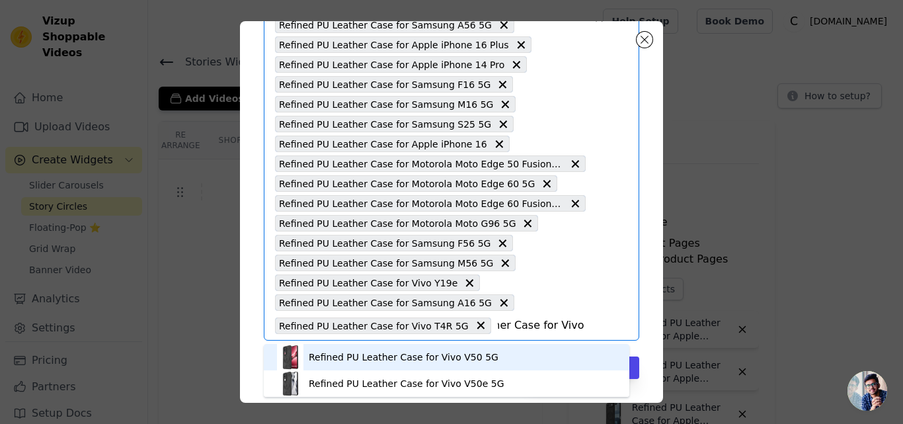
click at [362, 350] on div "Refined PU Leather Case for Vivo V50 5G" at bounding box center [404, 356] width 190 height 13
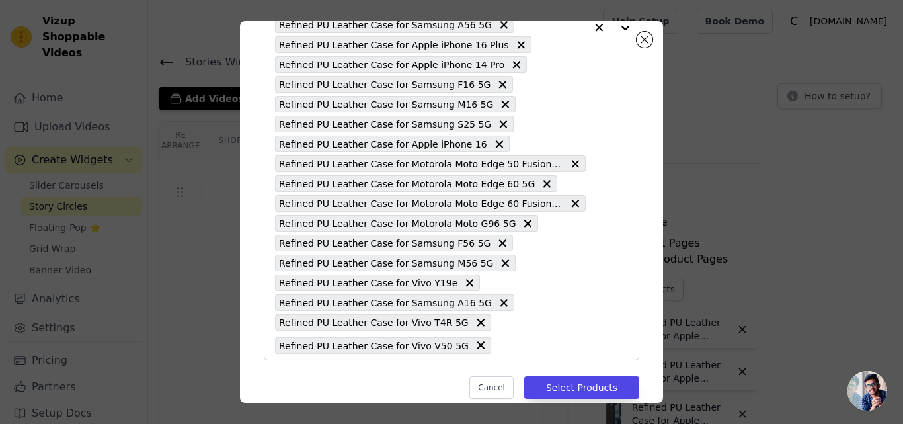
click at [500, 339] on input "text" at bounding box center [542, 345] width 88 height 16
paste input "Refined PU Leather Case for Vivo V50e 5G"
type input "Refined PU Leather Case for Vivo V50e 5G"
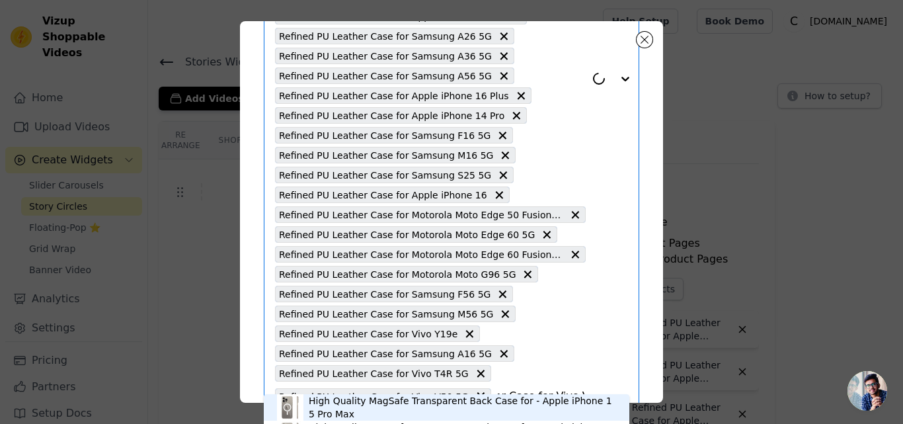
scroll to position [422, 0]
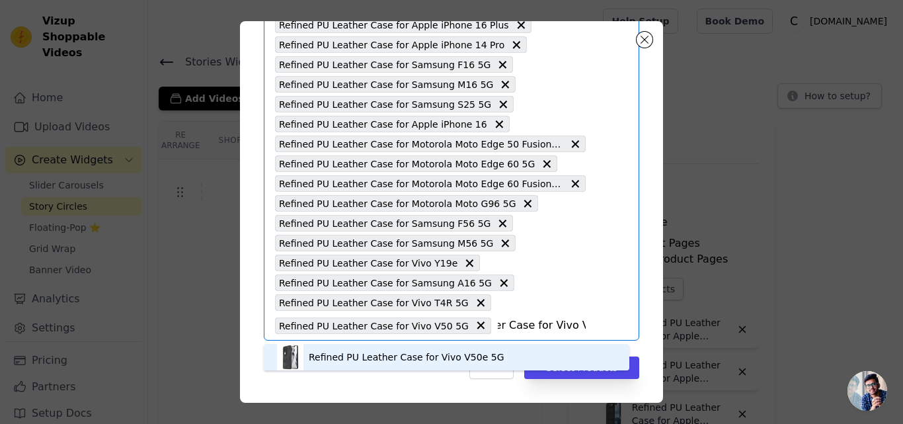
click at [369, 347] on div "Refined PU Leather Case for Vivo V50e 5G" at bounding box center [446, 357] width 339 height 26
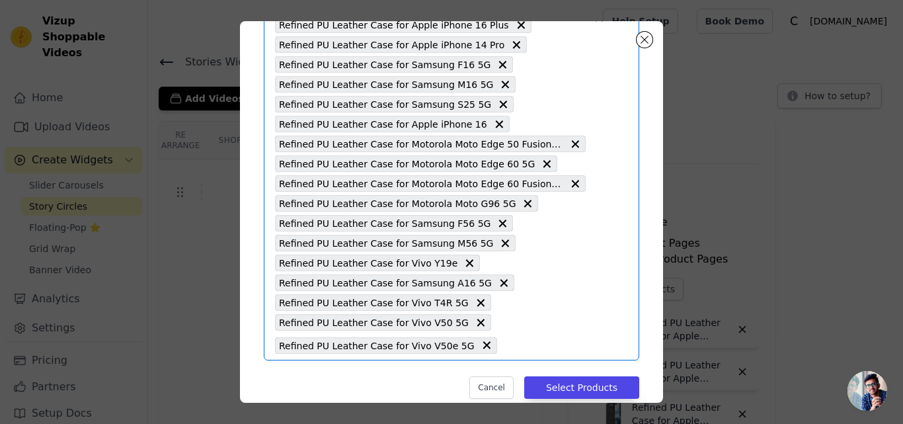
scroll to position [0, 0]
click at [508, 348] on input "text" at bounding box center [545, 345] width 82 height 16
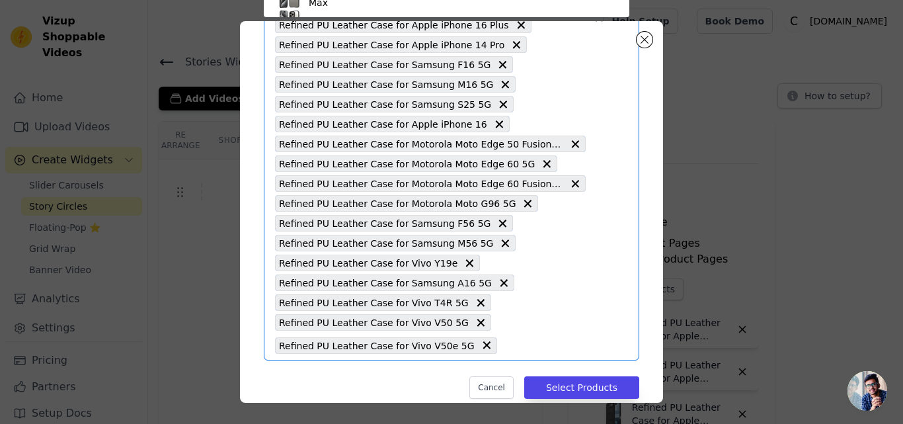
paste input "Refined PU Leather Case for Vivo Y29 5G"
type input "Refined PU Leather Case for Vivo Y29 5G"
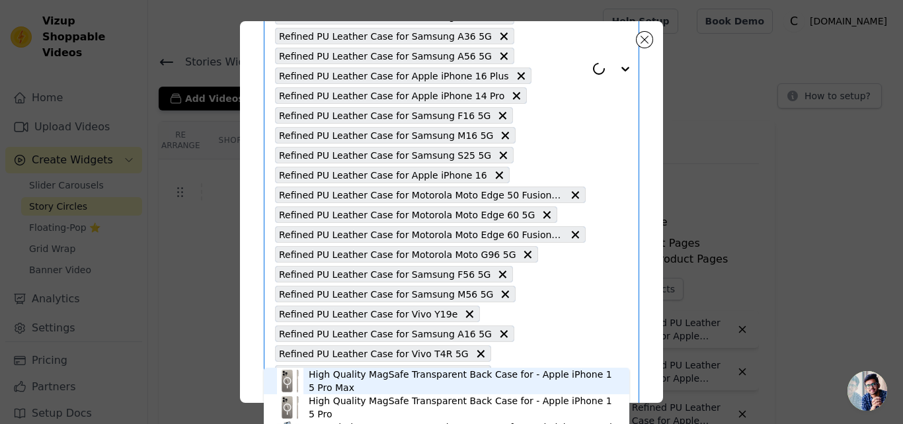
scroll to position [442, 0]
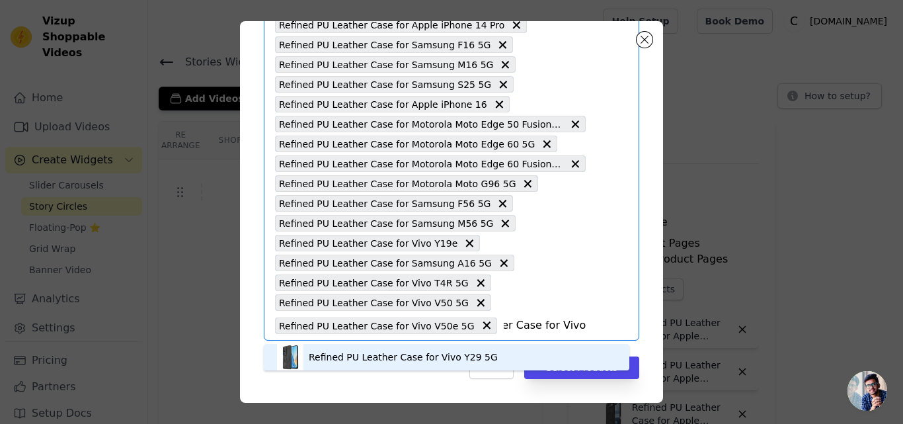
click at [379, 357] on div "Refined PU Leather Case for Vivo Y29 5G" at bounding box center [403, 356] width 189 height 13
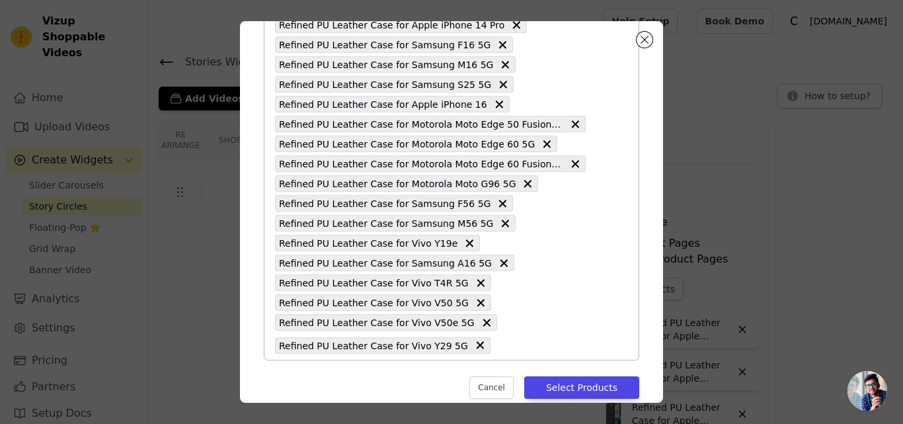
click at [497, 344] on input "text" at bounding box center [541, 345] width 89 height 16
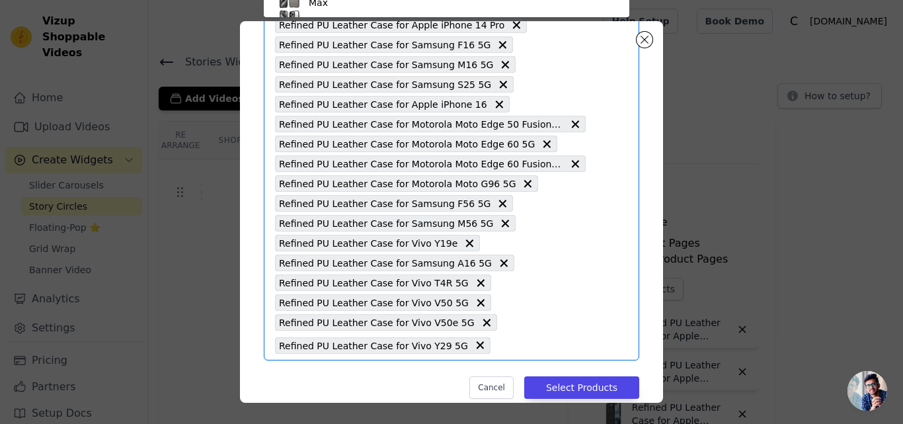
paste input "Refined PU Leather Case for Motorola Moto Edge 60 Stylus 5G"
type input "Refined PU Leather Case for Motorola Moto Edge 60 Stylus 5G"
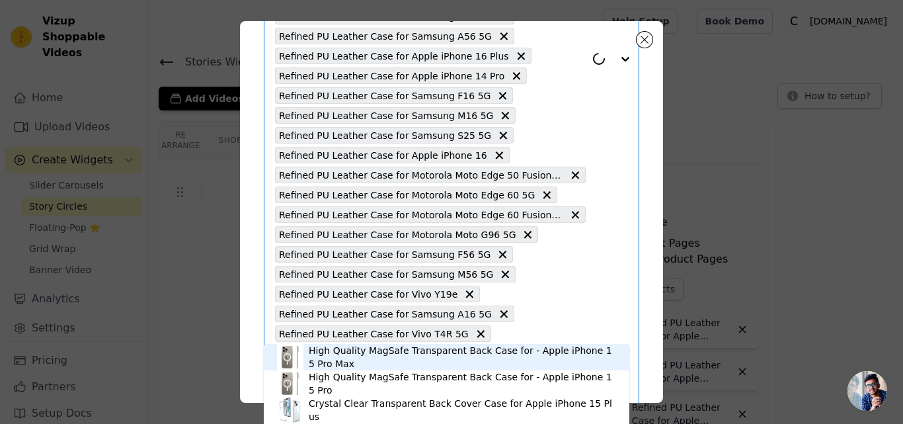
scroll to position [462, 0]
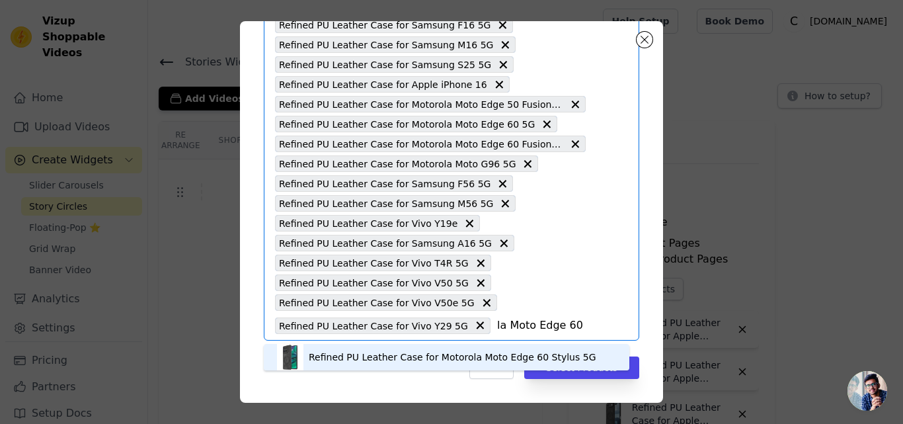
click at [422, 350] on div "Refined PU Leather Case for Motorola Moto Edge 60 Stylus 5G" at bounding box center [453, 356] width 288 height 13
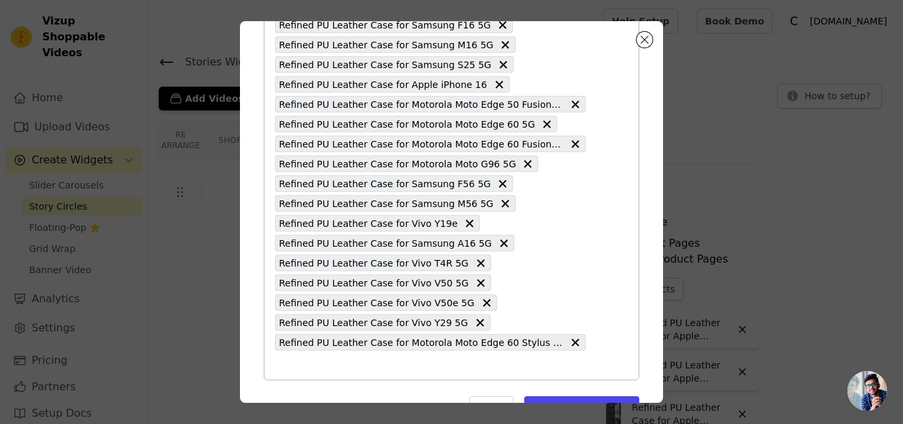
click at [441, 355] on div "Refined PU Leather Case for Apple iphone 16 Pro Max Refined PU Leather Case for…" at bounding box center [430, 7] width 311 height 743
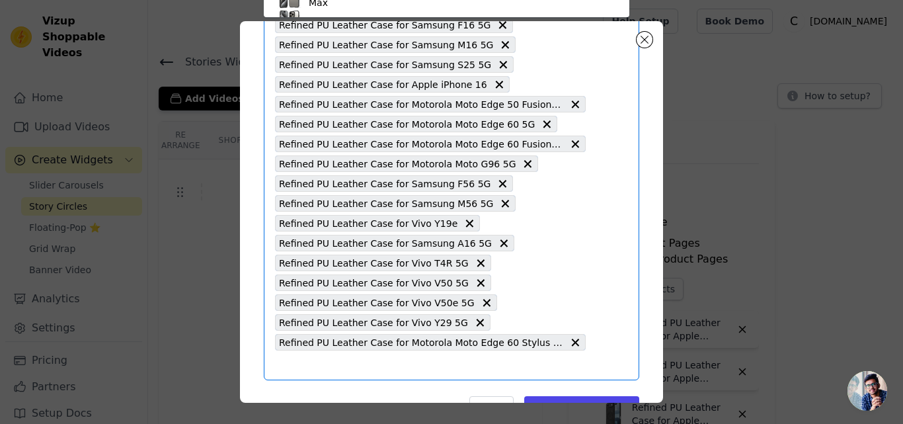
scroll to position [431, 0]
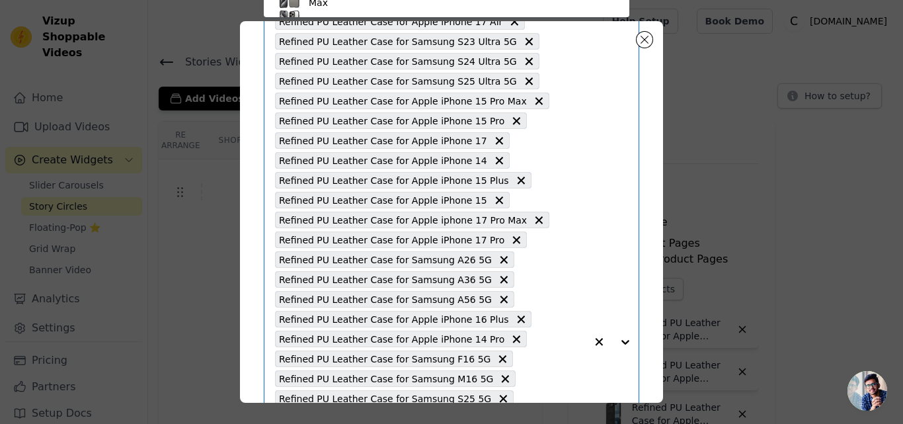
paste input "Refined PU Leather Case for Motorola Moto Edge 60 Pro 5G"
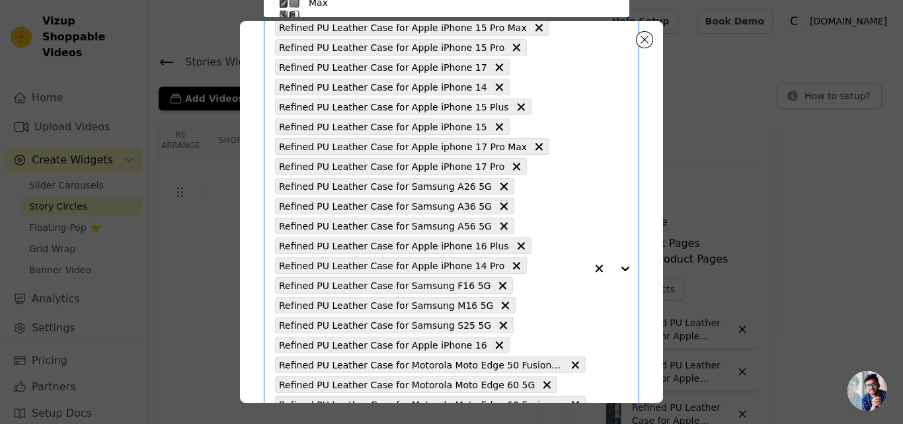
type input "Refined PU Leather Case for Motorola Moto Edge 60 Pro 5G"
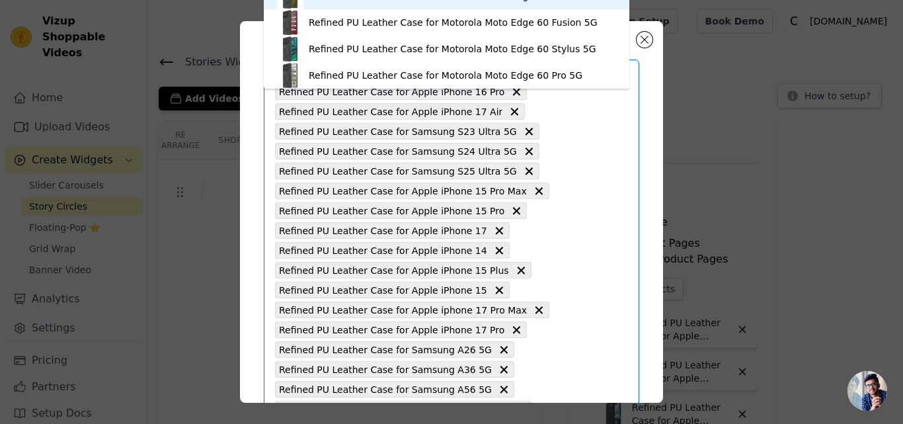
scroll to position [0, 0]
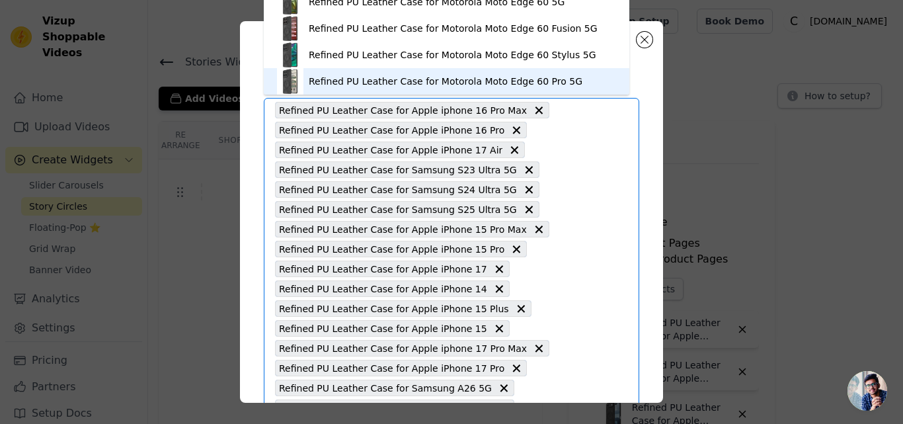
click at [450, 74] on div "Refined PU Leather Case for Motorola Moto Edge 60 Pro 5G" at bounding box center [446, 81] width 339 height 26
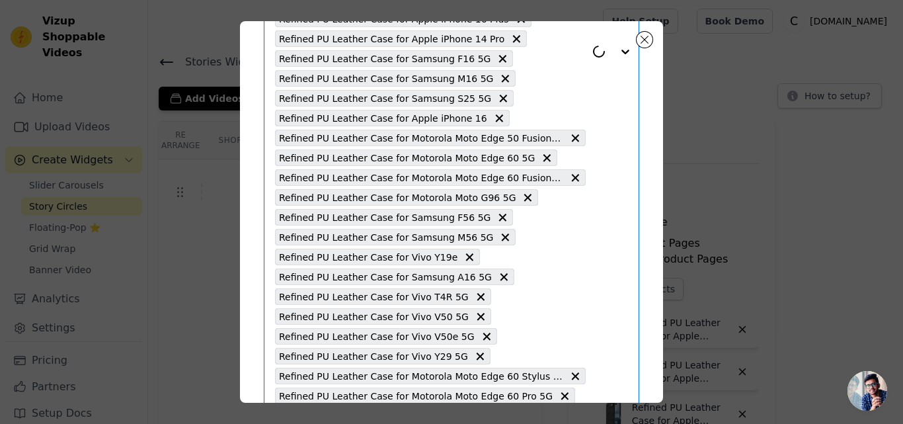
scroll to position [522, 0]
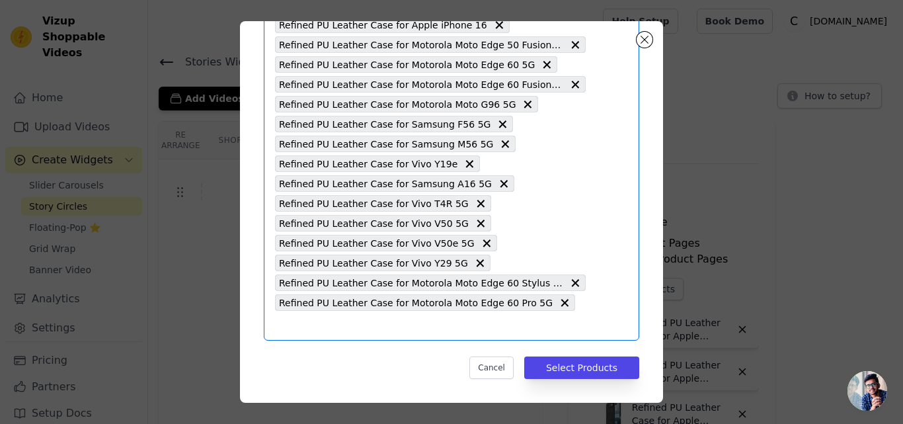
paste input "Refined PU Leather Case for OnePlus 13S 5G"
type input "Refined PU Leather Case for OnePlus 13S 5G"
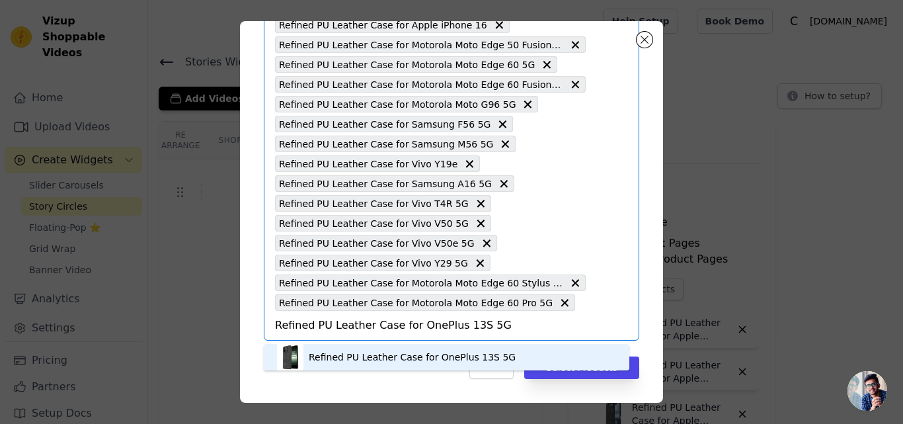
click at [401, 358] on div "Refined PU Leather Case for OnePlus 13S 5G" at bounding box center [412, 356] width 207 height 13
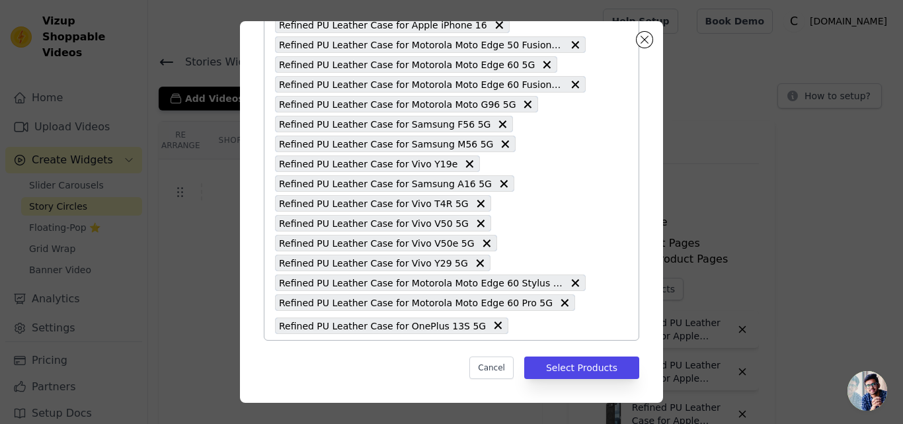
paste input "Refined PU Leather Case for Vivo Y39 5G"
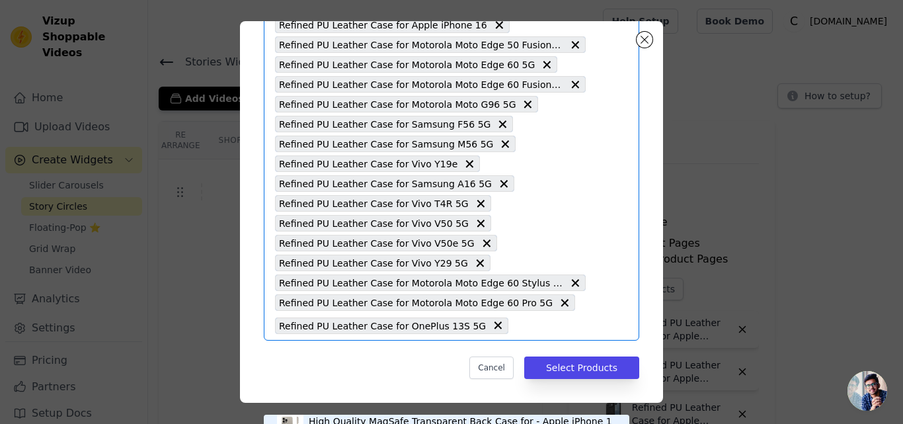
type input "Refined PU Leather Case for Vivo Y39 5G"
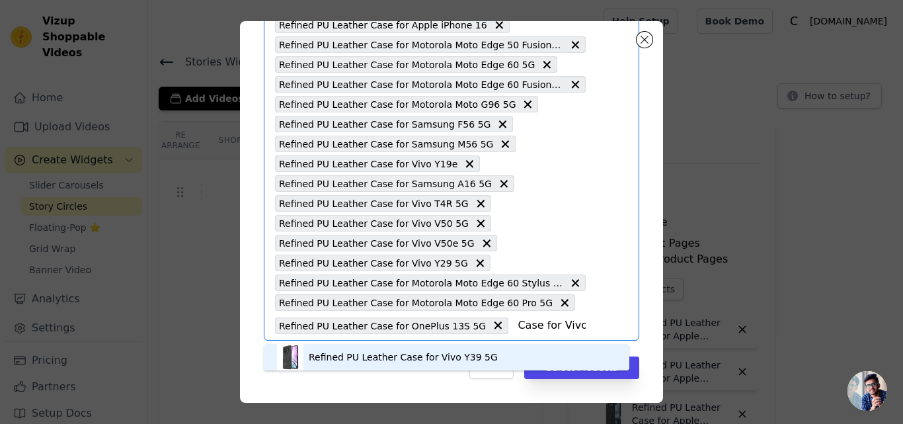
click at [379, 354] on div "Refined PU Leather Case for Vivo Y39 5G" at bounding box center [403, 356] width 189 height 13
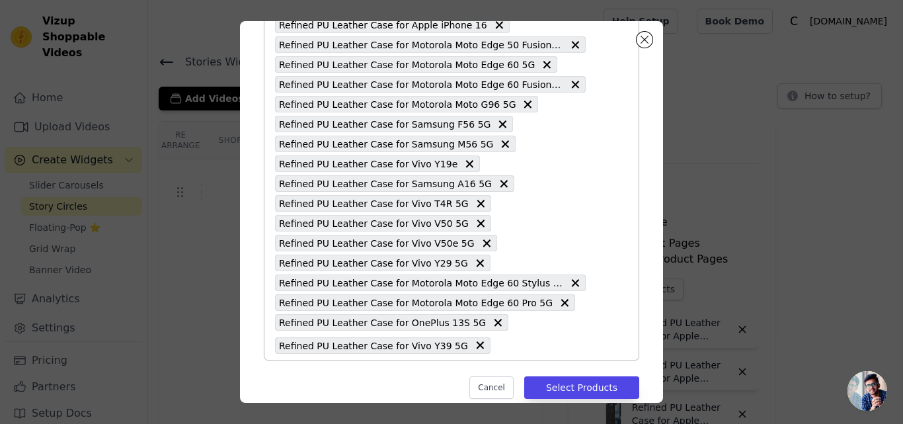
click at [497, 342] on input "text" at bounding box center [541, 345] width 89 height 16
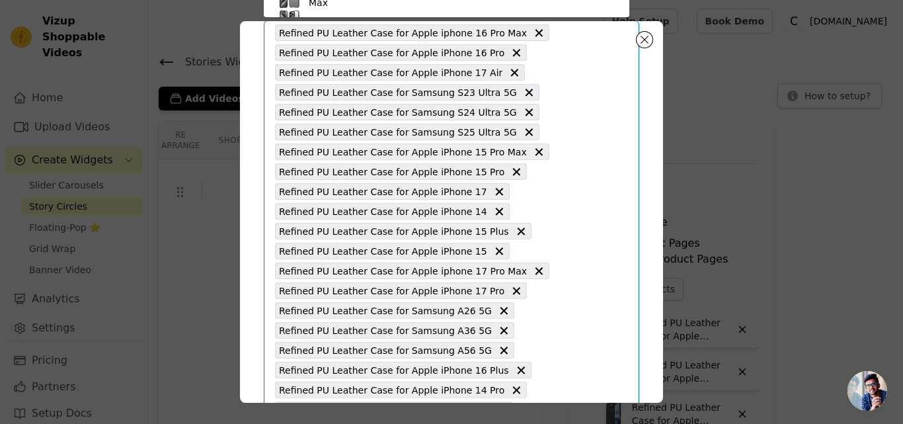
paste input "Refined PU Leather Case for Vivo T3 Ultra 5G"
type input "Refined PU Leather Case for Vivo T3 Ultra 5G"
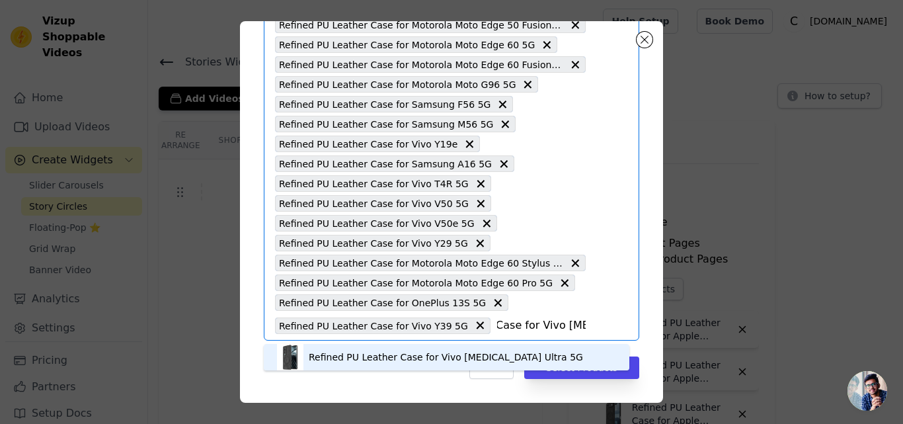
click at [381, 355] on div "Refined PU Leather Case for Vivo T3 Ultra 5G" at bounding box center [446, 356] width 274 height 13
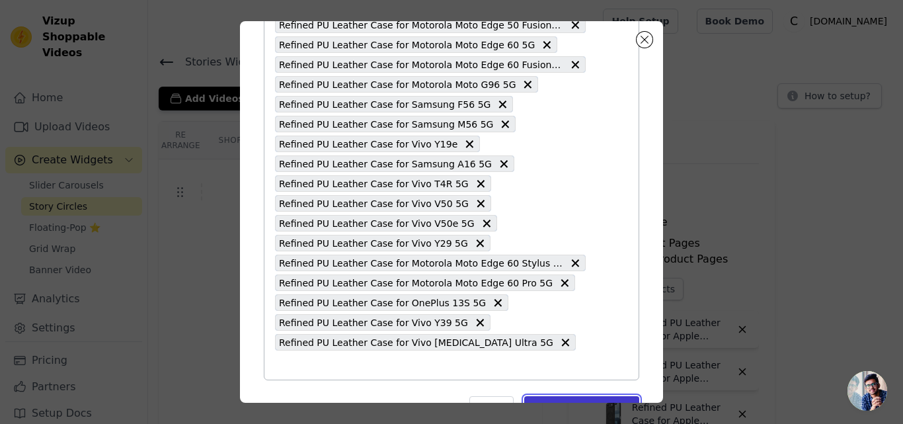
click at [547, 396] on button "Select Products" at bounding box center [581, 407] width 115 height 22
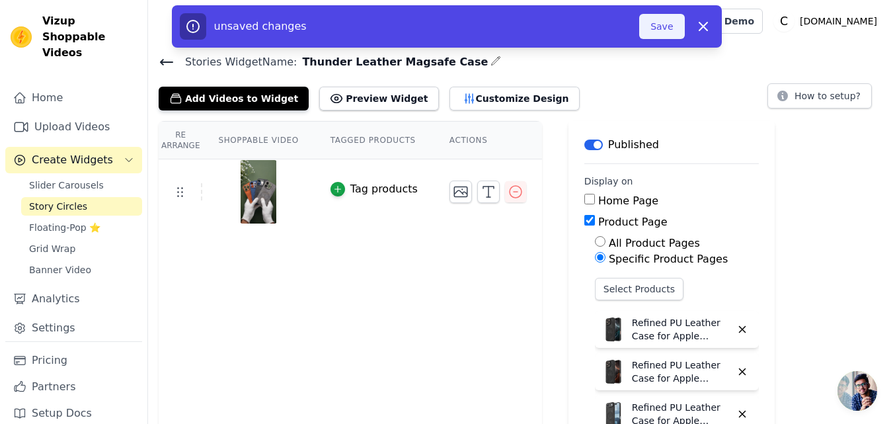
click at [662, 34] on button "Save" at bounding box center [661, 26] width 45 height 25
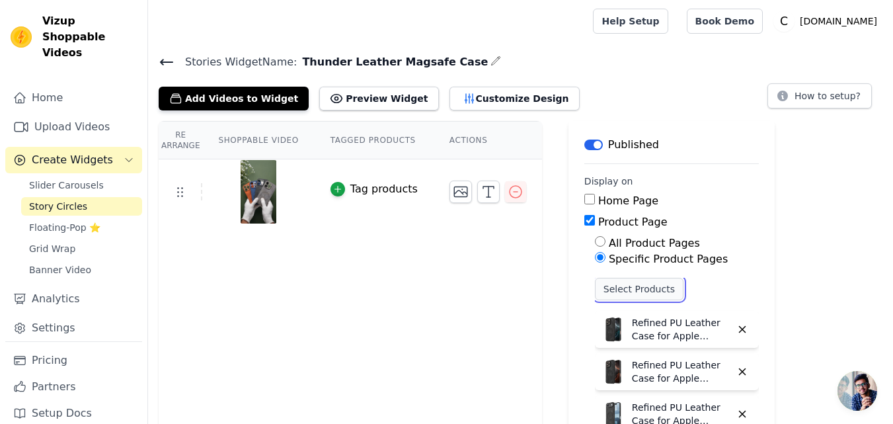
click at [618, 290] on button "Select Products" at bounding box center [639, 289] width 89 height 22
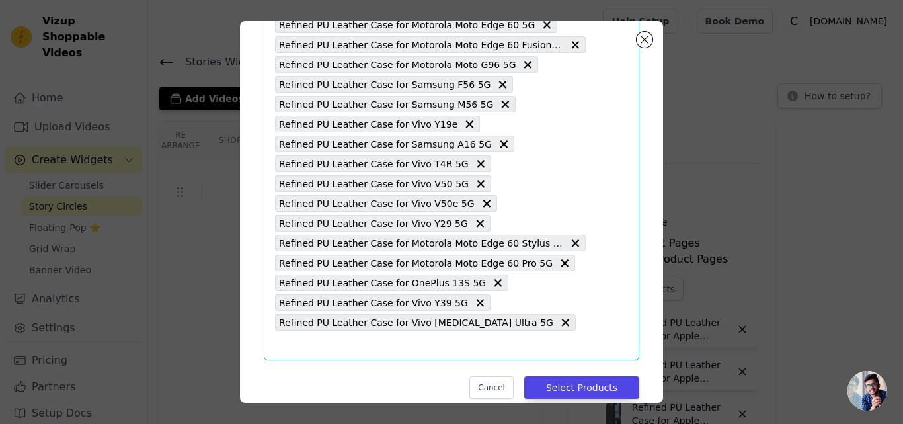
click at [505, 337] on input "text" at bounding box center [430, 345] width 311 height 16
paste input "Refined PU Leather Case for Vivo V40 5G"
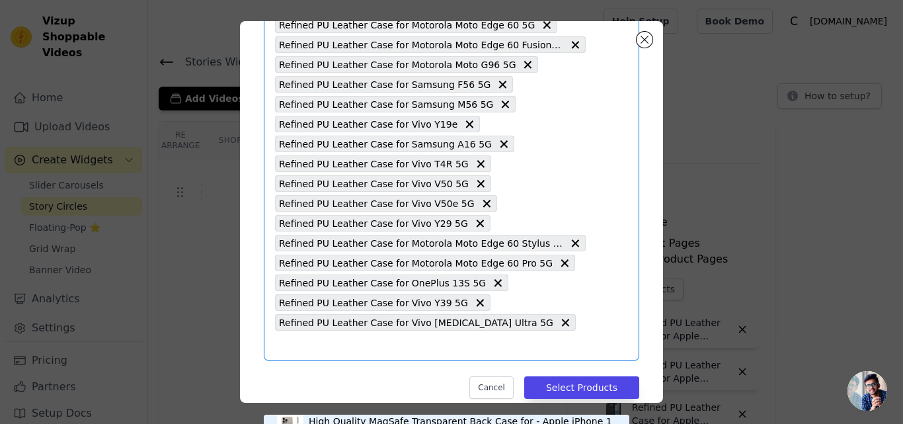
type input "Refined PU Leather Case for Vivo V40 5G"
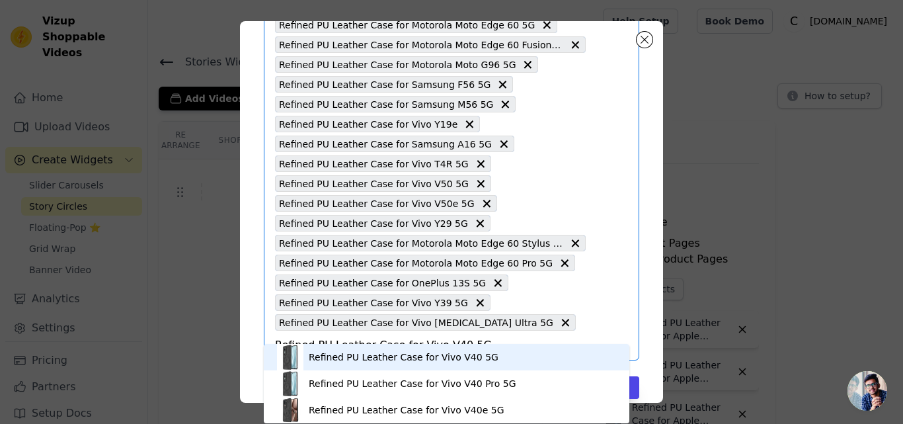
click at [384, 356] on div "Refined PU Leather Case for Vivo V40 5G" at bounding box center [404, 356] width 190 height 13
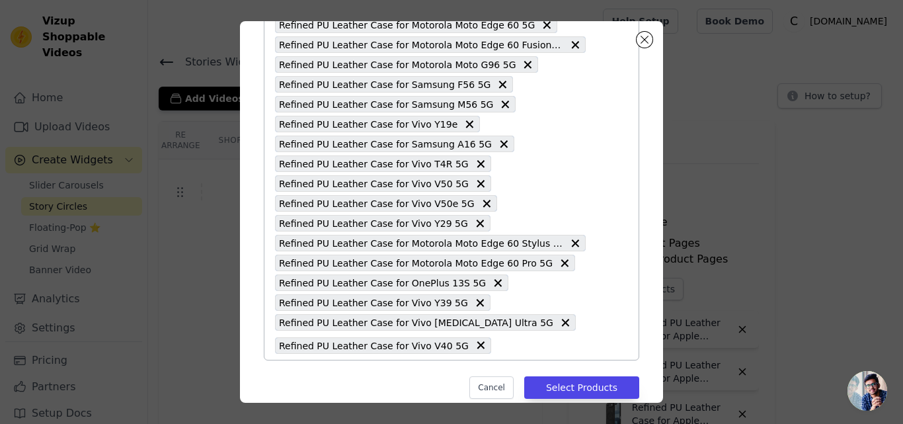
click at [498, 352] on input "text" at bounding box center [542, 345] width 88 height 16
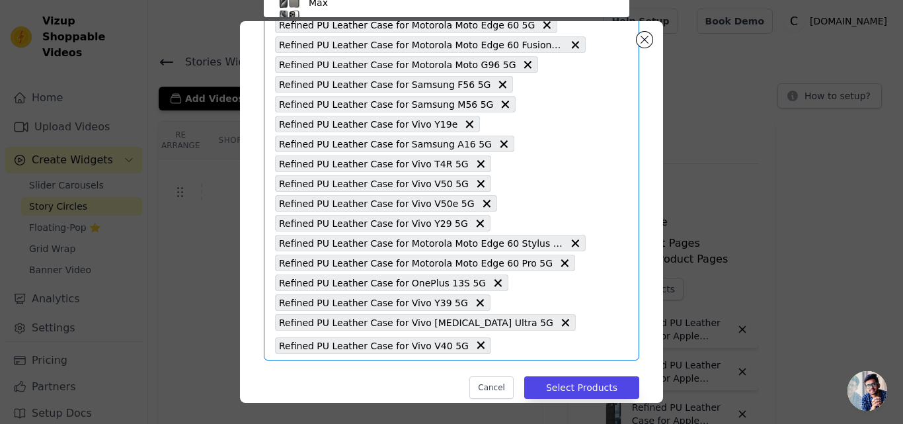
paste input "Refined PU Leather Case for Vivo V40 Pro 5G"
type input "Refined PU Leather Case for Vivo V40 Pro 5G"
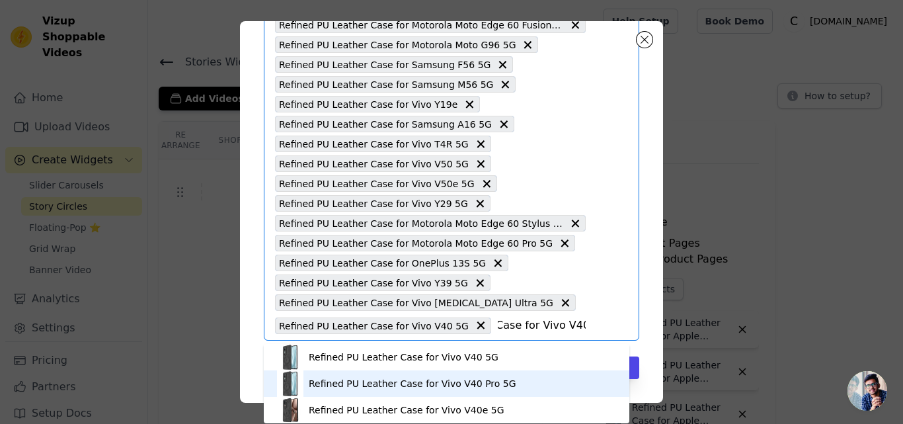
click at [414, 379] on div "Refined PU Leather Case for Vivo V40 Pro 5G" at bounding box center [413, 383] width 208 height 13
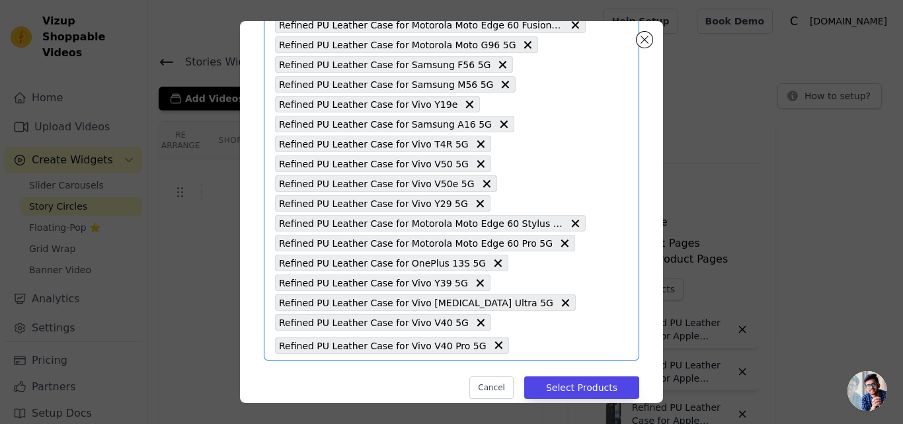
click at [516, 349] on input "text" at bounding box center [551, 345] width 70 height 16
paste input "Refined PU Leather Case for OnePlus 13R 5G"
type input "Refined PU Leather Case for OnePlus 13R 5G"
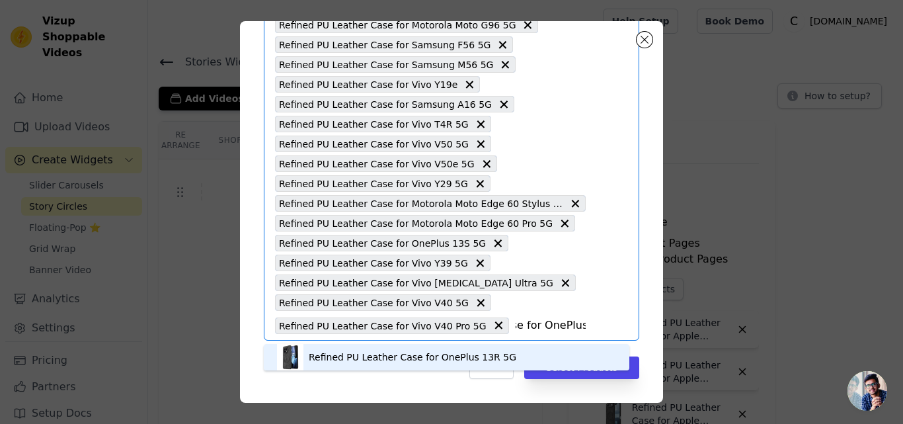
click at [436, 356] on div "Refined PU Leather Case for OnePlus 13R 5G" at bounding box center [413, 356] width 208 height 13
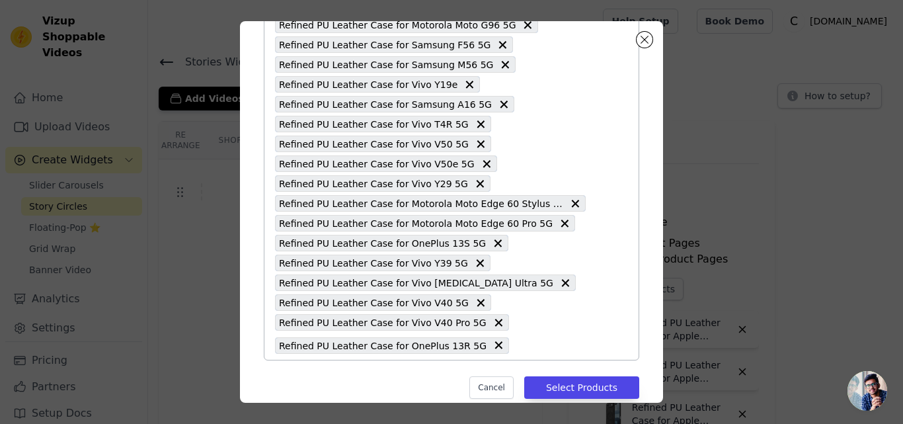
click at [533, 342] on input "text" at bounding box center [551, 345] width 70 height 16
paste input "Refined PU Leather Case for iQOO Z9s 5G"
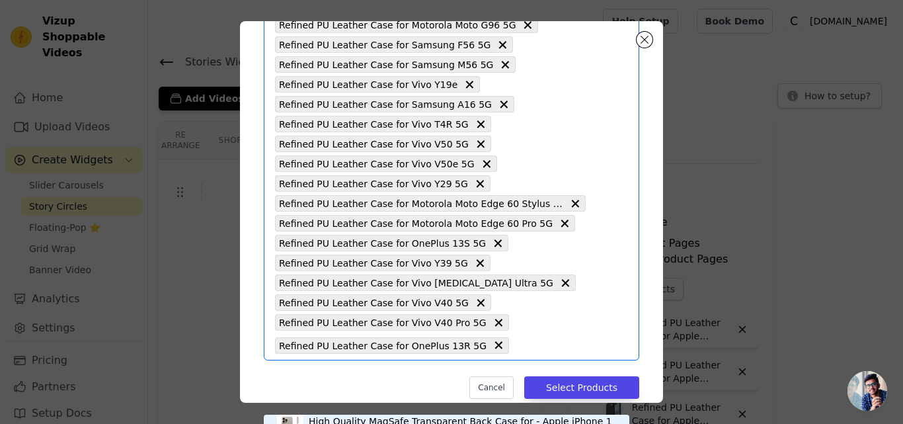
type input "Refined PU Leather Case for iQOO Z9s 5G"
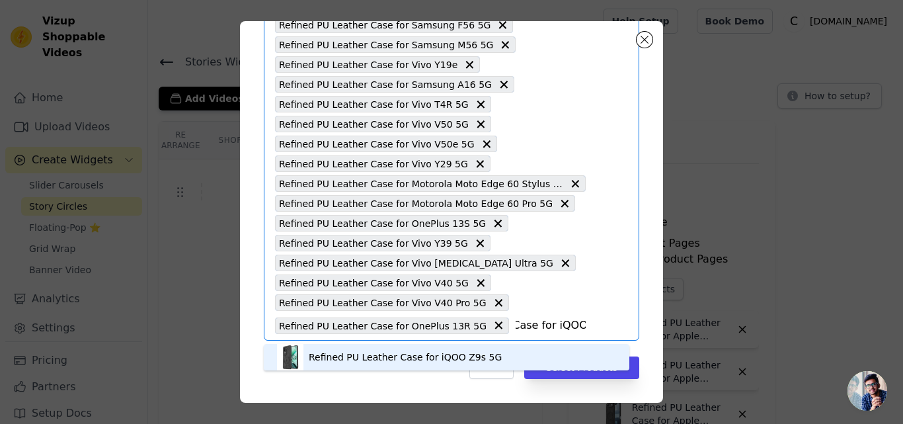
click at [405, 349] on div "Refined PU Leather Case for iQOO Z9s 5G" at bounding box center [446, 357] width 339 height 26
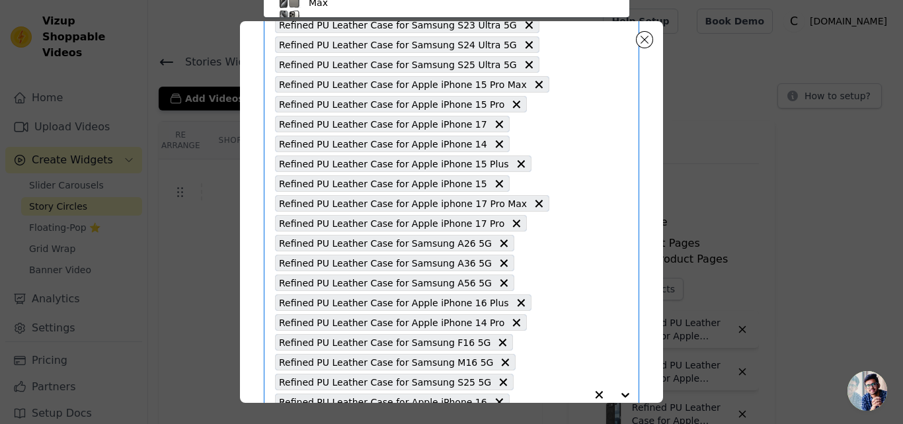
paste input "Refined PU Leather Case for Vivo V40e 5G"
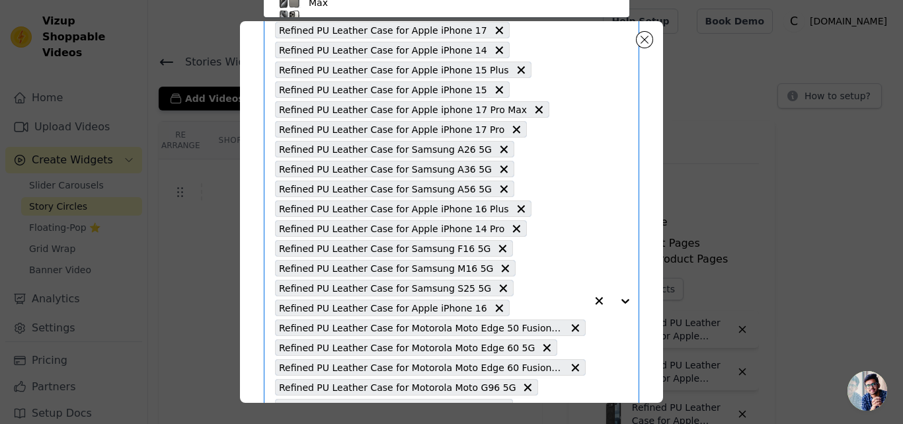
type input "Refined PU Leather Case for Vivo V40e 5G"
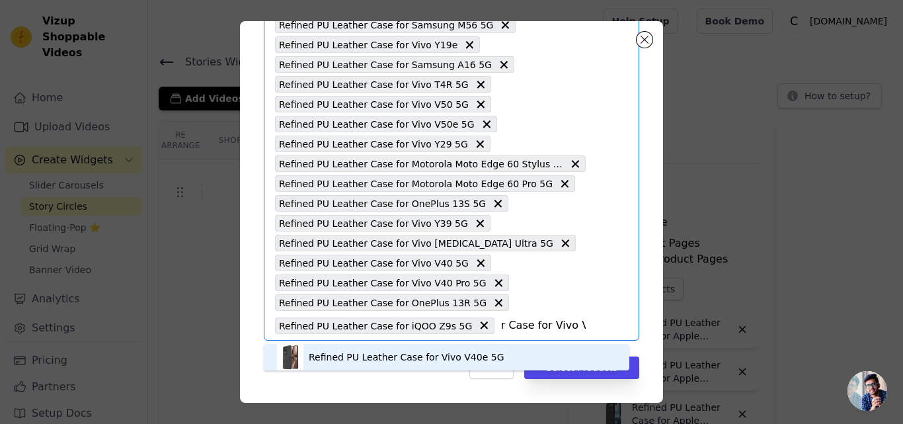
click at [430, 359] on div "Refined PU Leather Case for Vivo V40e 5G" at bounding box center [407, 356] width 196 height 13
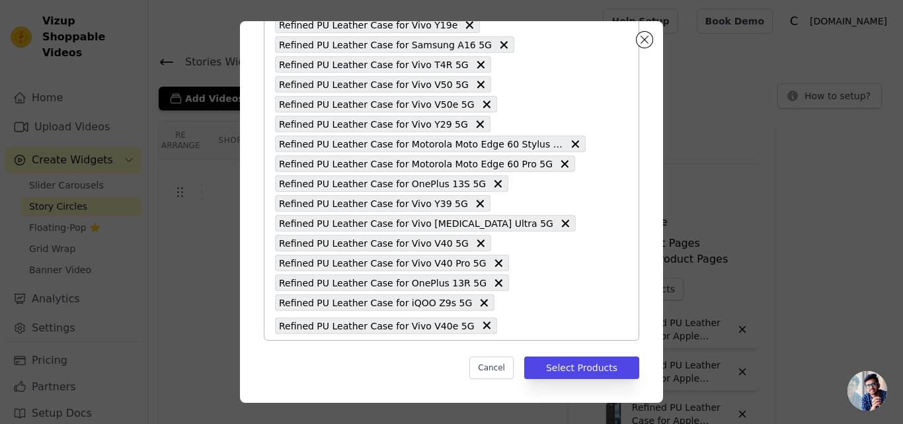
click at [504, 319] on input "text" at bounding box center [545, 325] width 82 height 16
paste input "Refined PU Leather Case for CMF Nothing Phone 2 Pro"
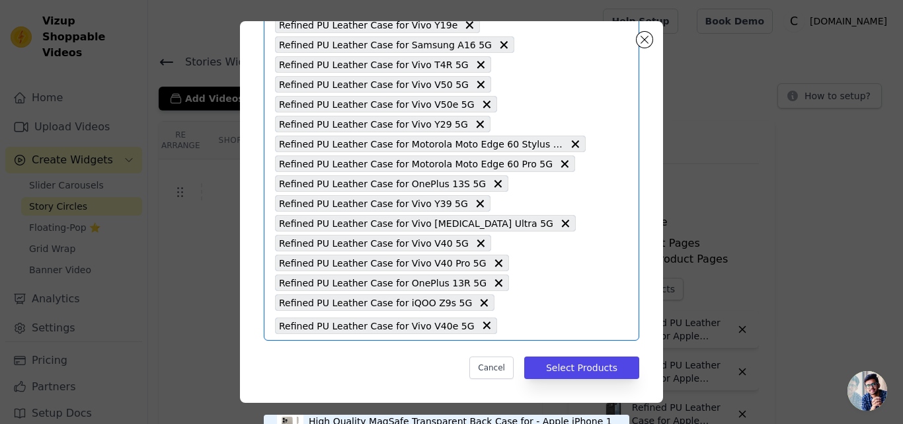
type input "Refined PU Leather Case for CMF Nothing Phone 2 Pro"
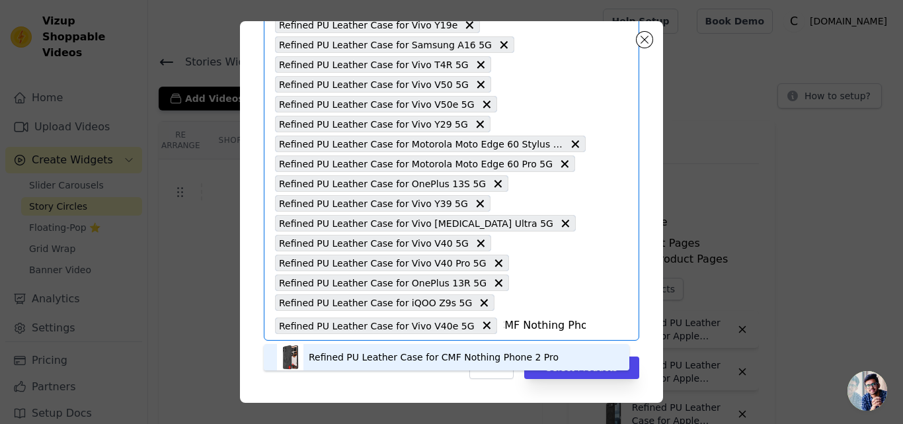
click at [455, 356] on div "Refined PU Leather Case for CMF Nothing Phone 2 Pro" at bounding box center [434, 356] width 250 height 13
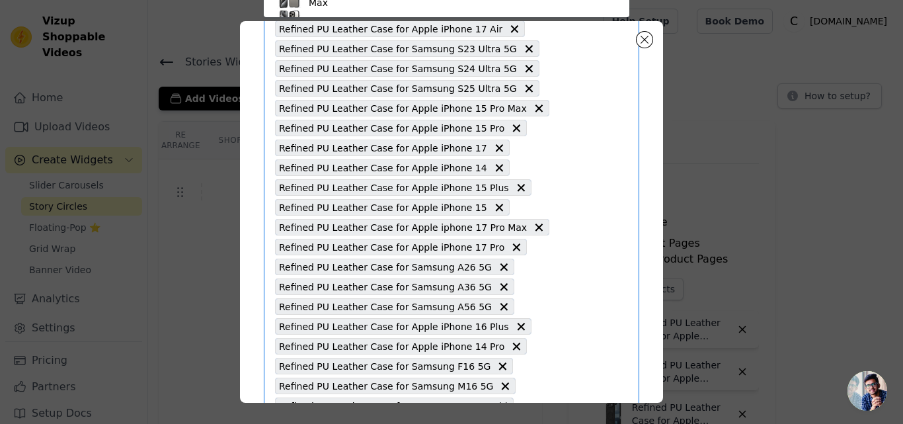
paste input "Refined PU Leather Case for Nothing Phone 3A 5G"
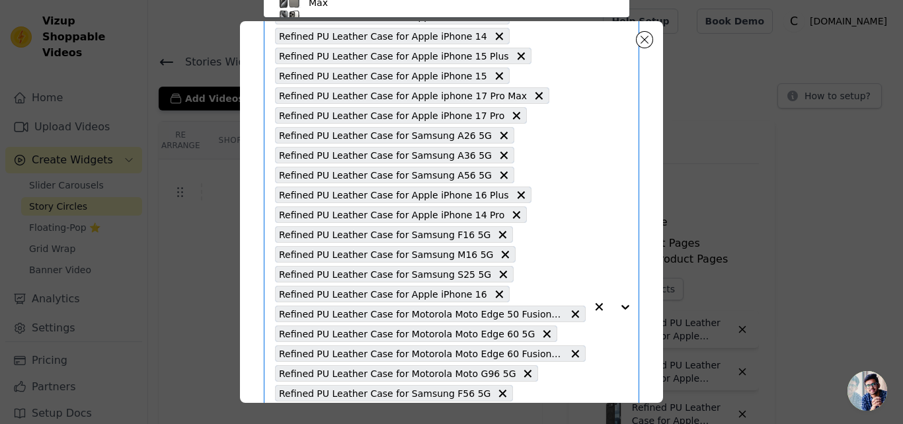
type input "Refined PU Leather Case for Nothing Phone 3A 5G"
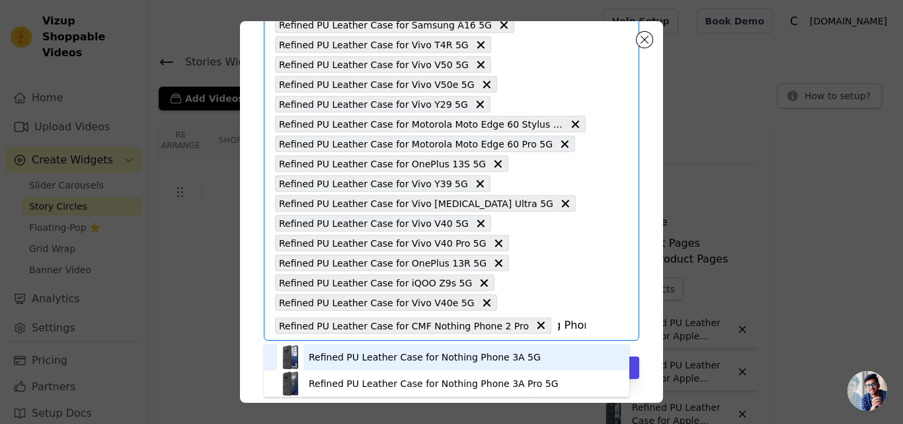
click at [389, 361] on div "Refined PU Leather Case for Nothing Phone 3A 5G" at bounding box center [425, 356] width 232 height 13
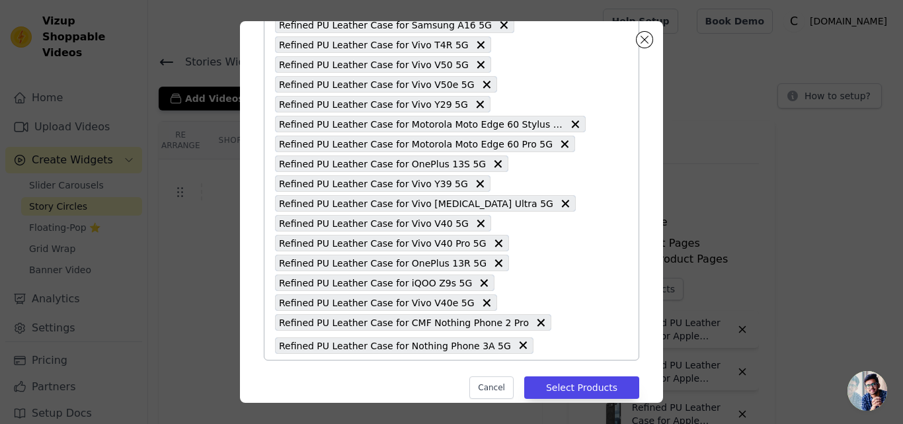
click at [540, 345] on input "text" at bounding box center [563, 345] width 46 height 16
paste input "Refined PU Leather Case for Nothing Phone 3A Pro 5G"
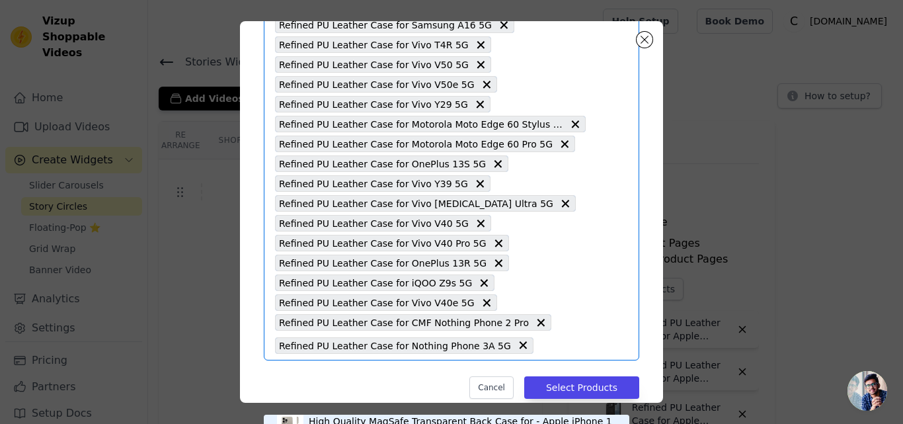
type input "Refined PU Leather Case for Nothing Phone 3A Pro 5G"
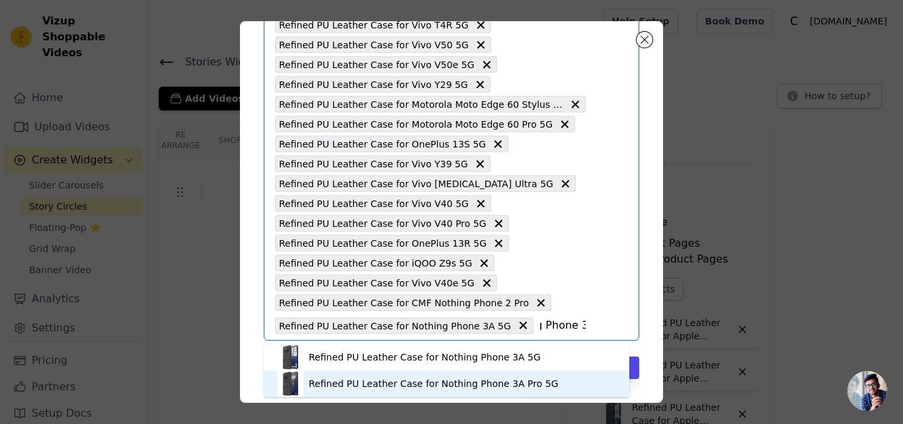
click at [377, 381] on div "Refined PU Leather Case for Nothing Phone 3A Pro 5G" at bounding box center [434, 383] width 250 height 13
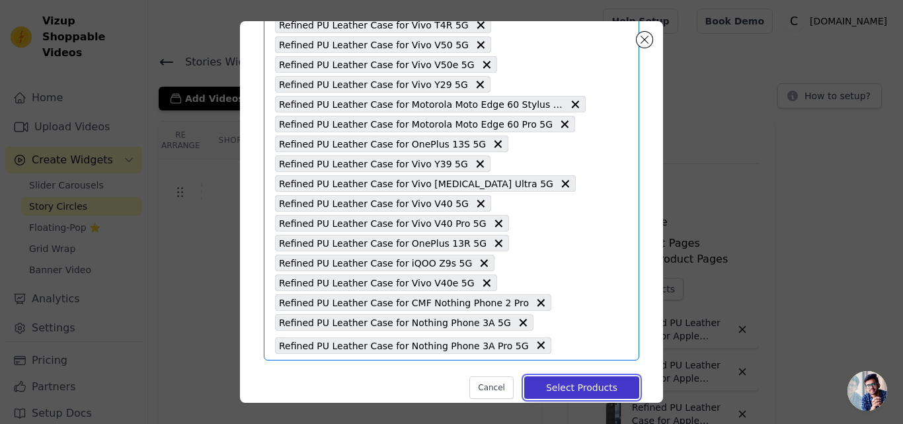
click at [574, 391] on button "Select Products" at bounding box center [581, 387] width 115 height 22
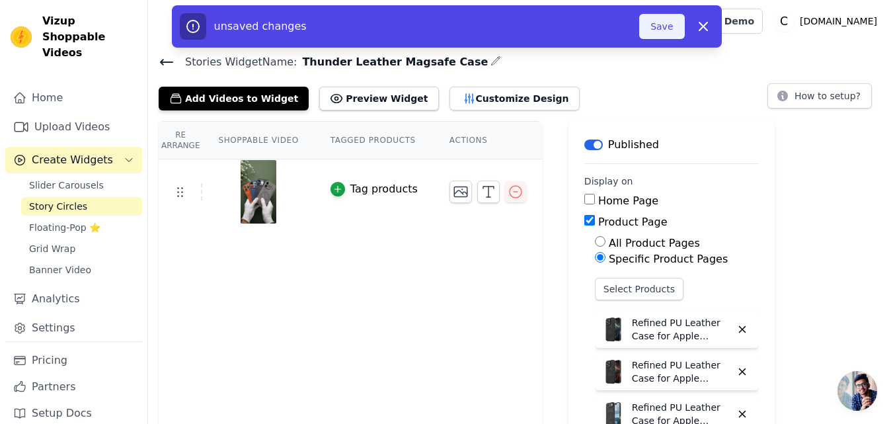
click at [653, 30] on button "Save" at bounding box center [661, 26] width 45 height 25
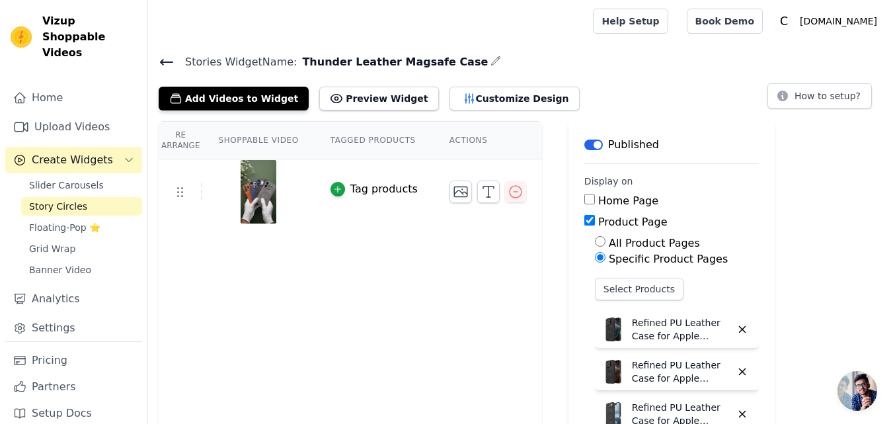
click at [167, 59] on icon at bounding box center [167, 62] width 16 height 16
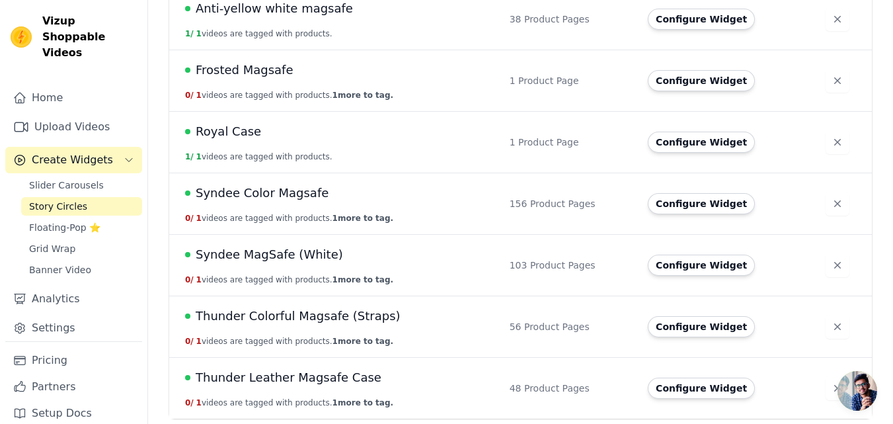
click at [341, 379] on span "Thunder Leather Magsafe Case" at bounding box center [289, 377] width 186 height 19
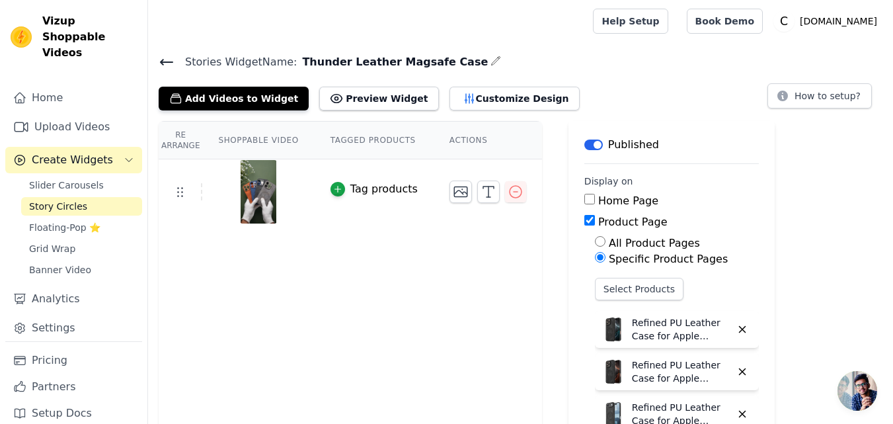
click at [168, 59] on icon at bounding box center [167, 62] width 16 height 16
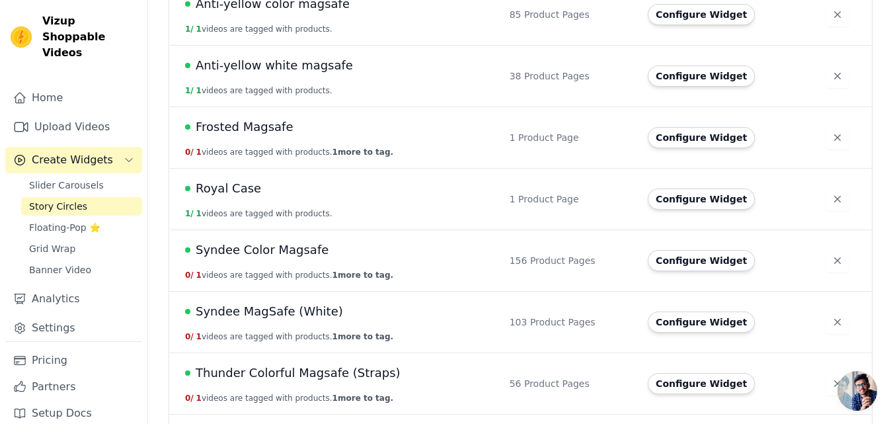
scroll to position [359, 0]
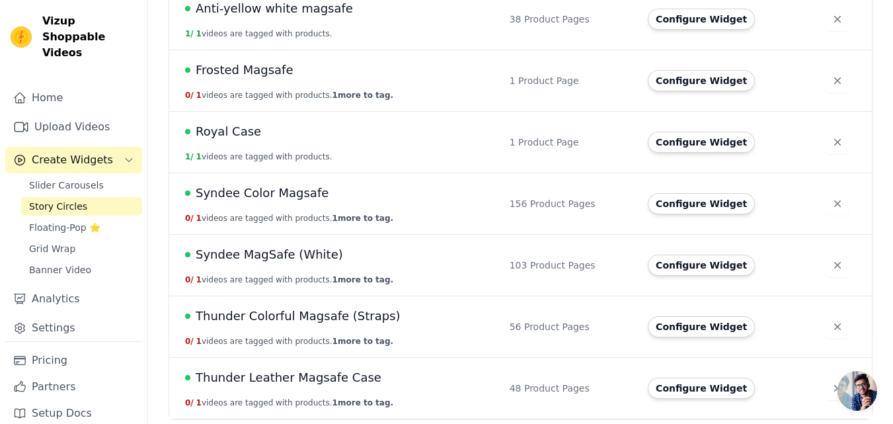
click at [350, 380] on span "Thunder Leather Magsafe Case" at bounding box center [289, 377] width 186 height 19
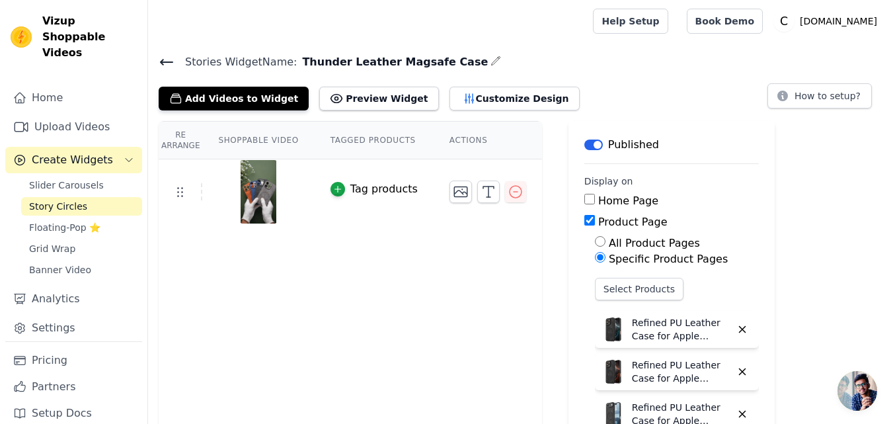
click at [170, 58] on icon at bounding box center [167, 62] width 16 height 16
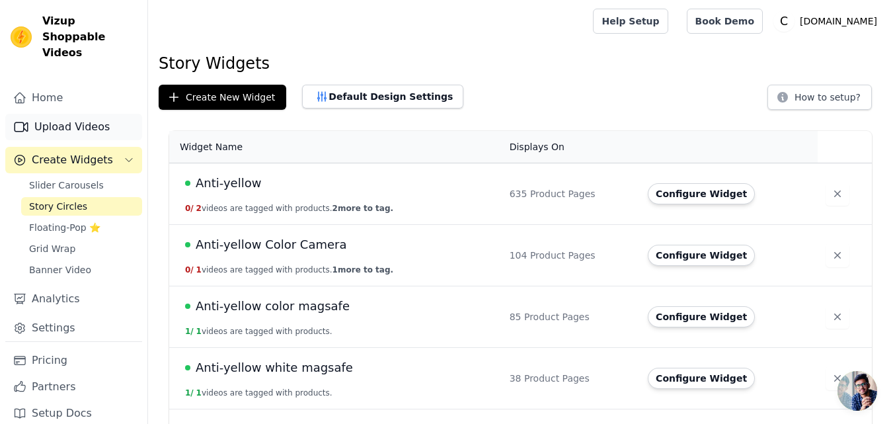
click at [78, 118] on link "Upload Videos" at bounding box center [73, 127] width 137 height 26
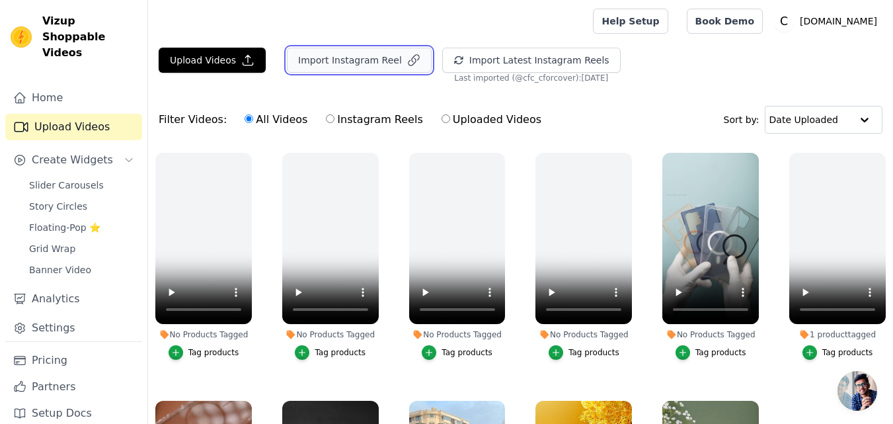
click at [338, 59] on button "Import Instagram Reel" at bounding box center [359, 60] width 145 height 25
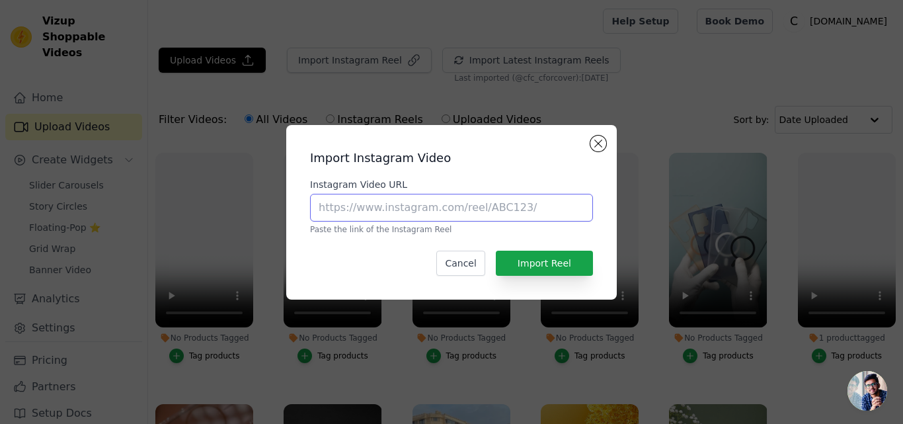
click at [403, 209] on input "Instagram Video URL" at bounding box center [451, 208] width 283 height 28
paste input "https://www.instagram.com/reel/DO0wJ_EgfKe"
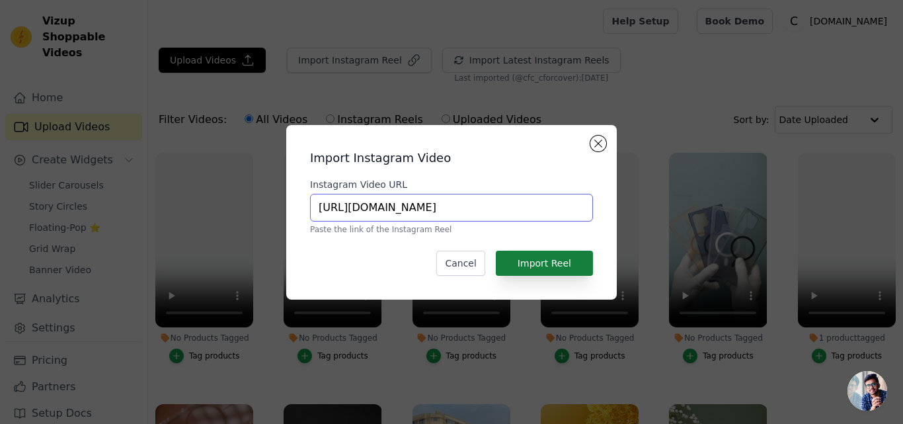
type input "https://www.instagram.com/reel/DO0wJ_EgfKe"
click at [533, 262] on button "Import Reel" at bounding box center [544, 263] width 97 height 25
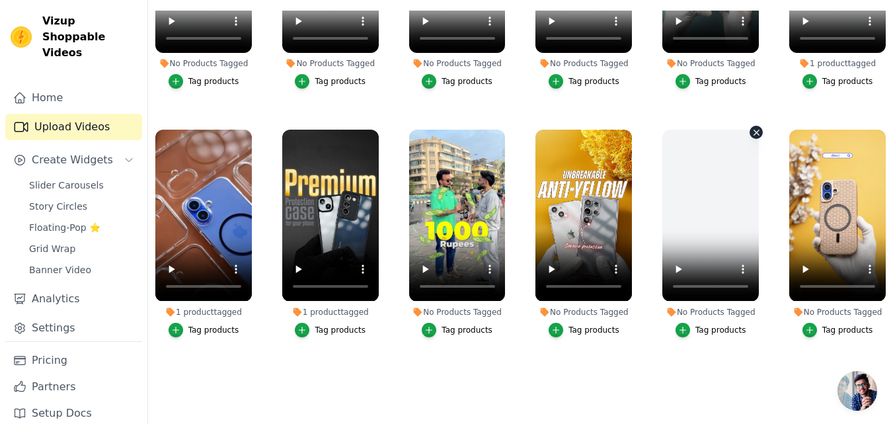
scroll to position [139, 0]
click at [72, 200] on span "Story Circles" at bounding box center [58, 206] width 58 height 13
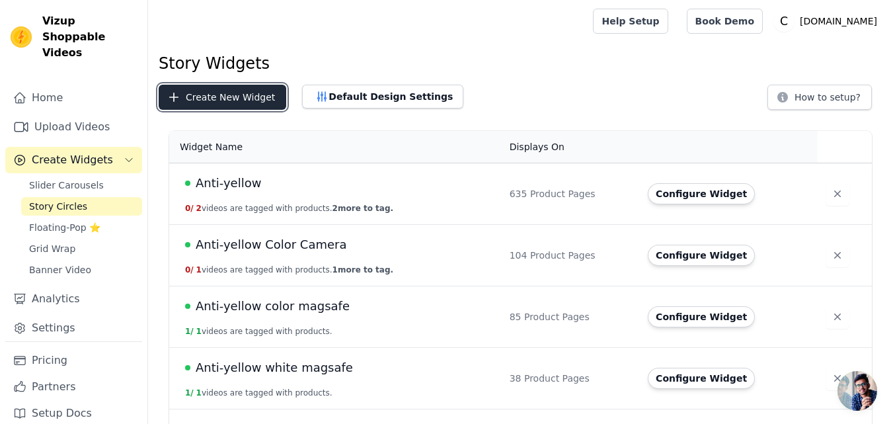
click at [215, 99] on button "Create New Widget" at bounding box center [223, 97] width 128 height 25
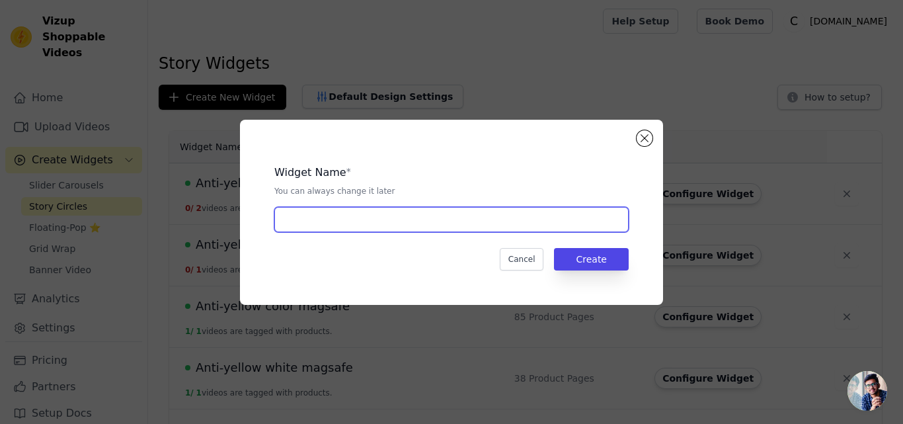
click at [340, 210] on input "text" at bounding box center [451, 219] width 354 height 25
paste input "CrissCross Magsafe Case"
type input "CrissCross Magsafe Case"
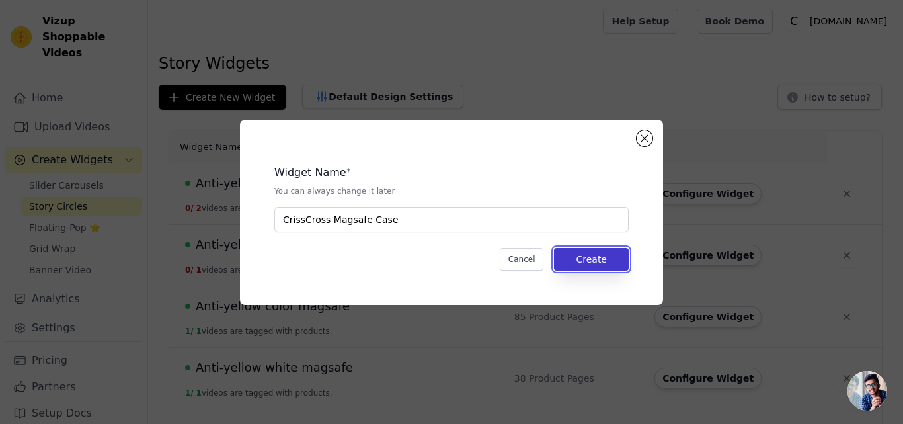
click at [591, 260] on button "Create" at bounding box center [591, 259] width 75 height 22
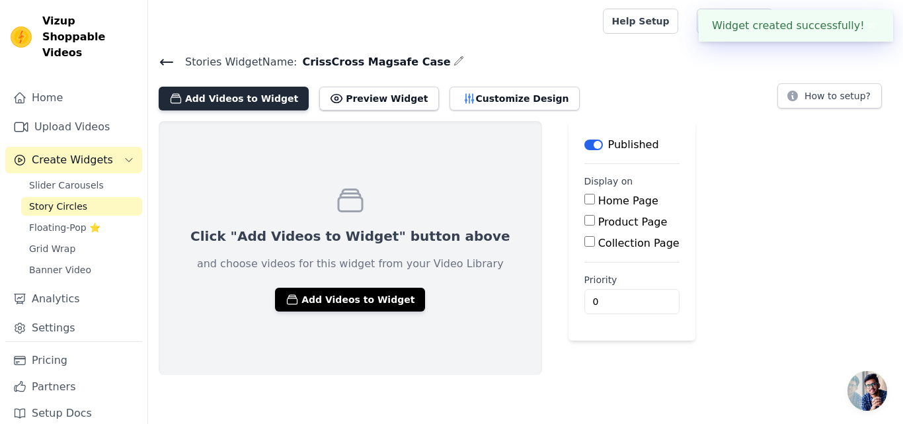
click at [214, 100] on button "Add Videos to Widget" at bounding box center [234, 99] width 150 height 24
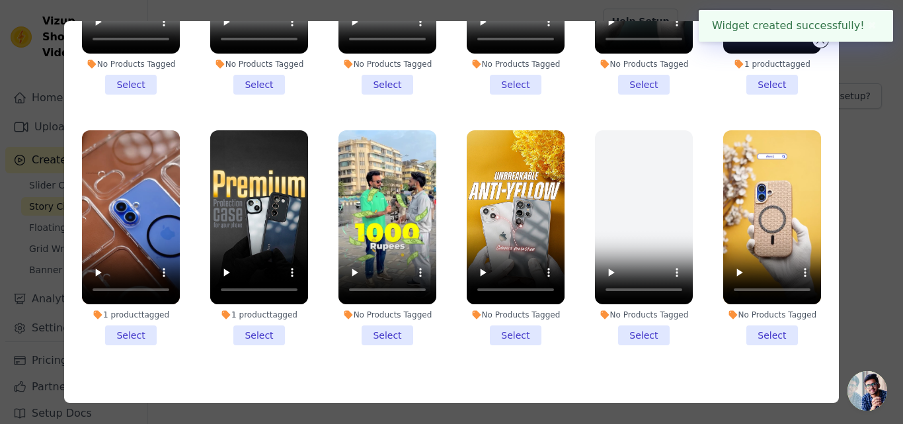
scroll to position [115, 0]
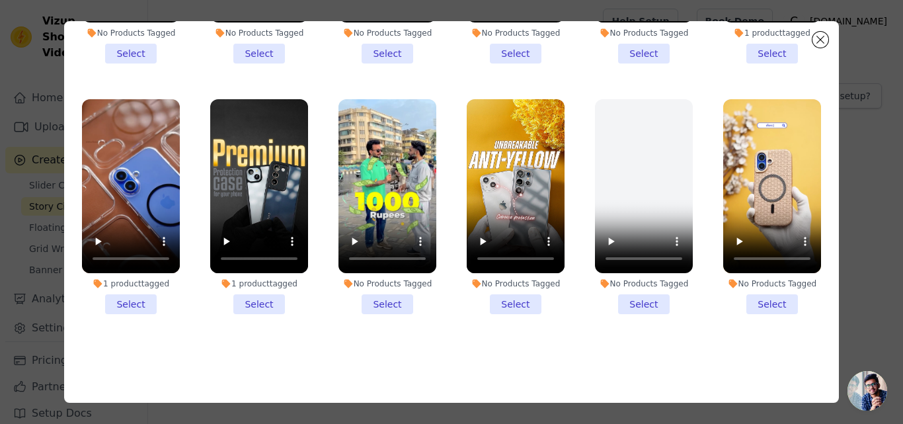
click at [754, 291] on li "No Products Tagged Select" at bounding box center [772, 206] width 98 height 215
click at [0, 0] on input "No Products Tagged Select" at bounding box center [0, 0] width 0 height 0
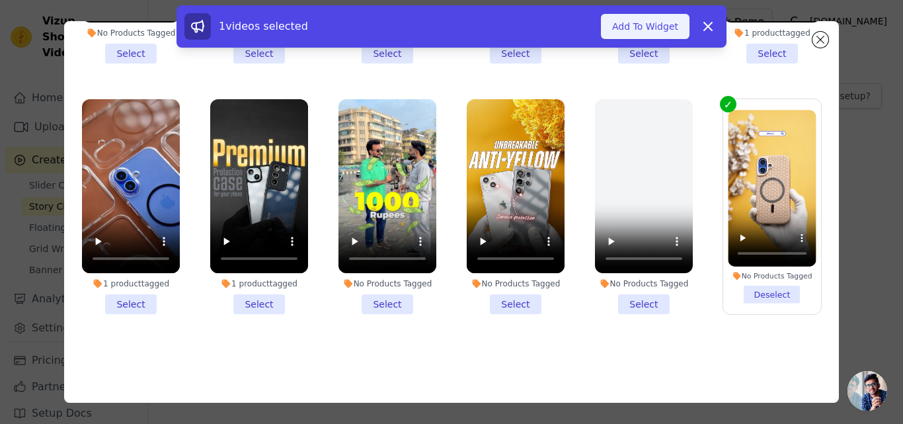
click at [637, 32] on button "Add To Widget" at bounding box center [645, 26] width 89 height 25
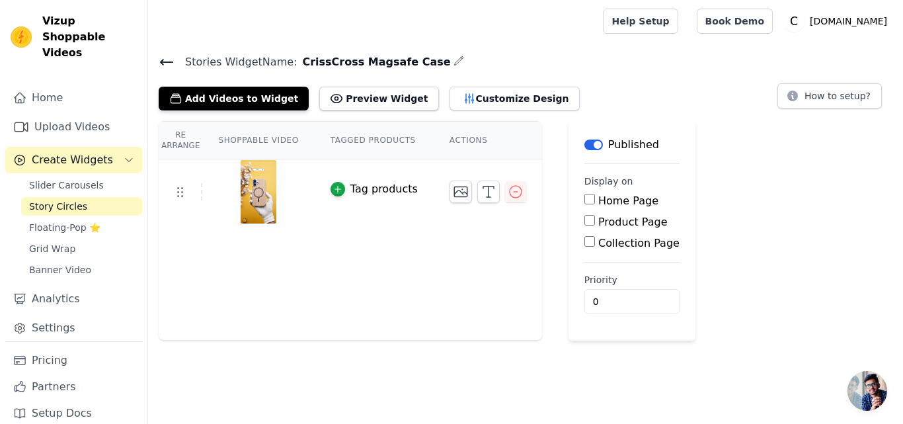
click at [584, 225] on div "Product Page" at bounding box center [631, 222] width 95 height 16
click at [584, 222] on input "Product Page" at bounding box center [589, 220] width 11 height 11
checkbox input "true"
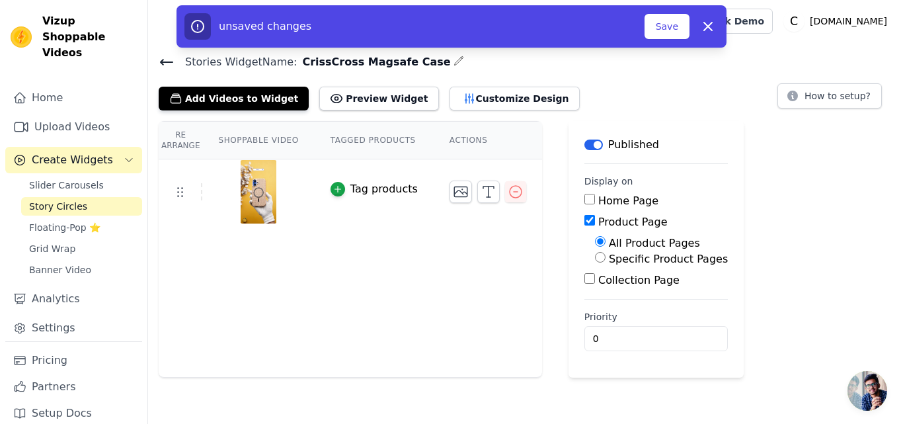
click at [627, 260] on label "Specific Product Pages" at bounding box center [668, 259] width 119 height 13
click at [606, 260] on input "Specific Product Pages" at bounding box center [600, 257] width 11 height 11
radio input "true"
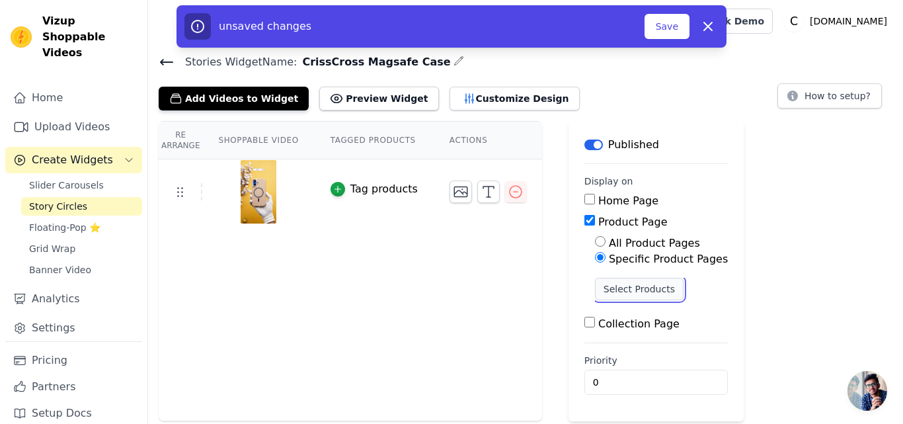
click at [604, 282] on button "Select Products" at bounding box center [639, 289] width 89 height 22
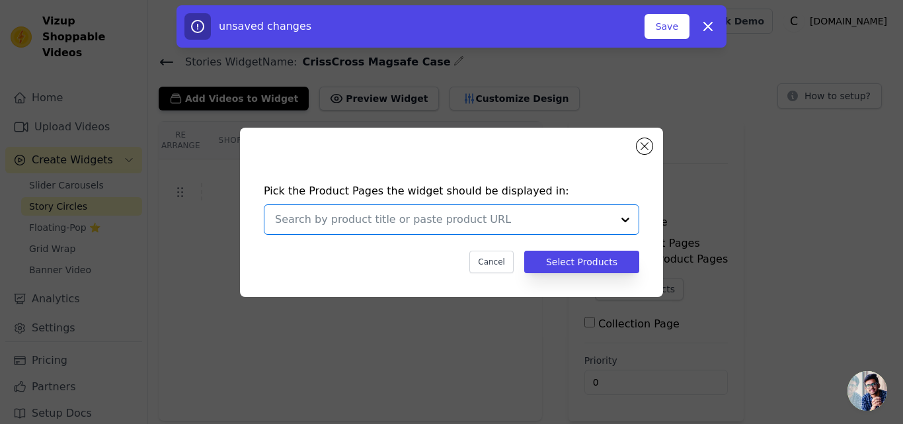
click at [401, 219] on input "text" at bounding box center [443, 220] width 337 height 16
paste input "Rugged Back Silicone Edge Case Apple iPhone 14 Pro Max"
type input "Rugged Back Silicone Edge Case Apple iPhone 14 Pro Max"
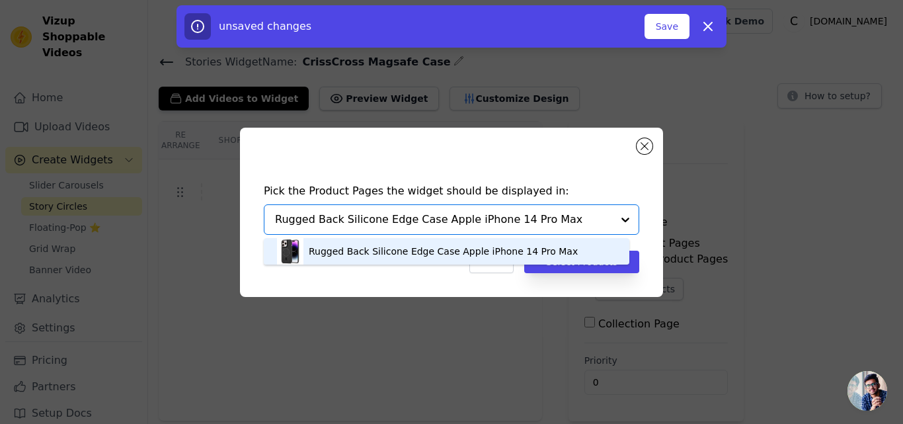
click at [383, 247] on div "Rugged Back Silicone Edge Case Apple iPhone 14 Pro Max" at bounding box center [443, 251] width 269 height 13
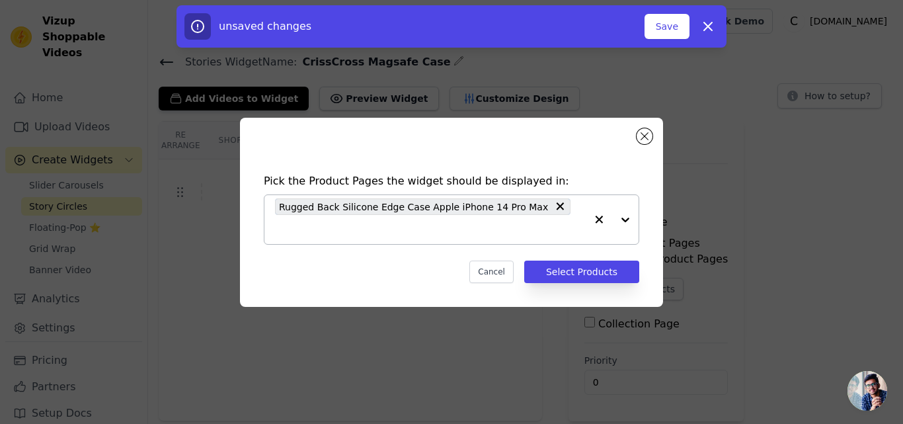
click at [544, 221] on div "Rugged Back Silicone Edge Case Apple iPhone 14 Pro Max" at bounding box center [430, 219] width 311 height 49
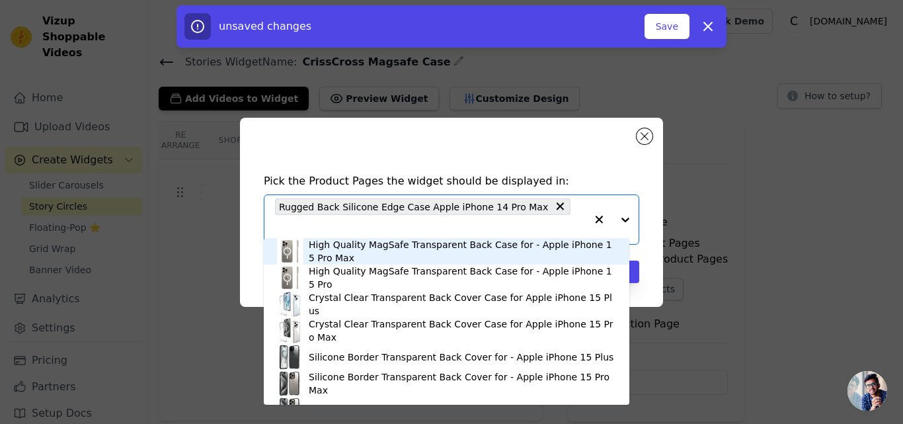
paste input "Rugged Back Silicone Edge Case Apple iPhone 15 Pro Max"
type input "Rugged Back Silicone Edge Case Apple iPhone 15 Pro Max"
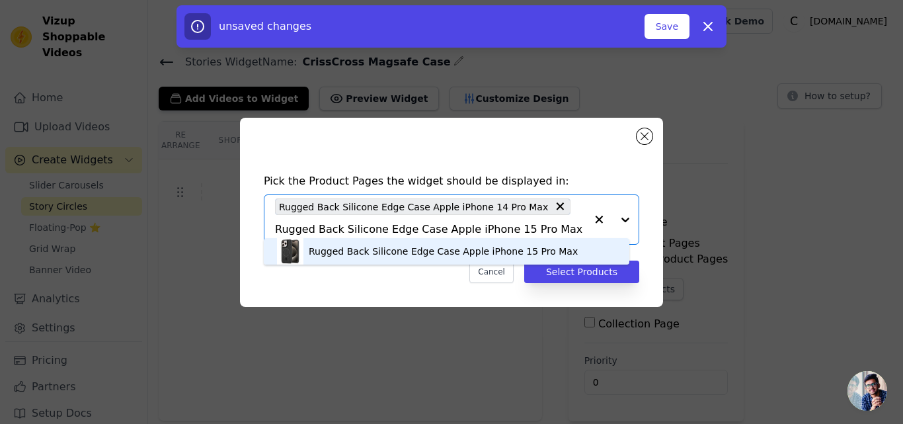
click at [373, 248] on div "Rugged Back Silicone Edge Case Apple iPhone 15 Pro Max" at bounding box center [443, 251] width 269 height 13
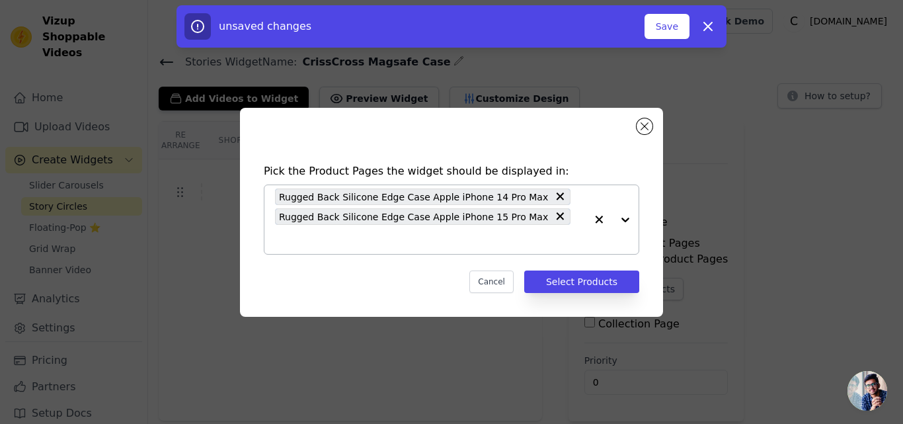
click at [549, 233] on input "text" at bounding box center [430, 239] width 311 height 16
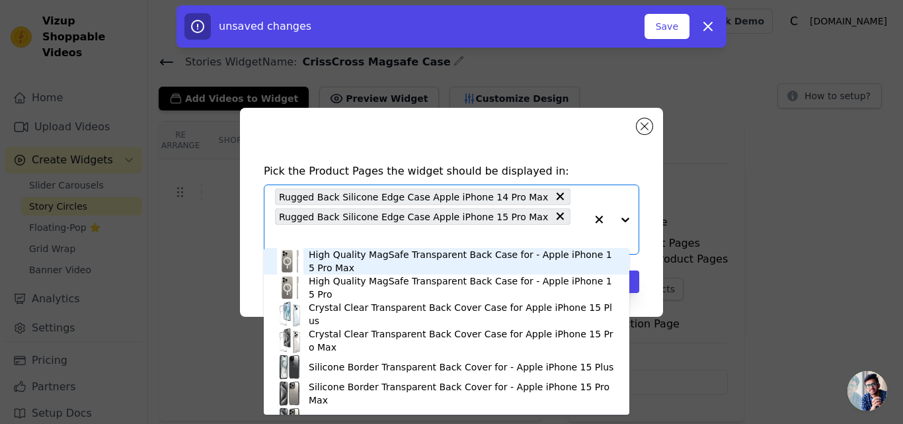
paste input "Rugged Back Silicone Edge Case Apple iPhone 16 Pro"
type input "Rugged Back Silicone Edge Case Apple iPhone 16 Pro"
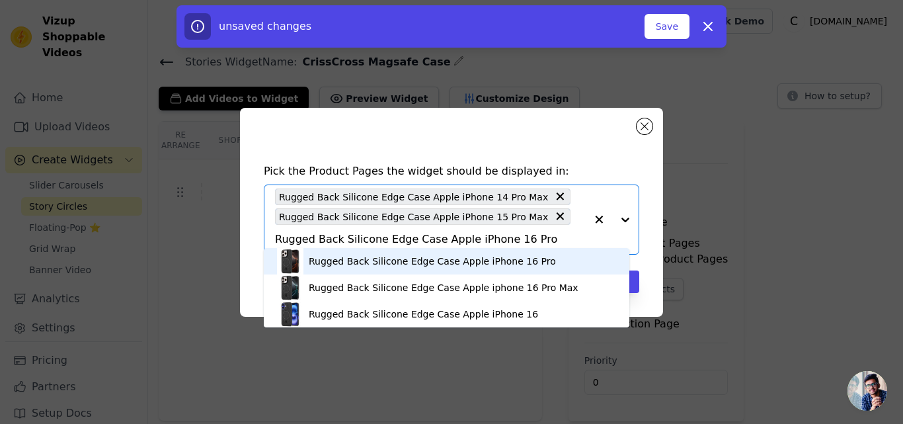
click at [417, 262] on div "Rugged Back Silicone Edge Case Apple iPhone 16 Pro" at bounding box center [432, 261] width 247 height 13
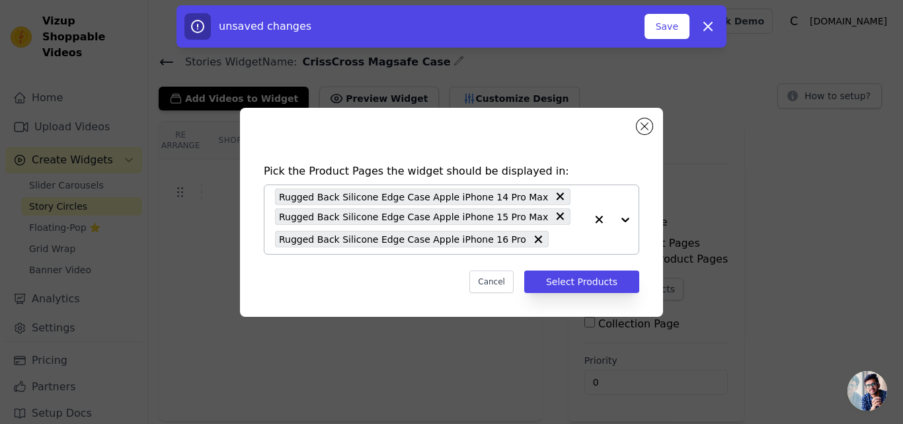
click at [555, 241] on input "text" at bounding box center [570, 239] width 30 height 16
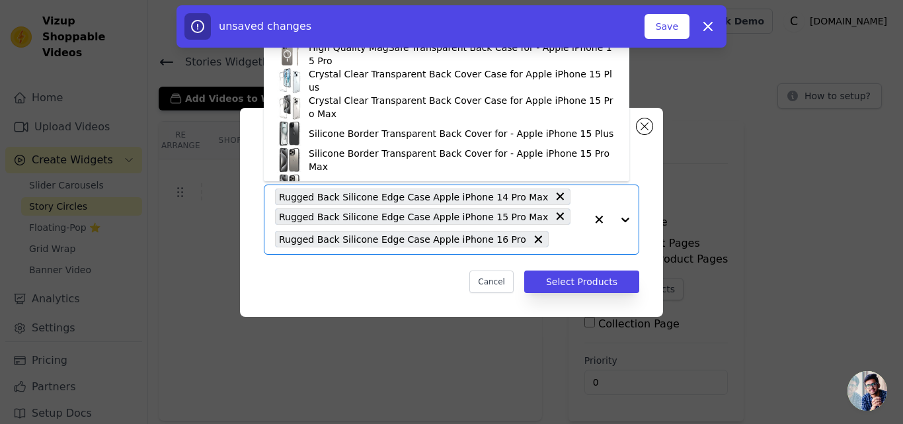
paste input "Rugged Back Silicone Edge Case Apple iphone 16 Pro Max"
type input "Rugged Back Silicone Edge Case Apple iphone 16 Pro Max"
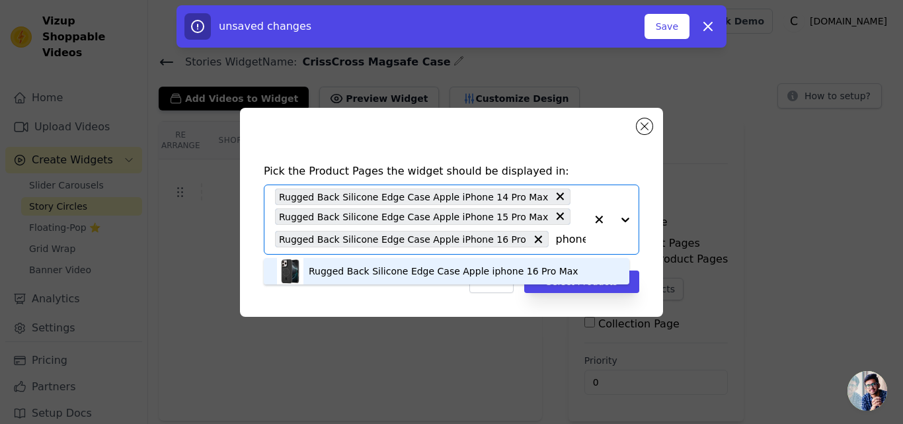
click at [448, 268] on div "Rugged Back Silicone Edge Case Apple iphone 16 Pro Max" at bounding box center [444, 270] width 270 height 13
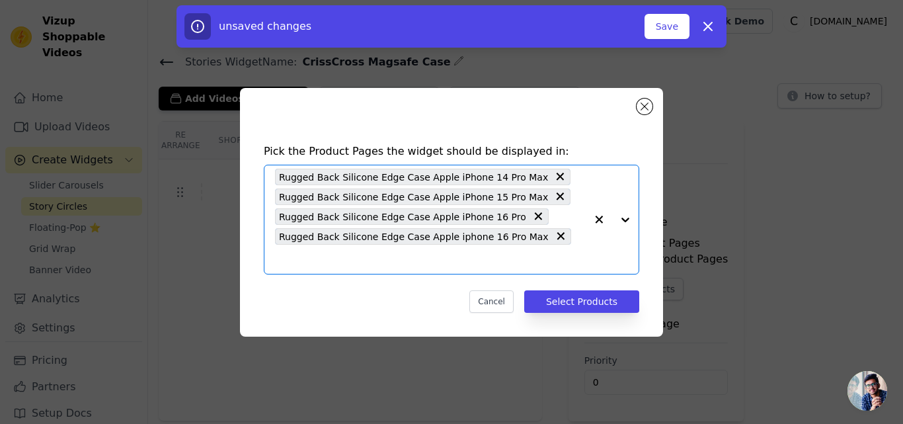
scroll to position [0, 0]
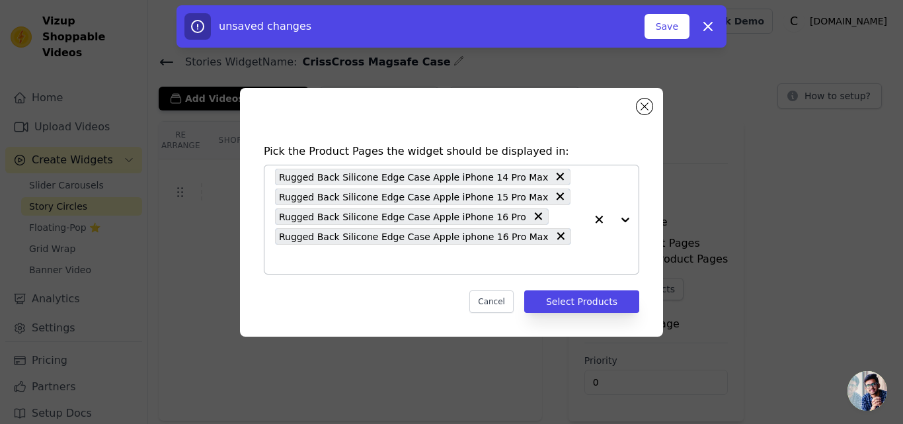
click at [541, 253] on div "Rugged Back Silicone Edge Case Apple iPhone 14 Pro Max Rugged Back Silicone Edg…" at bounding box center [430, 219] width 311 height 108
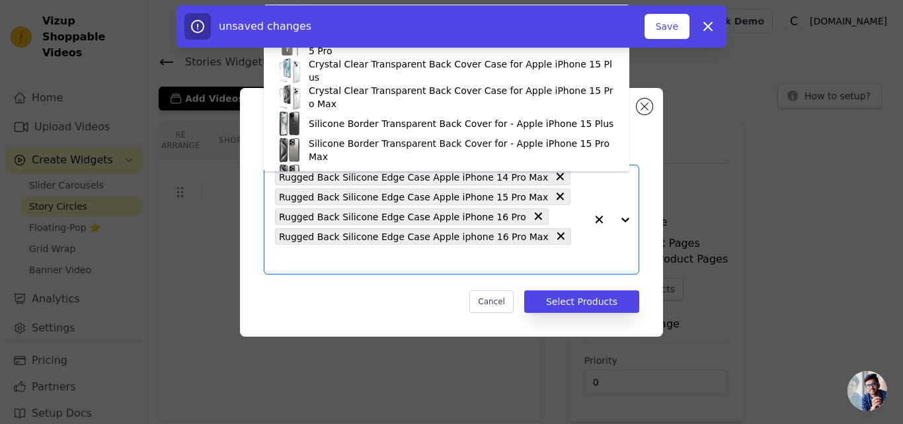
paste input "Rugged Back Silicone Edge Case Apple iPhone 17 Air"
type input "Rugged Back Silicone Edge Case Apple iPhone 17 Air"
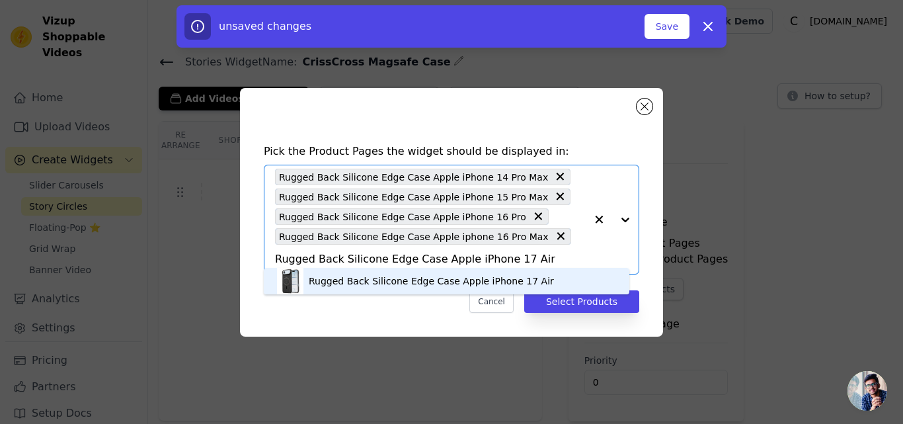
click at [365, 279] on div "Rugged Back Silicone Edge Case Apple iPhone 17 Air" at bounding box center [431, 280] width 245 height 13
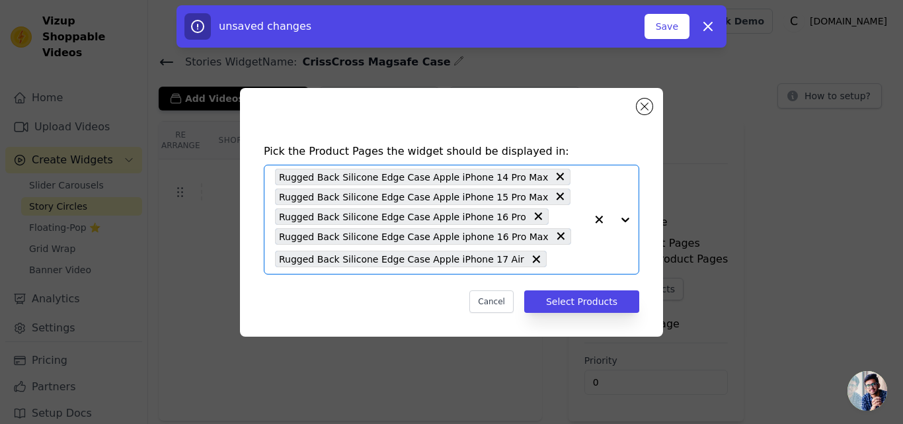
scroll to position [0, 0]
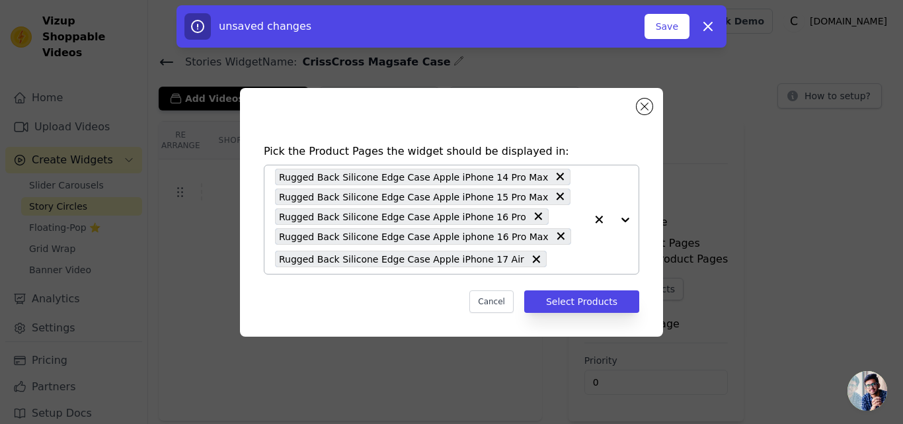
click at [553, 264] on input "text" at bounding box center [569, 259] width 32 height 16
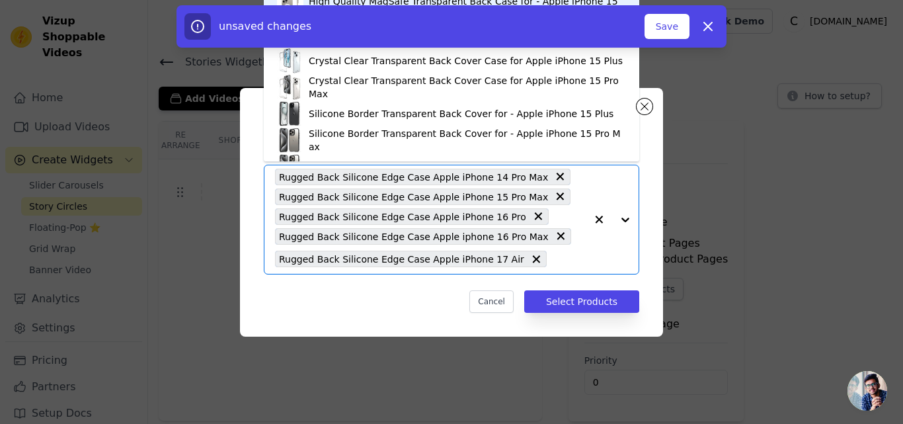
paste input "Rugged Back Silicone Edge Case Apple iPhone 15"
type input "Rugged Back Silicone Edge Case Apple iPhone 15"
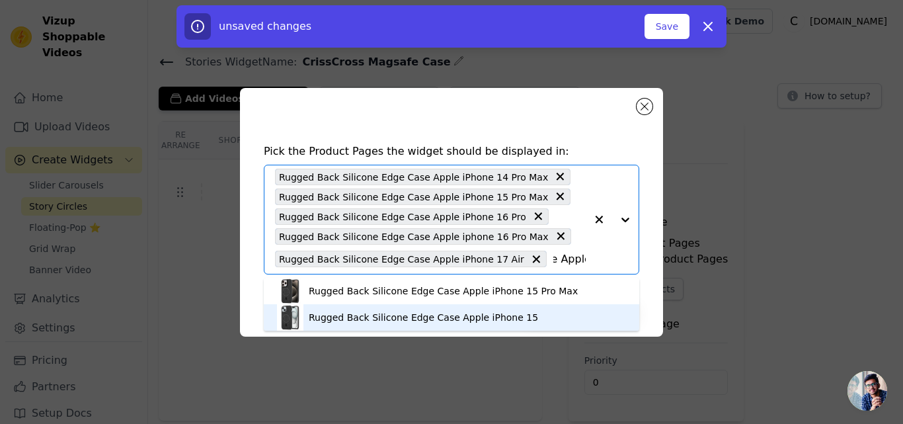
click at [429, 315] on div "Rugged Back Silicone Edge Case Apple iPhone 15" at bounding box center [423, 317] width 229 height 13
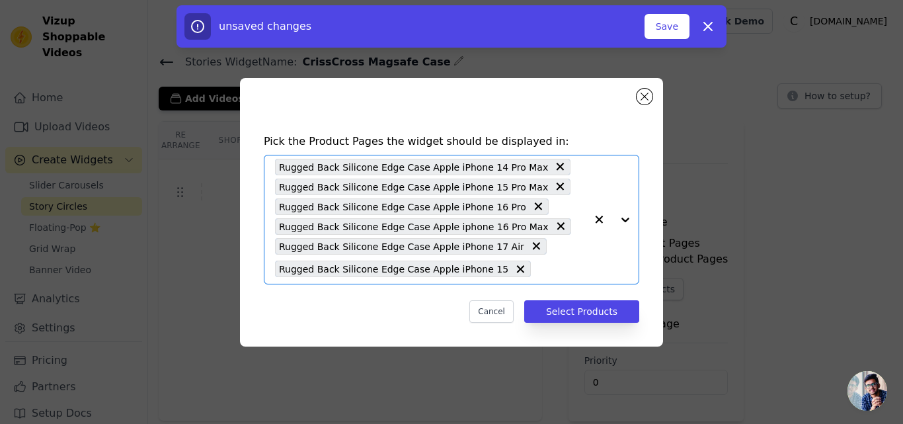
click at [537, 269] on input "text" at bounding box center [561, 269] width 48 height 16
paste input "Rugged Back Silicone Edge Case Apple iPhone 16"
type input "Rugged Back Silicone Edge Case Apple iPhone 16"
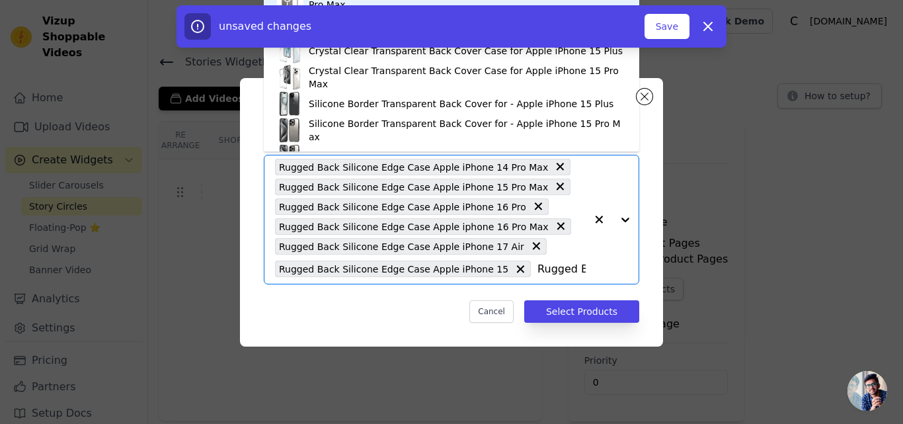
scroll to position [0, 155]
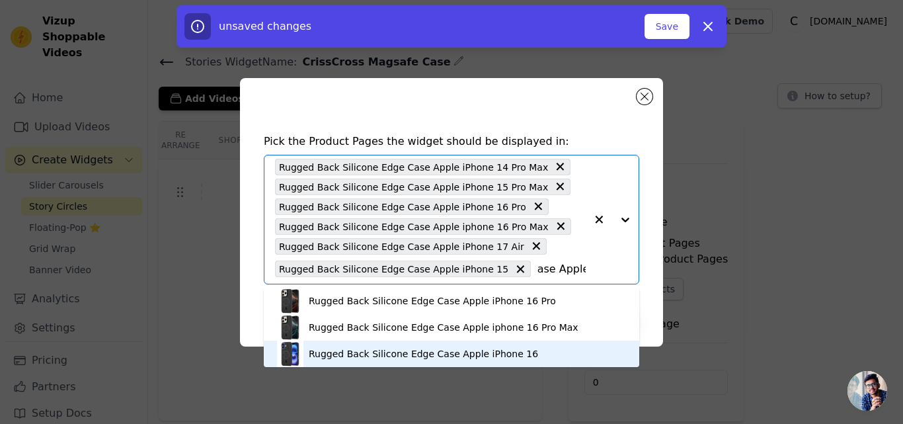
click at [459, 352] on div "Rugged Back Silicone Edge Case Apple iPhone 16" at bounding box center [423, 353] width 229 height 13
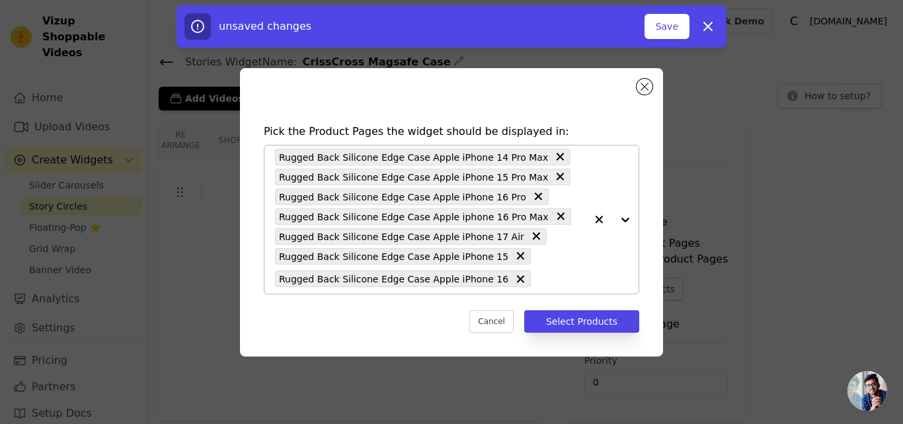
click at [537, 286] on input "text" at bounding box center [561, 279] width 48 height 16
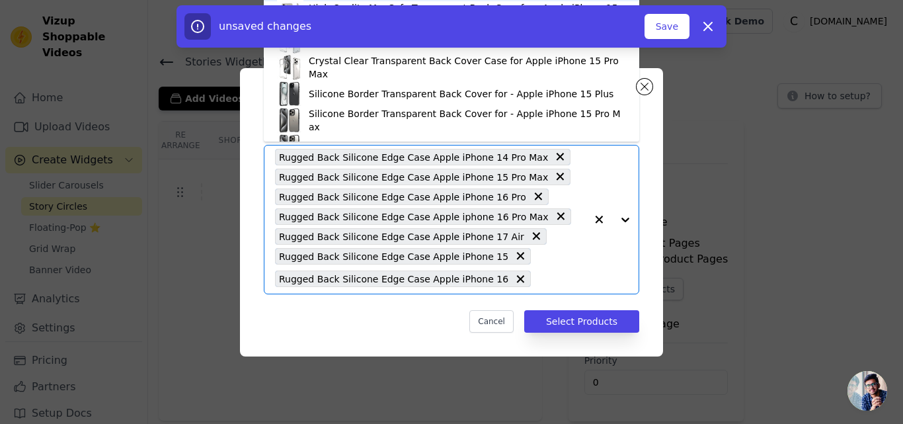
paste input "Rugged Back Silicone Edge Case Apple iPhone 17"
type input "Rugged Back Silicone Edge Case Apple iPhone 17"
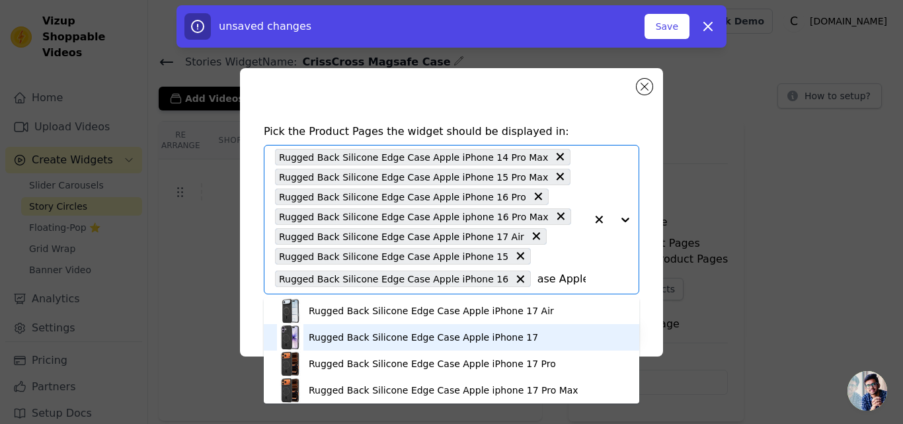
click at [458, 334] on div "Rugged Back Silicone Edge Case Apple iPhone 17" at bounding box center [423, 337] width 229 height 13
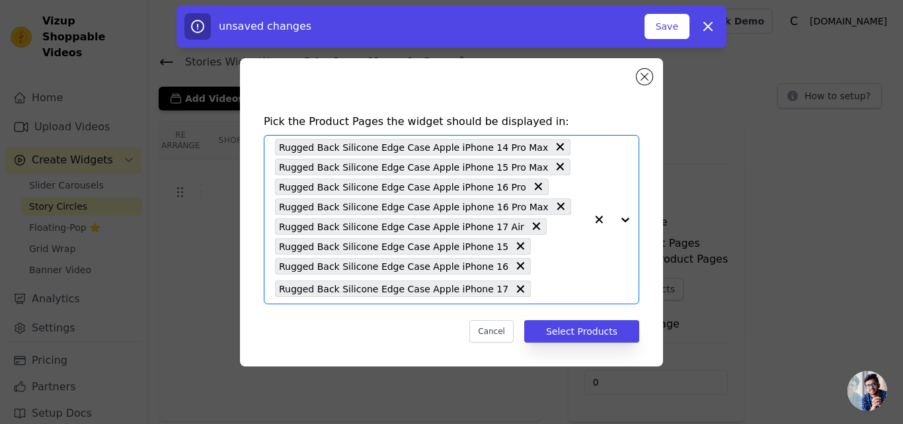
scroll to position [0, 0]
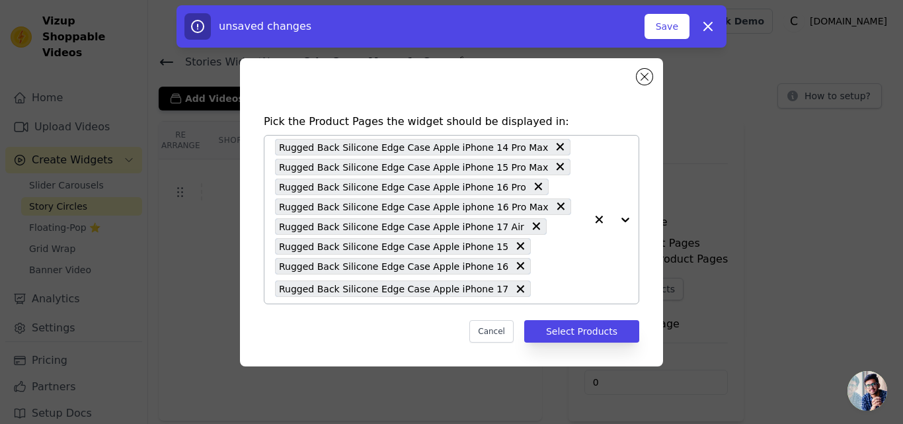
click at [537, 287] on input "text" at bounding box center [561, 289] width 48 height 16
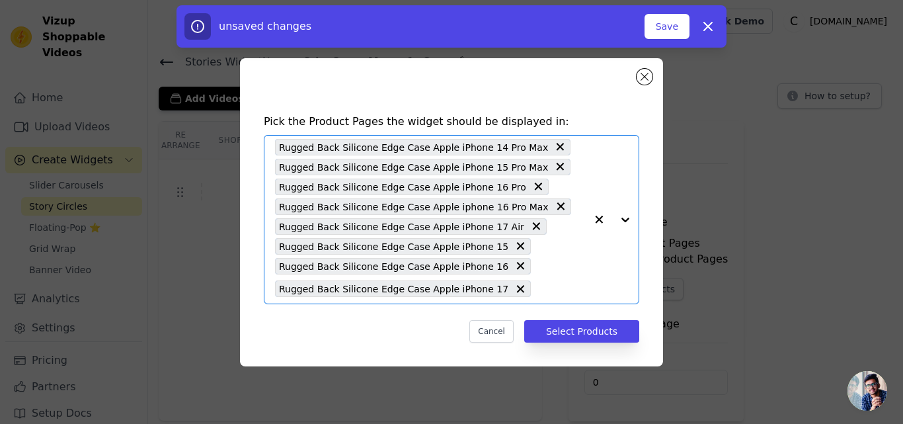
paste input "Rugged Back Silicone Edge Case Samsung A26 5G"
type input "Rugged Back Silicone Edge Case Samsung A26 5G"
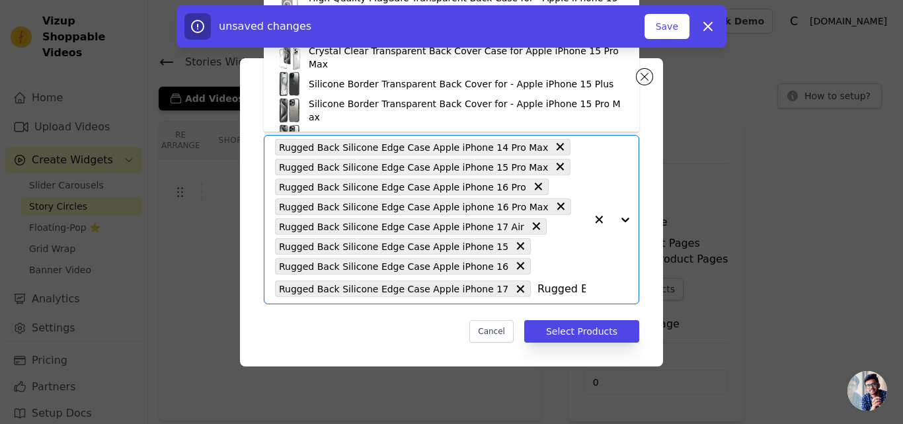
scroll to position [0, 157]
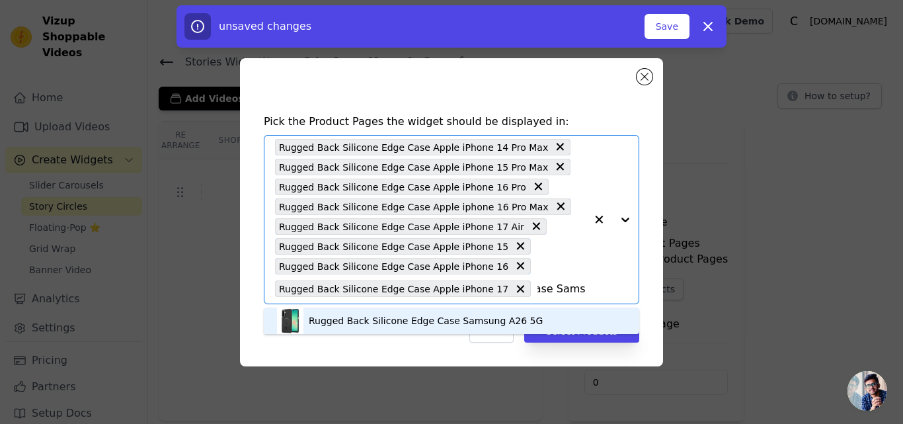
click at [375, 315] on div "Rugged Back Silicone Edge Case Samsung A26 5G" at bounding box center [426, 320] width 234 height 13
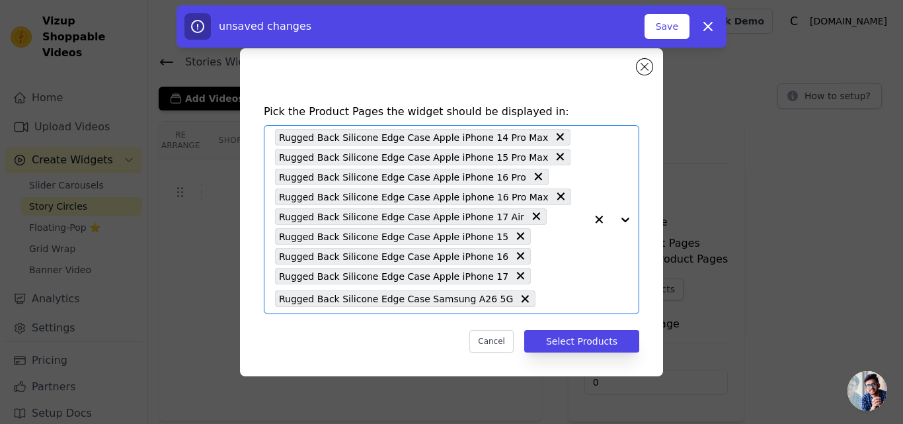
scroll to position [0, 0]
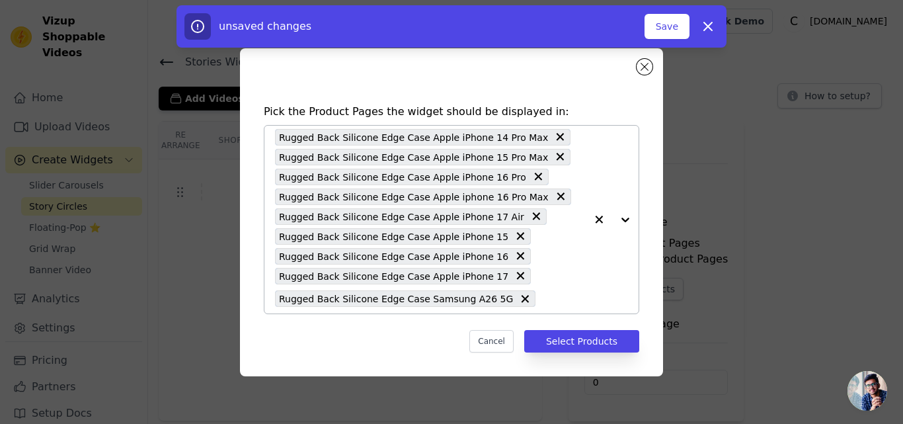
click at [510, 303] on div "Rugged Back Silicone Edge Case Apple iPhone 14 Pro Max Rugged Back Silicone Edg…" at bounding box center [430, 220] width 311 height 188
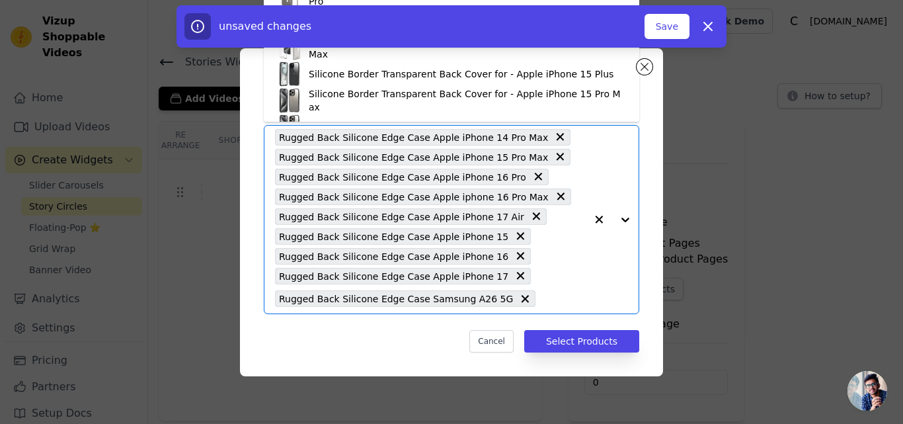
paste input "Rugged Back Silicone Edge Case Samsung A36 5G"
type input "Rugged Back Silicone Edge Case Samsung A36 5G"
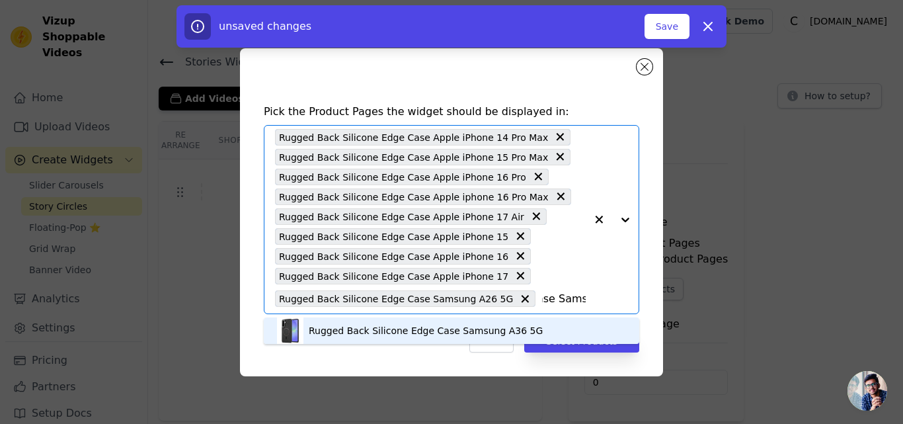
click at [407, 332] on div "Rugged Back Silicone Edge Case Samsung A36 5G" at bounding box center [426, 330] width 234 height 13
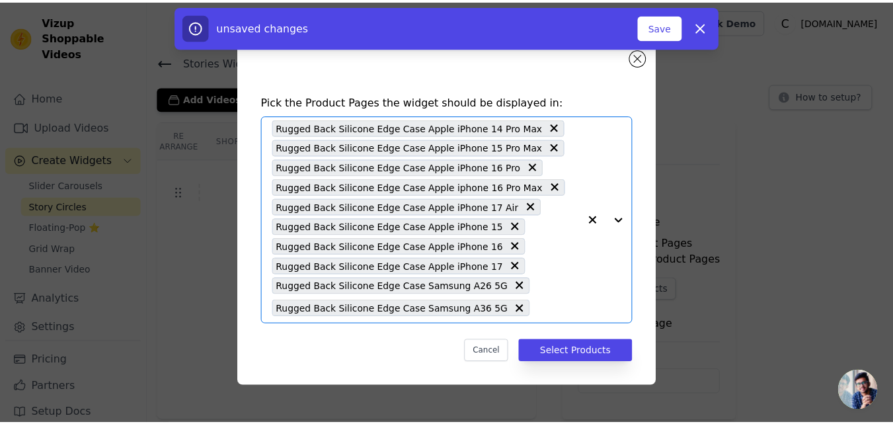
scroll to position [0, 0]
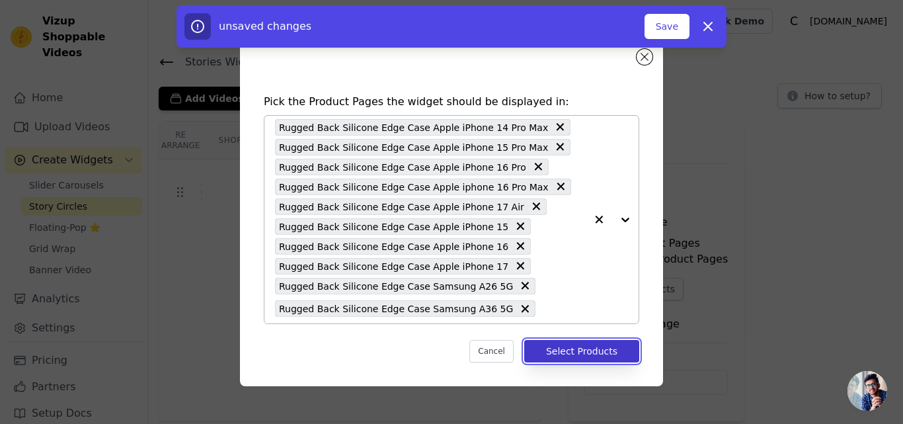
click at [543, 348] on button "Select Products" at bounding box center [581, 351] width 115 height 22
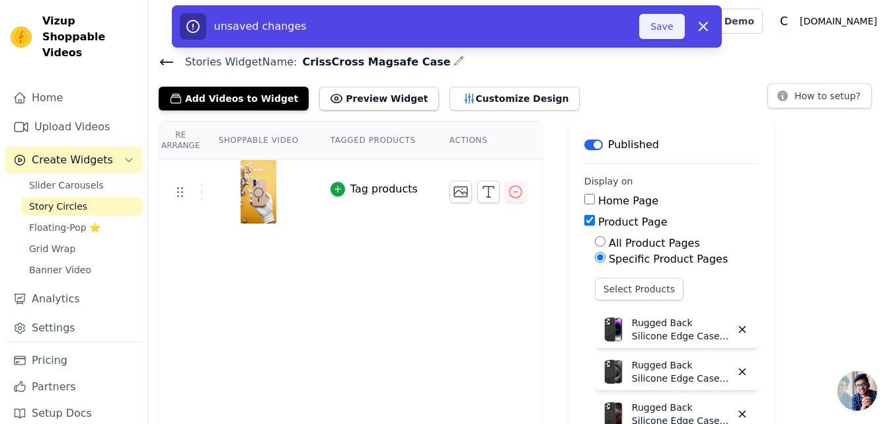
click at [659, 32] on button "Save" at bounding box center [661, 26] width 45 height 25
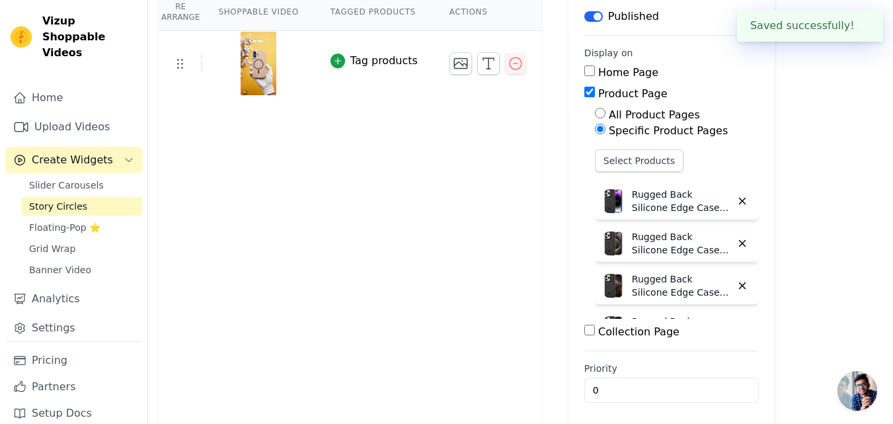
scroll to position [132, 0]
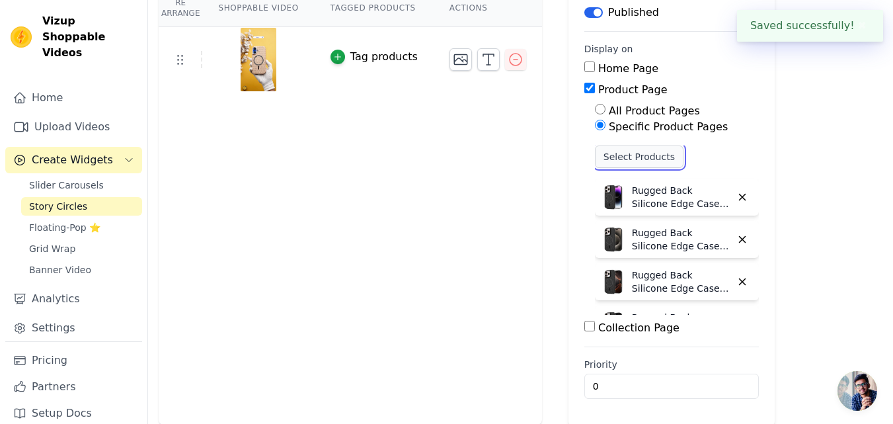
click at [606, 155] on button "Select Products" at bounding box center [639, 156] width 89 height 22
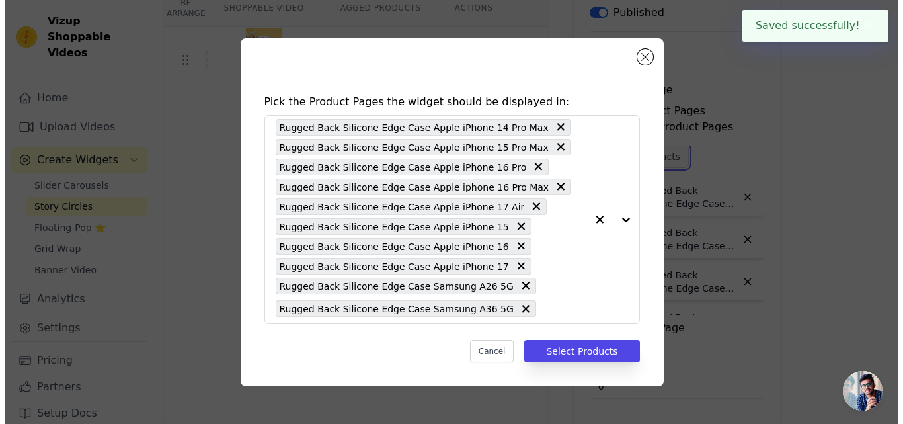
scroll to position [0, 0]
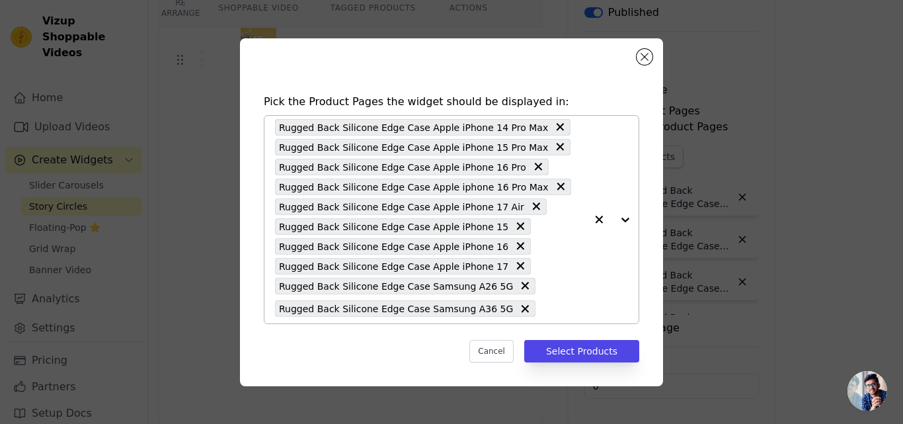
click at [511, 302] on div "Rugged Back Silicone Edge Case Apple iPhone 14 Pro Max Rugged Back Silicone Edg…" at bounding box center [430, 220] width 311 height 208
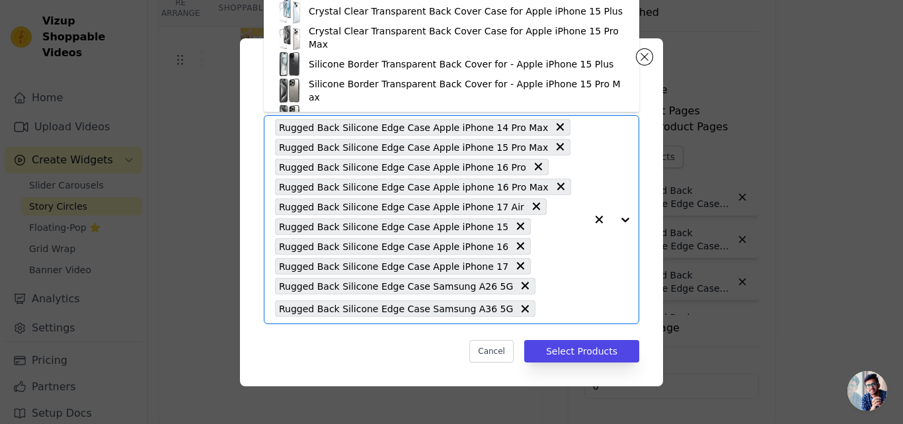
paste input "Rugged Back Silicone Edge Case Samsung A56 5G"
type input "Rugged Back Silicone Edge Case Samsung A56 5G"
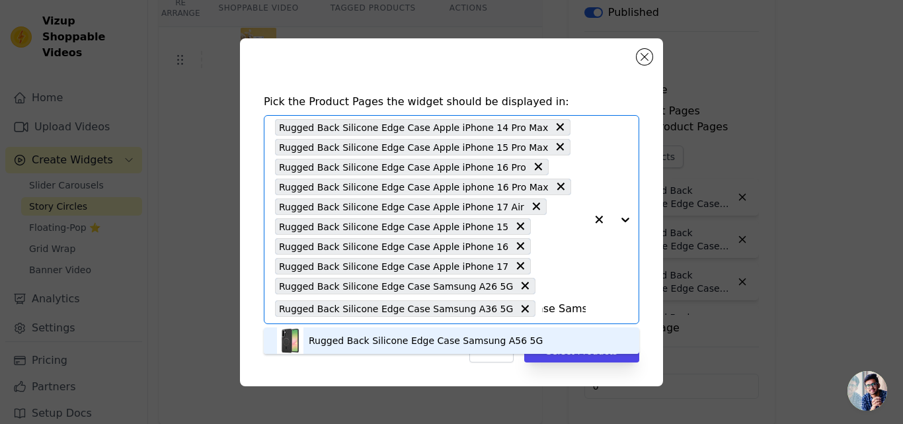
click at [448, 334] on div "Rugged Back Silicone Edge Case Samsung A56 5G" at bounding box center [426, 340] width 234 height 13
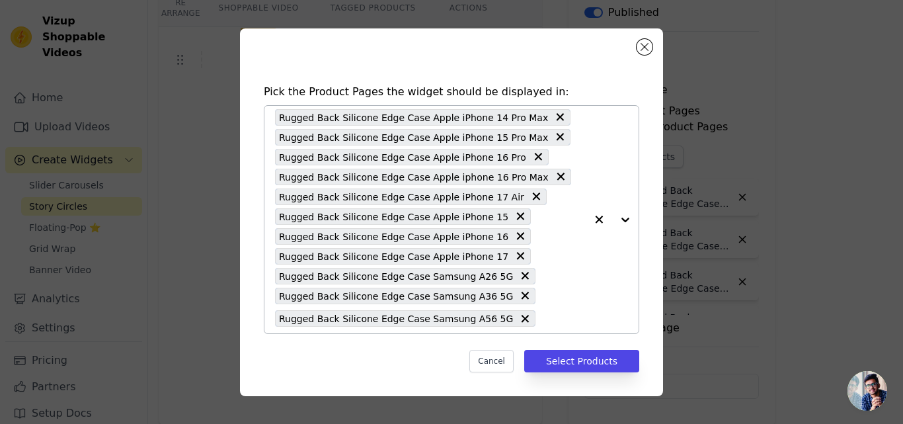
click at [542, 315] on input "text" at bounding box center [564, 319] width 44 height 16
paste input "Rugged Back Silicone Edge Case Samsung S24 5G"
type input "Rugged Back Silicone Edge Case Samsung S24 5G"
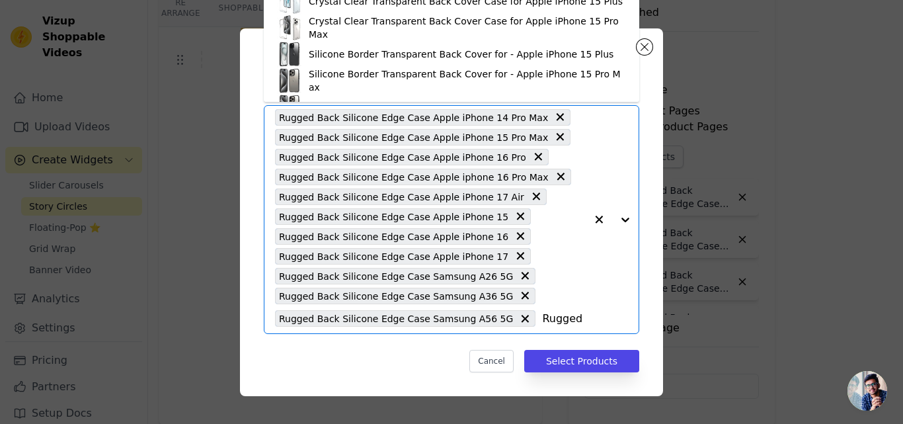
scroll to position [0, 159]
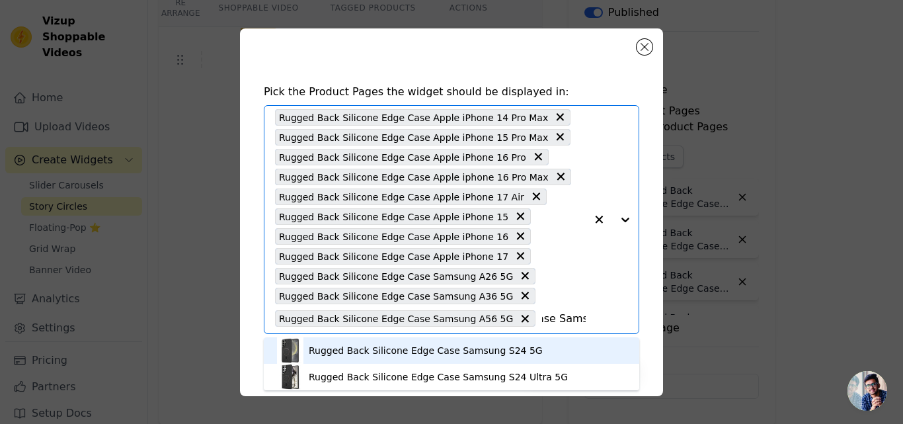
click at [459, 353] on div "Rugged Back Silicone Edge Case Samsung S24 5G" at bounding box center [426, 350] width 234 height 13
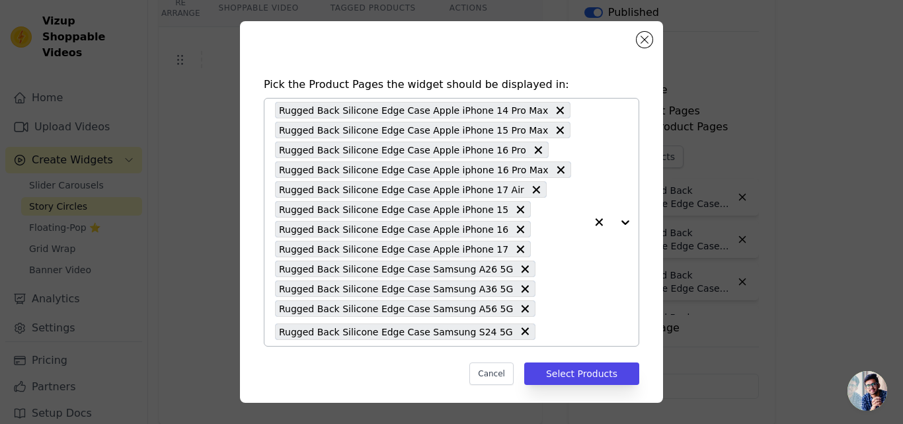
click at [518, 323] on div "Rugged Back Silicone Edge Case Apple iPhone 14 Pro Max Rugged Back Silicone Edg…" at bounding box center [430, 221] width 311 height 247
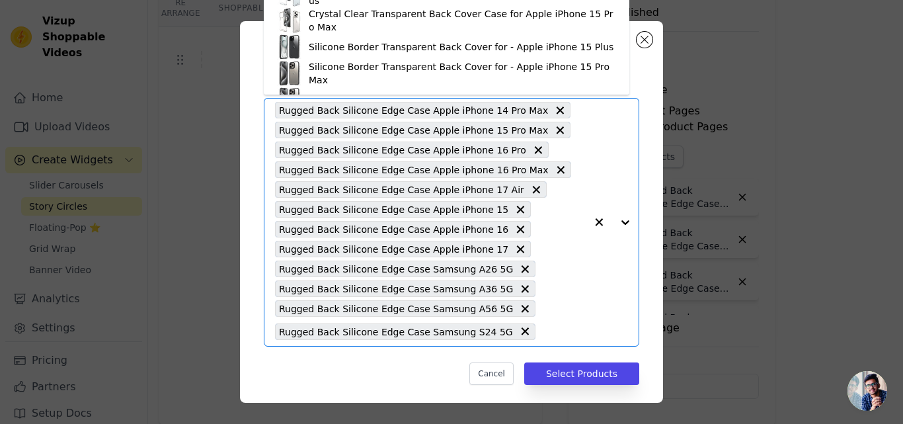
paste input "Rugged Back Silicone Edge Case Samsung S24 Ultra 5G"
type input "Rugged Back Silicone Edge Case Samsung S24 Ultra 5G"
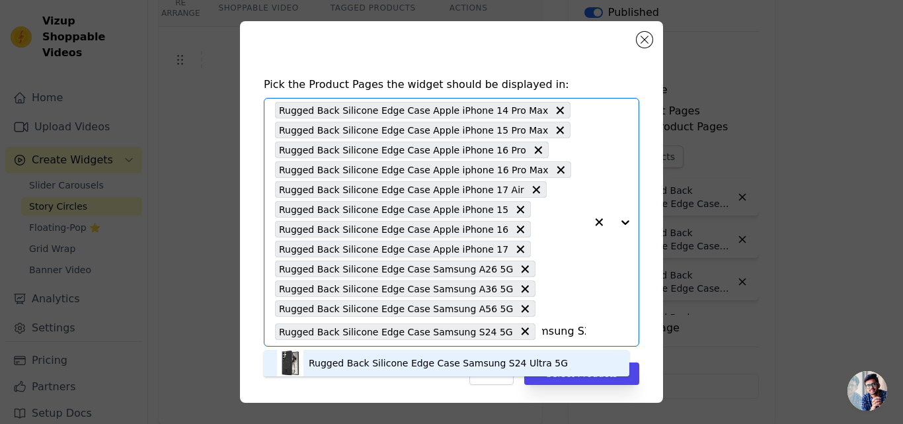
click at [421, 368] on div "Rugged Back Silicone Edge Case Samsung S24 Ultra 5G" at bounding box center [438, 362] width 259 height 13
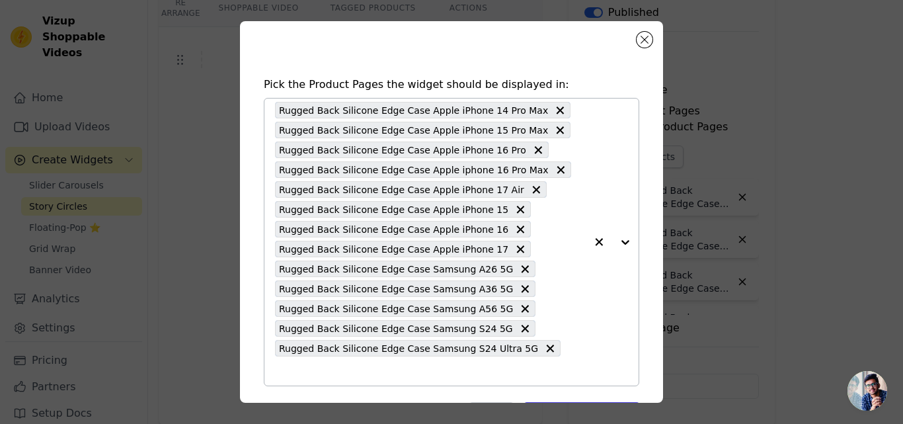
click at [537, 363] on input "text" at bounding box center [430, 371] width 311 height 16
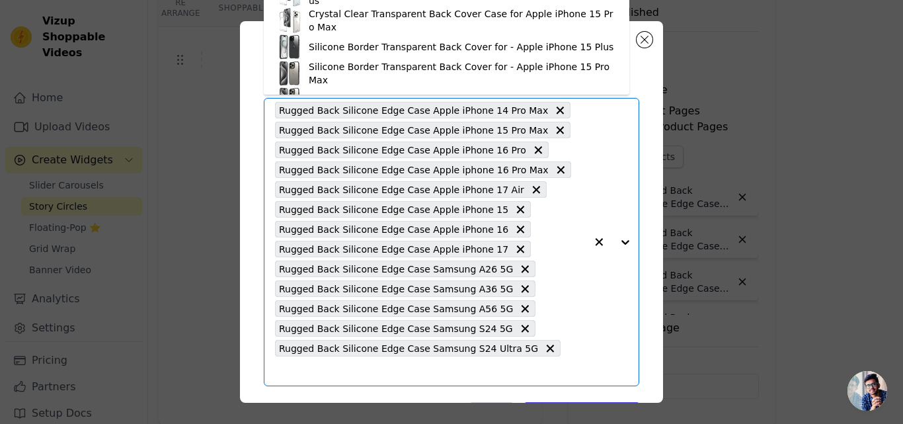
paste input "Rugged Back Silicone Edge Case Samsung S25 Ultra 5G"
type input "Rugged Back Silicone Edge Case Samsung S25 Ultra 5G"
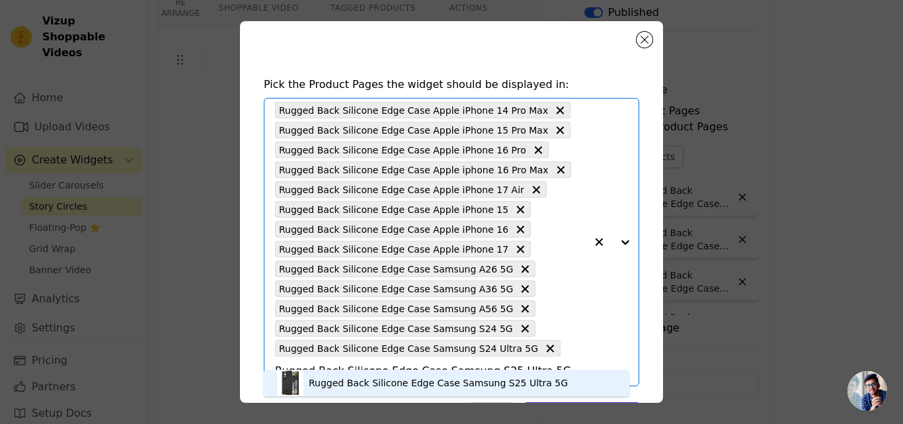
click at [389, 384] on div "Rugged Back Silicone Edge Case Samsung S25 Ultra 5G" at bounding box center [438, 382] width 259 height 13
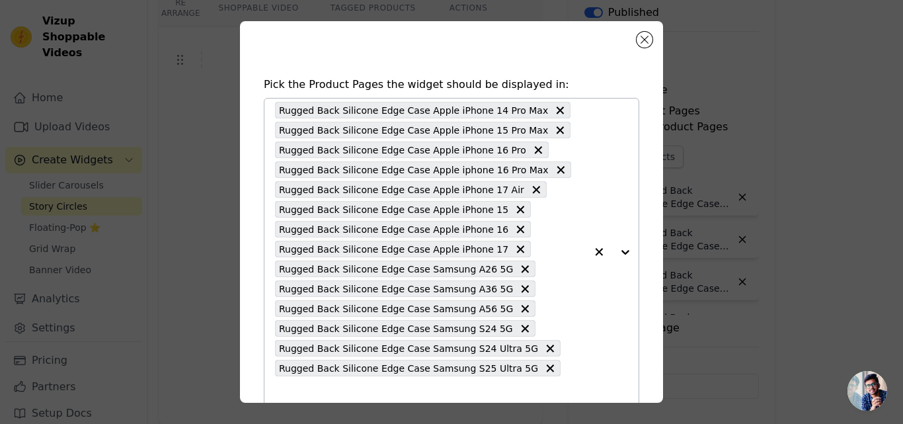
click at [546, 383] on input "text" at bounding box center [430, 391] width 311 height 16
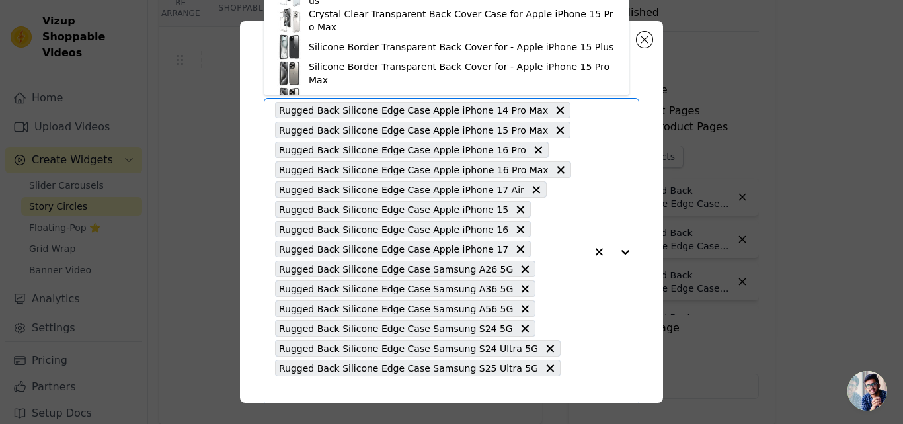
paste input "Rugged Back Silicone Edge Case Apple iPhone 17 Pro"
type input "Rugged Back Silicone Edge Case Apple iPhone 17 Pro"
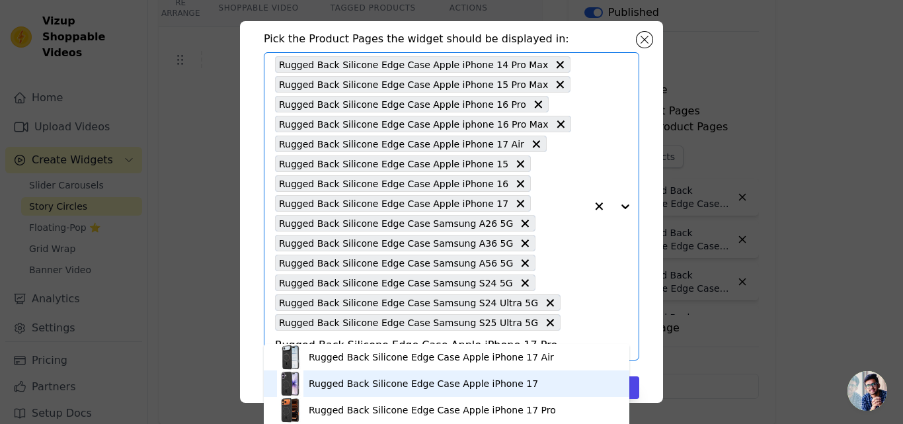
scroll to position [4, 0]
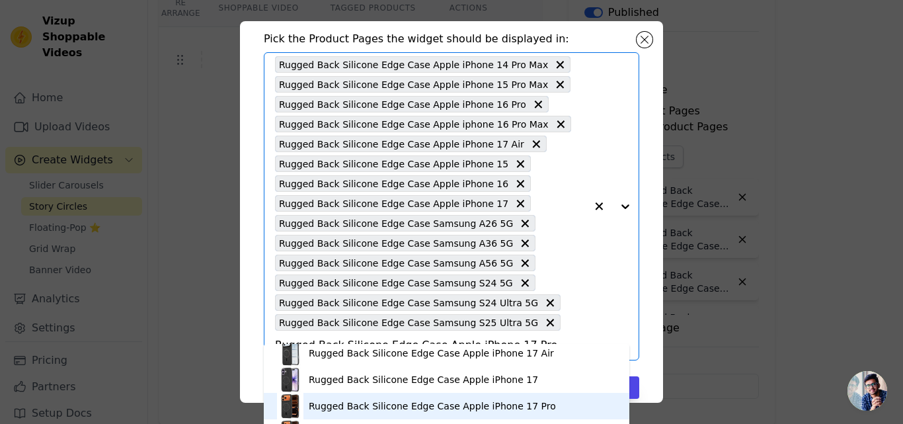
click at [434, 405] on div "Rugged Back Silicone Edge Case Apple iPhone 17 Pro" at bounding box center [432, 405] width 247 height 13
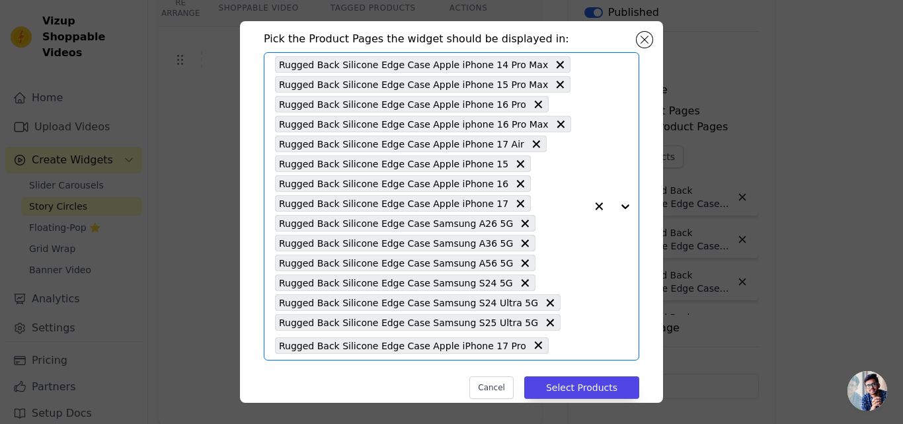
click at [555, 348] on input "text" at bounding box center [570, 345] width 30 height 16
paste input "Rugged Back Silicone Edge Case Apple iphone 17 Pro Max"
type input "Rugged Back Silicone Edge Case Apple iphone 17 Pro Max"
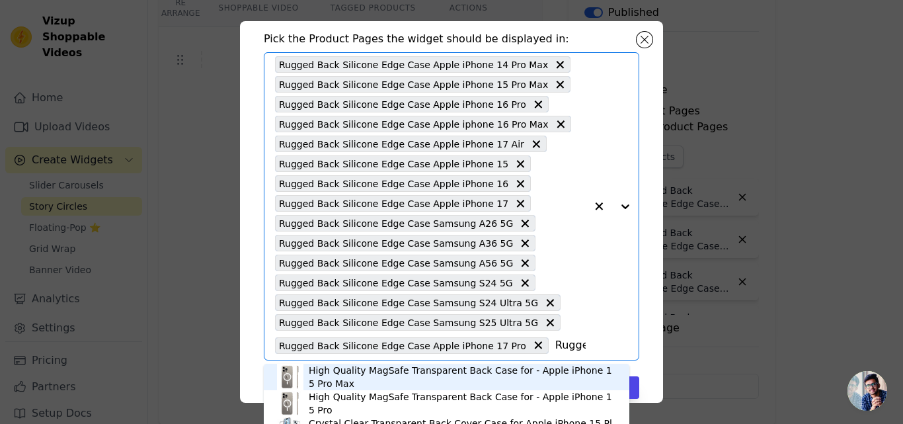
scroll to position [0, 222]
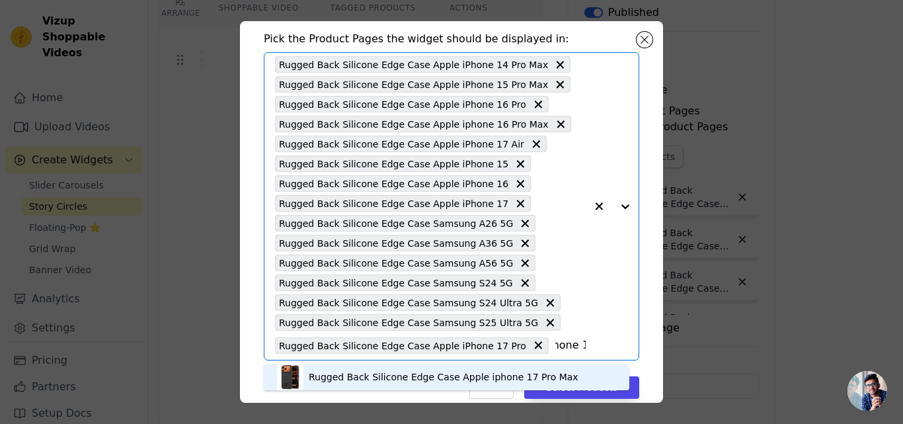
click at [467, 375] on div "Rugged Back Silicone Edge Case Apple iphone 17 Pro Max" at bounding box center [444, 376] width 270 height 13
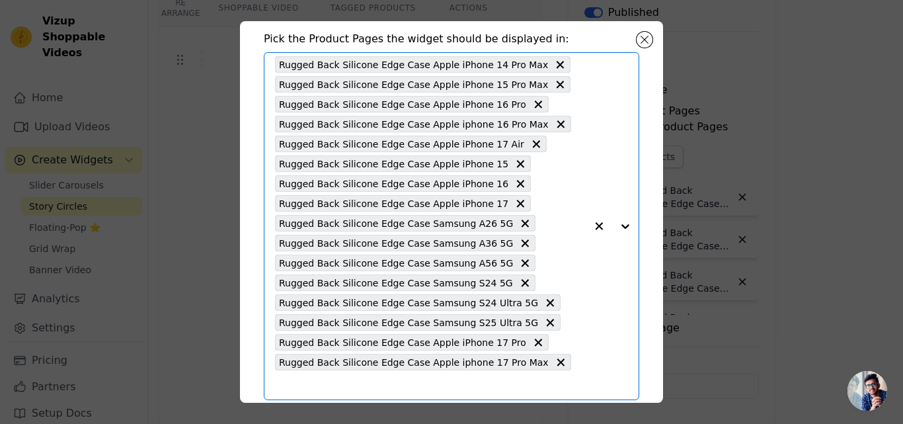
scroll to position [0, 0]
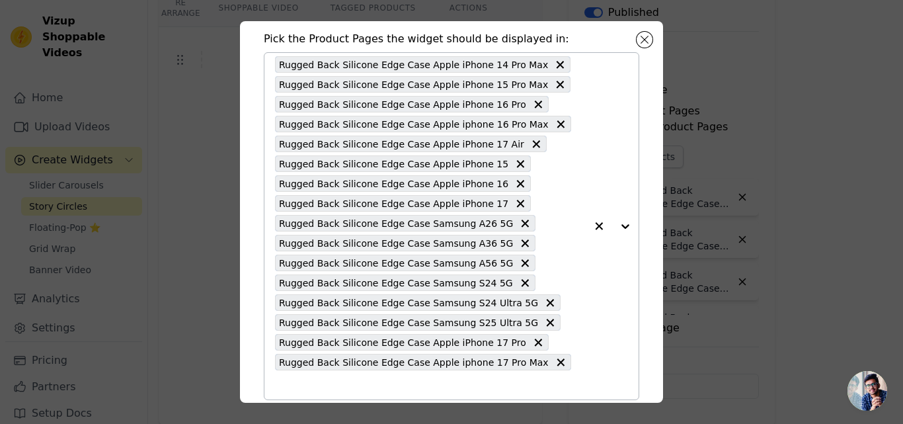
click at [553, 377] on input "text" at bounding box center [430, 385] width 311 height 16
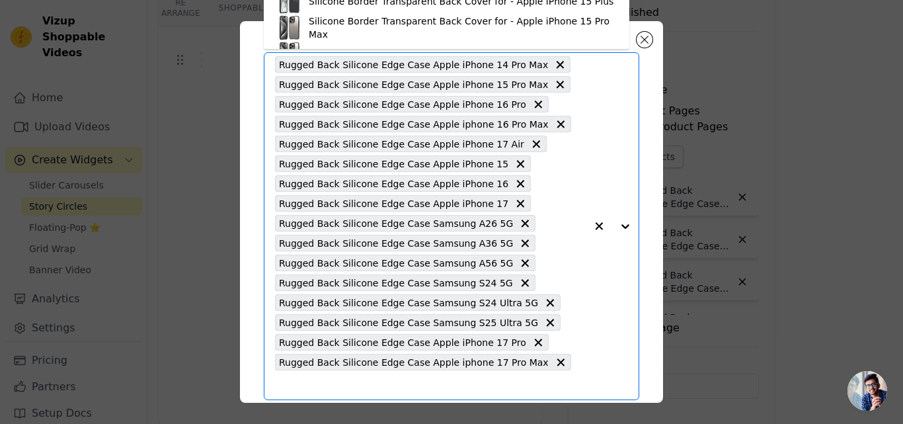
paste input "Rugged Back Silicone Edge Case Samsung S22 Ultra 5G"
type input "Rugged Back Silicone Edge Case Samsung S22 Ultra 5G"
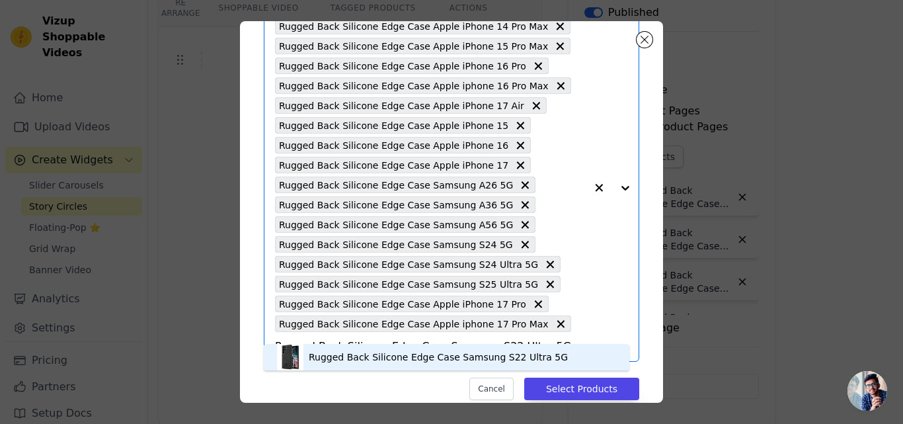
scroll to position [85, 0]
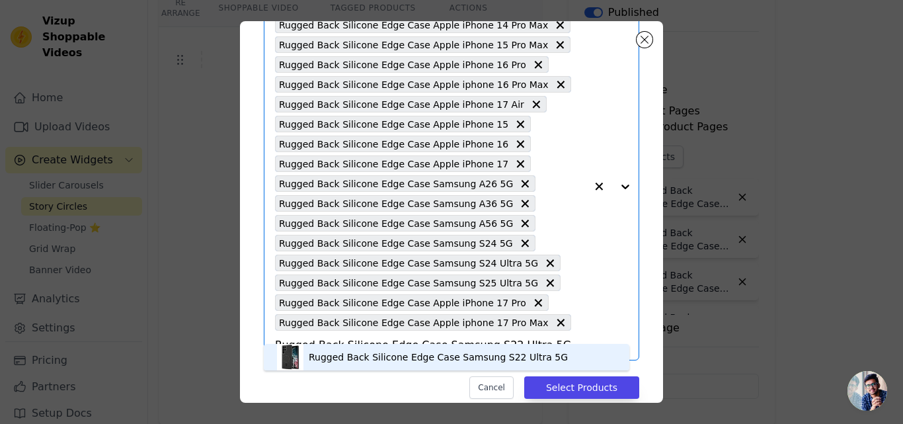
click at [391, 350] on div "Rugged Back Silicone Edge Case Samsung S22 Ultra 5G" at bounding box center [438, 356] width 259 height 13
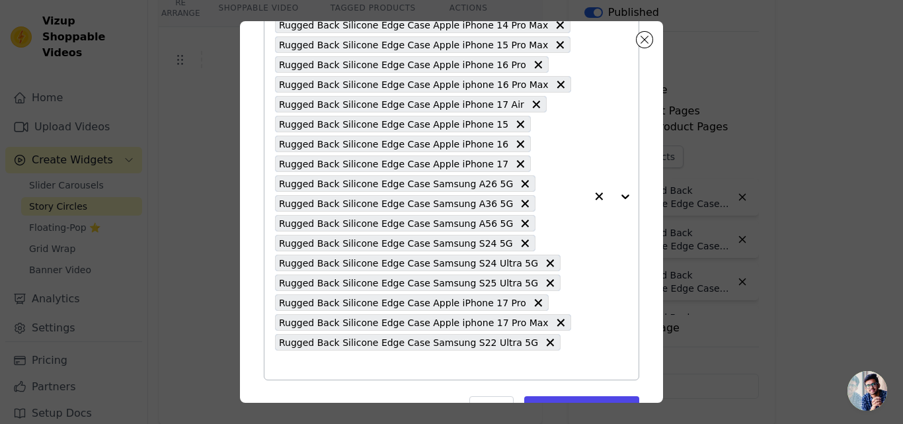
click at [541, 357] on input "text" at bounding box center [430, 365] width 311 height 16
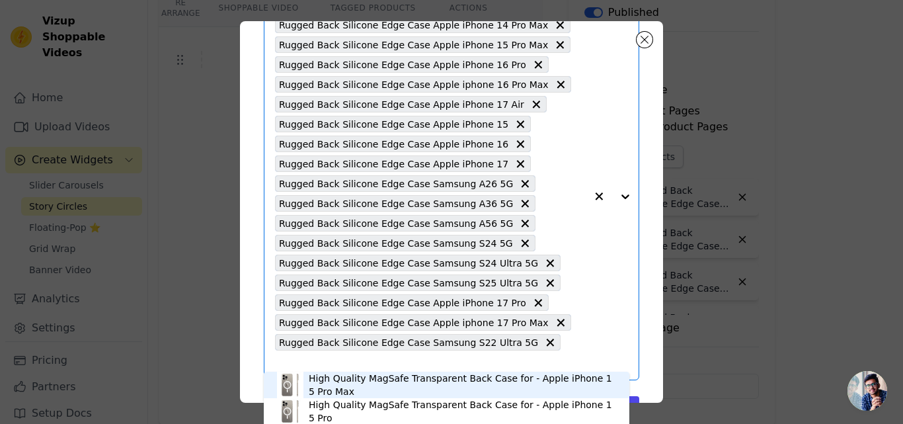
scroll to position [77, 0]
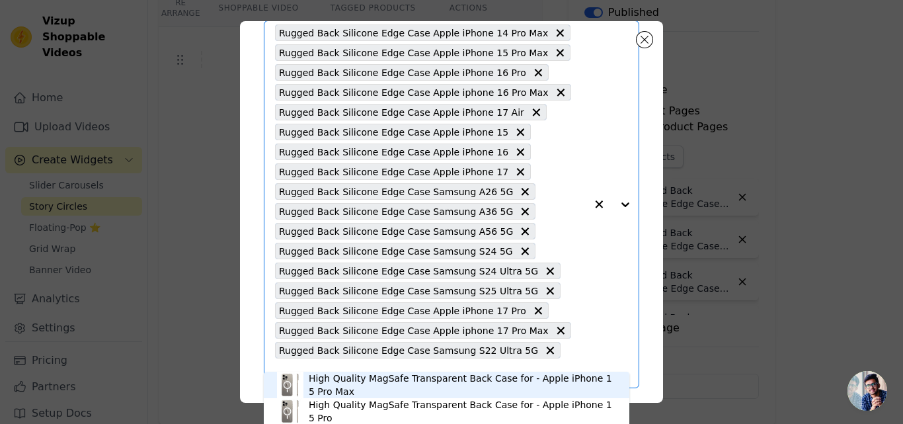
paste input "Rugged Back Silicone Edge Case Samsung S23 5G"
type input "Rugged Back Silicone Edge Case Samsung S23 5G"
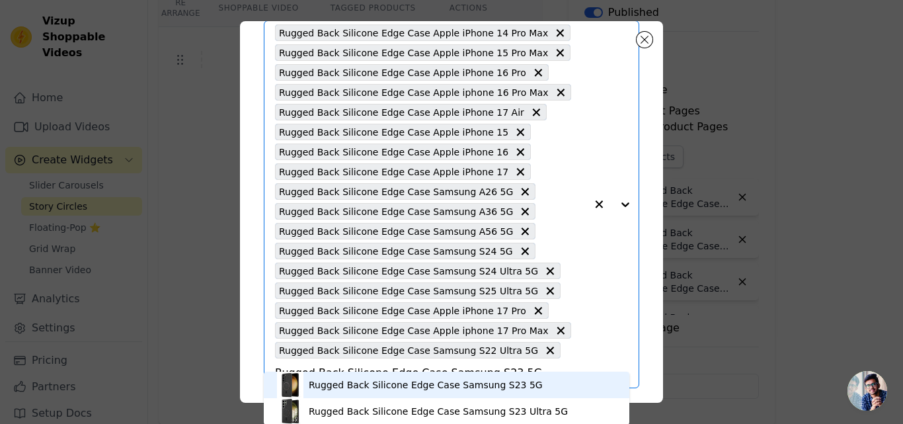
click at [443, 378] on div "Rugged Back Silicone Edge Case Samsung S23 5G" at bounding box center [426, 384] width 234 height 13
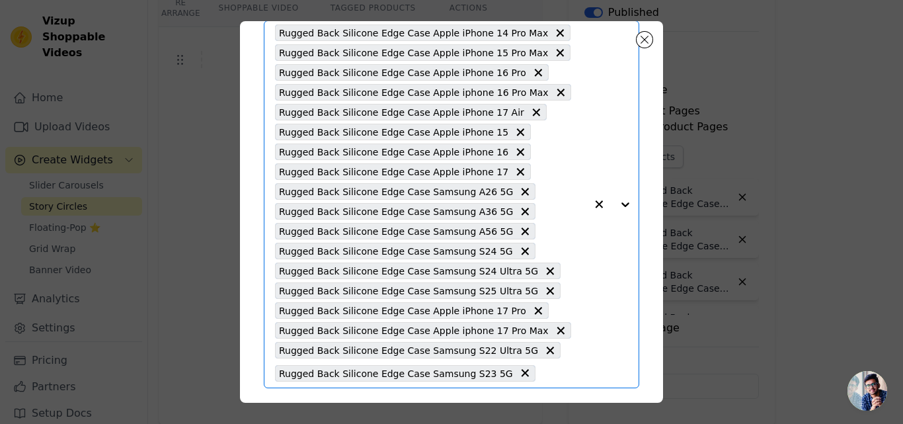
scroll to position [0, 0]
click at [542, 378] on input "text" at bounding box center [564, 373] width 44 height 16
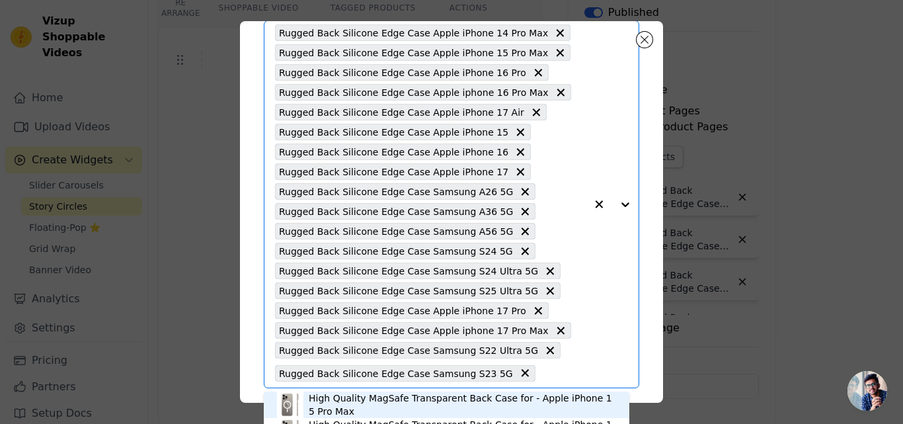
paste input "Rugged Back Silicone Edge Case Samsung S23 Ultra 5G"
type input "Rugged Back Silicone Edge Case Samsung S23 Ultra 5G"
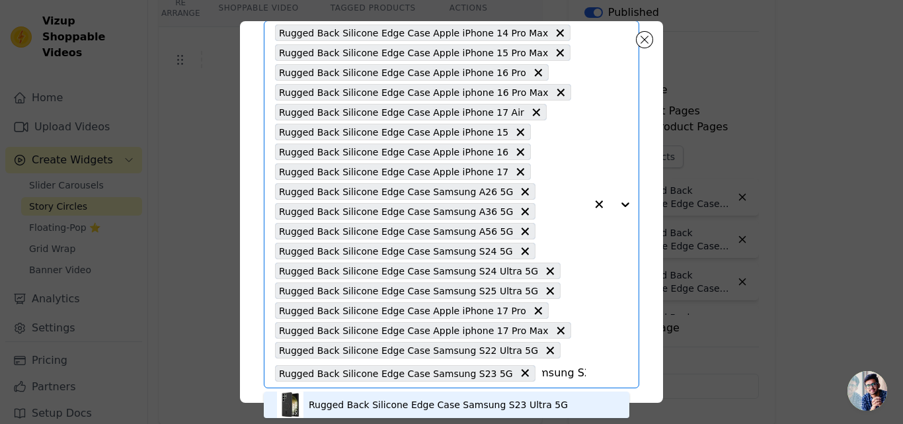
click at [449, 401] on div "Rugged Back Silicone Edge Case Samsung S23 Ultra 5G" at bounding box center [438, 404] width 259 height 13
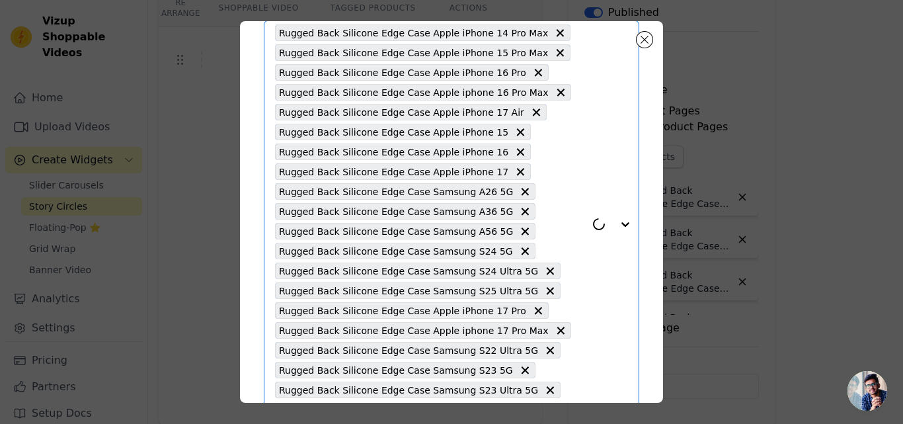
scroll to position [145, 0]
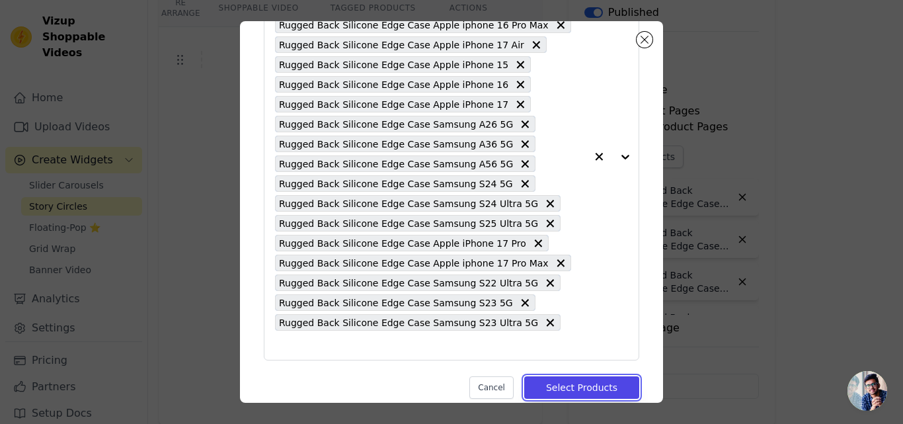
click at [563, 376] on button "Select Products" at bounding box center [581, 387] width 115 height 22
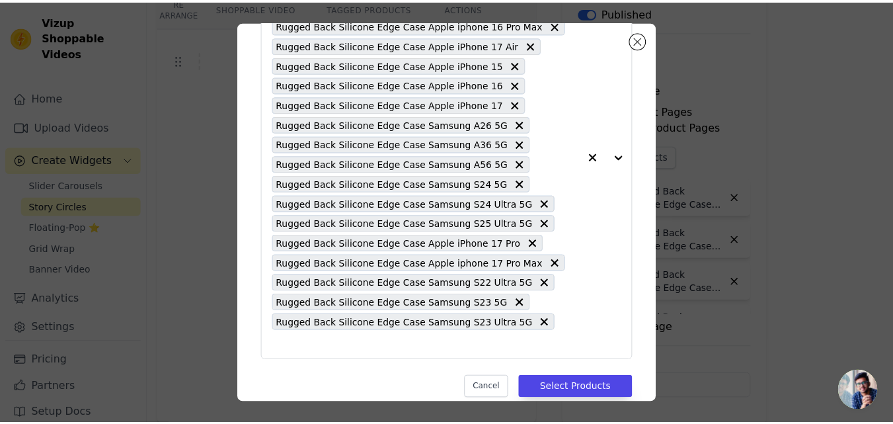
scroll to position [132, 0]
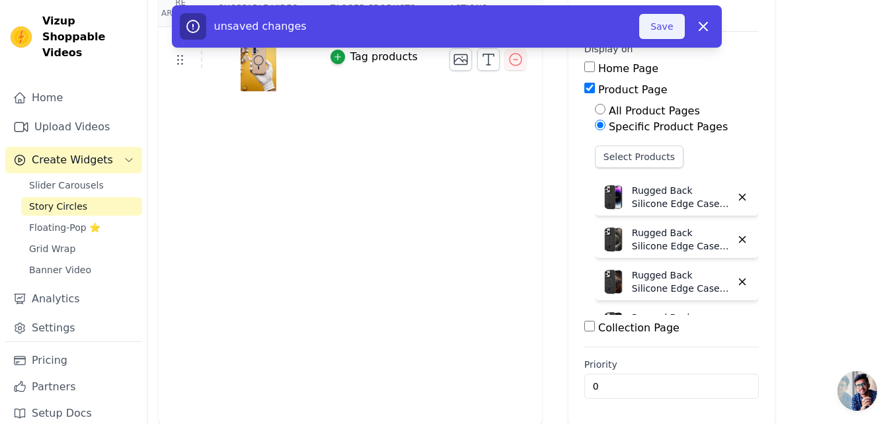
click at [662, 25] on button "Save" at bounding box center [661, 26] width 45 height 25
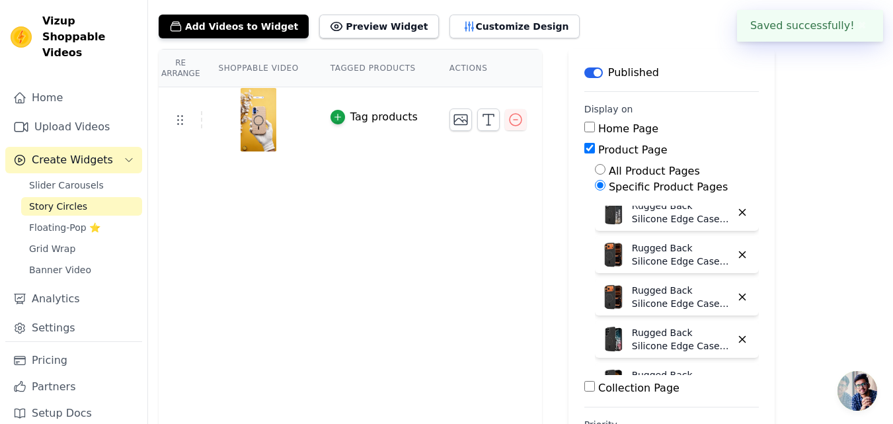
scroll to position [0, 0]
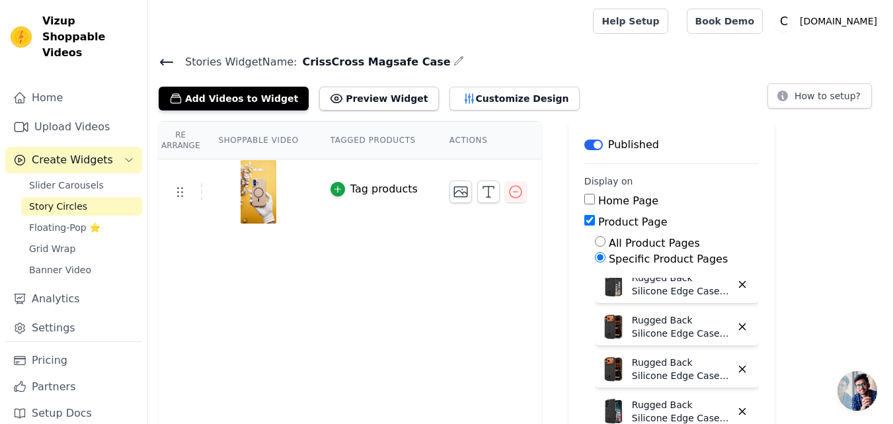
click at [166, 61] on icon at bounding box center [167, 61] width 12 height 5
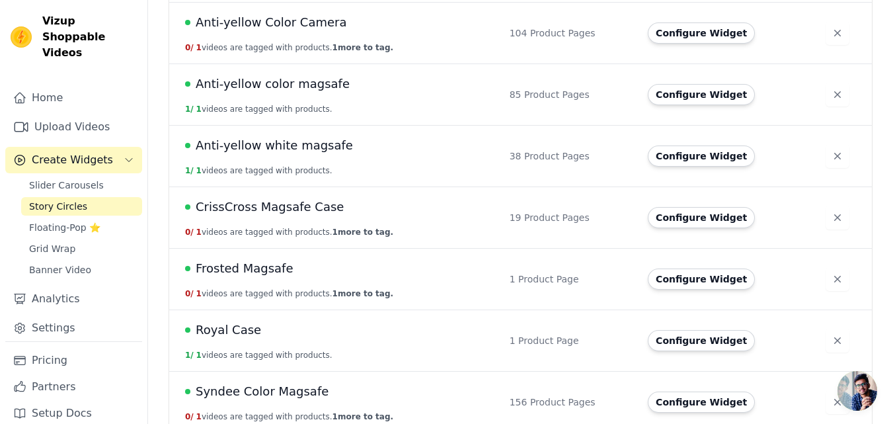
click at [290, 202] on span "CrissCross Magsafe Case" at bounding box center [270, 207] width 148 height 19
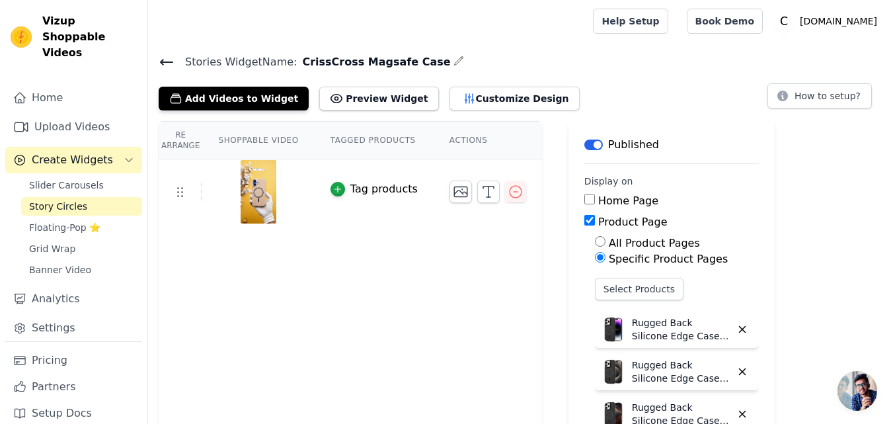
click at [159, 60] on icon at bounding box center [167, 62] width 16 height 16
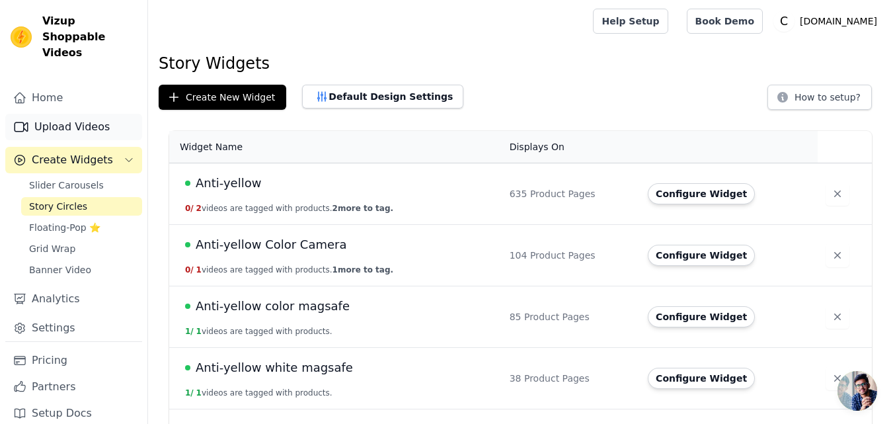
click at [73, 114] on link "Upload Videos" at bounding box center [73, 127] width 137 height 26
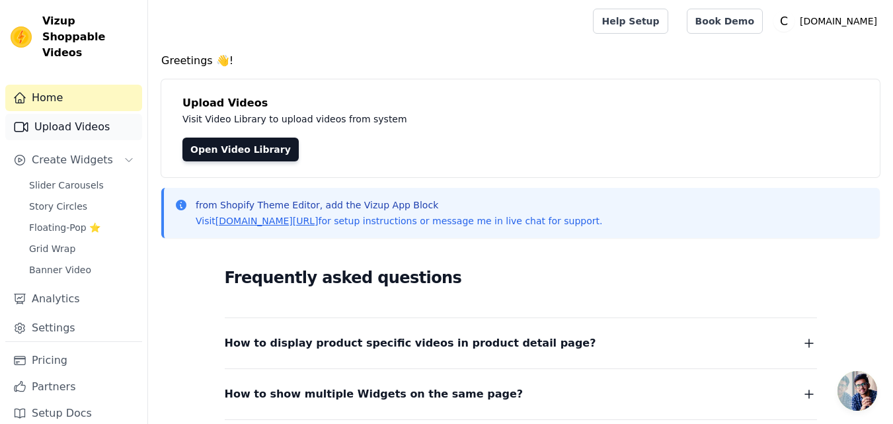
click at [49, 114] on link "Upload Videos" at bounding box center [73, 127] width 137 height 26
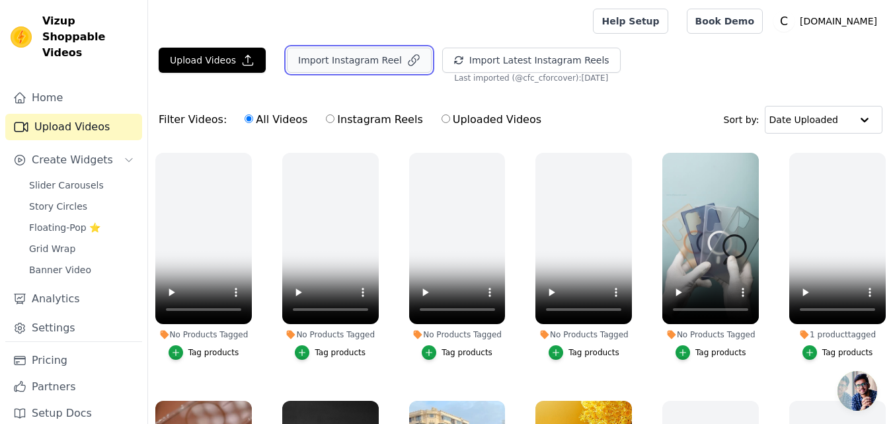
click at [361, 61] on button "Import Instagram Reel" at bounding box center [359, 60] width 145 height 25
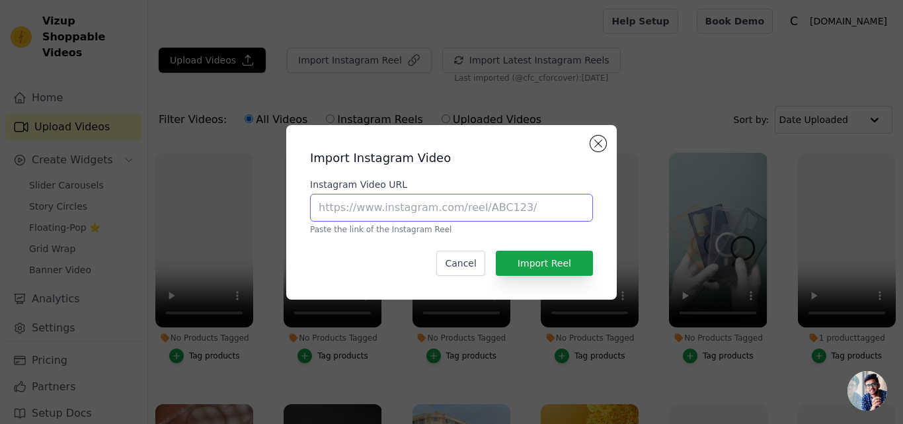
click at [426, 215] on input "Instagram Video URL" at bounding box center [451, 208] width 283 height 28
paste input "[URL][DOMAIN_NAME]"
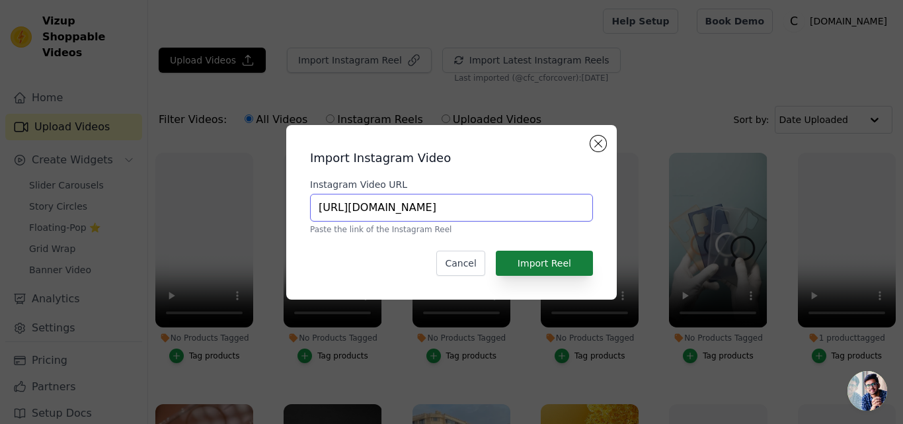
type input "[URL][DOMAIN_NAME]"
click at [541, 263] on button "Import Reel" at bounding box center [544, 263] width 97 height 25
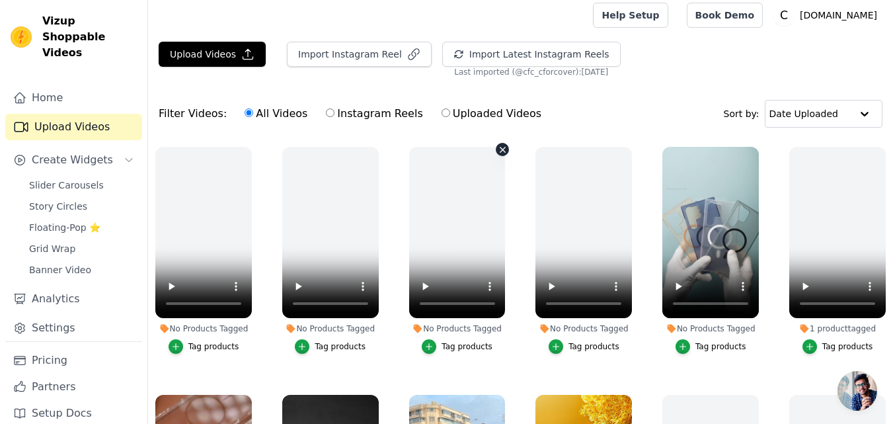
scroll to position [3, 0]
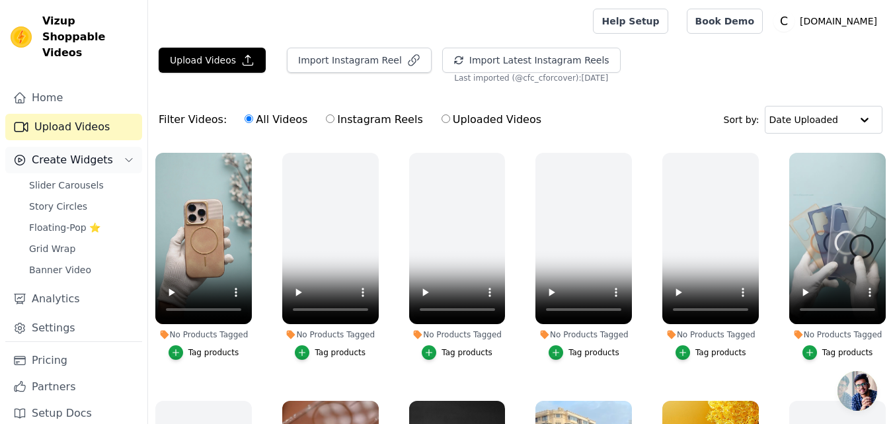
click at [65, 152] on span "Create Widgets" at bounding box center [72, 160] width 81 height 16
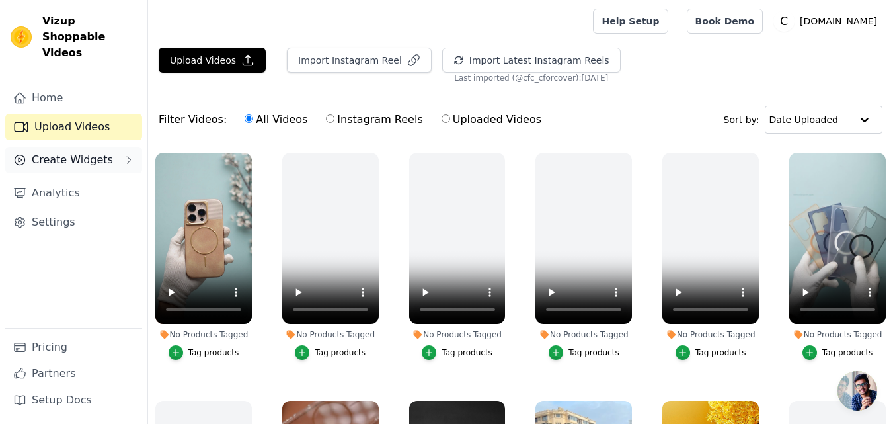
click at [69, 152] on span "Create Widgets" at bounding box center [72, 160] width 81 height 16
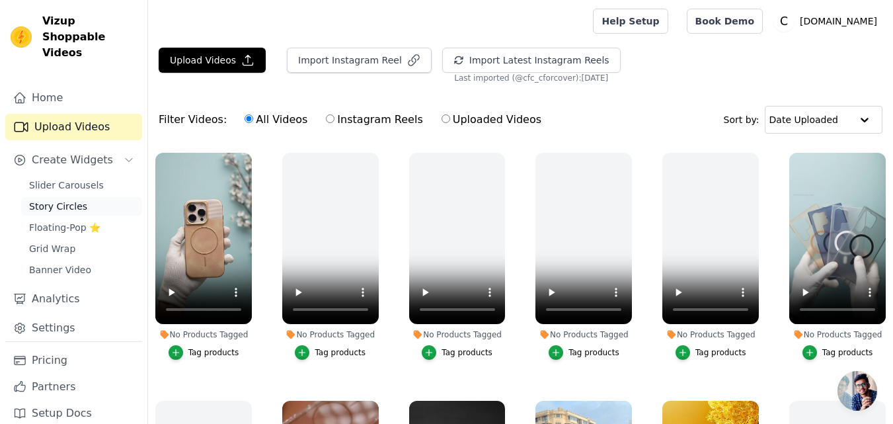
click at [70, 200] on span "Story Circles" at bounding box center [58, 206] width 58 height 13
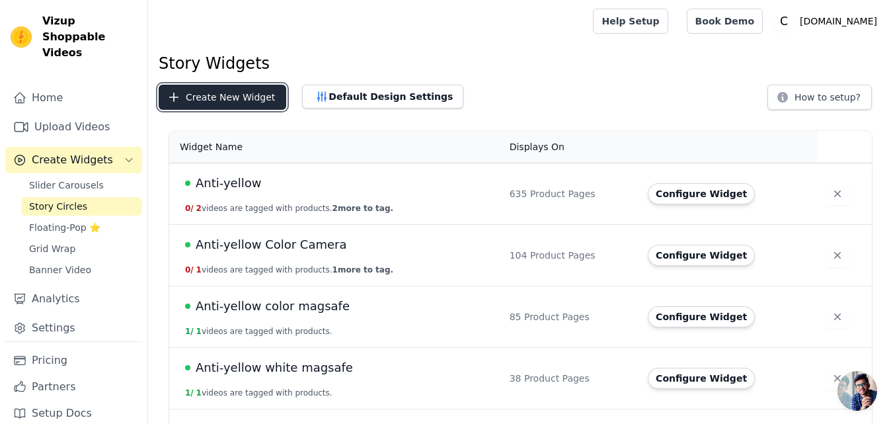
click at [219, 97] on button "Create New Widget" at bounding box center [223, 97] width 128 height 25
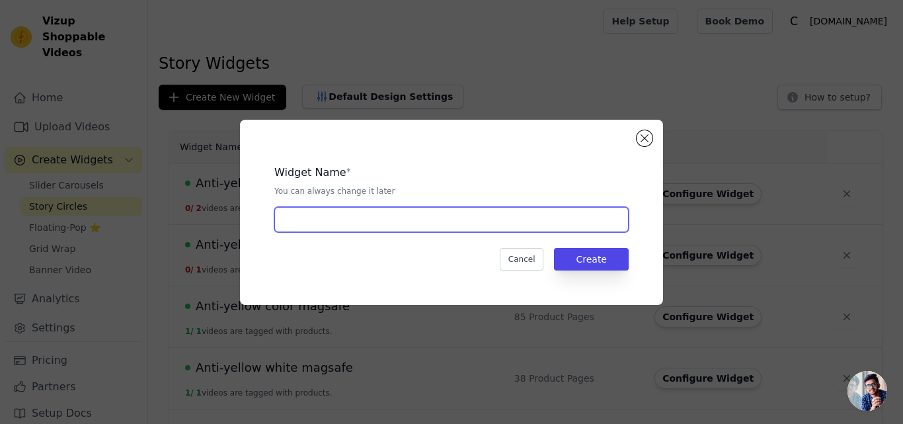
click at [348, 228] on input "text" at bounding box center [451, 219] width 354 height 25
paste input "line leather magsafe case"
type input "line leather magsafe case"
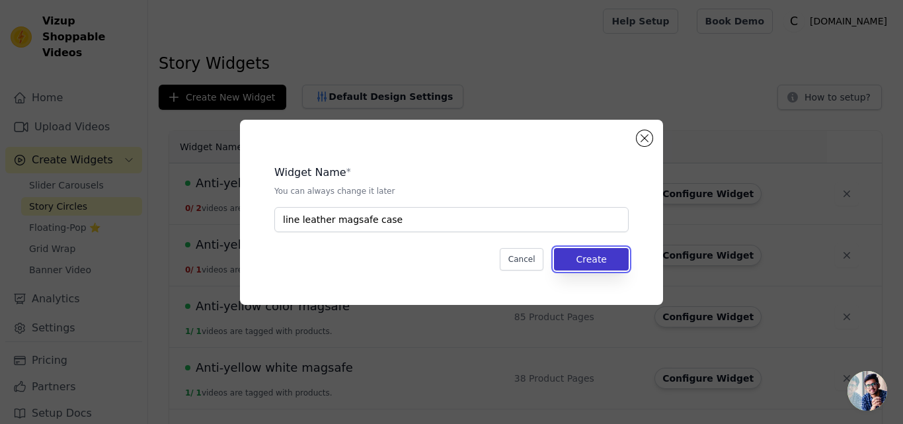
click at [605, 264] on button "Create" at bounding box center [591, 259] width 75 height 22
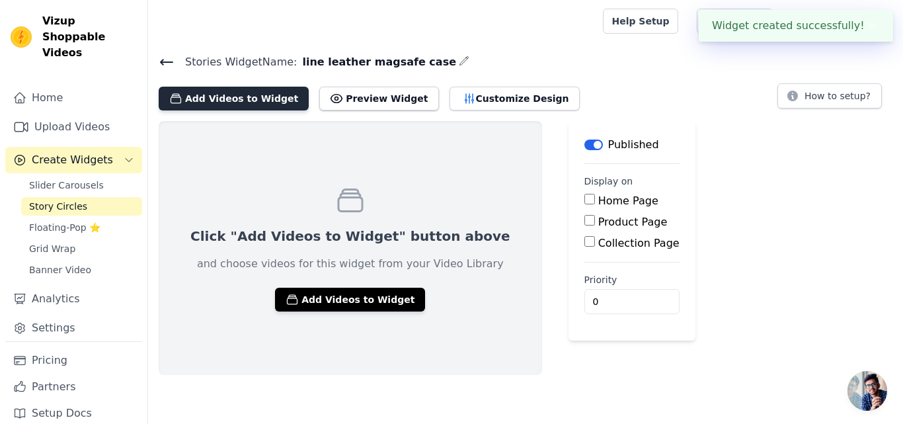
click at [216, 102] on button "Add Videos to Widget" at bounding box center [234, 99] width 150 height 24
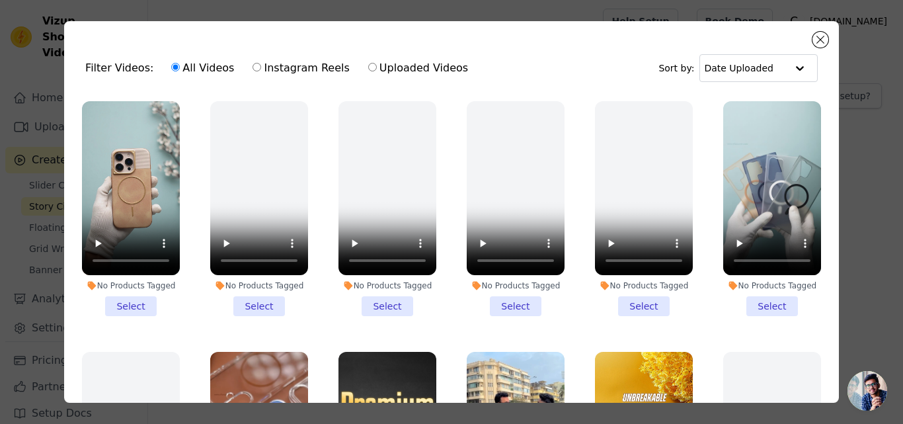
click at [130, 302] on li "No Products Tagged Select" at bounding box center [131, 208] width 98 height 215
click at [0, 0] on input "No Products Tagged Select" at bounding box center [0, 0] width 0 height 0
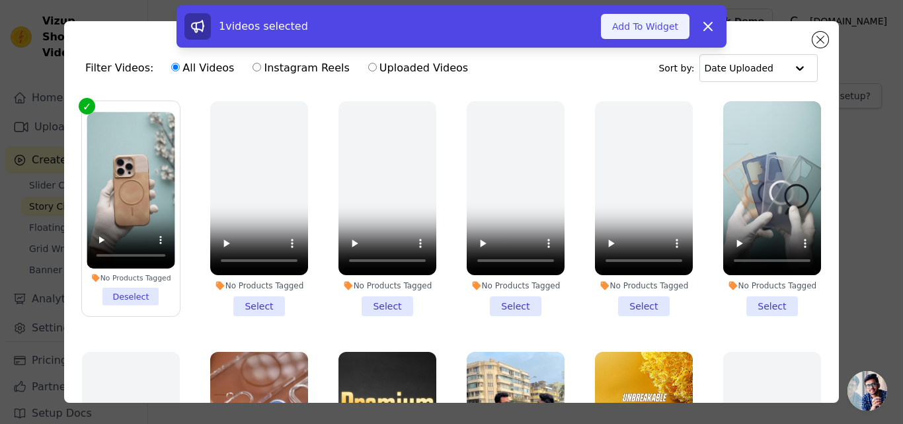
click at [645, 27] on button "Add To Widget" at bounding box center [645, 26] width 89 height 25
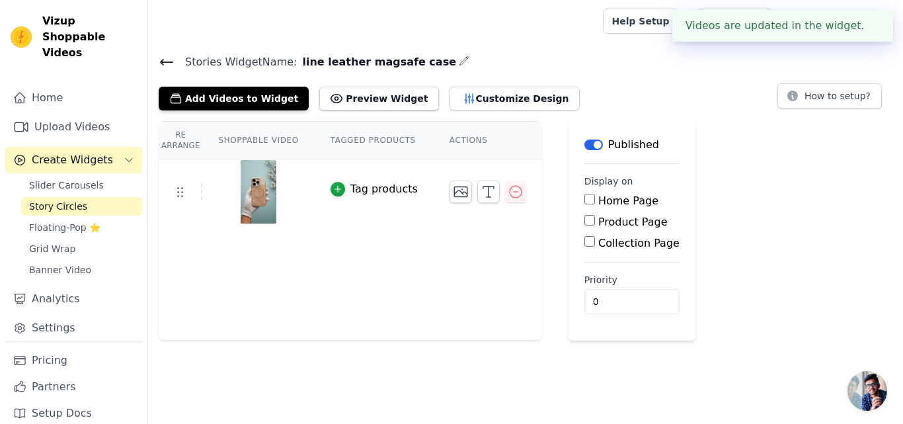
click at [602, 223] on label "Product Page" at bounding box center [632, 222] width 69 height 13
click at [595, 223] on input "Product Page" at bounding box center [589, 220] width 11 height 11
checkbox input "true"
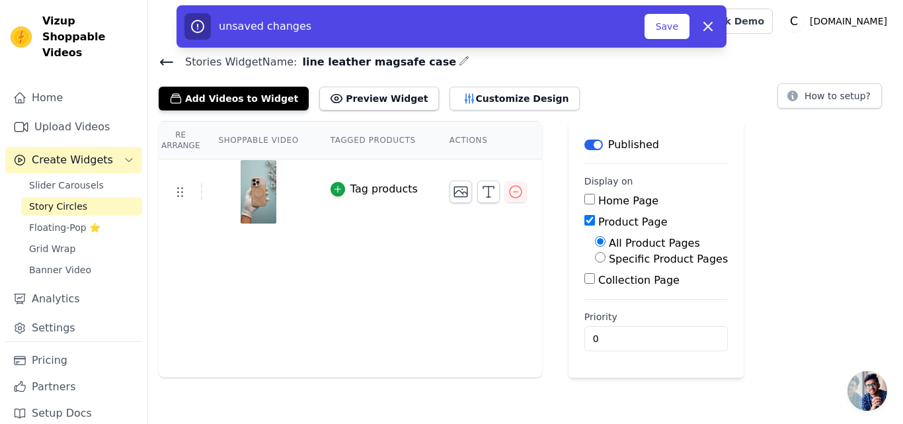
click at [609, 255] on label "Specific Product Pages" at bounding box center [668, 259] width 119 height 13
click at [602, 255] on input "Specific Product Pages" at bounding box center [600, 257] width 11 height 11
radio input "true"
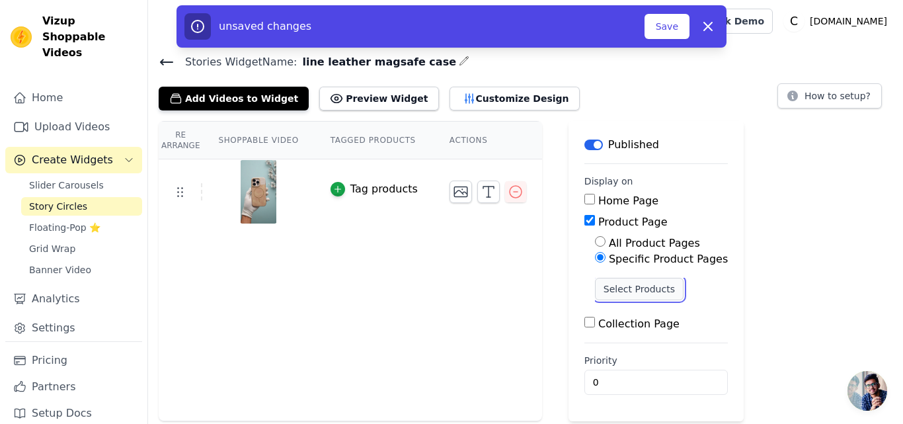
click at [620, 289] on button "Select Products" at bounding box center [639, 289] width 89 height 22
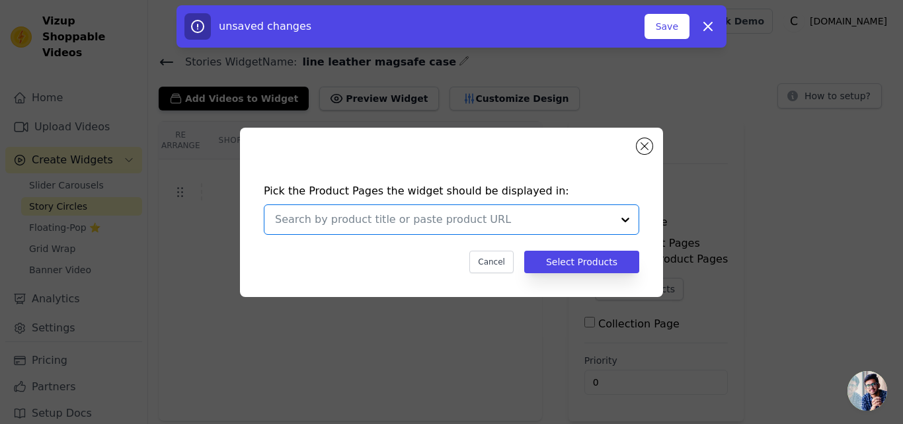
click at [464, 212] on input "text" at bounding box center [443, 220] width 337 height 16
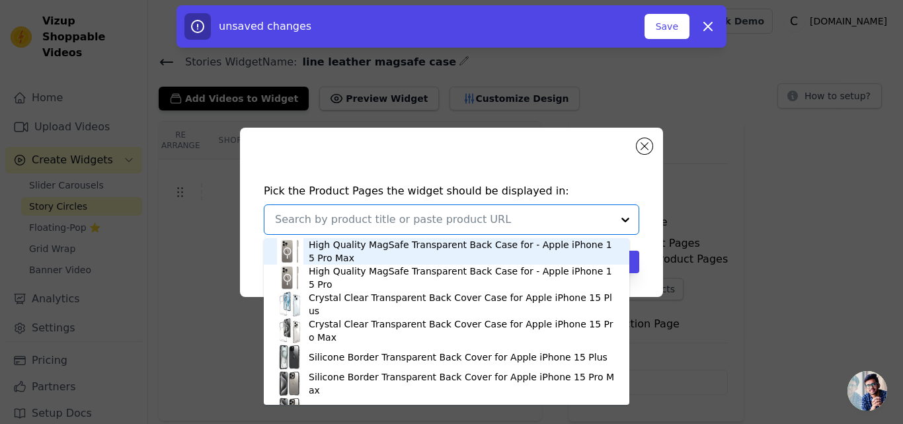
paste input "Luxury PU Leather Hard Back Case for Apple iPhone 11, With Micro-Fiber Cloth in…"
type input "Luxury PU Leather Hard Back Case for Apple iPhone 11, With Micro-Fiber Cloth in…"
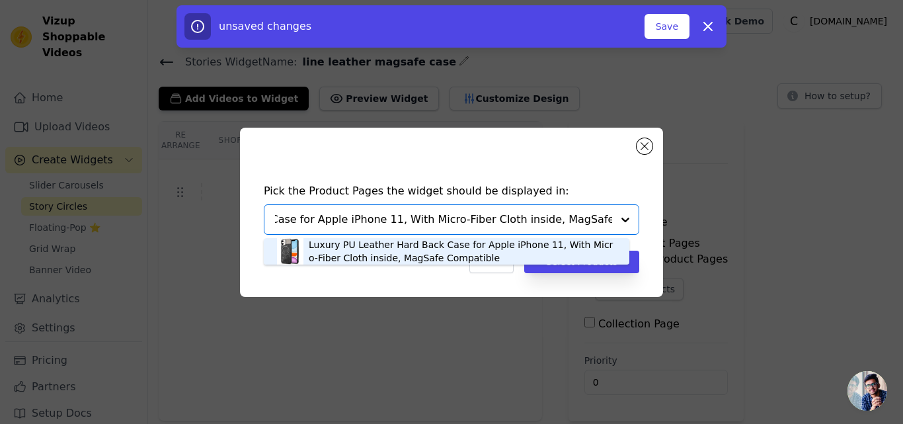
click at [394, 257] on div "Luxury PU Leather Hard Back Case for Apple iPhone 11, With Micro-Fiber Cloth in…" at bounding box center [462, 251] width 307 height 26
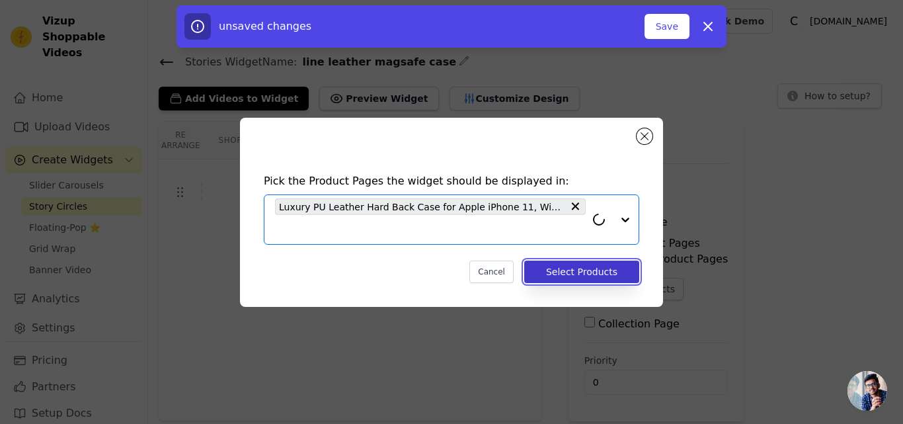
click at [554, 268] on button "Select Products" at bounding box center [581, 271] width 115 height 22
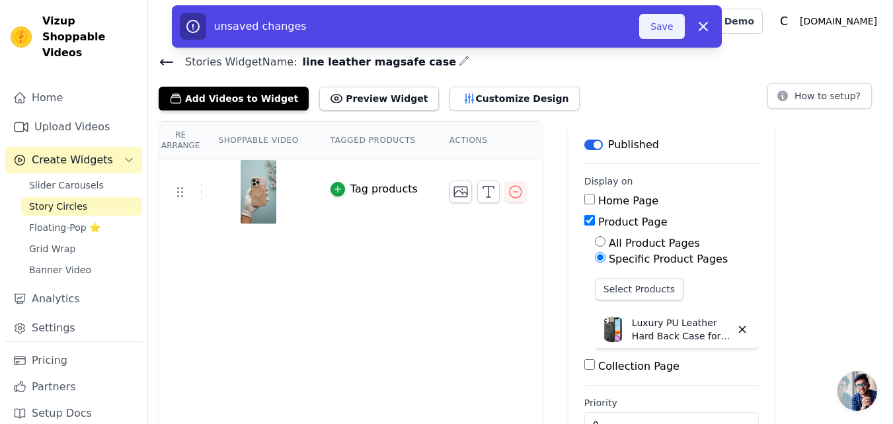
click at [656, 34] on button "Save" at bounding box center [661, 26] width 45 height 25
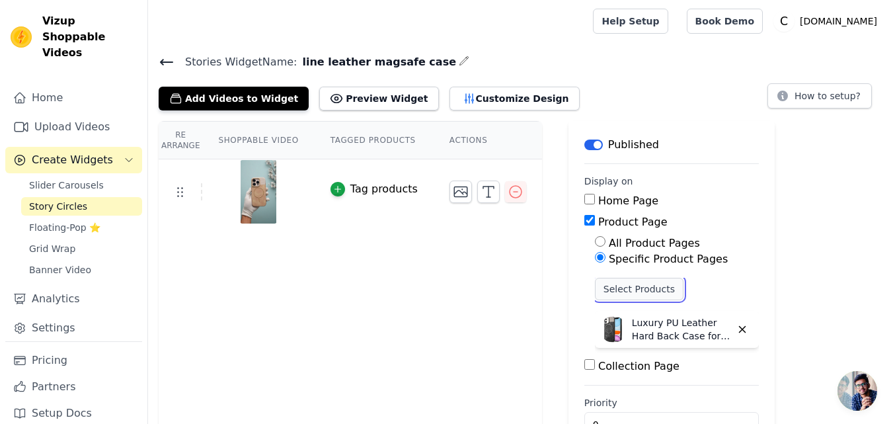
click at [619, 289] on button "Select Products" at bounding box center [639, 289] width 89 height 22
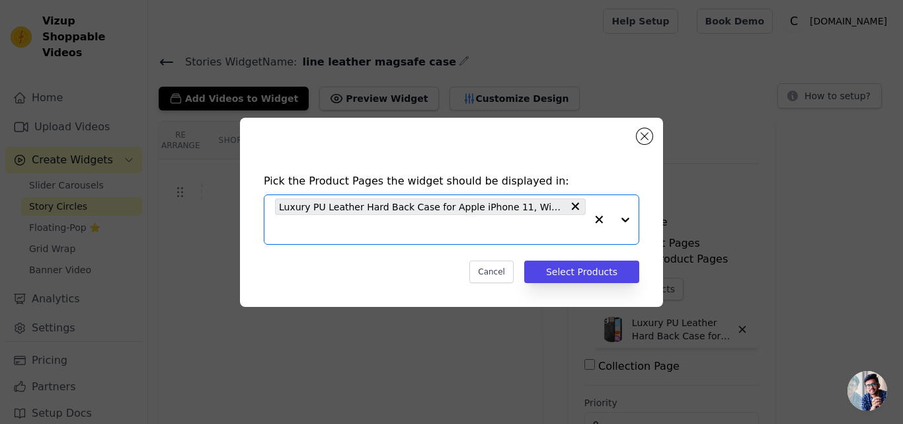
click at [362, 222] on input "text" at bounding box center [430, 229] width 311 height 16
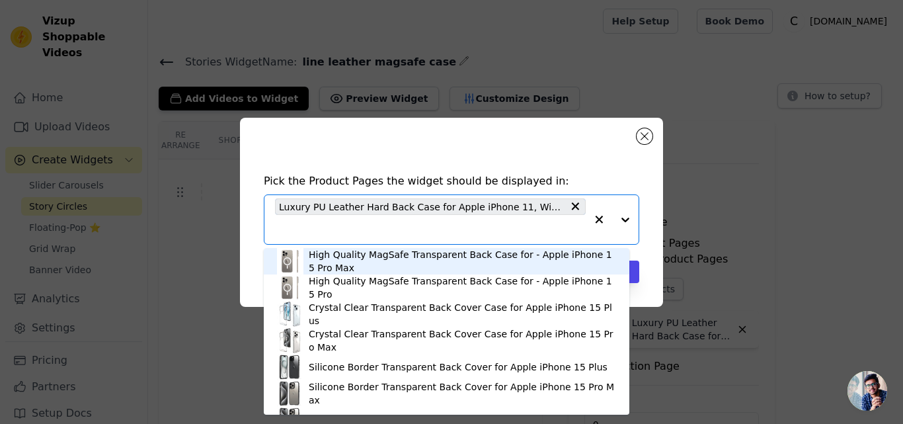
paste input "Luxury PU Leather Hard Back Case for Apple iPhone 12, With Micro-Fiber Cloth in…"
type input "Luxury PU Leather Hard Back Case for Apple iPhone 12, With Micro-Fiber Cloth in…"
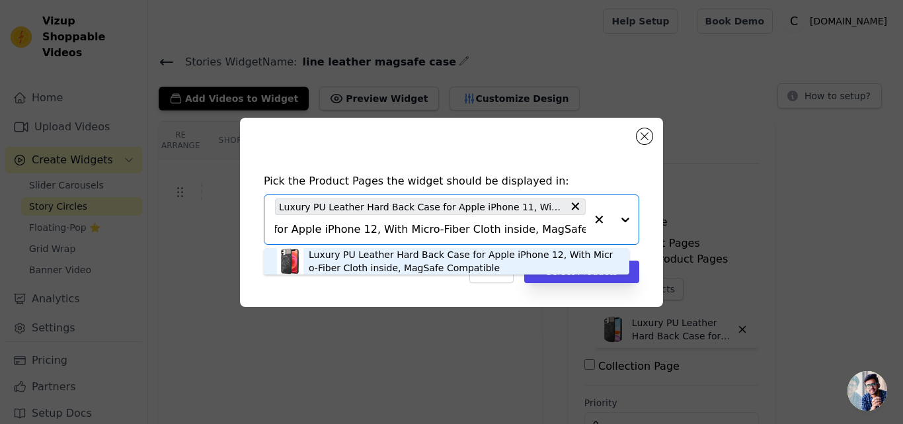
click at [357, 258] on div "Luxury PU Leather Hard Back Case for Apple iPhone 12, With Micro-Fiber Cloth in…" at bounding box center [462, 261] width 307 height 26
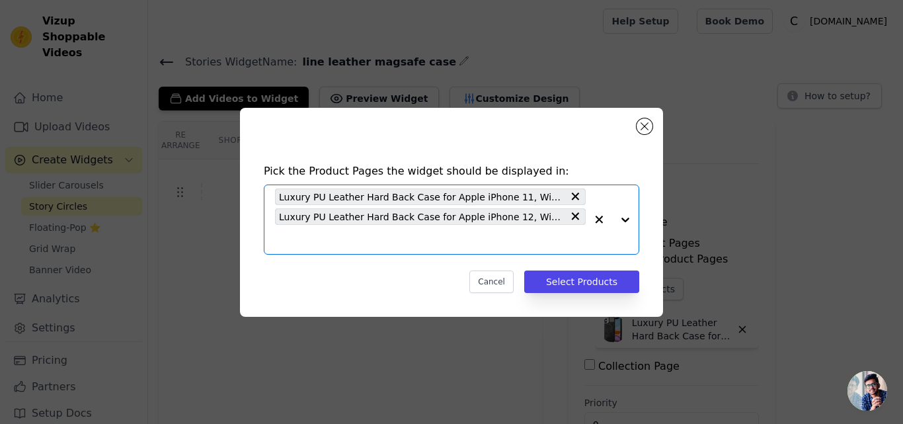
scroll to position [0, 0]
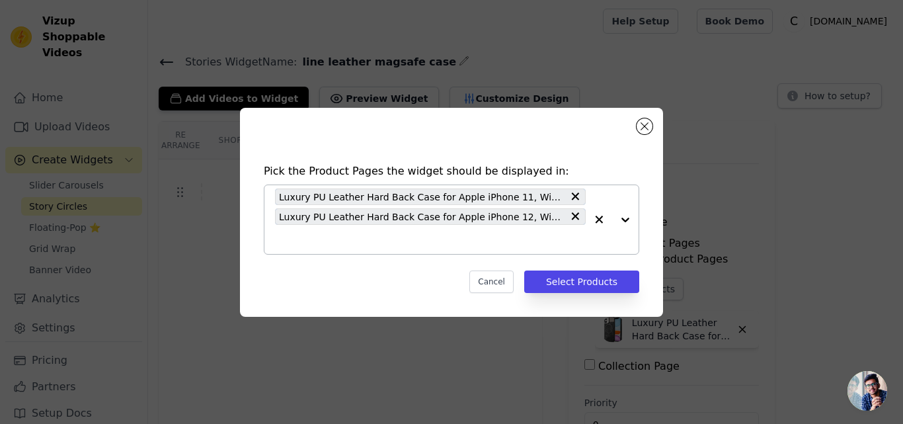
click at [357, 234] on input "text" at bounding box center [430, 239] width 311 height 16
paste input "Luxury PU Leather Hard Back Case for Apple iPhone 15, With Micro-Fiber Cloth in…"
type input "Luxury PU Leather Hard Back Case for Apple iPhone 15, With Micro-Fiber Cloth in…"
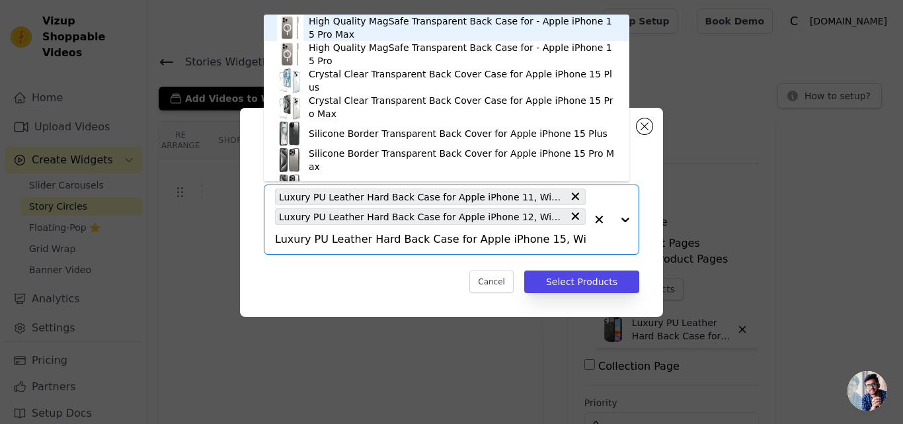
scroll to position [0, 189]
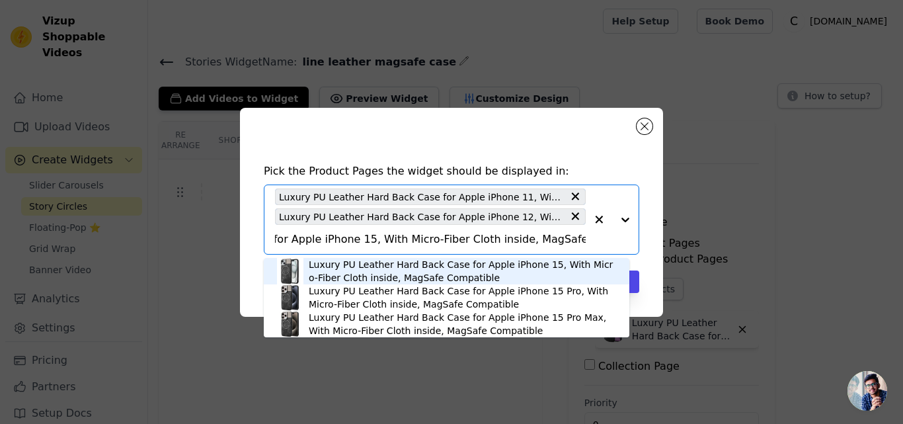
click at [377, 269] on div "Luxury PU Leather Hard Back Case for Apple iPhone 15, With Micro-Fiber Cloth in…" at bounding box center [462, 271] width 307 height 26
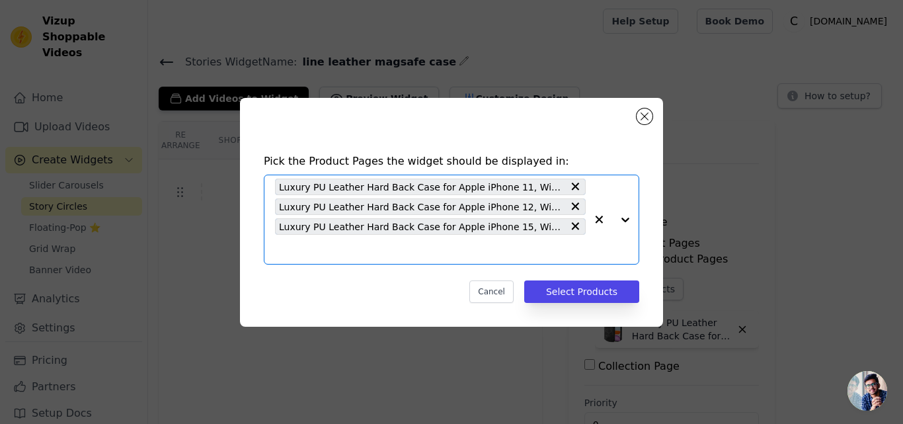
click at [372, 252] on input "text" at bounding box center [430, 249] width 311 height 16
paste input "Luxury PU Leather Hard Back Case for Apple iPhone 16, With Micro-Fiber Cloth in…"
type input "Luxury PU Leather Hard Back Case for Apple iPhone 16, With Micro-Fiber Cloth in…"
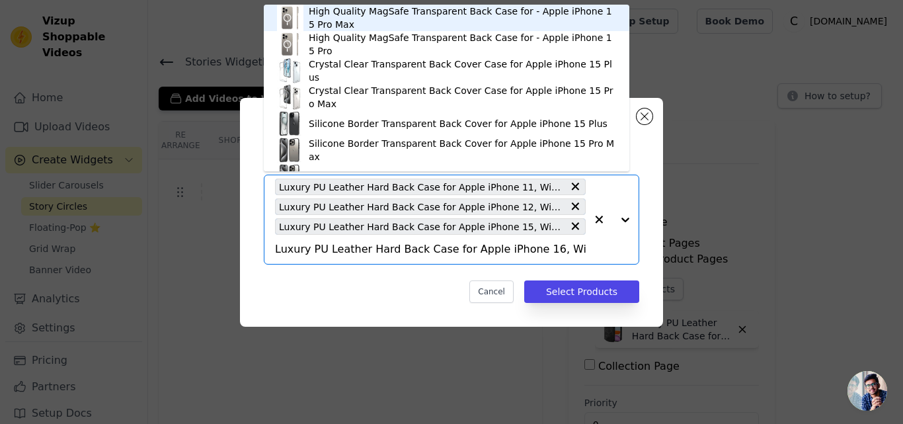
scroll to position [0, 189]
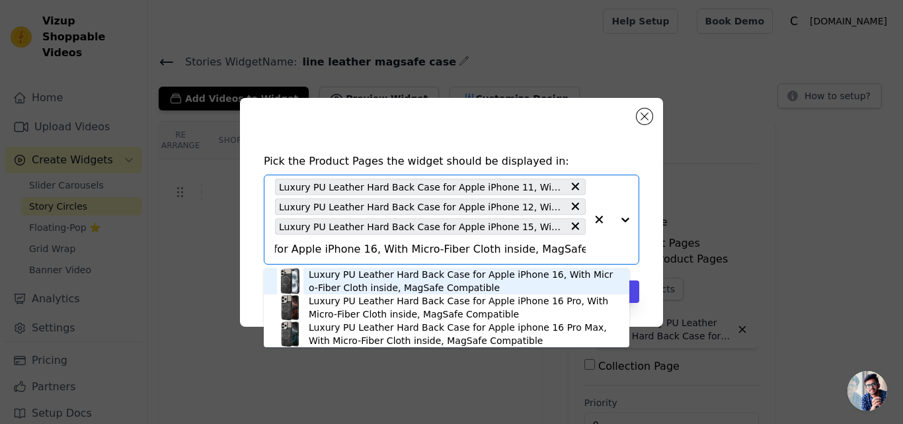
click at [407, 272] on div "Luxury PU Leather Hard Back Case for Apple iPhone 16, With Micro-Fiber Cloth in…" at bounding box center [462, 281] width 307 height 26
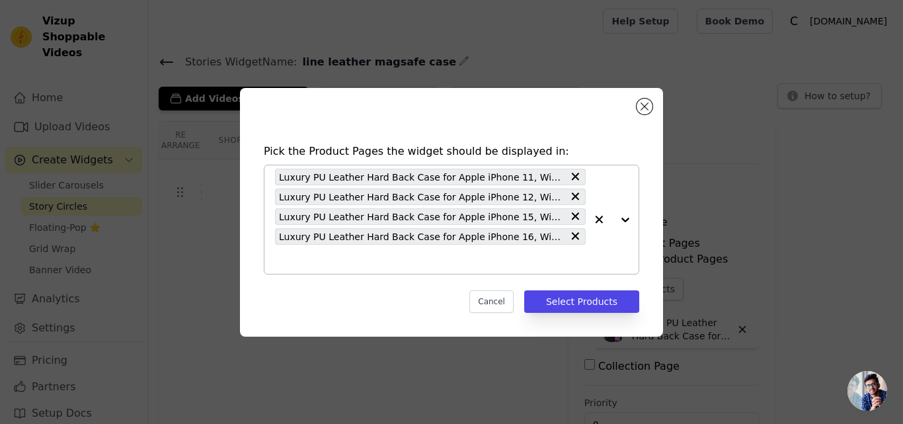
click at [385, 256] on input "text" at bounding box center [430, 259] width 311 height 16
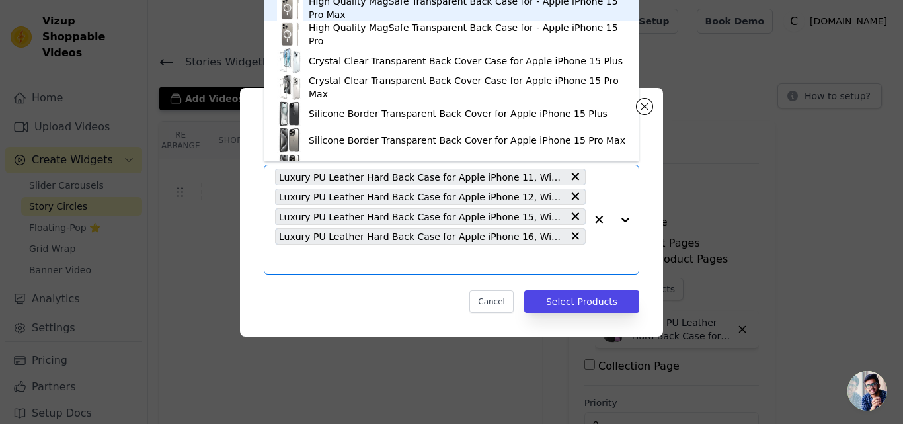
paste input "Luxury PU Leather Hard Back Case for Apple iPhone 16 Pro, With Micro-Fiber Clot…"
type input "Luxury PU Leather Hard Back Case for Apple iPhone 16 Pro, With Micro-Fiber Clot…"
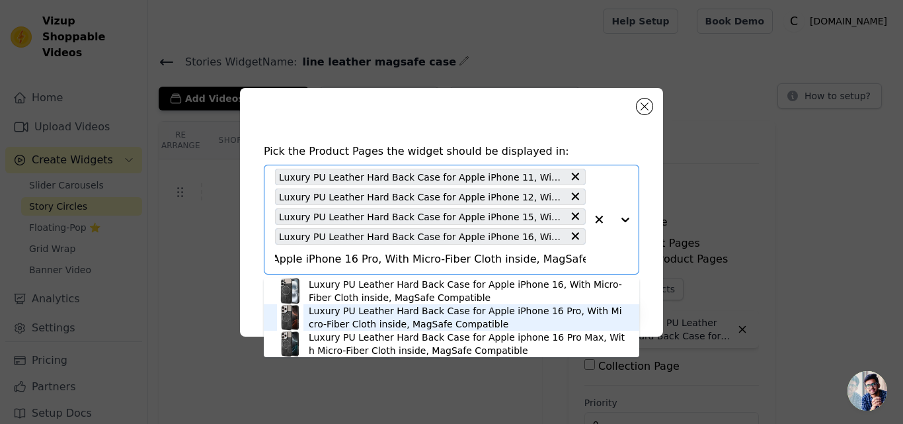
click at [387, 313] on div "Luxury PU Leather Hard Back Case for Apple iPhone 16 Pro, With Micro-Fiber Clot…" at bounding box center [467, 317] width 317 height 26
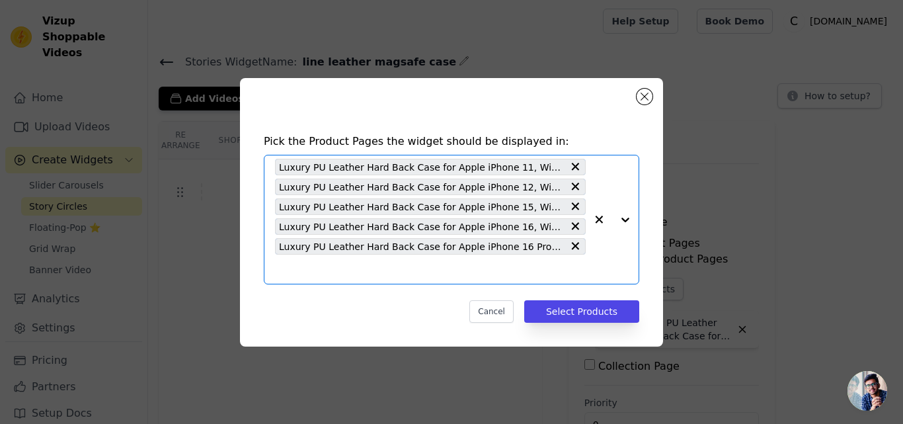
scroll to position [0, 0]
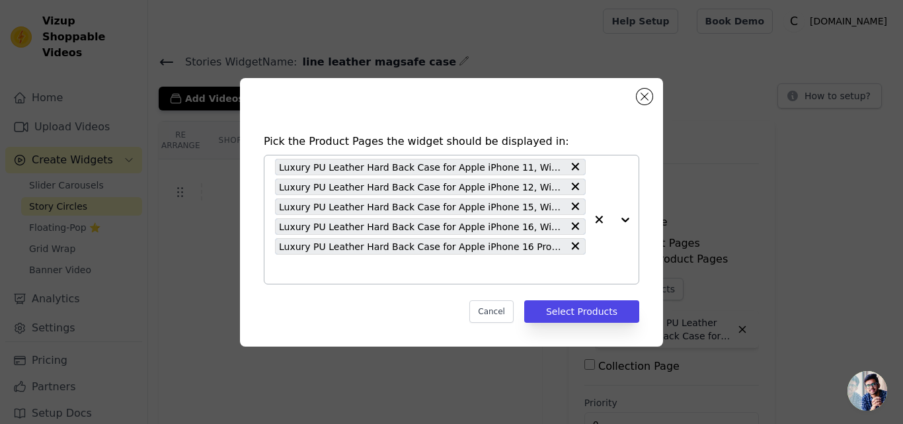
click at [350, 266] on input "text" at bounding box center [430, 269] width 311 height 16
paste input "Luxury PU Leather Hard Back Case for Samsung S25 5G, With Micro-Fiber Cloth ins…"
type input "Luxury PU Leather Hard Back Case for Samsung S25 5G, With Micro-Fiber Cloth ins…"
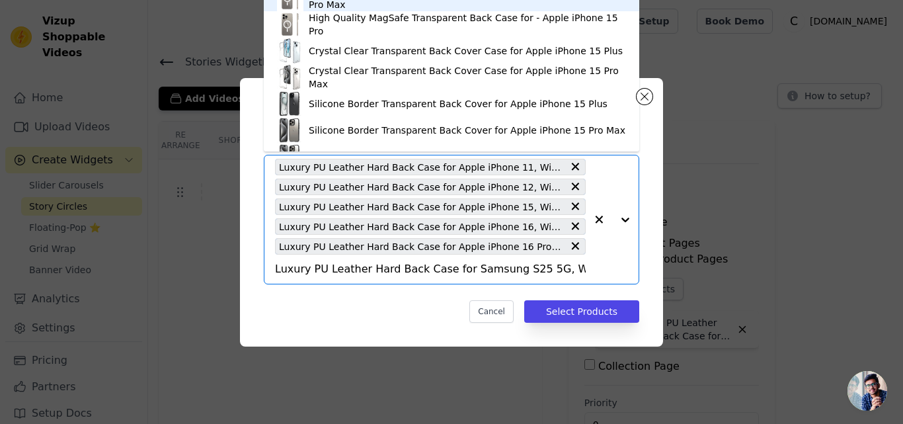
scroll to position [0, 191]
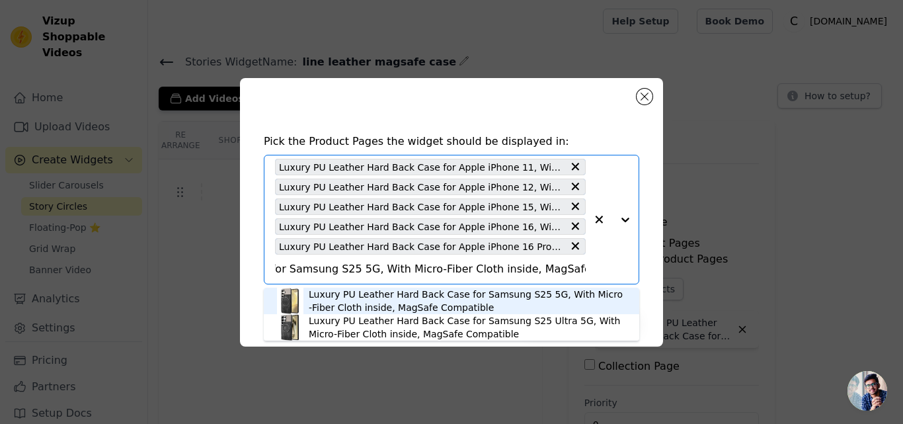
click at [369, 292] on div "Luxury PU Leather Hard Back Case for Samsung S25 5G, With Micro-Fiber Cloth ins…" at bounding box center [467, 301] width 317 height 26
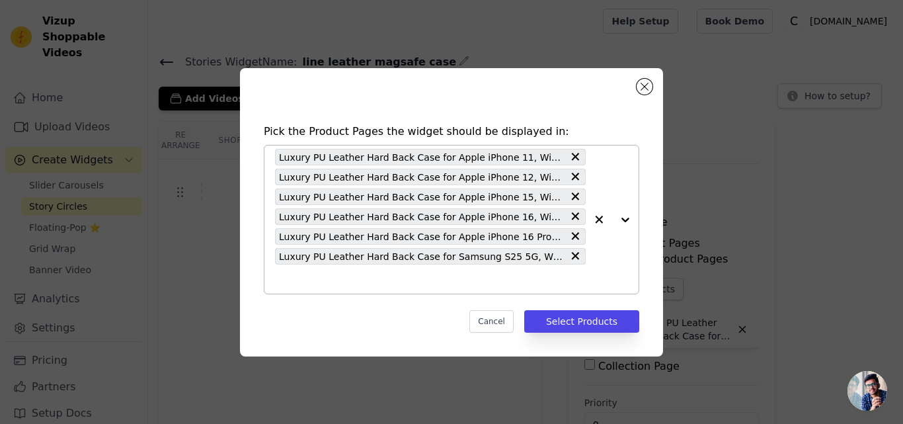
click at [364, 288] on div "Luxury PU Leather Hard Back Case for Apple iPhone 11, With Micro-Fiber Cloth in…" at bounding box center [430, 219] width 311 height 148
paste input "Luxury PU Leather Hard Back Case for Apple iPhone 14 Pro Max, With Micro-Fiber …"
type input "Luxury PU Leather Hard Back Case for Apple iPhone 14 Pro Max, With Micro-Fiber …"
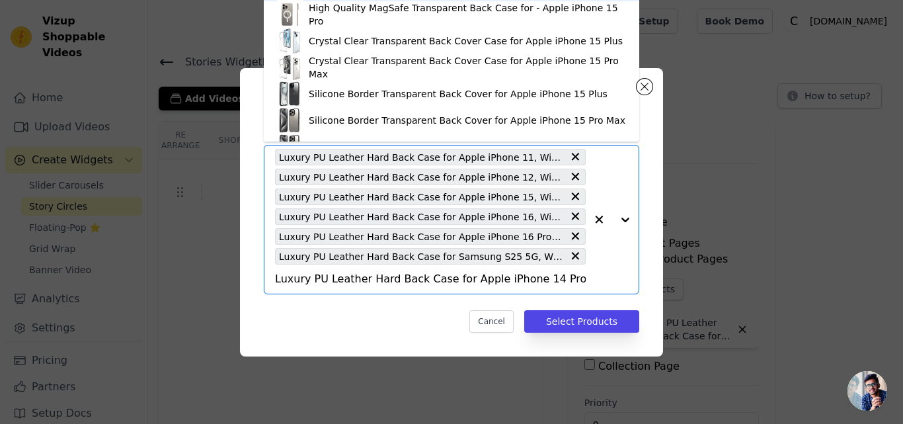
scroll to position [0, 231]
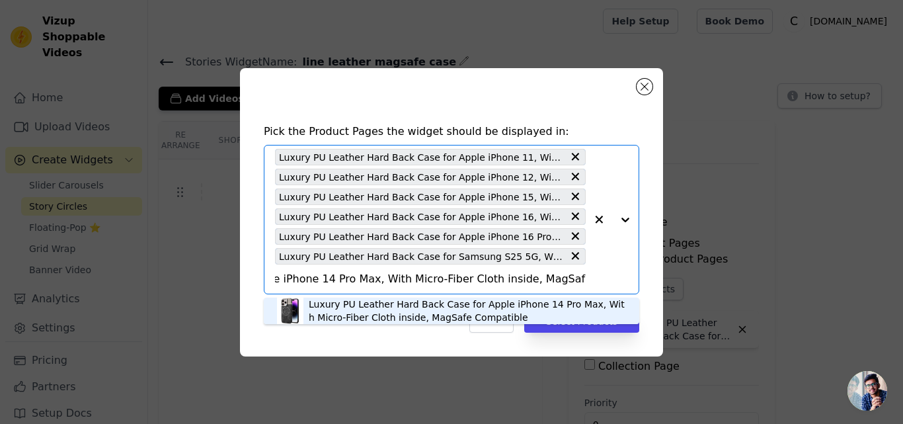
click at [364, 307] on div "Luxury PU Leather Hard Back Case for Apple iPhone 14 Pro Max, With Micro-Fiber …" at bounding box center [467, 310] width 317 height 26
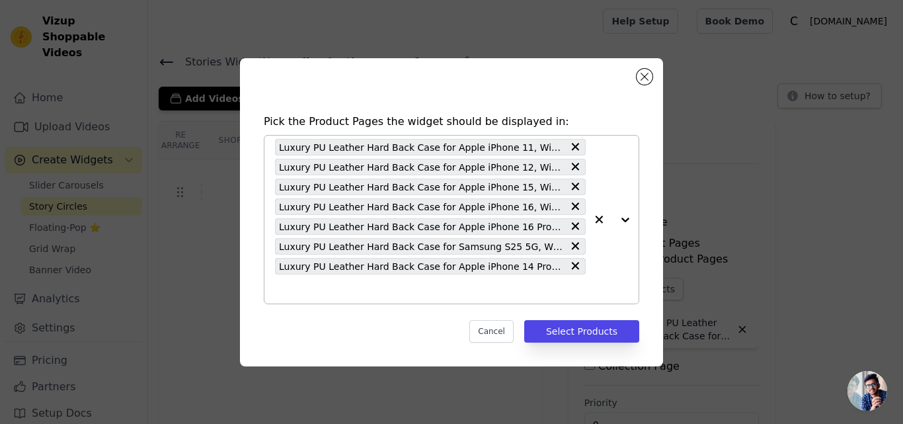
click at [364, 303] on div "Luxury PU Leather Hard Back Case for Apple iPhone 11, With Micro-Fiber Cloth in…" at bounding box center [430, 220] width 311 height 168
paste input "Luxury PU Leather Hard Back Case for Apple iPhone 15 Pro, With Micro-Fiber Clot…"
type input "Luxury PU Leather Hard Back Case for Apple iPhone 15 Pro, With Micro-Fiber Clot…"
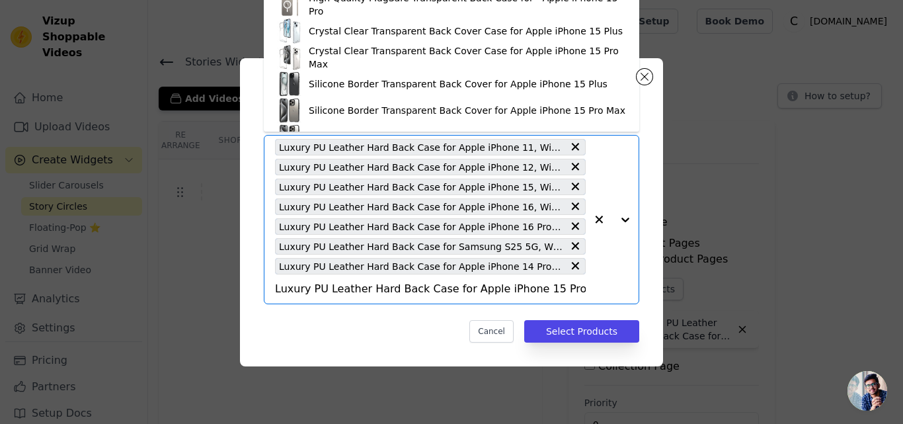
scroll to position [0, 208]
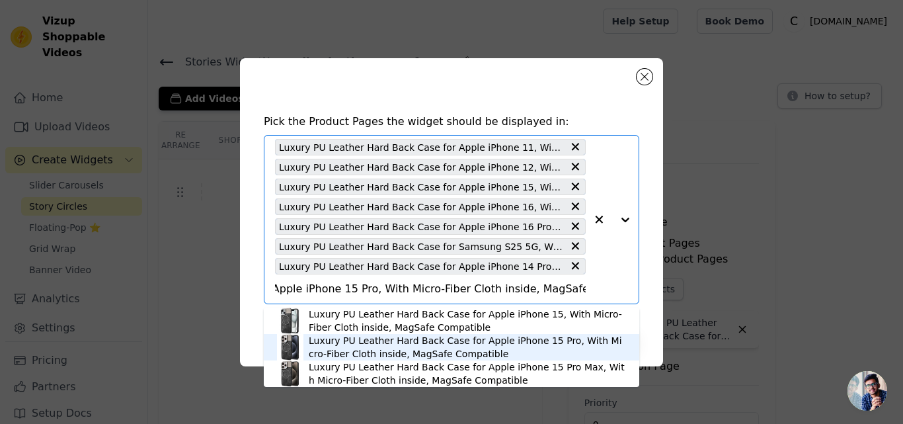
click at [400, 338] on div "Luxury PU Leather Hard Back Case for Apple iPhone 15 Pro, With Micro-Fiber Clot…" at bounding box center [467, 347] width 317 height 26
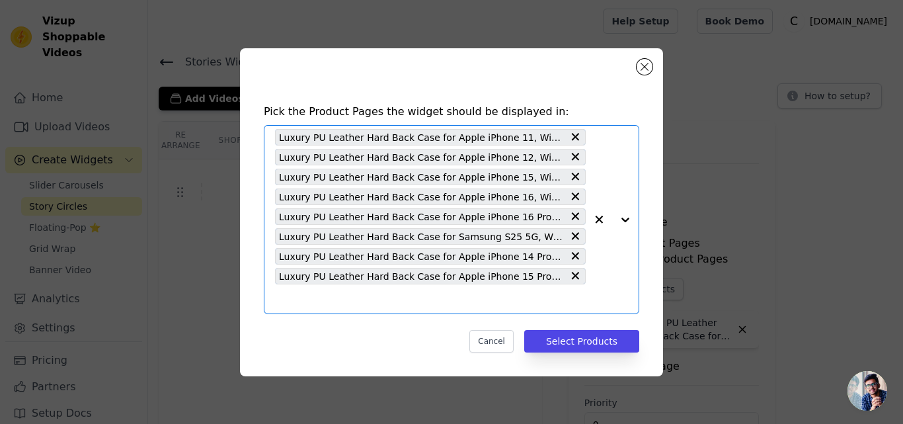
scroll to position [0, 0]
click at [383, 304] on input "text" at bounding box center [430, 299] width 311 height 16
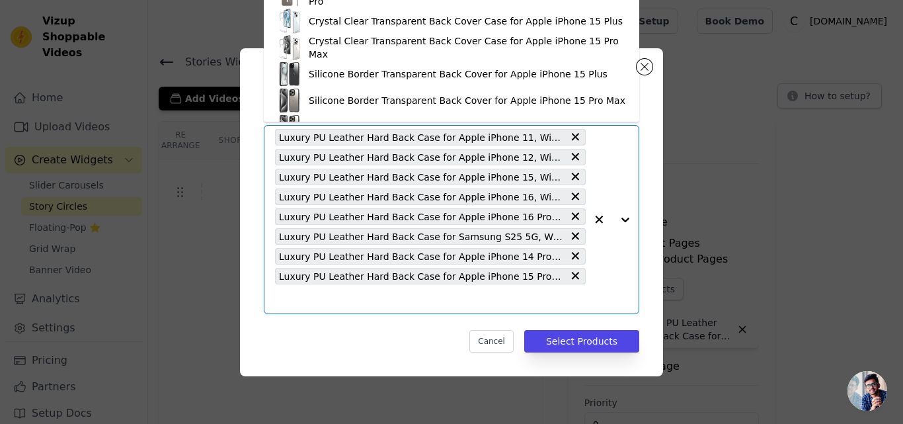
paste input "Luxury PU Leather Hard Back Case for Apple iPhone 15 Pro Max, With Micro-Fiber …"
type input "Luxury PU Leather Hard Back Case for Apple iPhone 15 Pro Max, With Micro-Fiber …"
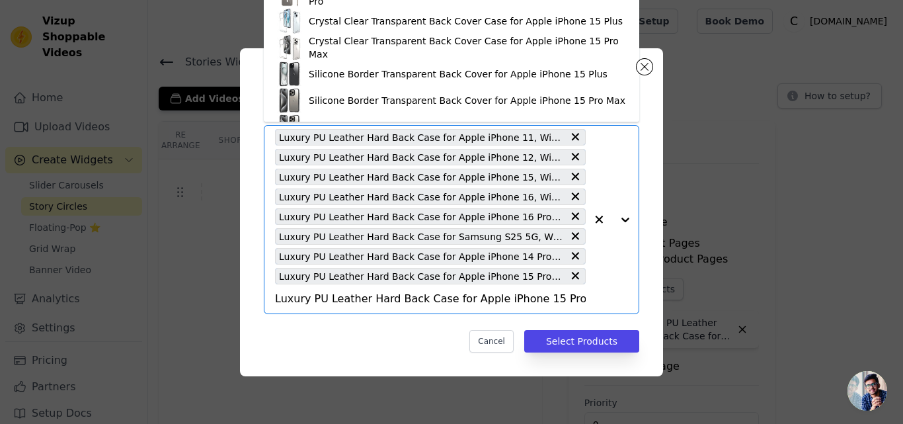
scroll to position [0, 231]
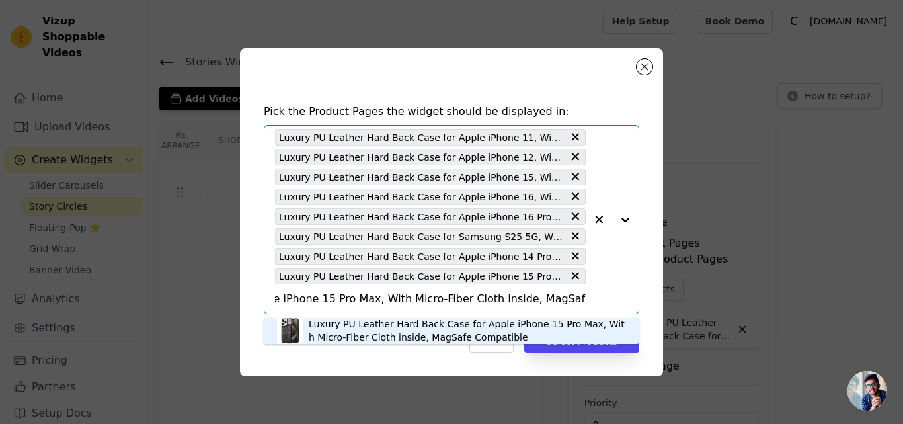
click at [388, 321] on div "Luxury PU Leather Hard Back Case for Apple iPhone 15 Pro Max, With Micro-Fiber …" at bounding box center [467, 330] width 317 height 26
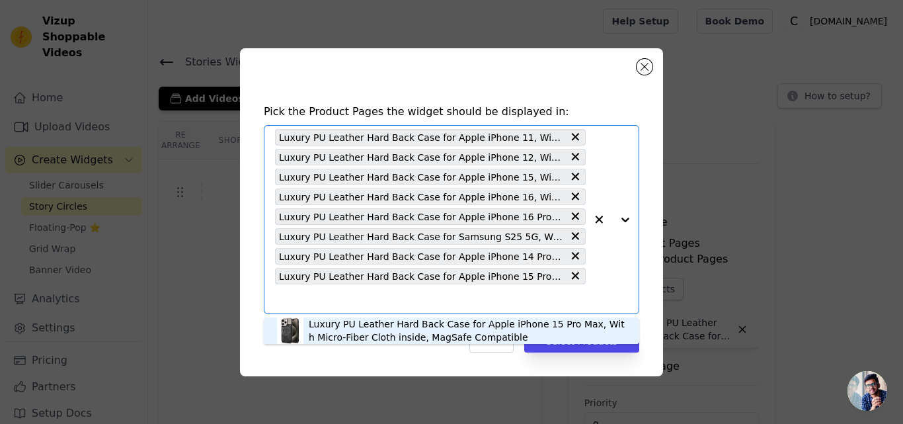
scroll to position [0, 0]
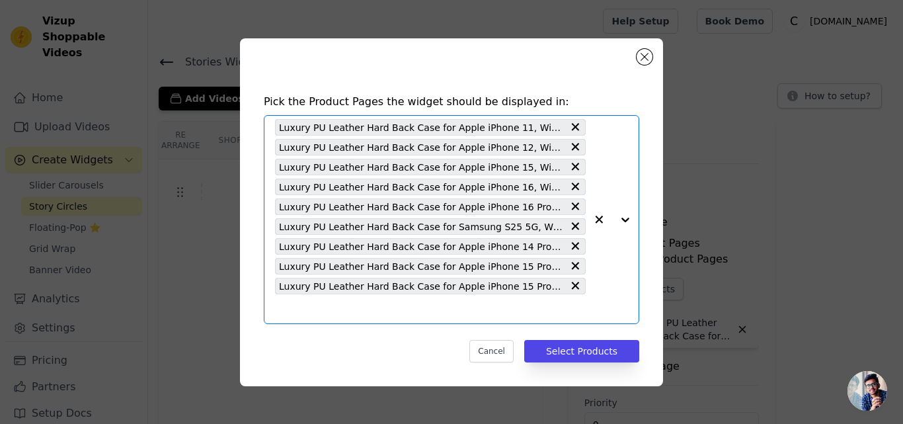
click at [378, 315] on input "text" at bounding box center [430, 309] width 311 height 16
paste input "Luxury PU Leather Hard Back Case for Apple iphone 16 Pro Max, With Micro-Fiber …"
type input "Luxury PU Leather Hard Back Case for Apple iphone 16 Pro Max, With Micro-Fiber …"
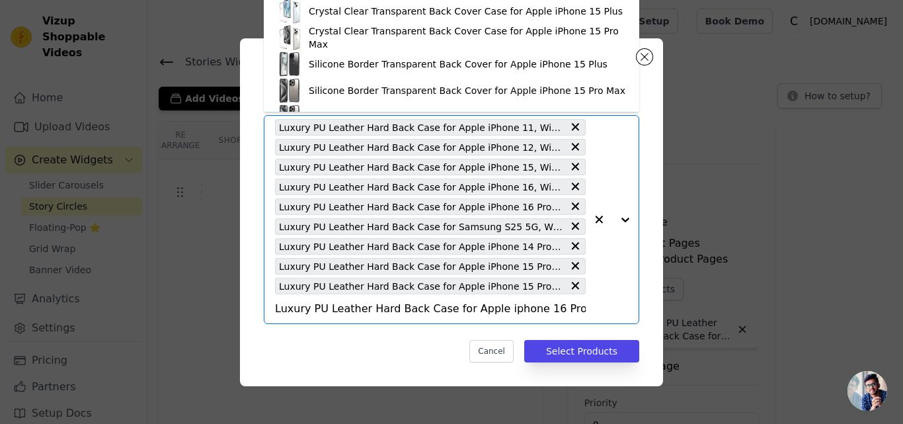
scroll to position [0, 231]
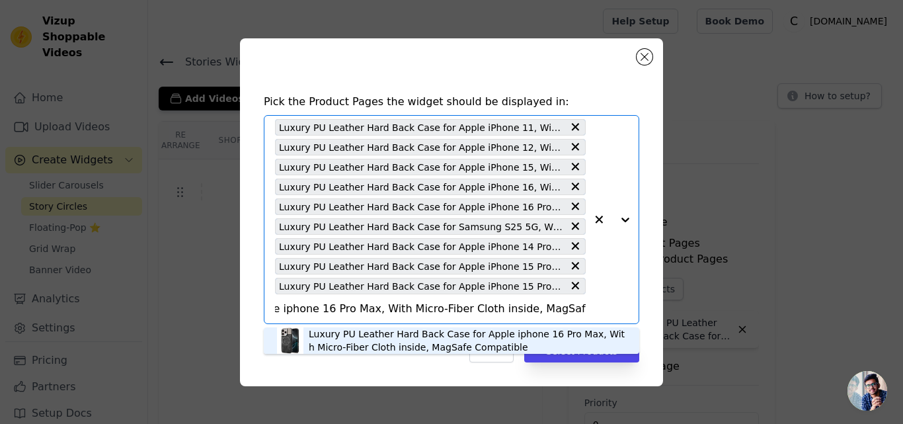
click at [379, 336] on div "Luxury PU Leather Hard Back Case for Apple iphone 16 Pro Max, With Micro-Fiber …" at bounding box center [467, 340] width 317 height 26
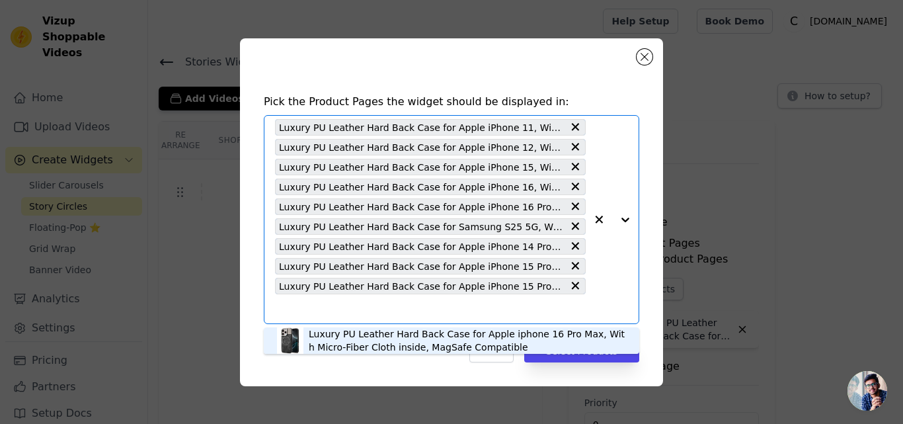
scroll to position [0, 0]
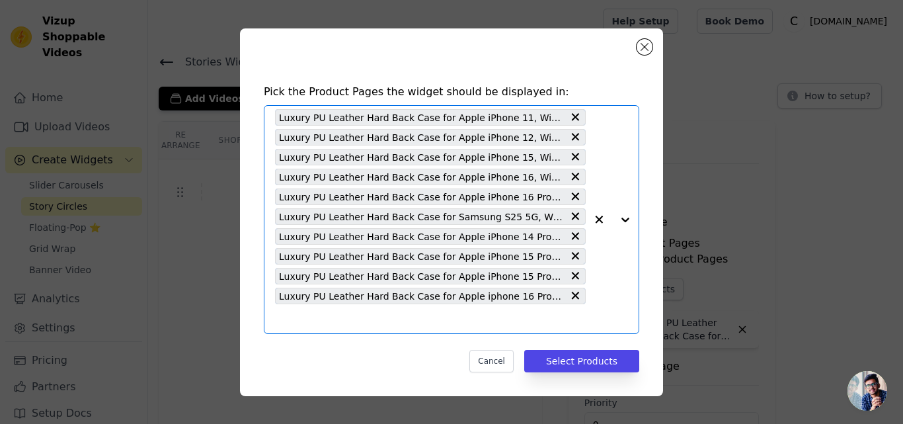
click at [353, 315] on input "text" at bounding box center [430, 319] width 311 height 16
paste input "Luxury PU Leather Hard Back Case for Samsung S23 Ultra 5G, With Micro-Fiber Clo…"
type input "Luxury PU Leather Hard Back Case for Samsung S23 Ultra 5G, With Micro-Fiber Clo…"
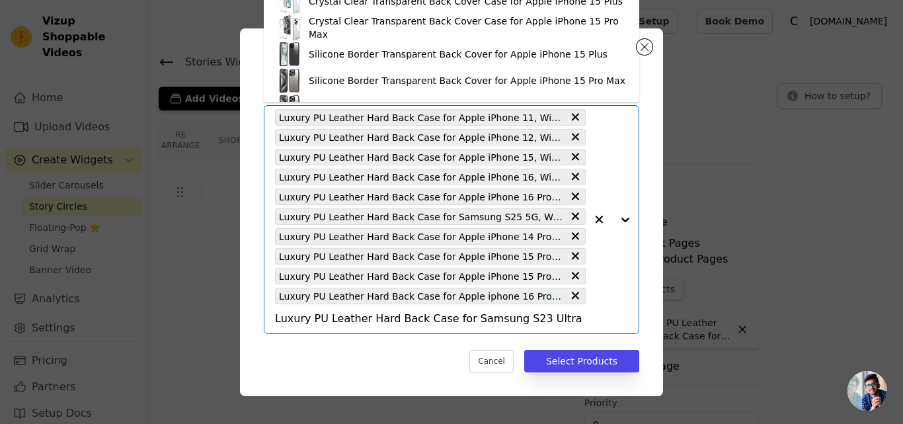
scroll to position [0, 216]
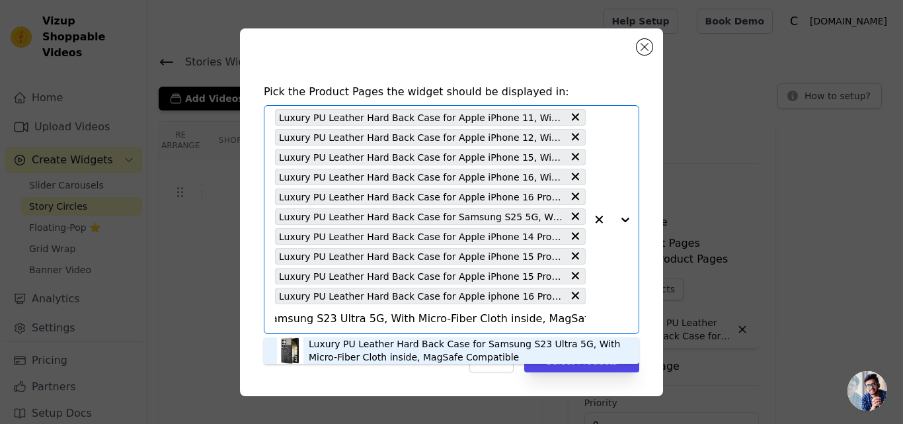
click at [343, 354] on div "Luxury PU Leather Hard Back Case for Samsung S23 Ultra 5G, With Micro-Fiber Clo…" at bounding box center [467, 350] width 317 height 26
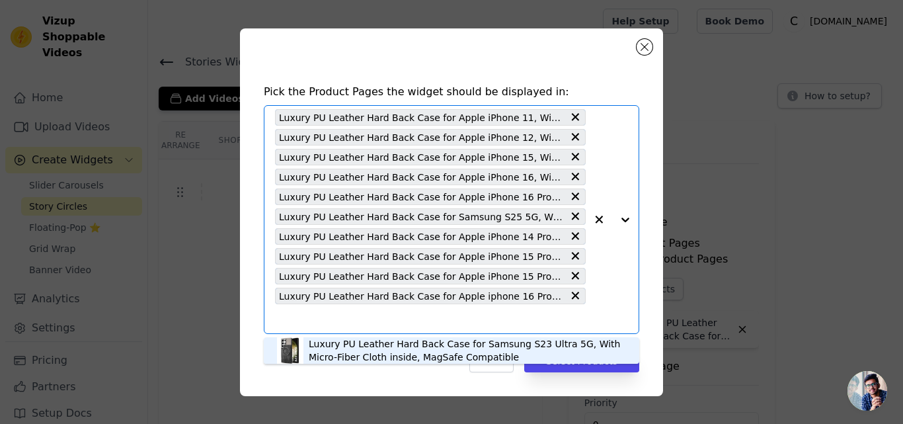
scroll to position [0, 0]
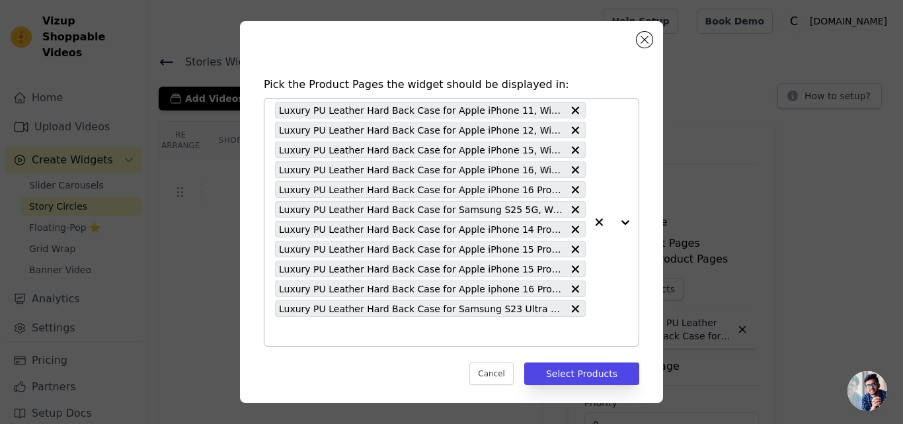
click at [331, 321] on div "Luxury PU Leather Hard Back Case for Apple iPhone 11, With Micro-Fiber Cloth in…" at bounding box center [430, 221] width 311 height 247
paste input "Luxury PU Leather Hard Back Case for Samsung S24 5G, With Micro-Fiber Cloth ins…"
type input "Luxury PU Leather Hard Back Case for Samsung S24 5G, With Micro-Fiber Cloth ins…"
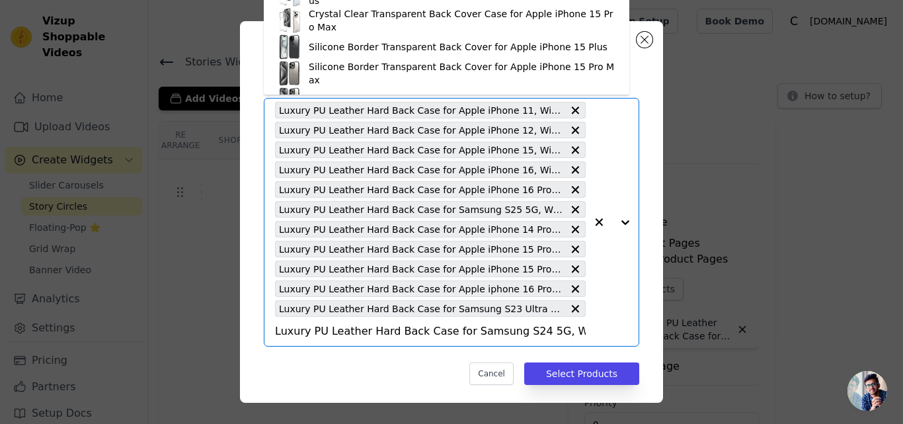
scroll to position [0, 201]
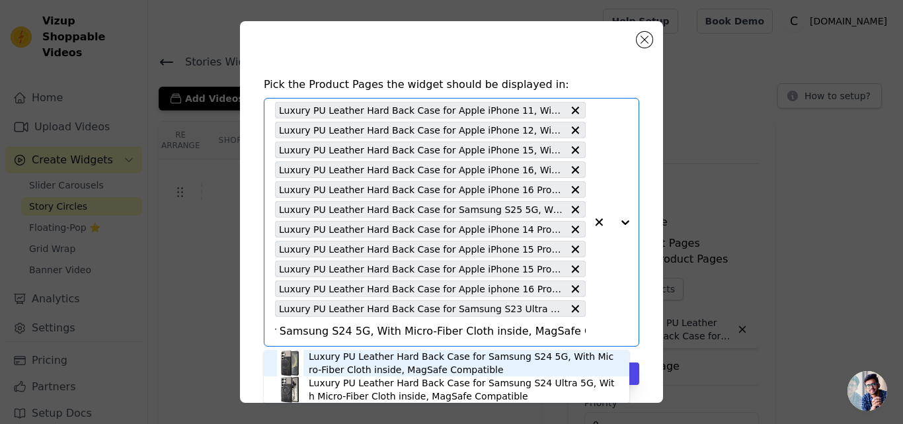
click at [390, 366] on div "Luxury PU Leather Hard Back Case for Samsung S24 5G, With Micro-Fiber Cloth ins…" at bounding box center [462, 363] width 307 height 26
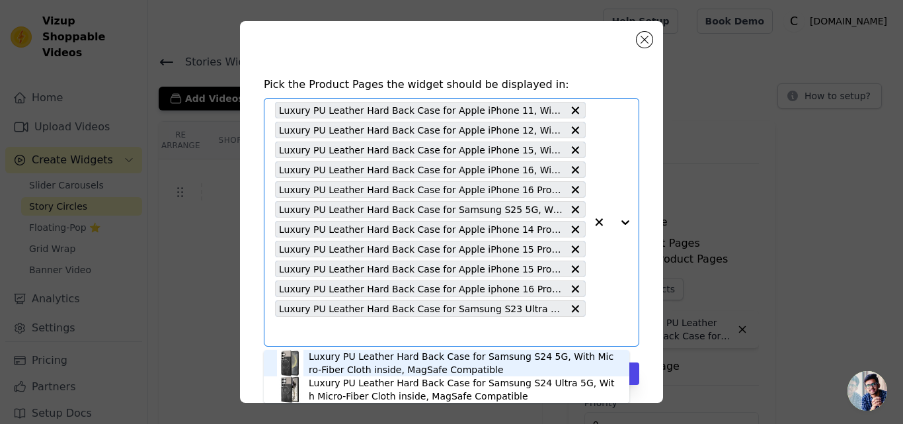
scroll to position [0, 0]
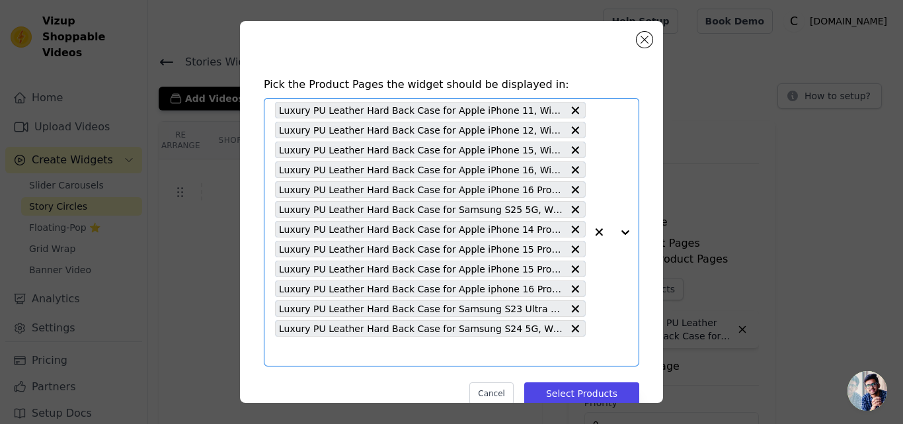
click at [385, 352] on input "text" at bounding box center [430, 351] width 311 height 16
paste input "Luxury PU Leather Hard Back Case for Samsung S24 Ultra 5G, With Micro-Fiber Clo…"
type input "Luxury PU Leather Hard Back Case for Samsung S24 Ultra 5G, With Micro-Fiber Clo…"
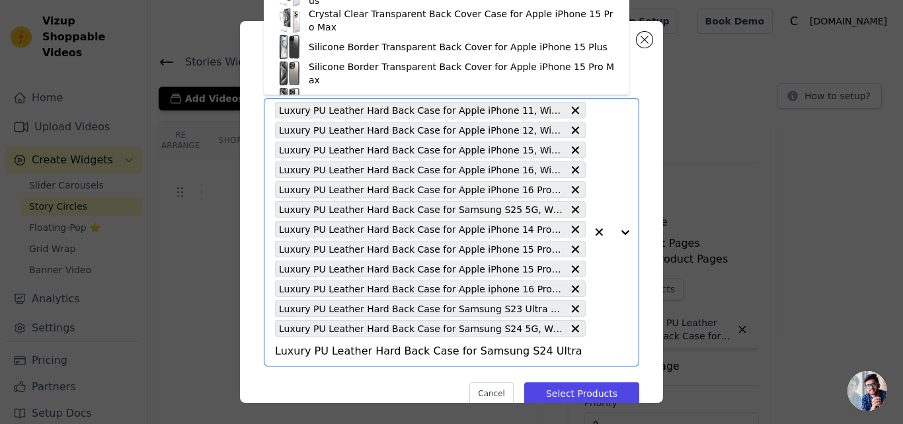
scroll to position [0, 226]
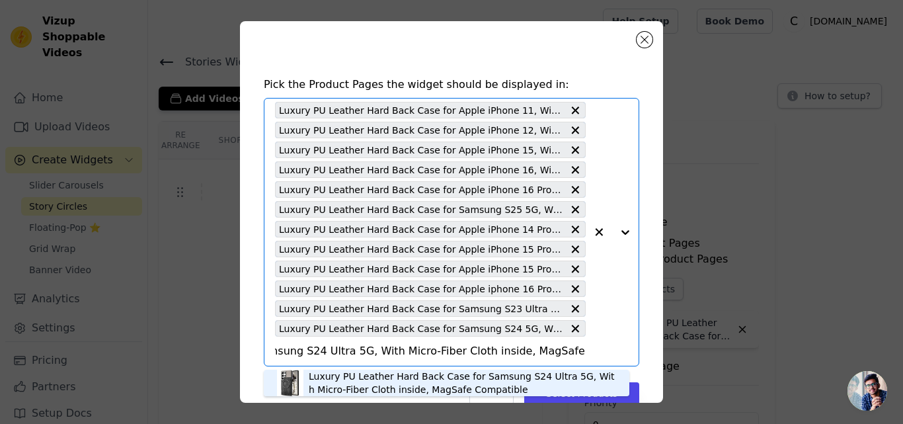
click at [387, 376] on div "Luxury PU Leather Hard Back Case for Samsung S24 Ultra 5G, With Micro-Fiber Clo…" at bounding box center [462, 383] width 307 height 26
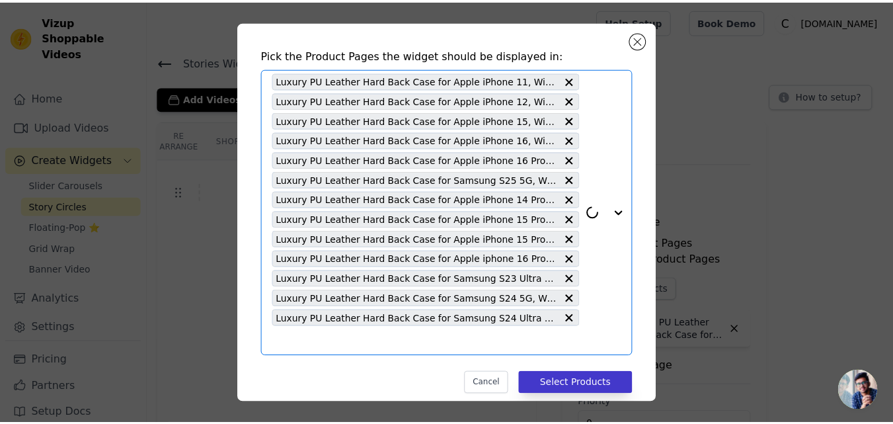
scroll to position [46, 0]
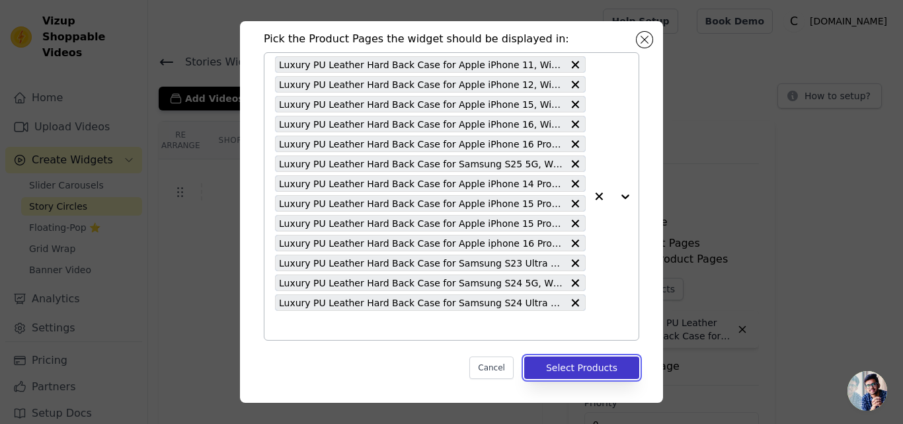
click at [595, 368] on button "Select Products" at bounding box center [581, 367] width 115 height 22
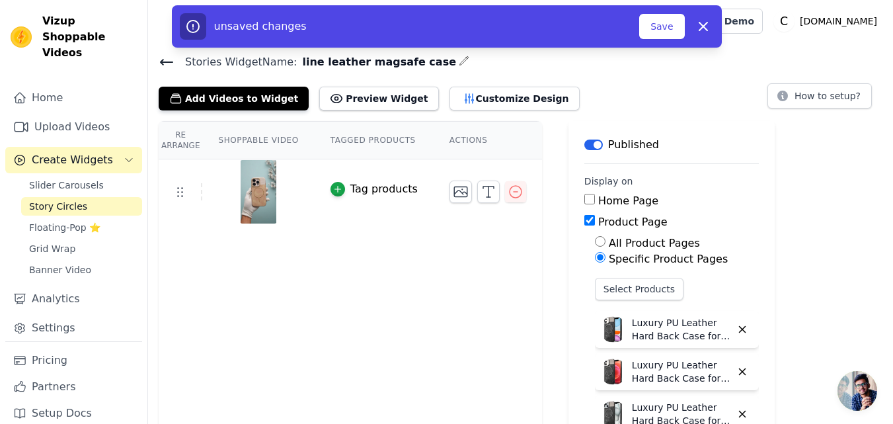
click at [659, 40] on div "unsaved changes Save Dismiss" at bounding box center [447, 26] width 550 height 42
click at [659, 32] on button "Save" at bounding box center [661, 26] width 45 height 25
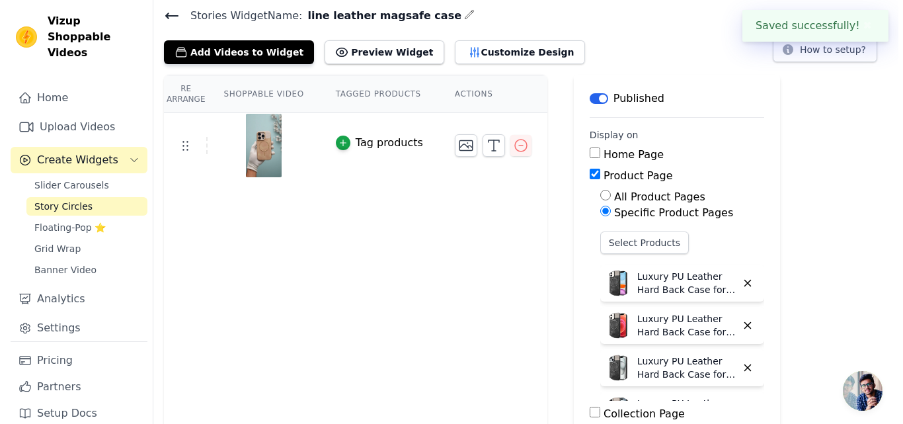
scroll to position [0, 0]
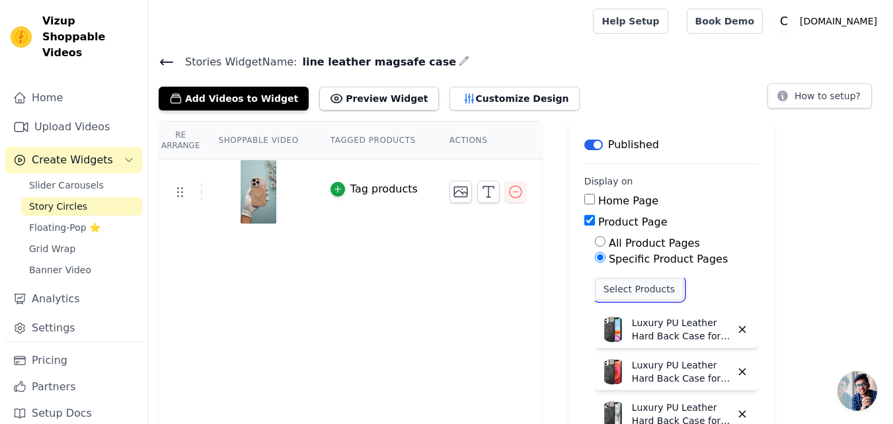
click at [606, 292] on button "Select Products" at bounding box center [639, 289] width 89 height 22
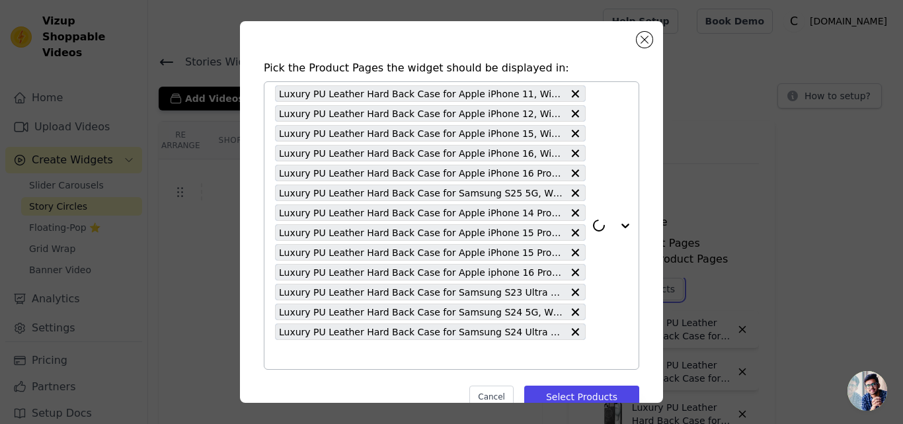
scroll to position [46, 0]
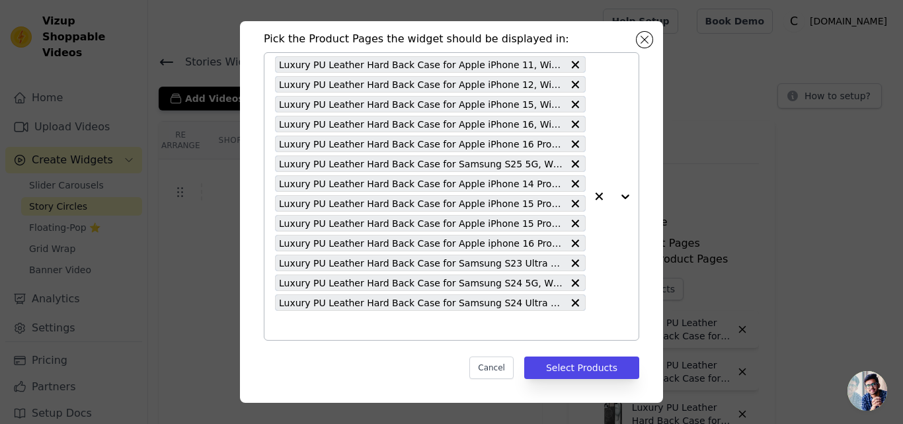
click at [371, 316] on div "Luxury PU Leather Hard Back Case for Apple iPhone 11, With Micro-Fiber Cloth in…" at bounding box center [430, 196] width 311 height 287
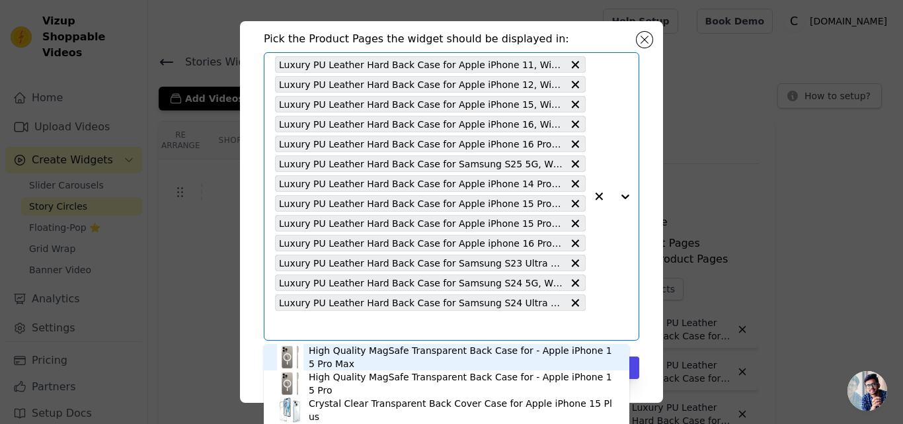
paste input "Luxury PU Leather Hard Back Case for Apple iPhone 13, With Micro-Fiber Cloth in…"
type input "Luxury PU Leather Hard Back Case for Apple iPhone 13, With Micro-Fiber Cloth in…"
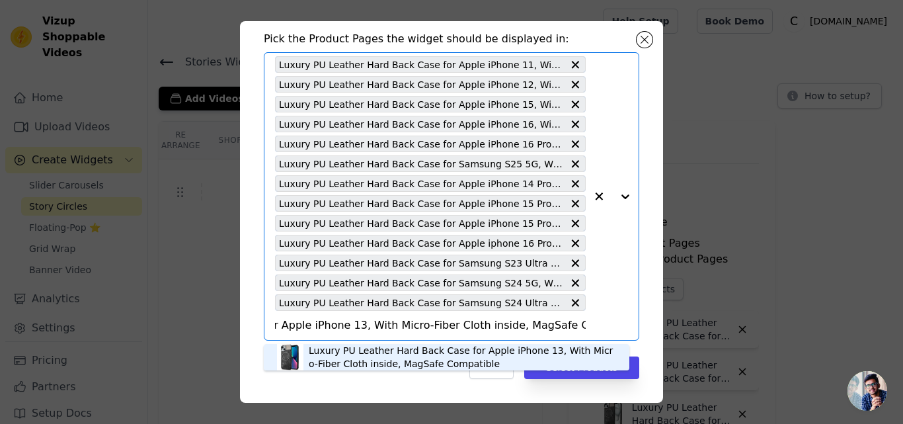
click at [362, 355] on div "Luxury PU Leather Hard Back Case for Apple iPhone 13, With Micro-Fiber Cloth in…" at bounding box center [462, 357] width 307 height 26
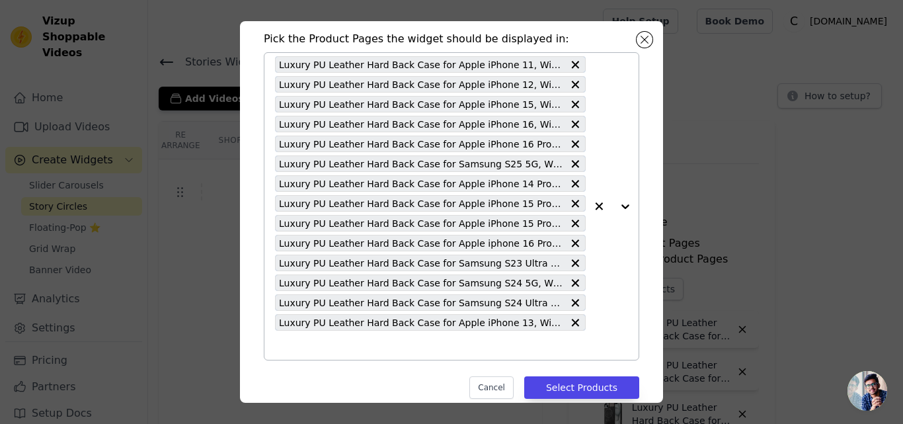
click at [368, 348] on input "text" at bounding box center [430, 345] width 311 height 16
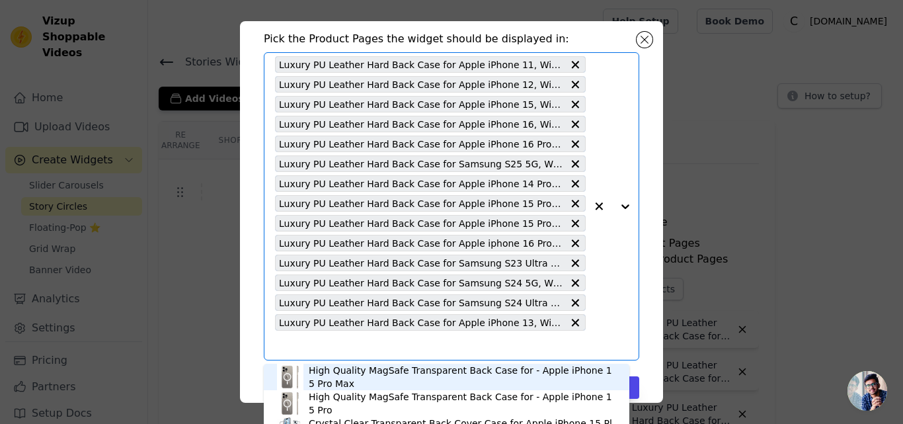
paste input "Luxury PU Leather Hard Back Case for Apple iPhone 14, With Micro-Fiber Cloth in…"
type input "Luxury PU Leather Hard Back Case for Apple iPhone 14, With Micro-Fiber Cloth in…"
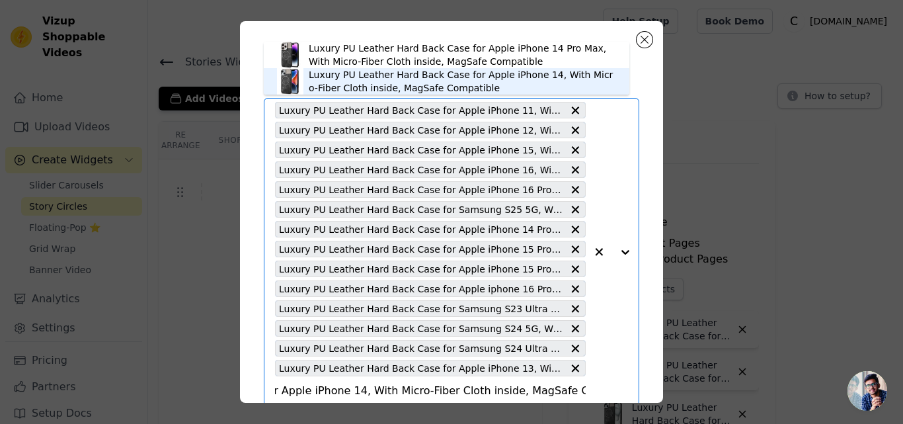
click at [390, 87] on div "Luxury PU Leather Hard Back Case for Apple iPhone 14, With Micro-Fiber Cloth in…" at bounding box center [462, 81] width 307 height 26
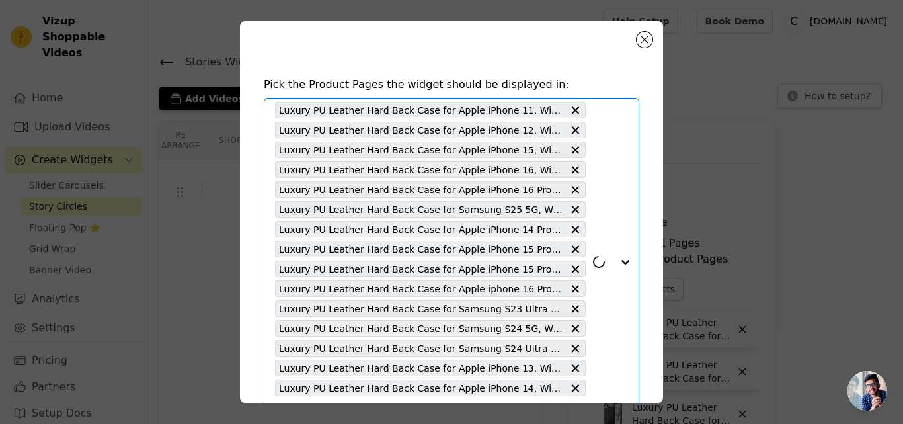
scroll to position [85, 0]
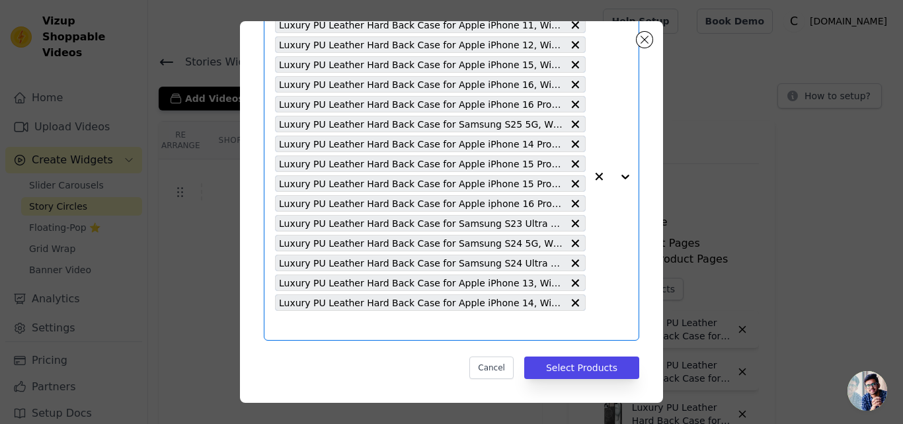
click at [356, 322] on input "text" at bounding box center [430, 325] width 311 height 16
paste input "Luxury PU Leather Hard Back Case for Samsung S23 5G, With Micro-Fiber Cloth ins…"
type input "Luxury PU Leather Hard Back Case for Samsung S23 5G, With Micro-Fiber Cloth ins…"
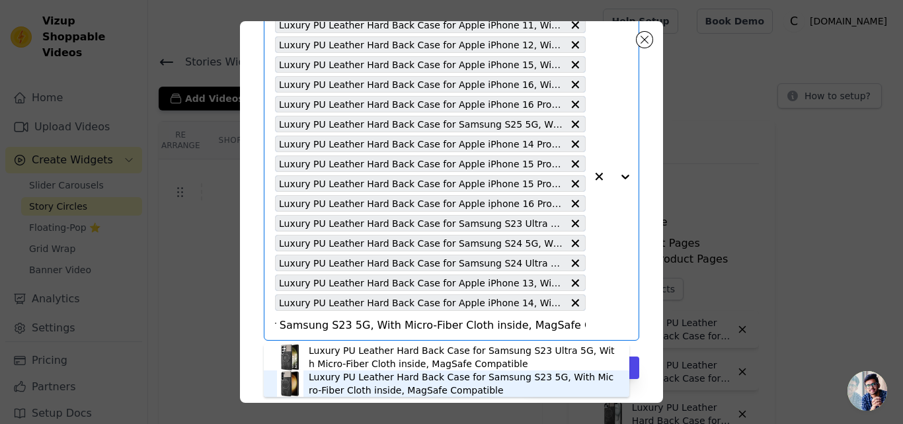
click at [362, 386] on div "Luxury PU Leather Hard Back Case for Samsung S23 5G, With Micro-Fiber Cloth ins…" at bounding box center [462, 383] width 307 height 26
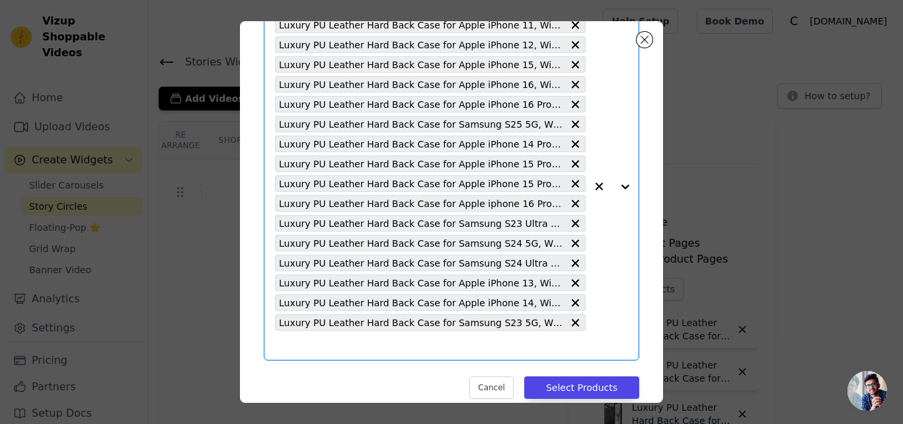
scroll to position [0, 0]
click at [355, 346] on input "text" at bounding box center [430, 345] width 311 height 16
paste input "Luxury PU Leather Hard Back Case for Samsung S25 Ultra 5G, With Micro-Fiber Clo…"
type input "Luxury PU Leather Hard Back Case for Samsung S25 Ultra 5G, With Micro-Fiber Clo…"
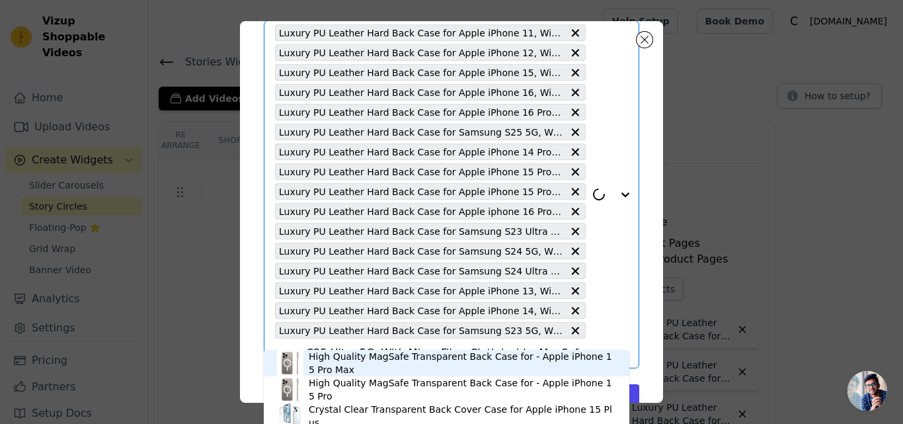
scroll to position [105, 0]
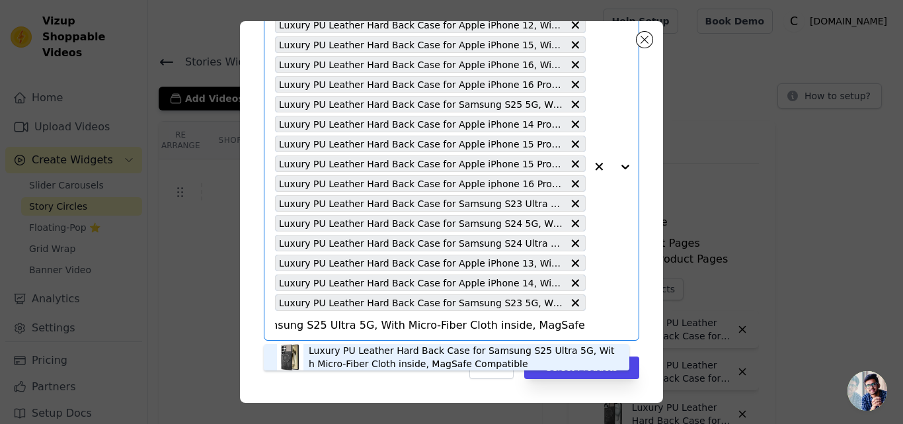
click at [359, 356] on div "Luxury PU Leather Hard Back Case for Samsung S25 Ultra 5G, With Micro-Fiber Clo…" at bounding box center [462, 357] width 307 height 26
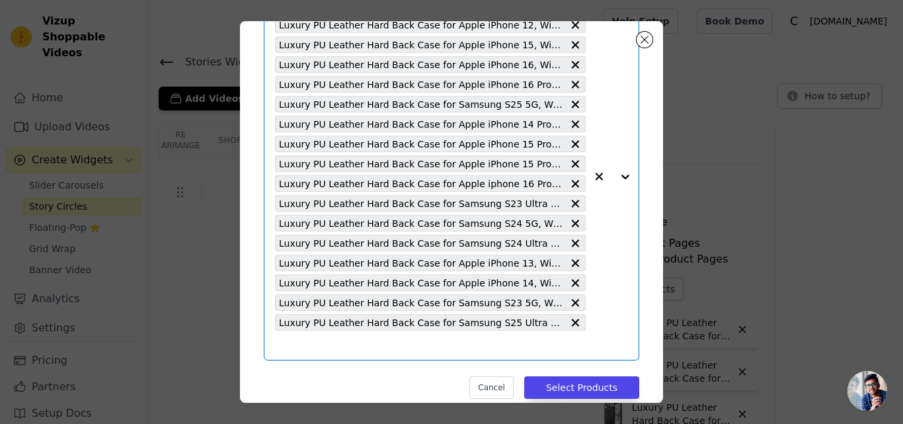
scroll to position [0, 0]
click at [347, 343] on input "text" at bounding box center [430, 345] width 311 height 16
paste input "Luxury PU Leather Hard Back Case for Apple iPhone 17 Air, With Micro-Fiber Clot…"
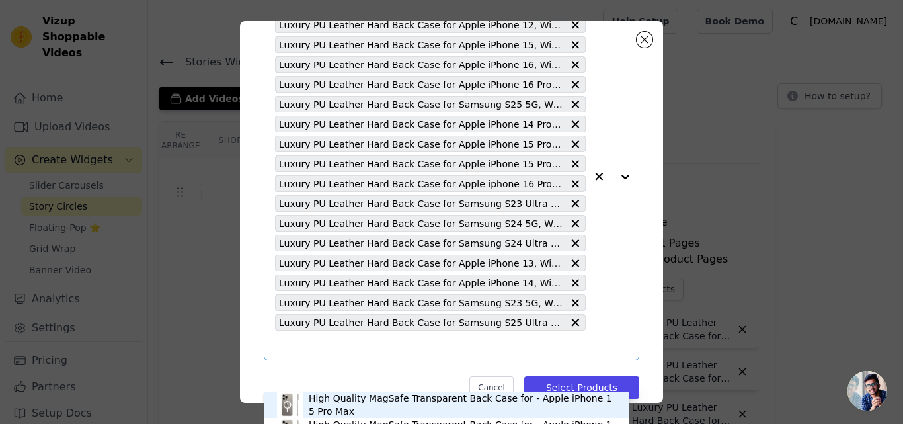
type input "Luxury PU Leather Hard Back Case for Apple iPhone 17 Air, With Micro-Fiber Clot…"
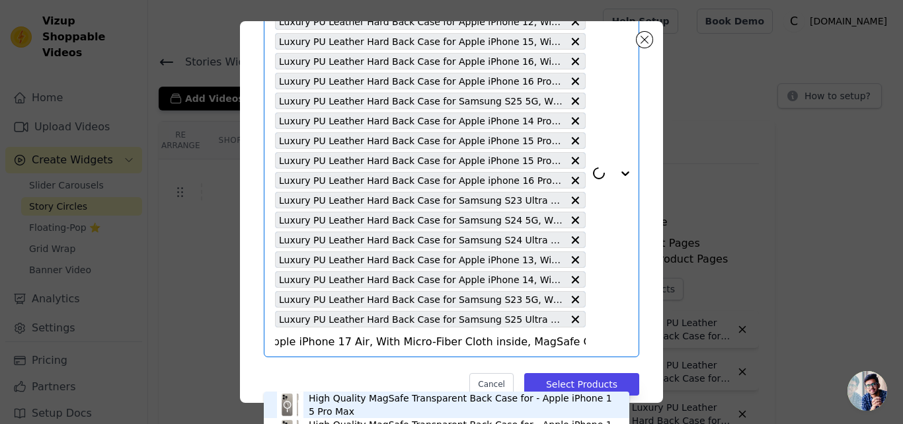
scroll to position [125, 0]
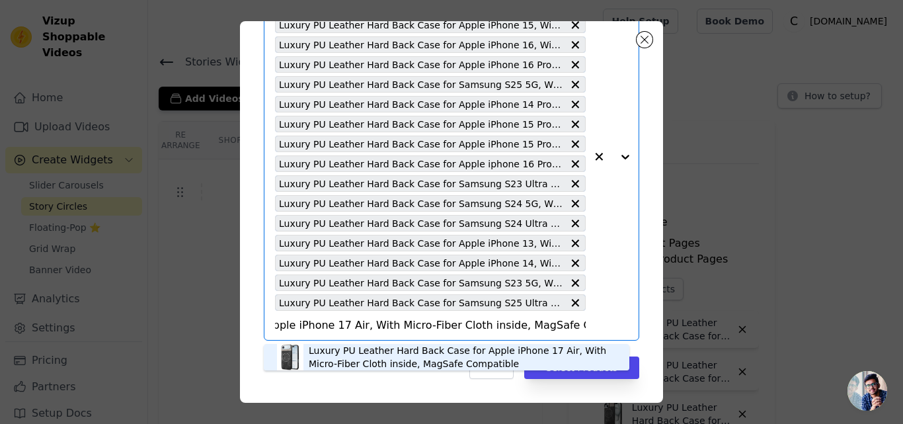
click at [376, 348] on div "Luxury PU Leather Hard Back Case for Apple iPhone 17 Air, With Micro-Fiber Clot…" at bounding box center [462, 357] width 307 height 26
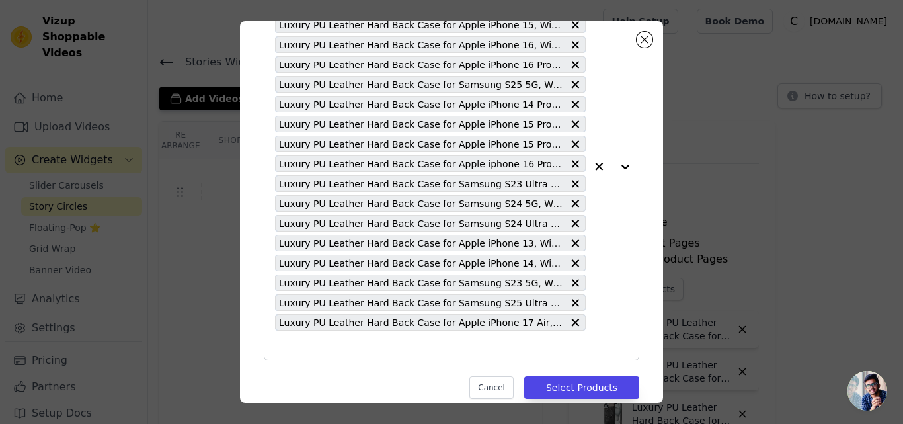
click at [376, 348] on input "text" at bounding box center [430, 345] width 311 height 16
paste input "Luxury PU Leather Hard Back Case for Apple iPhone 17, With Micro-Fiber Cloth in…"
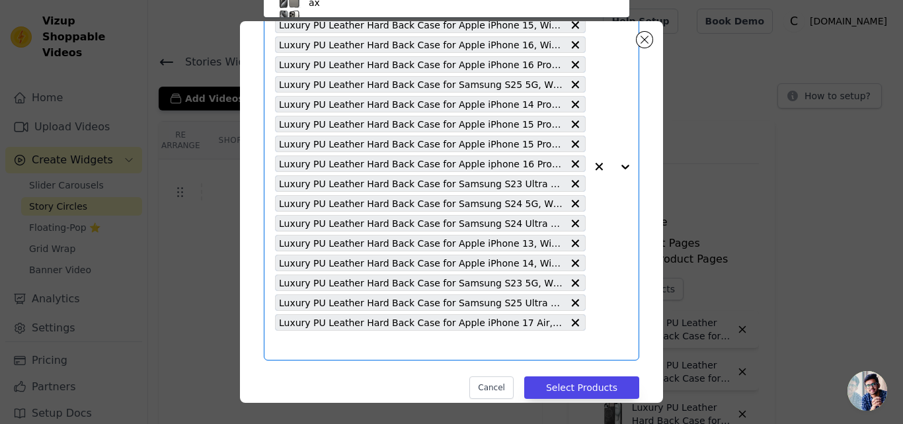
type input "Luxury PU Leather Hard Back Case for Apple iPhone 17, With Micro-Fiber Cloth in…"
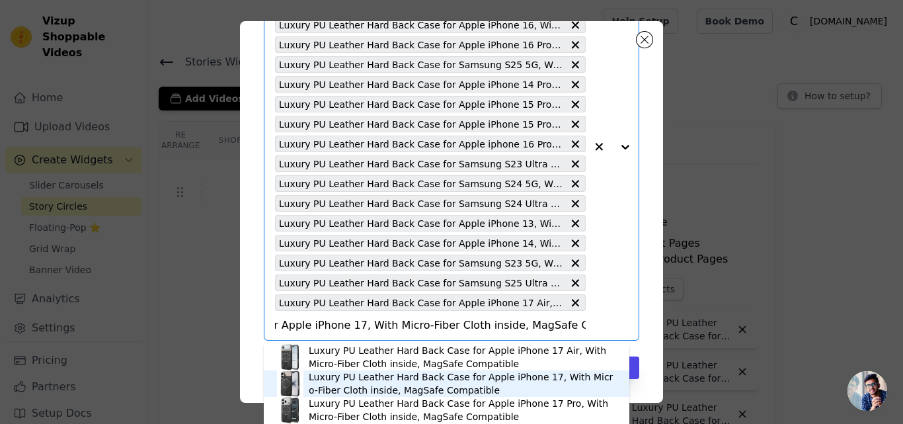
click at [369, 379] on div "Luxury PU Leather Hard Back Case for Apple iPhone 17, With Micro-Fiber Cloth in…" at bounding box center [462, 383] width 307 height 26
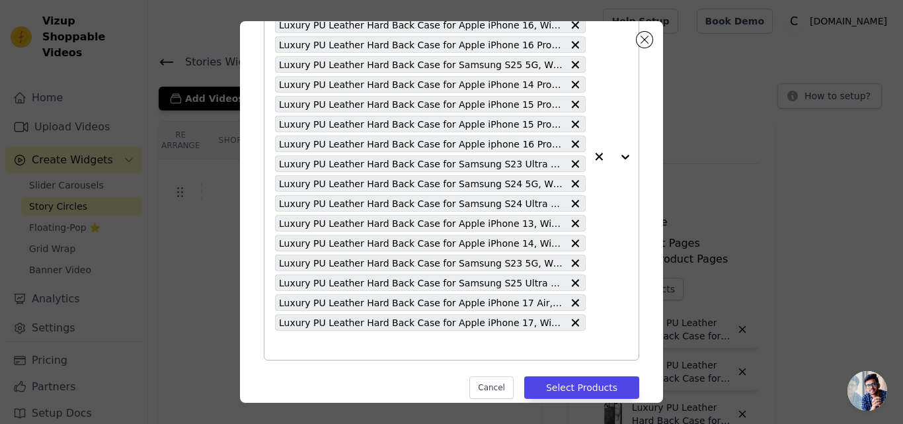
click at [354, 349] on input "text" at bounding box center [430, 345] width 311 height 16
paste input "Luxury PU Leather Hard Back Case for Apple iPhone 17 Pro, With Micro-Fiber Clot…"
type input "Luxury PU Leather Hard Back Case for Apple iPhone 17 Pro, With Micro-Fiber Clot…"
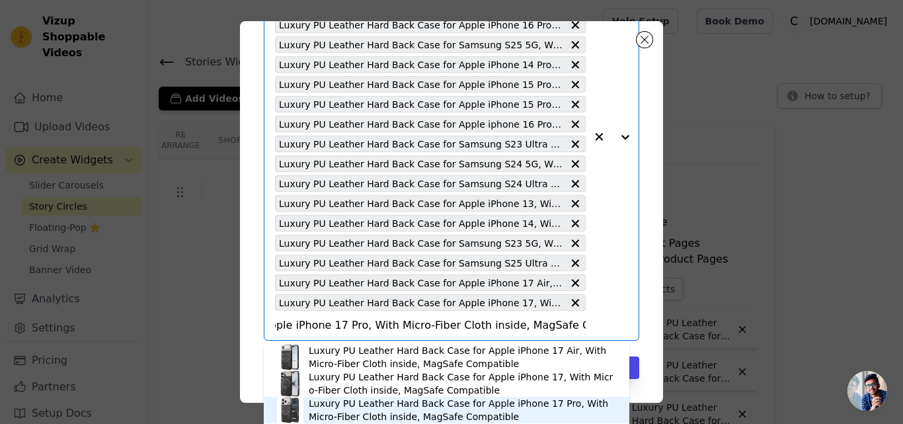
click at [387, 406] on div "Luxury PU Leather Hard Back Case for Apple iPhone 17 Pro, With Micro-Fiber Clot…" at bounding box center [462, 410] width 307 height 26
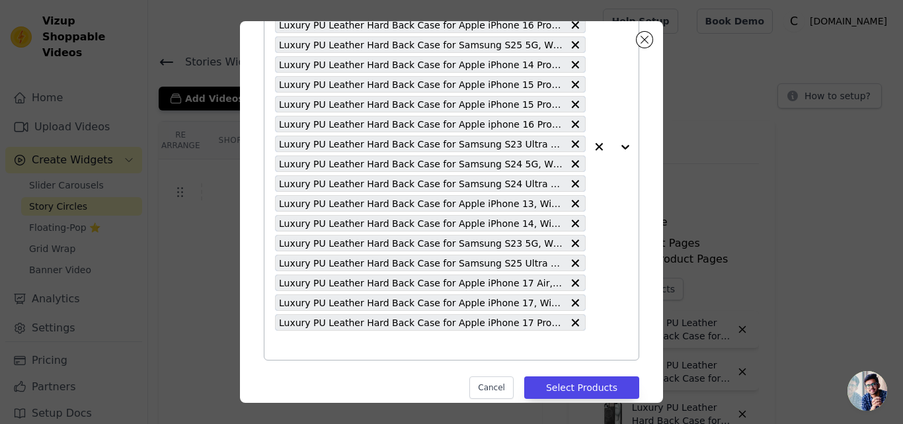
click at [366, 343] on input "text" at bounding box center [430, 345] width 311 height 16
paste input "Luxury PU Leather Hard Back Case for Samsung A26 5G, With Micro-Fiber Cloth ins…"
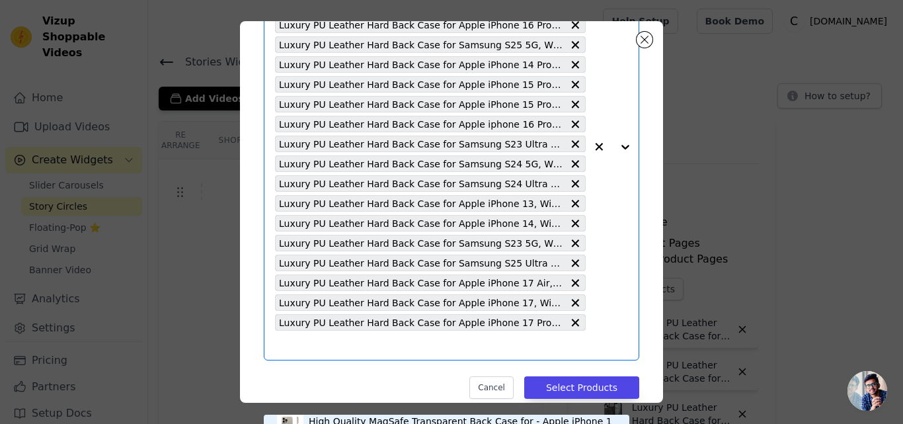
type input "Luxury PU Leather Hard Back Case for Samsung A26 5G, With Micro-Fiber Cloth ins…"
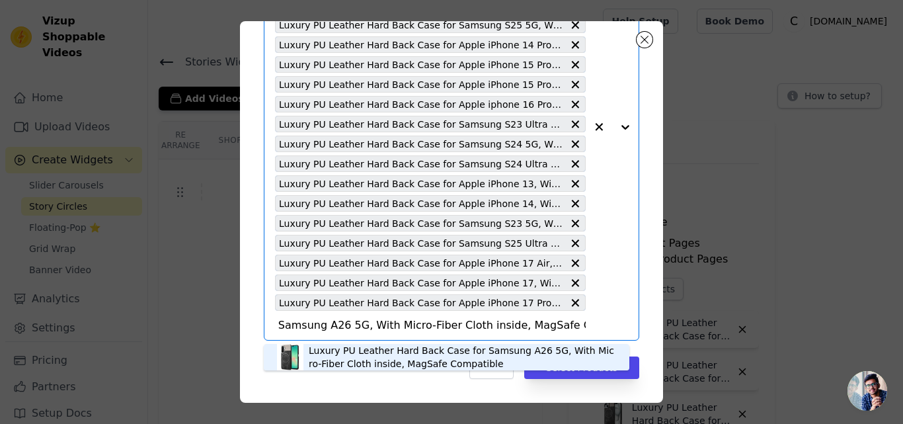
click at [381, 358] on div "Luxury PU Leather Hard Back Case for Samsung A26 5G, With Micro-Fiber Cloth ins…" at bounding box center [462, 357] width 307 height 26
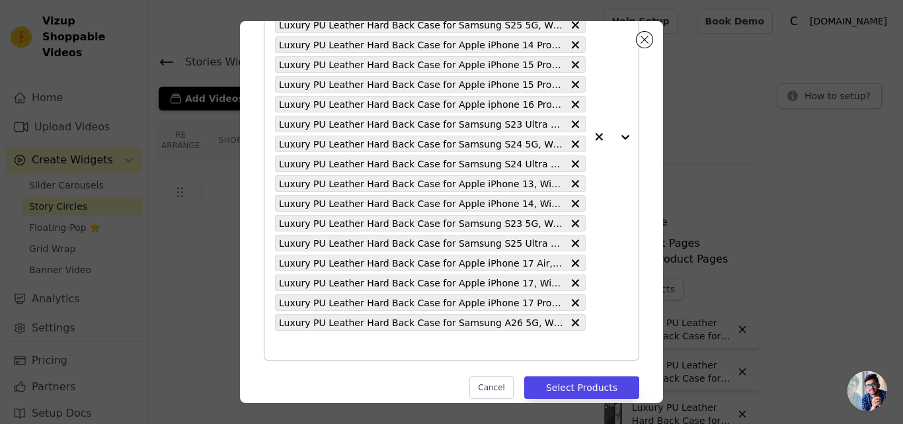
click at [348, 342] on input "text" at bounding box center [430, 345] width 311 height 16
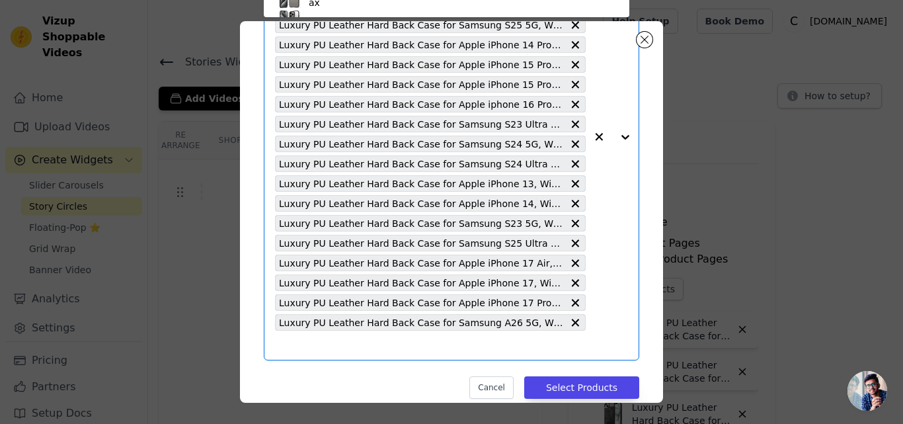
paste input "Luxury PU Leather Hard Back Case for Samsung A36 5G, With Micro-Fiber Cloth ins…"
type input "Luxury PU Leather Hard Back Case for Samsung A36 5G, With Micro-Fiber Cloth ins…"
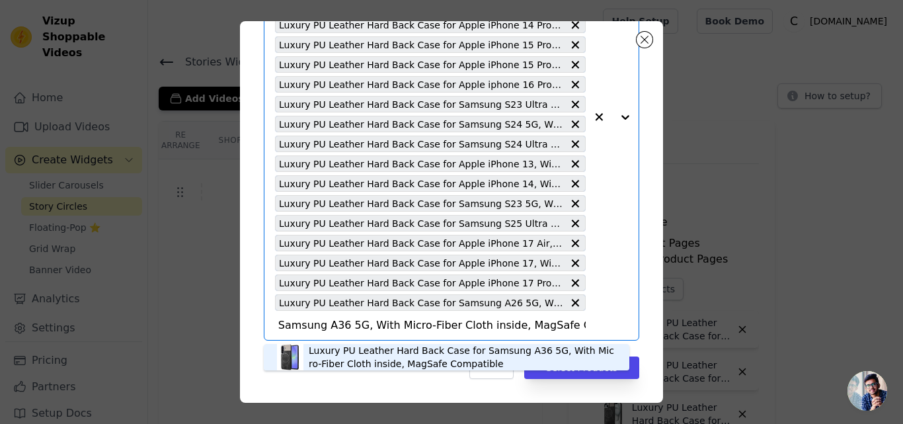
click at [350, 360] on div "Luxury PU Leather Hard Back Case for Samsung A36 5G, With Micro-Fiber Cloth ins…" at bounding box center [462, 357] width 307 height 26
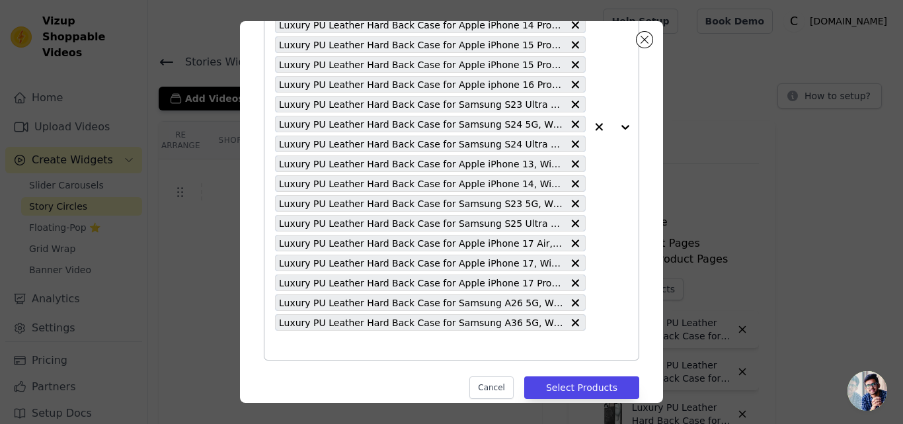
click at [333, 338] on input "text" at bounding box center [430, 345] width 311 height 16
paste input "Luxury PU Leather Hard Back Case for Apple iphone 17 Pro Max, With Micro-Fiber …"
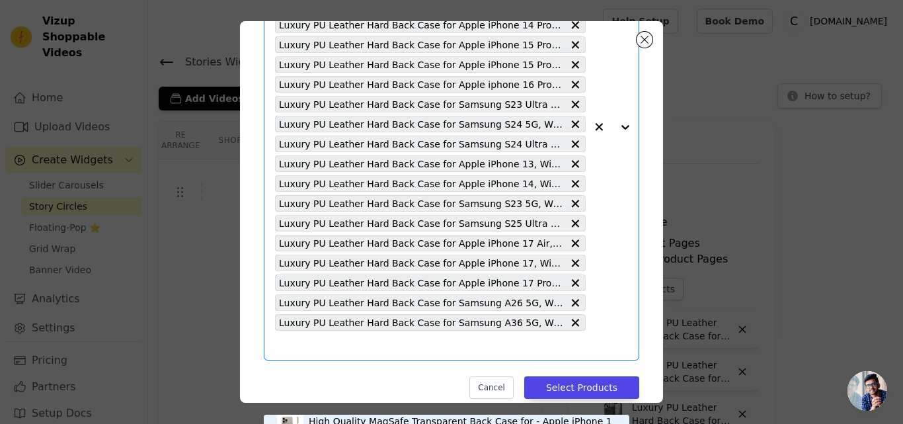
type input "Luxury PU Leather Hard Back Case for Apple iphone 17 Pro Max, With Micro-Fiber …"
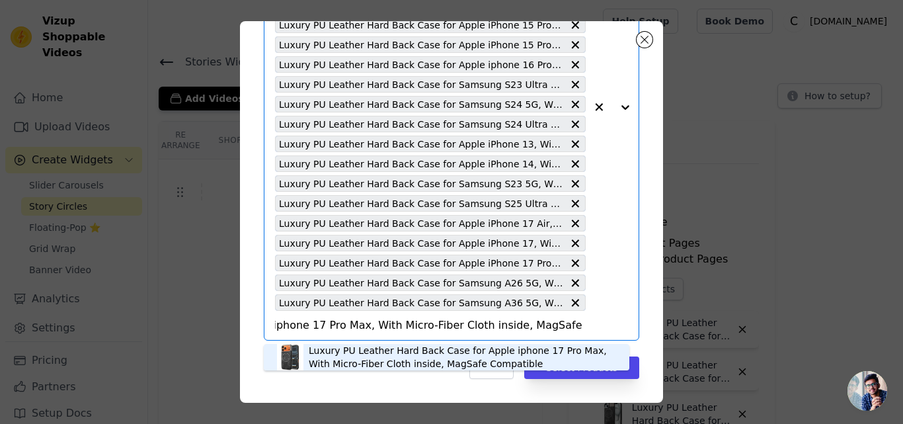
click at [362, 354] on div "Luxury PU Leather Hard Back Case for Apple iphone 17 Pro Max, With Micro-Fiber …" at bounding box center [462, 357] width 307 height 26
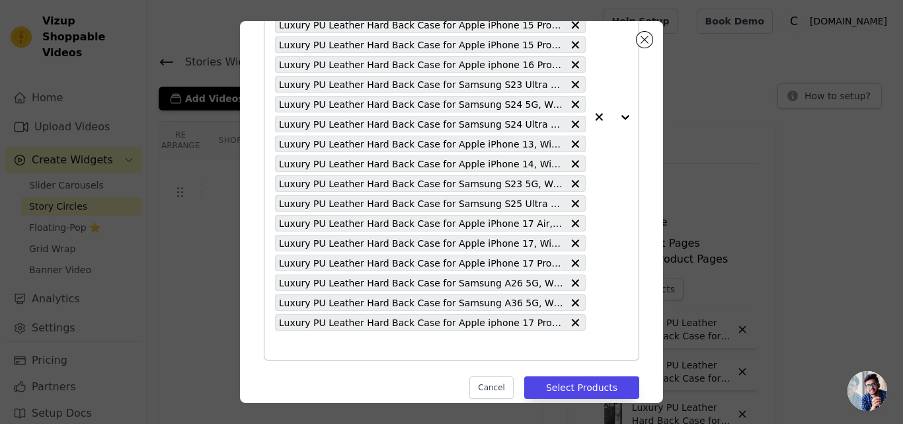
click at [362, 354] on div "Luxury PU Leather Hard Back Case for Apple iPhone 11, With Micro-Fiber Cloth in…" at bounding box center [430, 116] width 311 height 485
paste input "Luxury PU Leather Hard Back Case for Samsung A56 5G, With Micro-Fiber Cloth ins…"
type input "Luxury PU Leather Hard Back Case for Samsung A56 5G, With Micro-Fiber Cloth ins…"
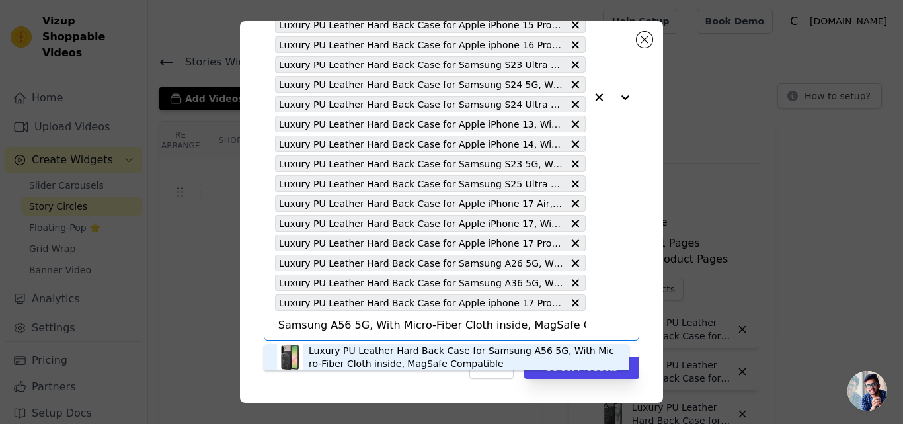
click at [375, 348] on div "Luxury PU Leather Hard Back Case for Samsung A56 5G, With Micro-Fiber Cloth ins…" at bounding box center [462, 357] width 307 height 26
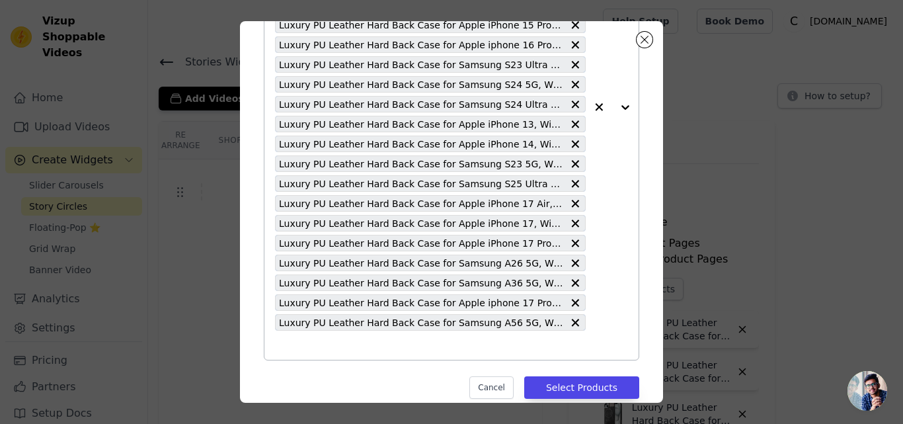
click at [375, 348] on input "text" at bounding box center [430, 345] width 311 height 16
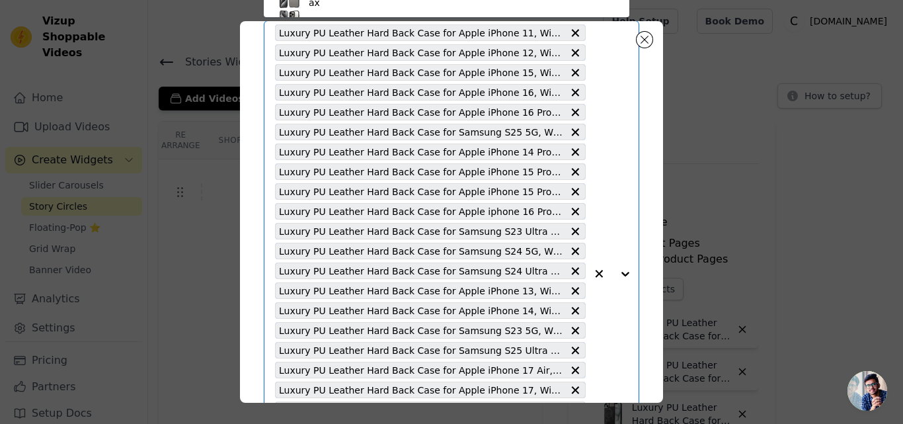
paste input "Luxury PU Leather Hard Back Case for Samsung S22 Ultra 5G, With Micro-Fiber Clo…"
type input "Luxury PU Leather Hard Back Case for Samsung S22 Ultra 5G, With Micro-Fiber Clo…"
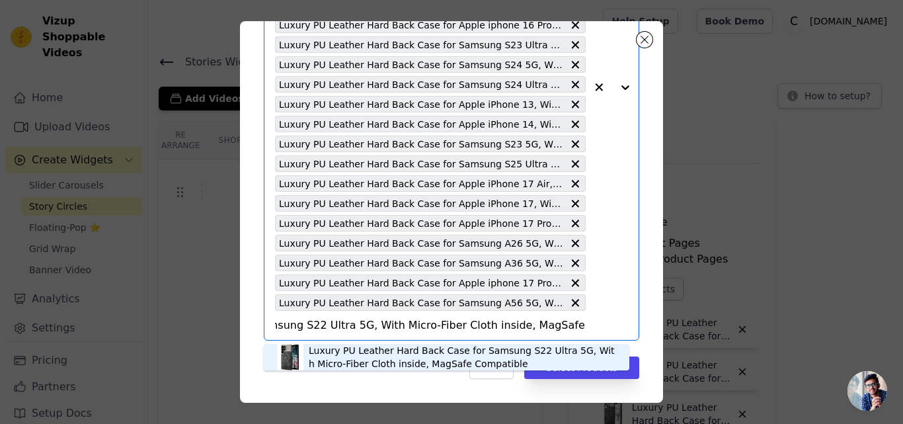
click at [375, 349] on div "Luxury PU Leather Hard Back Case for Samsung S22 Ultra 5G, With Micro-Fiber Clo…" at bounding box center [462, 357] width 307 height 26
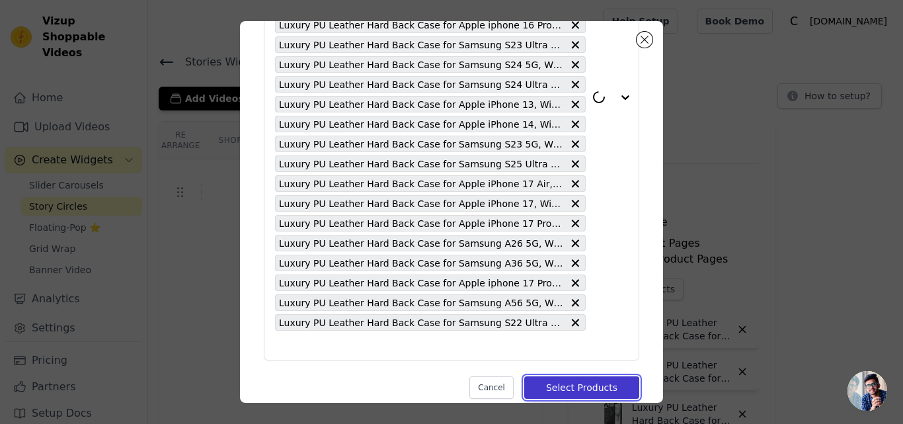
click at [551, 387] on button "Select Products" at bounding box center [581, 387] width 115 height 22
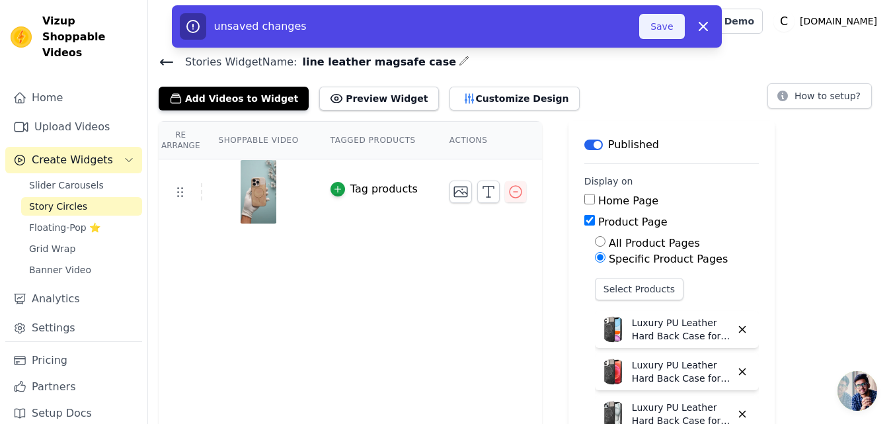
click at [665, 24] on button "Save" at bounding box center [661, 26] width 45 height 25
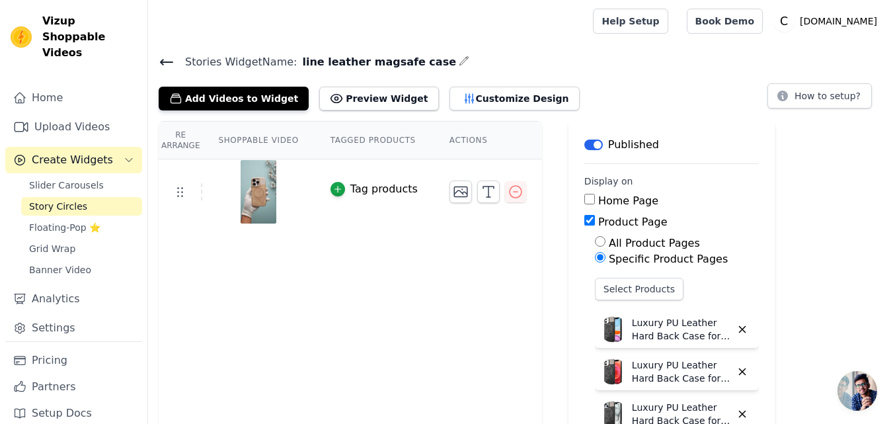
click at [165, 61] on icon at bounding box center [167, 61] width 12 height 5
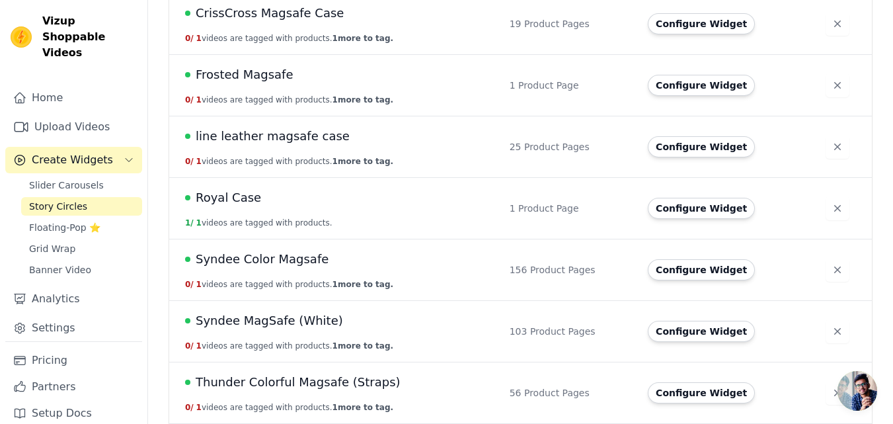
click at [281, 137] on span "line leather magsafe case" at bounding box center [273, 136] width 154 height 19
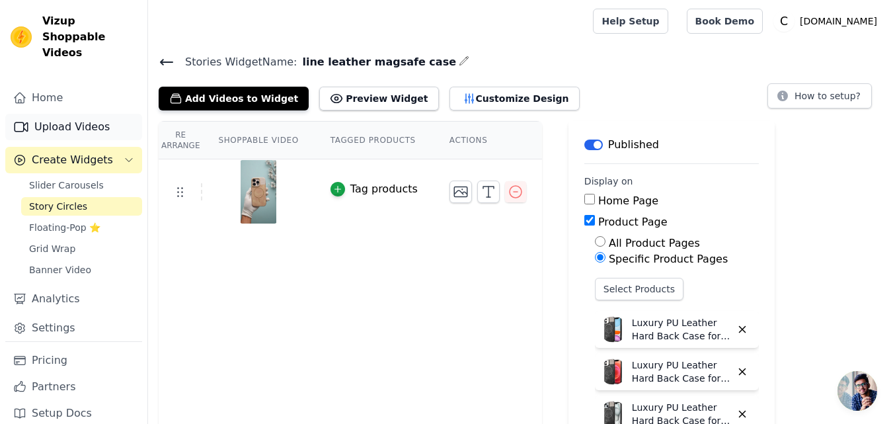
click at [47, 114] on link "Upload Videos" at bounding box center [73, 127] width 137 height 26
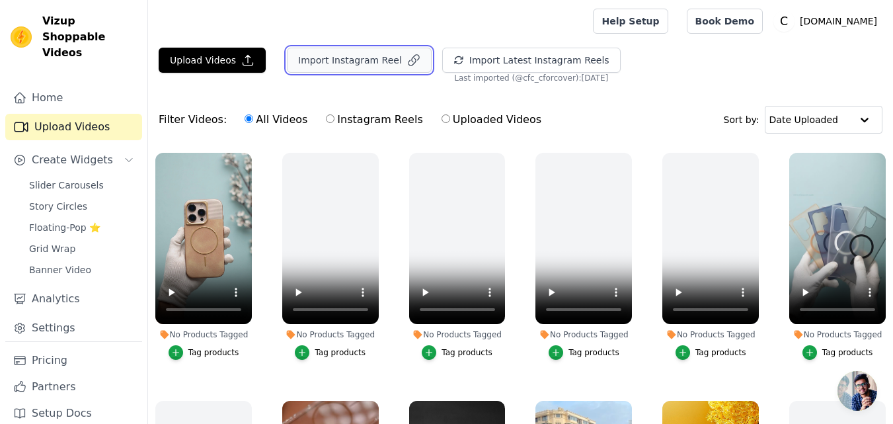
click at [364, 64] on button "Import Instagram Reel" at bounding box center [359, 60] width 145 height 25
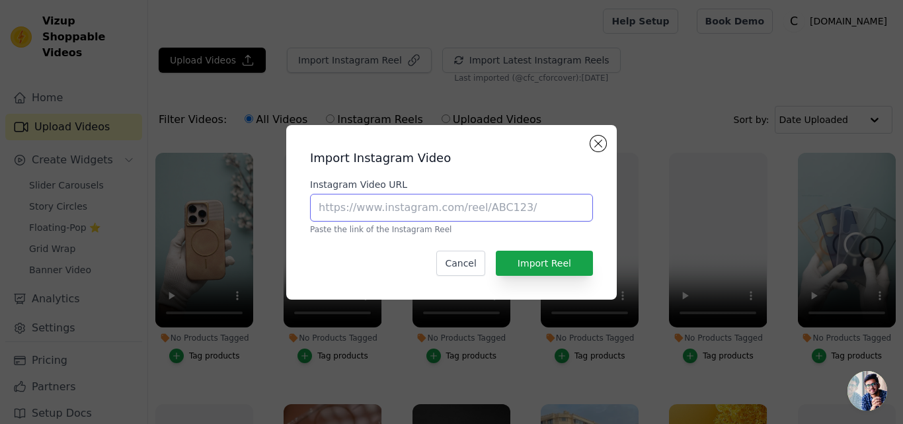
click at [369, 198] on input "Instagram Video URL" at bounding box center [451, 208] width 283 height 28
paste input "https://www.instagram.com/reel/DI3m6gdCNCO"
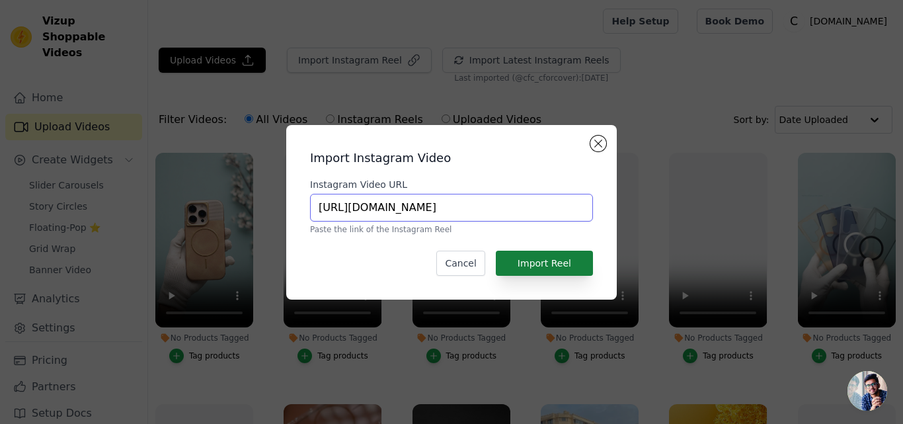
type input "https://www.instagram.com/reel/DI3m6gdCNCO"
click at [543, 263] on button "Import Reel" at bounding box center [544, 263] width 97 height 25
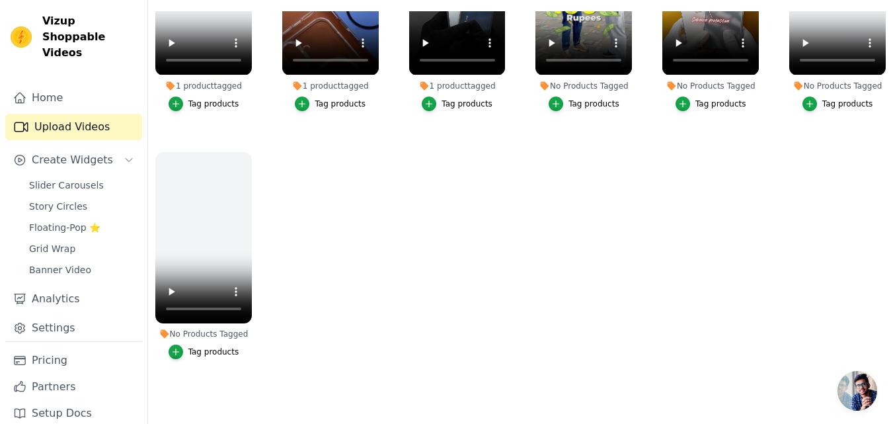
scroll to position [135, 0]
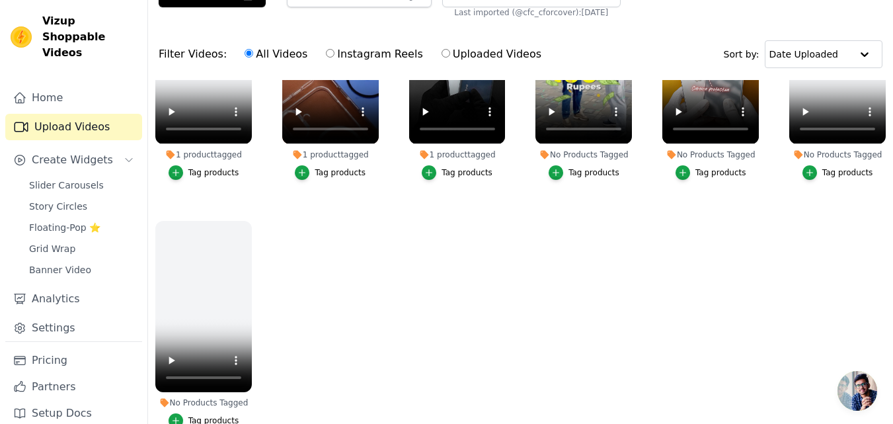
scroll to position [135, 0]
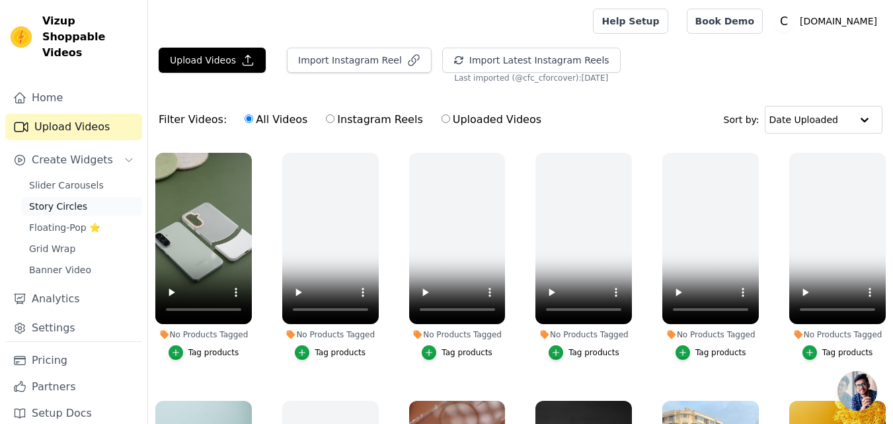
click at [51, 200] on span "Story Circles" at bounding box center [58, 206] width 58 height 13
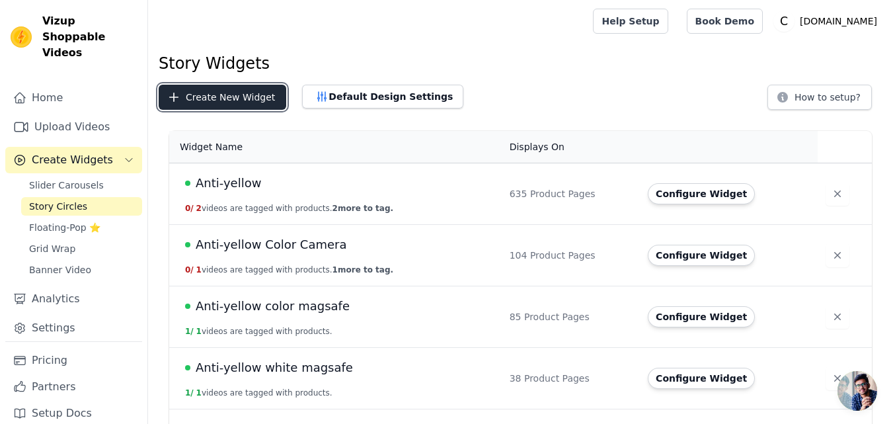
click at [231, 100] on button "Create New Widget" at bounding box center [223, 97] width 128 height 25
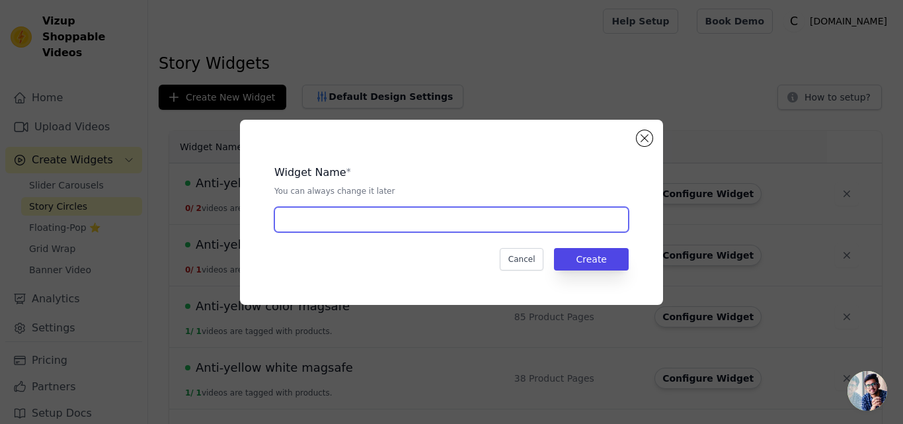
click at [482, 216] on input "text" at bounding box center [451, 219] width 354 height 25
paste input "Syndee Frosted 2 Cuts"
type input "Syndee Frosted 2 Cuts"
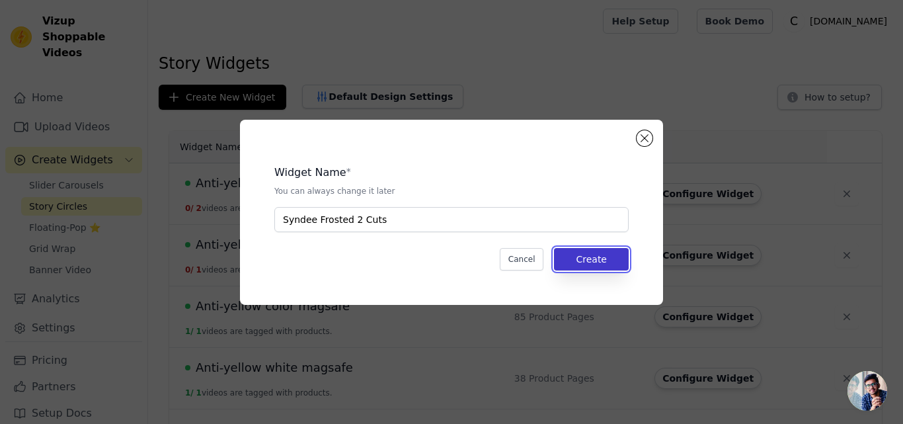
click at [597, 263] on button "Create" at bounding box center [591, 259] width 75 height 22
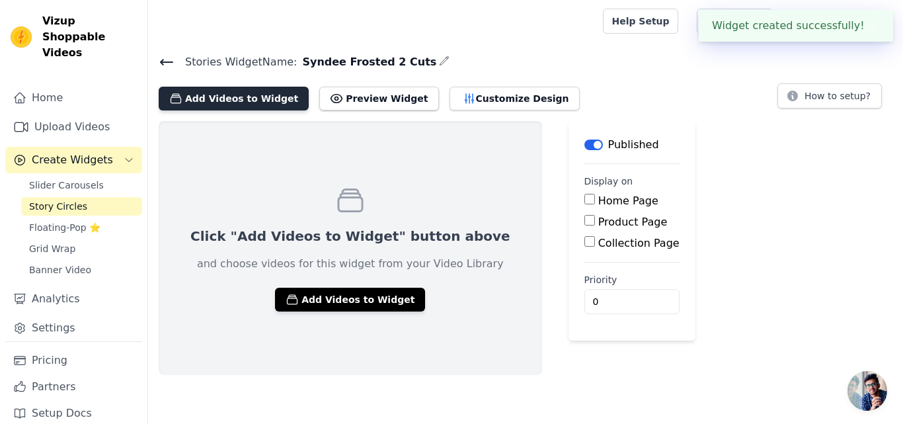
click at [225, 101] on button "Add Videos to Widget" at bounding box center [234, 99] width 150 height 24
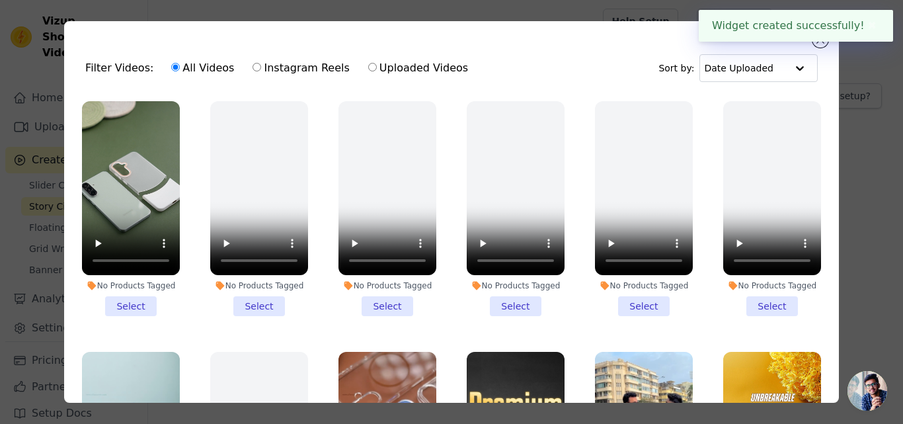
click at [120, 299] on li "No Products Tagged Select" at bounding box center [131, 208] width 98 height 215
click at [0, 0] on input "No Products Tagged Select" at bounding box center [0, 0] width 0 height 0
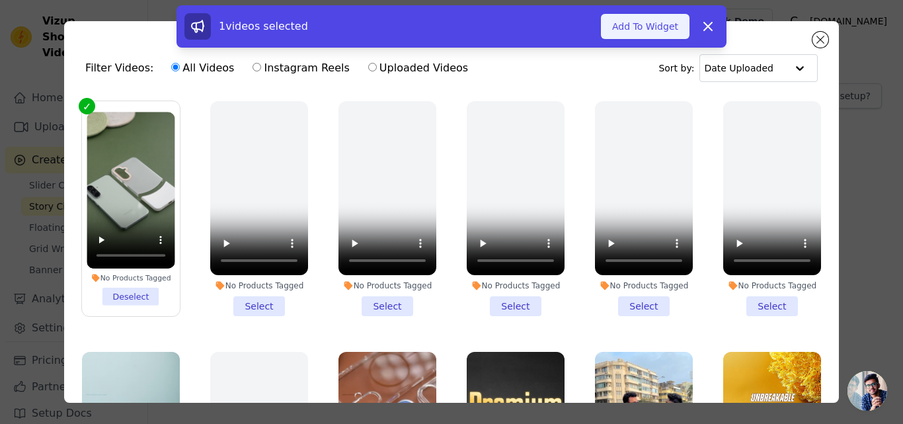
click at [623, 32] on button "Add To Widget" at bounding box center [645, 26] width 89 height 25
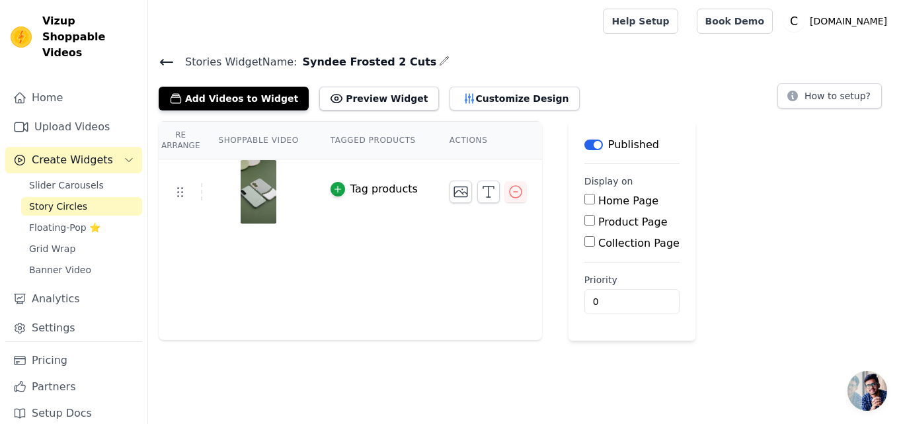
click at [598, 223] on label "Product Page" at bounding box center [632, 222] width 69 height 13
click at [591, 223] on input "Product Page" at bounding box center [589, 220] width 11 height 11
checkbox input "true"
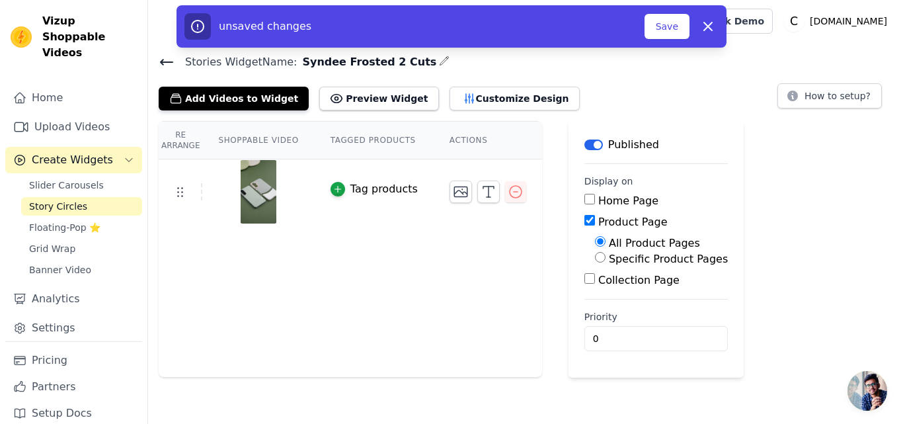
click at [609, 256] on label "Specific Product Pages" at bounding box center [668, 259] width 119 height 13
click at [606, 256] on input "Specific Product Pages" at bounding box center [600, 257] width 11 height 11
radio input "true"
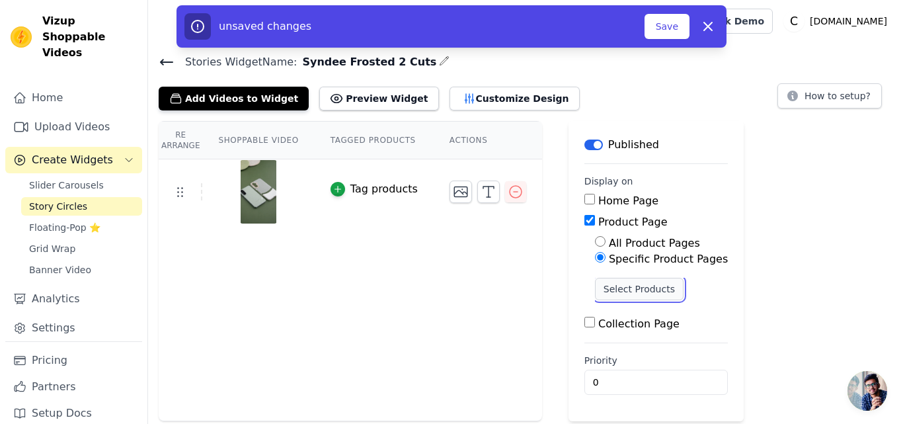
click at [596, 295] on button "Select Products" at bounding box center [639, 289] width 89 height 22
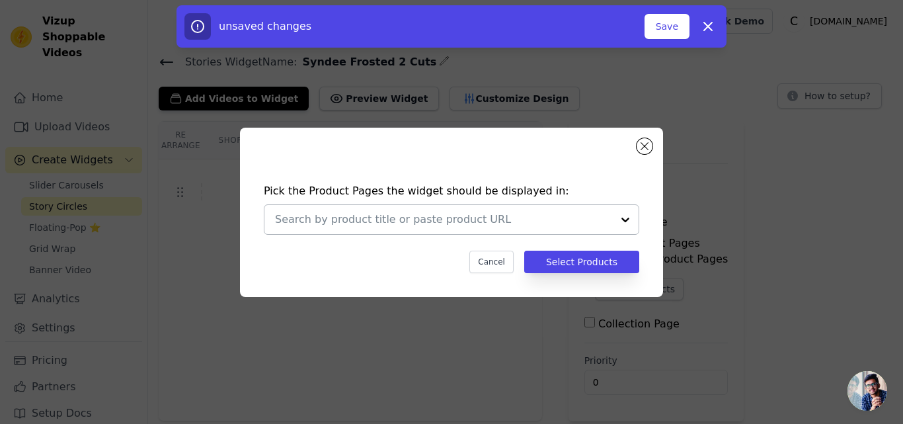
click at [356, 226] on input "text" at bounding box center [443, 220] width 337 height 16
paste input "Frosted Hard Back Case For Samsung S20 FE 5G with 2-Cut Interlocking System"
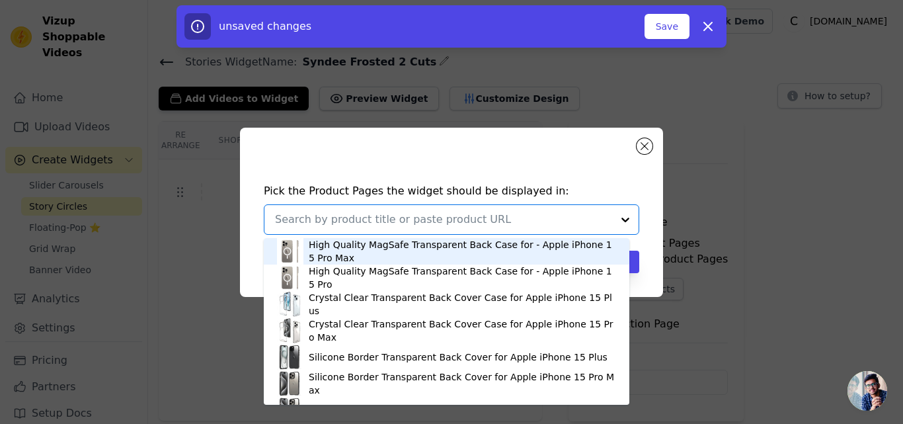
type input "Frosted Hard Back Case For Samsung S20 FE 5G with 2-Cut Interlocking System"
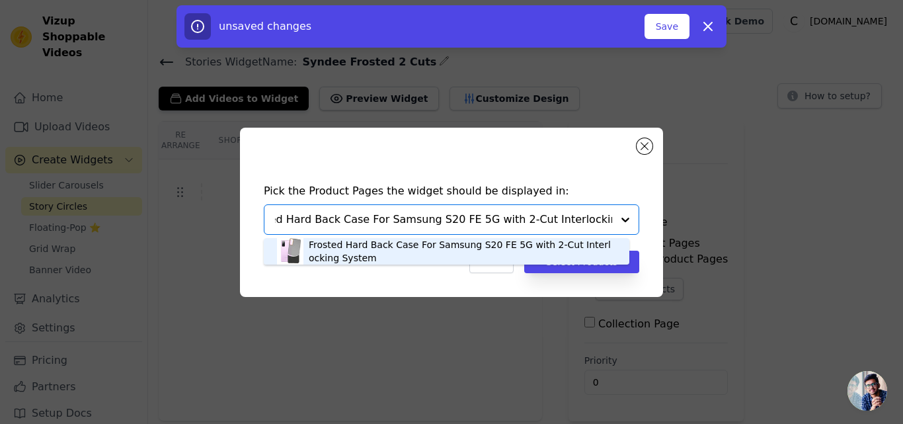
click at [352, 251] on div "Frosted Hard Back Case For Samsung S20 FE 5G with 2-Cut Interlocking System" at bounding box center [462, 251] width 307 height 26
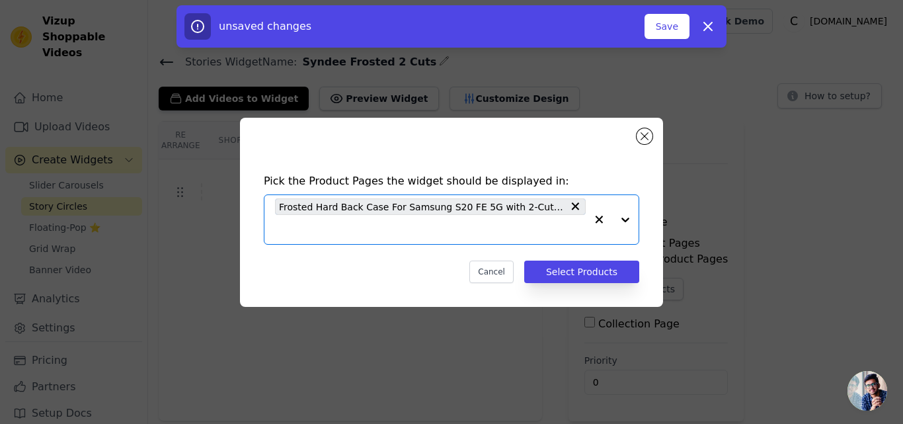
scroll to position [0, 0]
click at [369, 219] on div "Frosted Hard Back Case For Samsung S20 FE 5G with 2-Cut Interlocking System" at bounding box center [430, 219] width 311 height 49
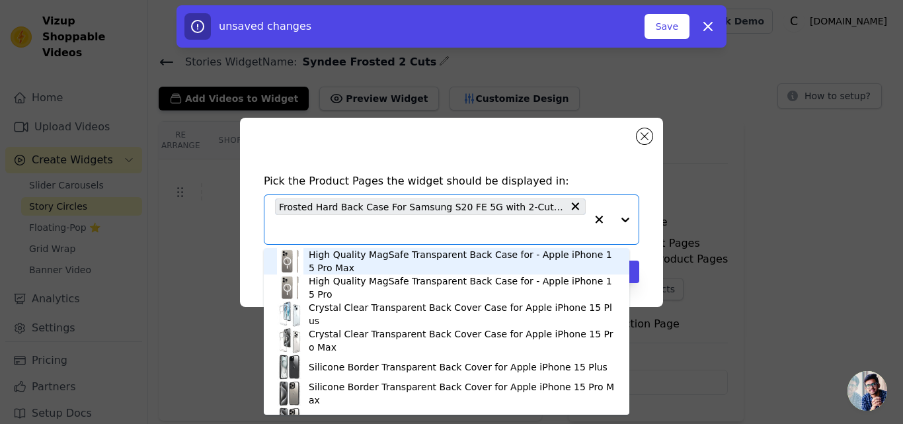
paste input "Frosted Hard Back Case For OnePlus [PERSON_NAME][DATE] 5G with 2-Cut Interlocki…"
type input "Frosted Hard Back Case For OnePlus [PERSON_NAME][DATE] 5G with 2-Cut Interlocki…"
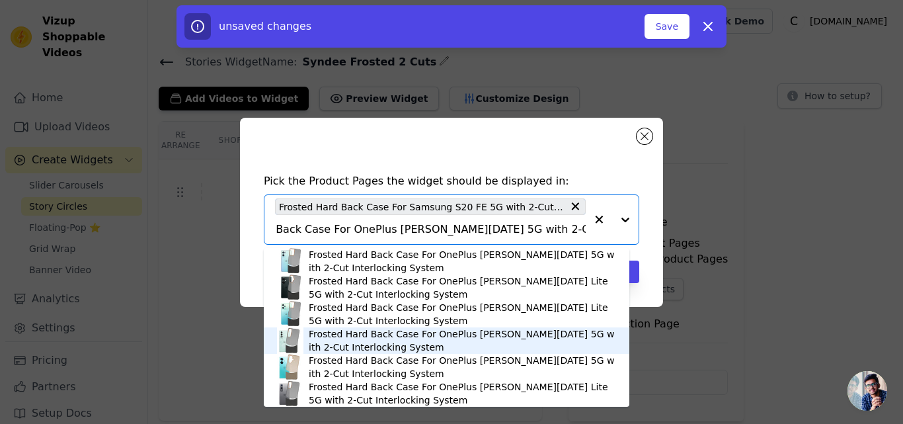
click at [424, 331] on div "Frosted Hard Back Case For OnePlus [PERSON_NAME][DATE] 5G with 2-Cut Interlocki…" at bounding box center [462, 340] width 307 height 26
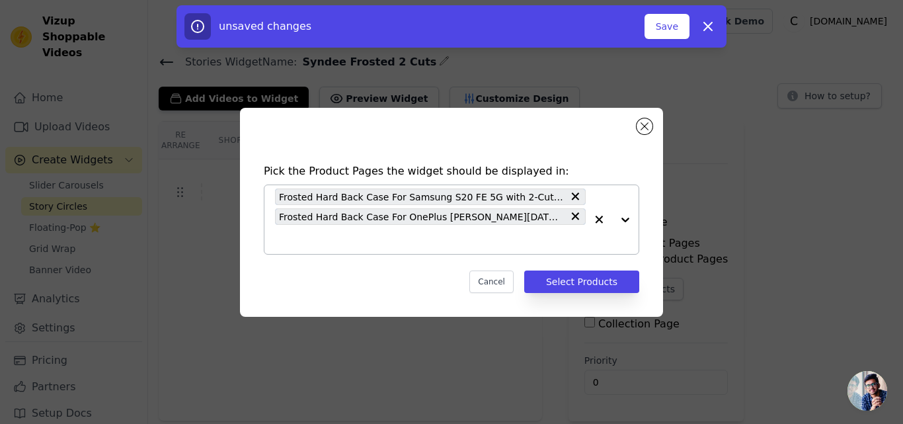
click at [380, 239] on input "text" at bounding box center [430, 239] width 311 height 16
paste input "Frosted Hard Back Case For Redmi A3 2024 with 2-Cut Interlocking System"
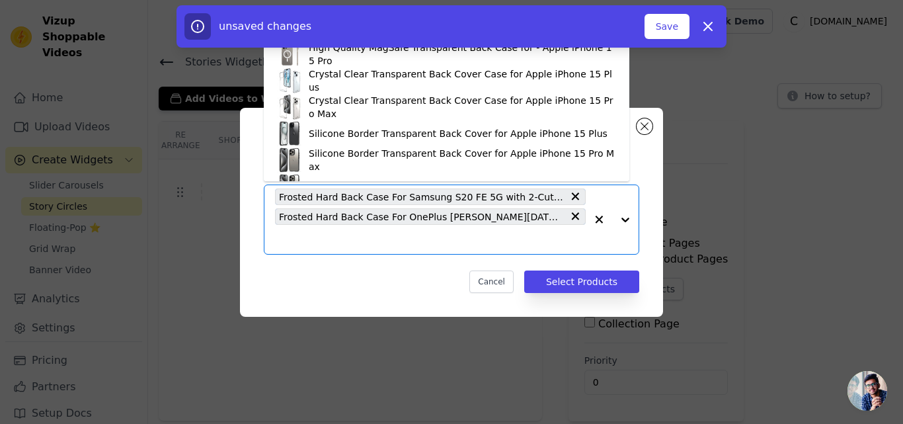
type input "Frosted Hard Back Case For Redmi A3 2024 with 2-Cut Interlocking System"
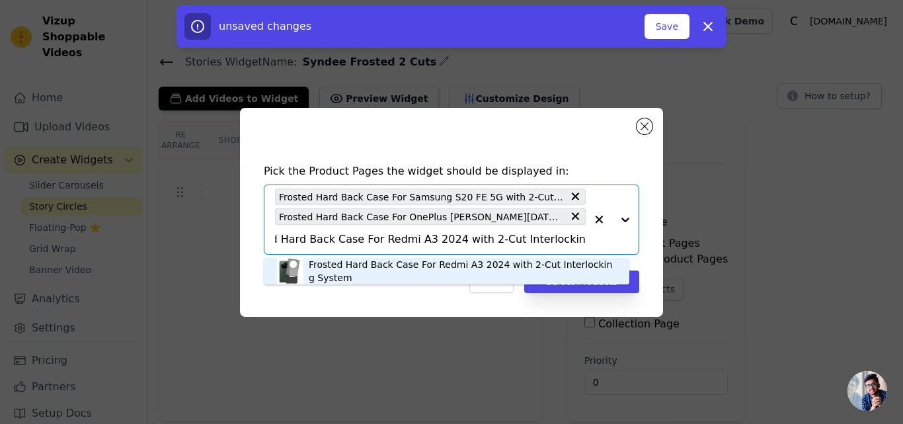
click at [379, 263] on div "Frosted Hard Back Case For Redmi A3 2024 with 2-Cut Interlocking System" at bounding box center [462, 271] width 307 height 26
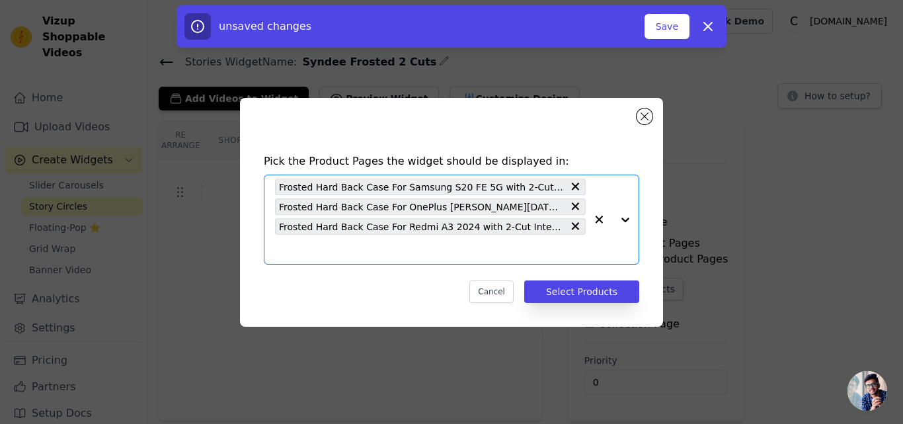
click at [368, 252] on input "text" at bounding box center [430, 249] width 311 height 16
paste input "Frosted Hard Back Case For Samsung A13 4G with 2-Cut Interlocking System"
type input "Frosted Hard Back Case For Samsung A13 4G with 2-Cut Interlocking System"
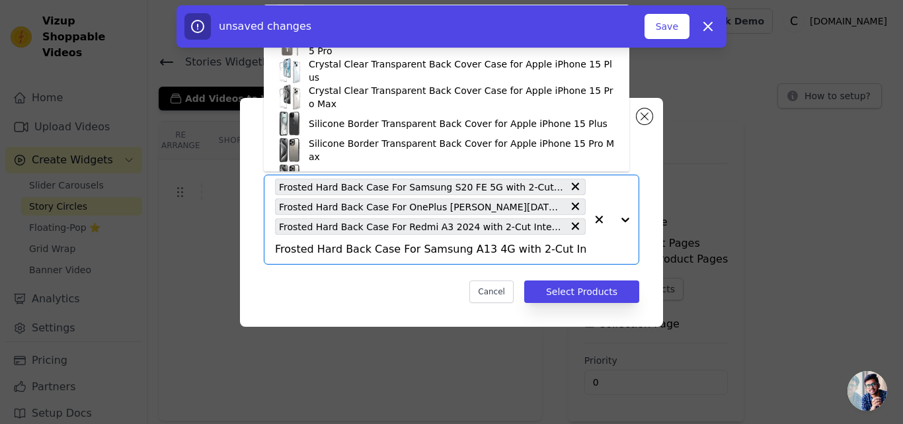
scroll to position [0, 46]
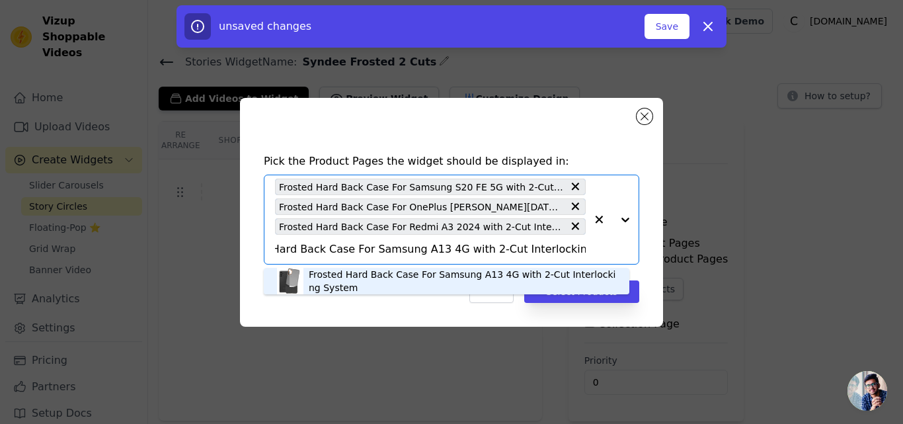
click at [364, 276] on div "Frosted Hard Back Case For Samsung A13 4G with 2-Cut Interlocking System" at bounding box center [462, 281] width 307 height 26
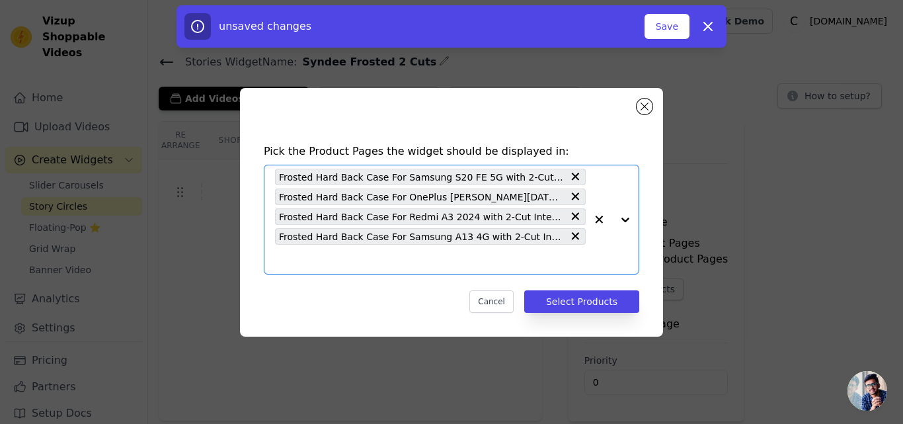
scroll to position [0, 0]
click at [356, 265] on input "text" at bounding box center [430, 259] width 311 height 16
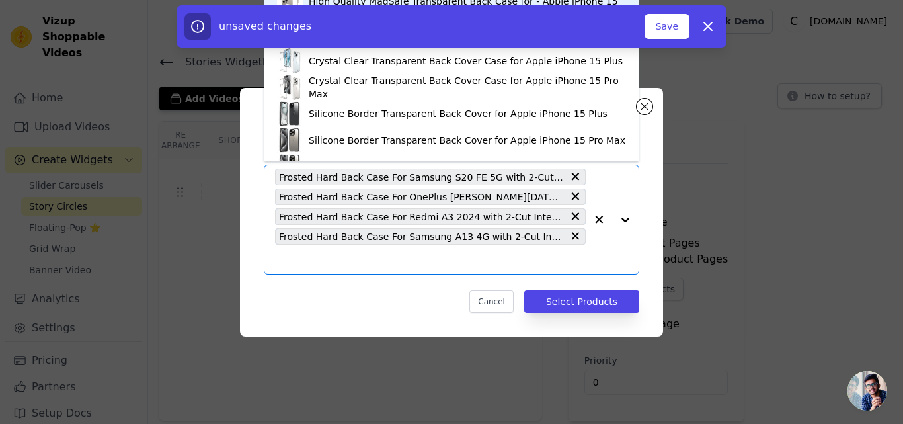
paste input "Frosted Hard Back Case For Samsung A15 5G with 2-Cut Interlocking System"
type input "Frosted Hard Back Case For Samsung A15 5G with 2-Cut Interlocking System"
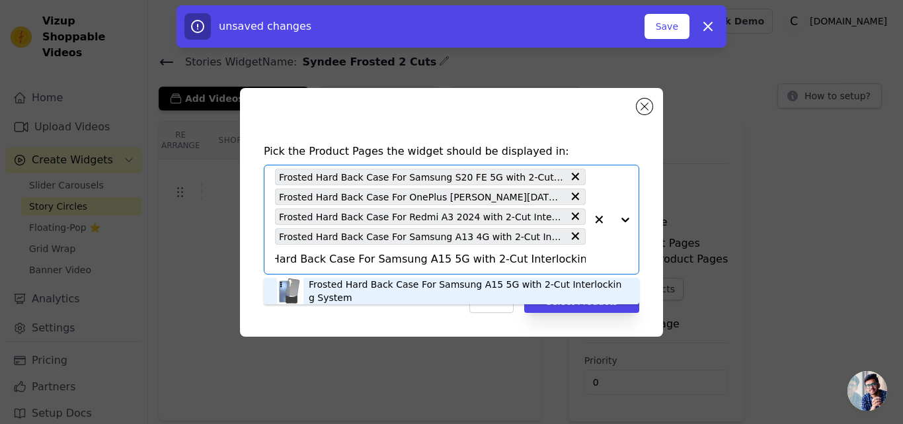
click at [339, 283] on div "Frosted Hard Back Case For Samsung A15 5G with 2-Cut Interlocking System" at bounding box center [467, 291] width 317 height 26
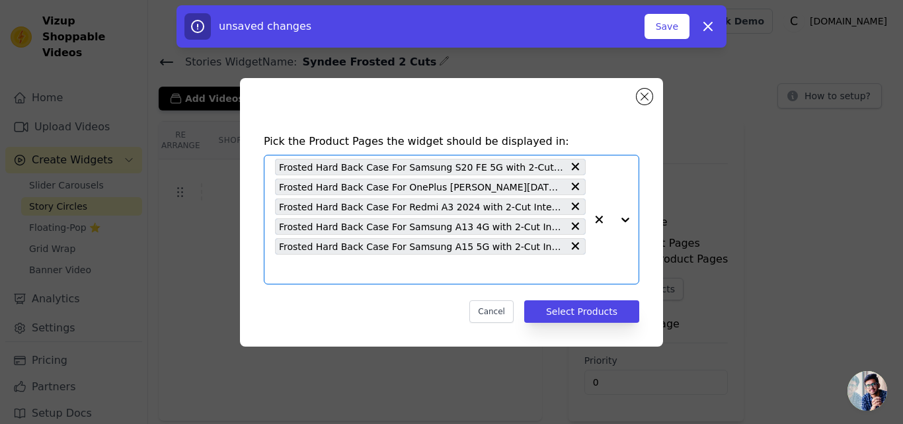
scroll to position [0, 0]
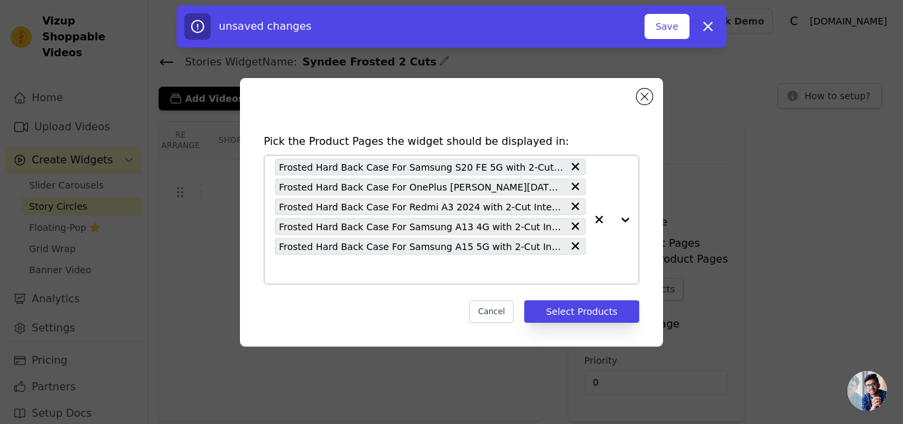
click at [341, 275] on input "text" at bounding box center [430, 269] width 311 height 16
paste input "Frosted Hard Back Case For Samsung A16 5G with 2-Cut Interlocking System"
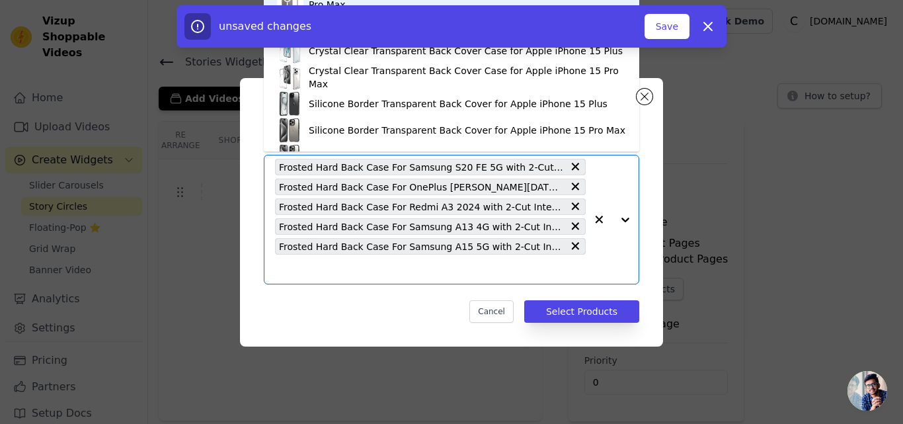
type input "Frosted Hard Back Case For Samsung A16 5G with 2-Cut Interlocking System"
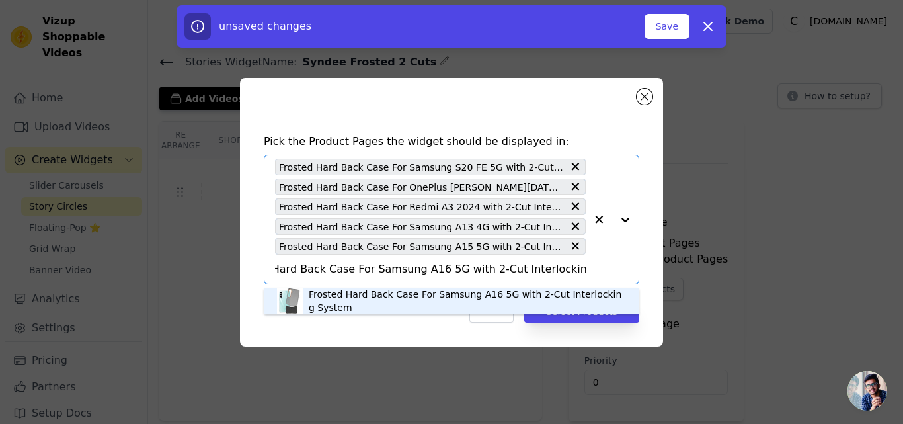
click at [346, 292] on div "Frosted Hard Back Case For Samsung A16 5G with 2-Cut Interlocking System" at bounding box center [467, 301] width 317 height 26
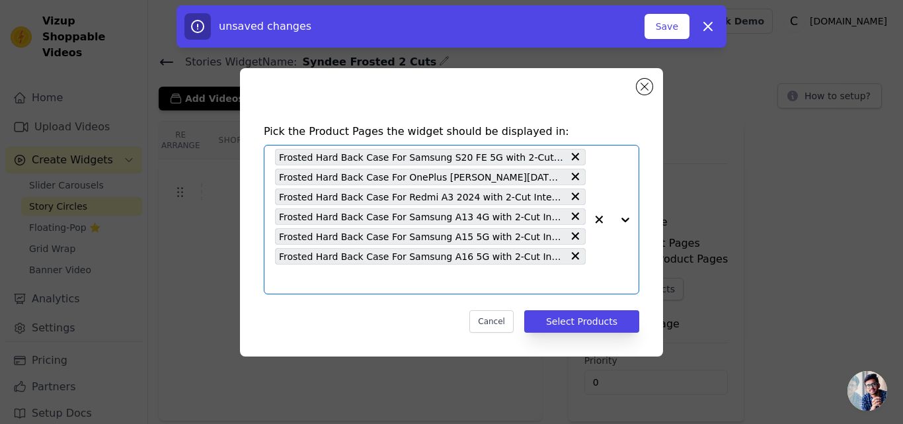
scroll to position [0, 0]
click at [348, 291] on div "Frosted Hard Back Case For Samsung S20 FE 5G with 2-Cut Interlocking System Fro…" at bounding box center [430, 219] width 311 height 148
paste input "Frosted Hard Back Case For Samsung A33 5G with 2-Cut Interlocking System"
type input "Frosted Hard Back Case For Samsung A33 5G with 2-Cut Interlocking System"
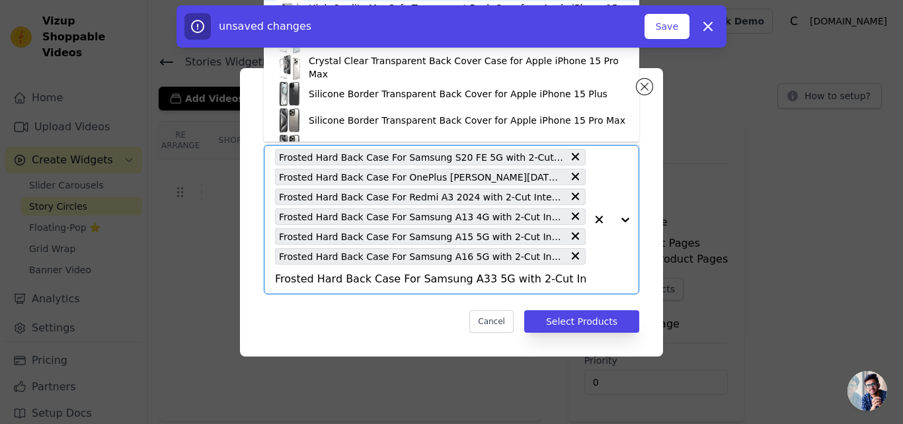
scroll to position [0, 46]
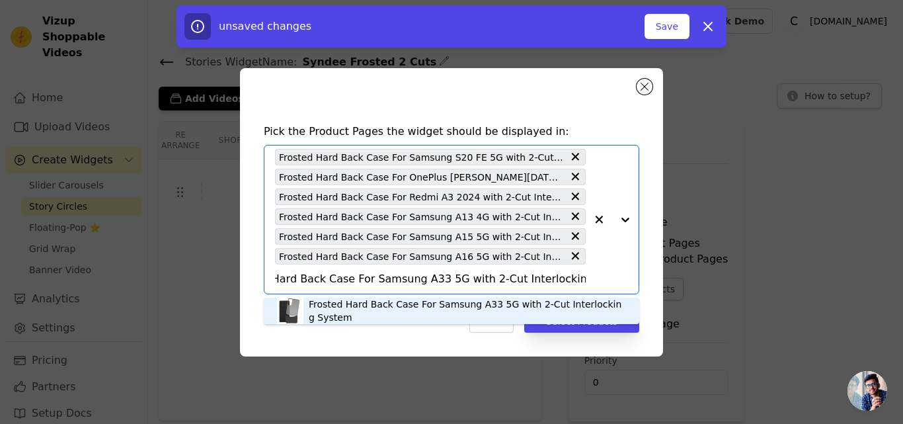
click at [342, 304] on div "Frosted Hard Back Case For Samsung A33 5G with 2-Cut Interlocking System" at bounding box center [467, 310] width 317 height 26
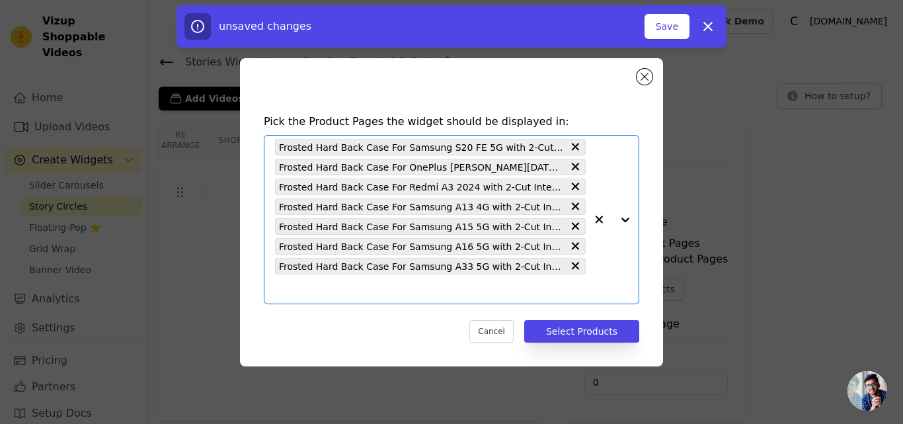
click at [359, 282] on input "text" at bounding box center [430, 289] width 311 height 16
paste input "Frosted Hard Back Case For Samsung A34 5G with 2-Cut Interlocking System"
type input "Frosted Hard Back Case For Samsung A34 5G with 2-Cut Interlocking System"
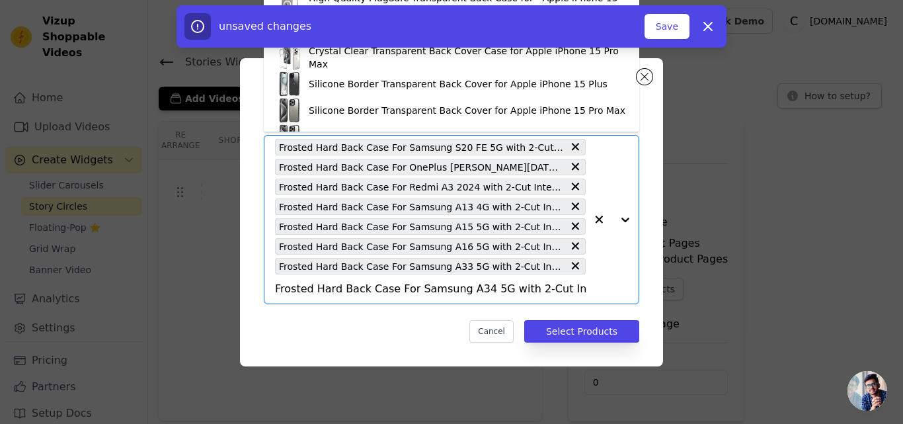
scroll to position [0, 46]
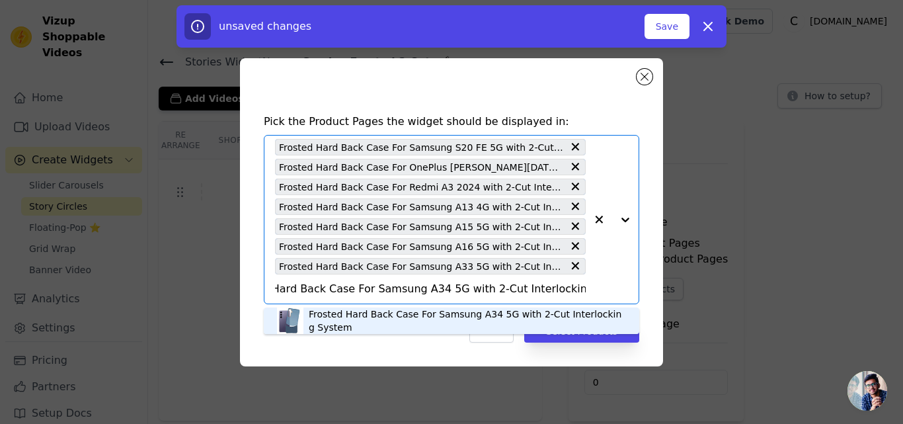
click at [353, 311] on div "Frosted Hard Back Case For Samsung A34 5G with 2-Cut Interlocking System" at bounding box center [467, 320] width 317 height 26
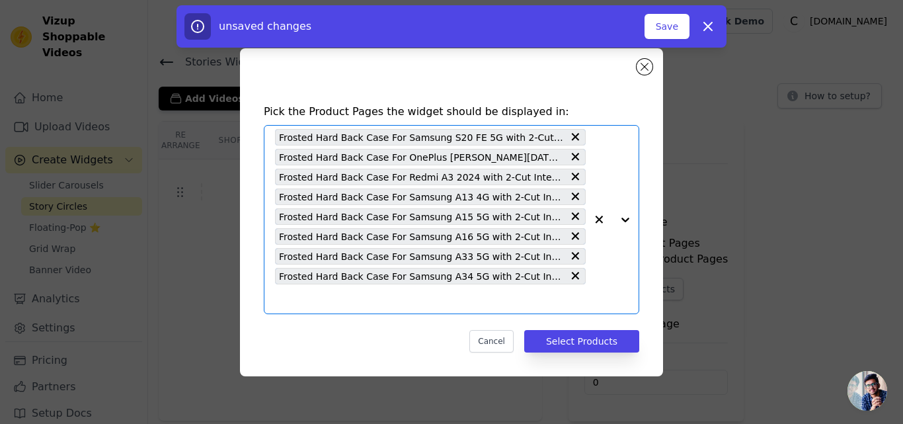
scroll to position [0, 0]
click at [352, 308] on div "Frosted Hard Back Case For Samsung S20 FE 5G with 2-Cut Interlocking System Fro…" at bounding box center [430, 220] width 311 height 188
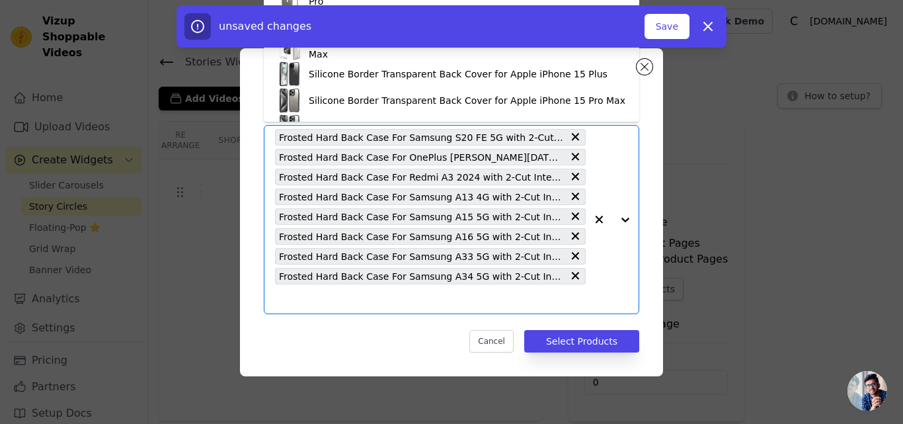
paste input "Frosted Hard Back Case For Samsung A35 5G with 2-Cut Interlocking System"
type input "Frosted Hard Back Case For Samsung A35 5G with 2-Cut Interlocking System"
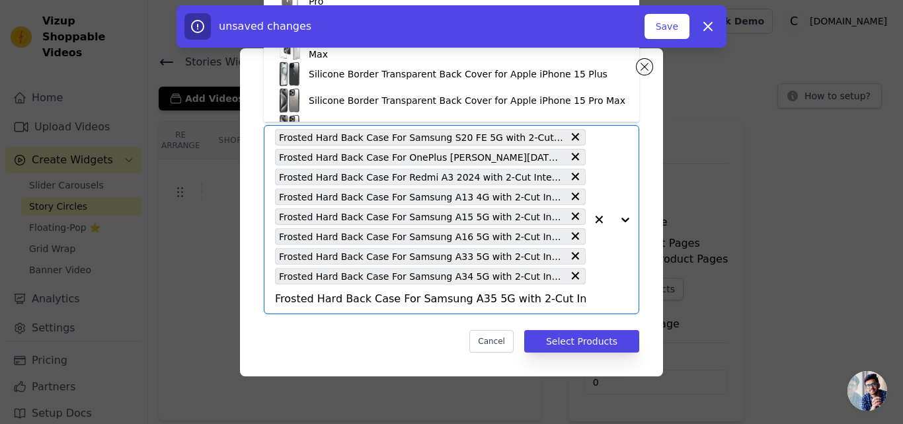
scroll to position [0, 46]
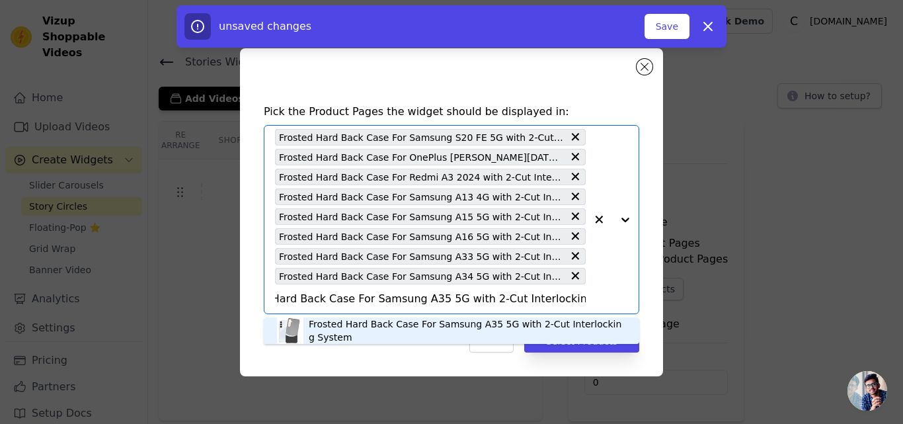
click at [333, 324] on div "Frosted Hard Back Case For Samsung A35 5G with 2-Cut Interlocking System" at bounding box center [467, 330] width 317 height 26
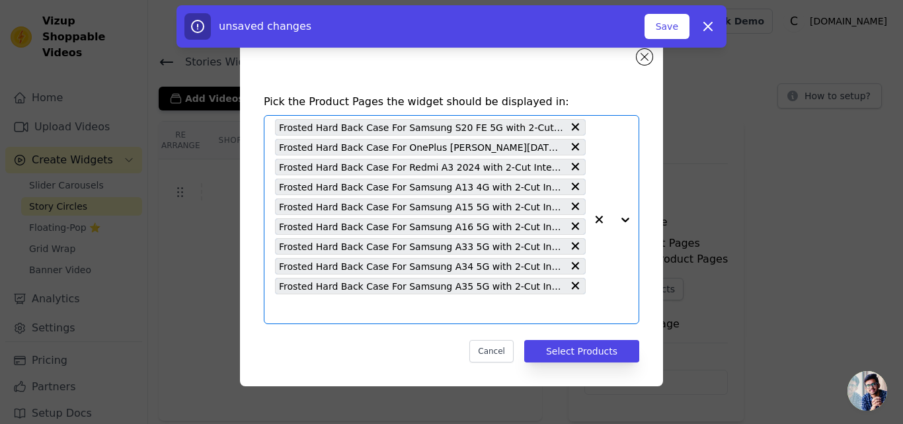
scroll to position [0, 0]
click at [347, 311] on input "text" at bounding box center [430, 309] width 311 height 16
paste input "Frosted Hard Back Case For Samsung A36 5G with 2-Cut Interlocking System"
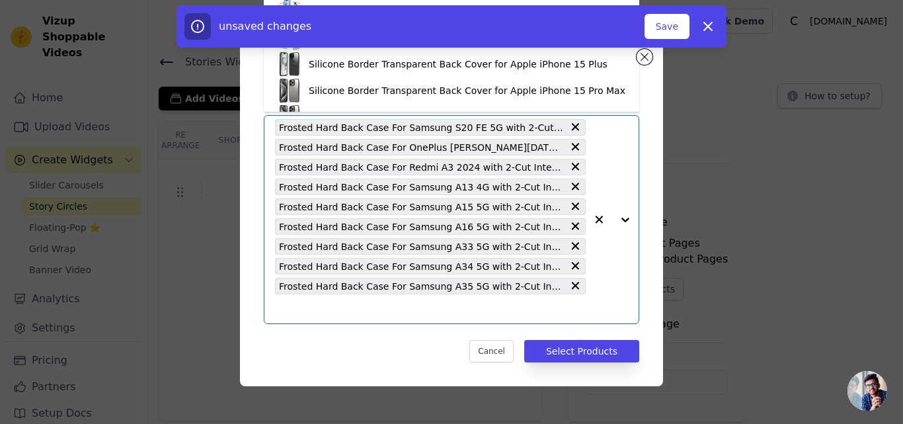
type input "Frosted Hard Back Case For Samsung A36 5G with 2-Cut Interlocking System"
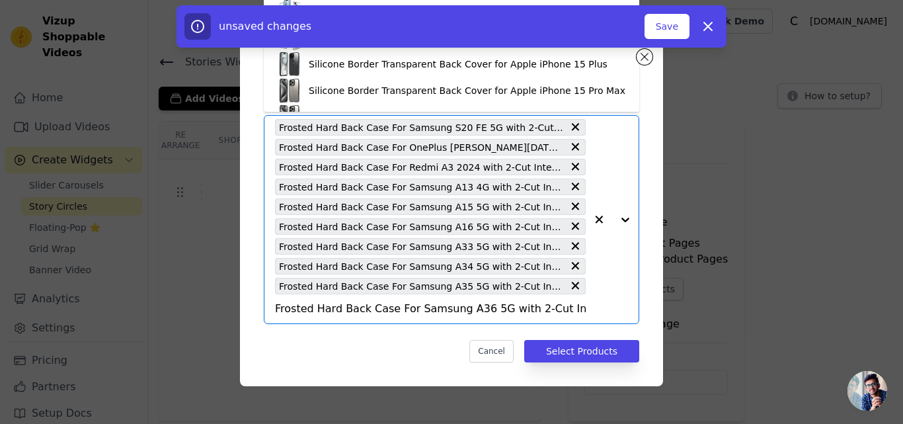
scroll to position [0, 46]
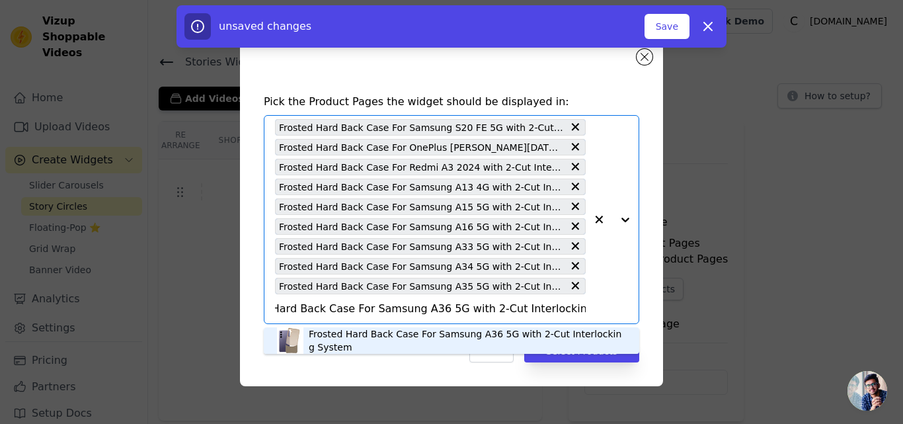
click at [350, 333] on div "Frosted Hard Back Case For Samsung A36 5G with 2-Cut Interlocking System" at bounding box center [467, 340] width 317 height 26
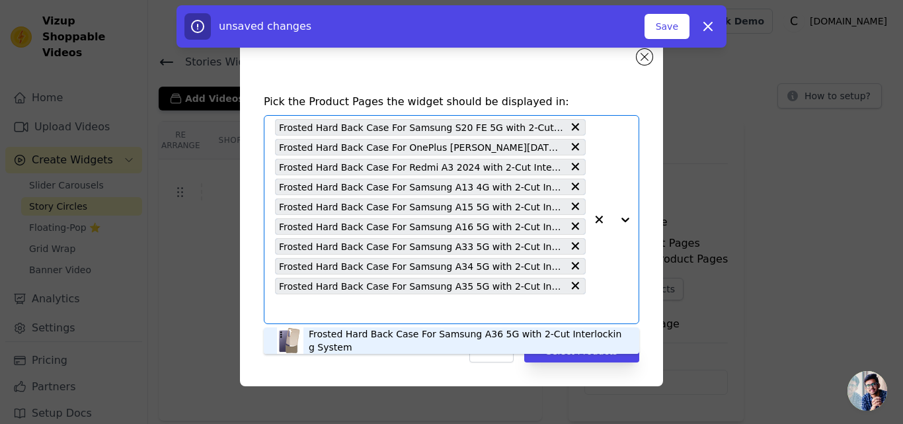
scroll to position [0, 0]
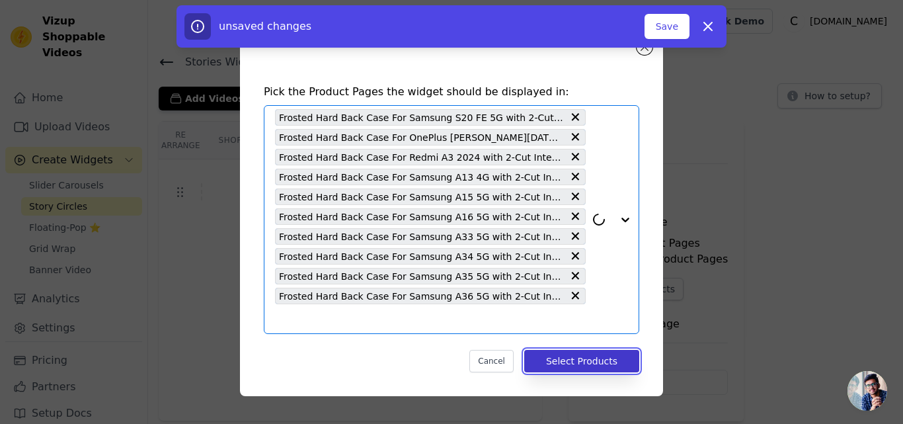
click at [553, 356] on button "Select Products" at bounding box center [581, 361] width 115 height 22
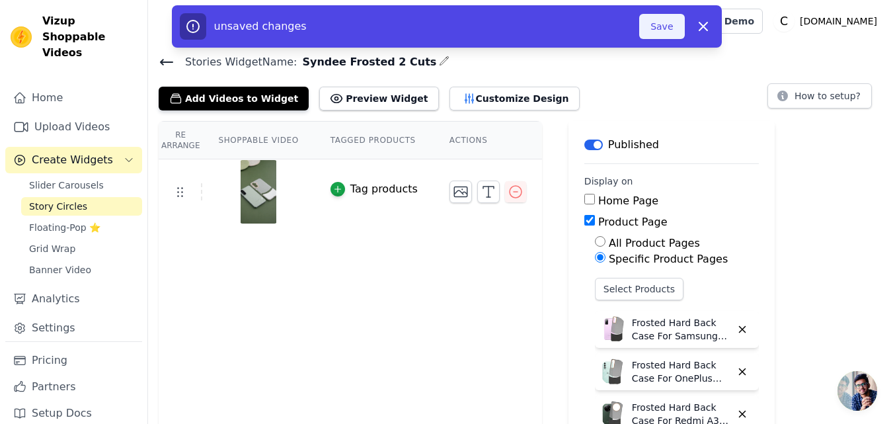
click at [664, 29] on button "Save" at bounding box center [661, 26] width 45 height 25
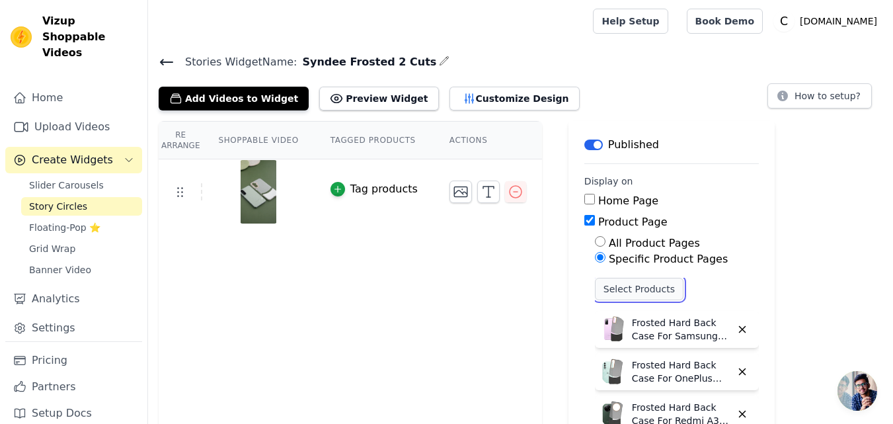
click at [626, 283] on button "Select Products" at bounding box center [639, 289] width 89 height 22
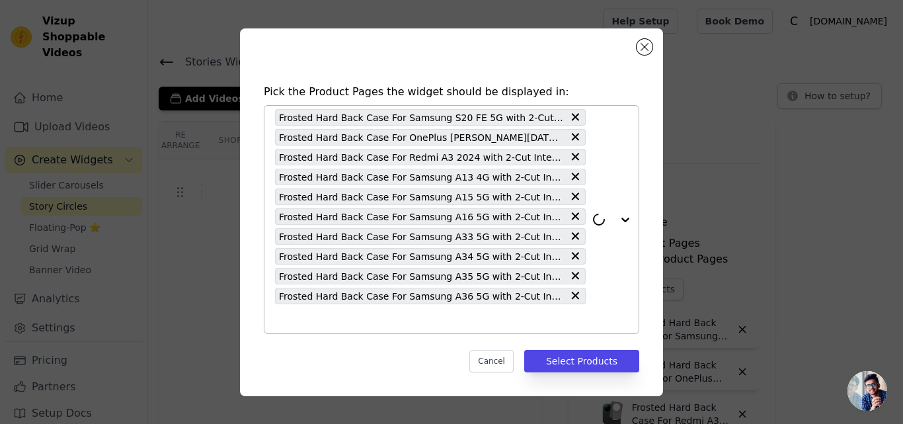
click at [409, 323] on input "text" at bounding box center [430, 319] width 311 height 16
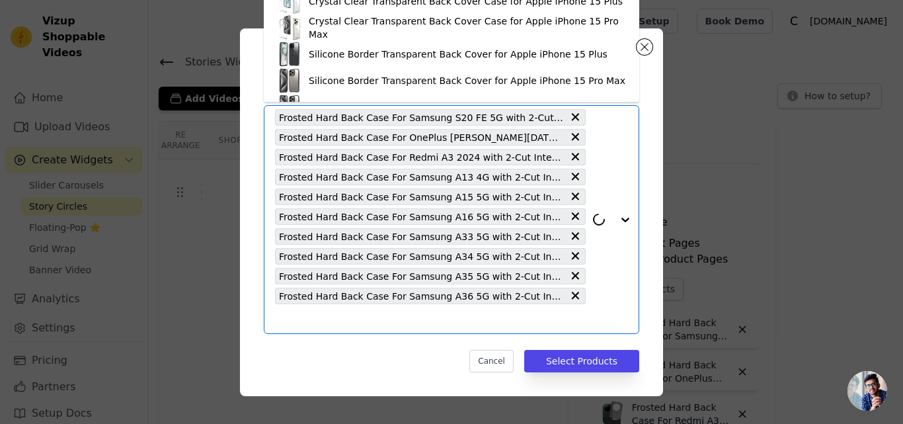
paste input "Frosted Hard Back Case For Samsung A55 5G with 2-Cut Interlocking System"
type input "Frosted Hard Back Case For Samsung A55 5G with 2-Cut Interlocking System"
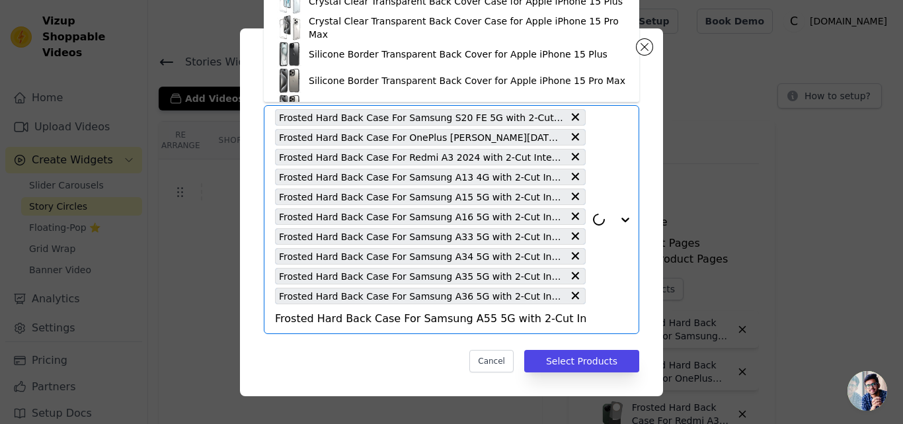
scroll to position [0, 46]
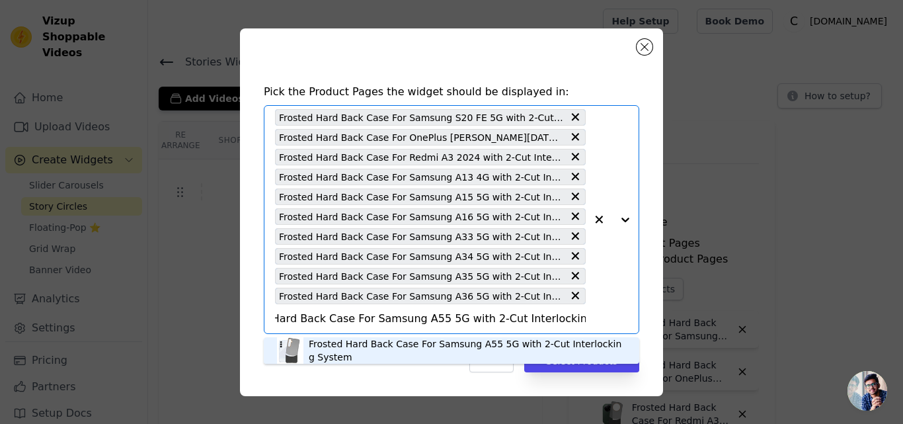
click at [352, 345] on div "Frosted Hard Back Case For Samsung A55 5G with 2-Cut Interlocking System" at bounding box center [467, 350] width 317 height 26
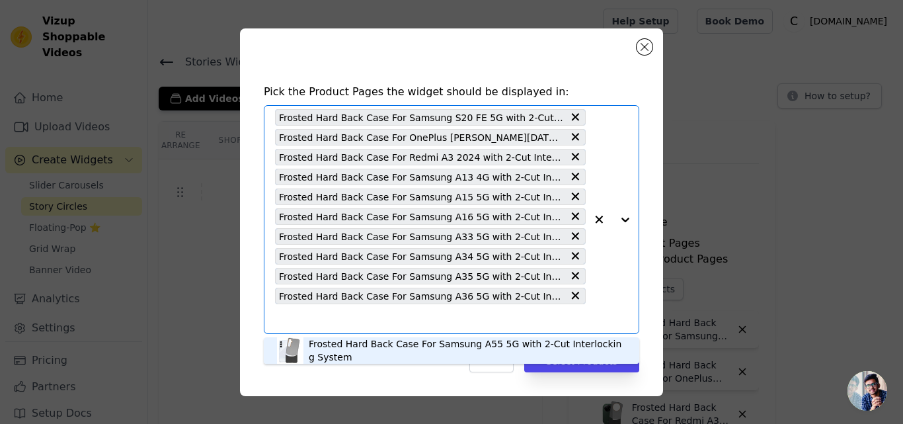
scroll to position [0, 0]
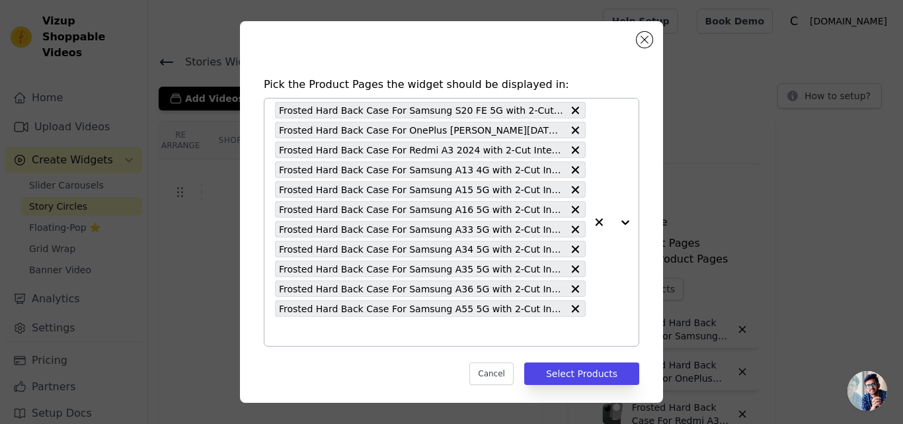
click at [351, 337] on input "text" at bounding box center [430, 331] width 311 height 16
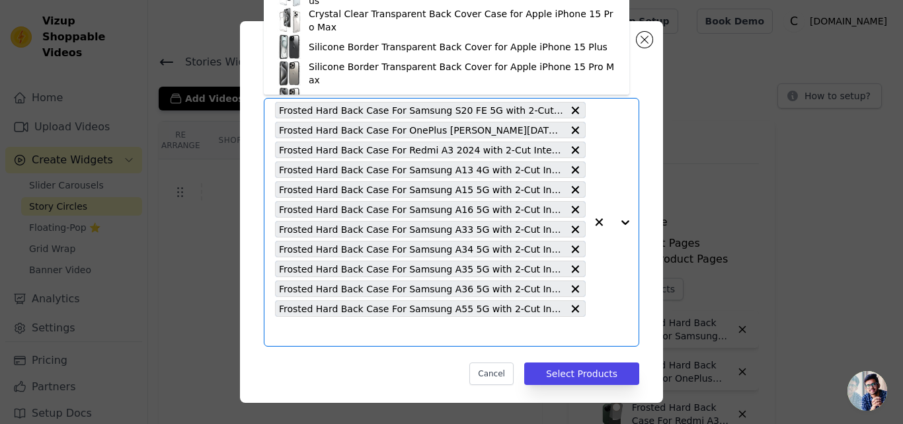
paste input "Frosted Hard Back Case For Samsung S21 FE 5G with 2-Cut Interlocking System"
type input "Frosted Hard Back Case For Samsung S21 FE 5G with 2-Cut Interlocking System"
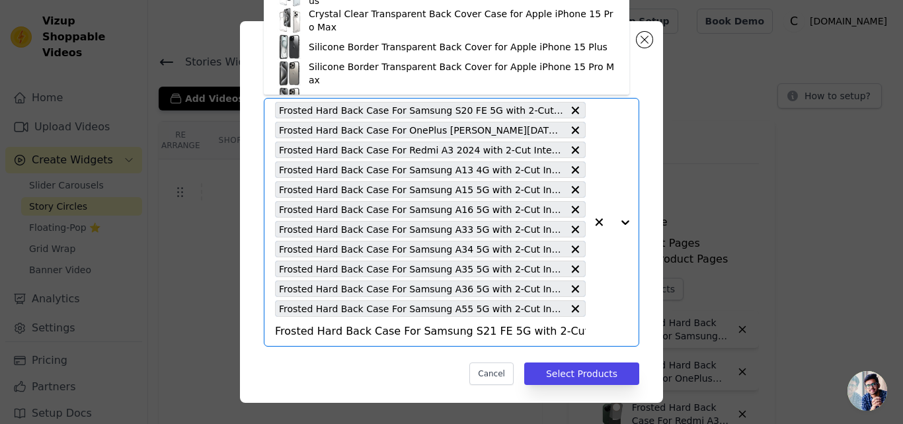
scroll to position [0, 67]
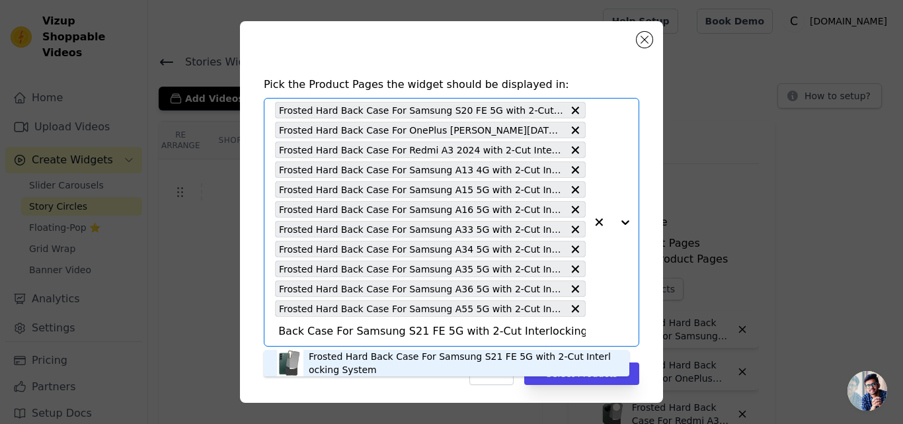
click at [332, 357] on div "Frosted Hard Back Case For Samsung S21 FE 5G with 2-Cut Interlocking System" at bounding box center [462, 363] width 307 height 26
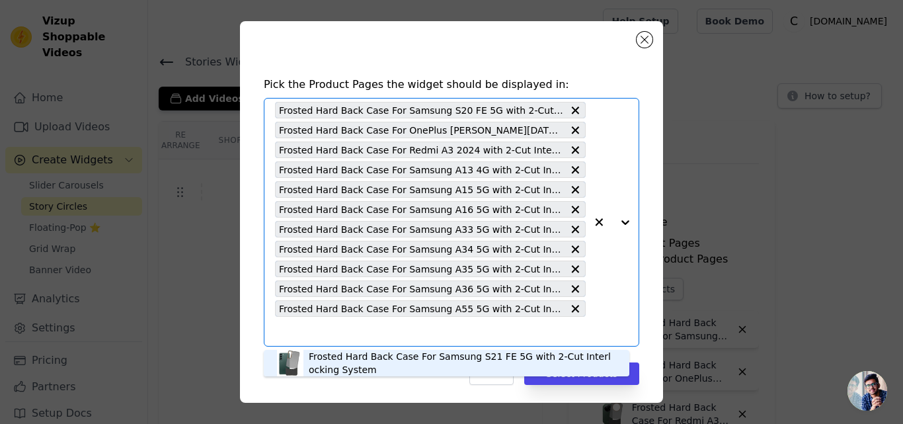
scroll to position [0, 0]
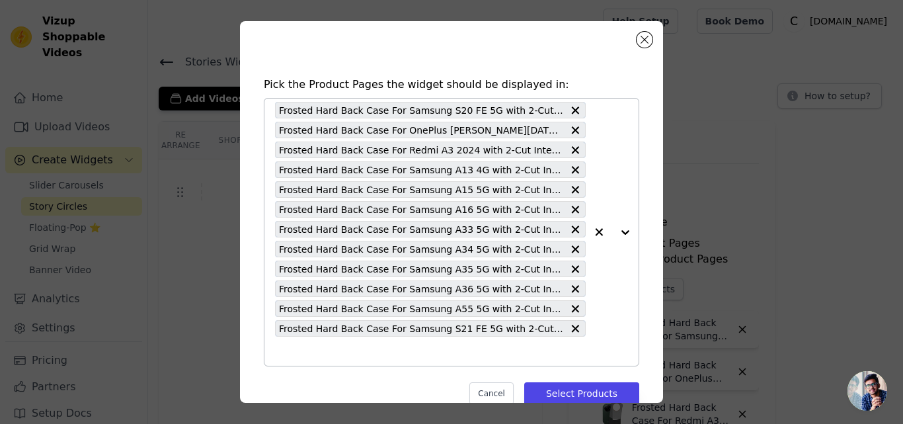
click at [332, 357] on input "text" at bounding box center [430, 351] width 311 height 16
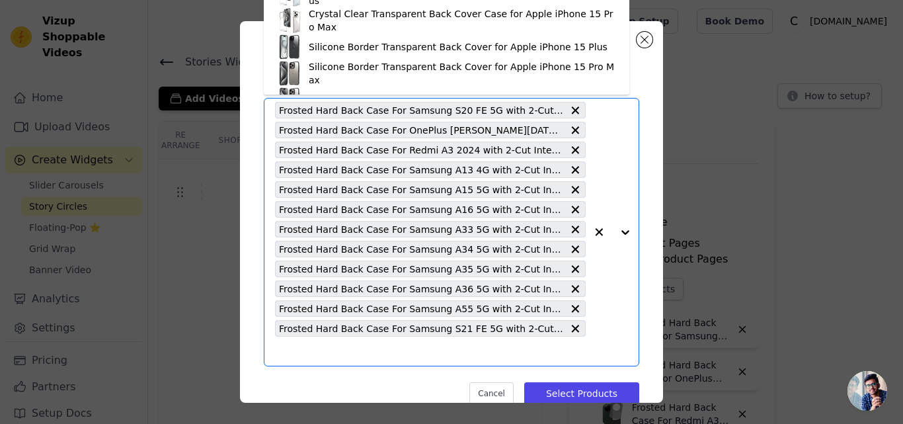
paste input "Frosted Hard Back Case For Samsung S23 FE 5G with 2-Cut Interlocking System"
type input "Frosted Hard Back Case For Samsung S23 FE 5G with 2-Cut Interlocking System"
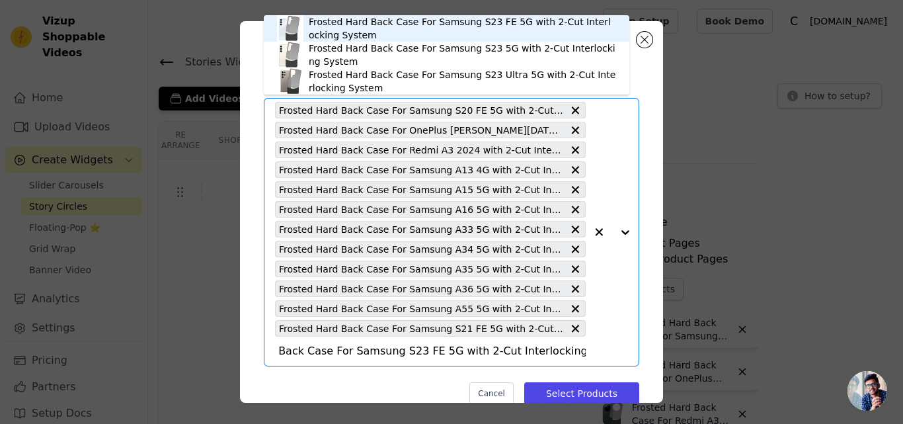
scroll to position [26, 0]
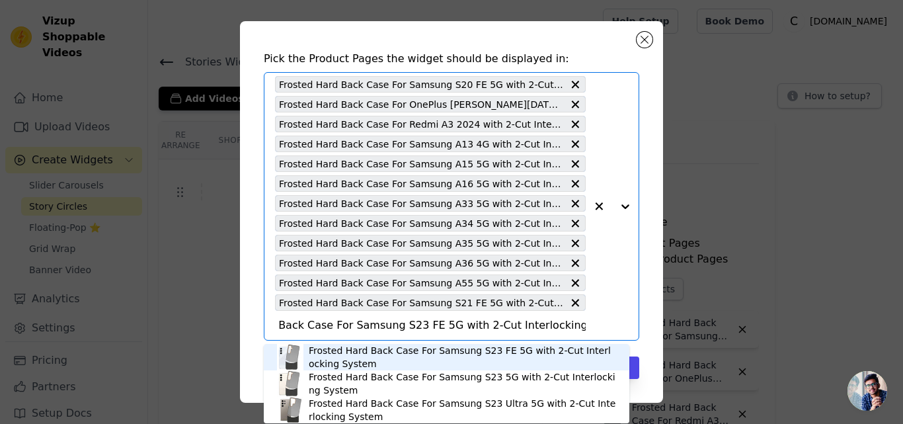
click at [376, 361] on div "Frosted Hard Back Case For Samsung S23 FE 5G with 2-Cut Interlocking System" at bounding box center [462, 357] width 307 height 26
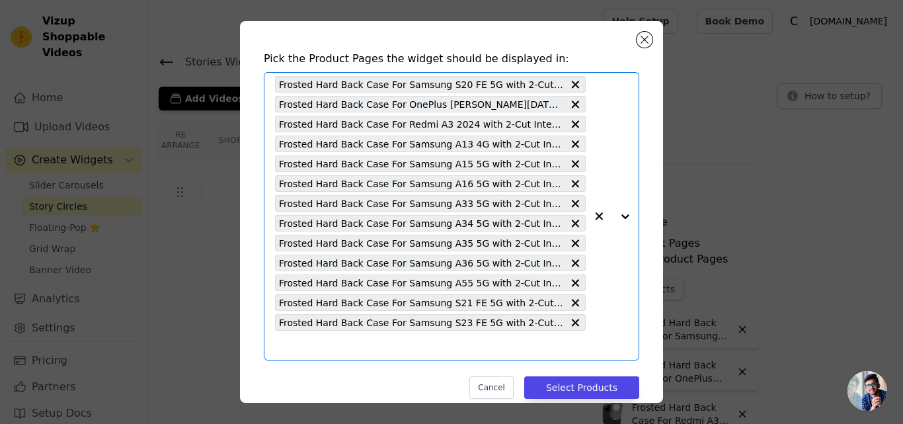
scroll to position [0, 0]
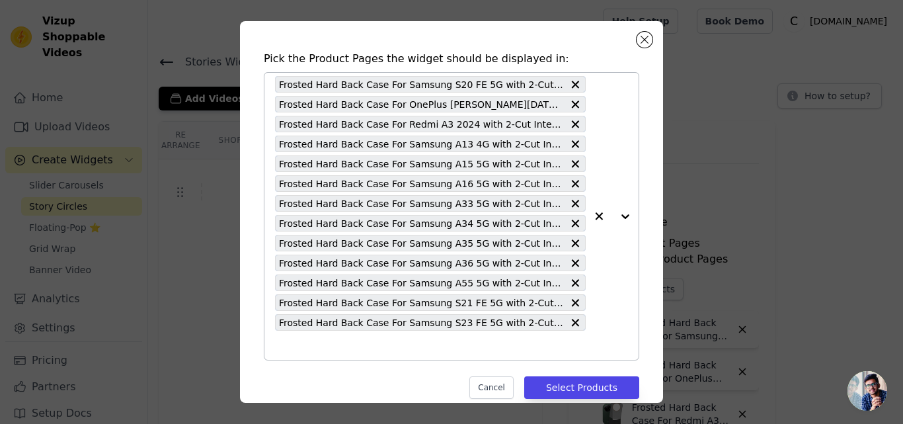
click at [370, 346] on input "text" at bounding box center [430, 345] width 311 height 16
paste input "Frosted Hard Back Case For OnePlus Nord 4 5G with 2-Cut Interlocking System"
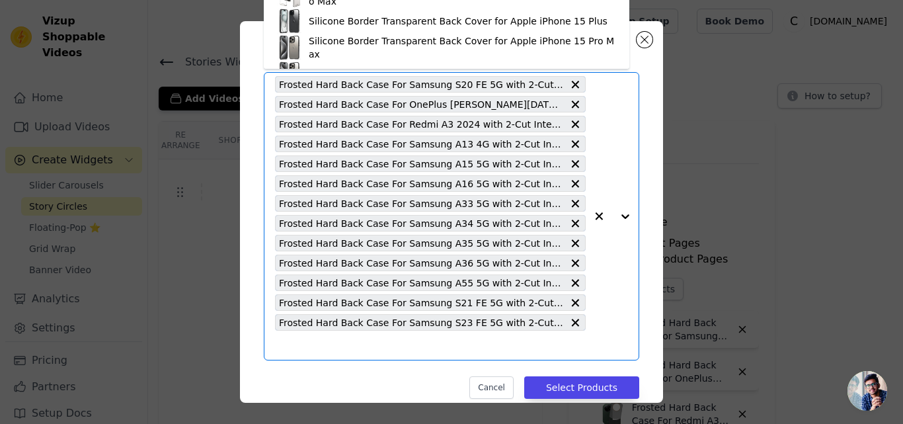
type input "Frosted Hard Back Case For OnePlus Nord 4 5G with 2-Cut Interlocking System"
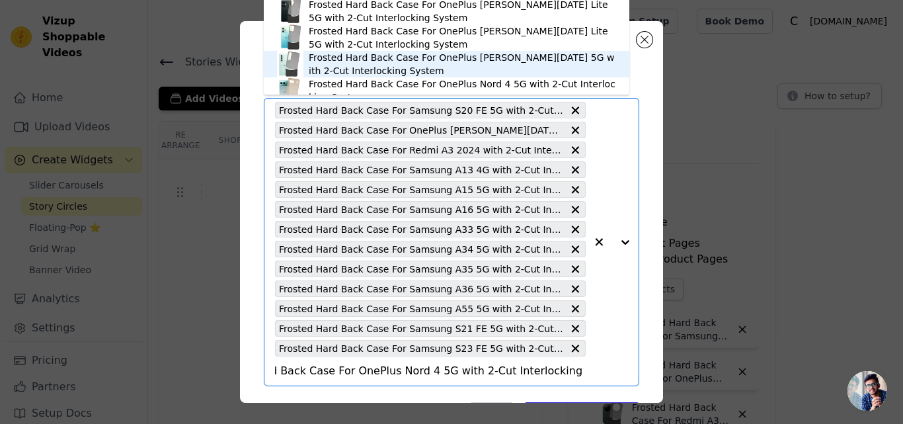
scroll to position [45, 0]
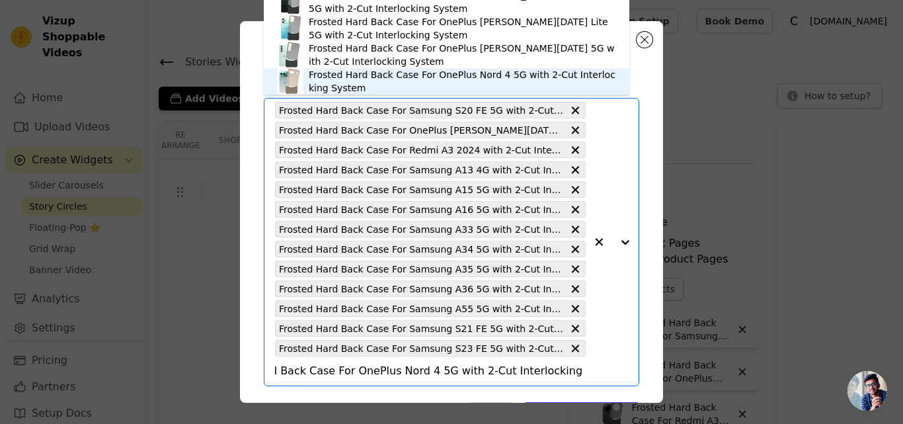
click at [429, 76] on div "Frosted Hard Back Case For OnePlus Nord 4 5G with 2-Cut Interlocking System" at bounding box center [462, 81] width 307 height 26
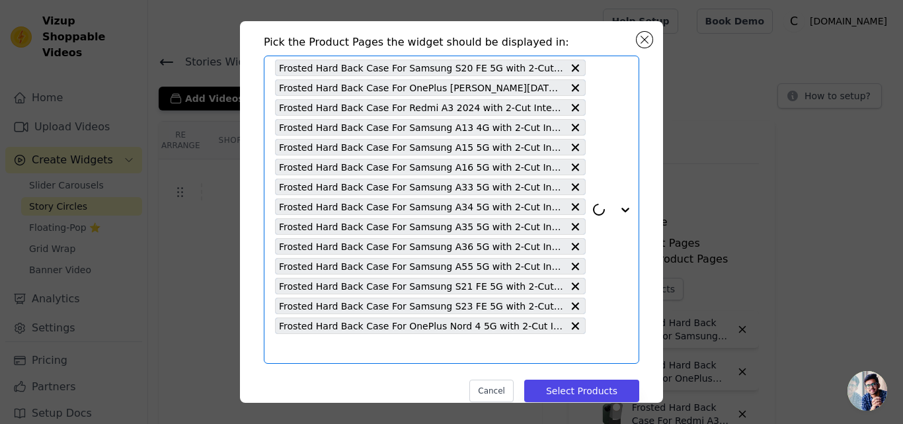
scroll to position [65, 0]
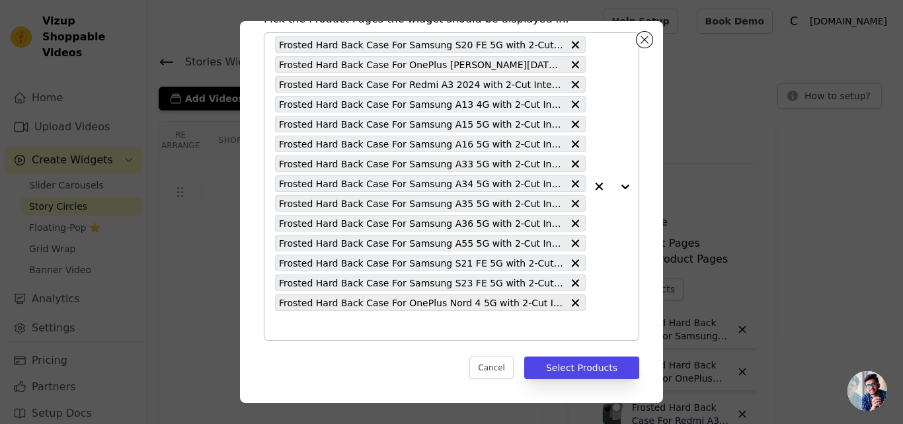
click at [352, 328] on input "text" at bounding box center [430, 325] width 311 height 16
paste input "Frosted Hard Back Case For OnePlus [PERSON_NAME][DATE] 5G with 2-Cut Interlocki…"
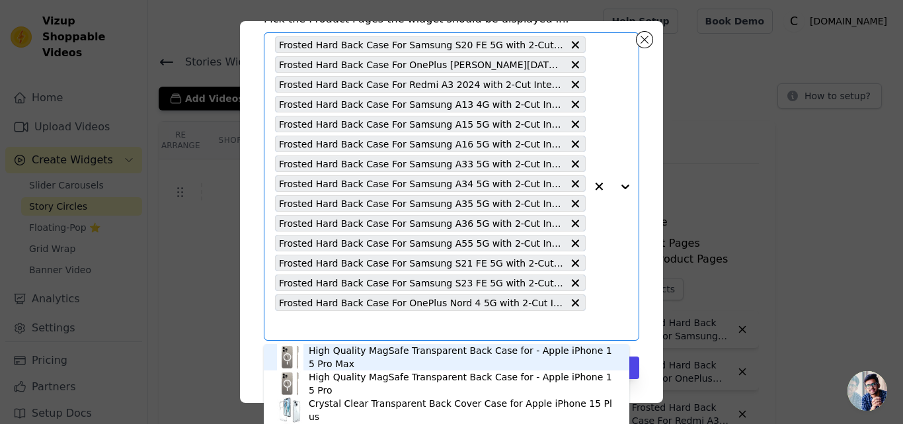
type input "Frosted Hard Back Case For OnePlus [PERSON_NAME][DATE] 5G with 2-Cut Interlocki…"
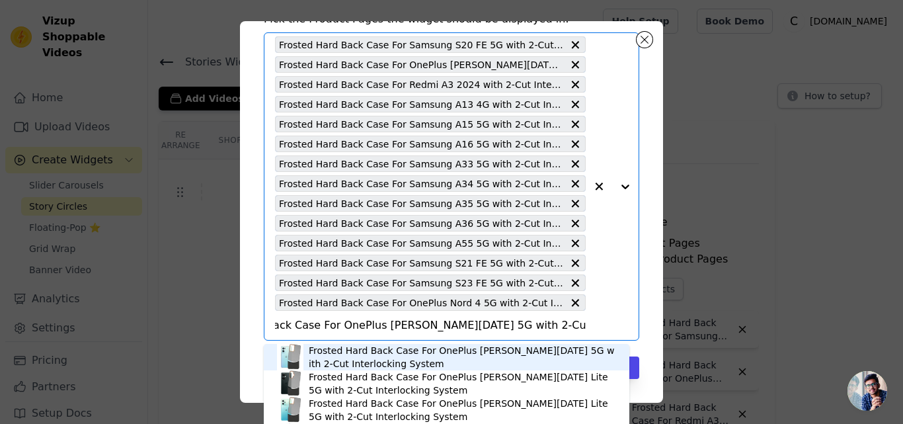
scroll to position [0, 0]
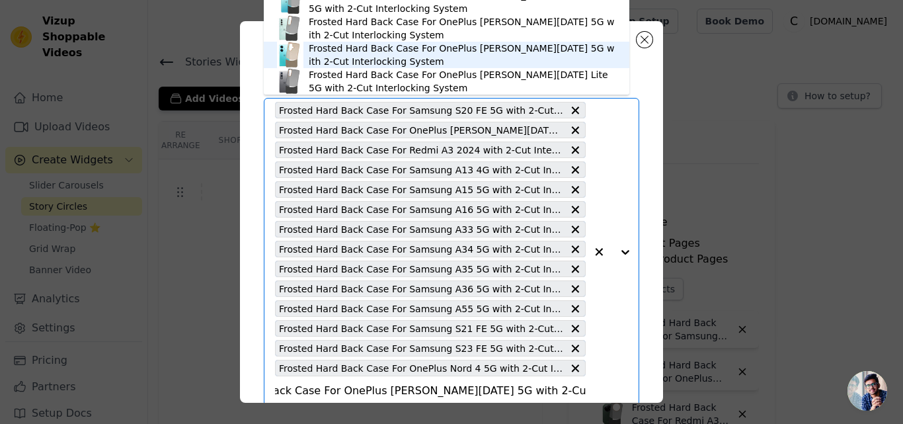
click at [431, 53] on div "Frosted Hard Back Case For OnePlus [PERSON_NAME][DATE] 5G with 2-Cut Interlocki…" at bounding box center [462, 55] width 307 height 26
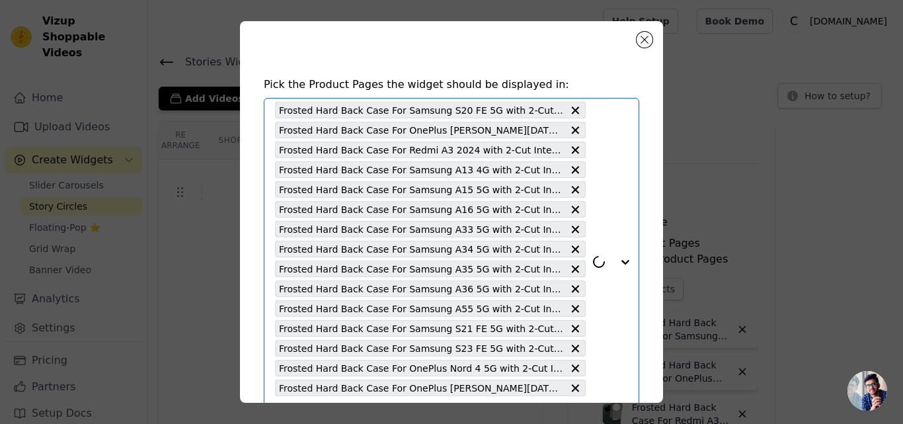
scroll to position [85, 0]
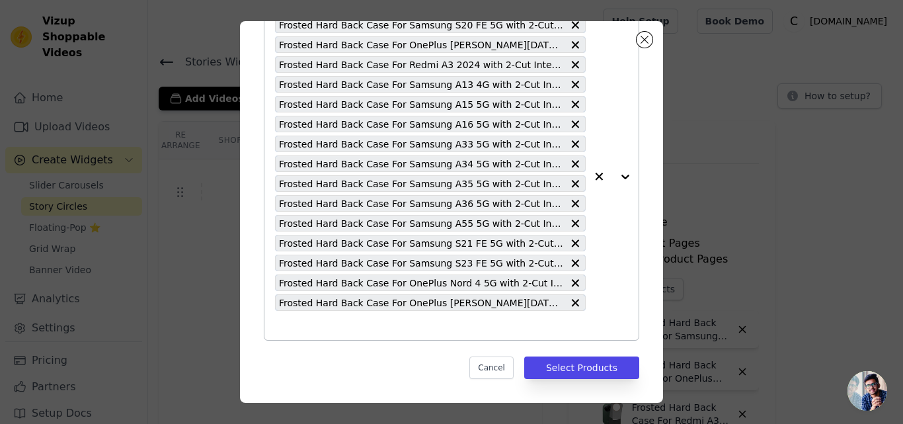
click at [374, 312] on div "Frosted Hard Back Case For Samsung S20 FE 5G with 2-Cut Interlocking System Fro…" at bounding box center [430, 176] width 311 height 327
paste input "Frosted Hard Back Case For OnePlus [PERSON_NAME][DATE] Lite 5G with 2-Cut Inter…"
type input "Frosted Hard Back Case For OnePlus [PERSON_NAME][DATE] Lite 5G with 2-Cut Inter…"
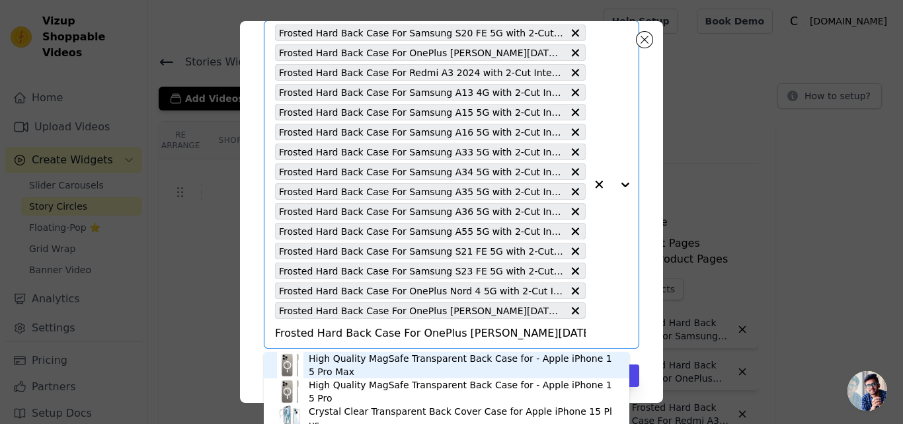
scroll to position [0, 100]
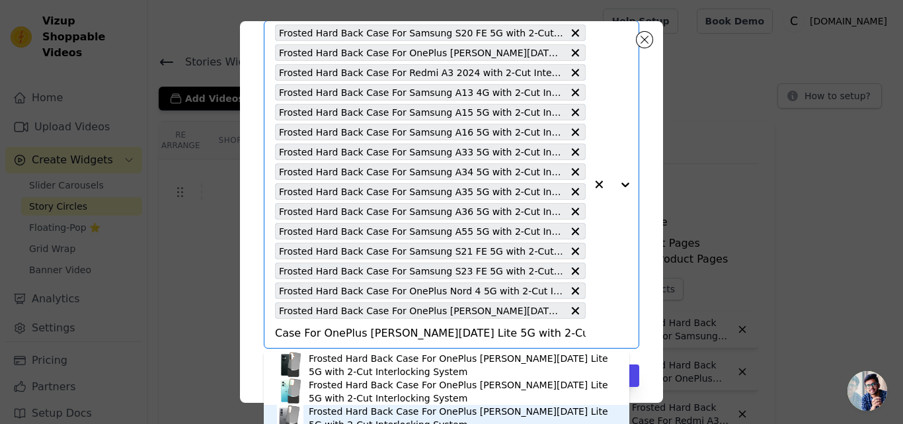
click at [465, 412] on div "Frosted Hard Back Case For OnePlus [PERSON_NAME][DATE] Lite 5G with 2-Cut Inter…" at bounding box center [462, 418] width 307 height 26
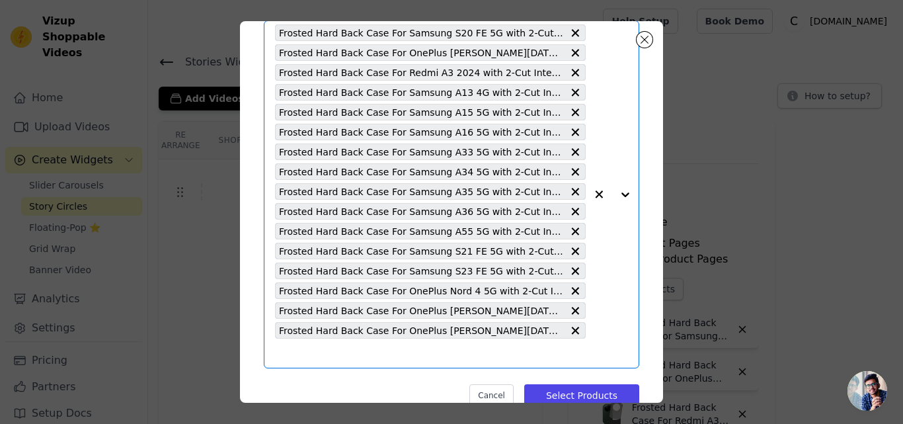
click at [403, 352] on input "text" at bounding box center [430, 353] width 311 height 16
paste input "Frosted Hard Back Case For Samsung S22 Ultra 5G with 2-Cut Interlocking System"
type input "Frosted Hard Back Case For Samsung S22 Ultra 5G with 2-Cut Interlocking System"
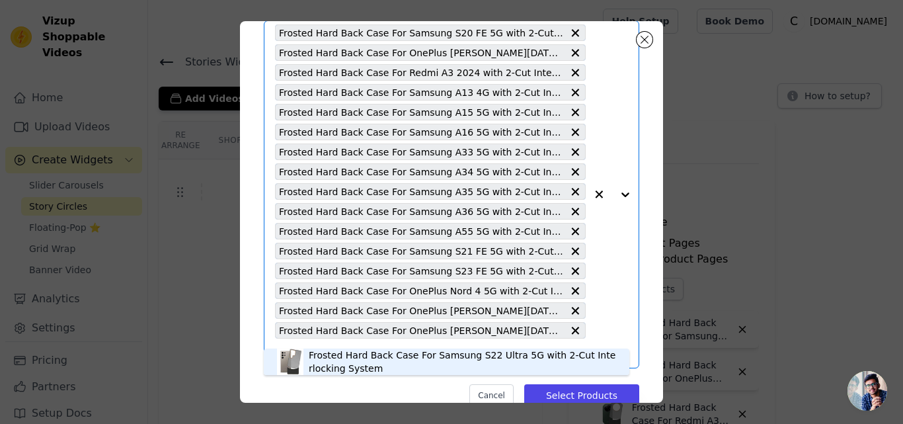
scroll to position [105, 0]
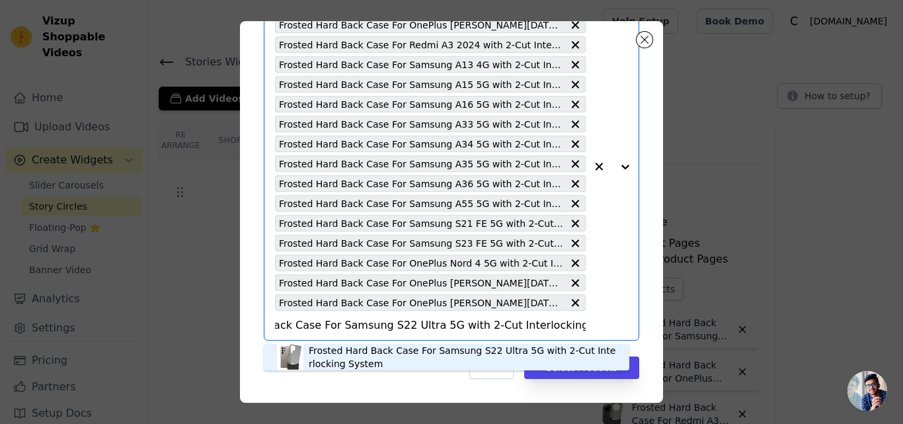
click at [385, 351] on div "Frosted Hard Back Case For Samsung S22 Ultra 5G with 2-Cut Interlocking System" at bounding box center [462, 357] width 307 height 26
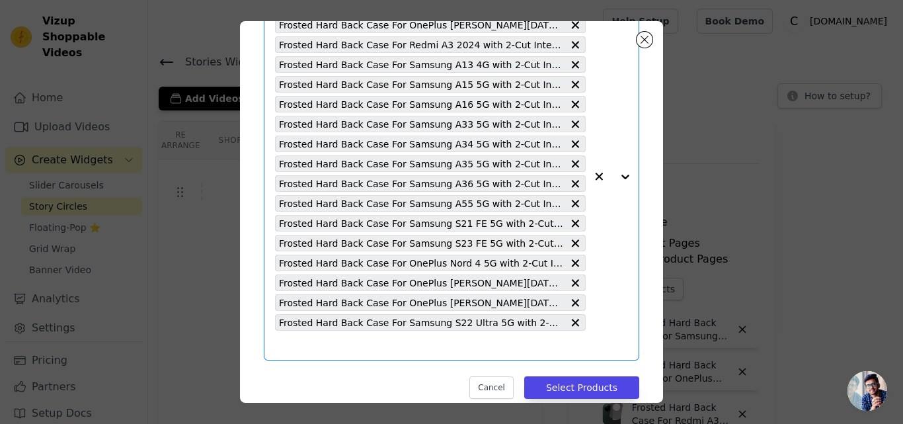
scroll to position [0, 0]
click at [375, 347] on input "text" at bounding box center [430, 345] width 311 height 16
paste input "Frosted Hard Back Case For Samsung S23 5G with 2-Cut Interlocking System"
type input "Frosted Hard Back Case For Samsung S23 5G with 2-Cut Interlocking System"
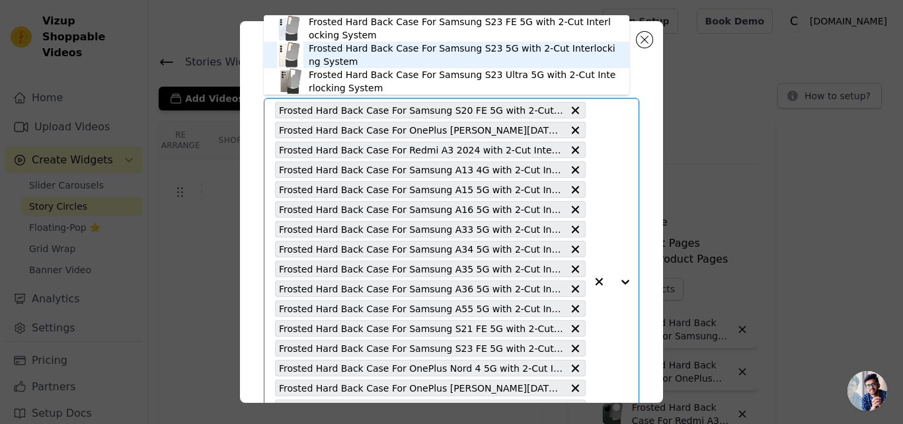
click at [455, 48] on div "Frosted Hard Back Case For Samsung S23 5G with 2-Cut Interlocking System" at bounding box center [462, 55] width 307 height 26
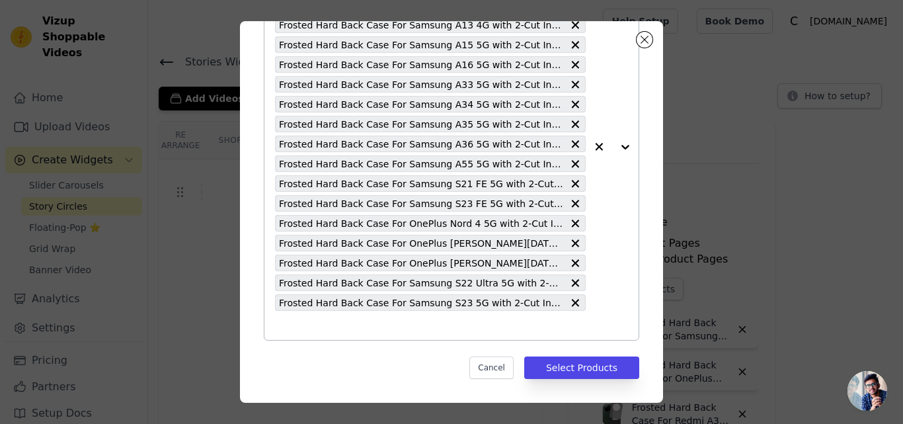
click at [379, 328] on input "text" at bounding box center [430, 325] width 311 height 16
paste input "Frosted Hard Back Case For Samsung S23 Ultra 5G with 2-Cut Interlocking System"
type input "Frosted Hard Back Case For Samsung S23 Ultra 5G with 2-Cut Interlocking System"
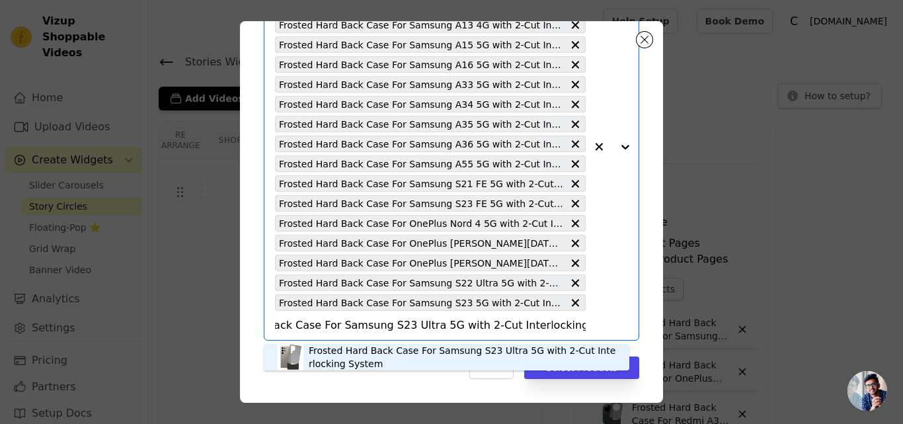
click at [393, 349] on div "Frosted Hard Back Case For Samsung S23 Ultra 5G with 2-Cut Interlocking System" at bounding box center [462, 357] width 307 height 26
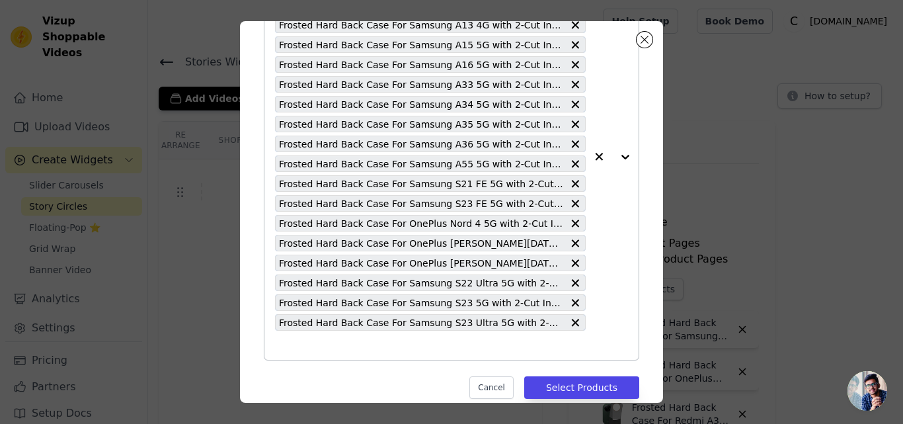
click at [359, 336] on div "Frosted Hard Back Case For Samsung S20 FE 5G with 2-Cut Interlocking System Fro…" at bounding box center [430, 157] width 311 height 406
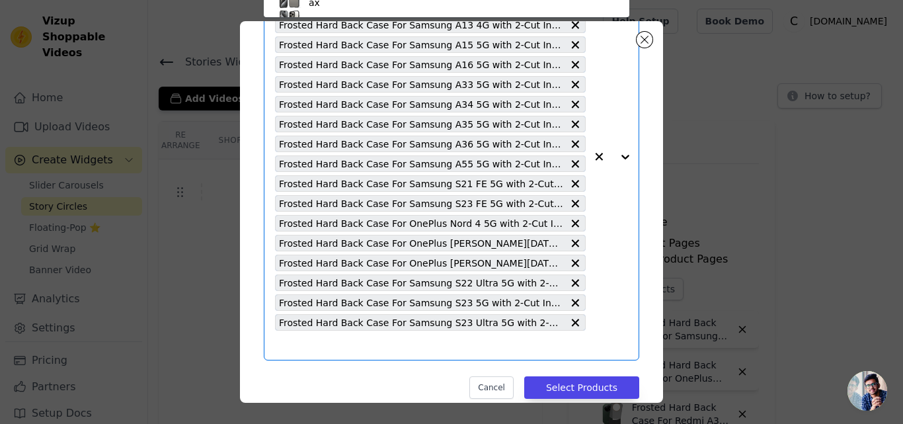
paste input "Frosted Hard Back Case For Samsung S24 5G with 2-Cut Interlocking System"
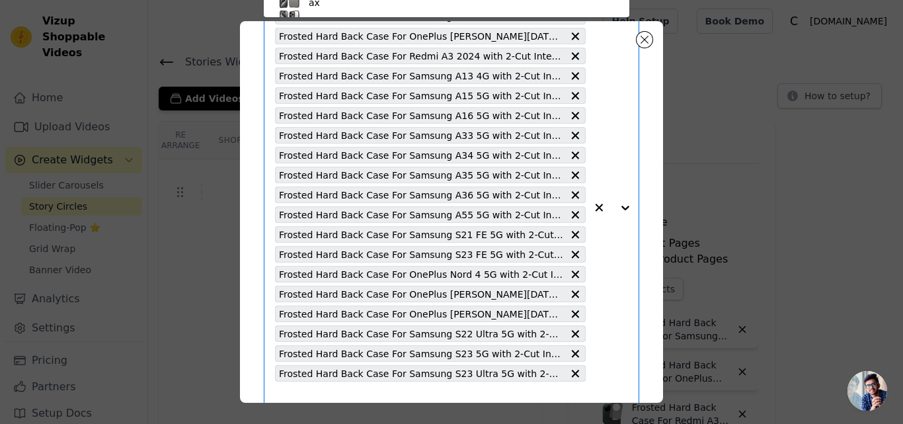
type input "Frosted Hard Back Case For Samsung S24 5G with 2-Cut Interlocking System"
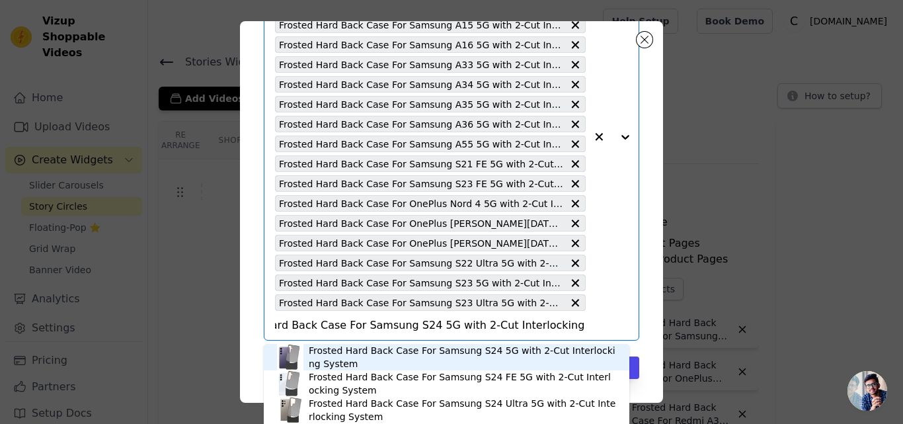
click at [436, 350] on div "Frosted Hard Back Case For Samsung S24 5G with 2-Cut Interlocking System" at bounding box center [462, 357] width 307 height 26
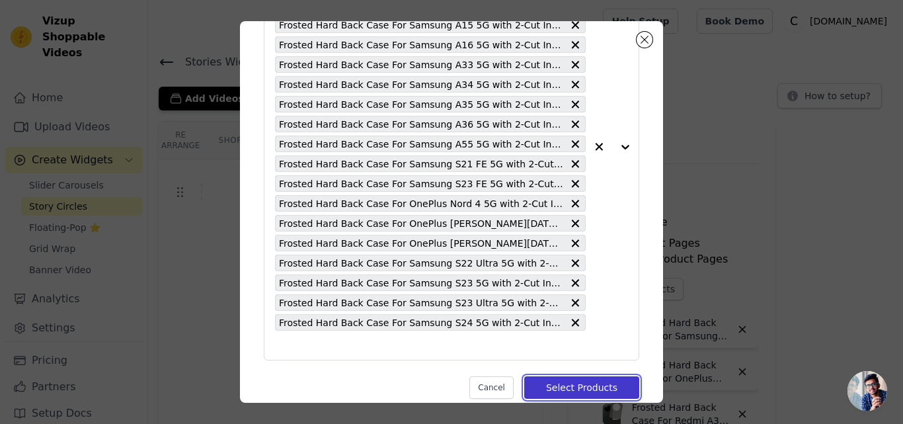
click at [549, 381] on button "Select Products" at bounding box center [581, 387] width 115 height 22
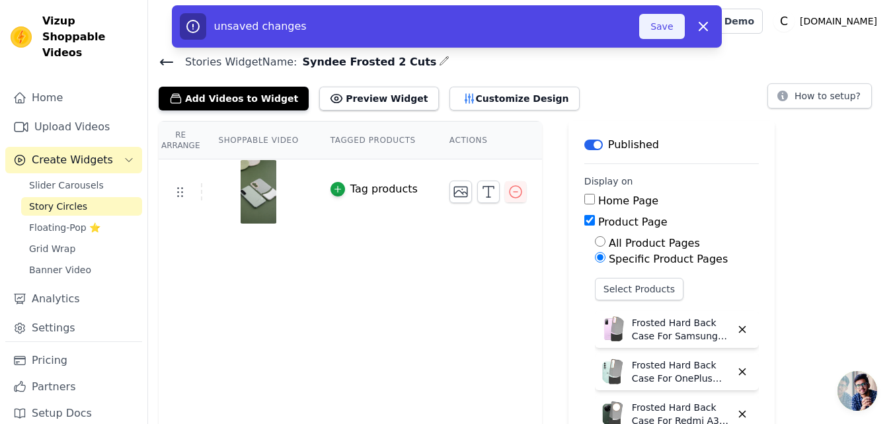
click at [658, 35] on button "Save" at bounding box center [661, 26] width 45 height 25
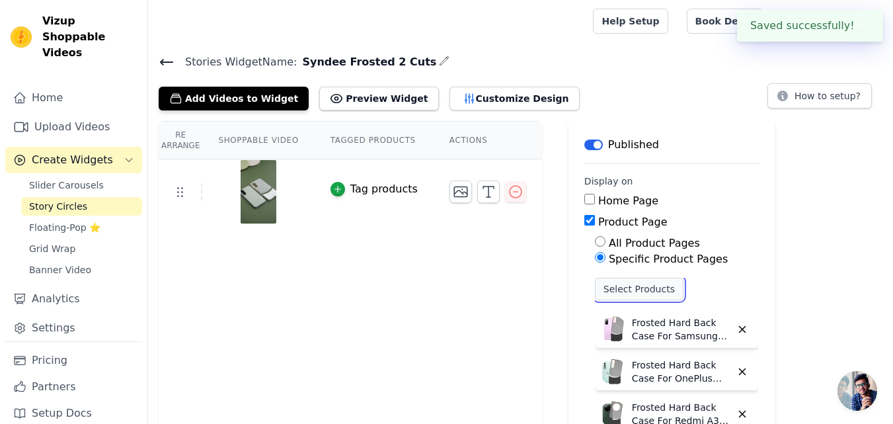
click at [625, 290] on button "Select Products" at bounding box center [639, 289] width 89 height 22
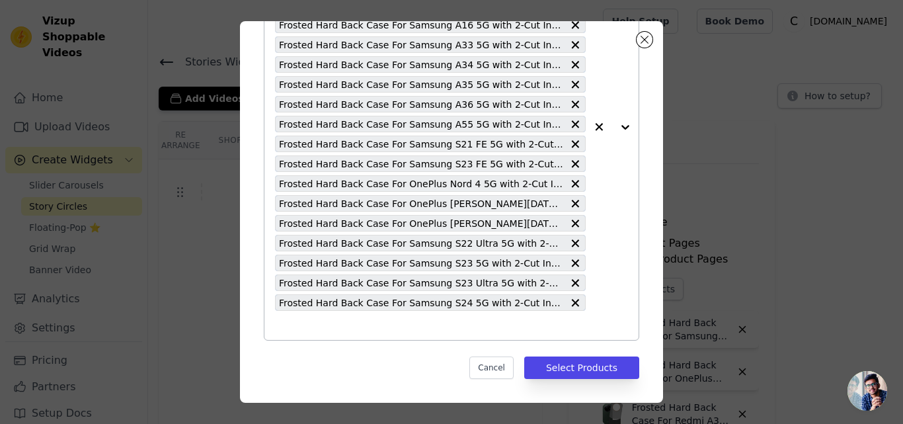
click at [384, 320] on input "text" at bounding box center [430, 325] width 311 height 16
paste input "Frosted Hard Back Case For Samsung S24 FE 5G with 2-Cut Interlocking System"
type input "Frosted Hard Back Case For Samsung S24 FE 5G with 2-Cut Interlocking System"
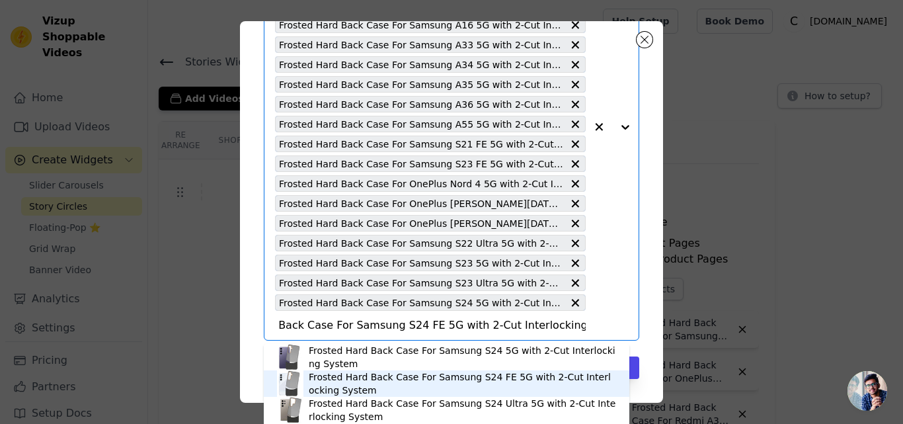
click at [453, 375] on div "Frosted Hard Back Case For Samsung S24 FE 5G with 2-Cut Interlocking System" at bounding box center [462, 383] width 307 height 26
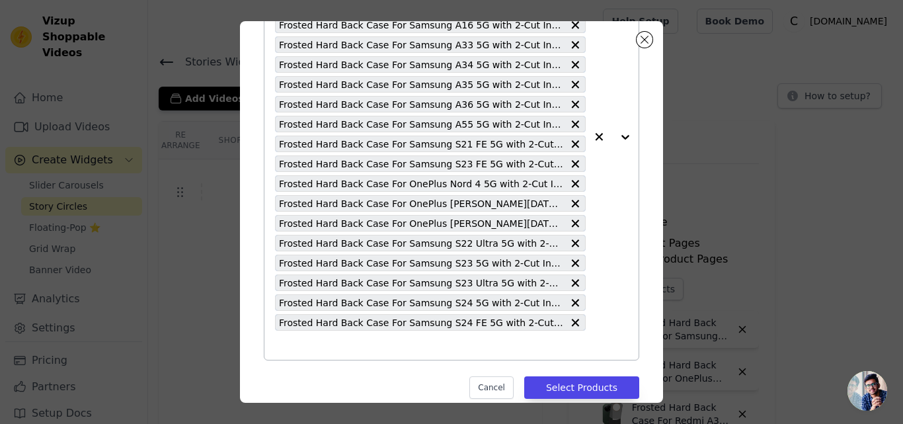
click at [405, 352] on input "text" at bounding box center [430, 345] width 311 height 16
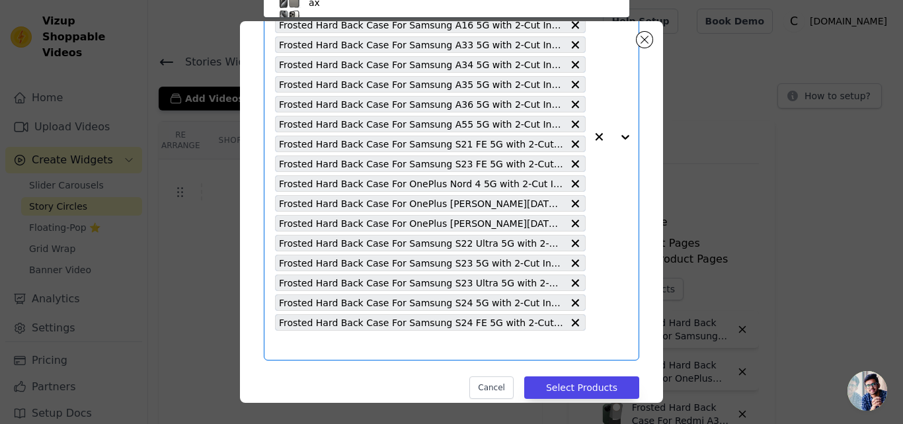
paste input "Frosted Hard Back Case For Samsung S24 Ultra 5G with 2-Cut Interlocking System"
type input "Frosted Hard Back Case For Samsung S24 Ultra 5G with 2-Cut Interlocking System"
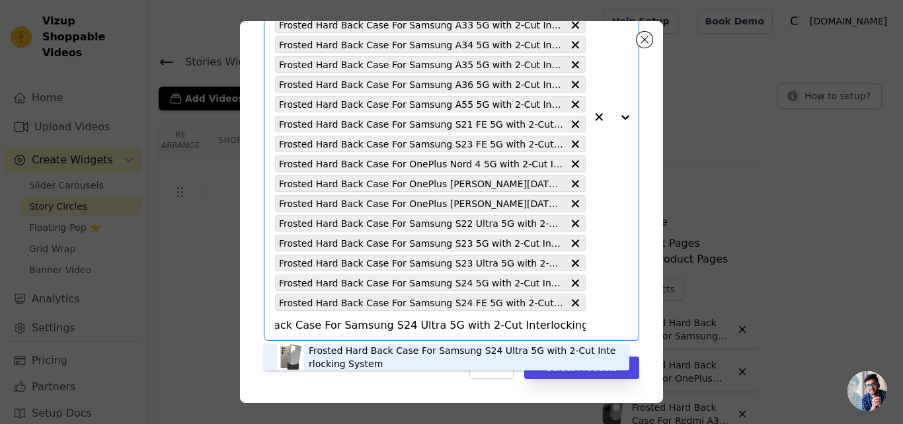
click at [368, 352] on div "Frosted Hard Back Case For Samsung S24 Ultra 5G with 2-Cut Interlocking System" at bounding box center [462, 357] width 307 height 26
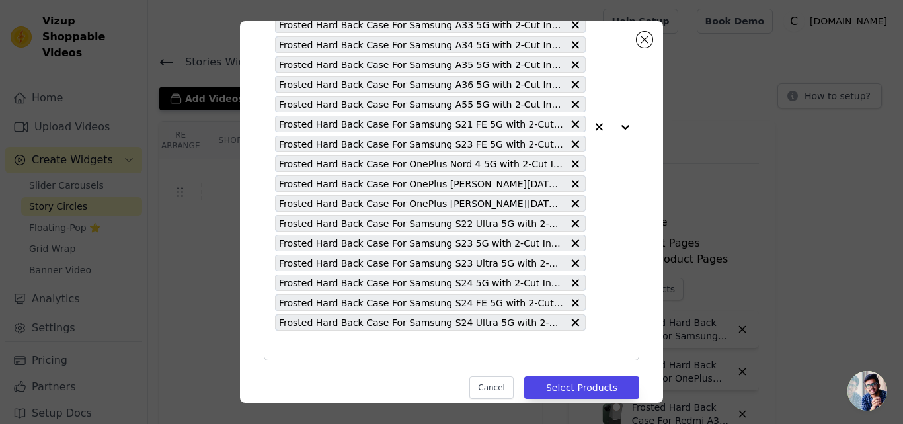
click at [368, 352] on input "text" at bounding box center [430, 345] width 311 height 16
paste input "Frosted Hard Back Case For Samsung S25 5G with 2-Cut Interlocking System"
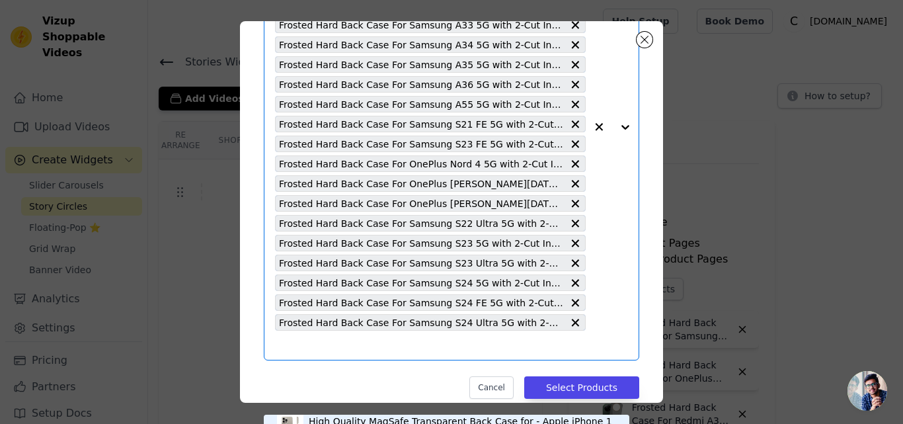
type input "Frosted Hard Back Case For Samsung S25 5G with 2-Cut Interlocking System"
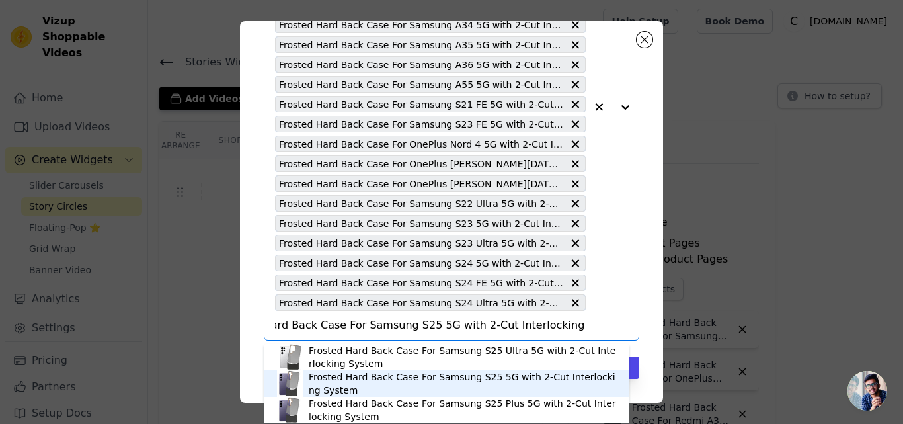
click at [398, 381] on div "Frosted Hard Back Case For Samsung S25 5G with 2-Cut Interlocking System" at bounding box center [462, 383] width 307 height 26
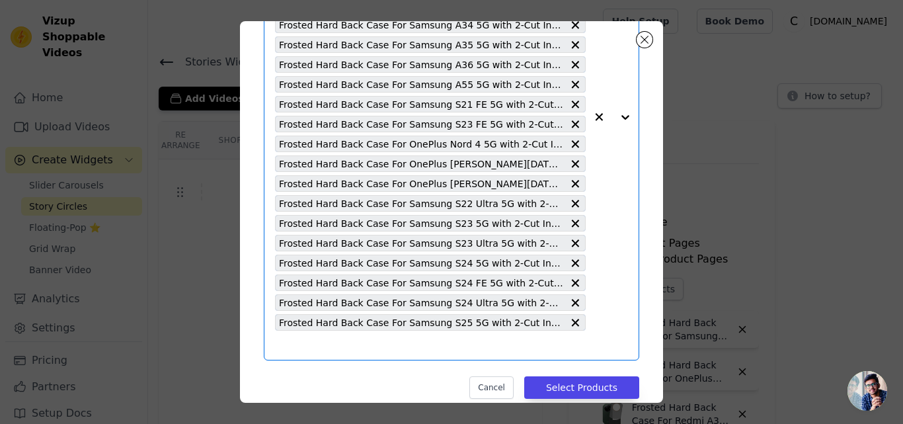
click at [377, 346] on input "text" at bounding box center [430, 345] width 311 height 16
paste input "Frosted Hard Back Case For Samsung S25 Plus 5G with 2-Cut Interlocking System"
type input "Frosted Hard Back Case For Samsung S25 Plus 5G with 2-Cut Interlocking System"
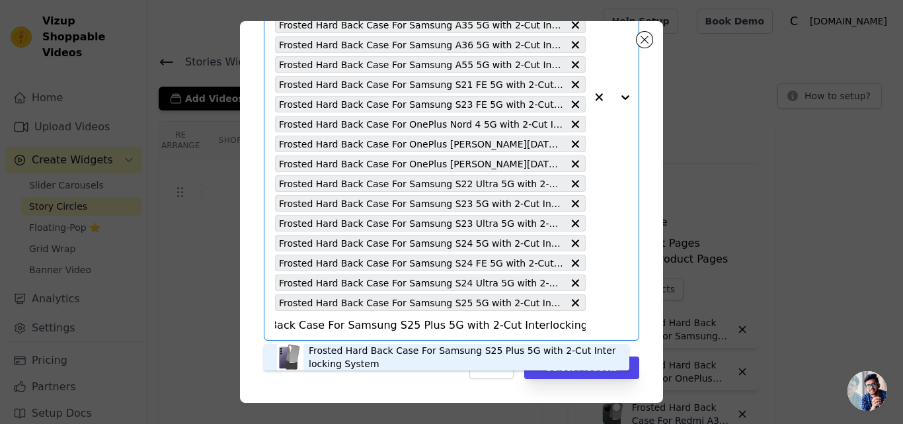
click at [376, 350] on div "Frosted Hard Back Case For Samsung S25 Plus 5G with 2-Cut Interlocking System" at bounding box center [462, 357] width 307 height 26
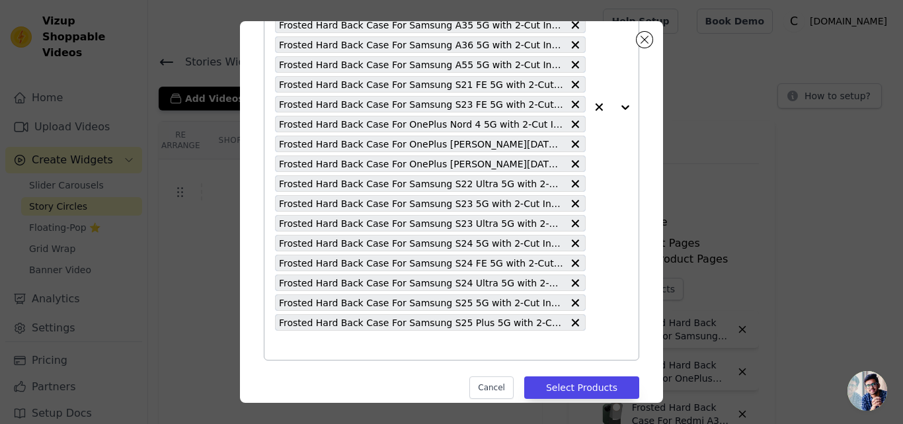
click at [373, 350] on input "text" at bounding box center [430, 345] width 311 height 16
paste input "Frosted Hard Back Case For OnePlus 10R 5G with 2-Cut Interlocking System"
type input "Frosted Hard Back Case For OnePlus 10R 5G with 2-Cut Interlocking System"
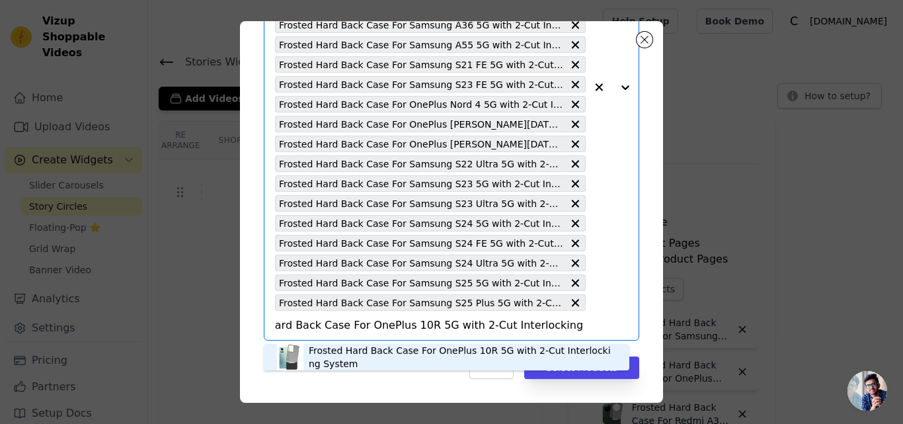
click at [406, 350] on div "Frosted Hard Back Case For OnePlus 10R 5G with 2-Cut Interlocking System" at bounding box center [462, 357] width 307 height 26
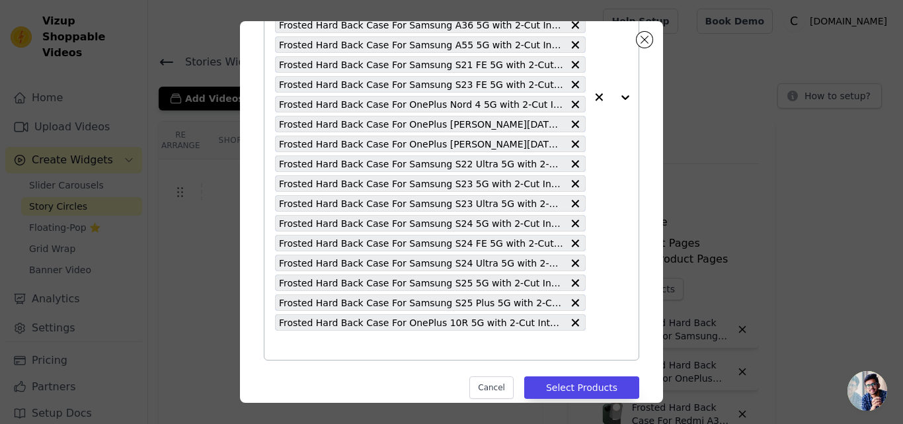
click at [386, 336] on div "Frosted Hard Back Case For Samsung S20 FE 5G with 2-Cut Interlocking System Fro…" at bounding box center [430, 97] width 311 height 525
paste input "Frosted Hard Back Case For Redmi 13C 4G with 2-Cut Interlocking System"
type input "Frosted Hard Back Case For Redmi 13C 4G with 2-Cut Interlocking System"
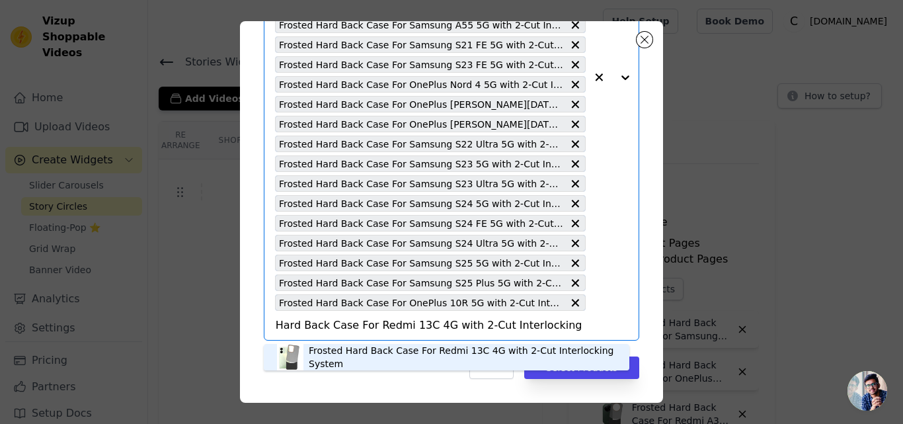
click at [380, 350] on div "Frosted Hard Back Case For Redmi 13C 4G with 2-Cut Interlocking System" at bounding box center [462, 357] width 307 height 26
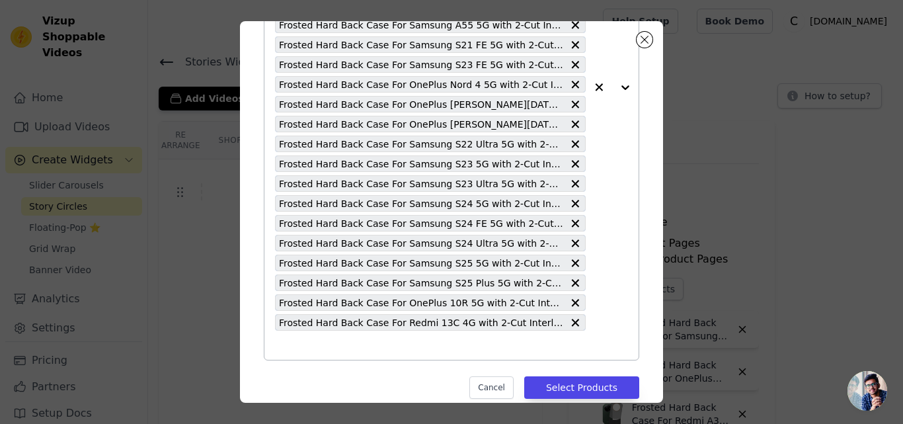
click at [373, 349] on input "text" at bounding box center [430, 345] width 311 height 16
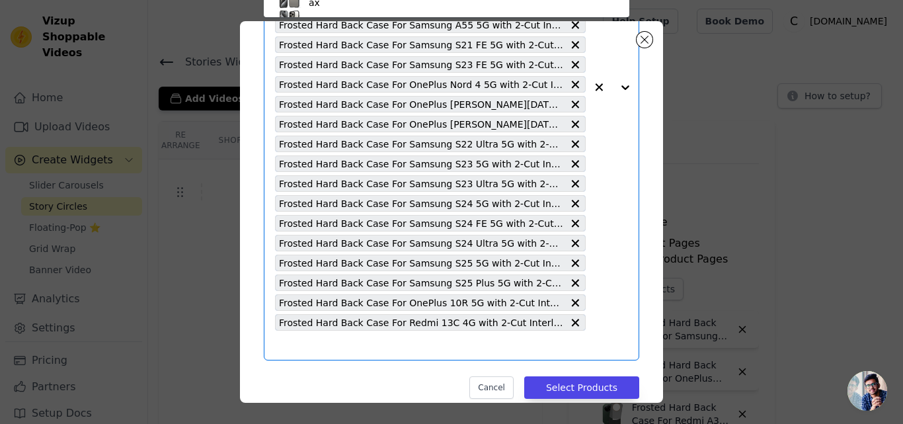
paste input "Frosted Hard Back Case For Redmi Note 13 5G with 2-Cut Interlocking System"
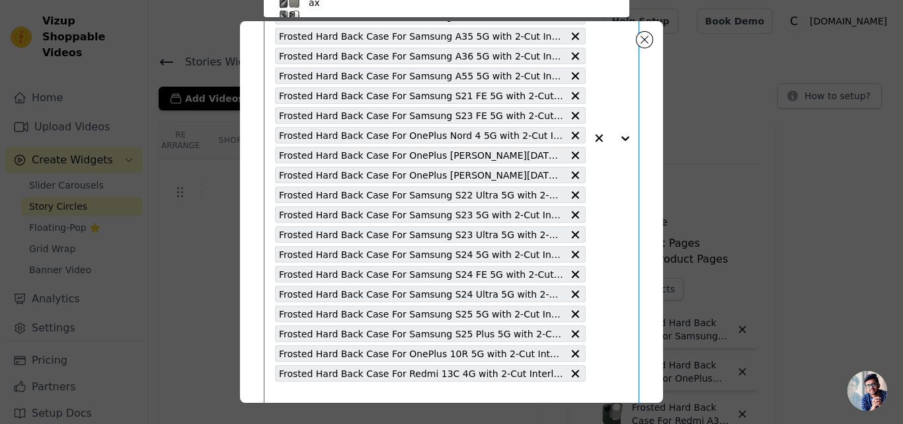
type input "Frosted Hard Back Case For Redmi Note 13 5G with 2-Cut Interlocking System"
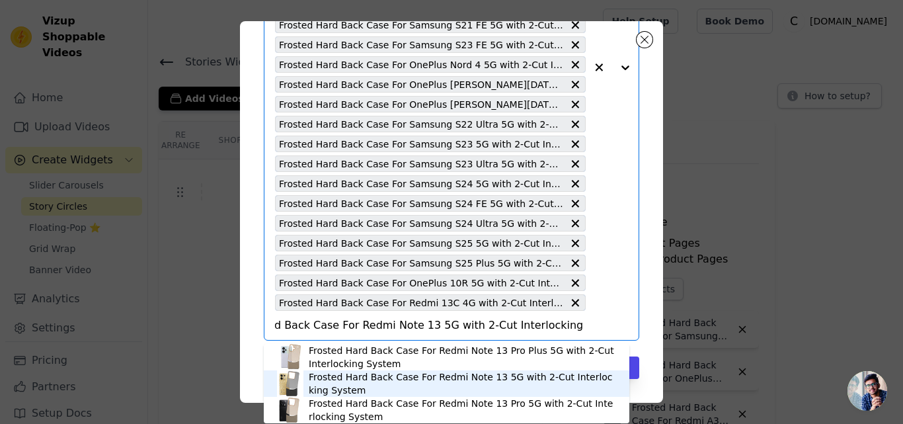
click at [442, 379] on div "Frosted Hard Back Case For Redmi Note 13 5G with 2-Cut Interlocking System" at bounding box center [462, 383] width 307 height 26
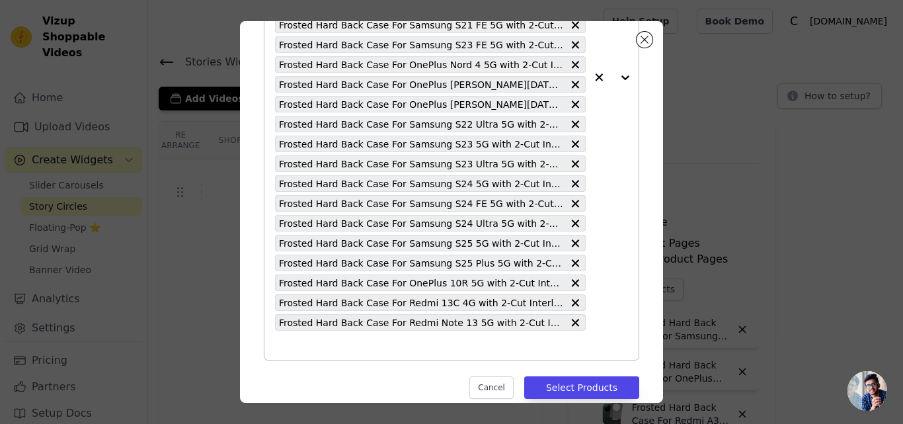
click at [416, 348] on input "text" at bounding box center [430, 345] width 311 height 16
paste input "Frosted Hard Back Case For Redmi Note 13 Pro 5G with 2-Cut Interlocking System"
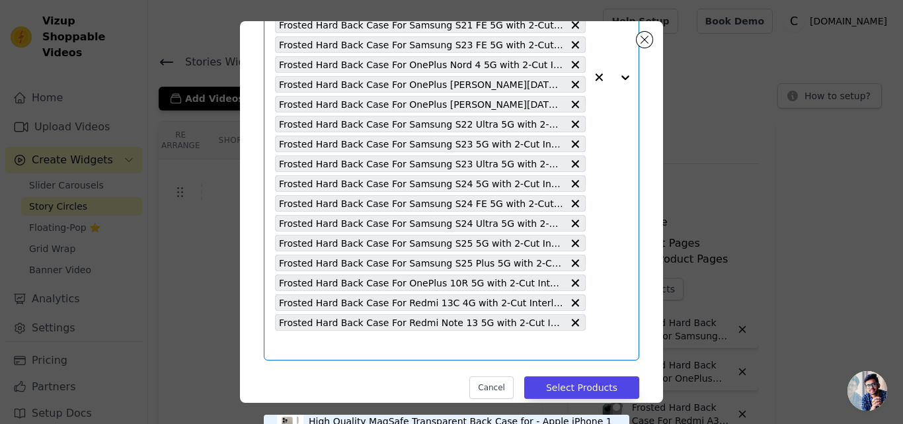
type input "Frosted Hard Back Case For Redmi Note 13 Pro 5G with 2-Cut Interlocking System"
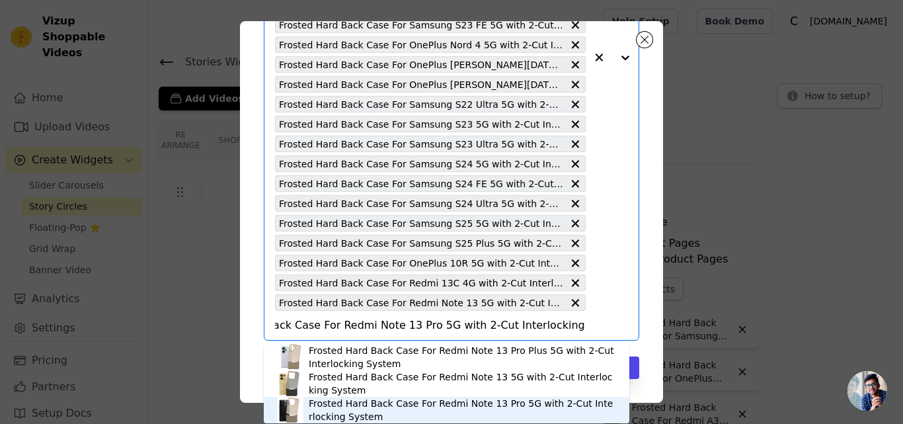
click at [459, 401] on div "Frosted Hard Back Case For Redmi Note 13 Pro 5G with 2-Cut Interlocking System" at bounding box center [462, 410] width 307 height 26
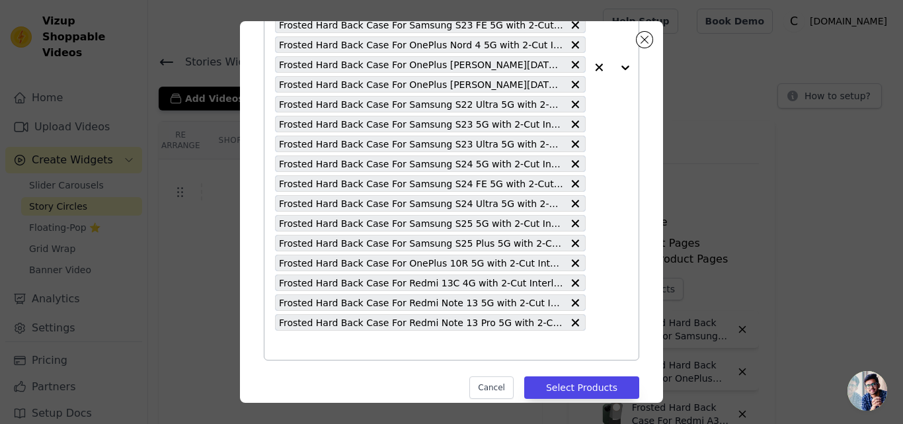
click at [412, 351] on input "text" at bounding box center [430, 345] width 311 height 16
paste input "Frosted Hard Back Case For Motorola Moto Edge 50 Fusion 5G with 2-Cut Interlock…"
type input "Frosted Hard Back Case For Motorola Moto Edge 50 Fusion 5G with 2-Cut Interlock…"
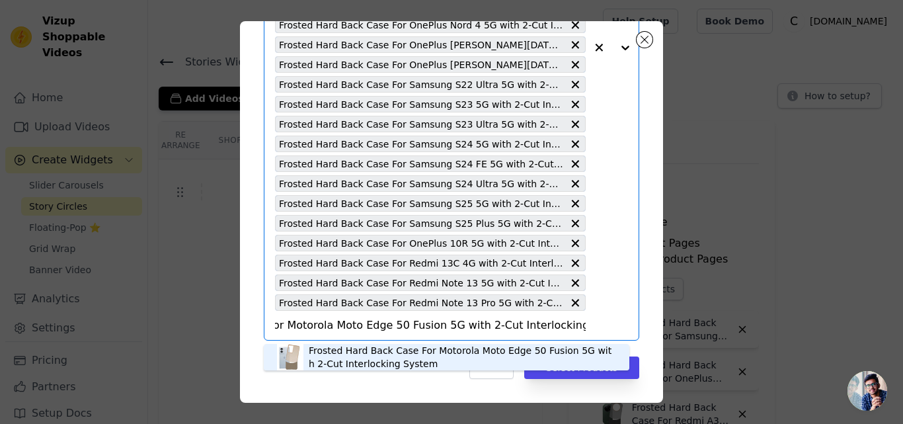
click at [389, 352] on div "Frosted Hard Back Case For Motorola Moto Edge 50 Fusion 5G with 2-Cut Interlock…" at bounding box center [462, 357] width 307 height 26
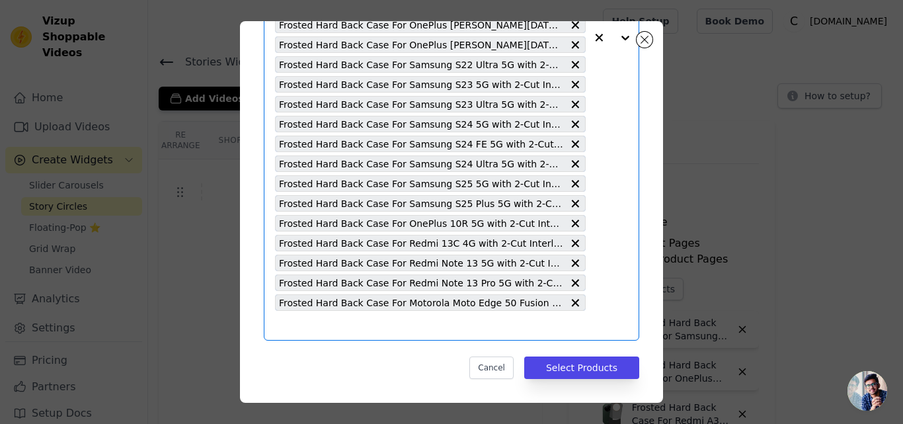
click at [387, 327] on input "text" at bounding box center [430, 325] width 311 height 16
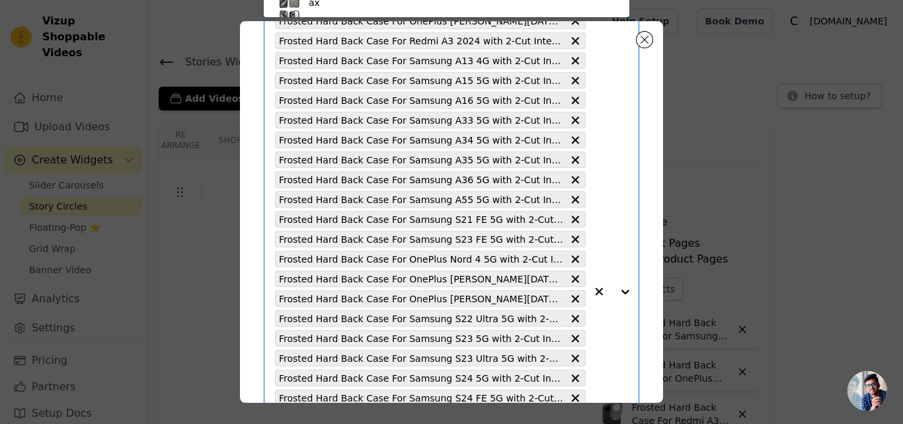
paste input "Frosted Hard Back Case For Motorola Moto Edge 50 5G with 2-Cut Interlocking Sys…"
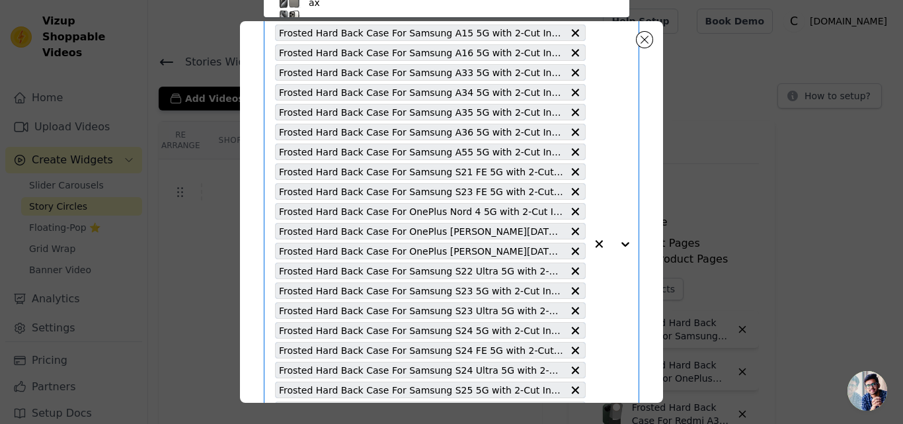
type input "Frosted Hard Back Case For Motorola Moto Edge 50 5G with 2-Cut Interlocking Sys…"
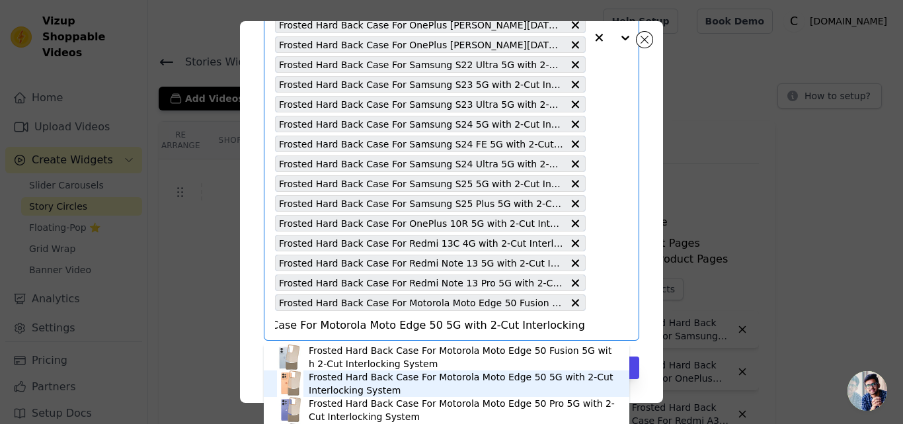
click at [472, 379] on div "Frosted Hard Back Case For Motorola Moto Edge 50 5G with 2-Cut Interlocking Sys…" at bounding box center [462, 383] width 307 height 26
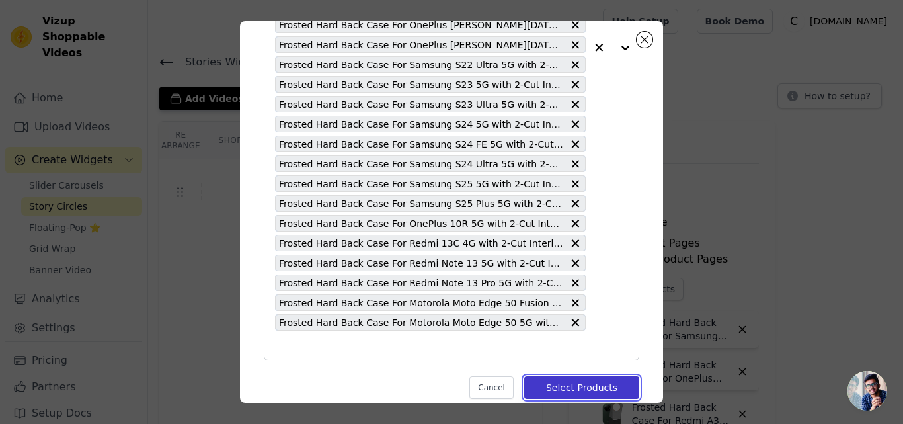
click at [567, 384] on button "Select Products" at bounding box center [581, 387] width 115 height 22
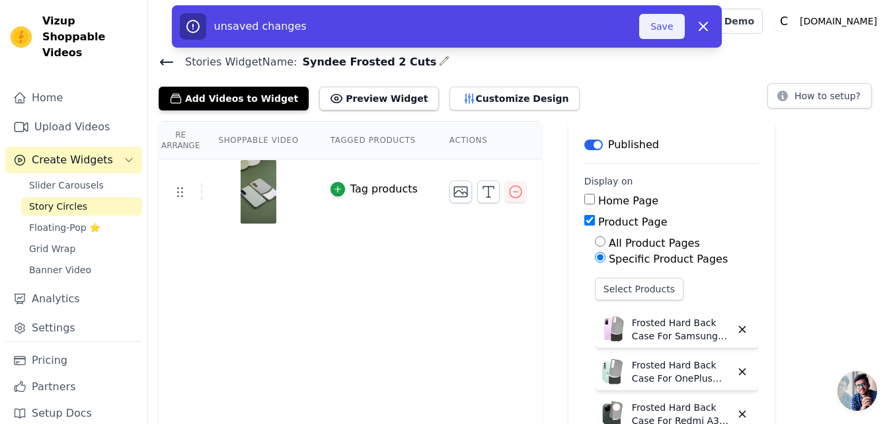
click at [658, 26] on button "Save" at bounding box center [661, 26] width 45 height 25
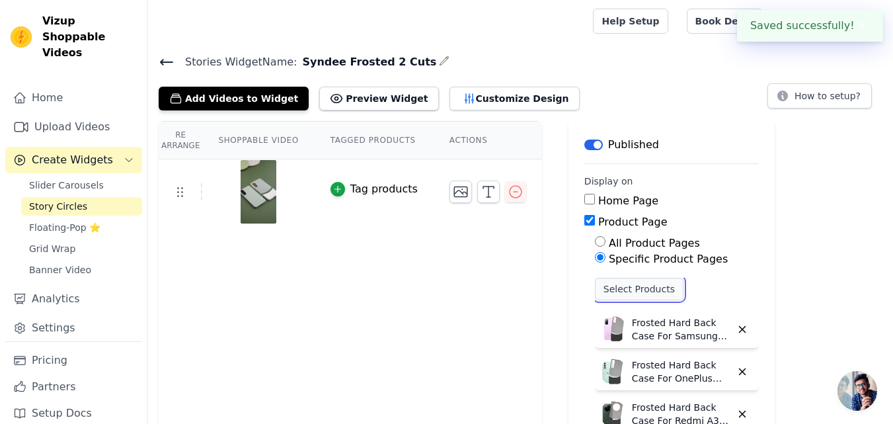
click at [605, 288] on button "Select Products" at bounding box center [639, 289] width 89 height 22
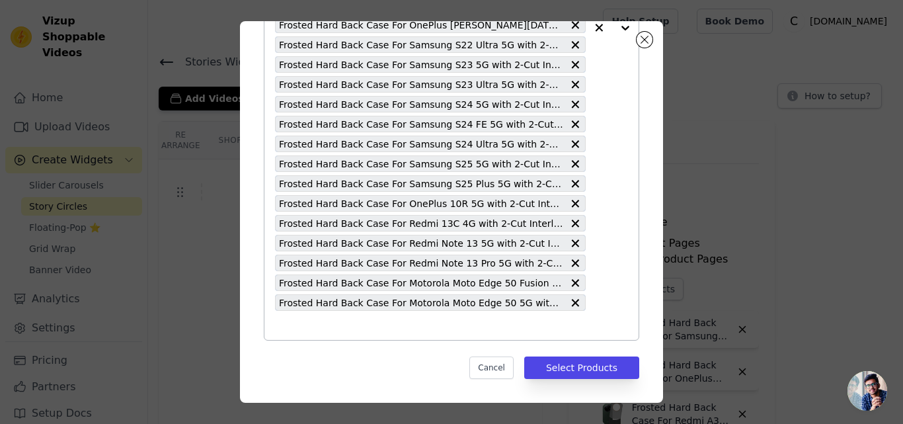
click at [394, 318] on input "text" at bounding box center [430, 325] width 311 height 16
paste input "Frosted Hard Back Case For Motorola Moto G85 with 2-Cut Interlocking System"
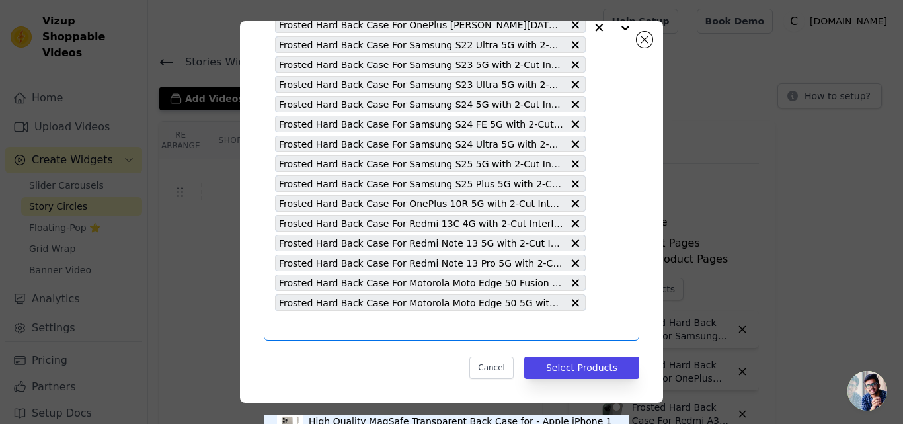
type input "Frosted Hard Back Case For Motorola Moto G85 with 2-Cut Interlocking System"
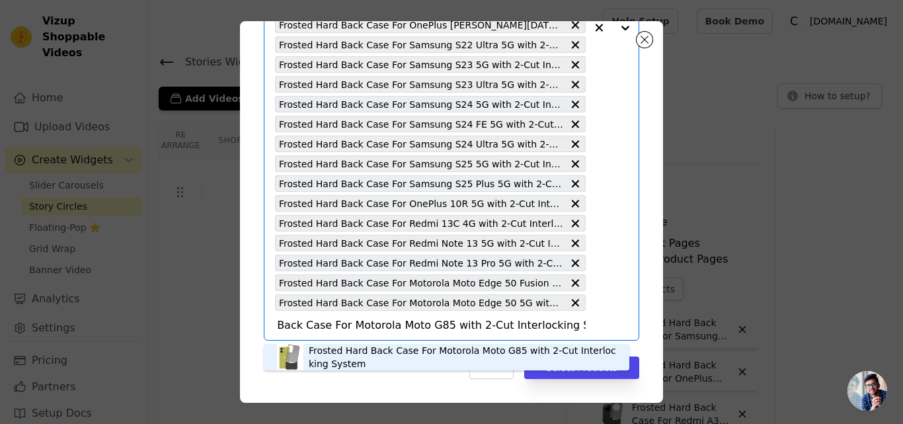
click at [389, 352] on div "Frosted Hard Back Case For Motorola Moto G85 with 2-Cut Interlocking System" at bounding box center [462, 357] width 307 height 26
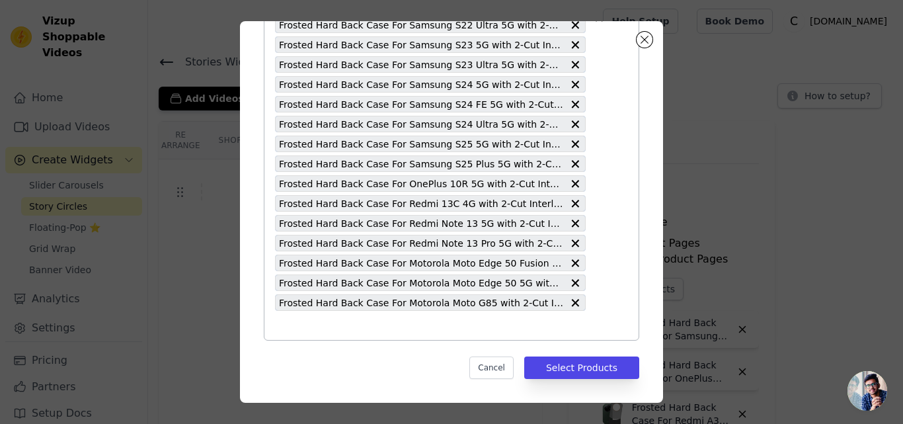
click at [382, 327] on input "text" at bounding box center [430, 325] width 311 height 16
paste input "Frosted Hard Back Case For Samsung A54 5G with 2-Cut Interlocking System"
type input "Frosted Hard Back Case For Samsung A54 5G with 2-Cut Interlocking System"
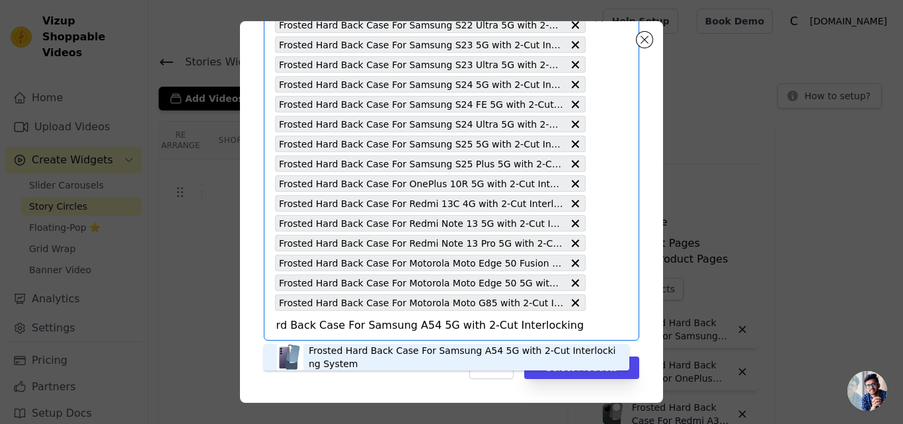
click at [385, 351] on div "Frosted Hard Back Case For Samsung A54 5G with 2-Cut Interlocking System" at bounding box center [462, 357] width 307 height 26
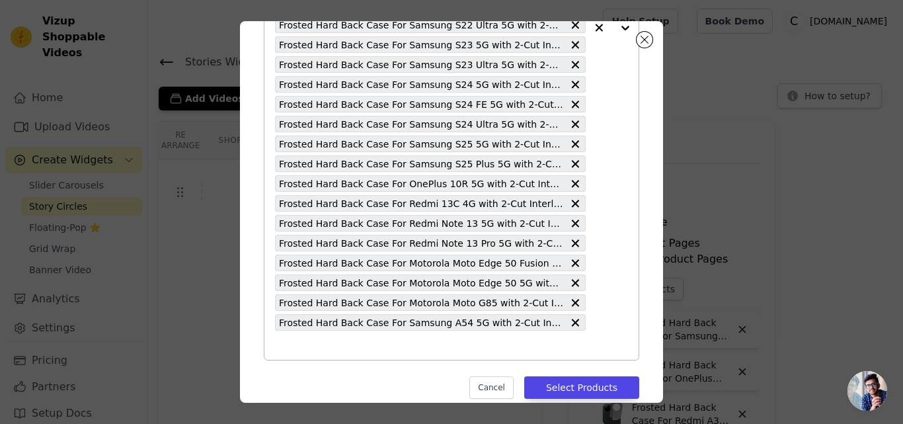
click at [379, 342] on input "text" at bounding box center [430, 345] width 311 height 16
paste input "Frosted Hard Back Case For Samsung S24 Plus 5G with 2-Cut Interlocking System"
type input "Frosted Hard Back Case For Samsung S24 Plus 5G with 2-Cut Interlocking System"
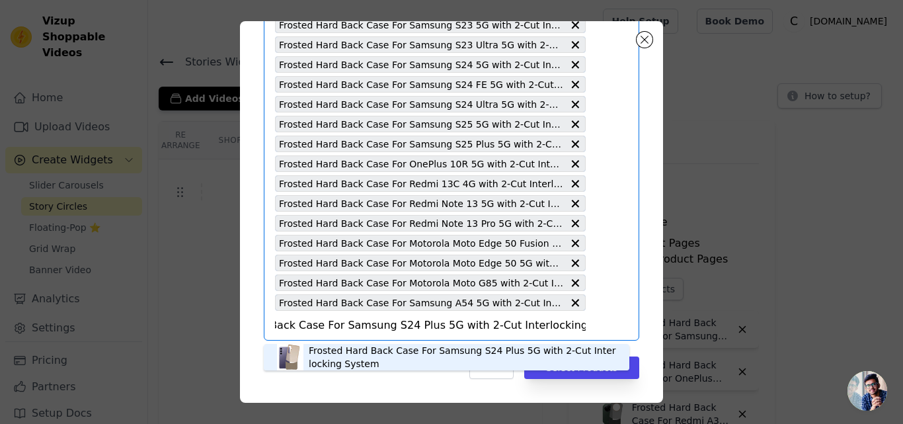
click at [376, 351] on div "Frosted Hard Back Case For Samsung S24 Plus 5G with 2-Cut Interlocking System" at bounding box center [462, 357] width 307 height 26
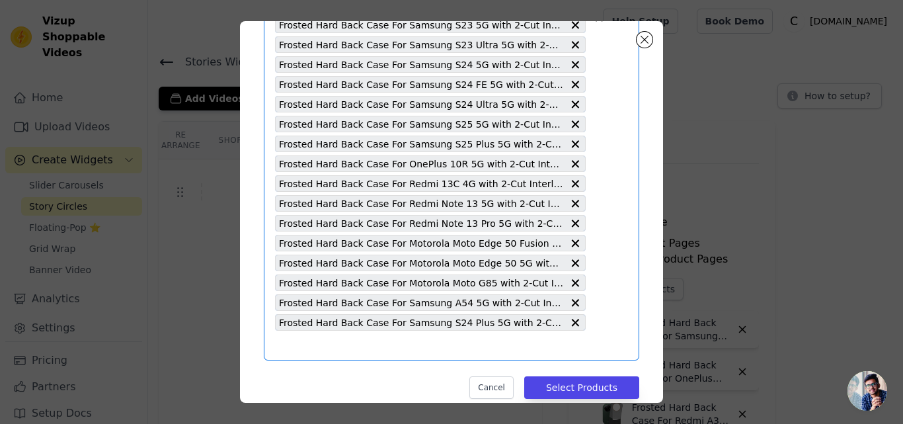
click at [375, 351] on input "text" at bounding box center [430, 345] width 311 height 16
paste input "Frosted Hard Back Case For Vivo V27 5G with 2-Cut Interlocking System"
type input "Frosted Hard Back Case For Vivo V27 5G with 2-Cut Interlocking System"
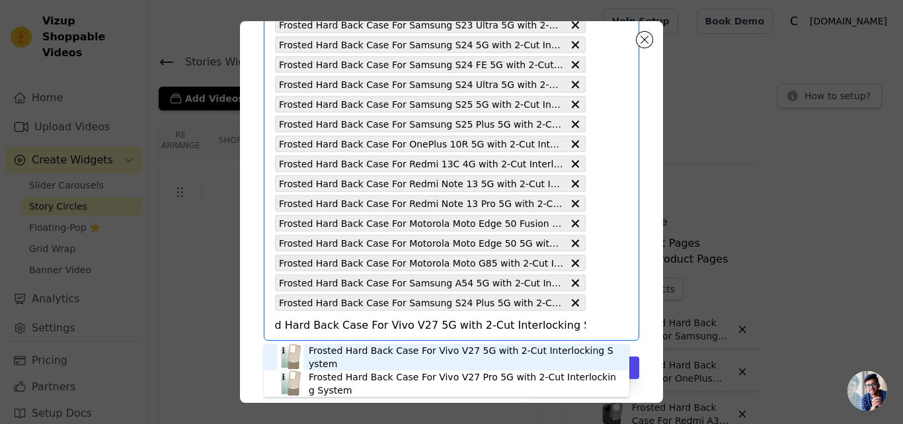
click at [395, 358] on div "Frosted Hard Back Case For Vivo V27 5G with 2-Cut Interlocking System" at bounding box center [462, 357] width 307 height 26
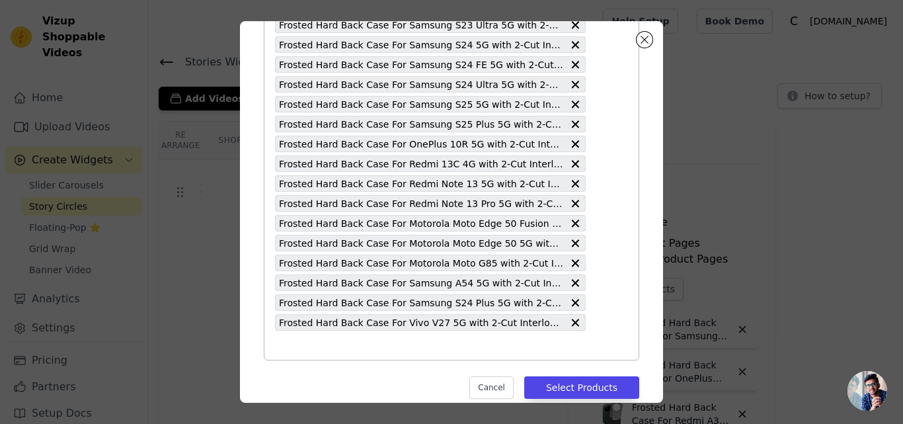
click at [385, 354] on div "Frosted Hard Back Case For Samsung S20 FE 5G with 2-Cut Interlocking System Fro…" at bounding box center [430, 7] width 311 height 703
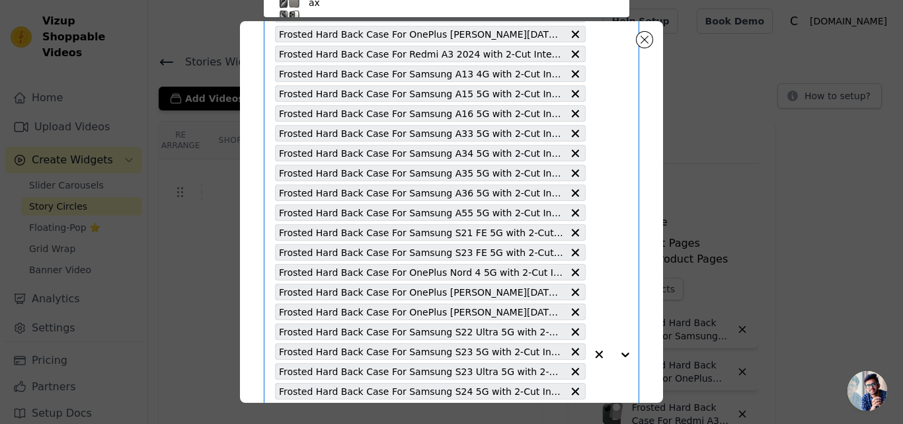
paste input "Frosted Hard Back Case For Vivo V27 Pro 5G with 2-Cut Interlocking System"
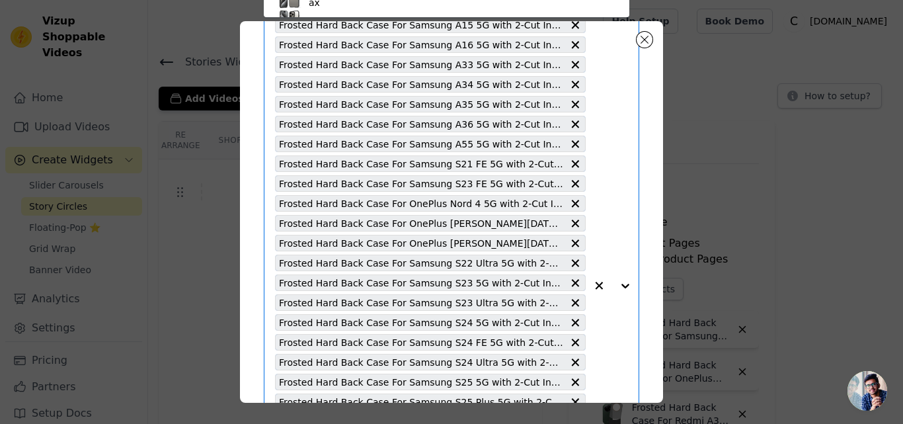
type input "Frosted Hard Back Case For Vivo V27 Pro 5G with 2-Cut Interlocking System"
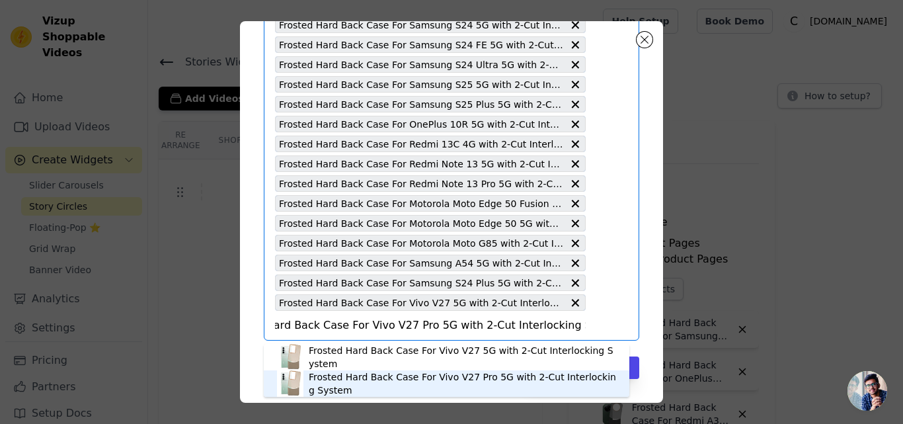
click at [434, 378] on div "Frosted Hard Back Case For Vivo V27 Pro 5G with 2-Cut Interlocking System" at bounding box center [462, 383] width 307 height 26
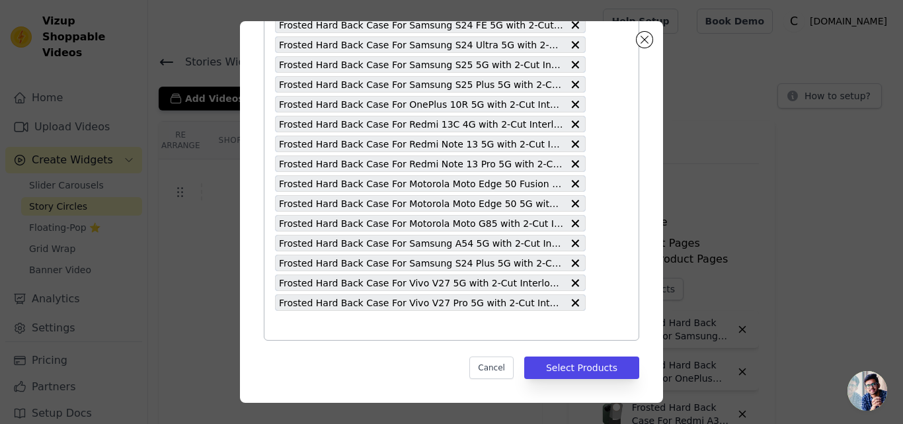
click at [414, 329] on input "text" at bounding box center [430, 325] width 311 height 16
paste input "Frosted Hard Back Case For Vivo V29 5G with 2-Cut Interlocking System"
type input "Frosted Hard Back Case For Vivo V29 5G with 2-Cut Interlocking System"
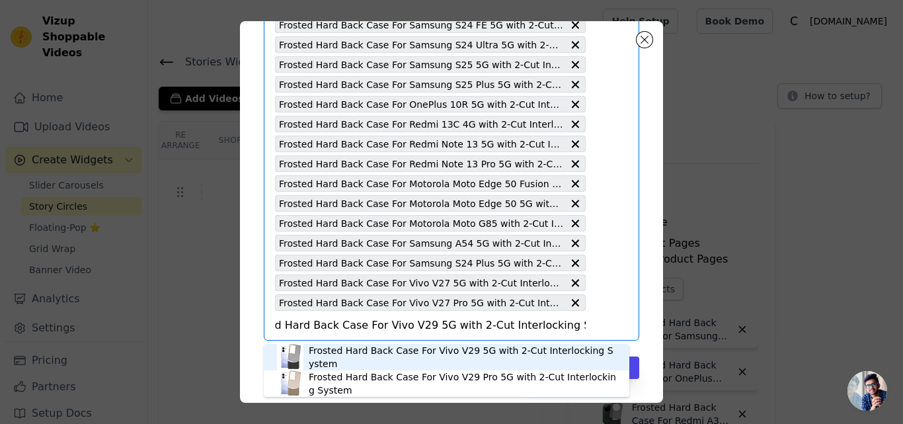
click at [425, 359] on div "Frosted Hard Back Case For Vivo V29 5G with 2-Cut Interlocking System" at bounding box center [462, 357] width 307 height 26
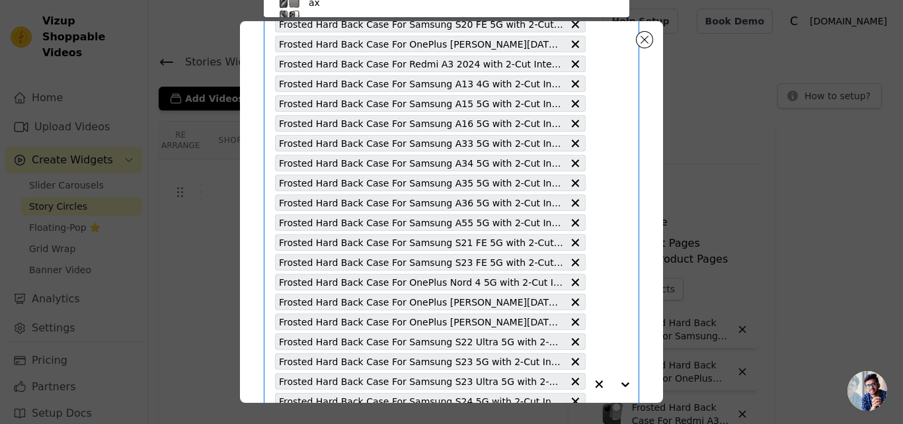
paste input "Frosted Hard Back Case For Vivo V29 Pro 5G with 2-Cut Interlocking System"
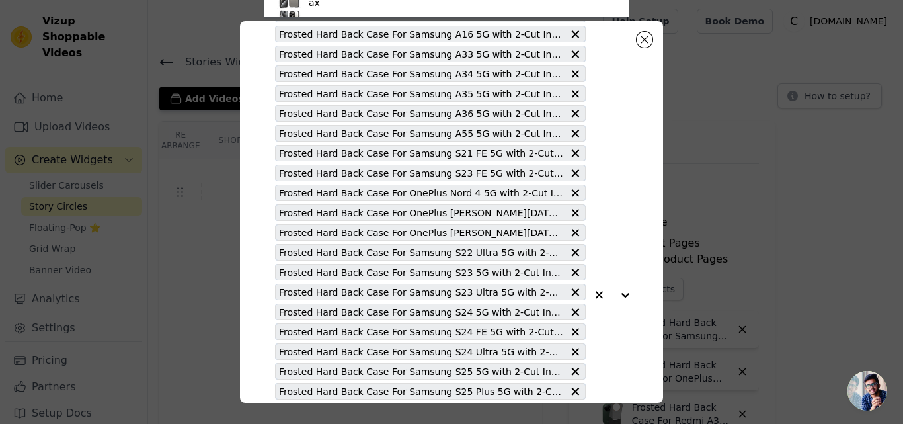
type input "Frosted Hard Back Case For Vivo V29 Pro 5G with 2-Cut Interlocking System"
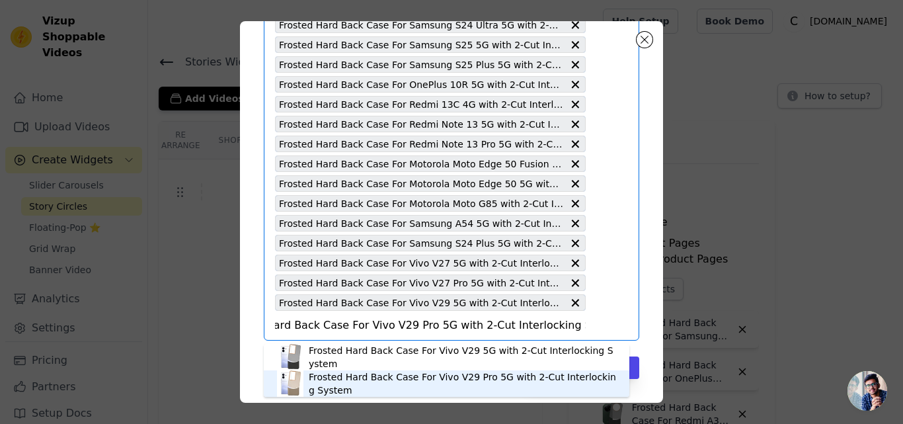
click at [439, 377] on div "Frosted Hard Back Case For Vivo V29 Pro 5G with 2-Cut Interlocking System" at bounding box center [462, 383] width 307 height 26
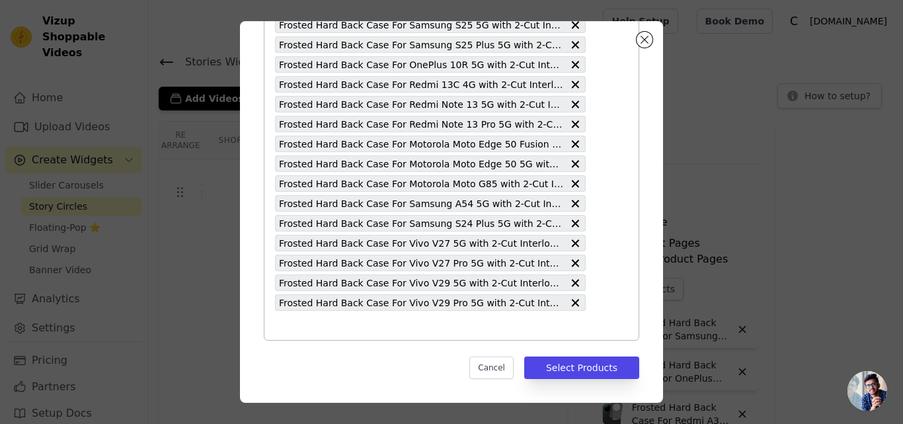
click at [401, 329] on input "text" at bounding box center [430, 325] width 311 height 16
paste input "Frosted Hard Back Case For iQOO Z9s Pro 5G with 2-Cut Interlocking System"
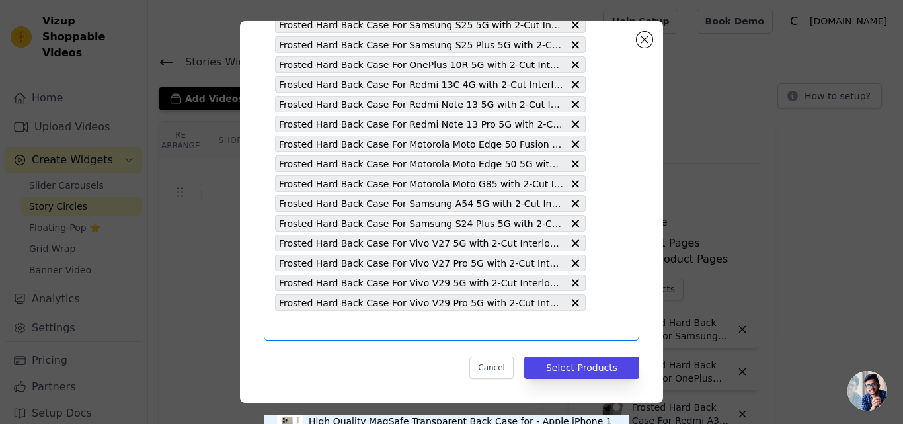
type input "Frosted Hard Back Case For iQOO Z9s Pro 5G with 2-Cut Interlocking System"
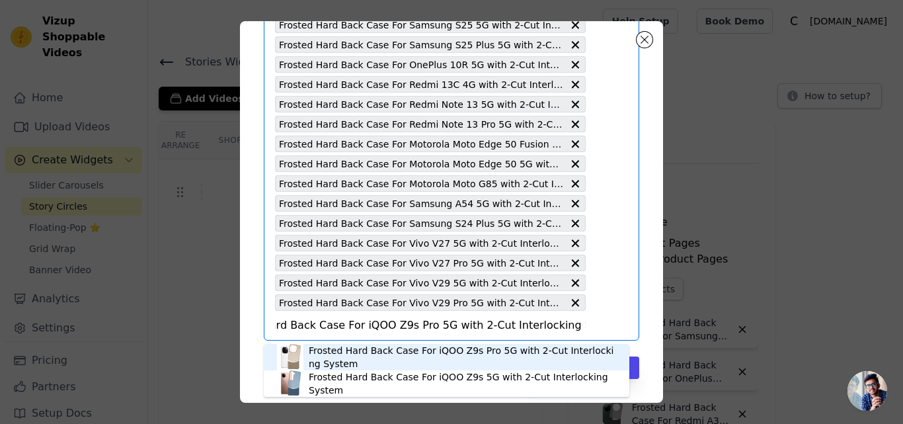
click at [416, 353] on div "Frosted Hard Back Case For iQOO Z9s Pro 5G with 2-Cut Interlocking System" at bounding box center [462, 357] width 307 height 26
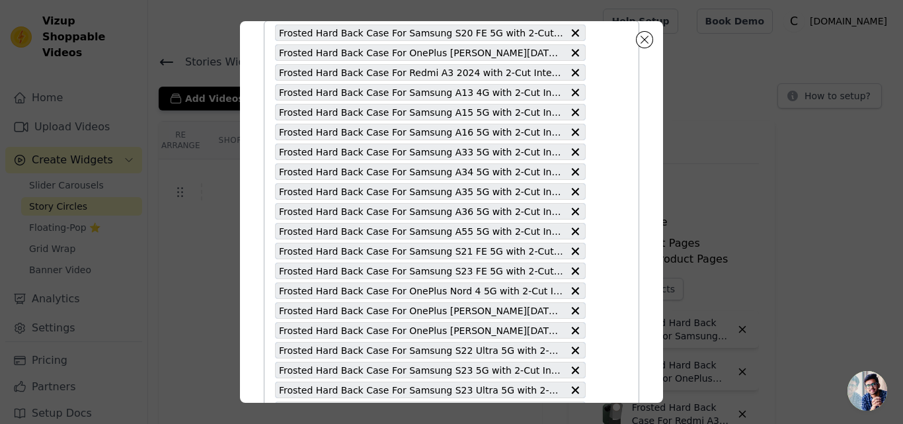
paste input "Frosted Hard Back Case For Vivo [MEDICAL_DATA] Pro 5G with 2-Cut Interlocking S…"
type input "Frosted Hard Back Case For Vivo [MEDICAL_DATA] Pro 5G with 2-Cut Interlocking S…"
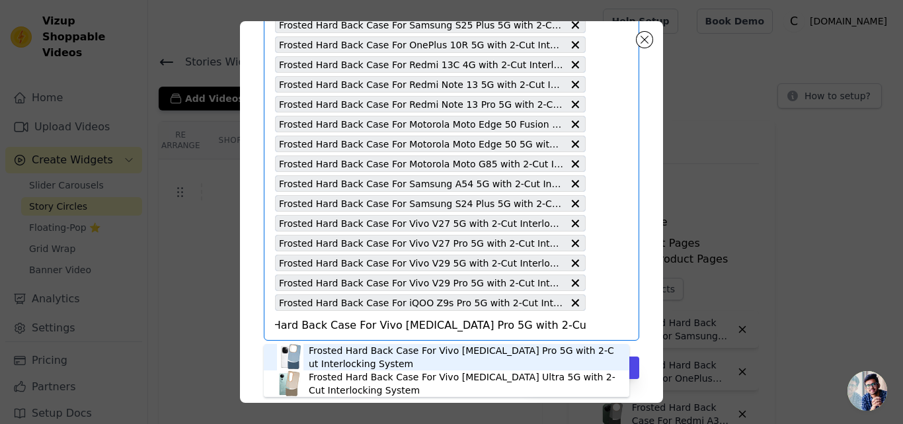
click at [405, 354] on div "Frosted Hard Back Case For Vivo [MEDICAL_DATA] Pro 5G with 2-Cut Interlocking S…" at bounding box center [462, 357] width 307 height 26
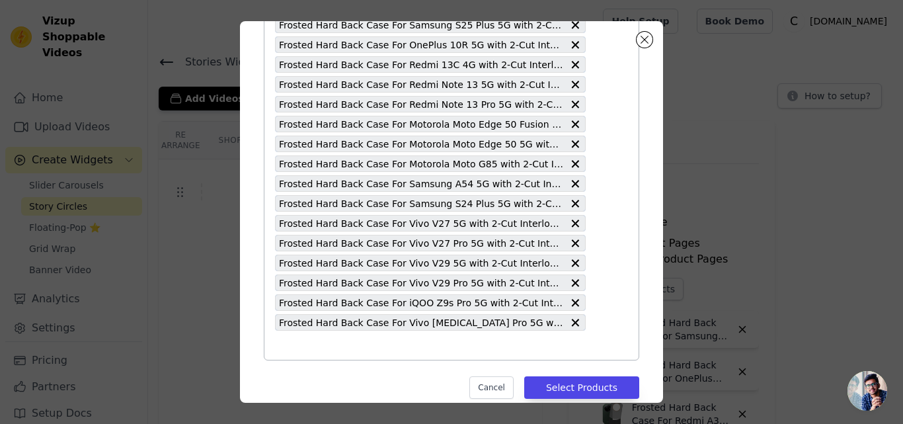
click at [407, 346] on input "text" at bounding box center [430, 345] width 311 height 16
paste input "Frosted Hard Back Case For Motorola Moto Edge 50 Pro 5G with 2-Cut Interlocking…"
type input "Frosted Hard Back Case For Motorola Moto Edge 50 Pro 5G with 2-Cut Interlocking…"
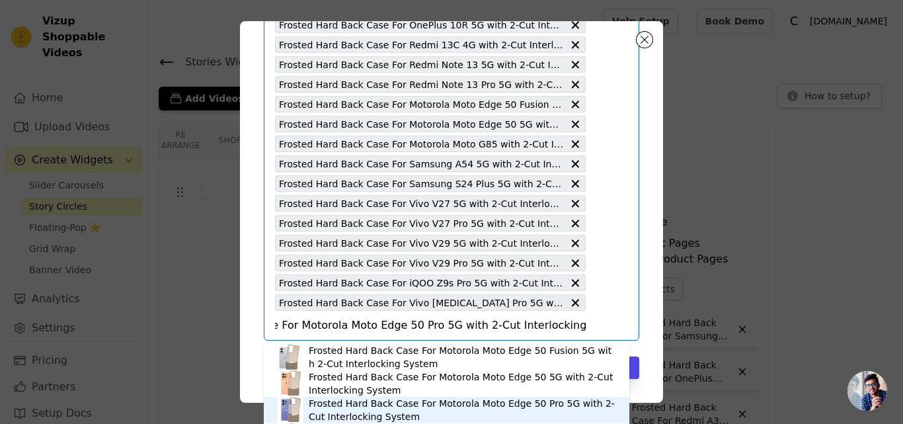
click at [437, 405] on div "Frosted Hard Back Case For Motorola Moto Edge 50 Pro 5G with 2-Cut Interlocking…" at bounding box center [462, 410] width 307 height 26
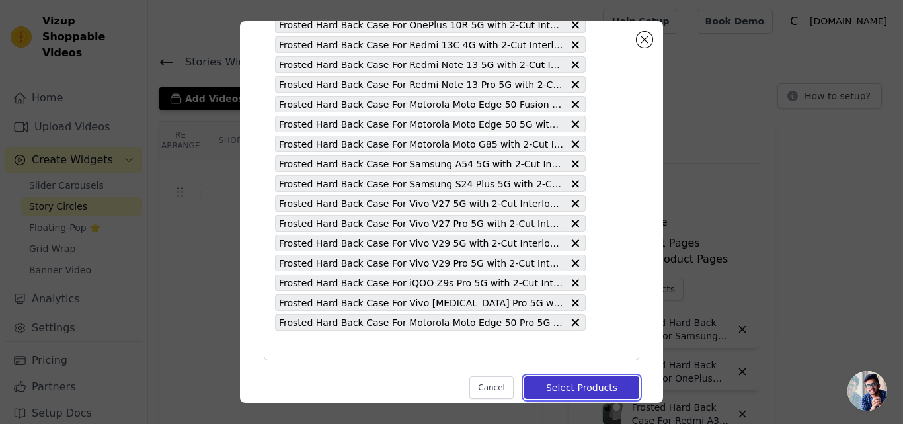
click at [584, 389] on button "Select Products" at bounding box center [581, 387] width 115 height 22
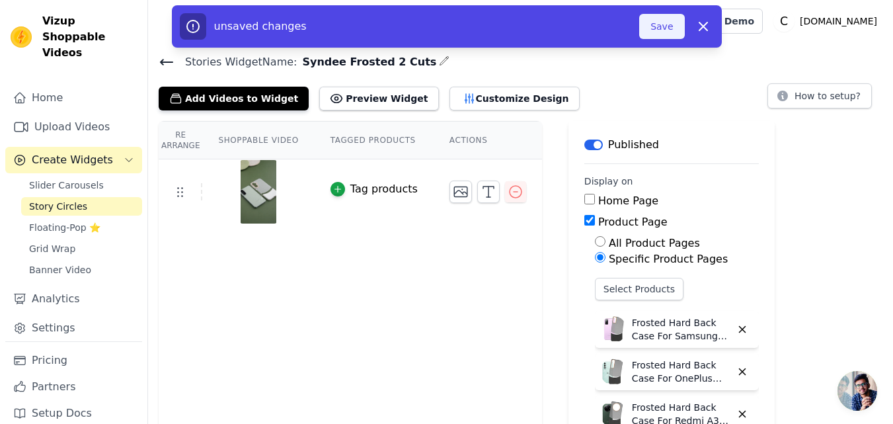
click at [670, 28] on button "Save" at bounding box center [661, 26] width 45 height 25
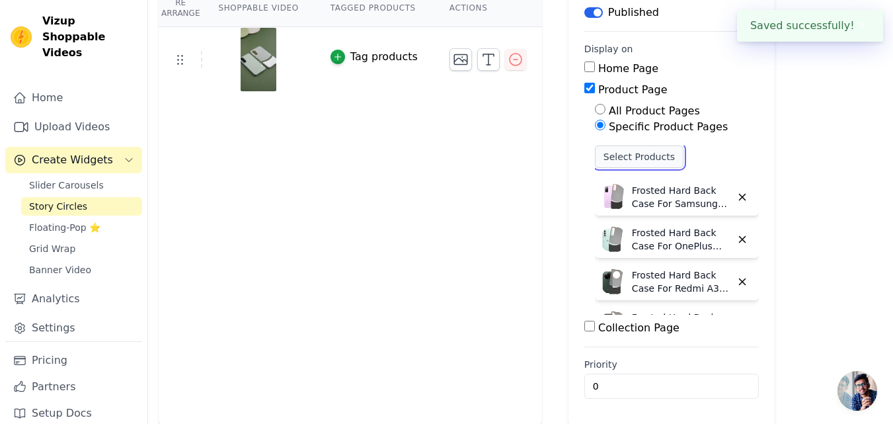
click at [598, 159] on button "Select Products" at bounding box center [639, 156] width 89 height 22
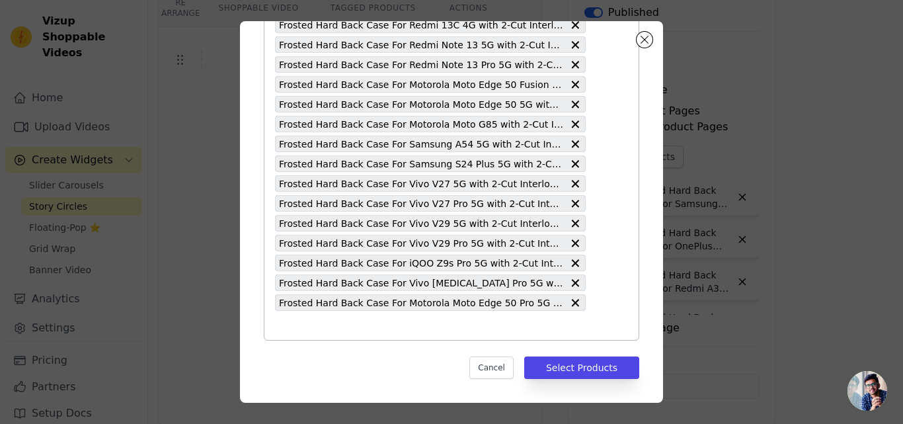
click at [374, 324] on input "text" at bounding box center [430, 325] width 311 height 16
paste input "Frosted Hard Back Case For Motorola Moto Edge 50 Neo 5G with 2-Cut Interlocking…"
type input "Frosted Hard Back Case For Motorola Moto Edge 50 Neo 5G with 2-Cut Interlocking…"
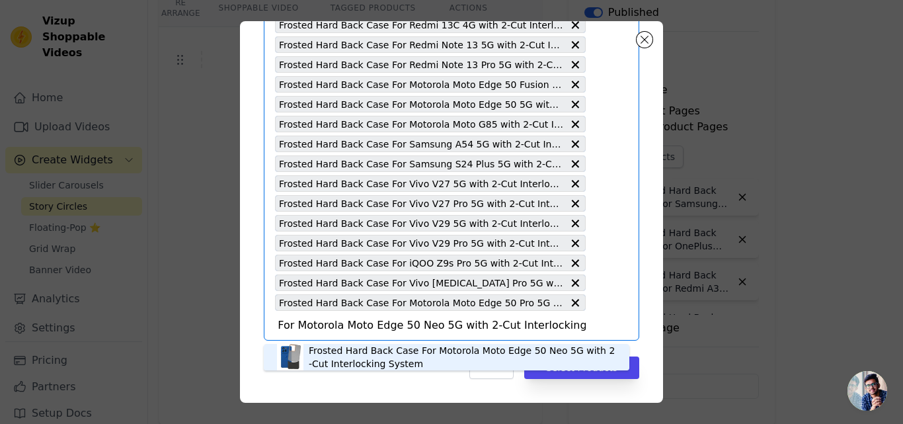
click at [432, 350] on div "Frosted Hard Back Case For Motorola Moto Edge 50 Neo 5G with 2-Cut Interlocking…" at bounding box center [462, 357] width 307 height 26
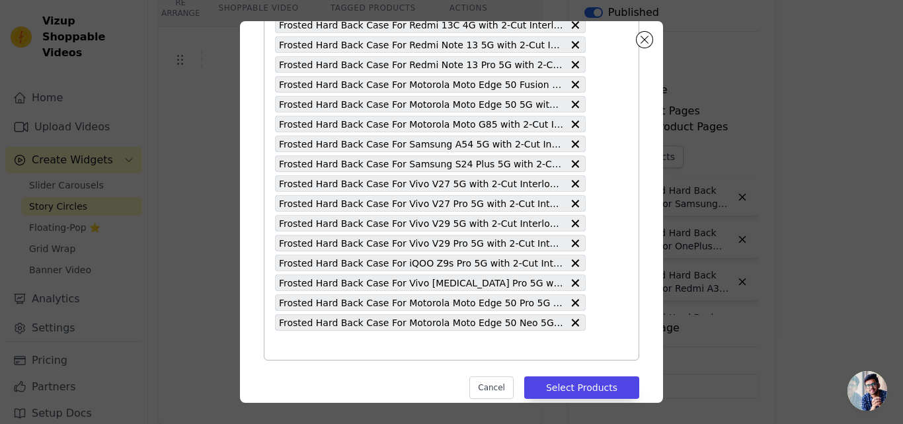
click at [432, 350] on input "text" at bounding box center [430, 345] width 311 height 16
paste input "Frosted Hard Back Case For OnePlus 11R 5G with 2-Cut Interlocking System"
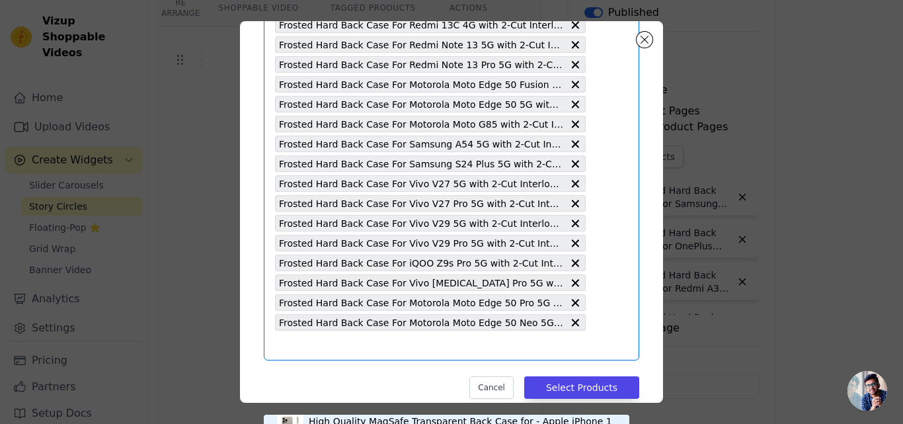
type input "Frosted Hard Back Case For OnePlus 11R 5G with 2-Cut Interlocking System"
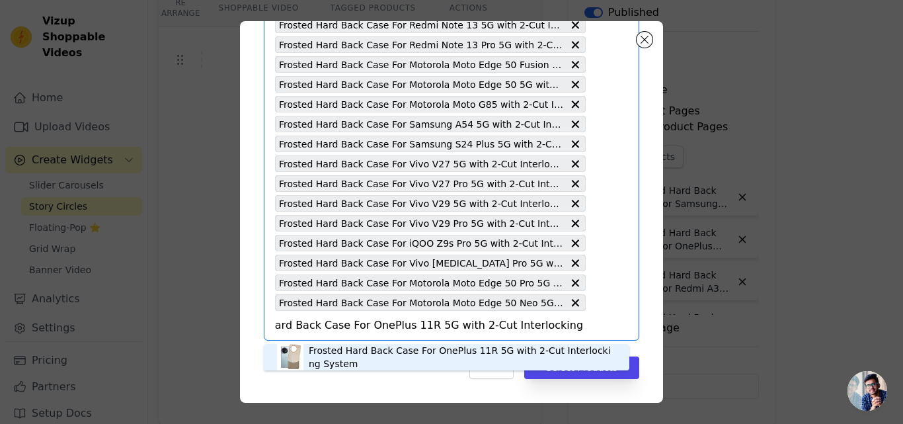
click at [450, 354] on div "Frosted Hard Back Case For OnePlus 11R 5G with 2-Cut Interlocking System" at bounding box center [462, 357] width 307 height 26
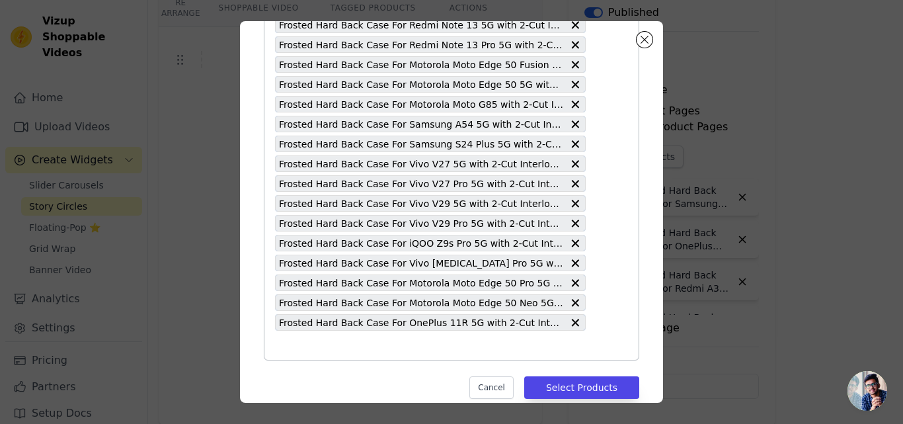
click at [440, 345] on input "text" at bounding box center [430, 345] width 311 height 16
paste input "Frosted Hard Back Case For Samsung M35 5G with 2-Cut Interlocking System"
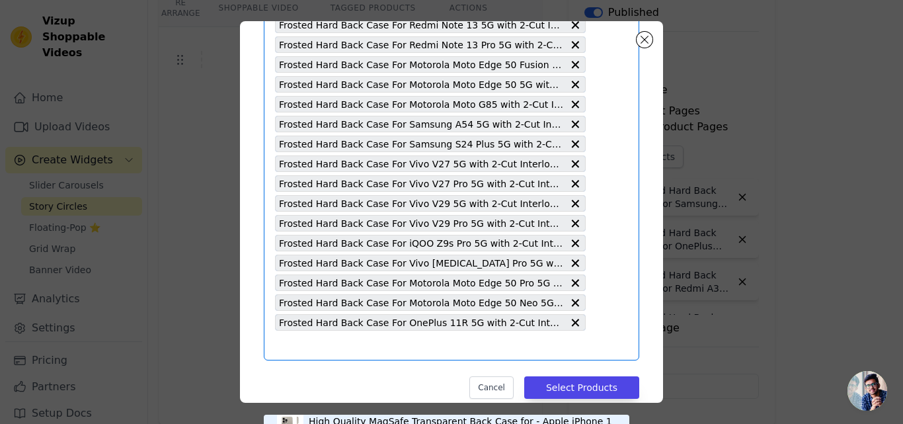
type input "Frosted Hard Back Case For Samsung M35 5G with 2-Cut Interlocking System"
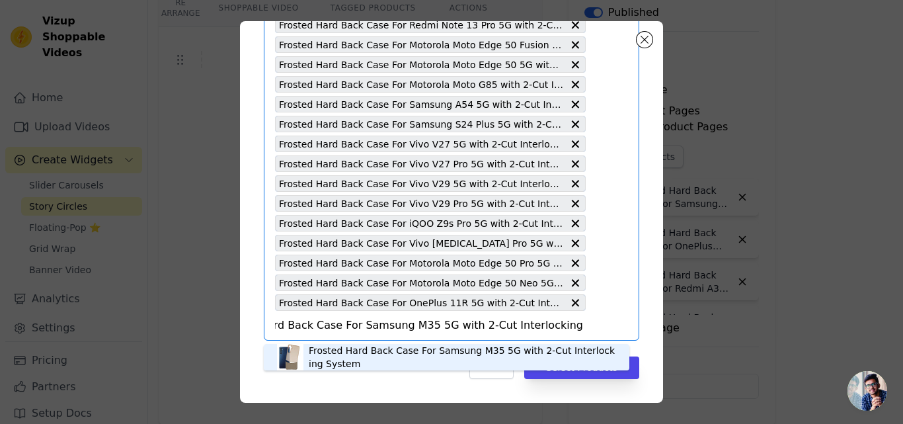
click at [462, 348] on div "Frosted Hard Back Case For Samsung M35 5G with 2-Cut Interlocking System" at bounding box center [462, 357] width 307 height 26
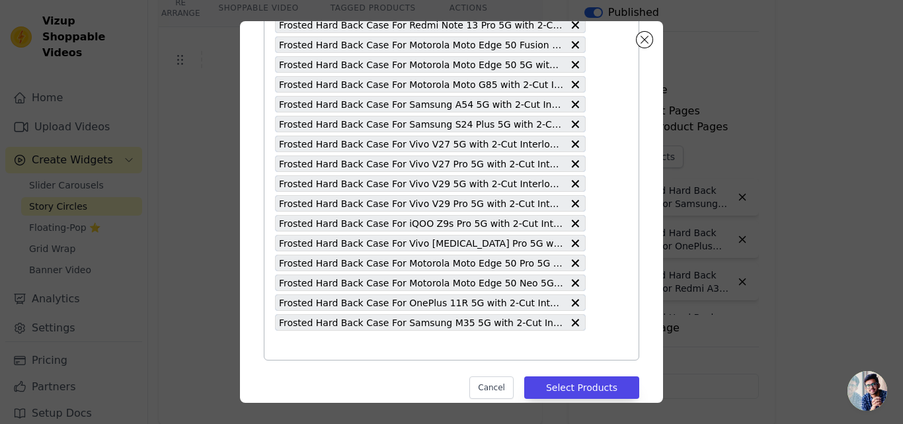
click at [462, 348] on input "text" at bounding box center [430, 345] width 311 height 16
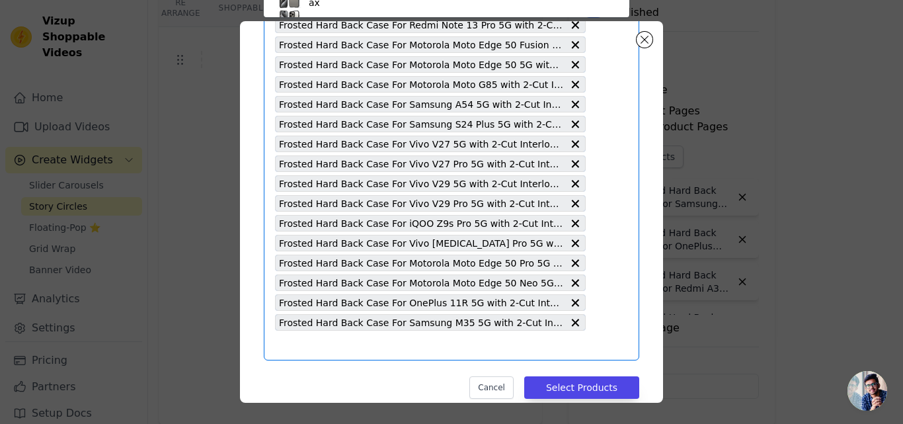
paste input "Frosted Hard Back Case For iQOO Z9s 5G with 2-Cut Interlocking System"
type input "Frosted Hard Back Case For iQOO Z9s 5G with 2-Cut Interlocking System"
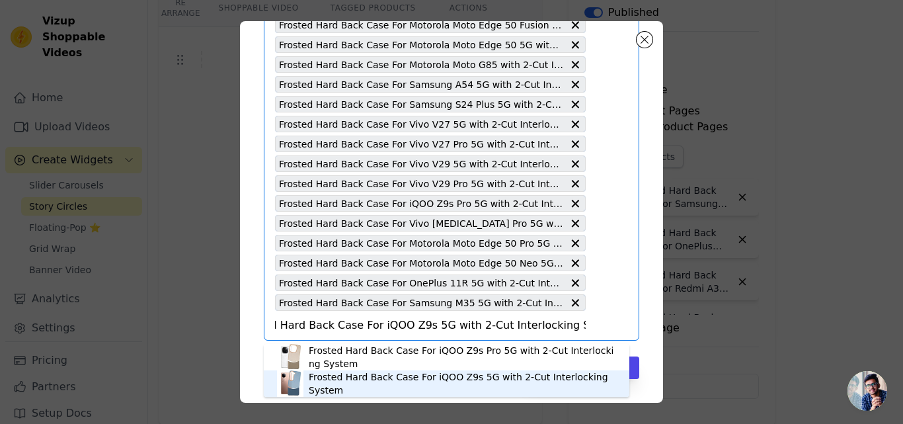
click at [461, 381] on div "Frosted Hard Back Case For iQOO Z9s 5G with 2-Cut Interlocking System" at bounding box center [462, 383] width 307 height 26
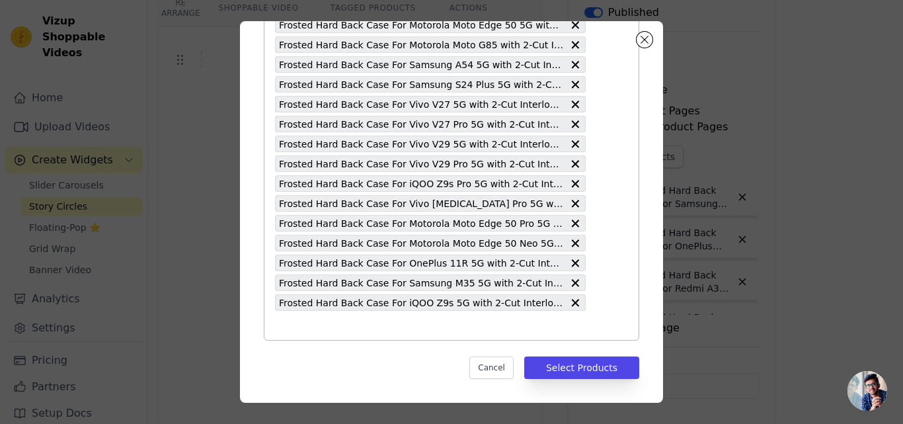
click at [412, 323] on input "text" at bounding box center [430, 325] width 311 height 16
paste input "Frosted Hard Back Case For OnePlus 13 5G with 2-Cut Interlocking System"
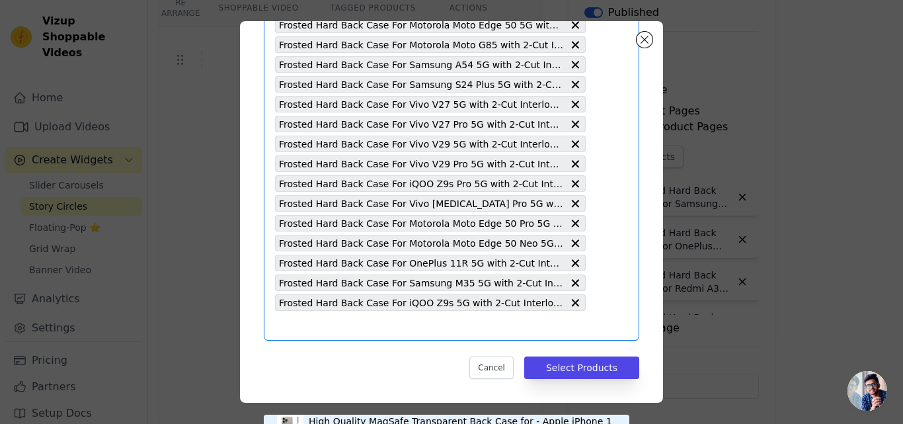
type input "Frosted Hard Back Case For OnePlus 13 5G with 2-Cut Interlocking System"
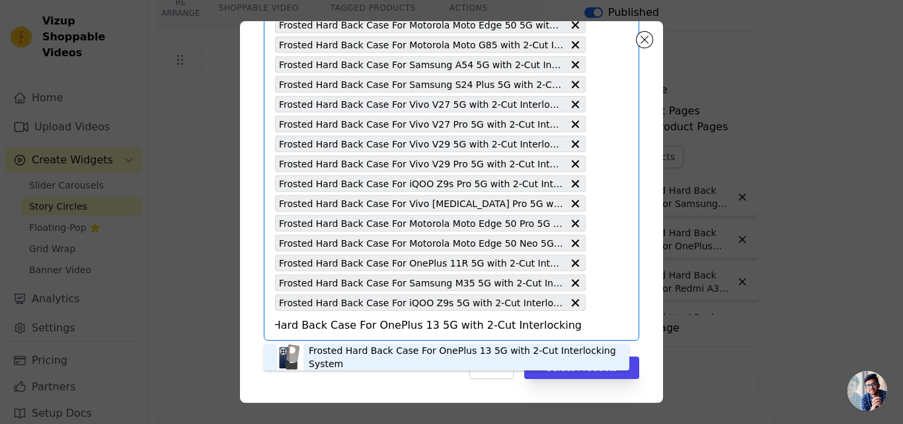
click at [413, 352] on div "Frosted Hard Back Case For OnePlus 13 5G with 2-Cut Interlocking System" at bounding box center [462, 357] width 307 height 26
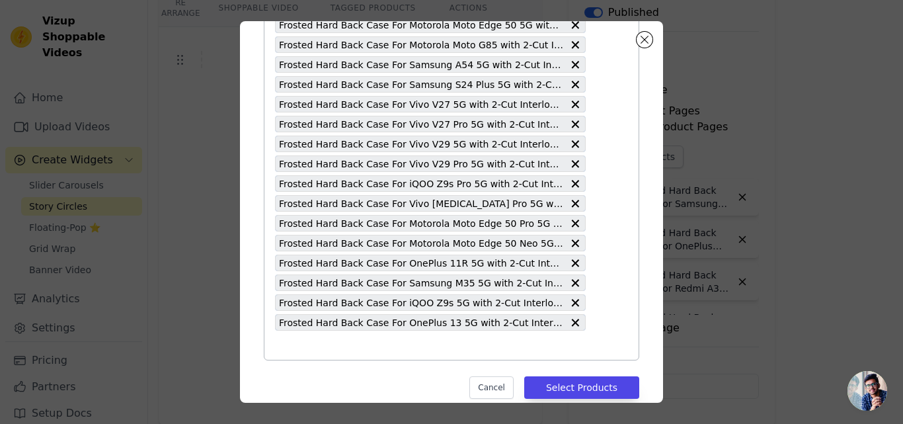
click at [411, 346] on input "text" at bounding box center [430, 345] width 311 height 16
paste input "Frosted Hard Back Case For Vivo [MEDICAL_DATA] Ultra 5G with 2-Cut Interlocking…"
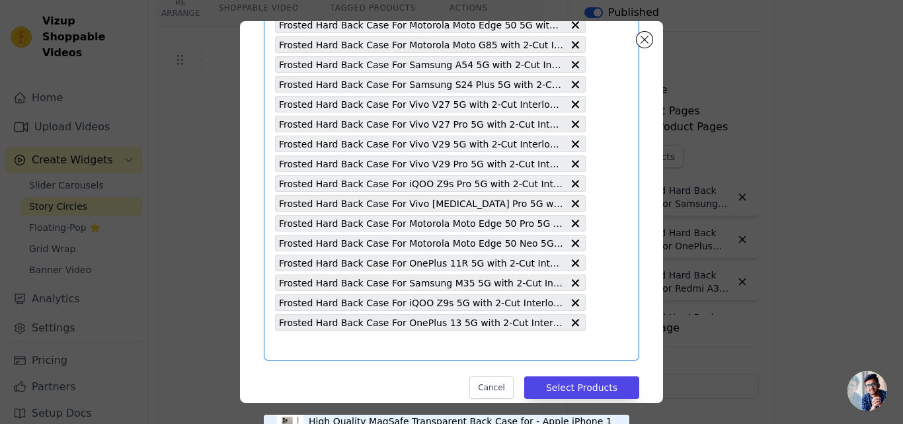
type input "Frosted Hard Back Case For Vivo [MEDICAL_DATA] Ultra 5G with 2-Cut Interlocking…"
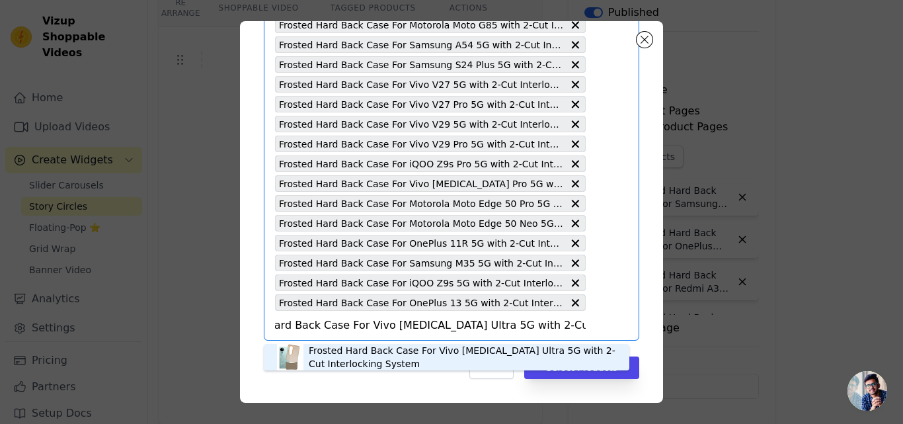
click at [411, 346] on div "Frosted Hard Back Case For Vivo [MEDICAL_DATA] Ultra 5G with 2-Cut Interlocking…" at bounding box center [462, 357] width 307 height 26
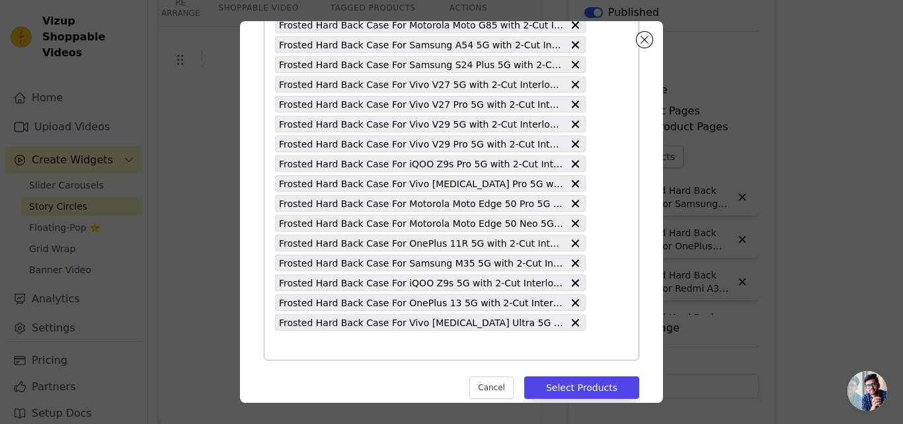
click at [399, 346] on input "text" at bounding box center [430, 345] width 311 height 16
paste input "Frosted Hard Back Case For Vivo V40 5G with 2-Cut Interlocking System"
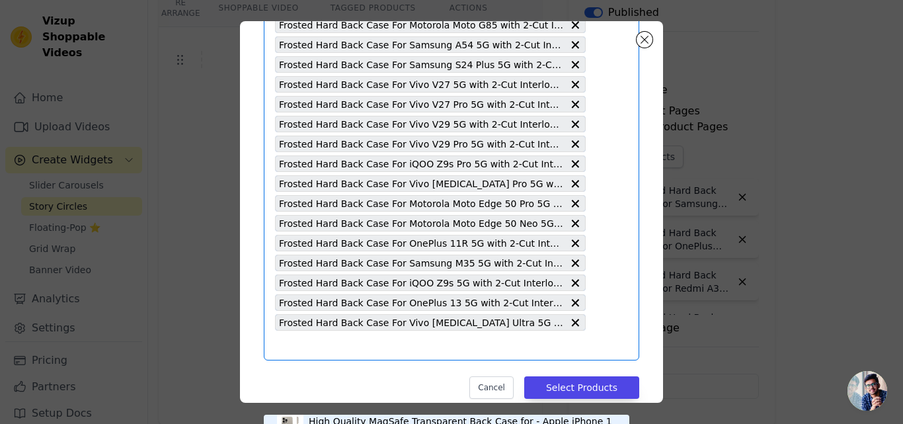
type input "Frosted Hard Back Case For Vivo V40 5G with 2-Cut Interlocking System"
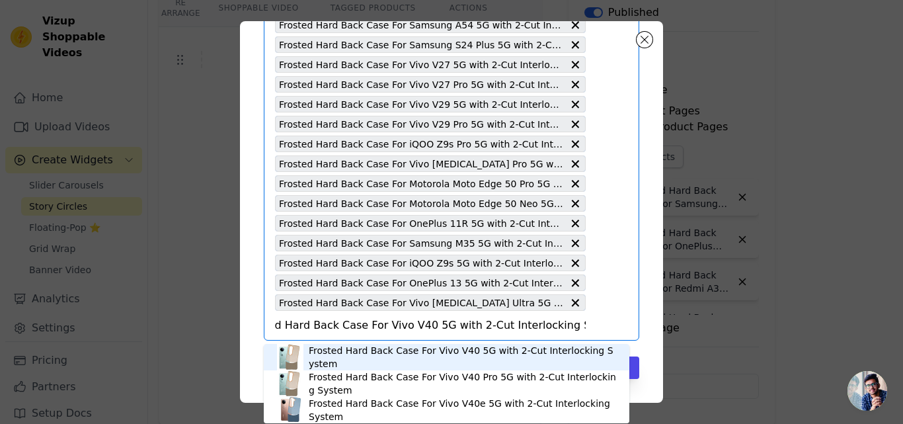
click at [411, 354] on div "Frosted Hard Back Case For Vivo V40 5G with 2-Cut Interlocking System" at bounding box center [462, 357] width 307 height 26
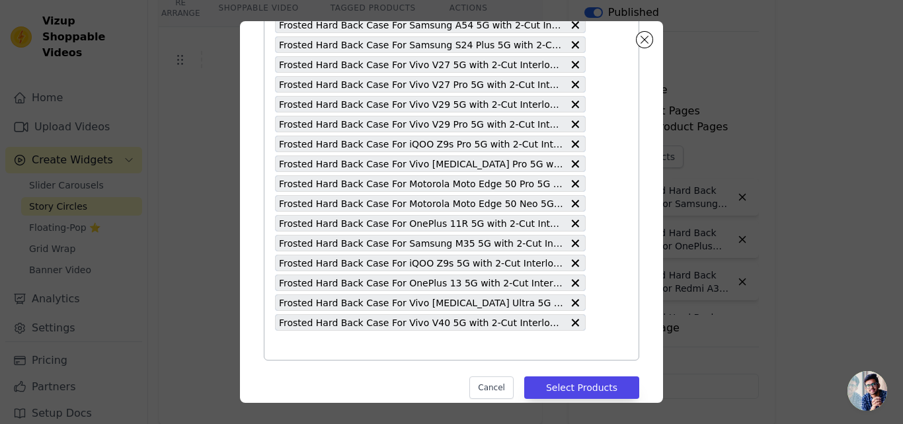
paste input "Frosted Hard Back Case For Vivo V40 Pro 5G with 2-Cut Interlocking System"
type input "Frosted Hard Back Case For Vivo V40 Pro 5G with 2-Cut Interlocking System"
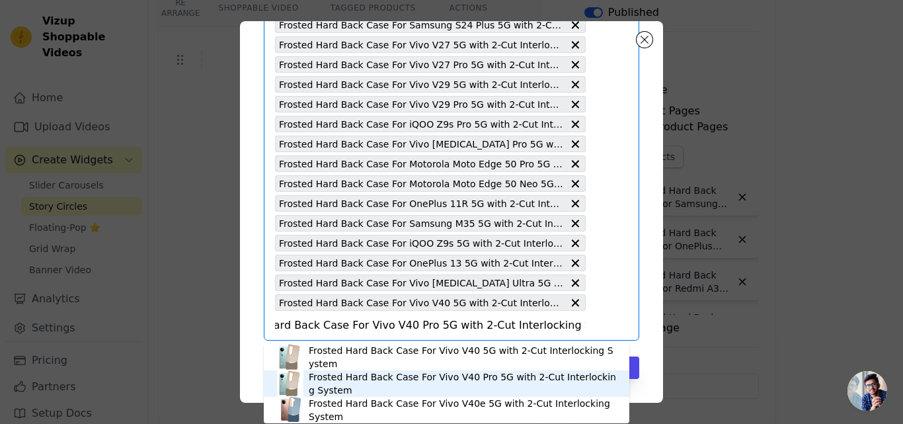
click at [442, 377] on div "Frosted Hard Back Case For Vivo V40 Pro 5G with 2-Cut Interlocking System" at bounding box center [462, 383] width 307 height 26
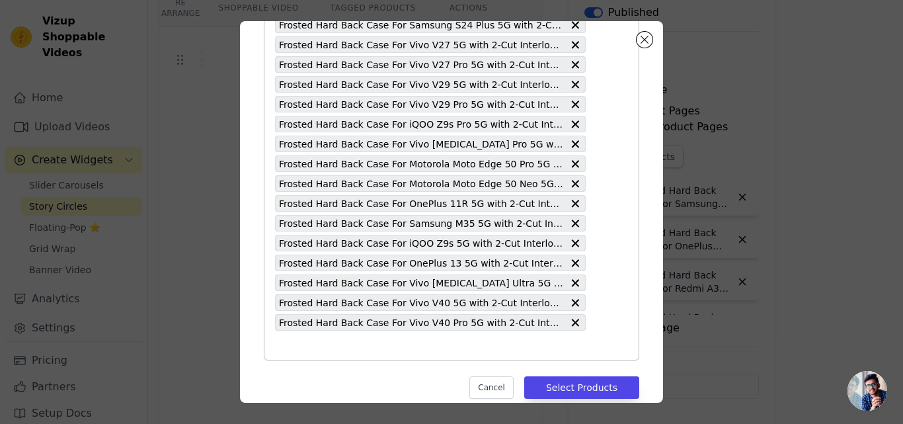
click at [426, 340] on input "text" at bounding box center [430, 345] width 311 height 16
paste input "Frosted Hard Back Case For Vivo V40e 5G with 2-Cut Interlocking System"
type input "Frosted Hard Back Case For Vivo V40e 5G with 2-Cut Interlocking System"
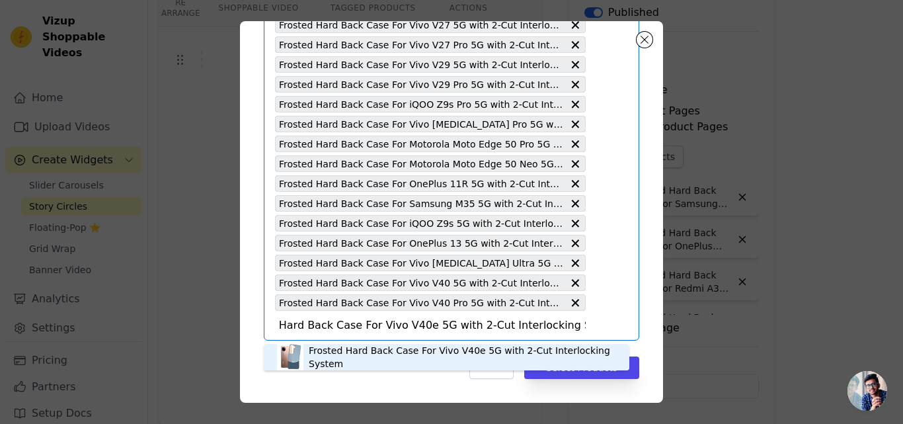
click at [436, 354] on div "Frosted Hard Back Case For Vivo V40e 5G with 2-Cut Interlocking System" at bounding box center [462, 357] width 307 height 26
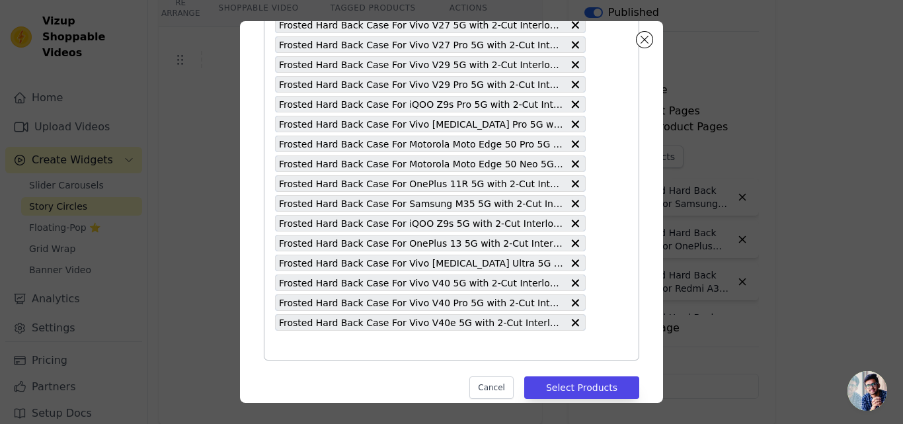
click at [419, 344] on input "text" at bounding box center [430, 345] width 311 height 16
paste input "Frosted Hard Back Case For Motorola Moto G96 5G with 2-Cut Interlocking System"
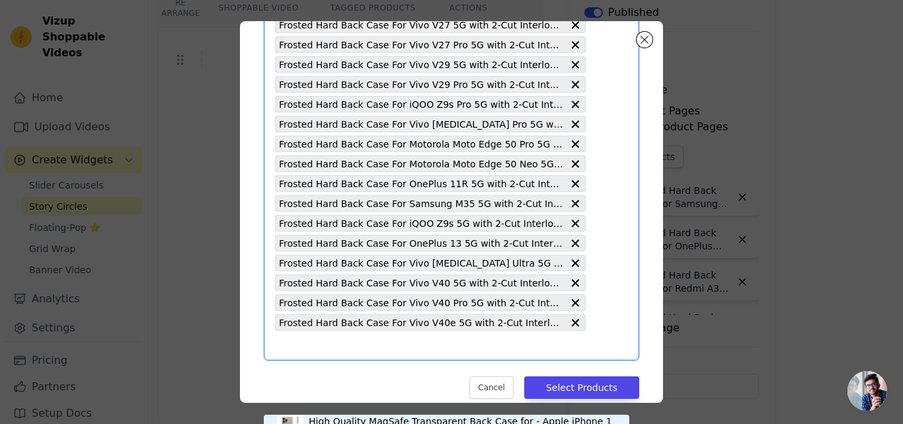
type input "Frosted Hard Back Case For Motorola Moto G96 5G with 2-Cut Interlocking System"
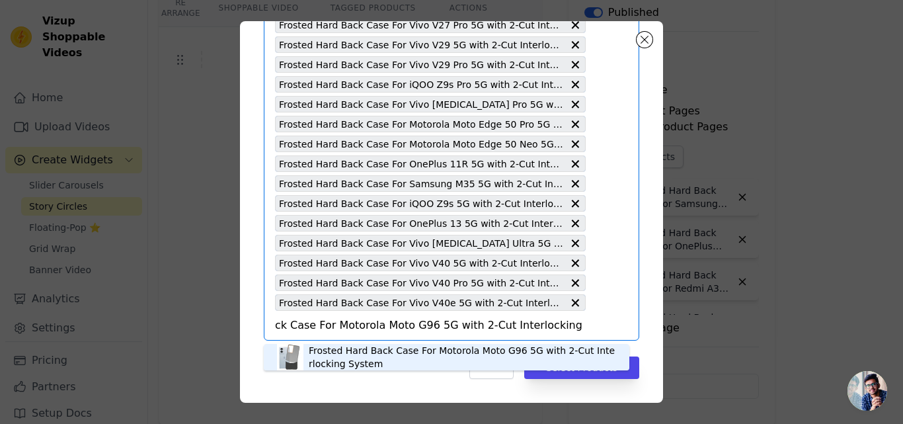
click at [412, 346] on div "Frosted Hard Back Case For Motorola Moto G96 5G with 2-Cut Interlocking System" at bounding box center [462, 357] width 307 height 26
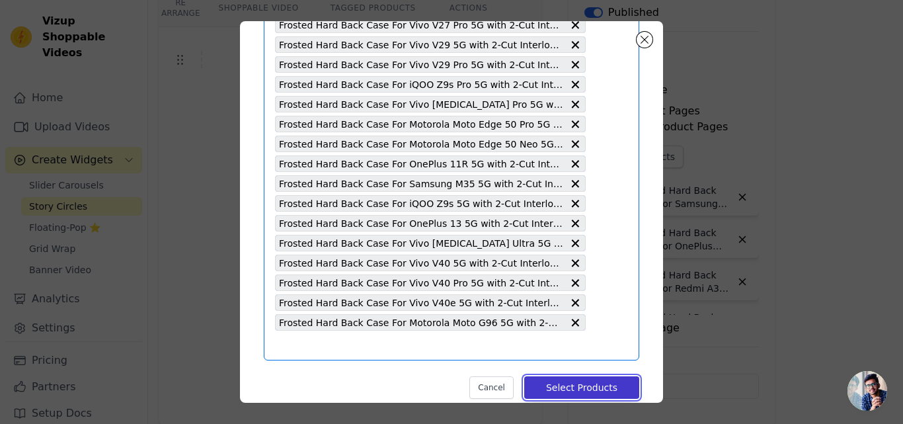
click at [568, 385] on button "Select Products" at bounding box center [581, 387] width 115 height 22
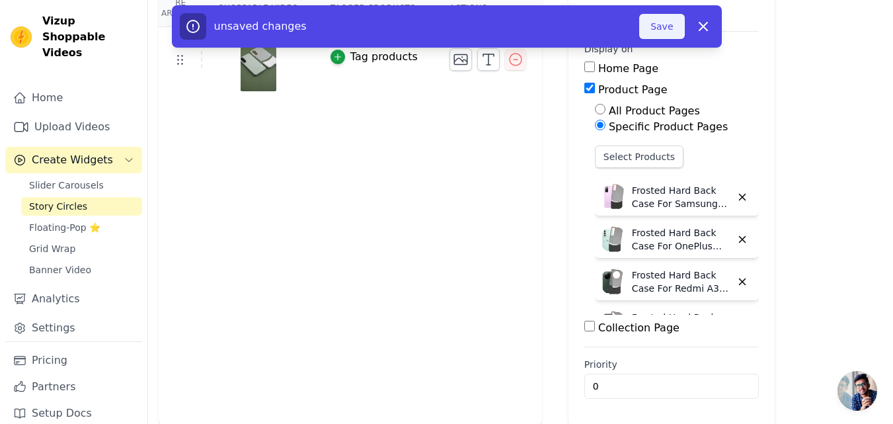
click at [660, 36] on button "Save" at bounding box center [661, 26] width 45 height 25
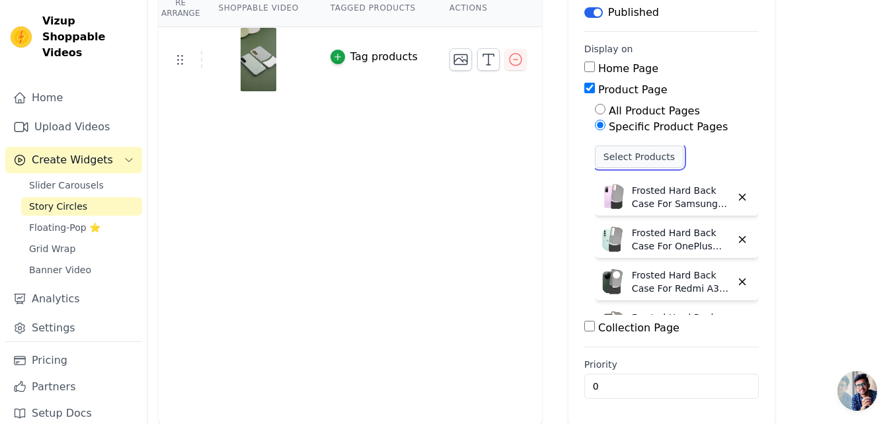
click at [595, 162] on button "Select Products" at bounding box center [639, 156] width 89 height 22
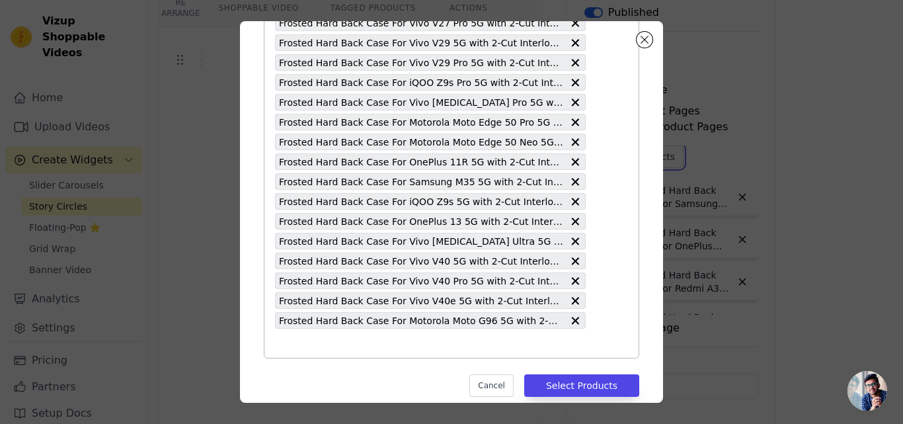
scroll to position [779, 0]
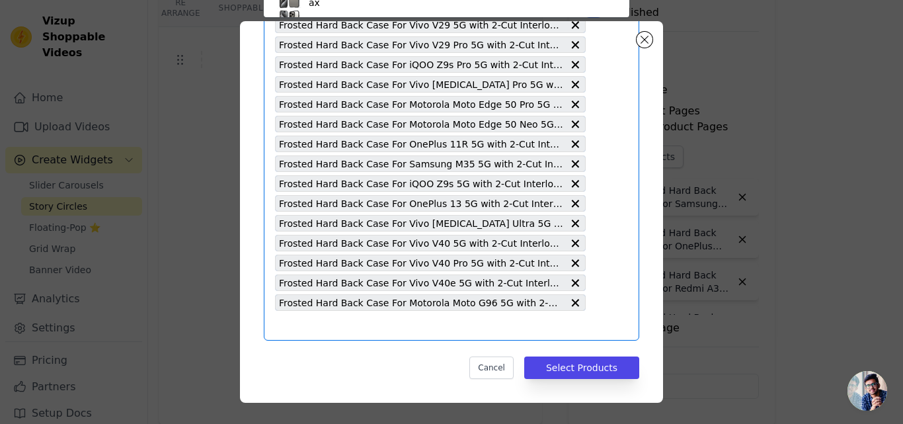
scroll to position [709, 0]
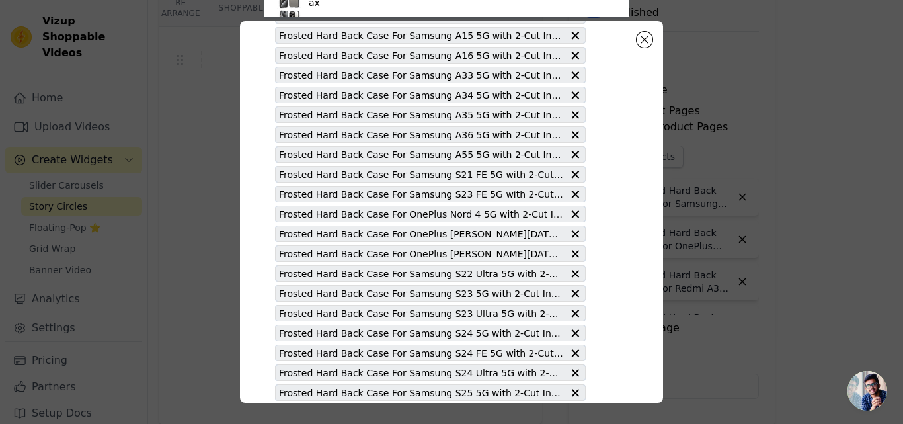
paste input "Frosted Hard Back Case For Oneplus 8T with 2-Cut Interlocking System"
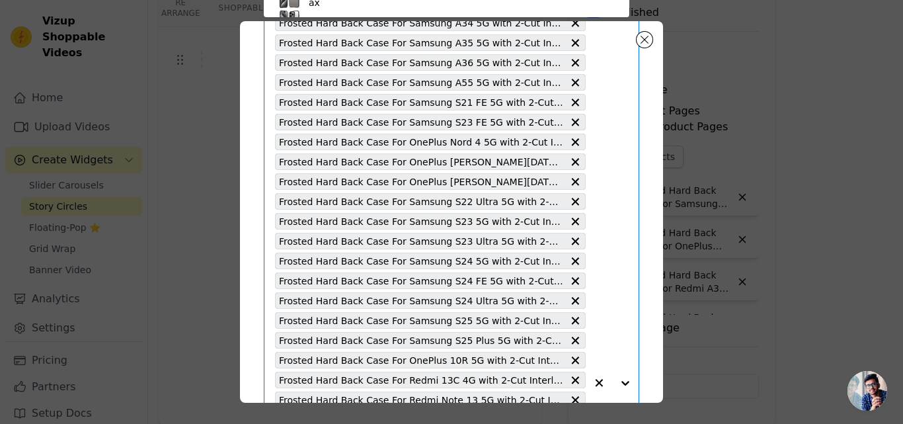
type input "Frosted Hard Back Case For Oneplus 8T with 2-Cut Interlocking System"
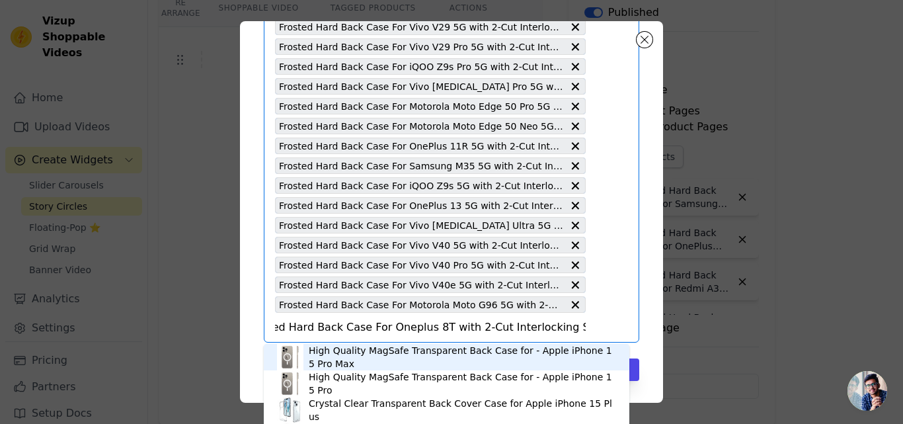
scroll to position [779, 0]
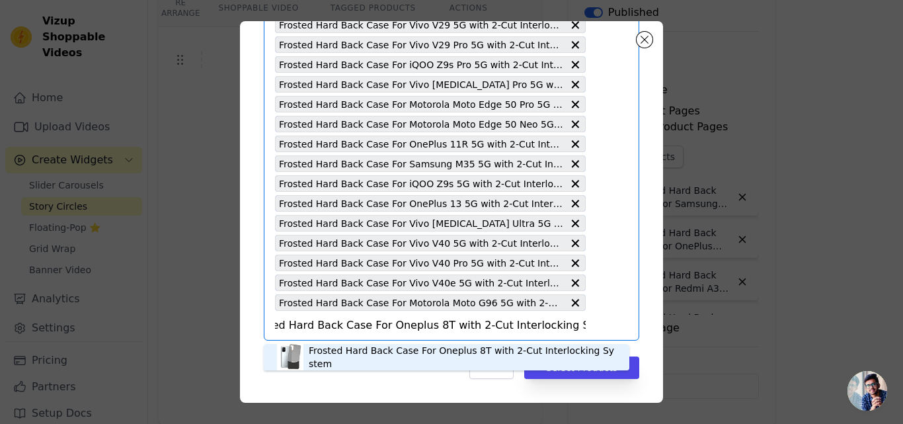
click at [362, 352] on div "Frosted Hard Back Case For Oneplus 8T with 2-Cut Interlocking System" at bounding box center [462, 357] width 307 height 26
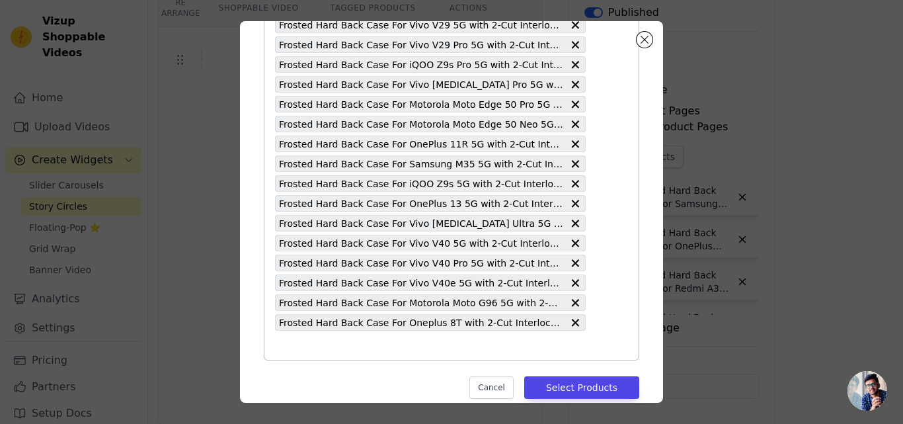
click at [374, 348] on input "text" at bounding box center [430, 345] width 311 height 16
paste input "Frosted Hard Back Case For OnePlus Nord 2 5G with 2-Cut Interlocking System"
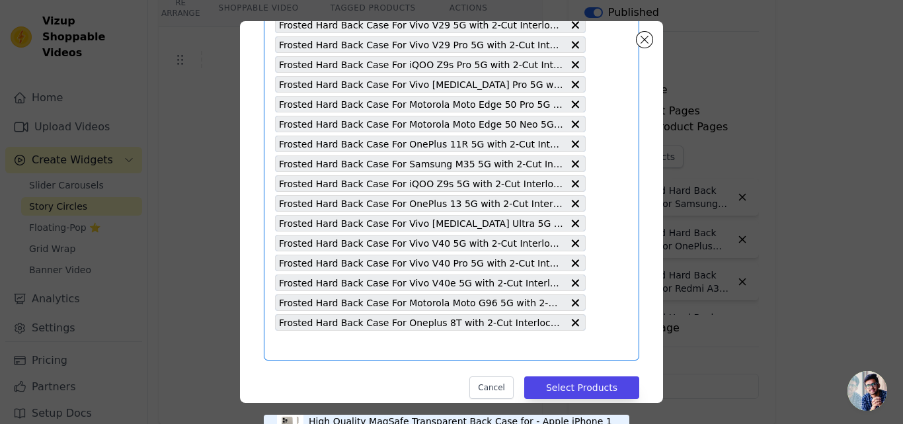
type input "Frosted Hard Back Case For OnePlus Nord 2 5G with 2-Cut Interlocking System"
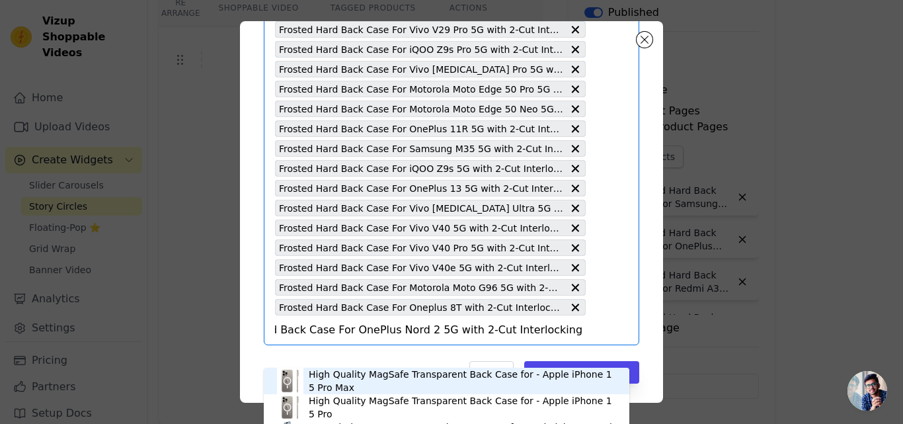
scroll to position [799, 0]
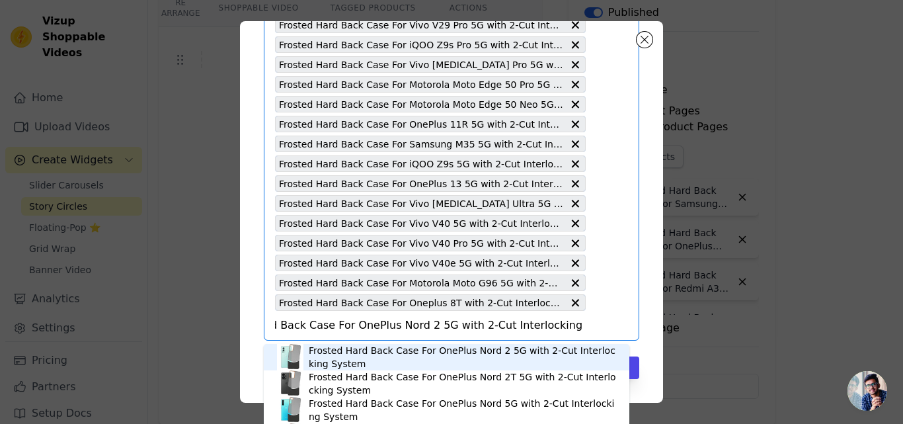
click at [425, 354] on div "Frosted Hard Back Case For OnePlus Nord 2 5G with 2-Cut Interlocking System" at bounding box center [462, 357] width 307 height 26
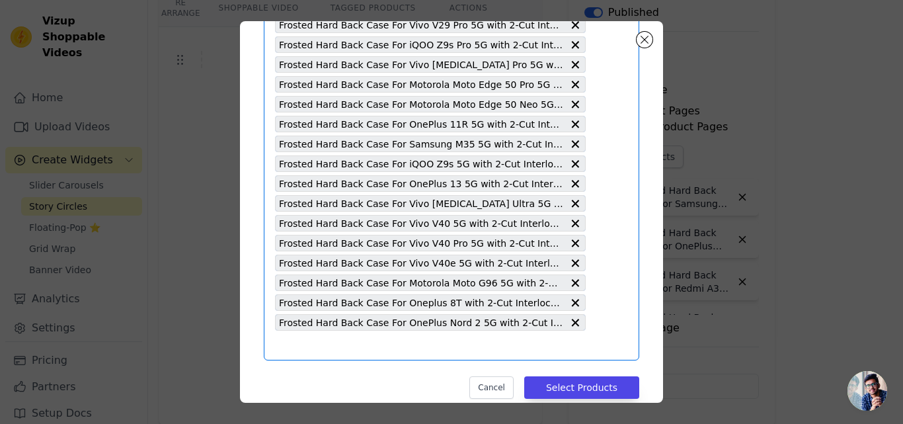
scroll to position [0, 0]
click at [425, 352] on input "text" at bounding box center [430, 345] width 311 height 16
paste input "Frosted Hard Back Case For OnePlus Nord 2T 5G with 2-Cut Interlocking System"
type input "Frosted Hard Back Case For OnePlus Nord 2T 5G with 2-Cut Interlocking System"
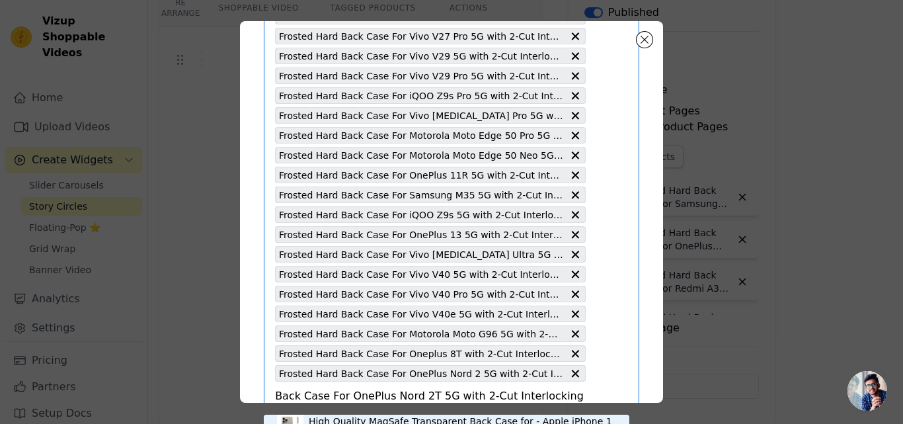
scroll to position [819, 0]
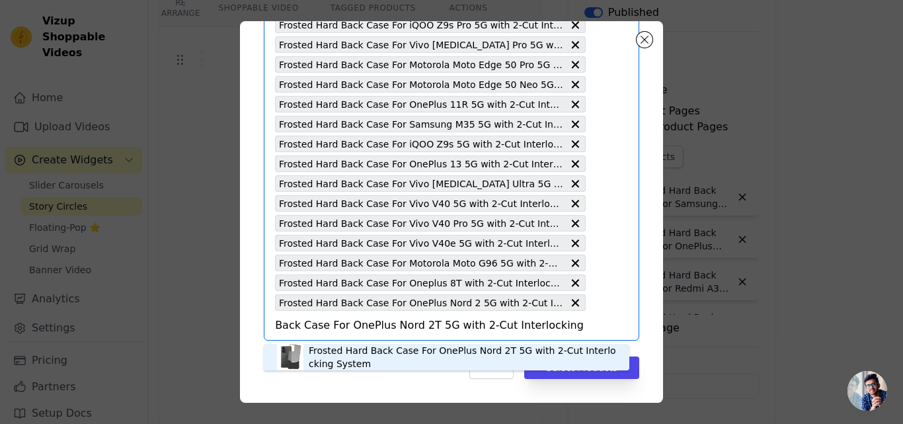
click at [425, 352] on div "Frosted Hard Back Case For OnePlus Nord 2T 5G with 2-Cut Interlocking System" at bounding box center [462, 357] width 307 height 26
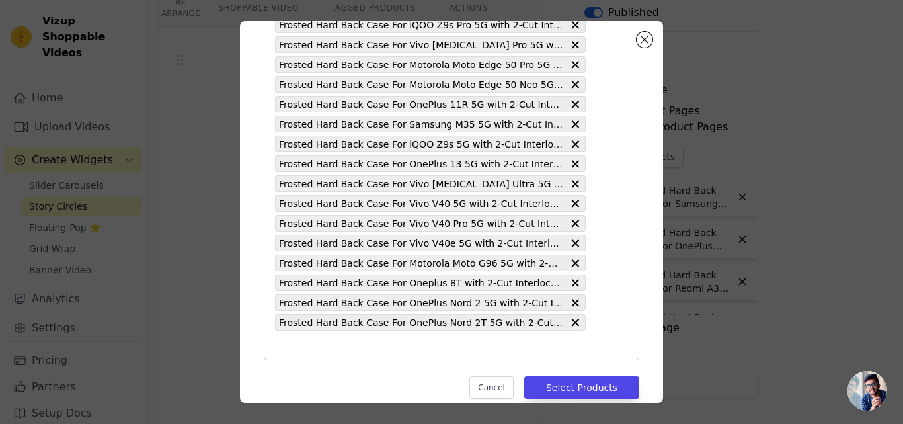
click at [422, 347] on input "text" at bounding box center [430, 345] width 311 height 16
paste input "Frosted Hard Back Case For OnePlus Nord 5G with 2-Cut Interlocking System"
type input "Frosted Hard Back Case For OnePlus Nord 5G with 2-Cut Interlocking System"
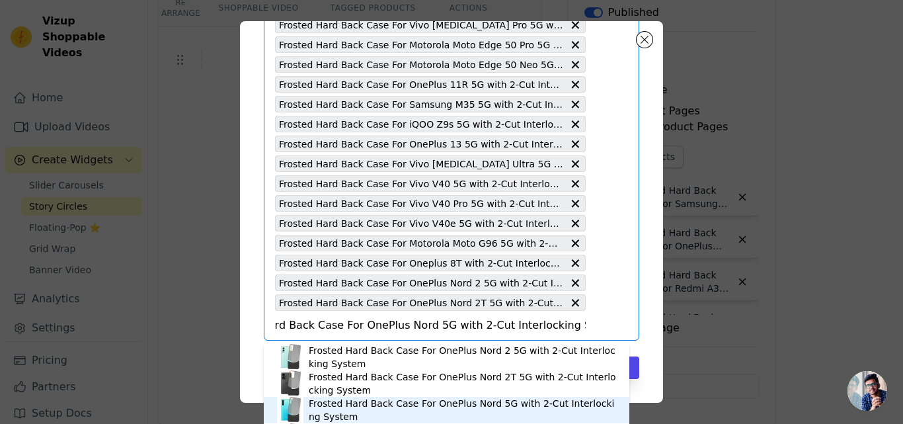
click at [463, 399] on div "Frosted Hard Back Case For OnePlus Nord 5G with 2-Cut Interlocking System" at bounding box center [462, 410] width 307 height 26
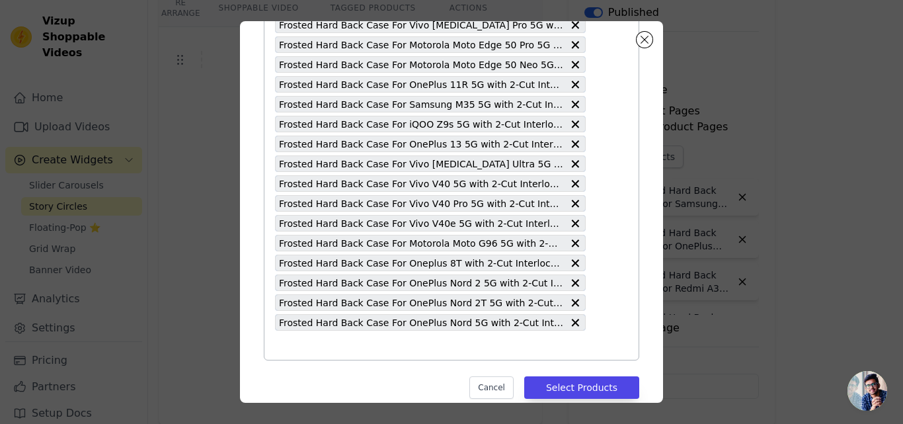
paste input "Frosted Hard Back Case For OnePlus [PERSON_NAME][DATE] 5G with 2-Cut Interlocki…"
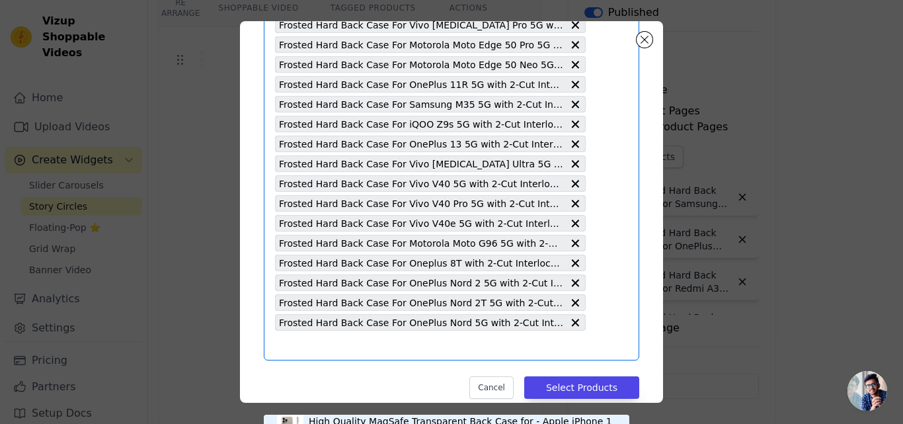
type input "Frosted Hard Back Case For OnePlus [PERSON_NAME][DATE] 5G with 2-Cut Interlocki…"
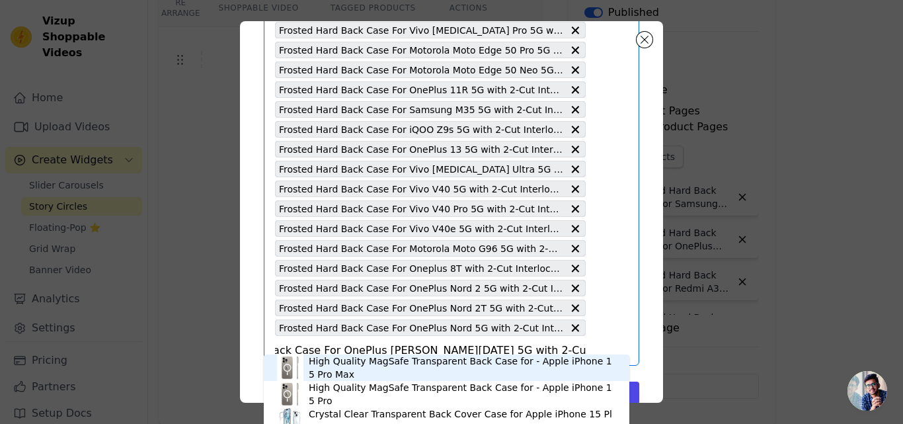
scroll to position [859, 0]
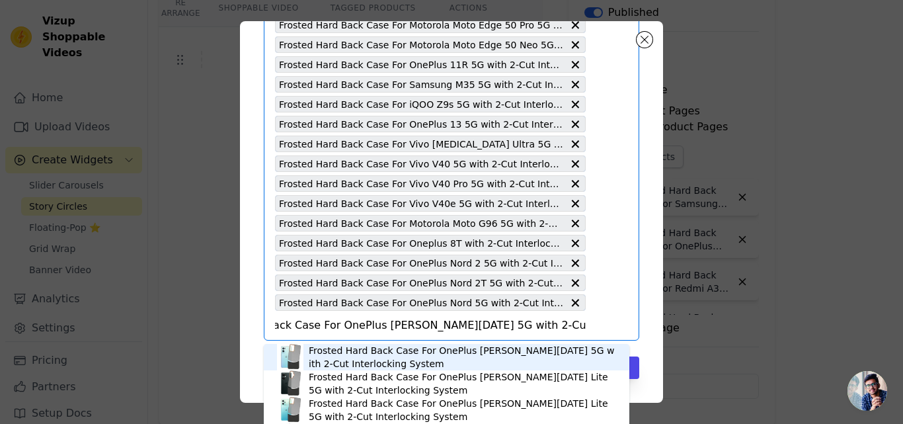
click at [434, 350] on div "Frosted Hard Back Case For OnePlus [PERSON_NAME][DATE] 5G with 2-Cut Interlocki…" at bounding box center [462, 357] width 307 height 26
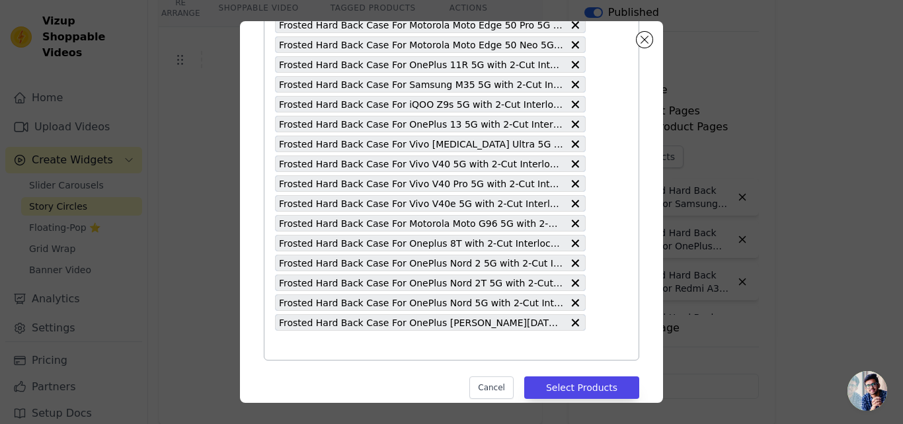
click at [434, 350] on input "text" at bounding box center [430, 345] width 311 height 16
paste input "Frosted Hard Back Case For OnePlus [PERSON_NAME][DATE] Lite 5G with 2-Cut Inter…"
type input "Frosted Hard Back Case For OnePlus [PERSON_NAME][DATE] Lite 5G with 2-Cut Inter…"
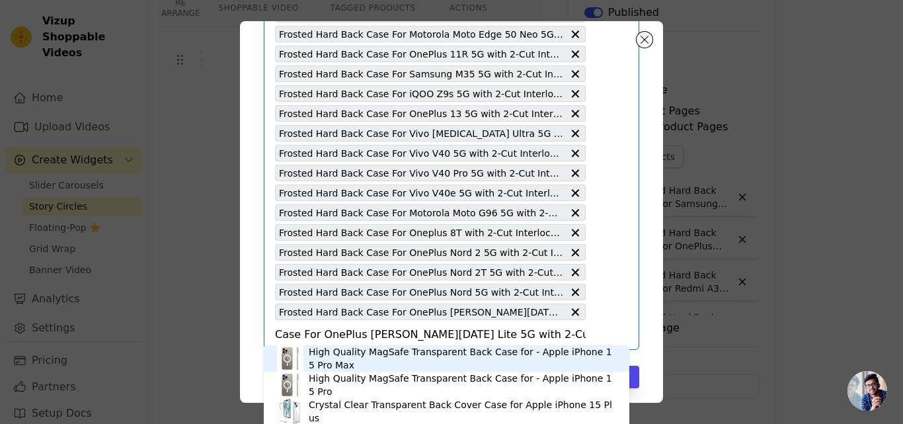
scroll to position [879, 0]
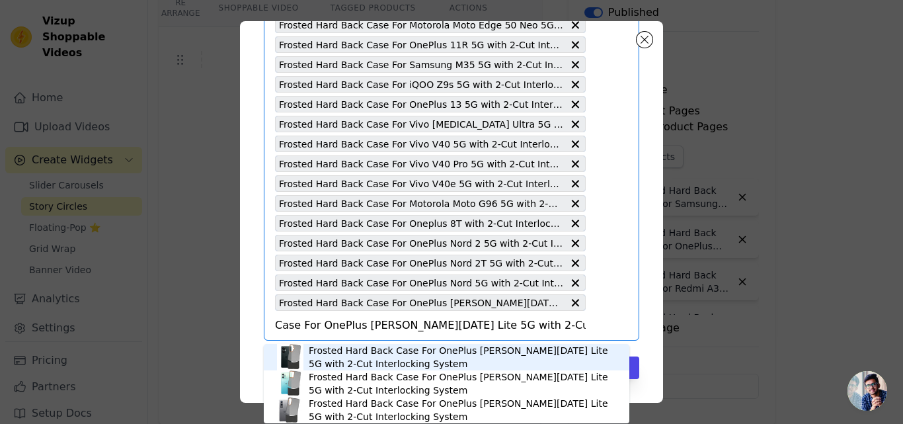
click at [481, 353] on div "Frosted Hard Back Case For OnePlus [PERSON_NAME][DATE] Lite 5G with 2-Cut Inter…" at bounding box center [462, 357] width 307 height 26
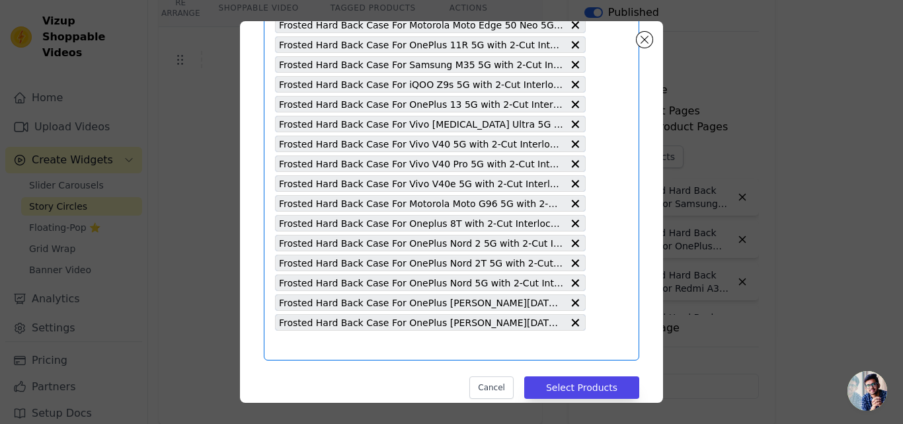
scroll to position [0, 0]
click at [473, 350] on input "text" at bounding box center [430, 345] width 311 height 16
paste input "Frosted Hard Back Case For Redmi Note 13 Pro Plus 5G with 2-Cut Interlocking Sy…"
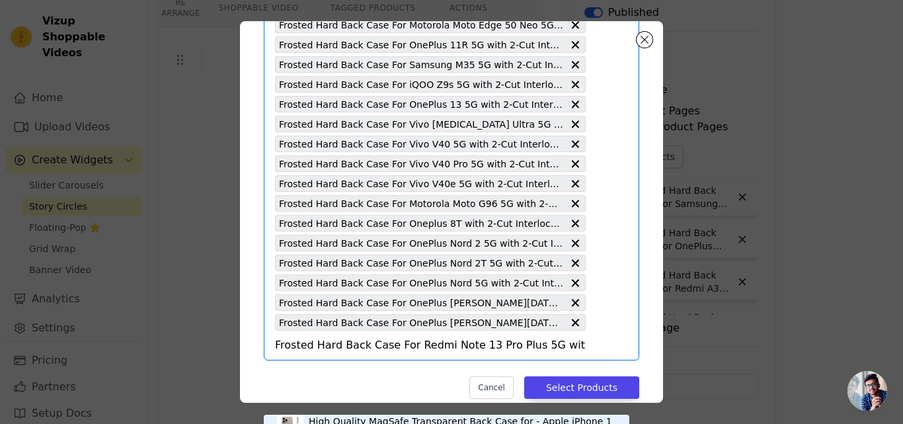
scroll to position [828, 0]
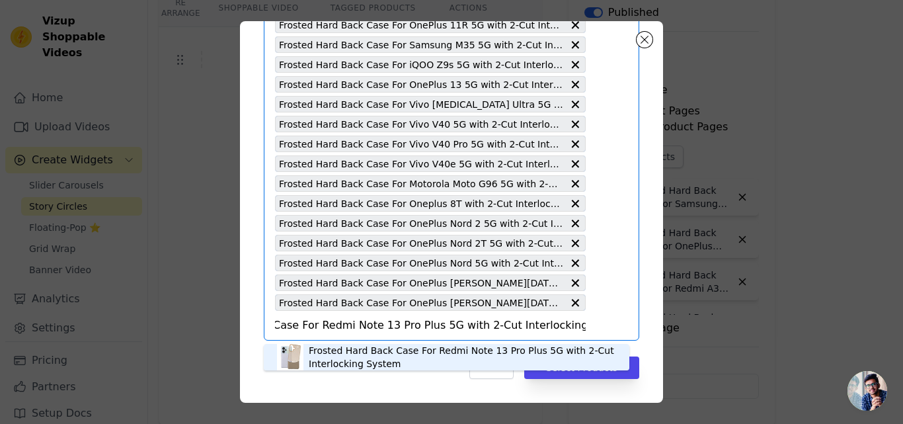
type input "Frosted Hard Back Case For Redmi Note 13 Pro Plus 5G with 2-Cut Interlocking Sy…"
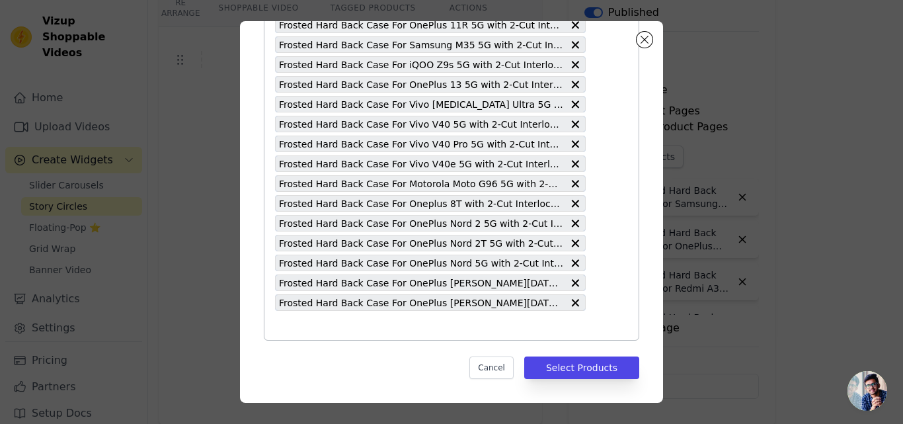
click at [413, 327] on input "text" at bounding box center [430, 325] width 311 height 16
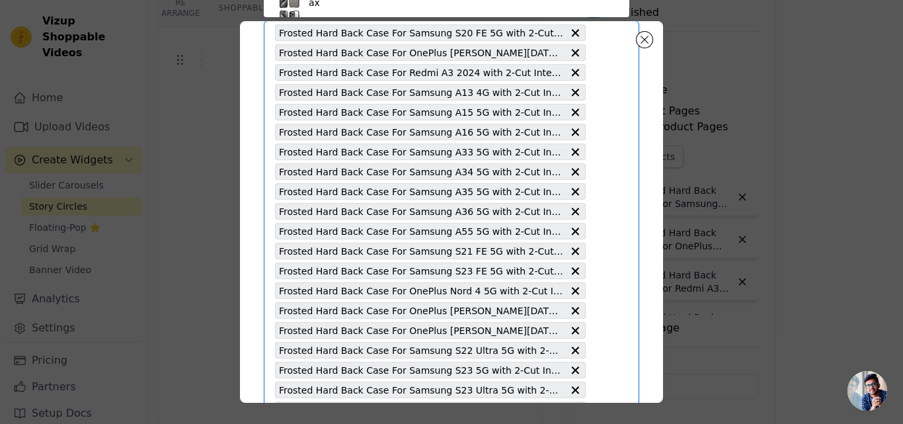
paste input "Frosted Hard Back Case For Samsung A56 5G with 2-Cut Interlocking System"
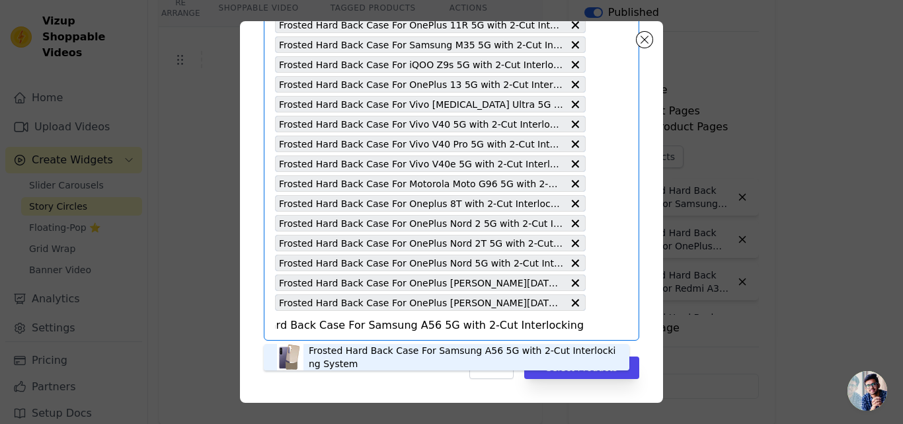
type input "Frosted Hard Back Case For Samsung A56 5G with 2-Cut Interlocking System"
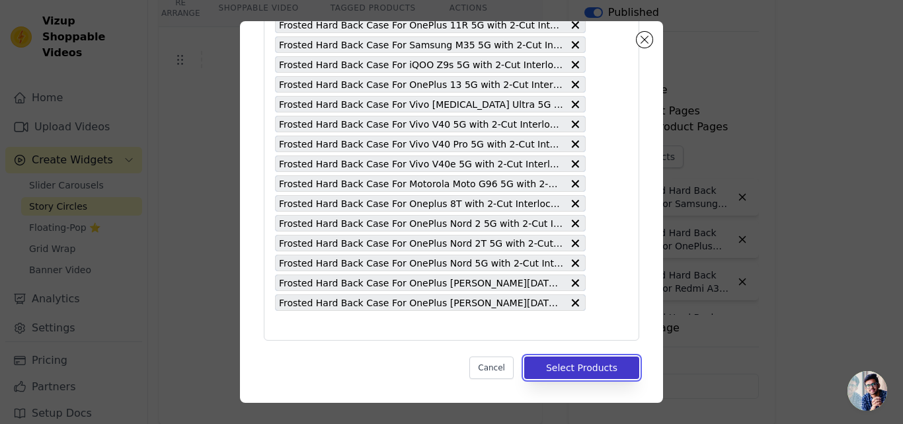
click at [562, 364] on button "Select Products" at bounding box center [581, 367] width 115 height 22
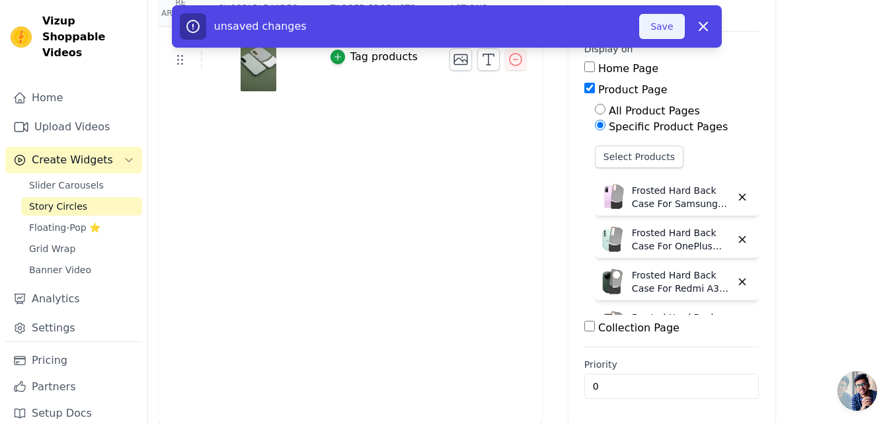
click at [656, 34] on button "Save" at bounding box center [661, 26] width 45 height 25
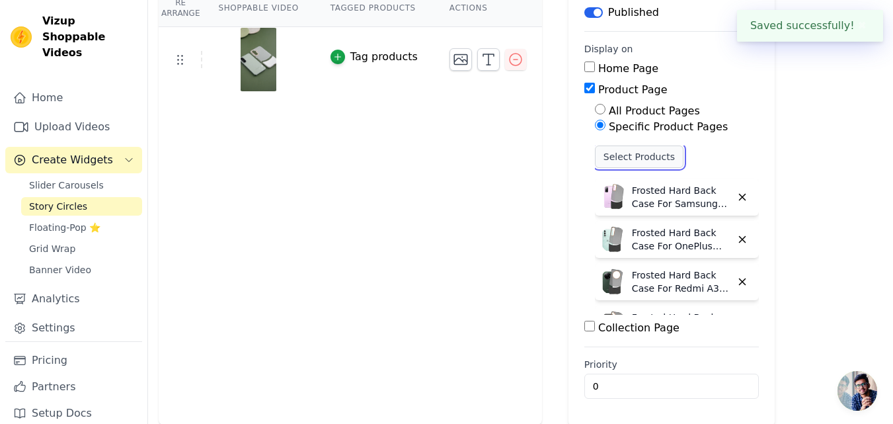
click at [612, 161] on button "Select Products" at bounding box center [639, 156] width 89 height 22
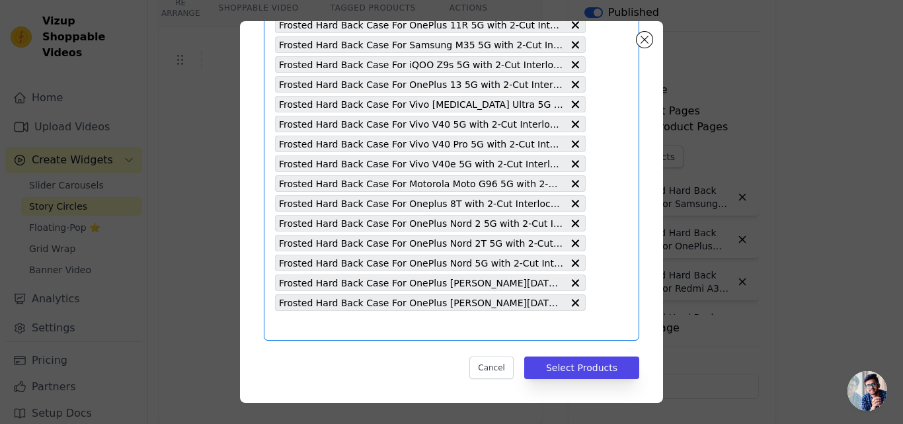
click at [444, 326] on input "text" at bounding box center [430, 325] width 311 height 16
paste input "Frosted Hard Back Case For Redmi Note 13 Pro Plus 5G with 2-Cut Interlocking Sy…"
type input "Frosted Hard Back Case For Redmi Note 13 Pro Plus 5G with 2-Cut Interlocking Sy…"
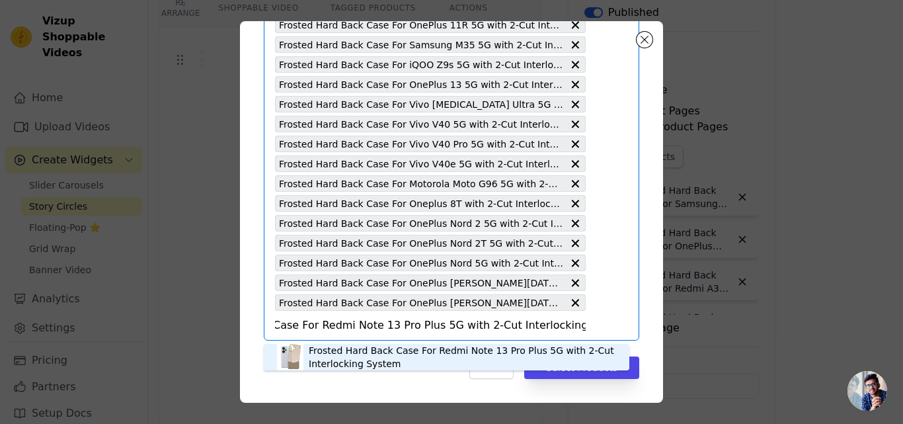
click at [388, 351] on div "Frosted Hard Back Case For Redmi Note 13 Pro Plus 5G with 2-Cut Interlocking Sy…" at bounding box center [462, 357] width 307 height 26
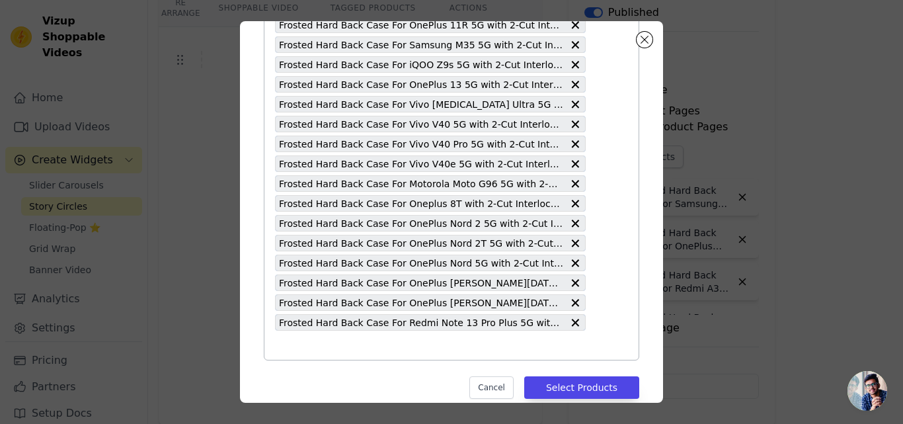
click at [416, 348] on input "text" at bounding box center [430, 345] width 311 height 16
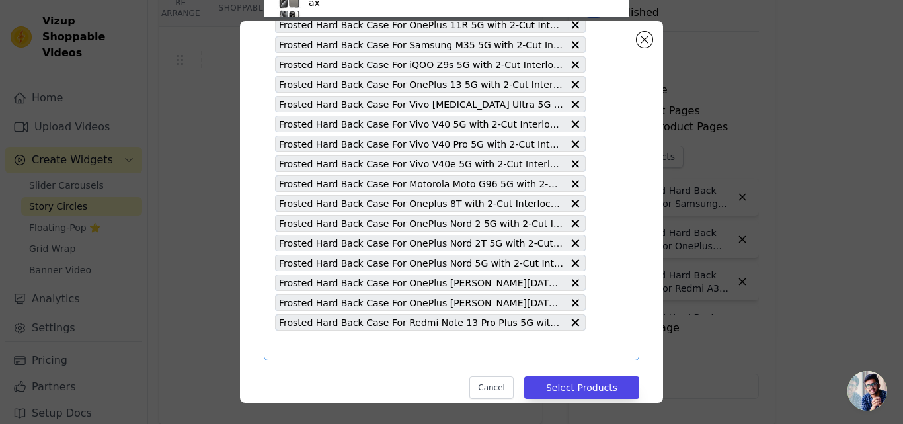
paste input "Frosted Hard Back Case For Samsung A56 5G with 2-Cut Interlocking System"
type input "Frosted Hard Back Case For Samsung A56 5G with 2-Cut Interlocking System"
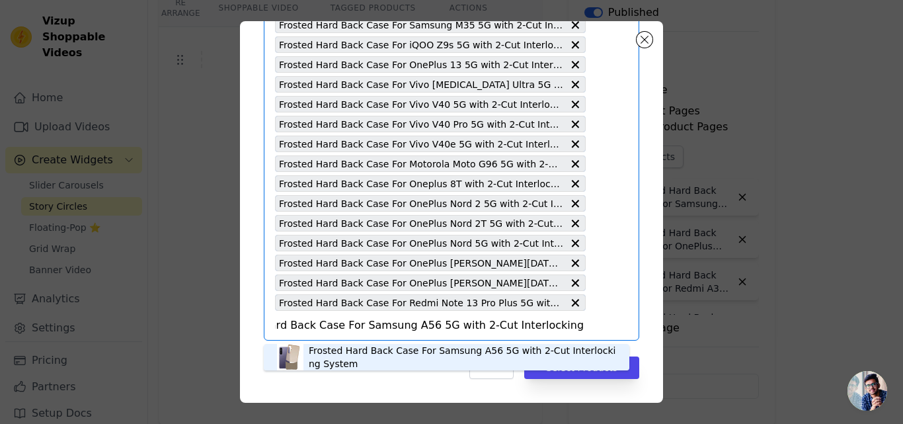
click at [412, 346] on div "Frosted Hard Back Case For Samsung A56 5G with 2-Cut Interlocking System" at bounding box center [462, 357] width 307 height 26
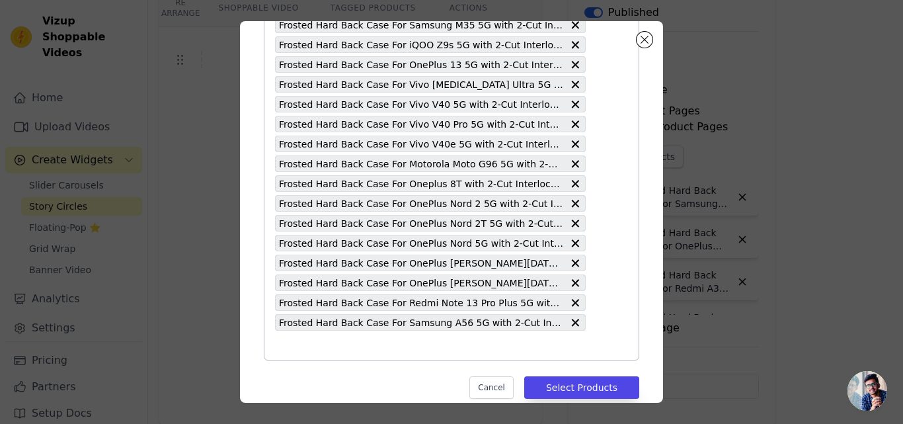
click at [412, 346] on input "text" at bounding box center [430, 345] width 311 height 16
paste input "Frosted Hard Back Case For Samsung S22 5G with 2-Cut Interlocking System"
type input "Frosted Hard Back Case For Samsung S22 5G with 2-Cut Interlocking System"
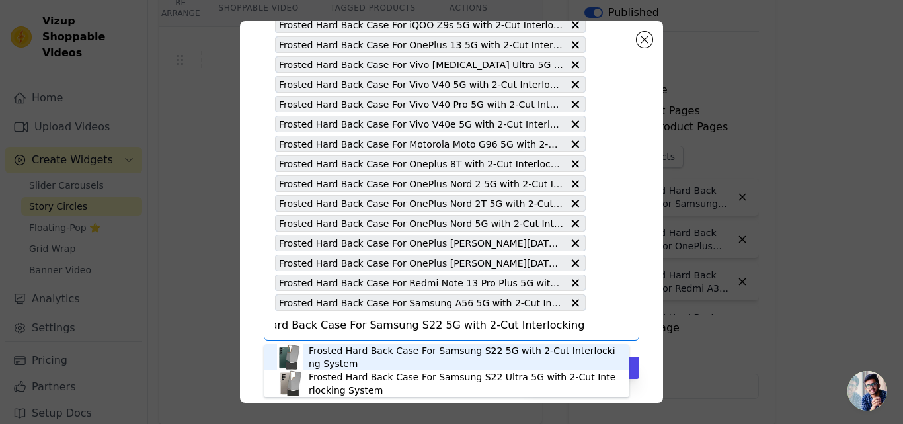
click at [399, 347] on div "Frosted Hard Back Case For Samsung S22 5G with 2-Cut Interlocking System" at bounding box center [462, 357] width 307 height 26
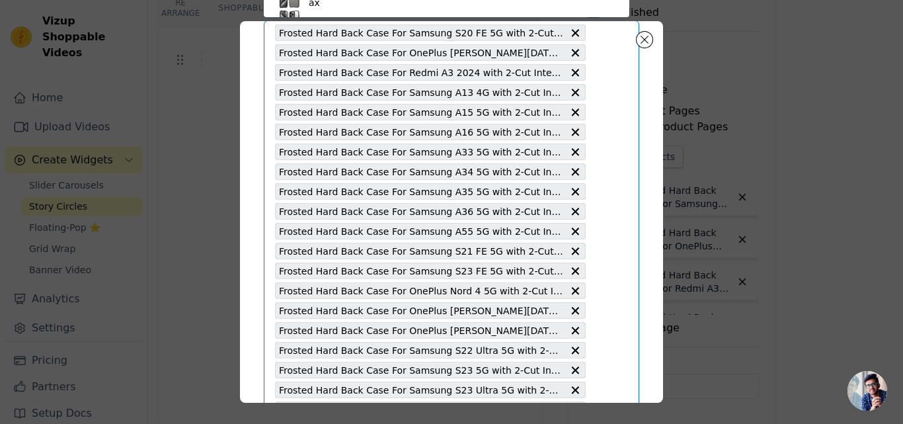
paste input "Frosted Hard Back Case For Samsung S25 Ultra 5G with 2-Cut Interlocking System"
type input "Frosted Hard Back Case For Samsung S25 Ultra 5G with 2-Cut Interlocking System"
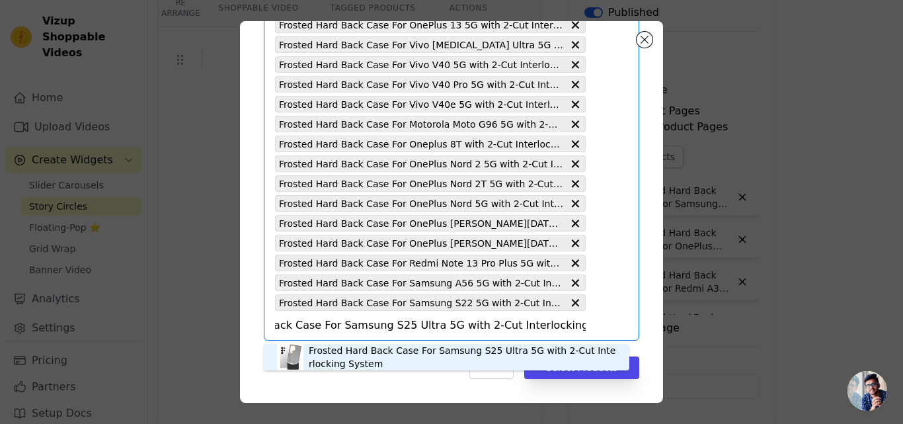
click at [400, 346] on div "Frosted Hard Back Case For Samsung S25 Ultra 5G with 2-Cut Interlocking System" at bounding box center [462, 357] width 307 height 26
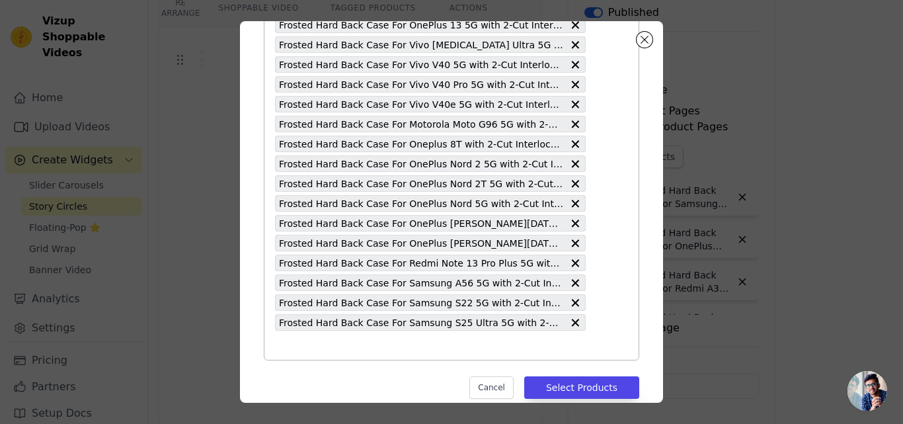
click at [400, 346] on input "text" at bounding box center [430, 345] width 311 height 16
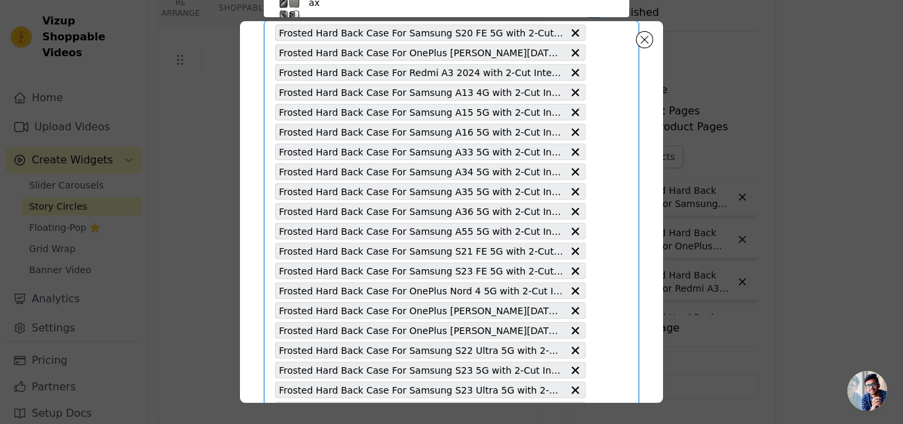
paste input "Frosted Hard Back Case For OnePlus 12 5G with 2-Cut Interlocking System"
type input "Frosted Hard Back Case For OnePlus 12 5G with 2-Cut Interlocking System"
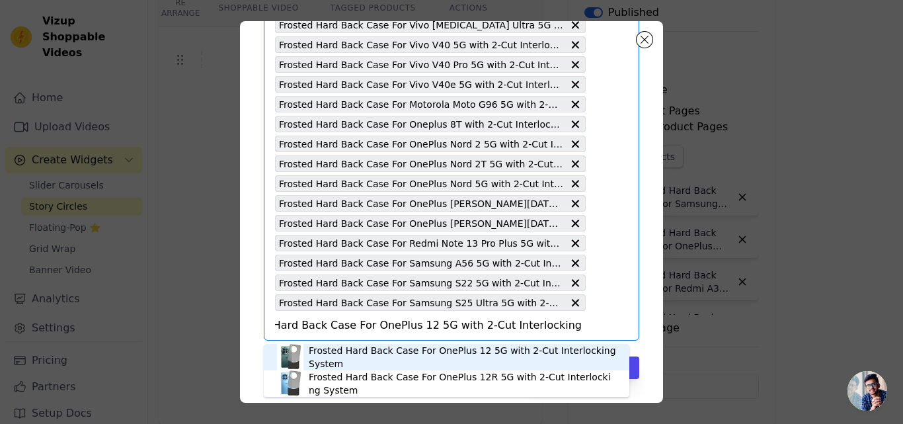
click at [399, 352] on div "Frosted Hard Back Case For OnePlus 12 5G with 2-Cut Interlocking System" at bounding box center [462, 357] width 307 height 26
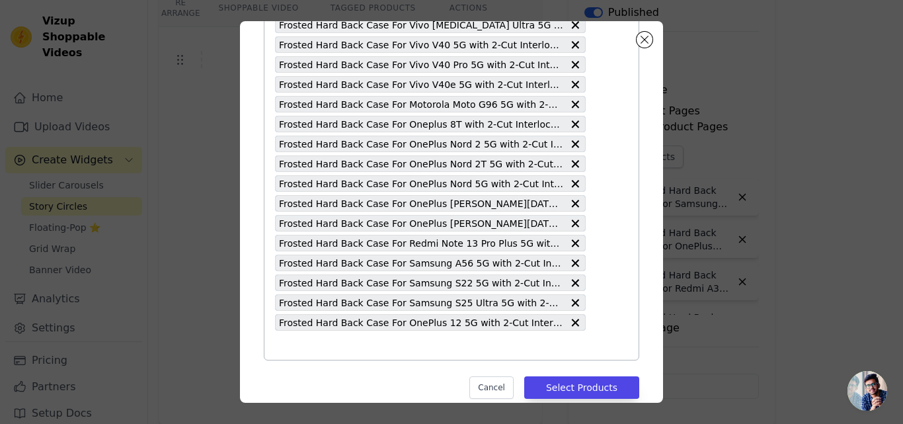
click at [395, 346] on input "text" at bounding box center [430, 345] width 311 height 16
paste input "Frosted Hard Back Case For OnePlus 12R 5G with 2-Cut Interlocking System"
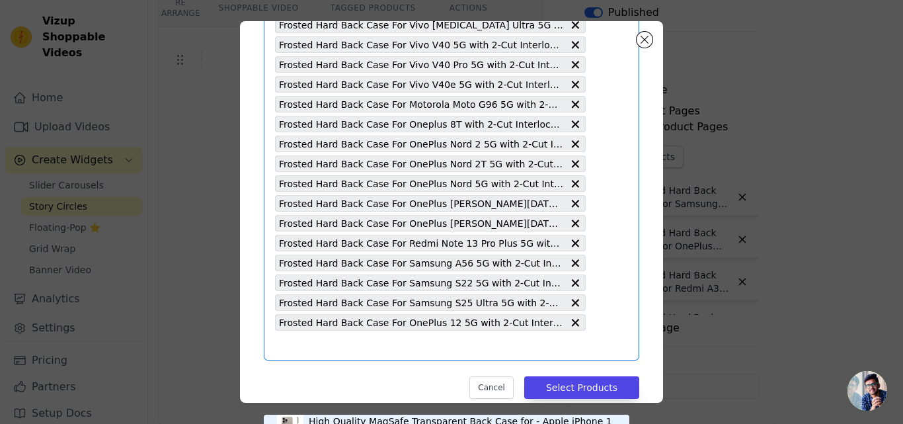
type input "Frosted Hard Back Case For OnePlus 12R 5G with 2-Cut Interlocking System"
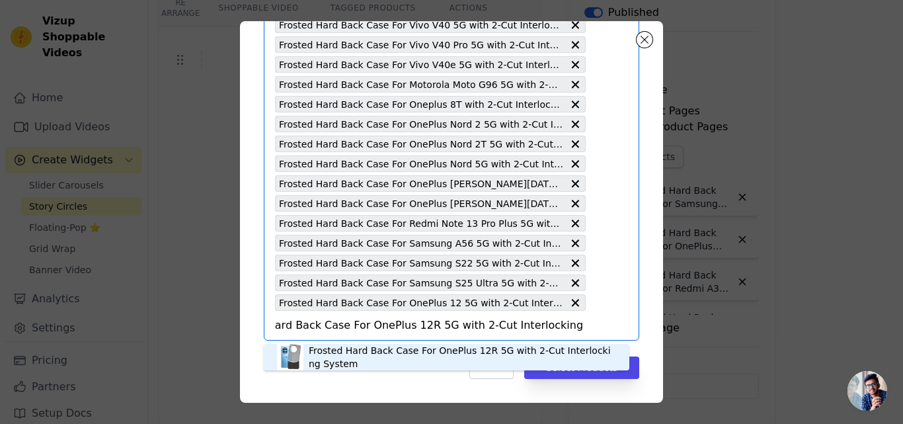
click at [422, 349] on div "Frosted Hard Back Case For OnePlus 12R 5G with 2-Cut Interlocking System" at bounding box center [462, 357] width 307 height 26
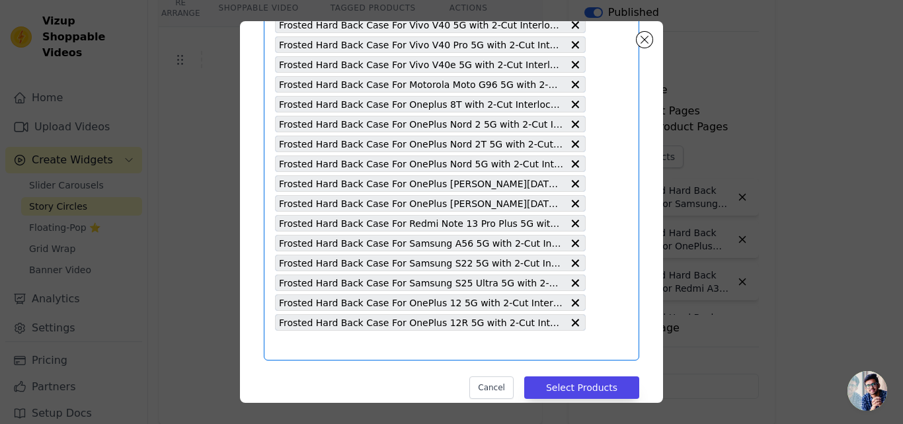
click at [422, 349] on input "text" at bounding box center [430, 345] width 311 height 16
paste input "Frosted Hard Back Case For OnePlus [PERSON_NAME][DATE] Lite 5G with 2-Cut Inter…"
type input "Frosted Hard Back Case For OnePlus [PERSON_NAME][DATE] Lite 5G with 2-Cut Inter…"
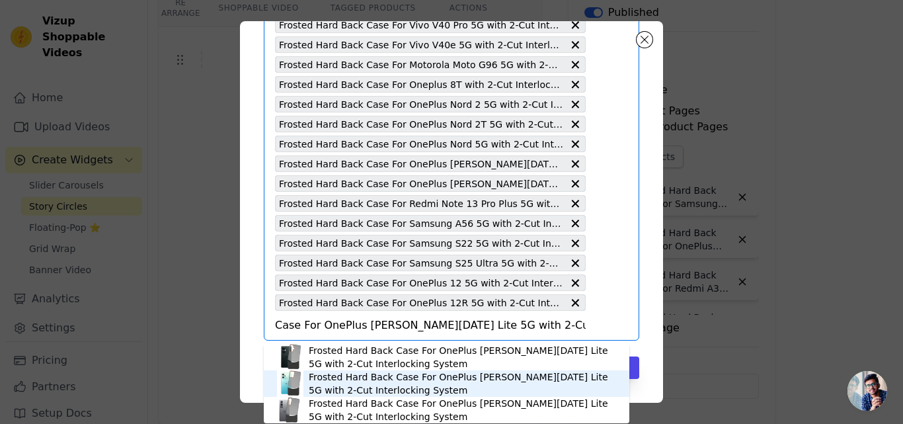
click at [430, 375] on div "Frosted Hard Back Case For OnePlus [PERSON_NAME][DATE] Lite 5G with 2-Cut Inter…" at bounding box center [462, 383] width 307 height 26
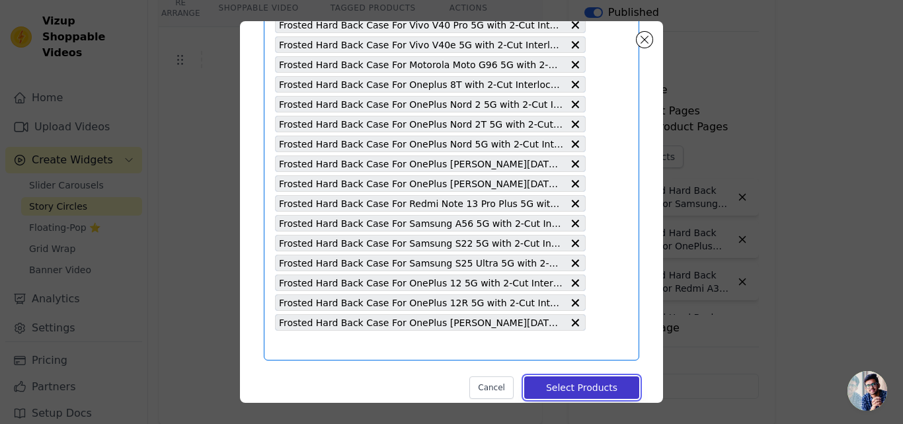
click at [560, 382] on button "Select Products" at bounding box center [581, 387] width 115 height 22
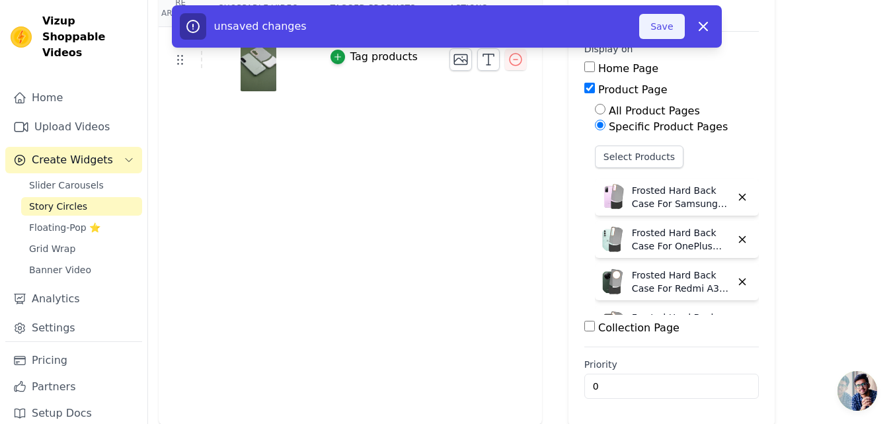
click at [660, 28] on button "Save" at bounding box center [661, 26] width 45 height 25
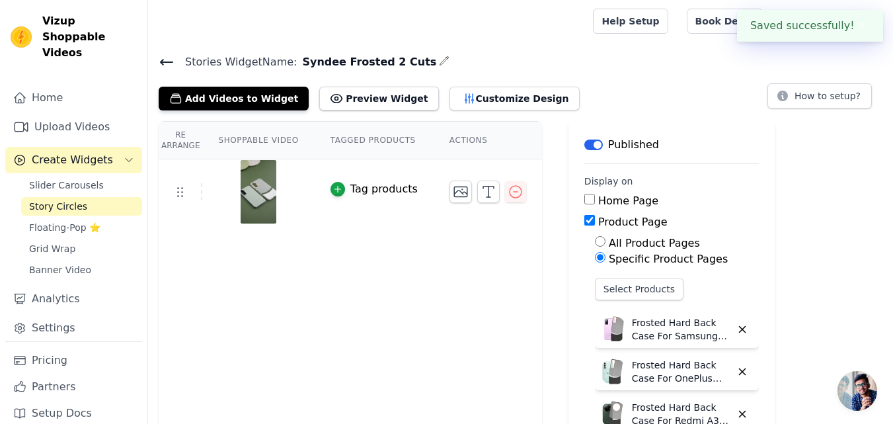
click at [162, 56] on icon at bounding box center [167, 62] width 16 height 16
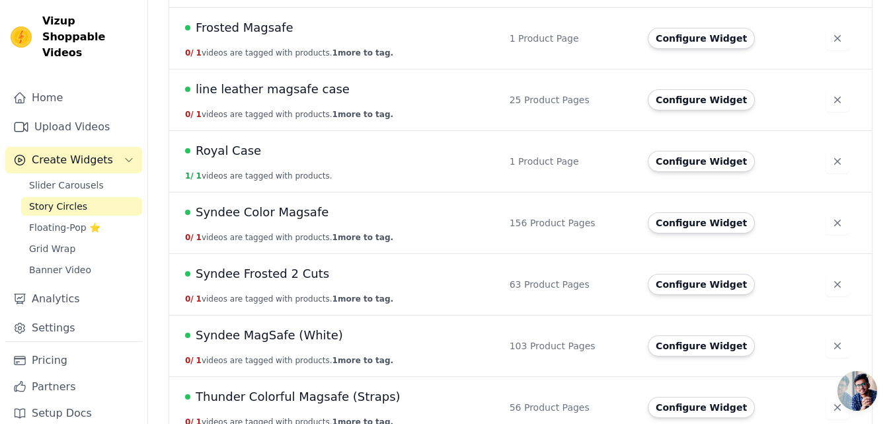
click at [287, 276] on span "Syndee Frosted 2 Cuts" at bounding box center [263, 273] width 134 height 19
